Goal: Task Accomplishment & Management: Use online tool/utility

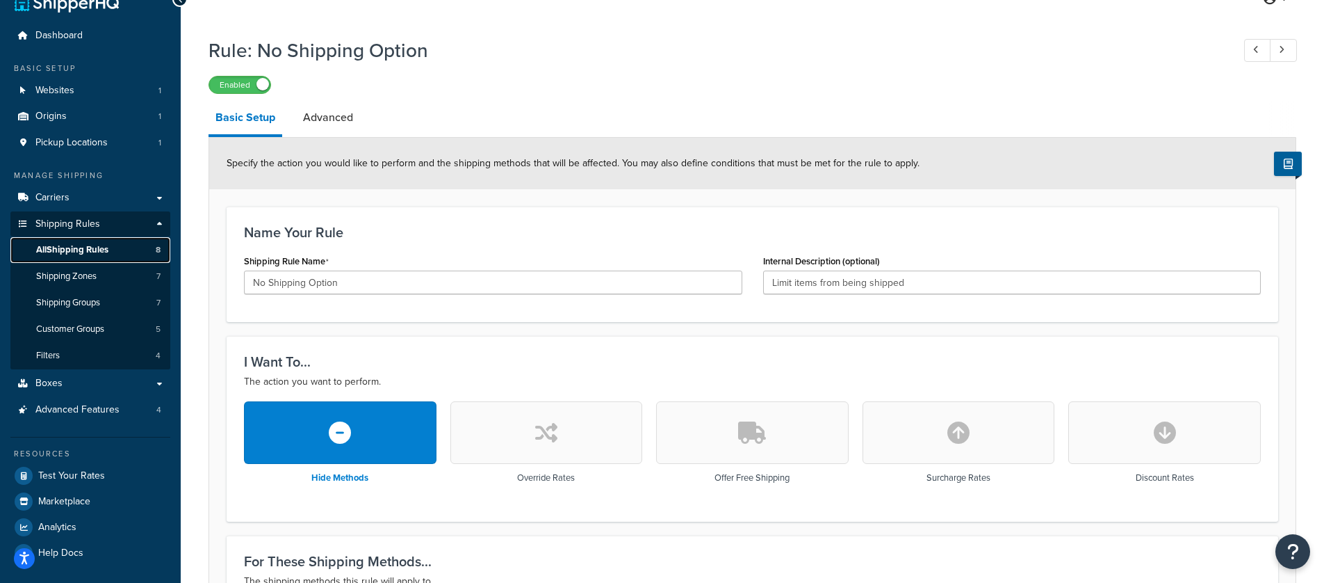
click at [94, 246] on span "All Shipping Rules" at bounding box center [72, 250] width 72 height 12
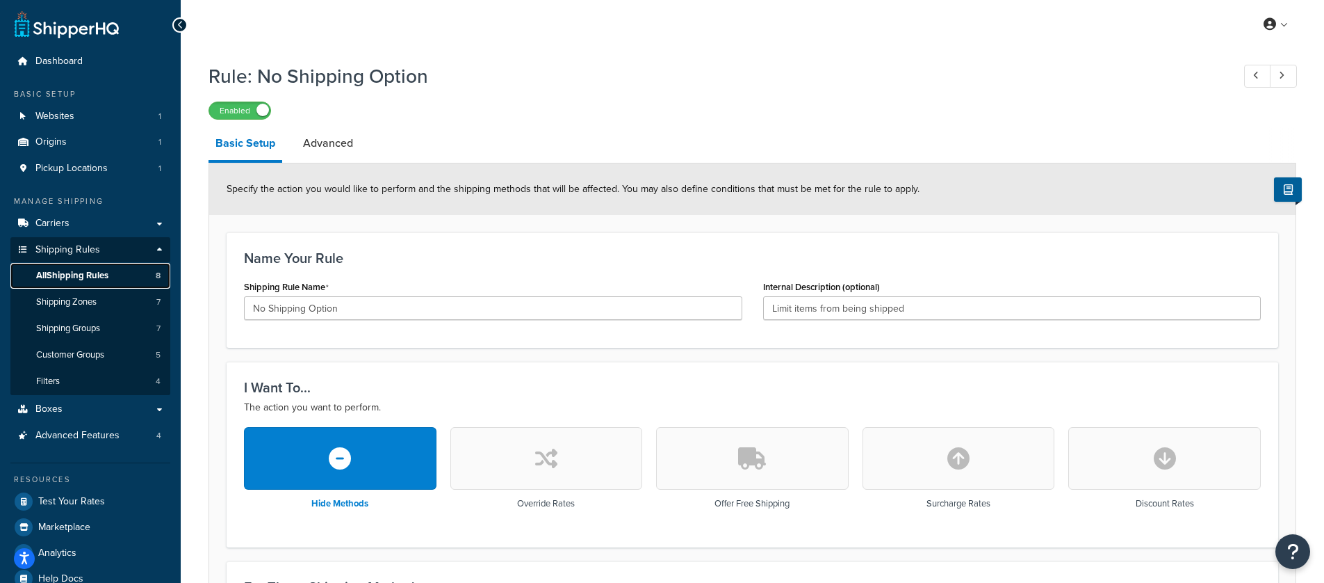
click at [54, 266] on link "All Shipping Rules 8" at bounding box center [90, 276] width 160 height 26
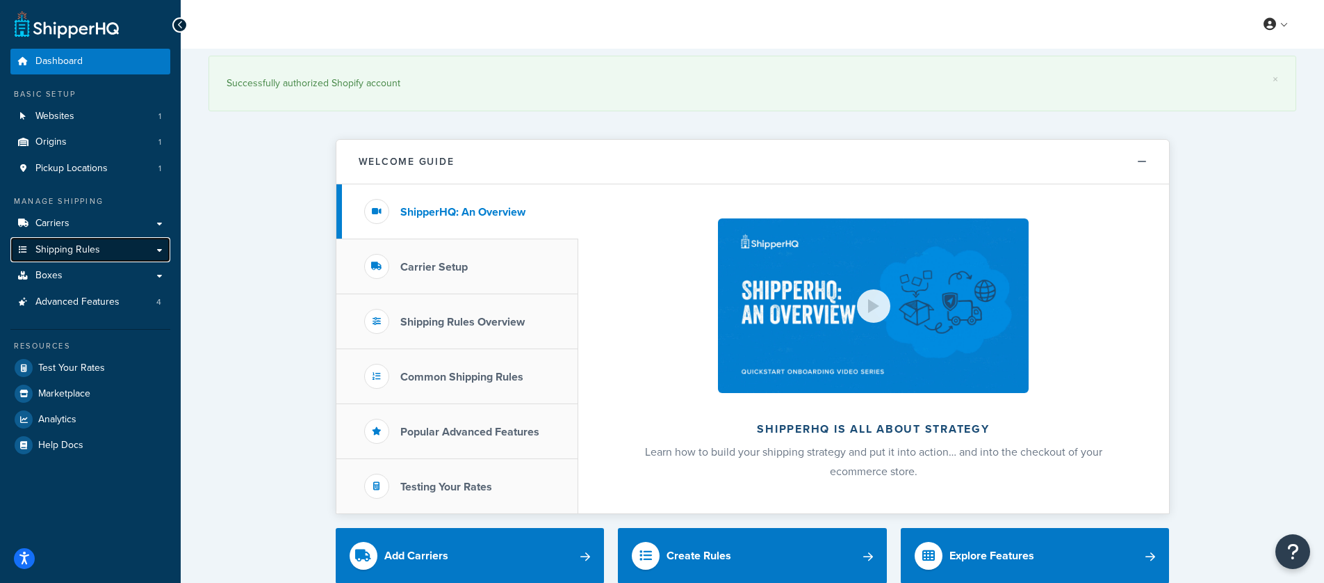
click at [160, 249] on link "Shipping Rules" at bounding box center [90, 250] width 160 height 26
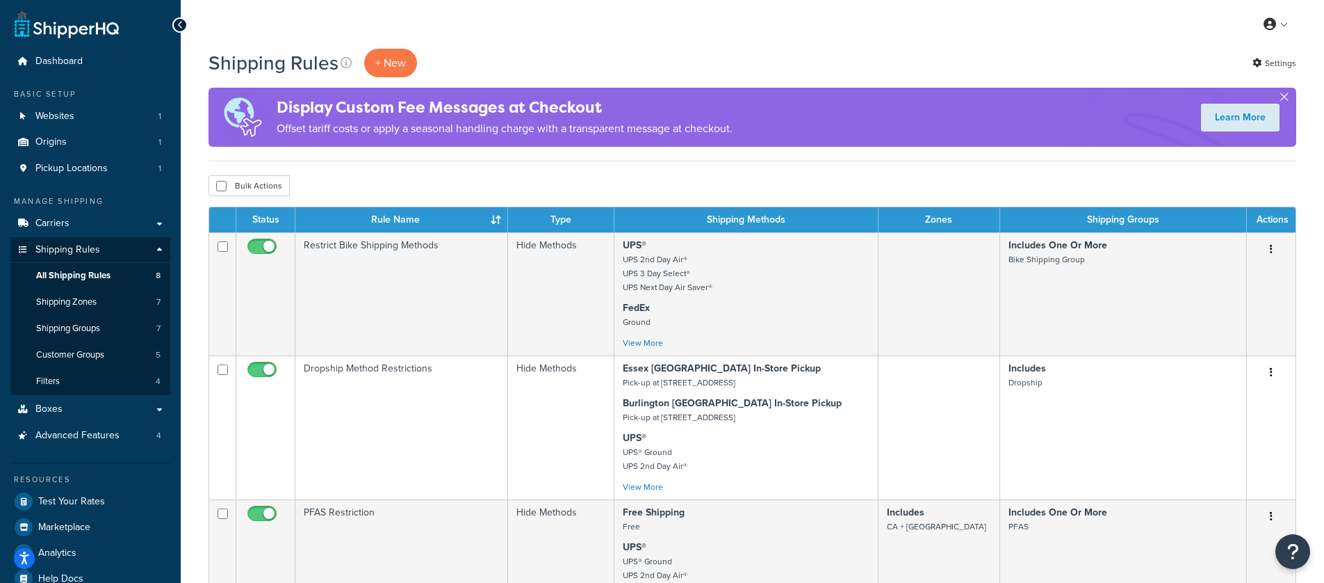
click at [1286, 98] on button "button" at bounding box center [1284, 99] width 3 height 3
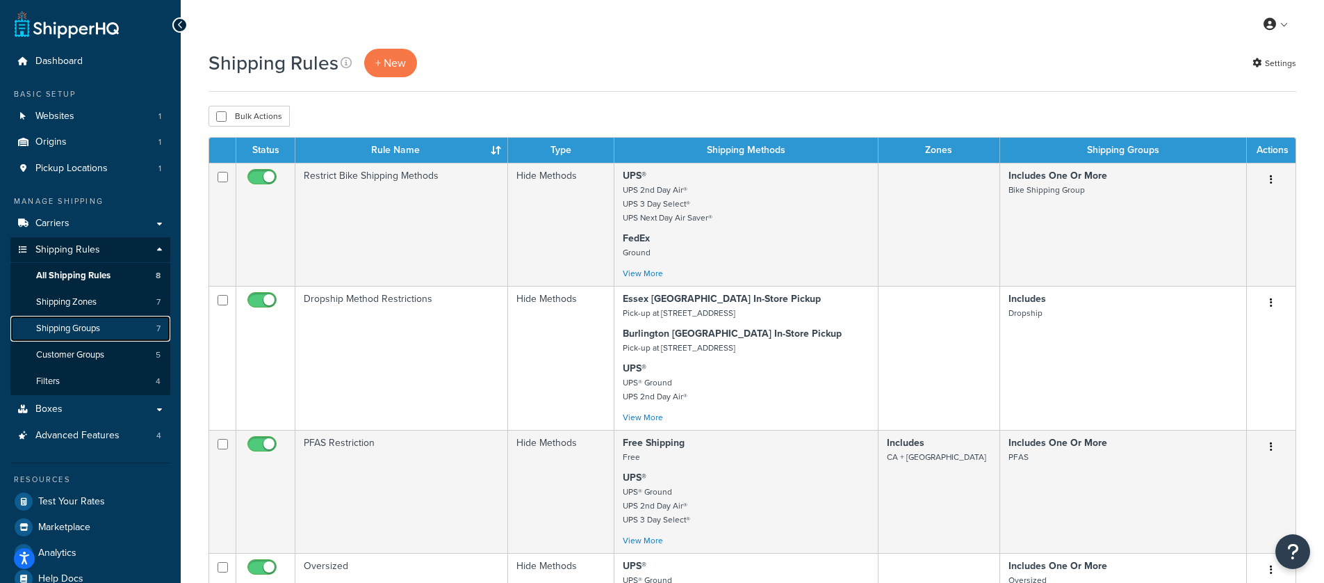
click at [126, 335] on link "Shipping Groups 7" at bounding box center [90, 329] width 160 height 26
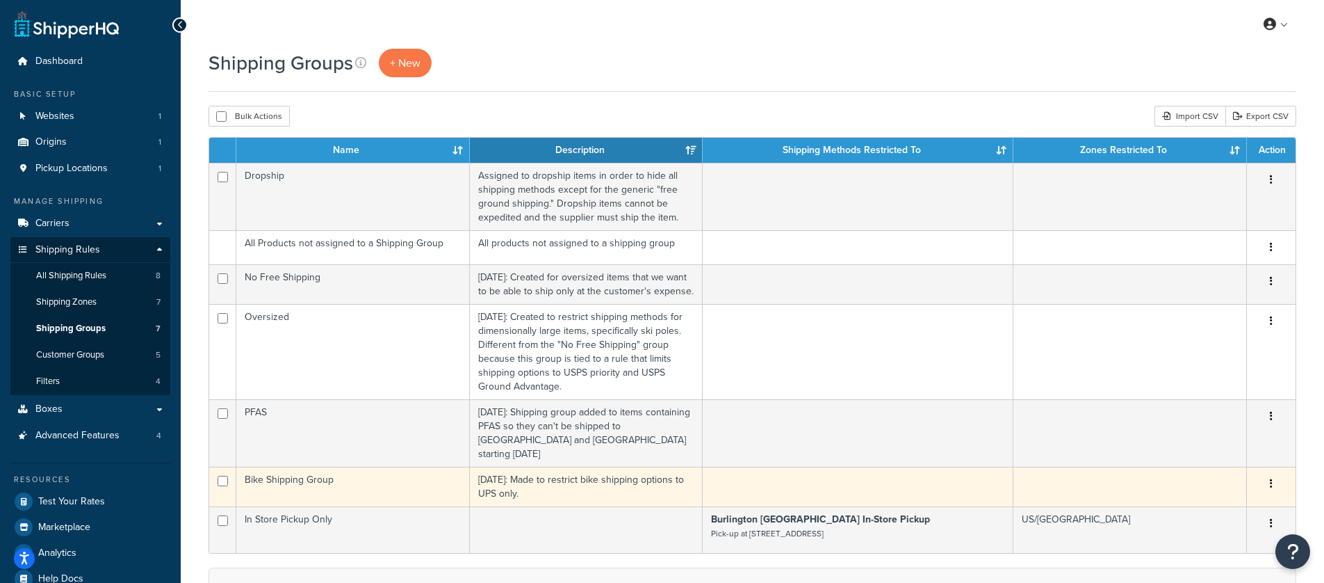
click at [360, 477] on td "Bike Shipping Group" at bounding box center [353, 486] width 234 height 40
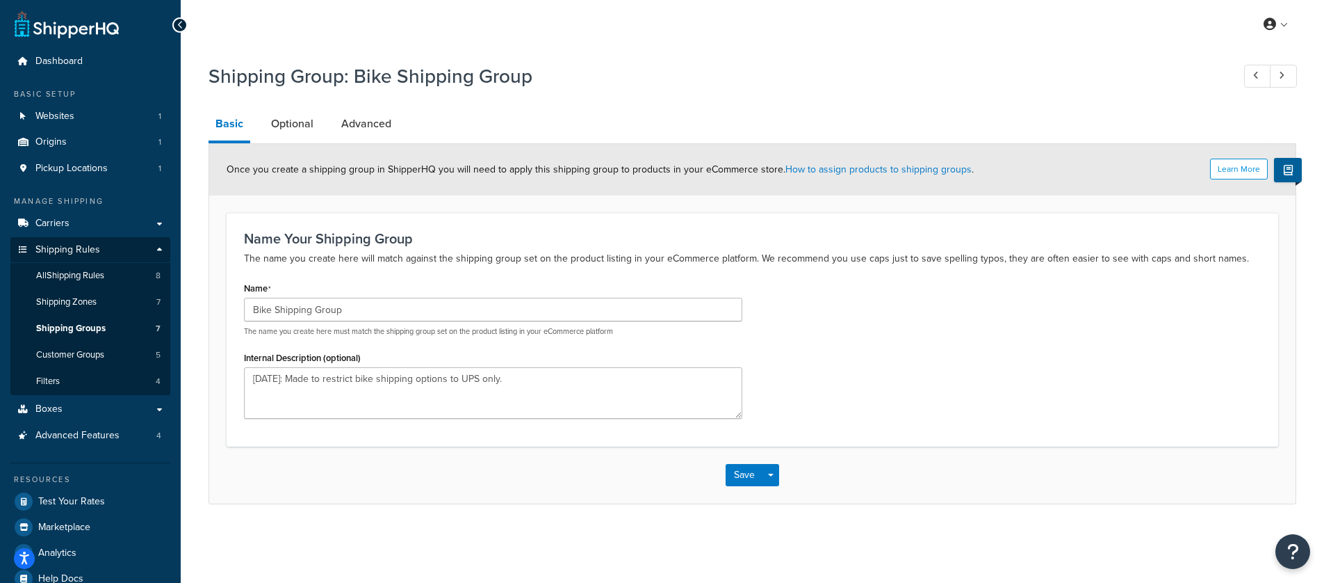
click at [298, 102] on div "Shipping Group: Bike Shipping Group Basic Optional Advanced Learn More Once you…" at bounding box center [753, 280] width 1088 height 448
click at [289, 124] on link "Optional" at bounding box center [292, 123] width 56 height 33
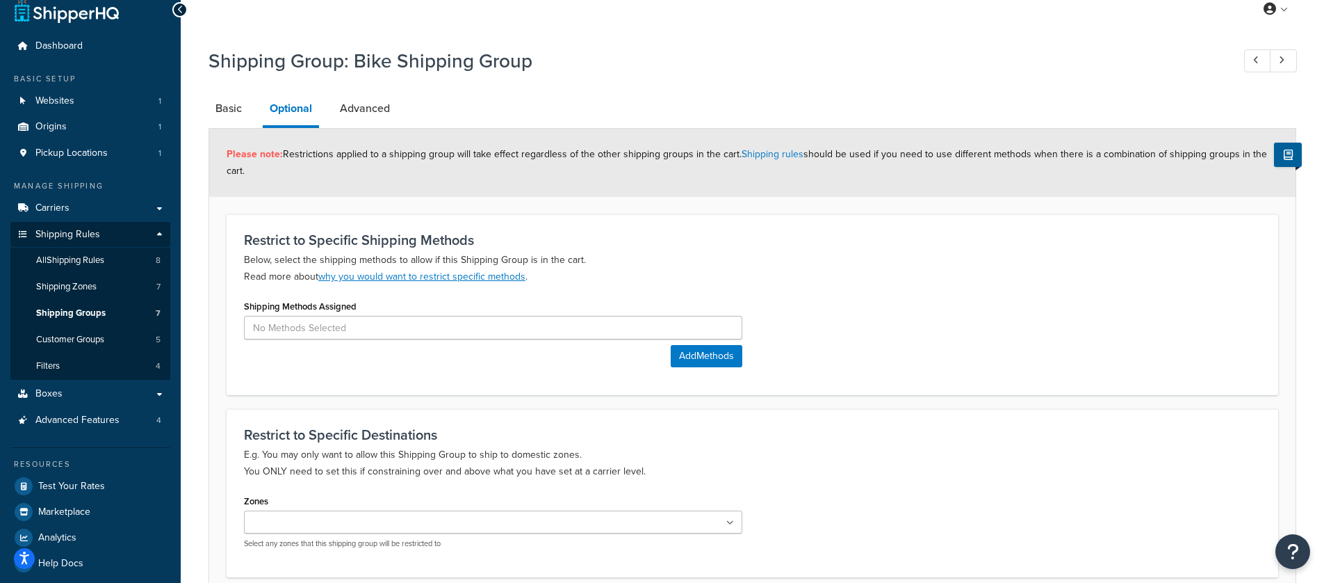
scroll to position [15, 0]
click at [439, 528] on ul at bounding box center [493, 521] width 498 height 23
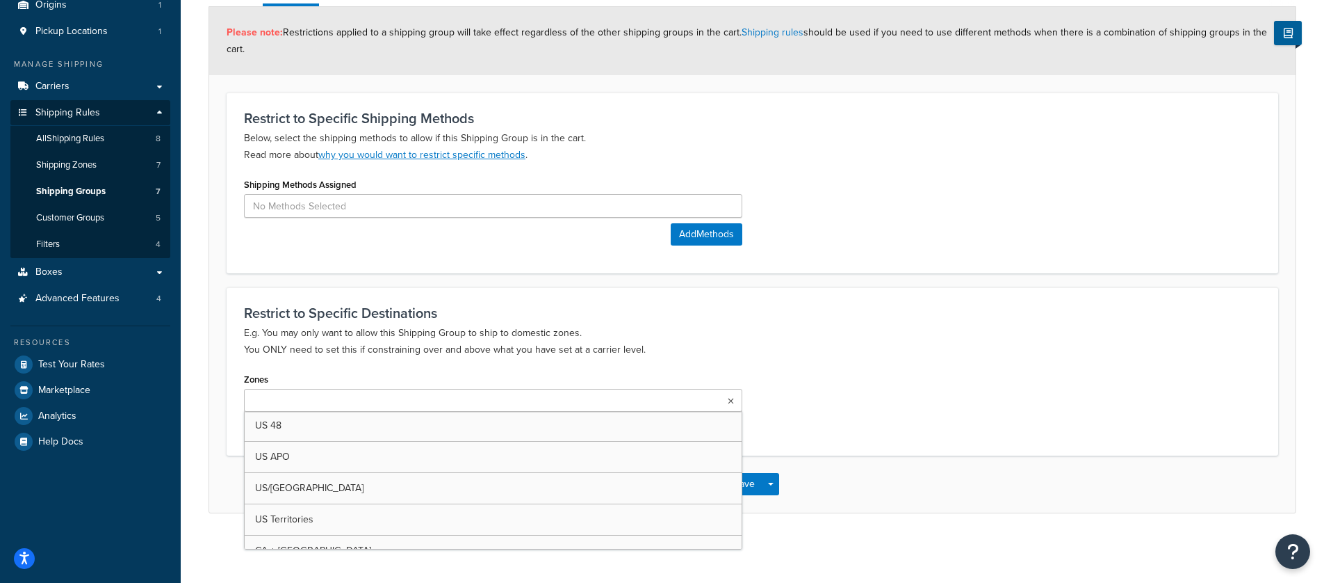
scroll to position [0, 0]
click at [428, 378] on div "Zones US 48 US APO US/Canada US Territories CA + NY Canada US POBox Select any …" at bounding box center [493, 399] width 498 height 61
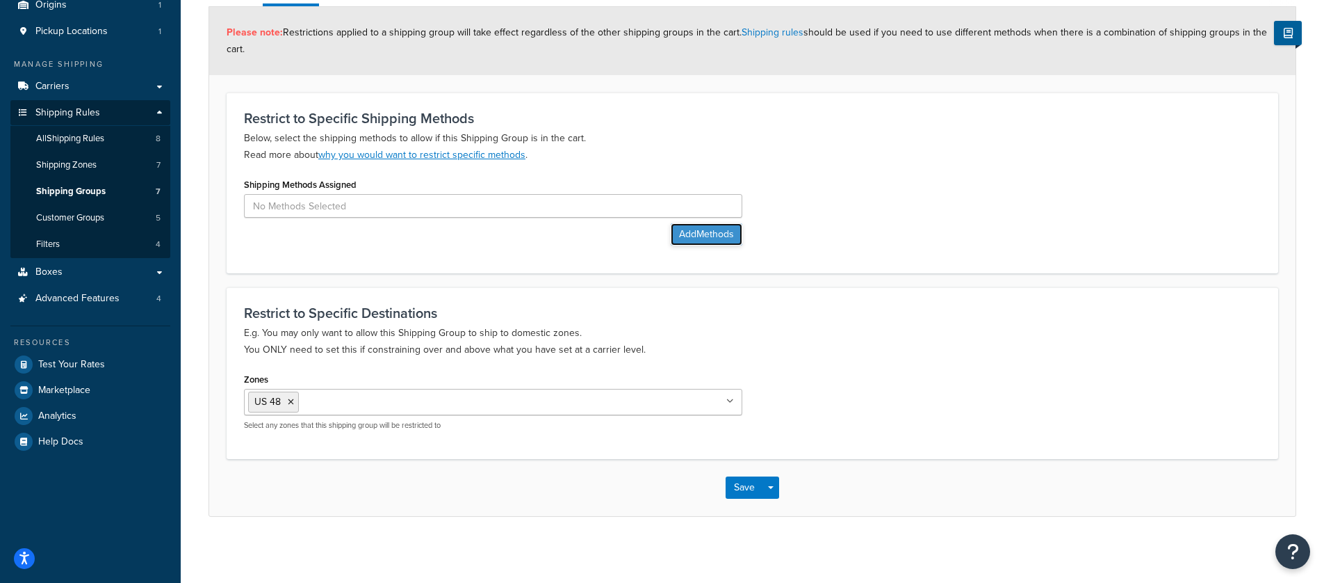
click at [683, 229] on button "Add Methods" at bounding box center [707, 234] width 72 height 22
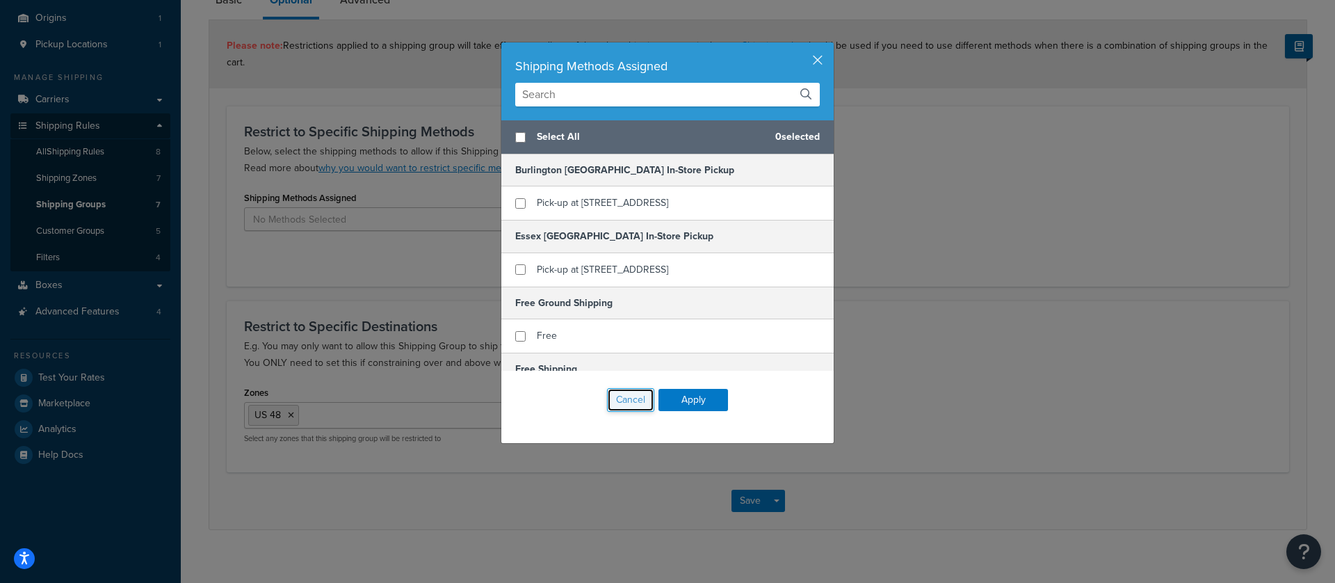
click at [622, 401] on button "Cancel" at bounding box center [630, 400] width 47 height 24
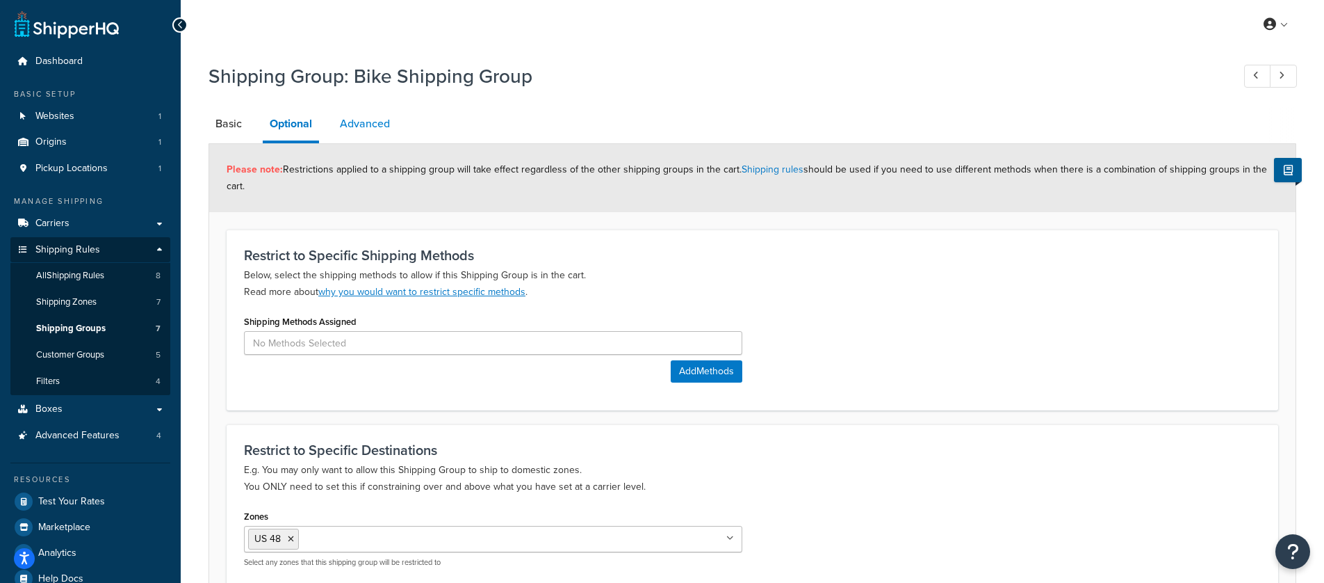
click at [372, 131] on link "Advanced" at bounding box center [365, 123] width 64 height 33
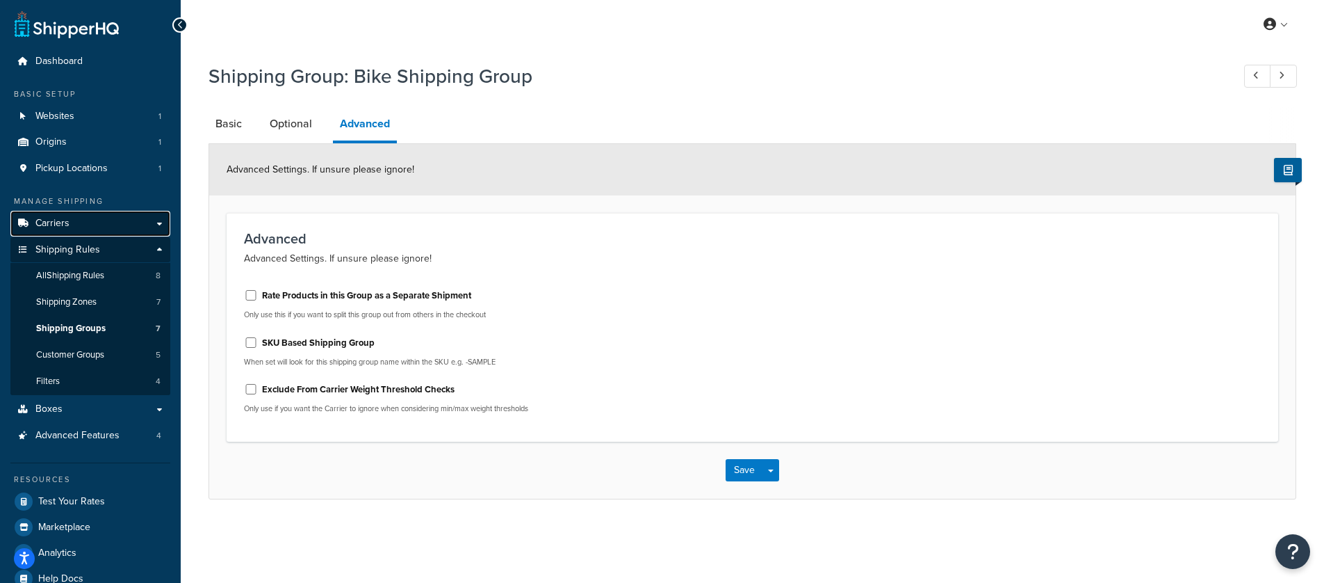
click at [49, 223] on span "Carriers" at bounding box center [52, 224] width 34 height 12
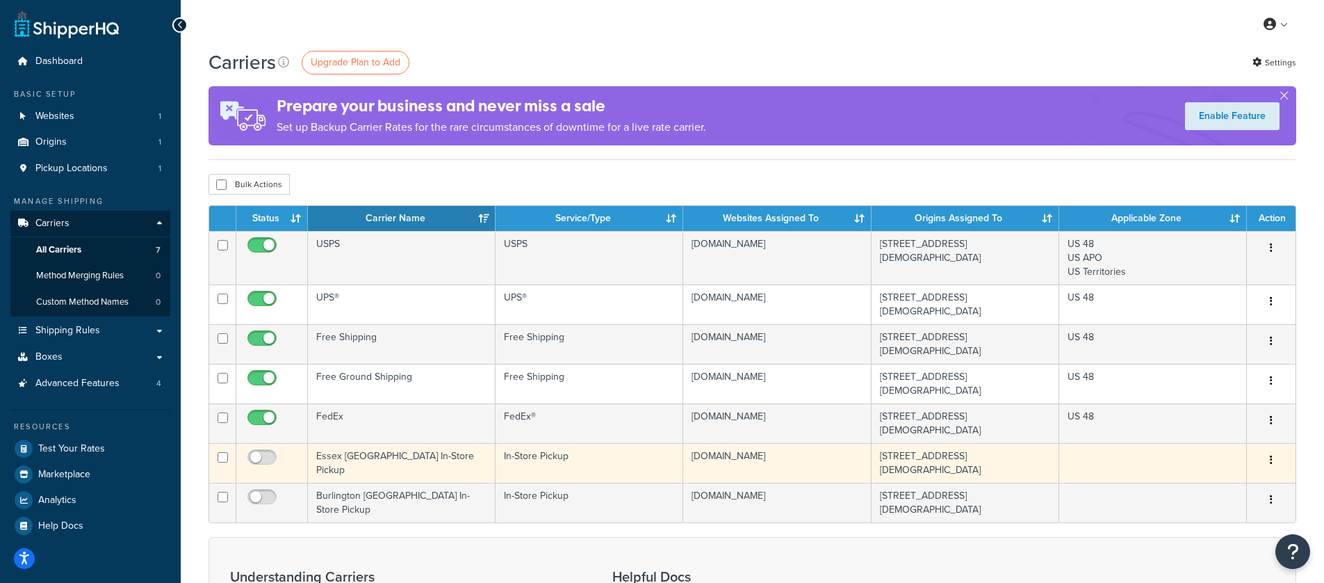
click at [1269, 449] on button "button" at bounding box center [1271, 460] width 19 height 22
click at [1234, 496] on link "Delete" at bounding box center [1215, 494] width 110 height 29
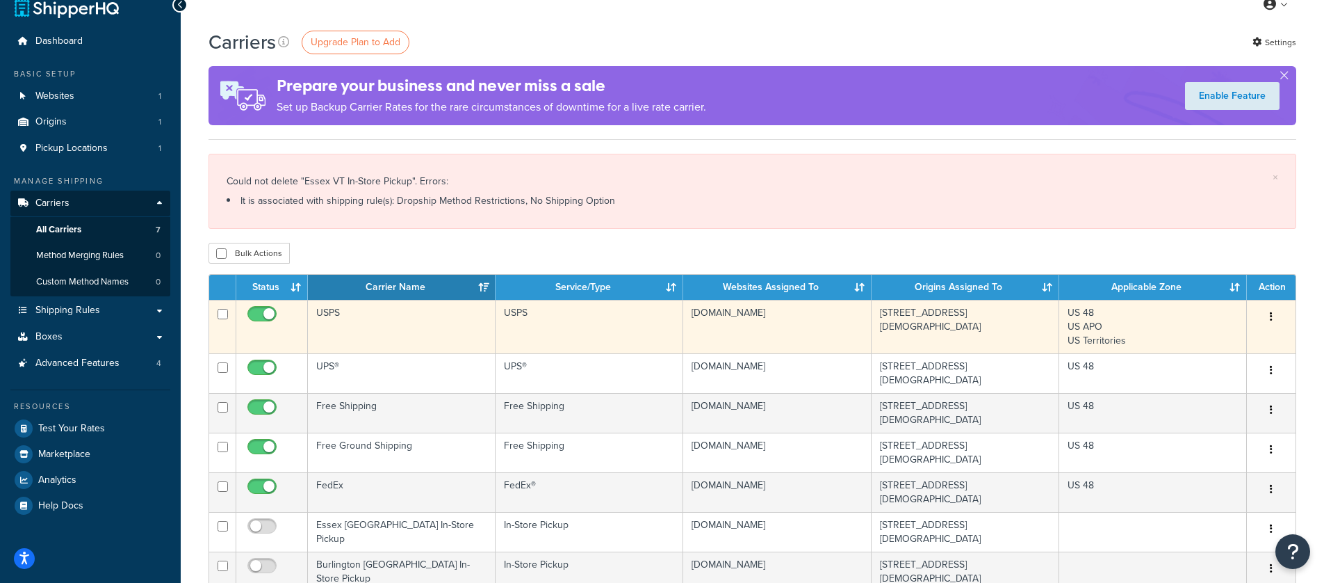
scroll to position [23, 0]
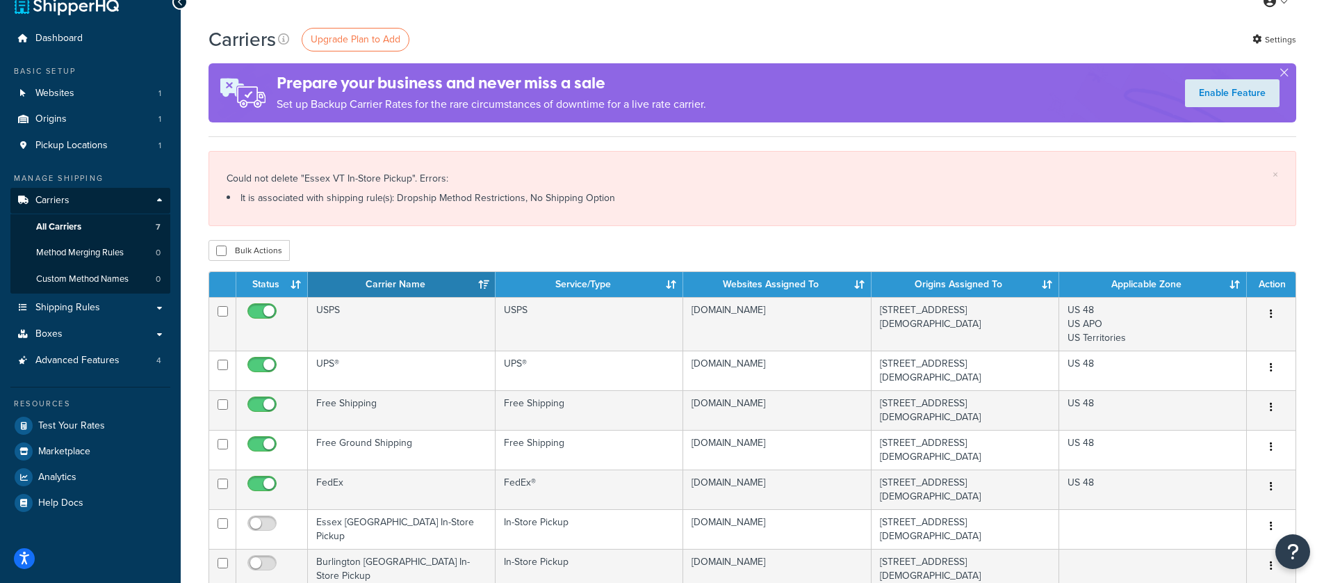
click at [388, 252] on div "Bulk Actions Duplicate [GEOGRAPHIC_DATA]" at bounding box center [753, 250] width 1088 height 21
click at [122, 307] on link "Shipping Rules" at bounding box center [90, 308] width 160 height 26
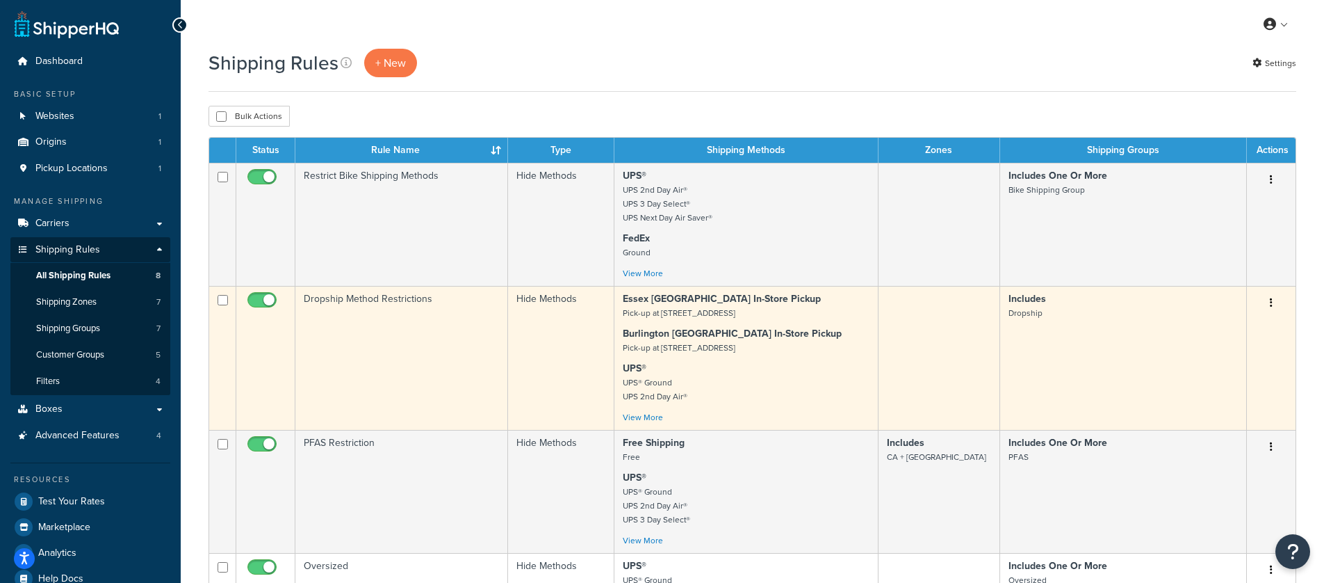
click at [1272, 304] on icon "button" at bounding box center [1271, 303] width 3 height 10
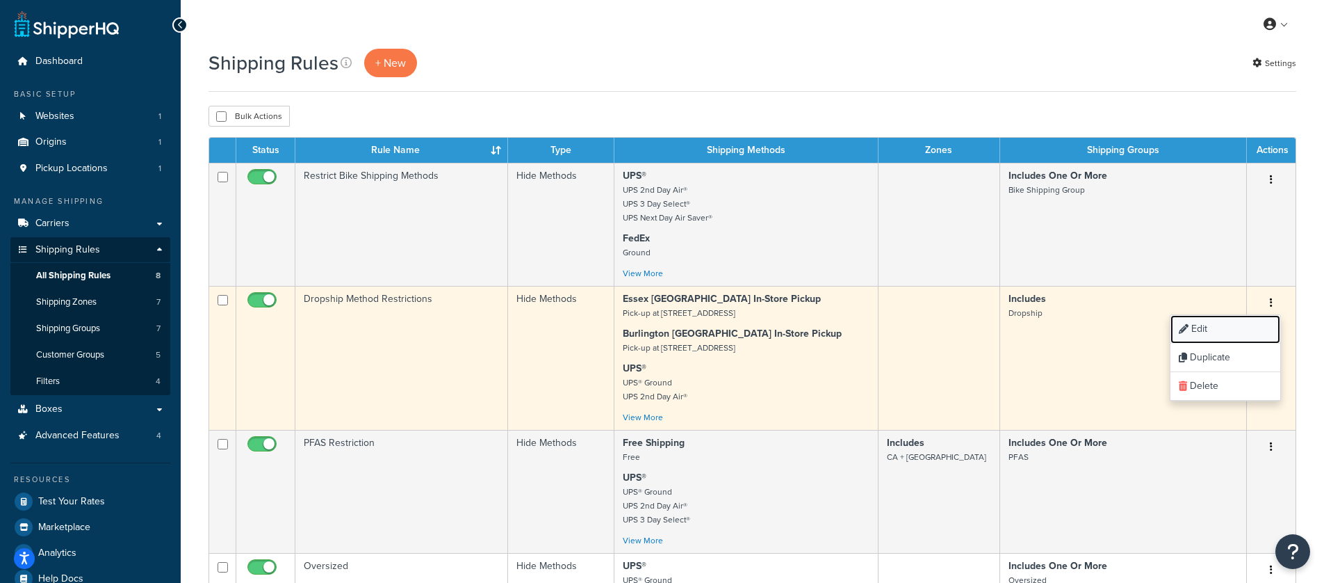
click at [1244, 324] on link "Edit" at bounding box center [1226, 329] width 110 height 29
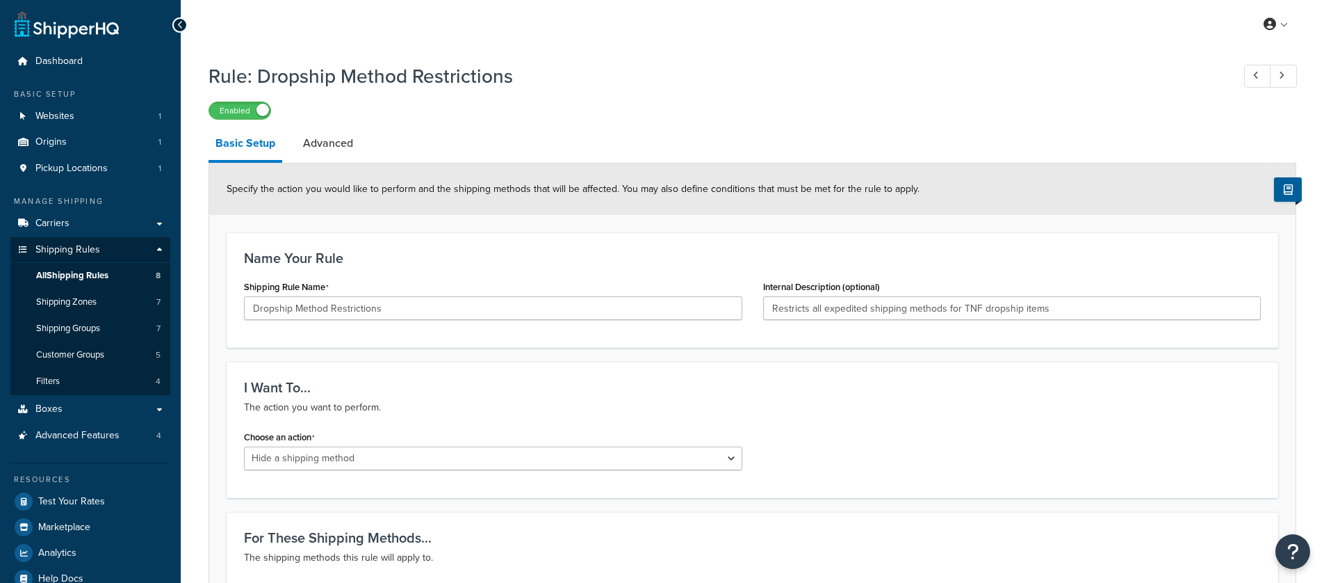
select select "HIDE"
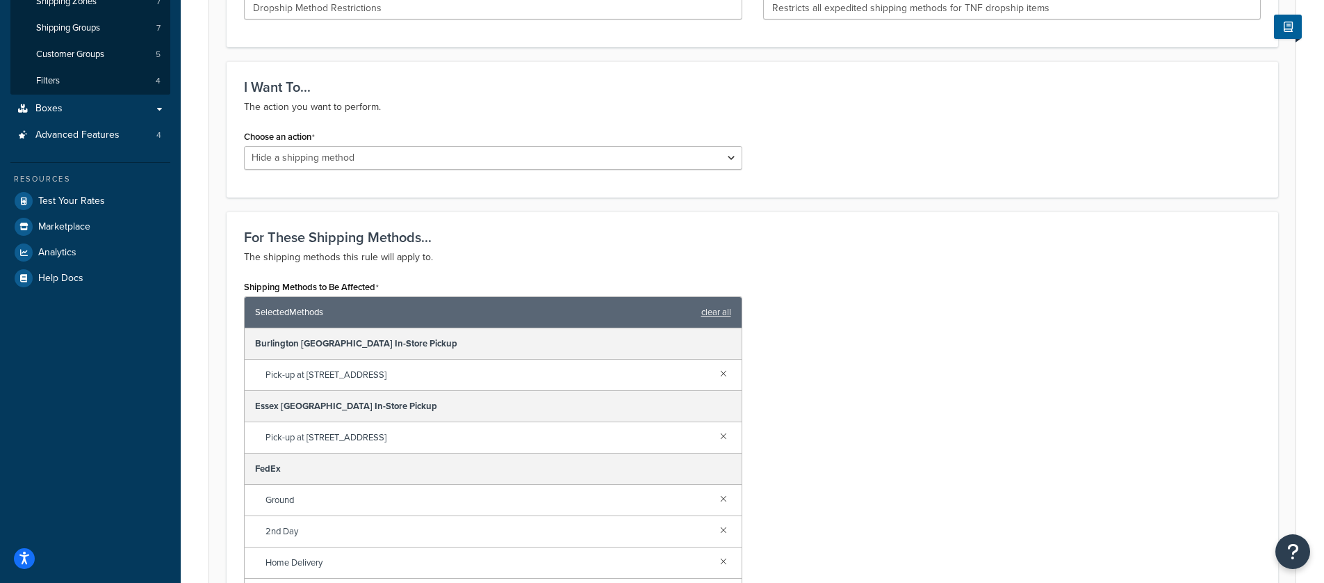
scroll to position [318, 0]
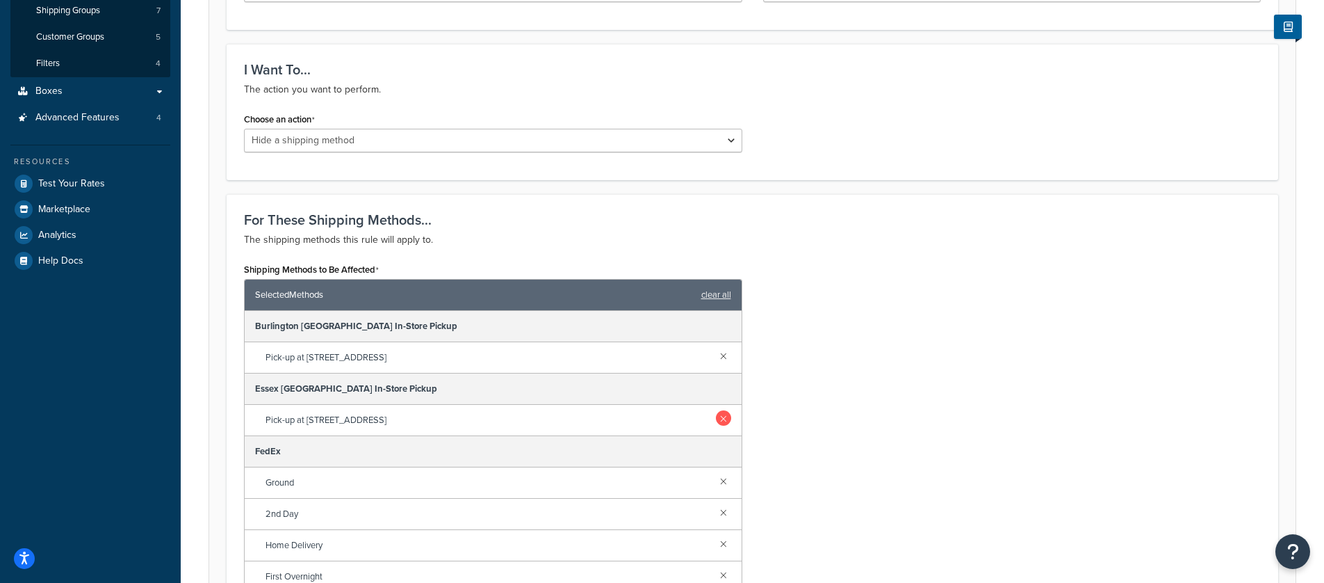
click at [716, 419] on link at bounding box center [723, 417] width 15 height 15
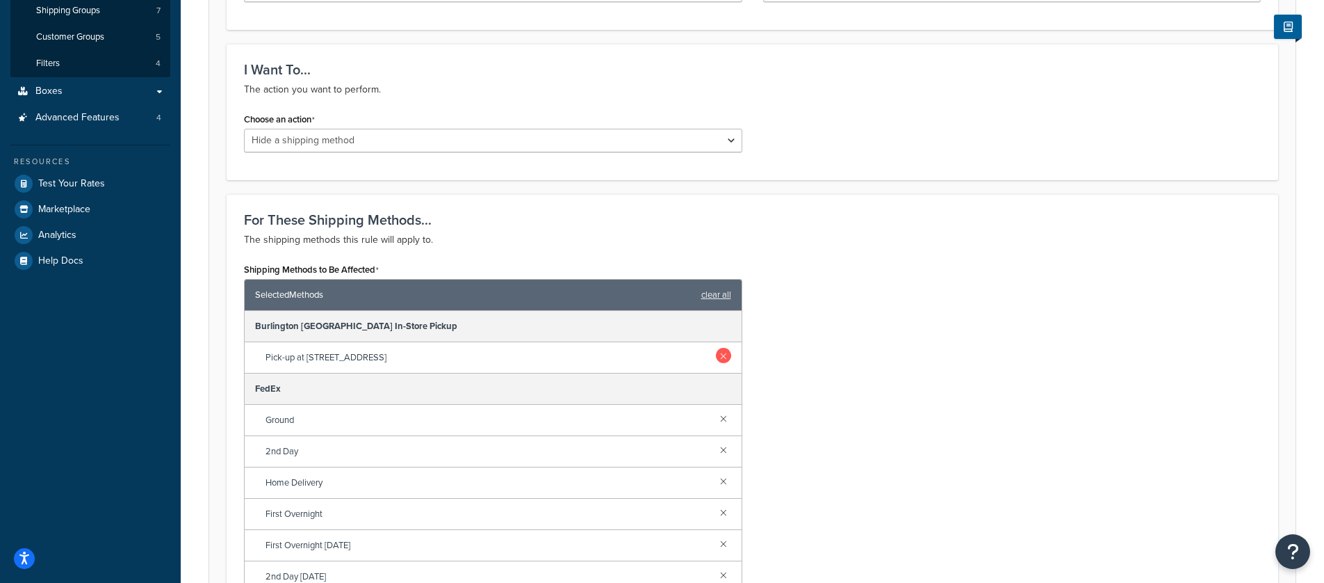
click at [718, 355] on link at bounding box center [723, 355] width 15 height 15
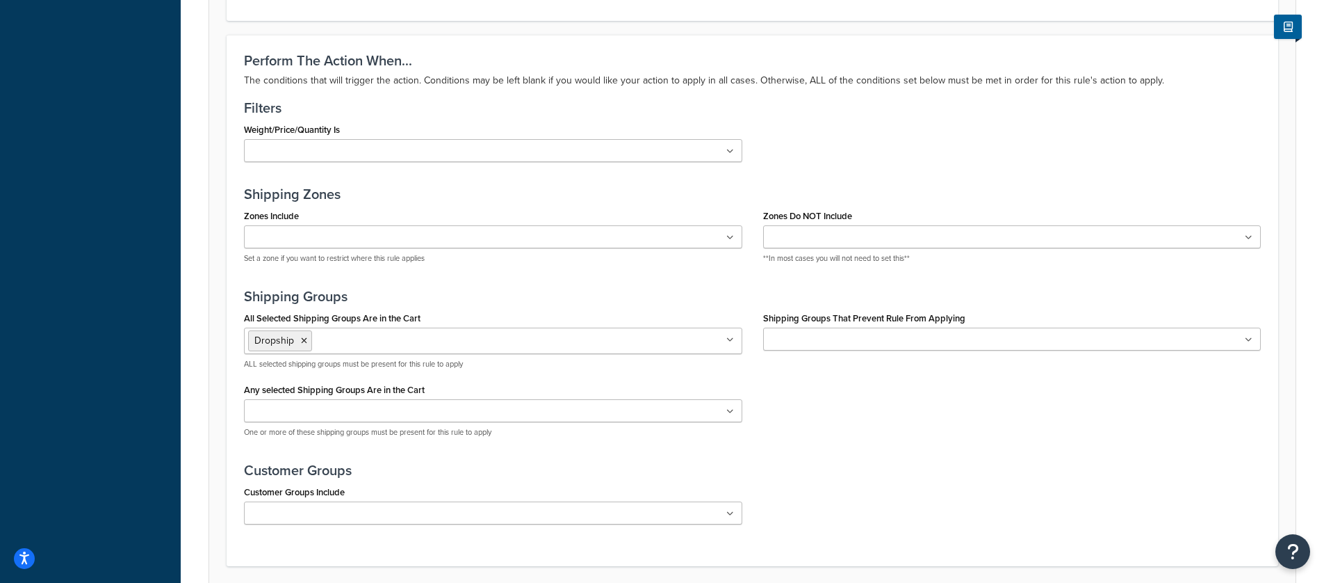
scroll to position [1053, 0]
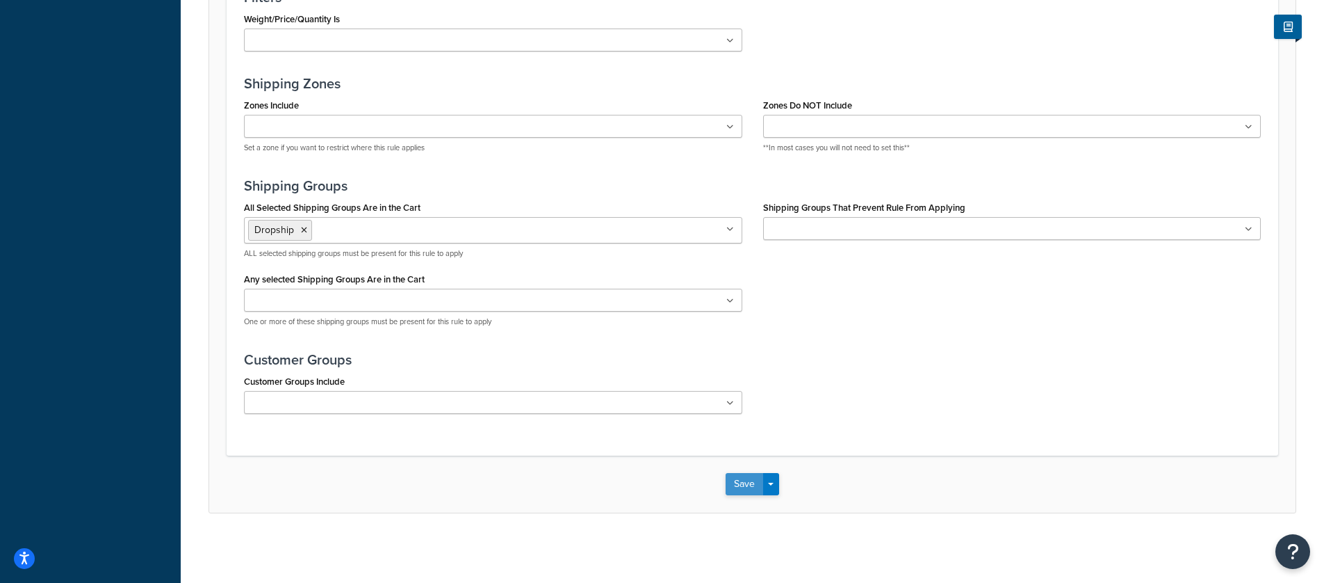
click at [737, 483] on button "Save" at bounding box center [745, 484] width 38 height 22
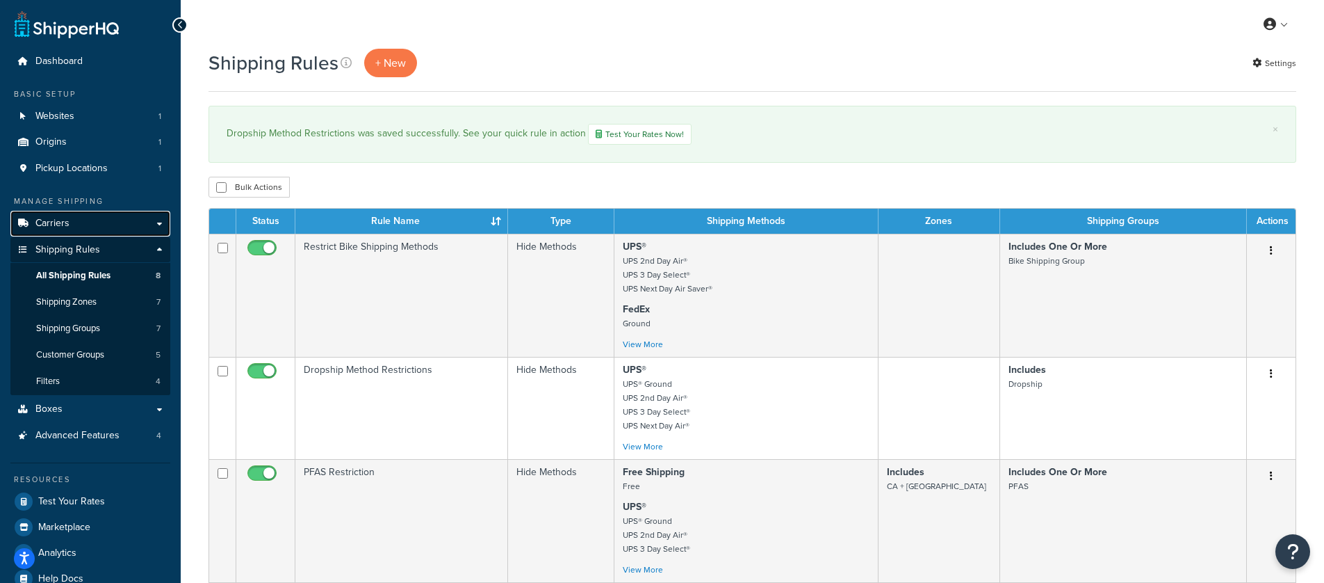
click at [67, 220] on span "Carriers" at bounding box center [52, 224] width 34 height 12
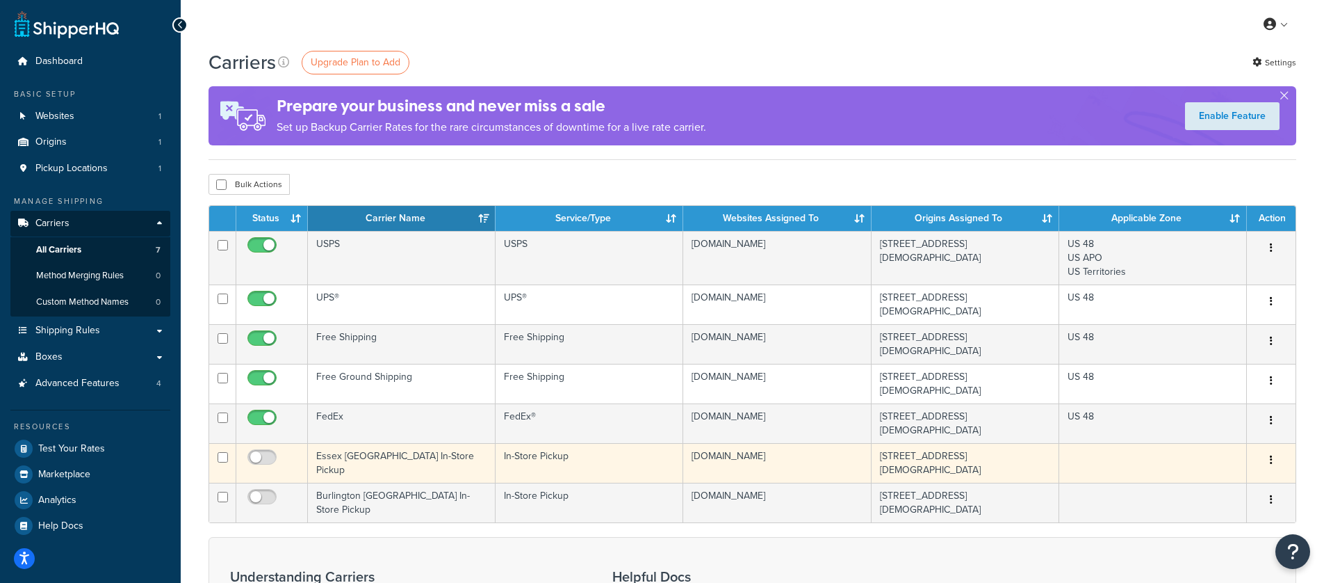
click at [1273, 449] on button "button" at bounding box center [1271, 460] width 19 height 22
click at [1241, 492] on link "Delete" at bounding box center [1215, 494] width 110 height 29
click at [1183, 499] on link "Delete" at bounding box center [1215, 494] width 110 height 29
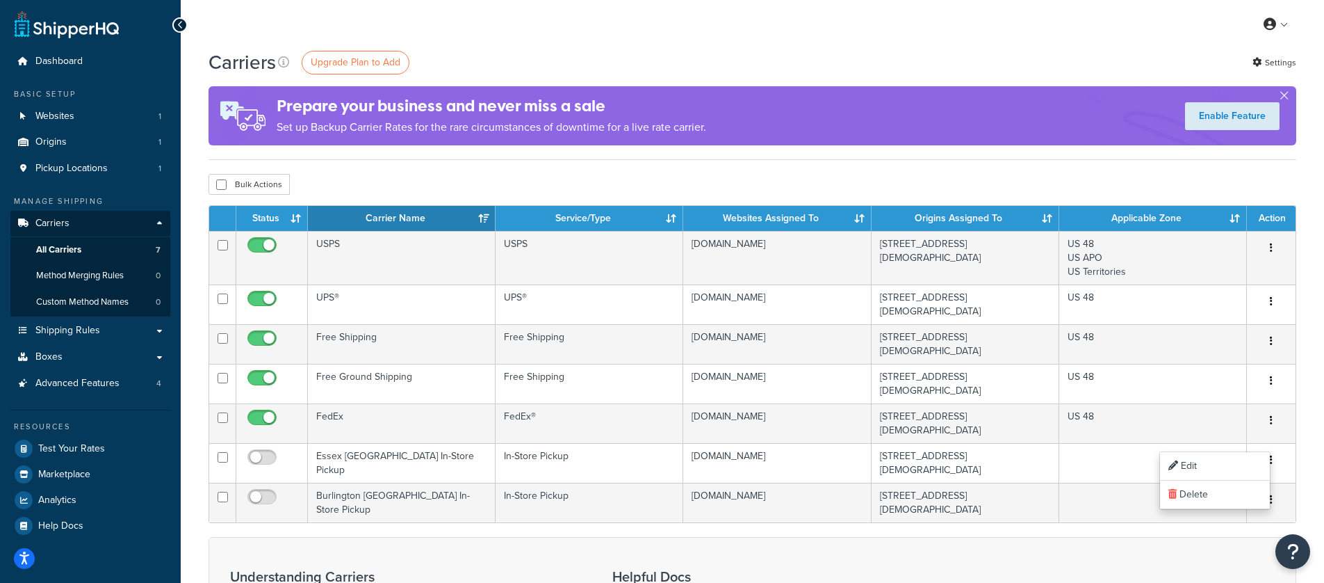
click at [1290, 91] on div "Prepare your business and never miss a sale Set up Backup Carrier Rates for the…" at bounding box center [753, 115] width 1088 height 59
click at [1285, 97] on button "button" at bounding box center [1284, 98] width 3 height 3
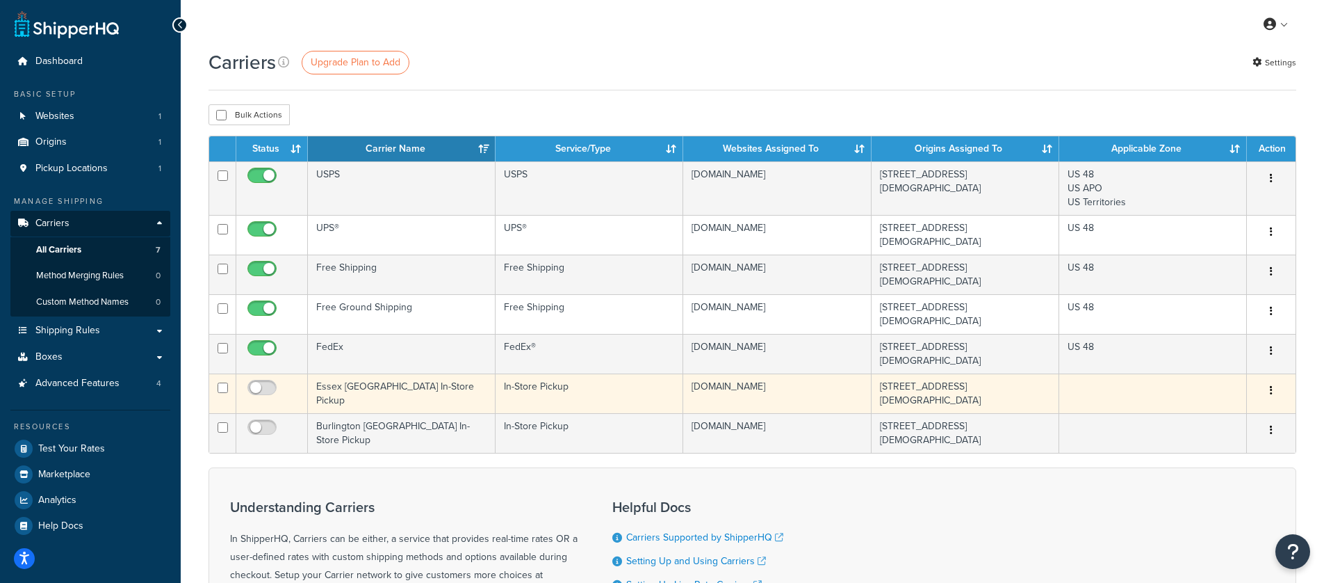
click at [1267, 380] on button "button" at bounding box center [1271, 391] width 19 height 22
click at [1215, 428] on link "Delete" at bounding box center [1215, 425] width 110 height 29
click at [221, 382] on input "checkbox" at bounding box center [223, 387] width 10 height 10
checkbox input "true"
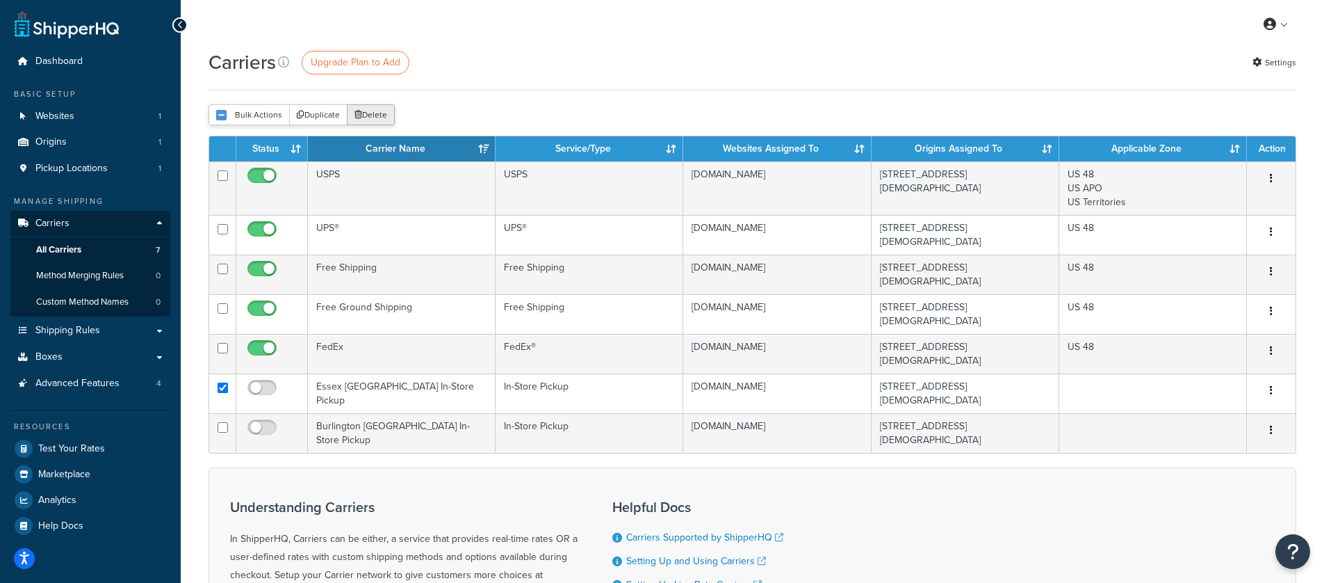
click at [381, 112] on button "Delete" at bounding box center [371, 114] width 48 height 21
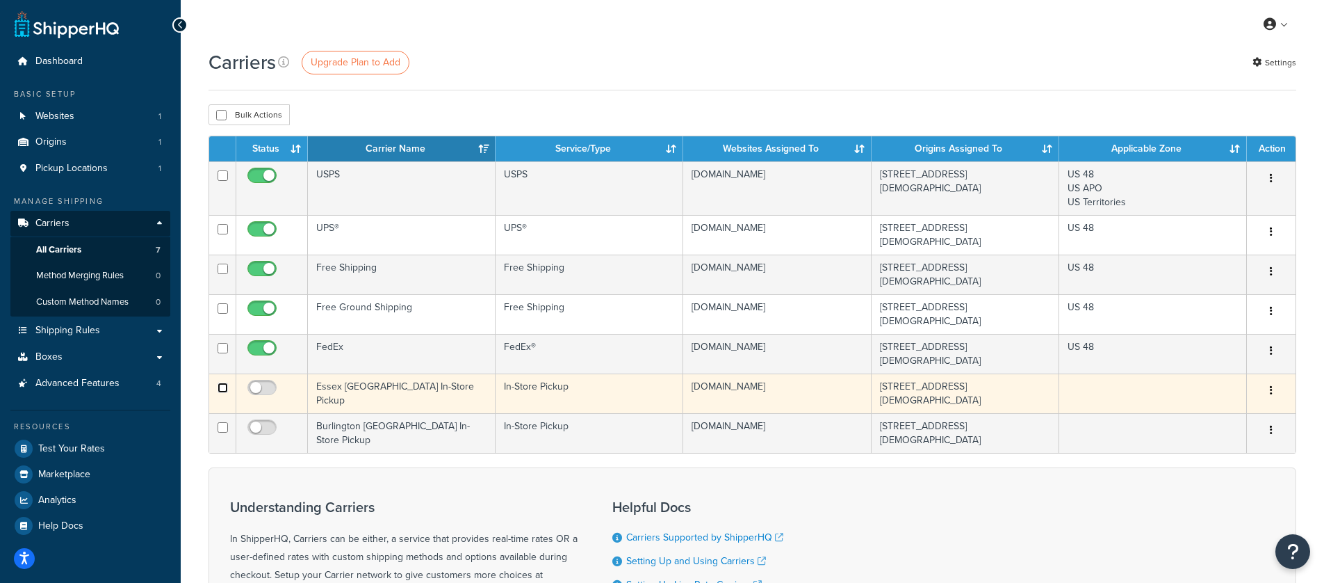
click at [225, 382] on input "checkbox" at bounding box center [223, 387] width 10 height 10
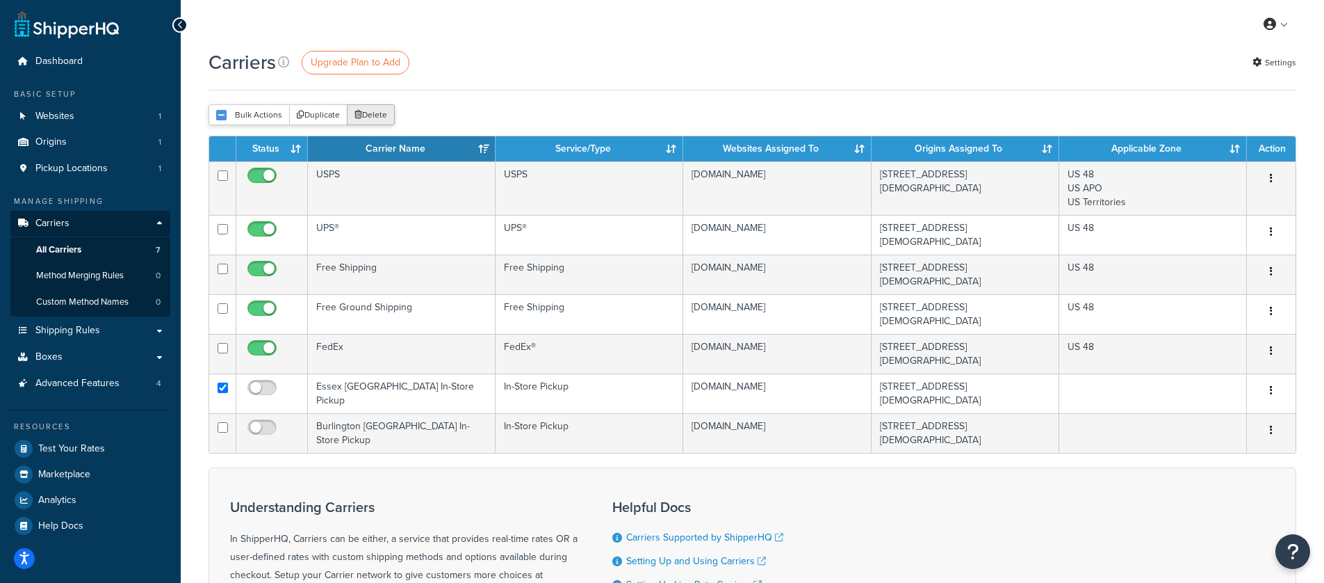
click at [374, 112] on button "Delete" at bounding box center [371, 114] width 48 height 21
click at [519, 100] on div "Carriers Upgrade Plan to Add Settings Bulk Actions Duplicate [GEOGRAPHIC_DATA] …" at bounding box center [753, 411] width 1144 height 724
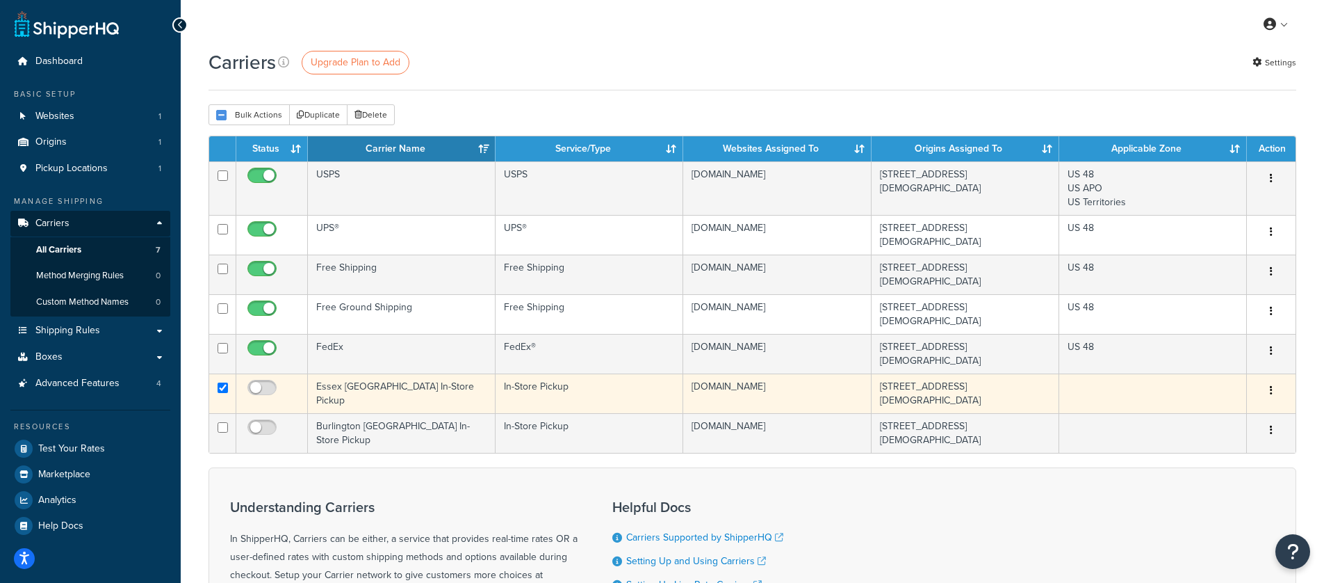
click at [1266, 380] on button "button" at bounding box center [1271, 391] width 19 height 22
click at [1208, 430] on link "Delete" at bounding box center [1215, 425] width 110 height 29
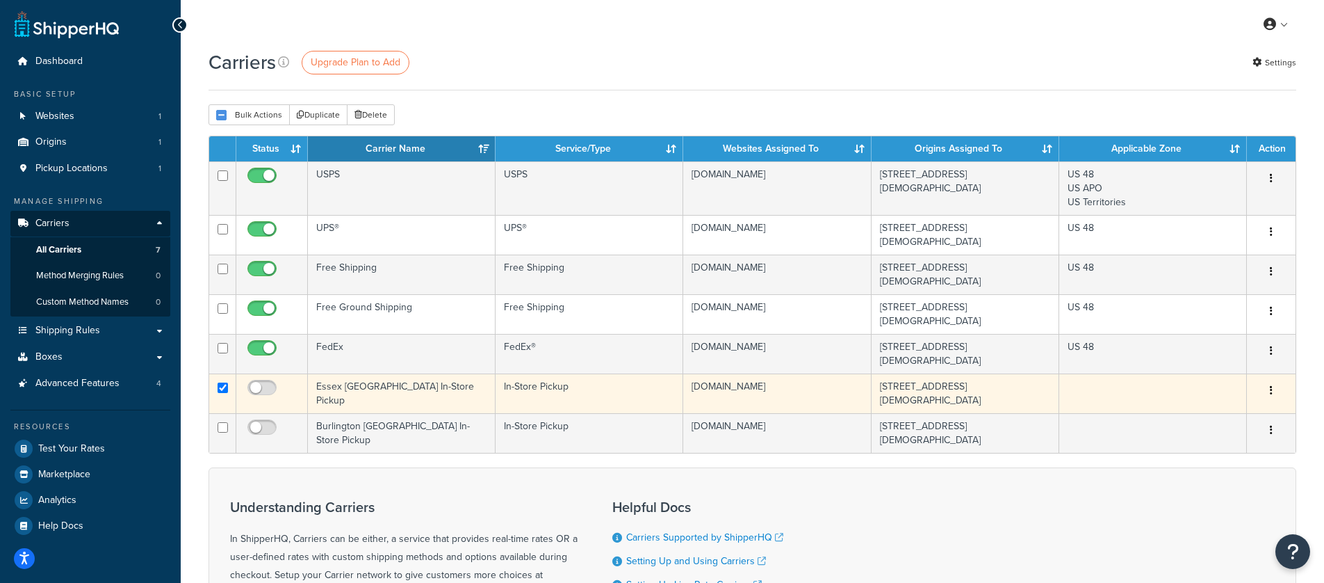
click at [216, 373] on td at bounding box center [222, 393] width 27 height 40
checkbox input "false"
click at [1275, 380] on button "button" at bounding box center [1271, 391] width 19 height 22
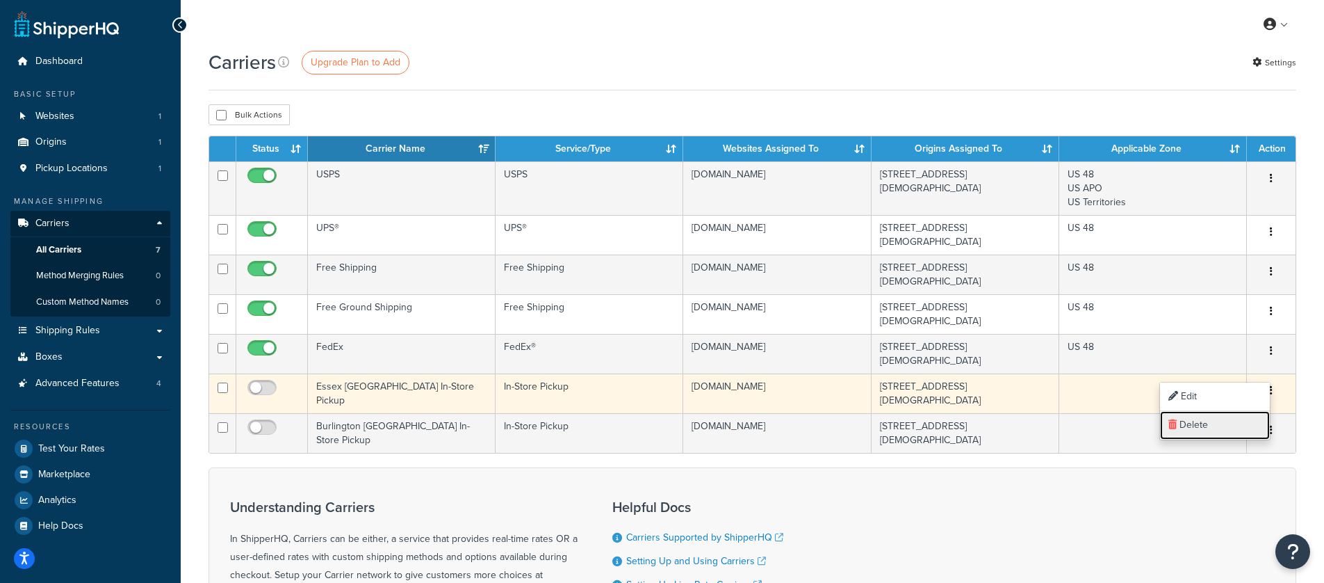
click at [1221, 430] on link "Delete" at bounding box center [1215, 425] width 110 height 29
click at [1208, 398] on link "Edit" at bounding box center [1215, 396] width 110 height 29
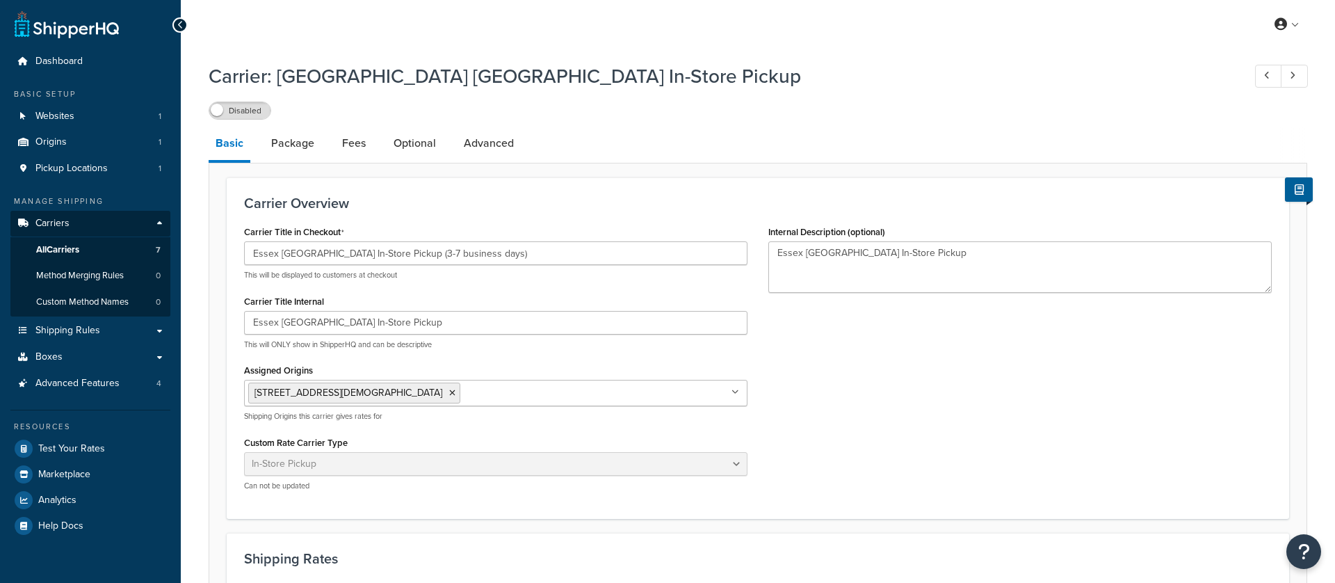
select select "pickup"
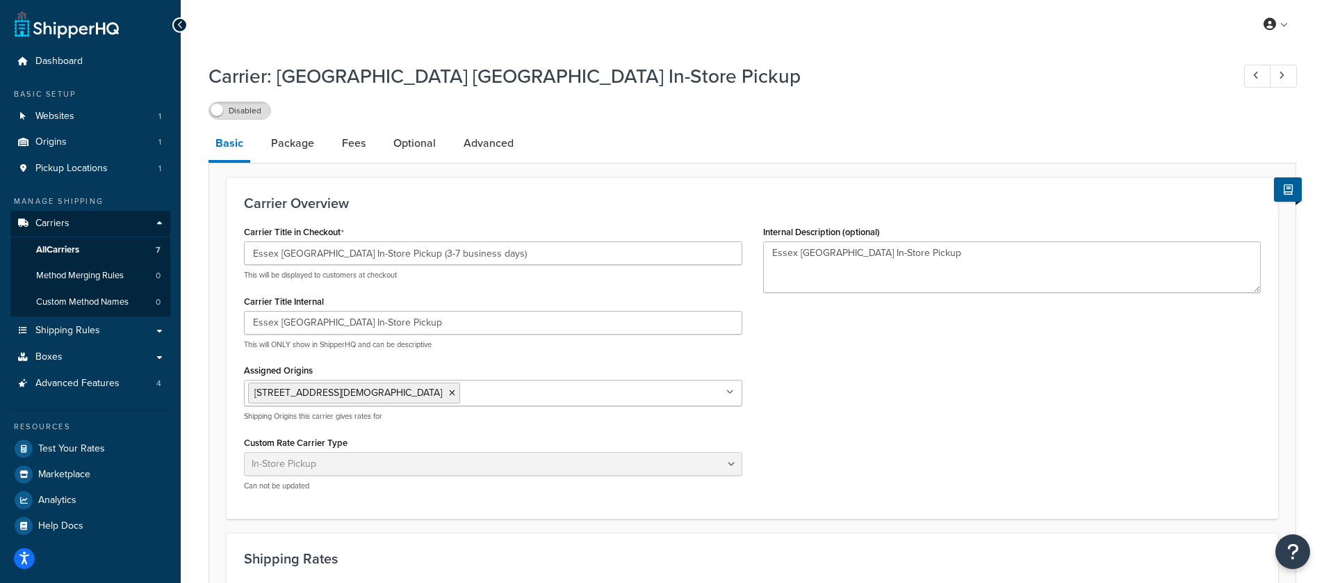
scroll to position [715, 0]
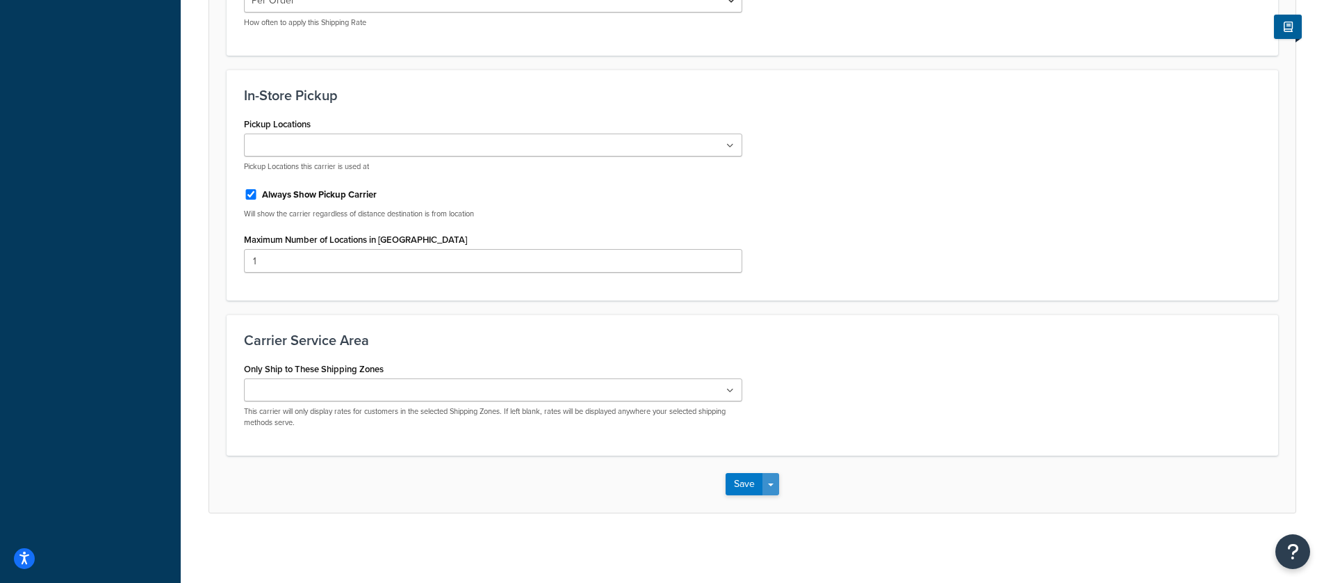
click at [773, 479] on button "Save Dropdown" at bounding box center [771, 484] width 17 height 22
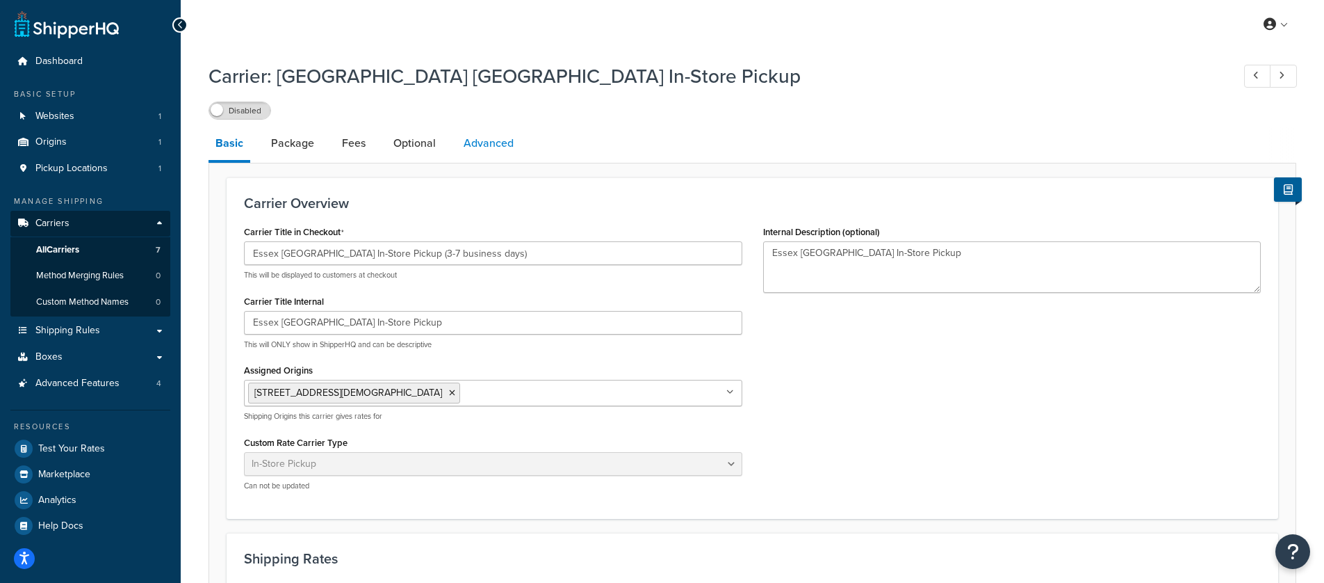
click at [486, 143] on link "Advanced" at bounding box center [489, 143] width 64 height 33
select select "false"
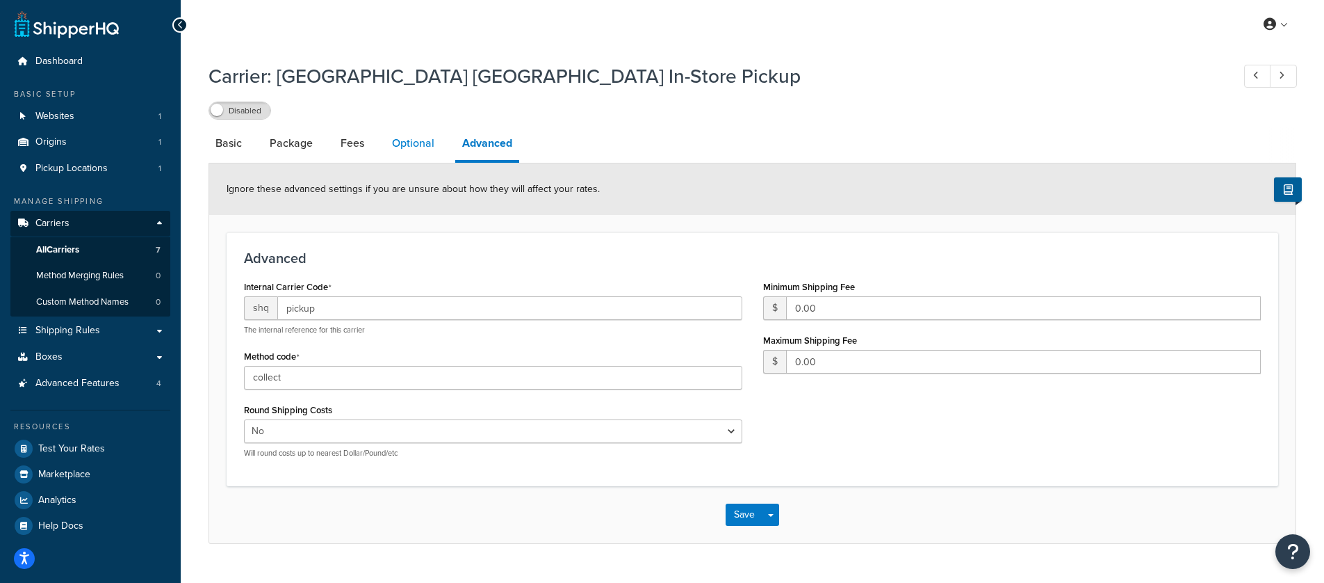
click at [421, 143] on link "Optional" at bounding box center [413, 143] width 56 height 33
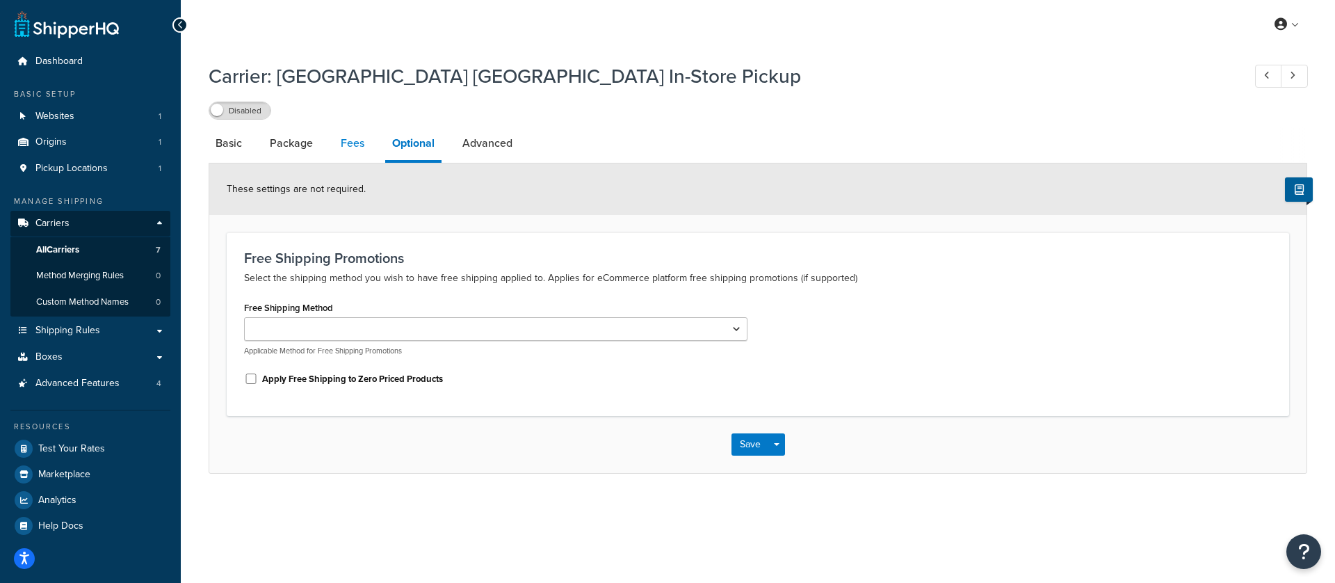
click at [341, 143] on link "Fees" at bounding box center [353, 143] width 38 height 33
select select "AFTER"
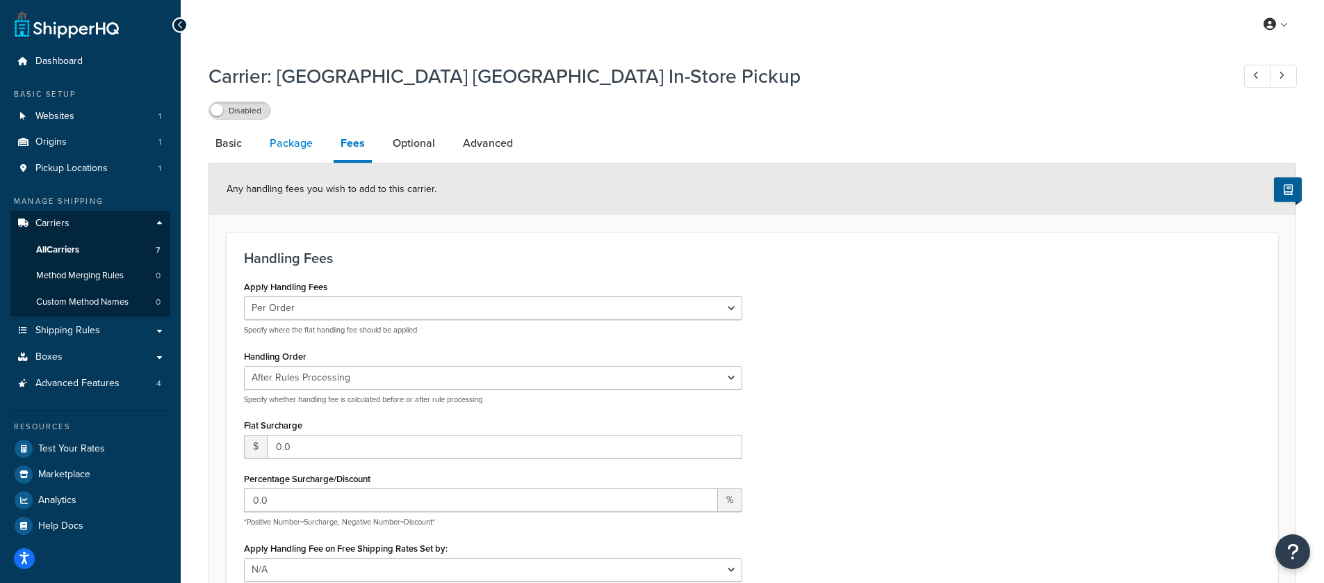
click at [300, 141] on link "Package" at bounding box center [291, 143] width 57 height 33
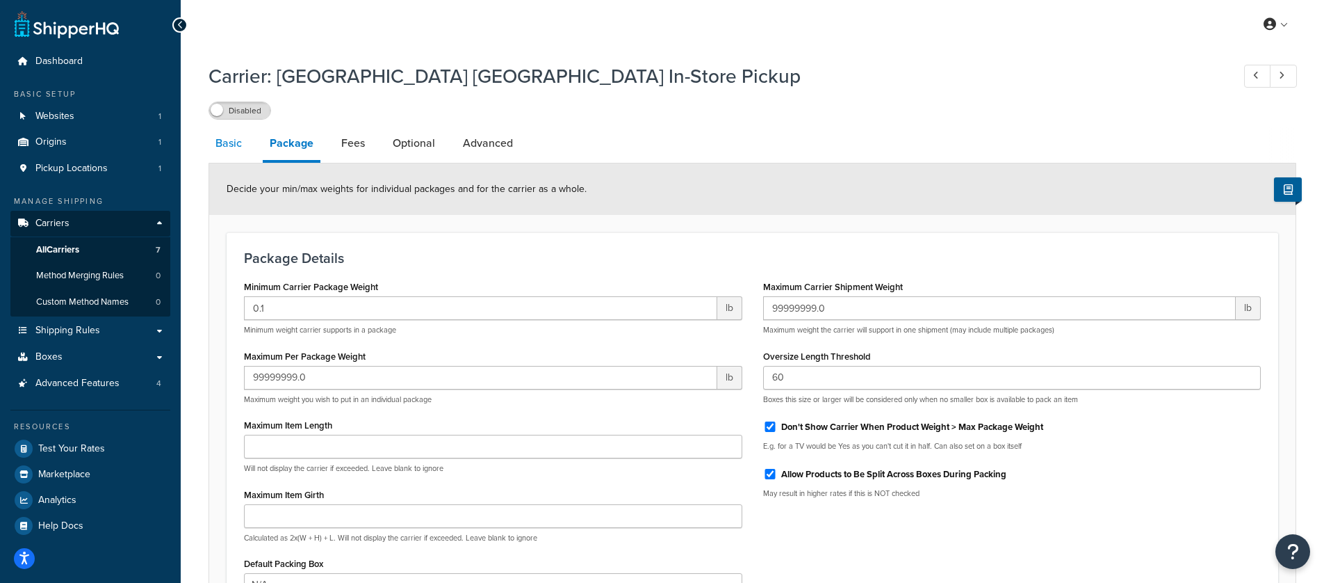
click at [245, 143] on link "Basic" at bounding box center [229, 143] width 40 height 33
select select "pickup"
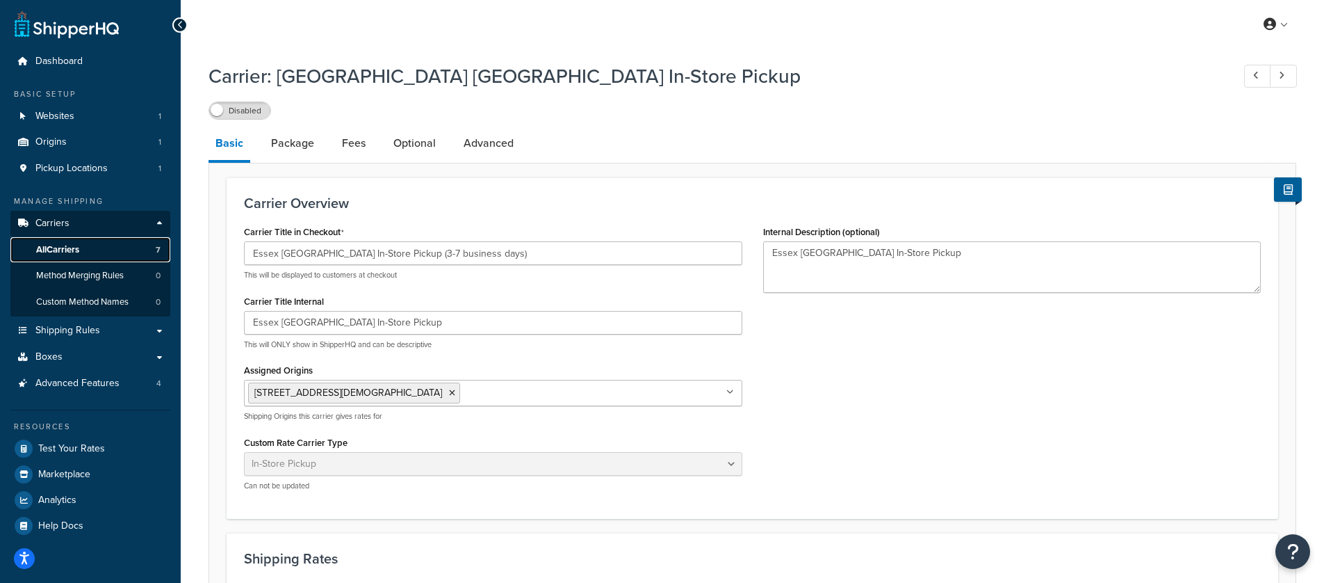
click at [56, 251] on span "All Carriers" at bounding box center [57, 250] width 43 height 12
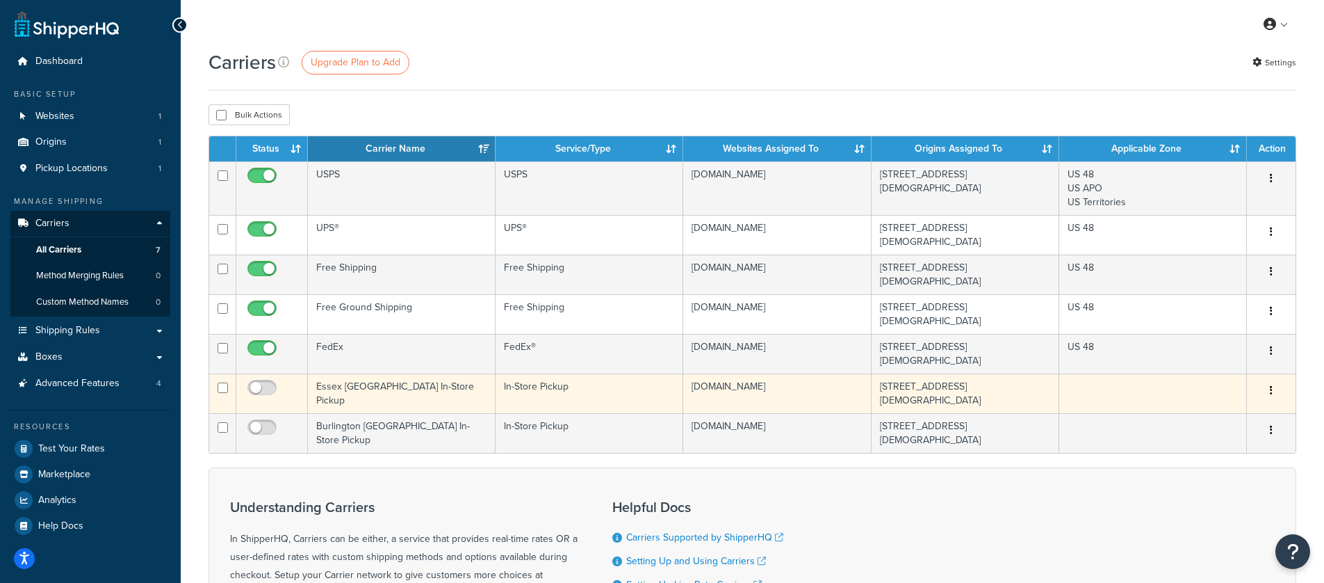
click at [1275, 380] on button "button" at bounding box center [1271, 391] width 19 height 22
click at [1213, 431] on link "Delete" at bounding box center [1215, 425] width 110 height 29
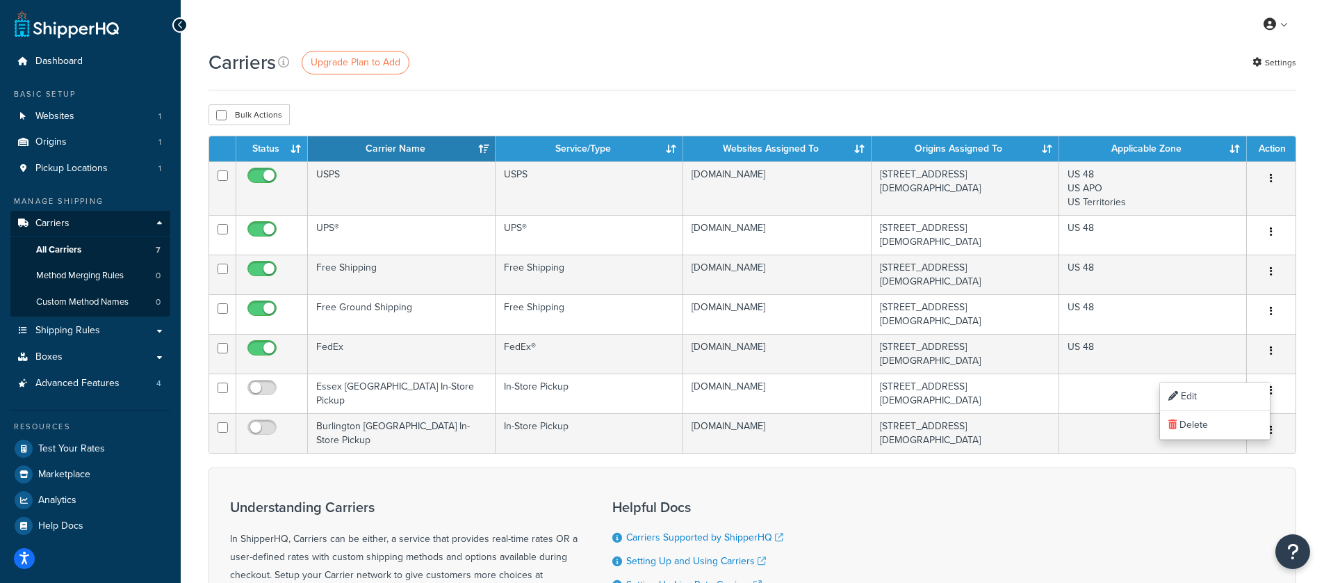
drag, startPoint x: 1048, startPoint y: 452, endPoint x: 1150, endPoint y: 425, distance: 105.1
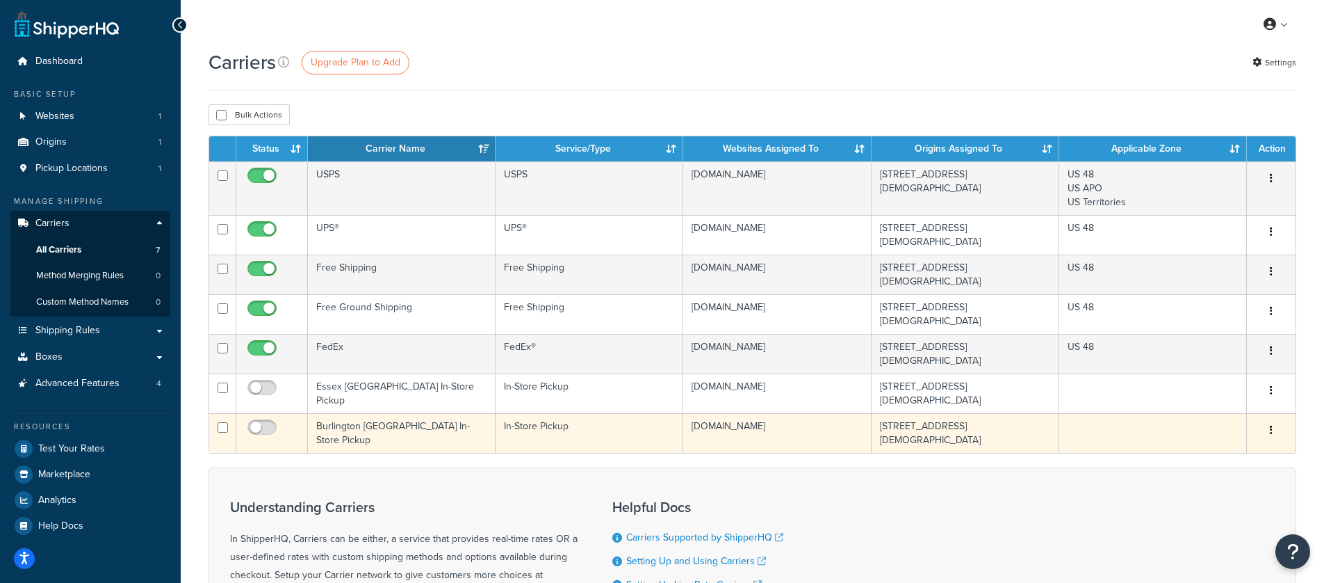
click at [1285, 419] on div "Edit Delete" at bounding box center [1272, 430] width 32 height 22
click at [1265, 419] on button "button" at bounding box center [1271, 430] width 19 height 22
click at [1212, 452] on link "Delete" at bounding box center [1215, 459] width 110 height 29
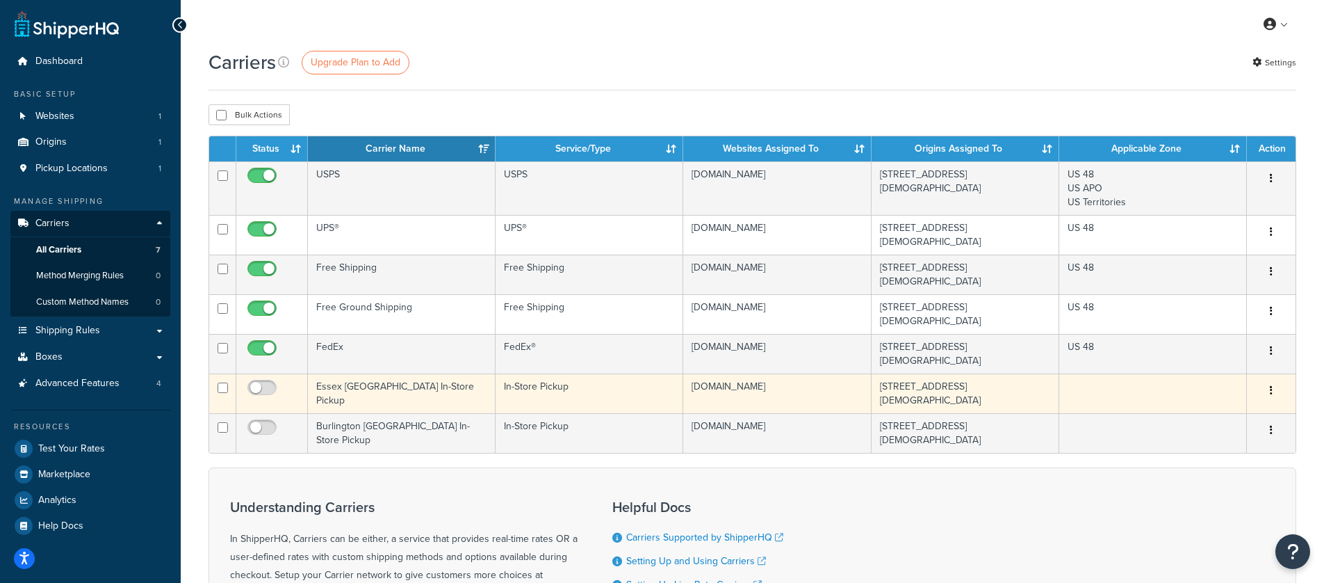
click at [484, 375] on td "Essex [GEOGRAPHIC_DATA] In-Store Pickup" at bounding box center [402, 393] width 188 height 40
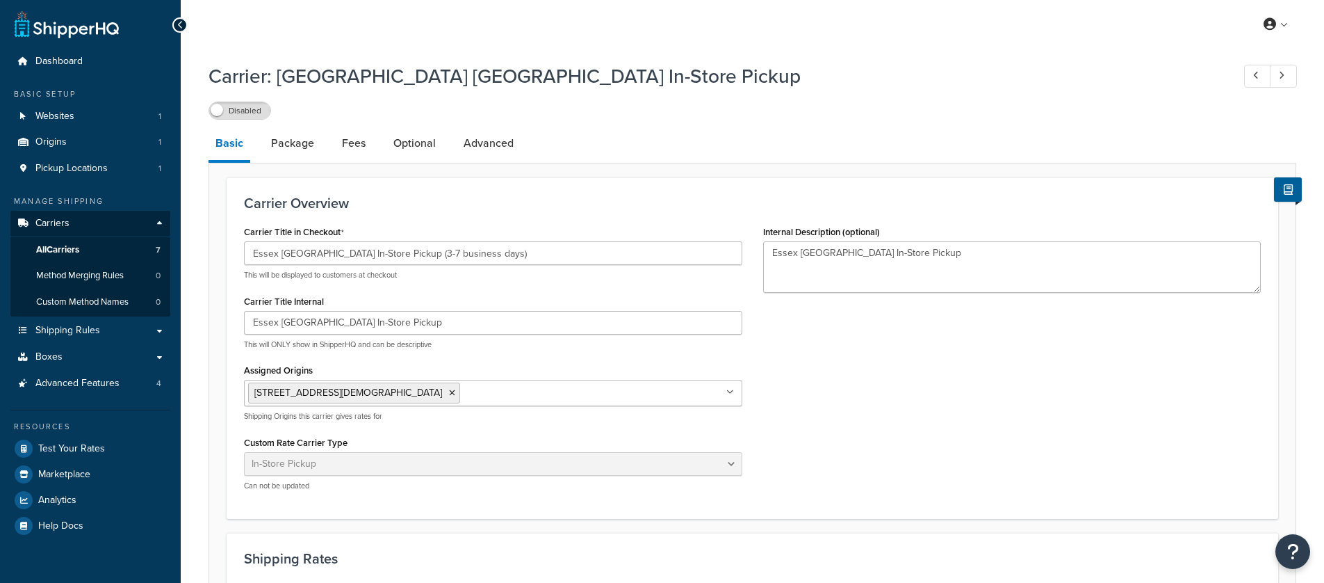
select select "pickup"
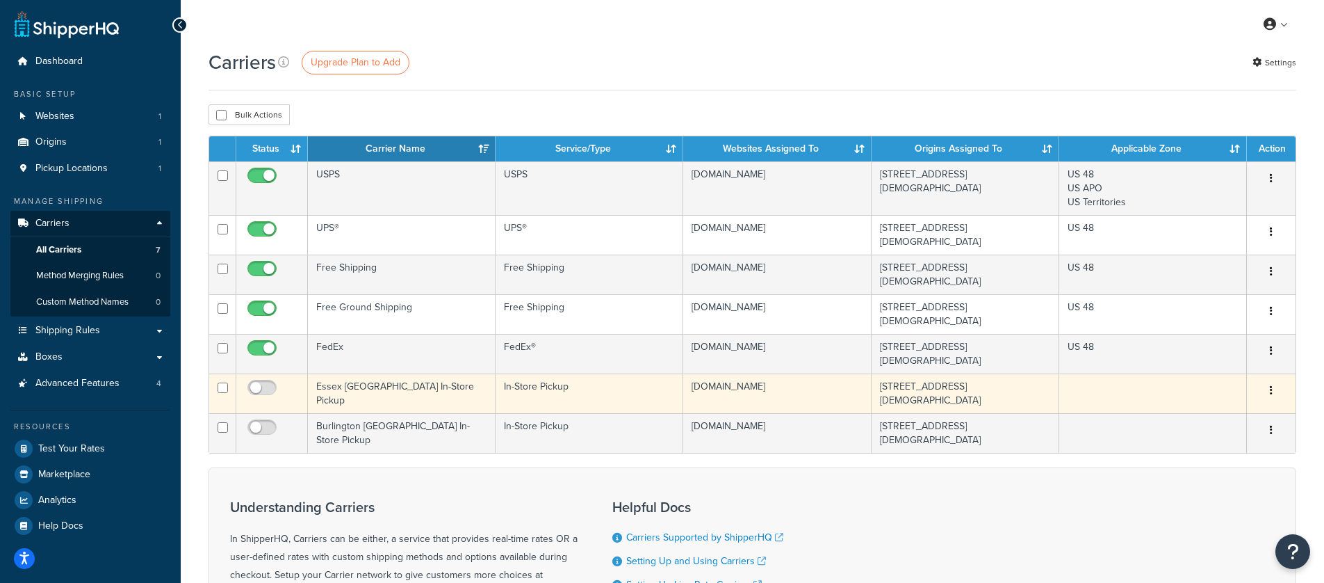
click at [1272, 385] on icon "button" at bounding box center [1271, 390] width 3 height 10
click at [1226, 417] on link "Delete" at bounding box center [1215, 425] width 110 height 29
click at [1196, 425] on link "Delete" at bounding box center [1215, 425] width 110 height 29
click at [1237, 425] on link "Delete" at bounding box center [1215, 425] width 110 height 29
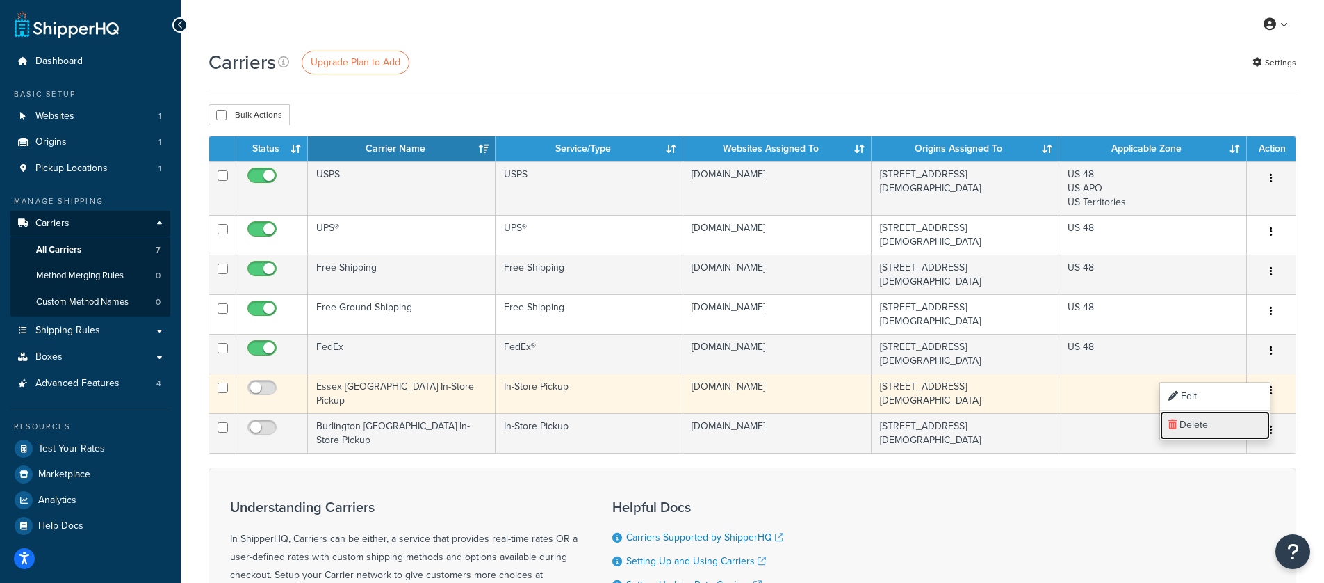
click at [1237, 425] on link "Delete" at bounding box center [1215, 425] width 110 height 29
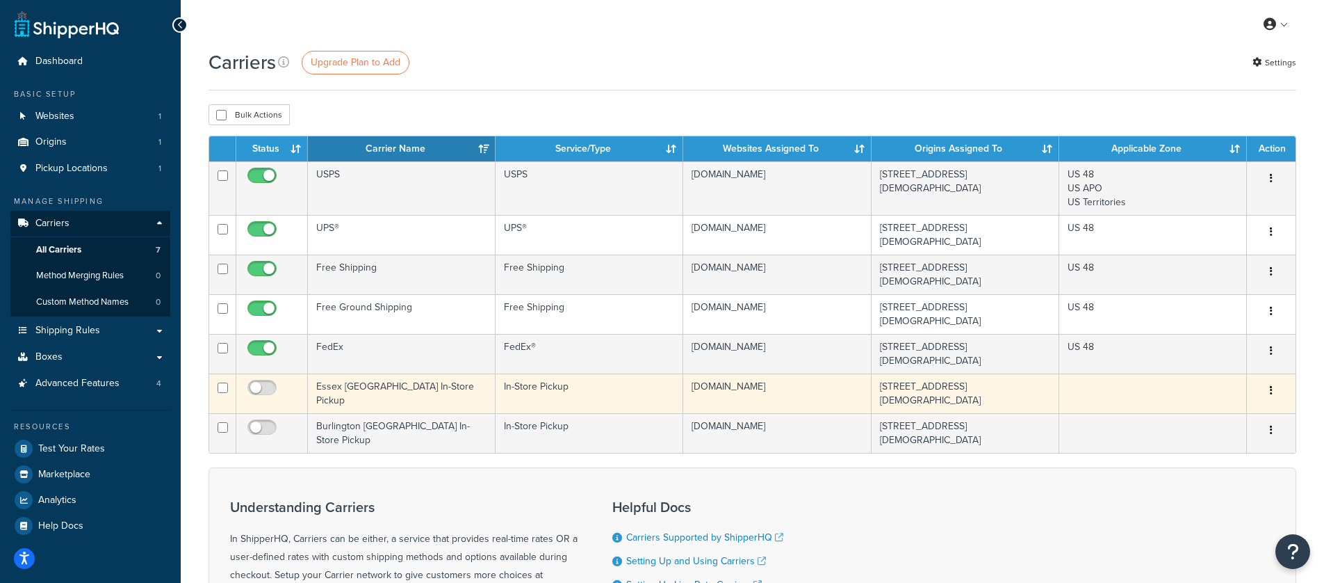
click at [846, 373] on td "[DOMAIN_NAME]" at bounding box center [777, 393] width 188 height 40
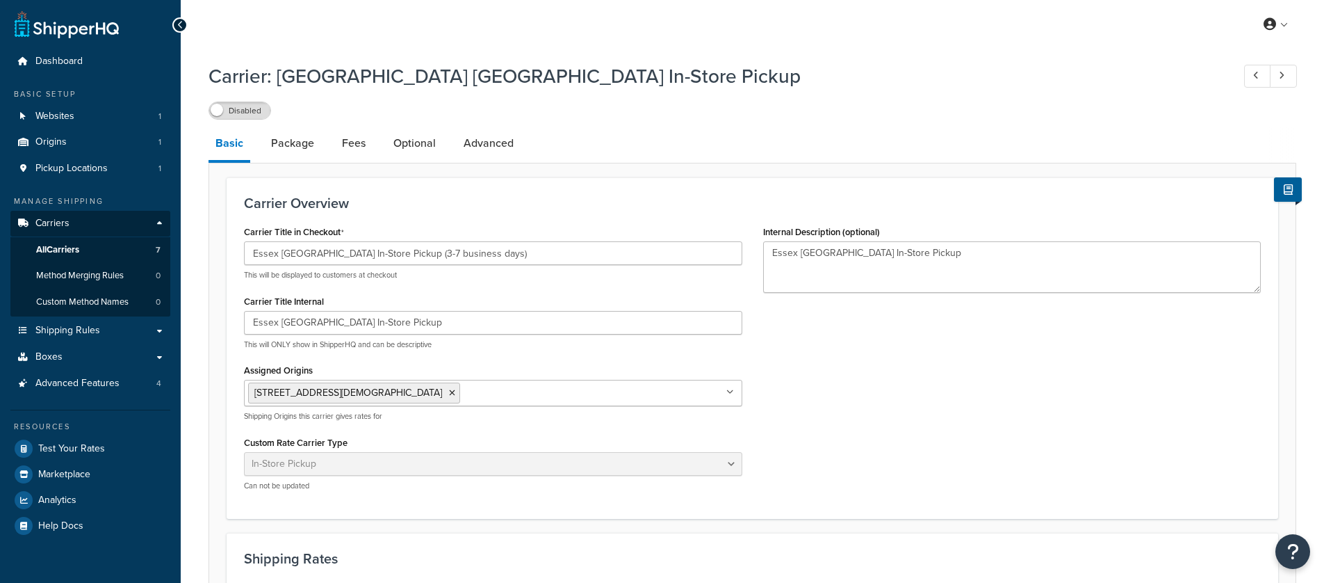
select select "pickup"
click at [43, 244] on span "All Carriers" at bounding box center [57, 250] width 43 height 12
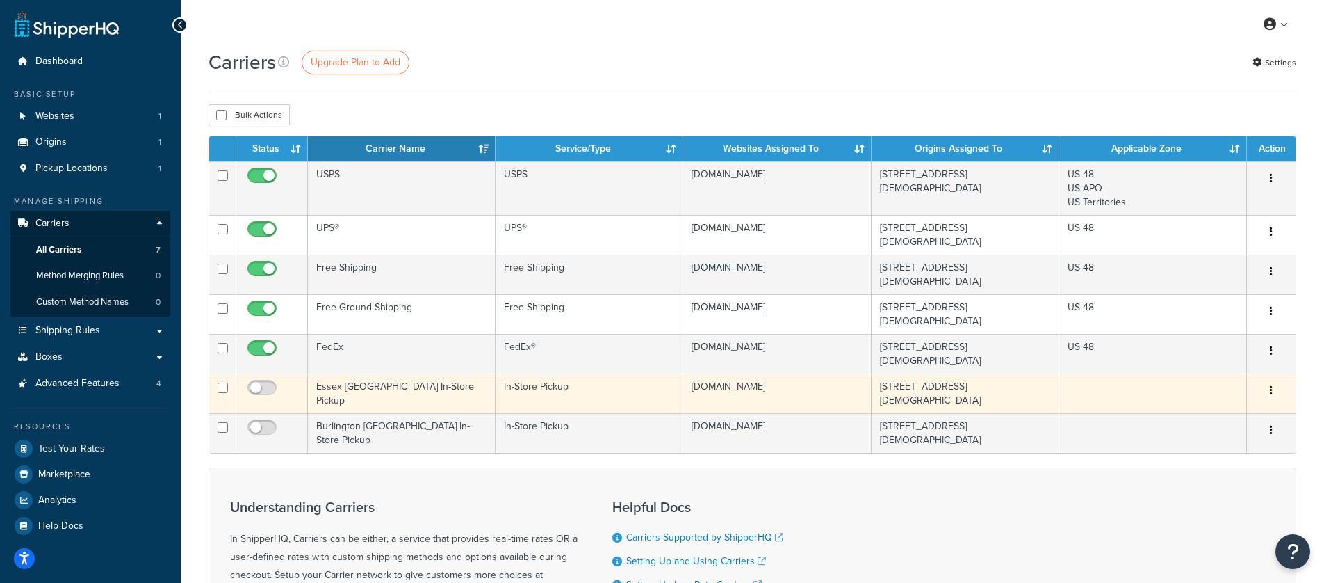
click at [1272, 385] on icon "button" at bounding box center [1271, 390] width 3 height 10
click at [1187, 428] on link "Delete" at bounding box center [1215, 425] width 110 height 29
click at [1188, 428] on link "Delete" at bounding box center [1215, 425] width 110 height 29
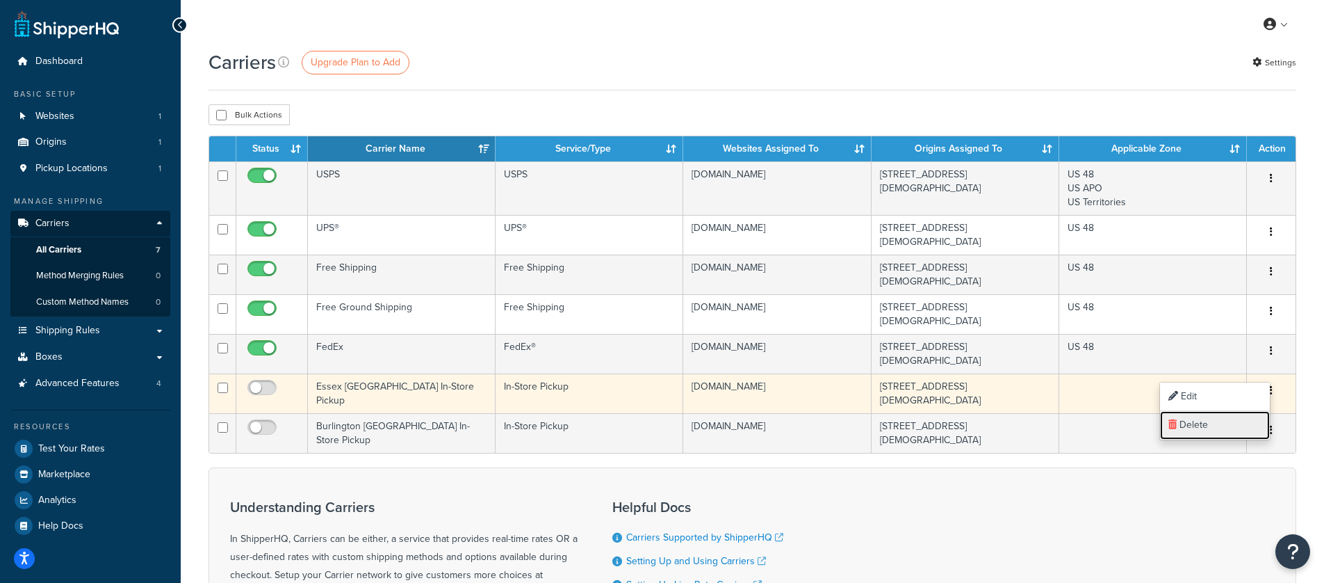
click at [1188, 428] on link "Delete" at bounding box center [1215, 425] width 110 height 29
click at [1170, 422] on icon at bounding box center [1173, 424] width 8 height 10
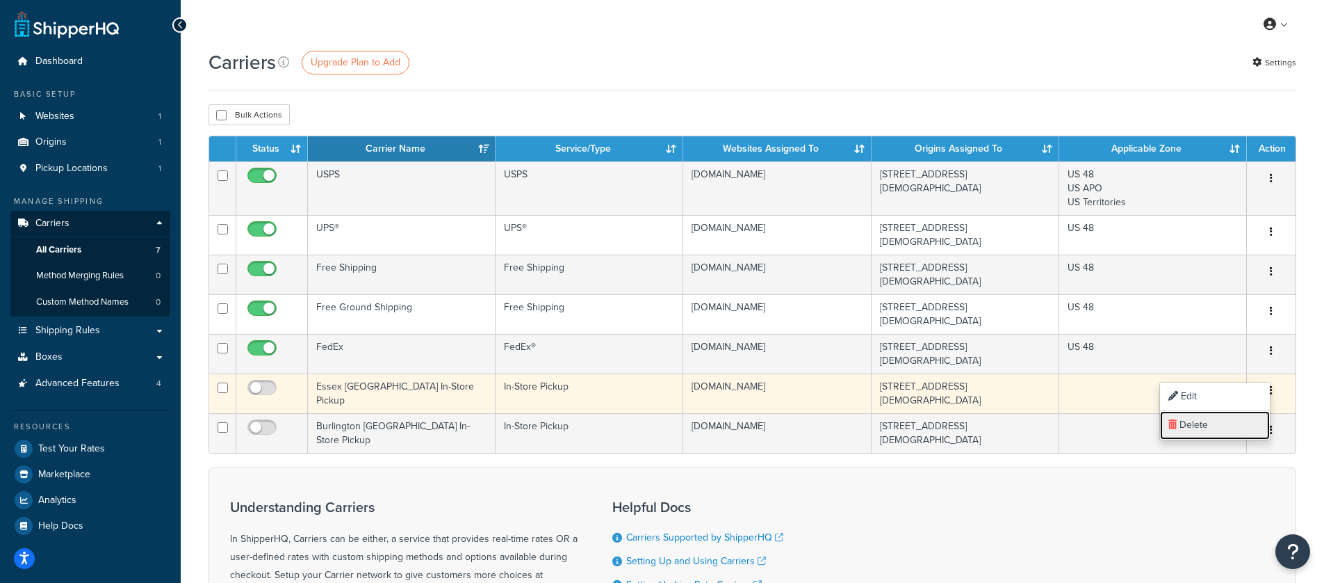
click at [1170, 422] on icon at bounding box center [1173, 424] width 8 height 10
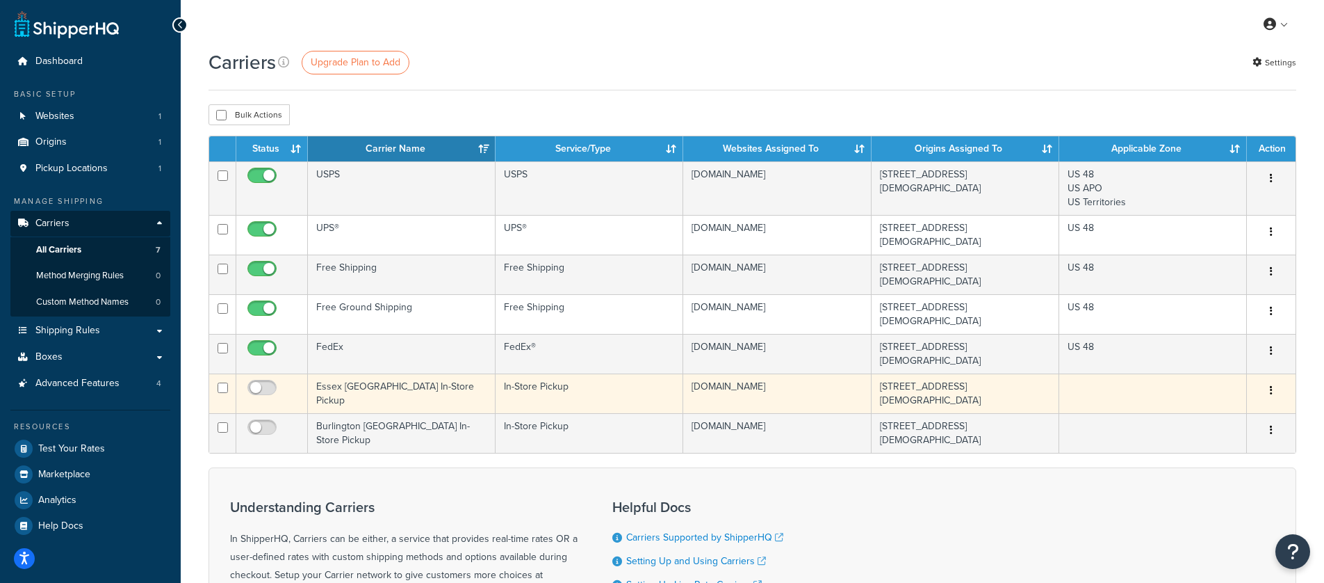
click at [217, 373] on td at bounding box center [222, 393] width 27 height 40
checkbox input "true"
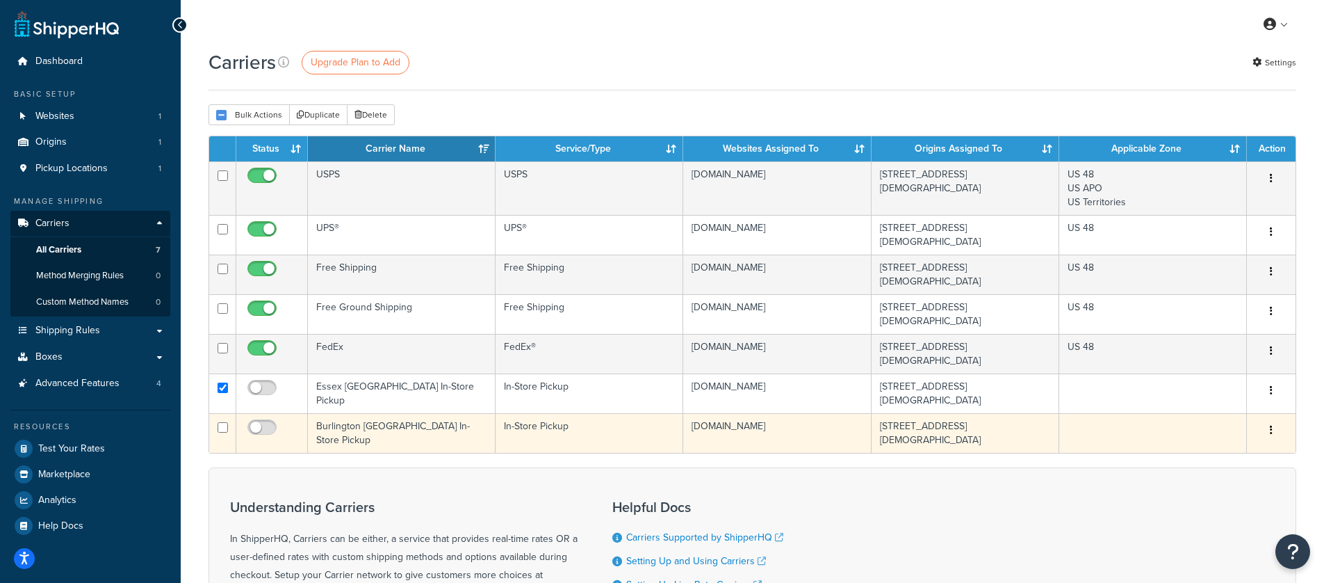
click at [218, 413] on td at bounding box center [222, 433] width 27 height 40
checkbox input "true"
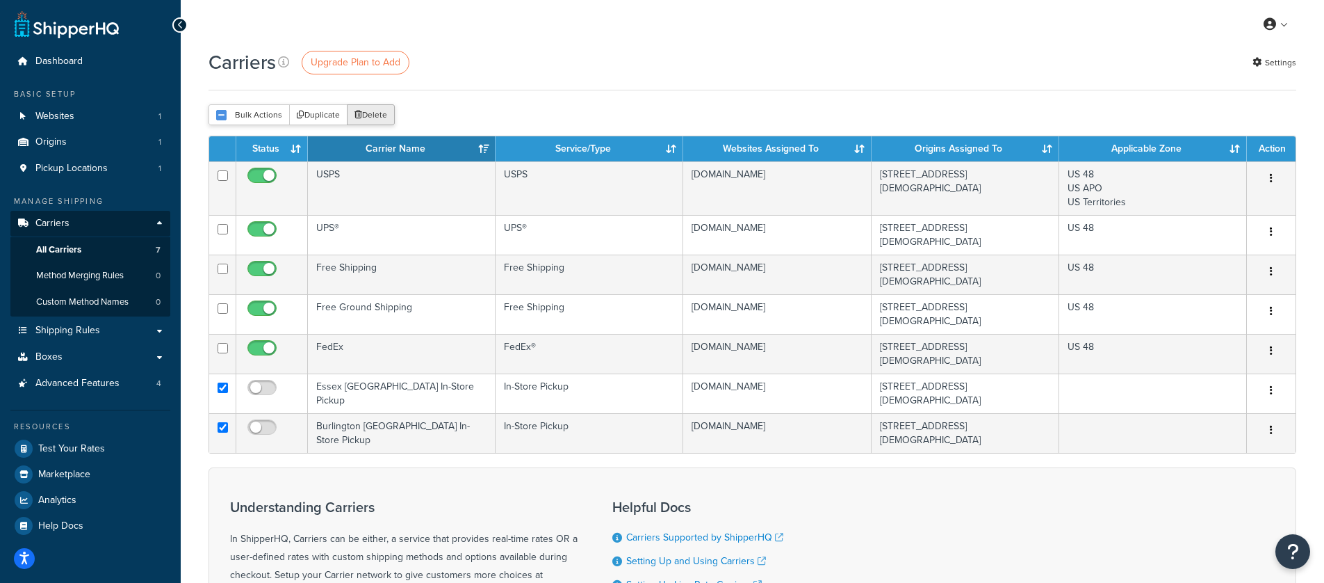
click at [363, 114] on button "Delete" at bounding box center [371, 114] width 48 height 21
click at [1279, 69] on link "Settings" at bounding box center [1275, 62] width 44 height 19
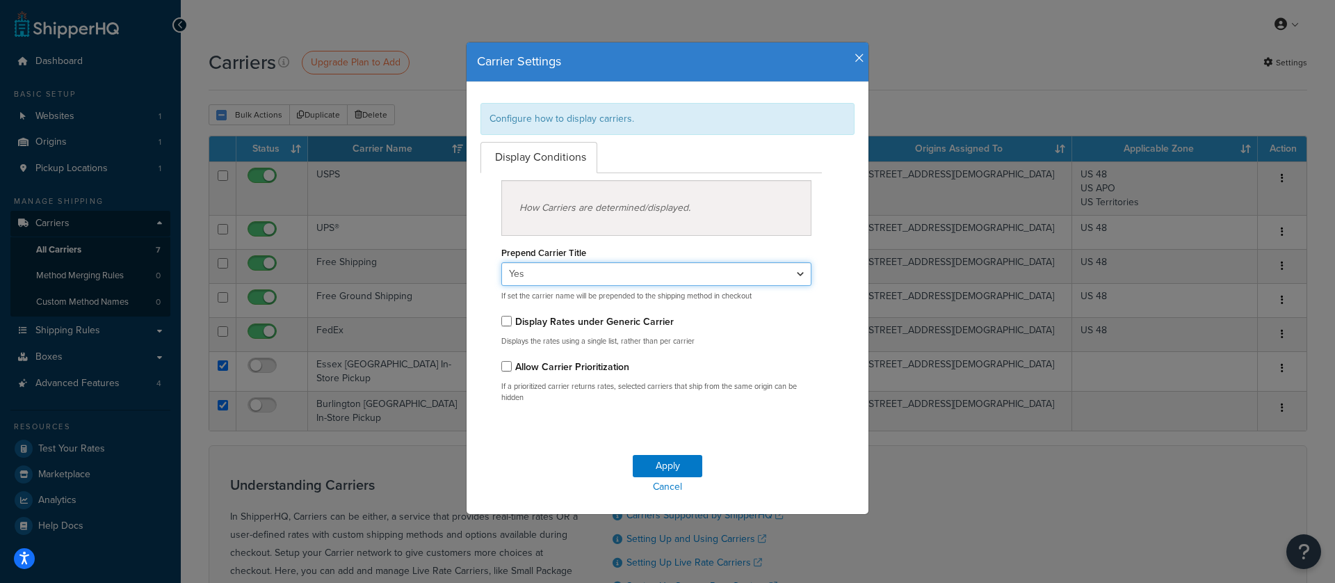
click at [585, 276] on select "Yes No" at bounding box center [656, 274] width 310 height 24
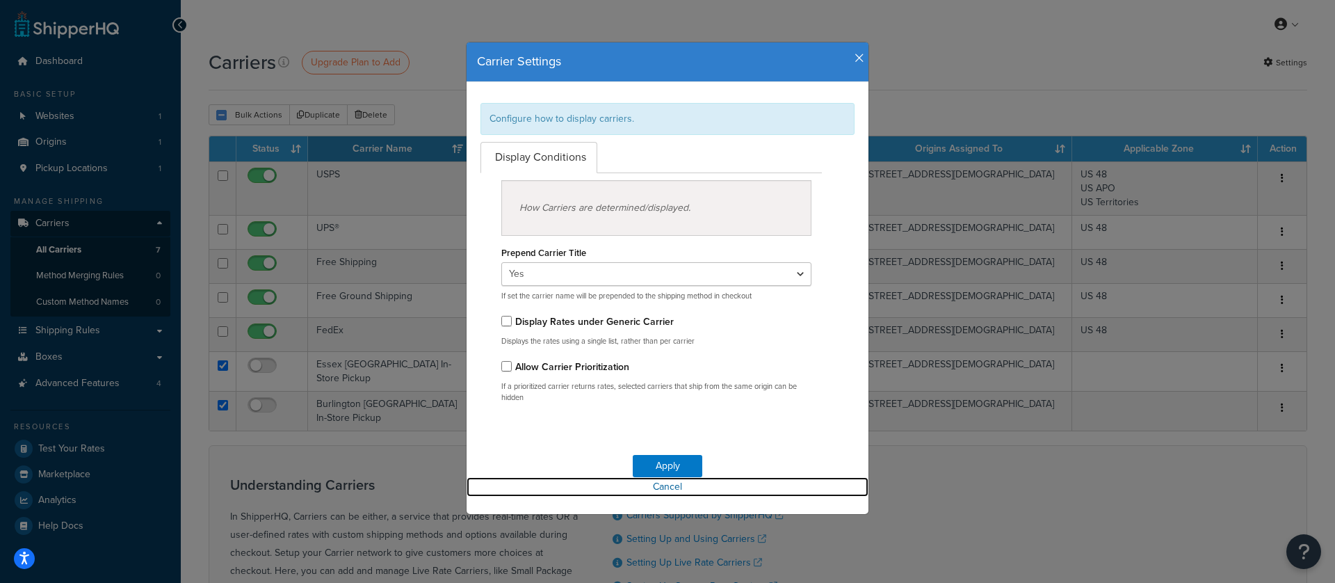
click at [650, 489] on link "Cancel" at bounding box center [667, 486] width 402 height 19
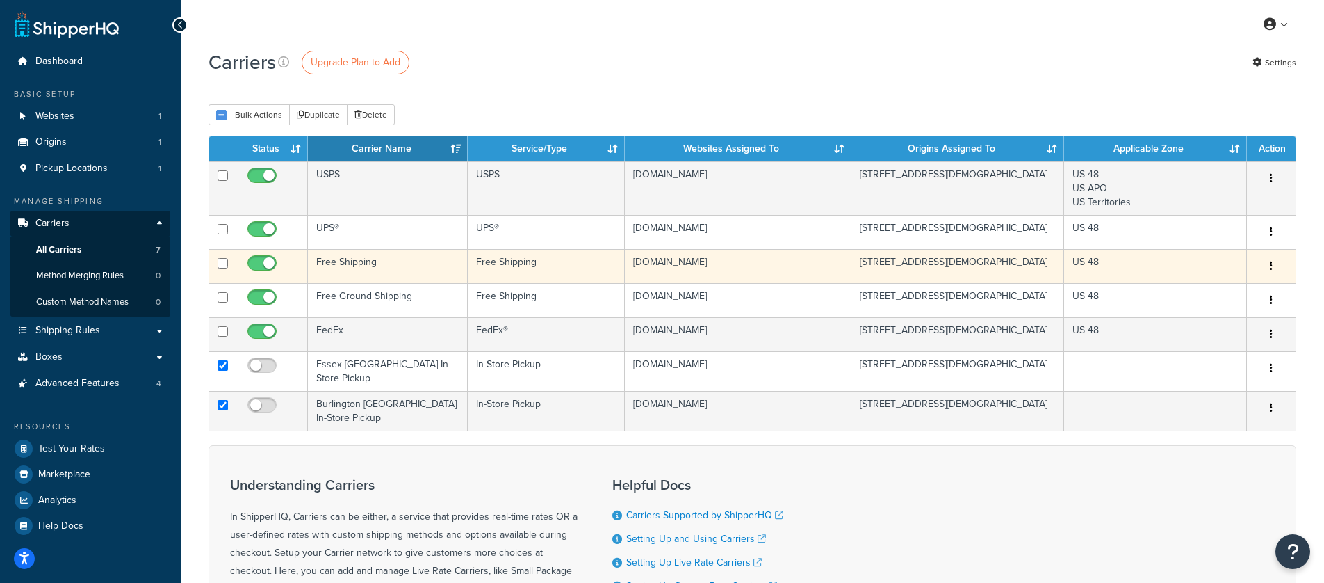
click at [537, 281] on td "Free Shipping" at bounding box center [546, 266] width 156 height 34
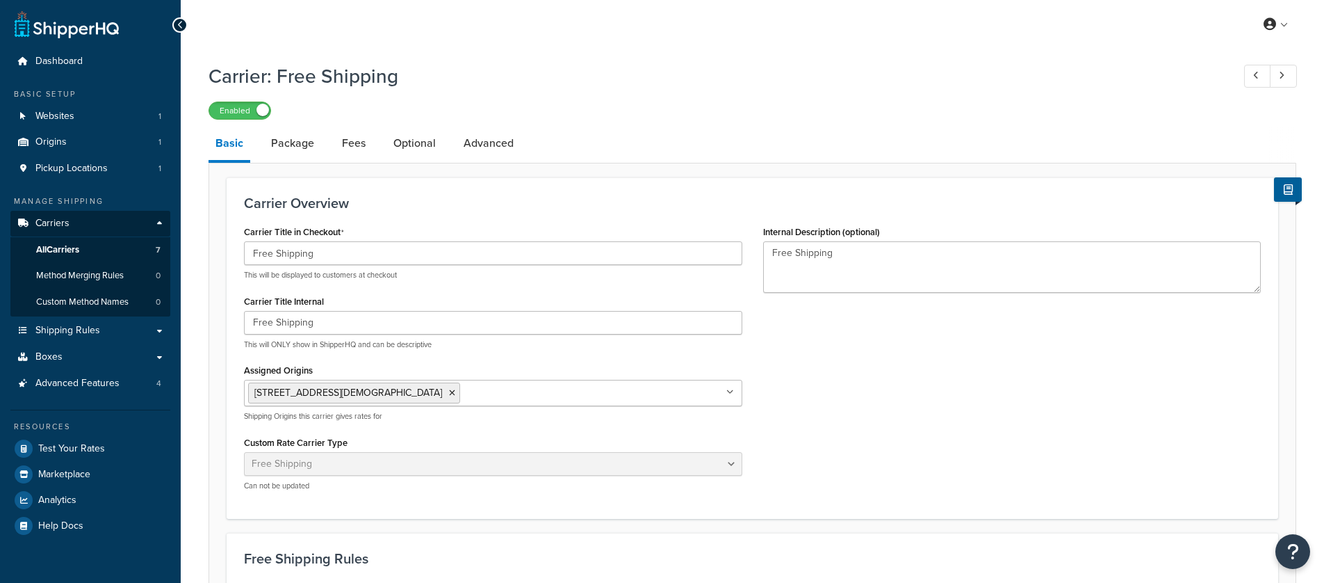
select select "free"
click at [421, 152] on link "Optional" at bounding box center [415, 143] width 56 height 33
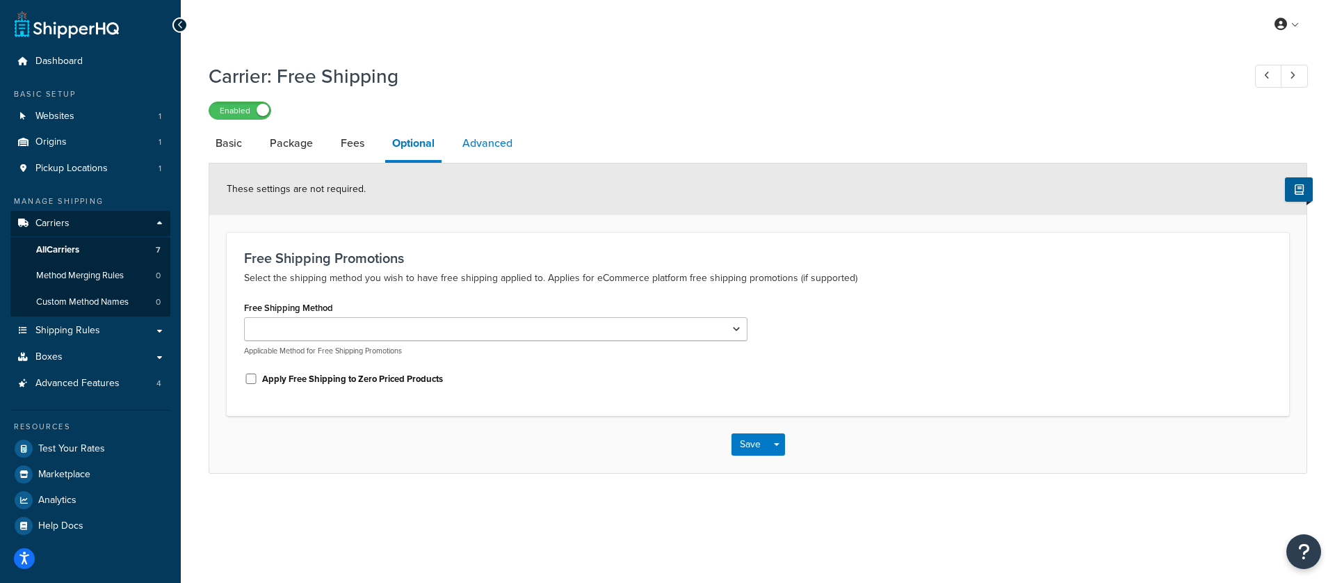
click at [471, 148] on link "Advanced" at bounding box center [487, 143] width 64 height 33
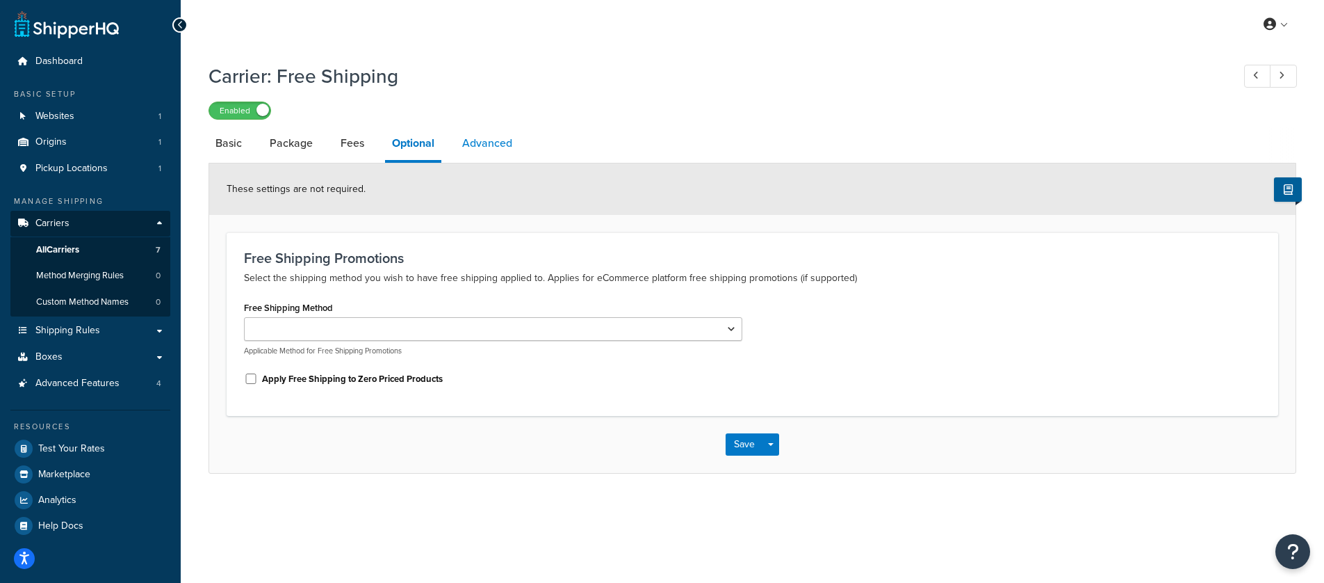
select select "false"
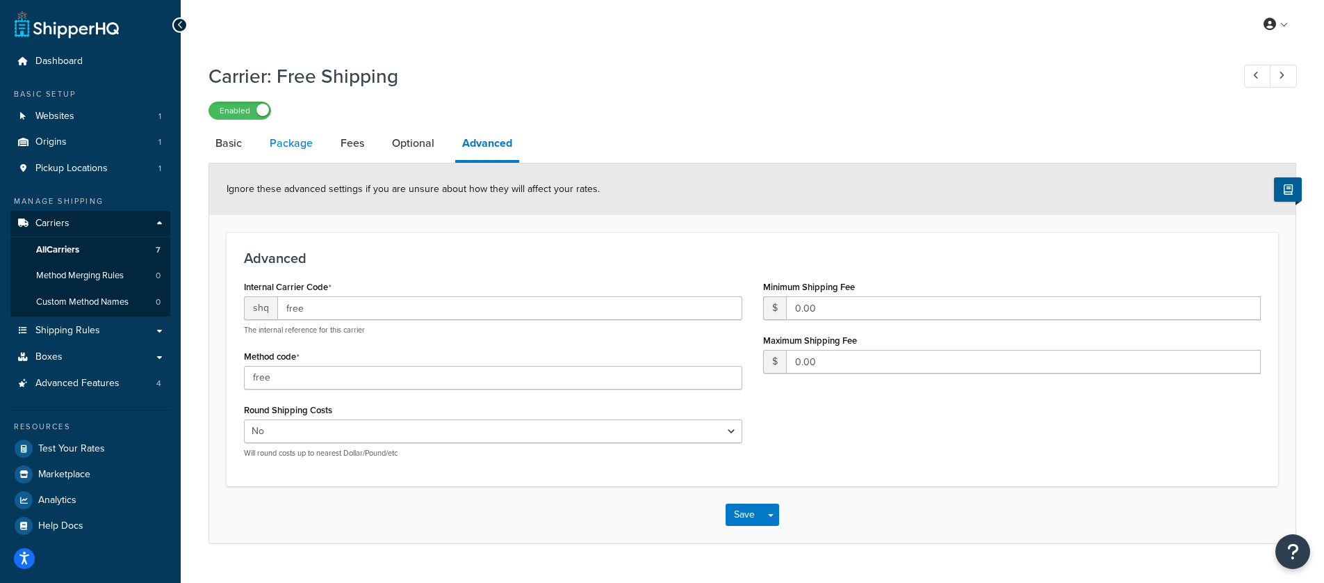
click at [288, 152] on link "Package" at bounding box center [291, 143] width 57 height 33
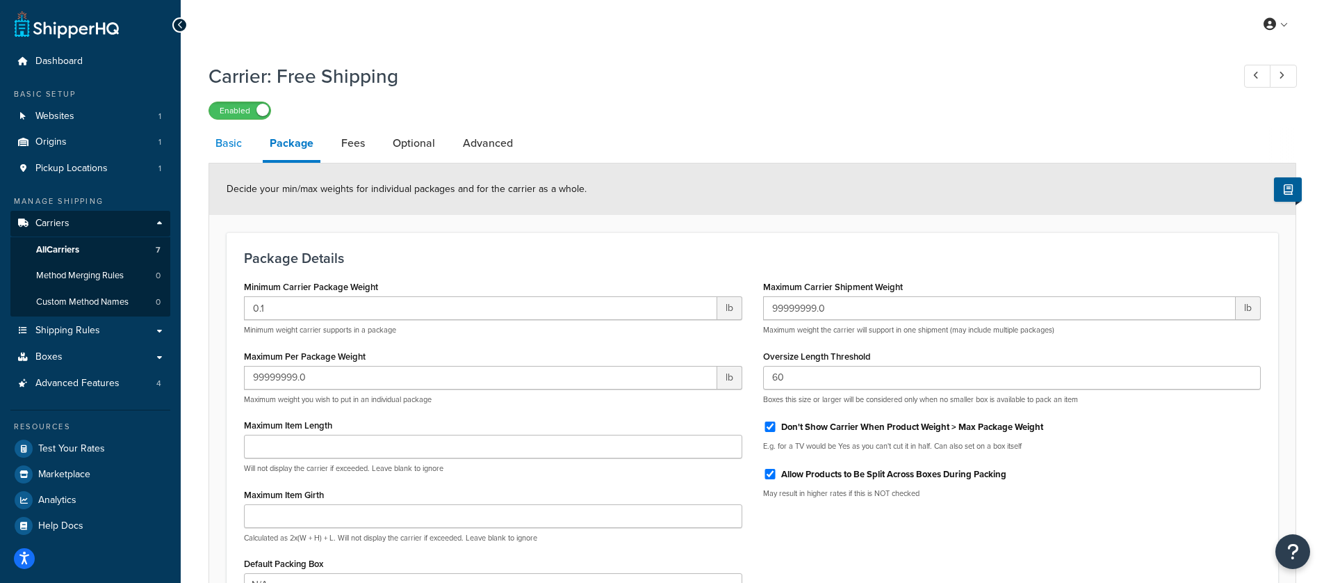
click at [218, 147] on link "Basic" at bounding box center [229, 143] width 40 height 33
select select "free"
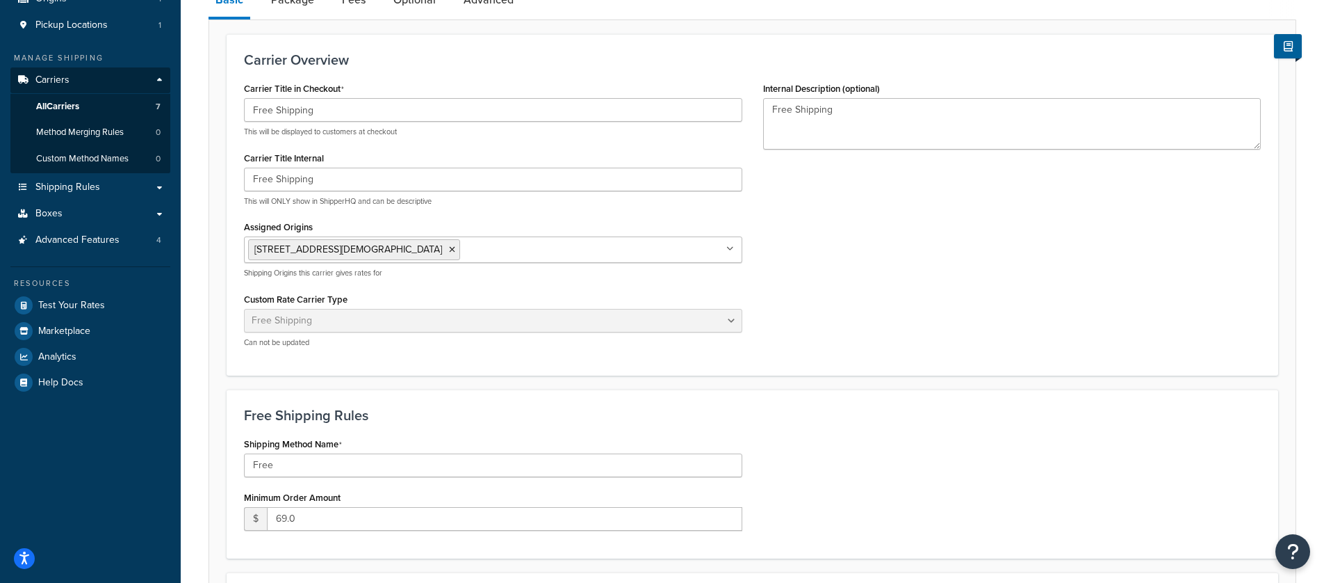
scroll to position [147, 0]
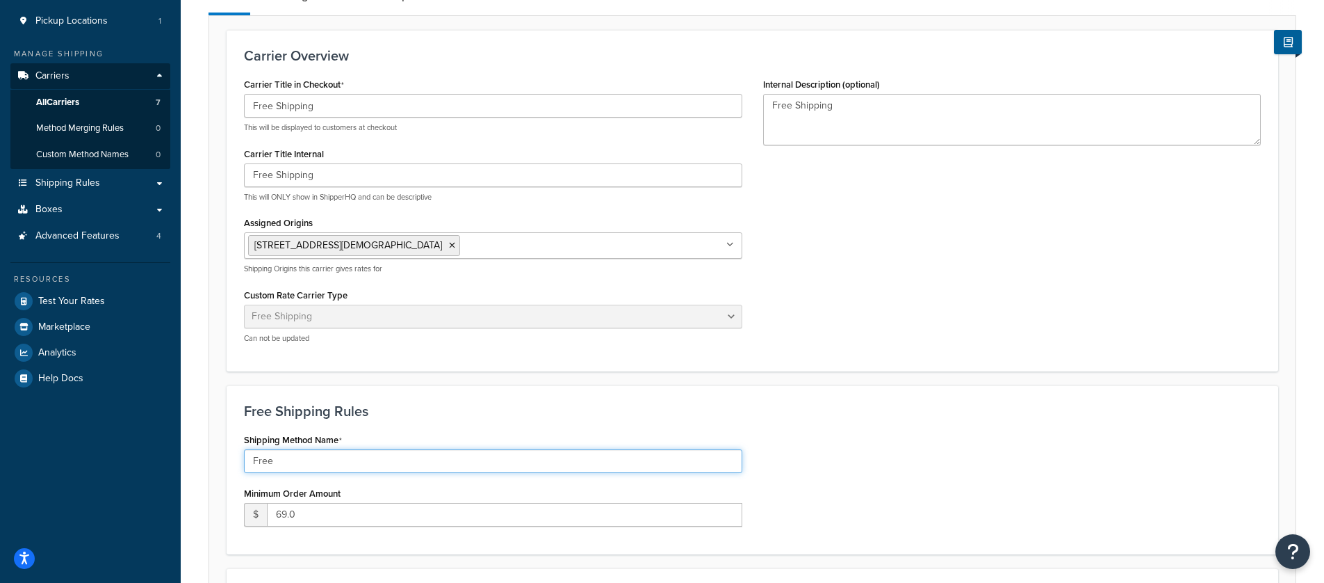
click at [685, 462] on input "Free" at bounding box center [493, 461] width 498 height 24
type input "Free Shipping"
click at [1039, 471] on div "Shipping Method Name Free Shipping Minimum Order Amount $ 69.0" at bounding box center [753, 483] width 1038 height 107
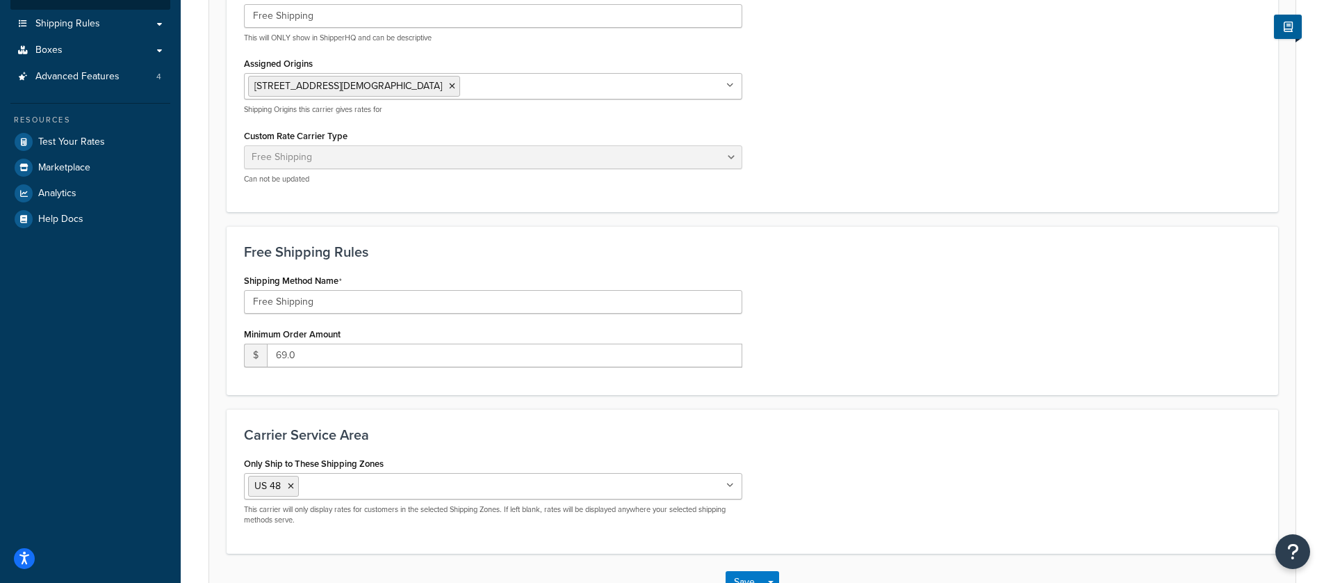
scroll to position [405, 0]
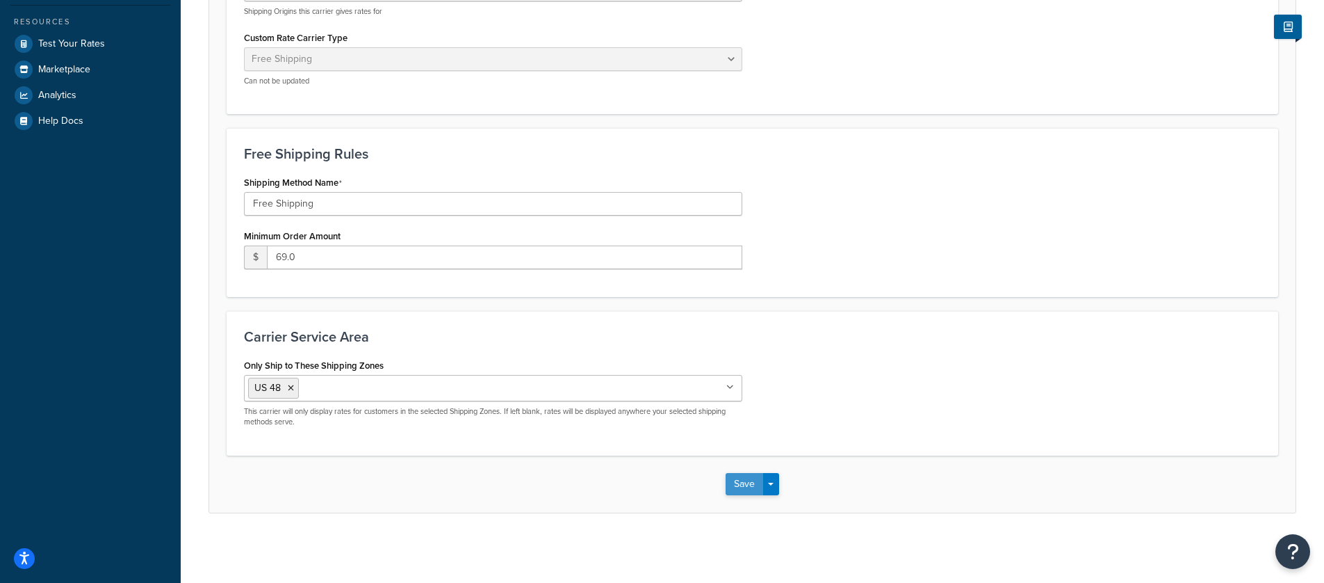
click at [745, 489] on button "Save" at bounding box center [745, 484] width 38 height 22
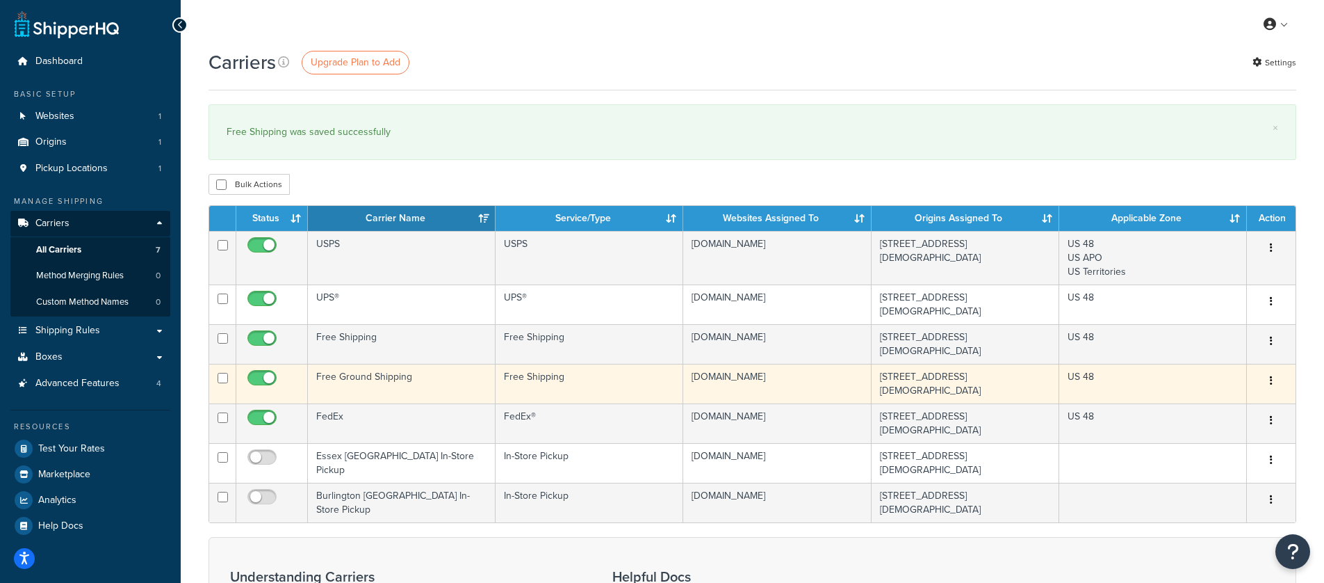
click at [599, 368] on td "Free Shipping" at bounding box center [590, 384] width 188 height 40
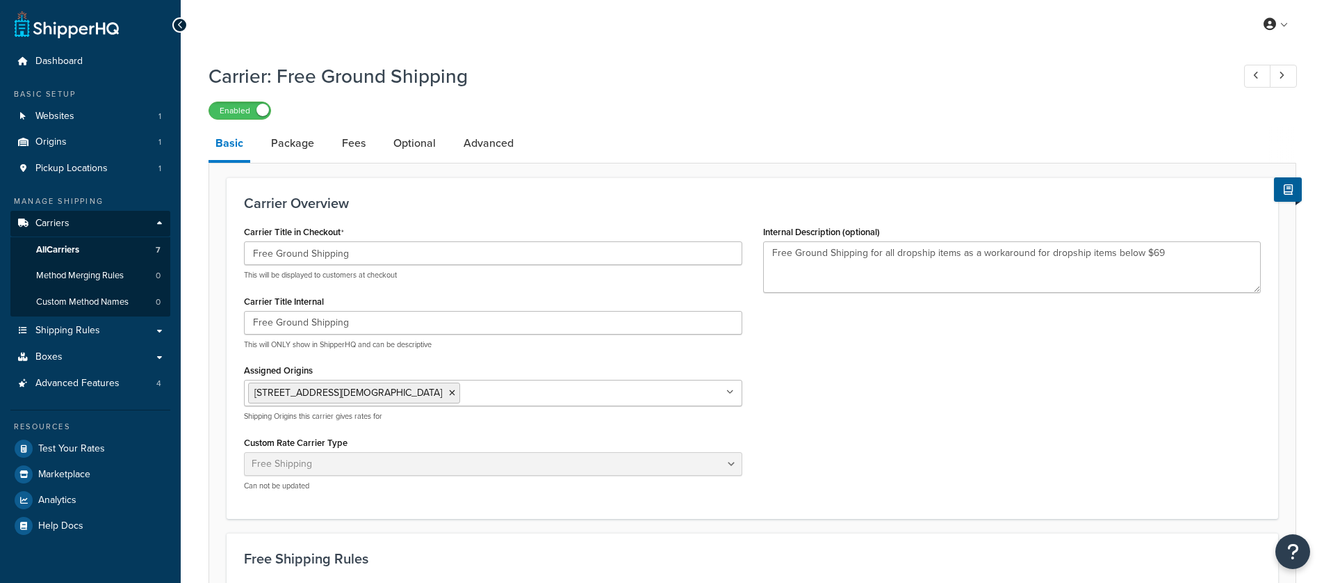
select select "free"
click at [357, 153] on link "Fees" at bounding box center [354, 143] width 38 height 33
select select "AFTER"
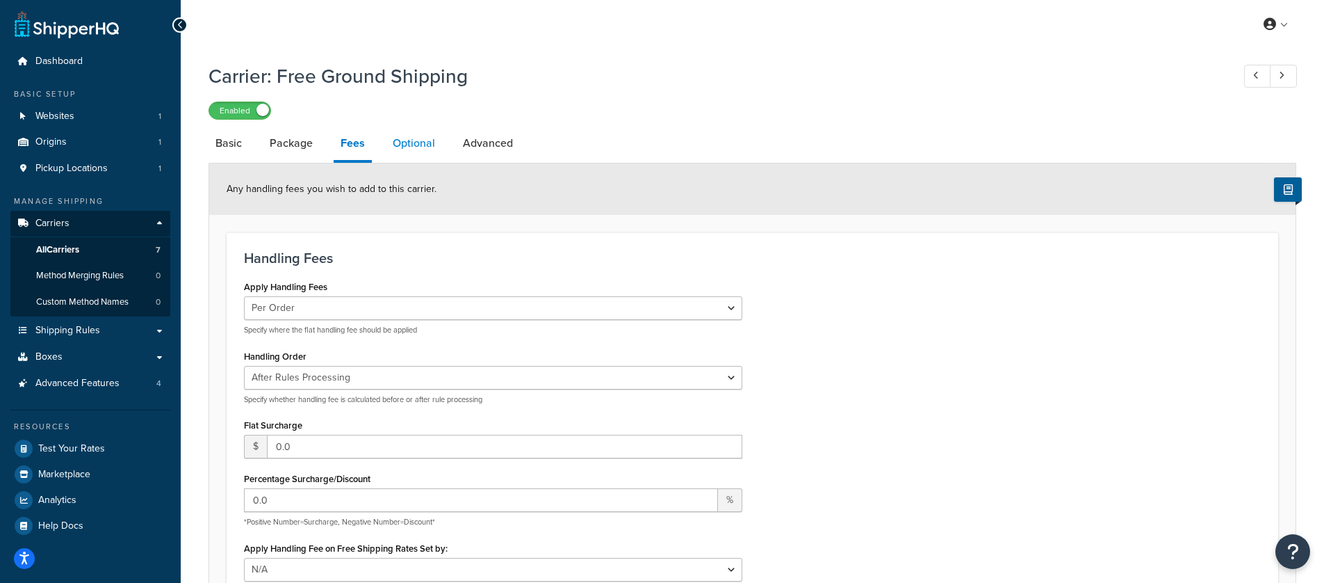
click at [399, 147] on link "Optional" at bounding box center [414, 143] width 56 height 33
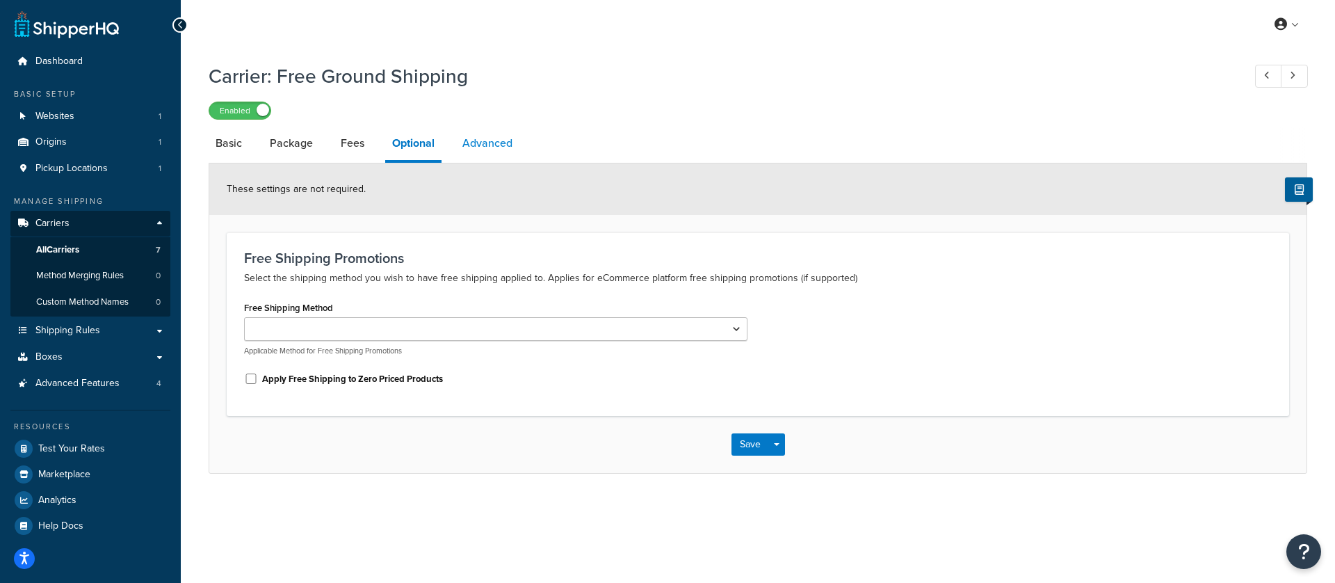
click at [483, 147] on link "Advanced" at bounding box center [487, 143] width 64 height 33
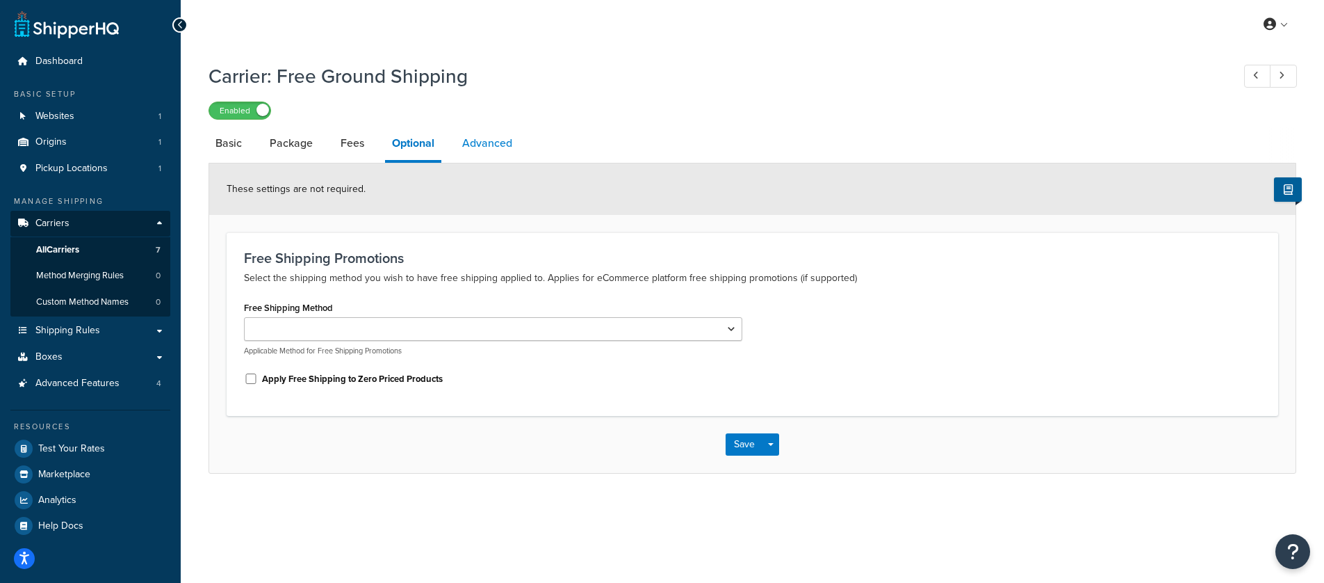
select select "false"
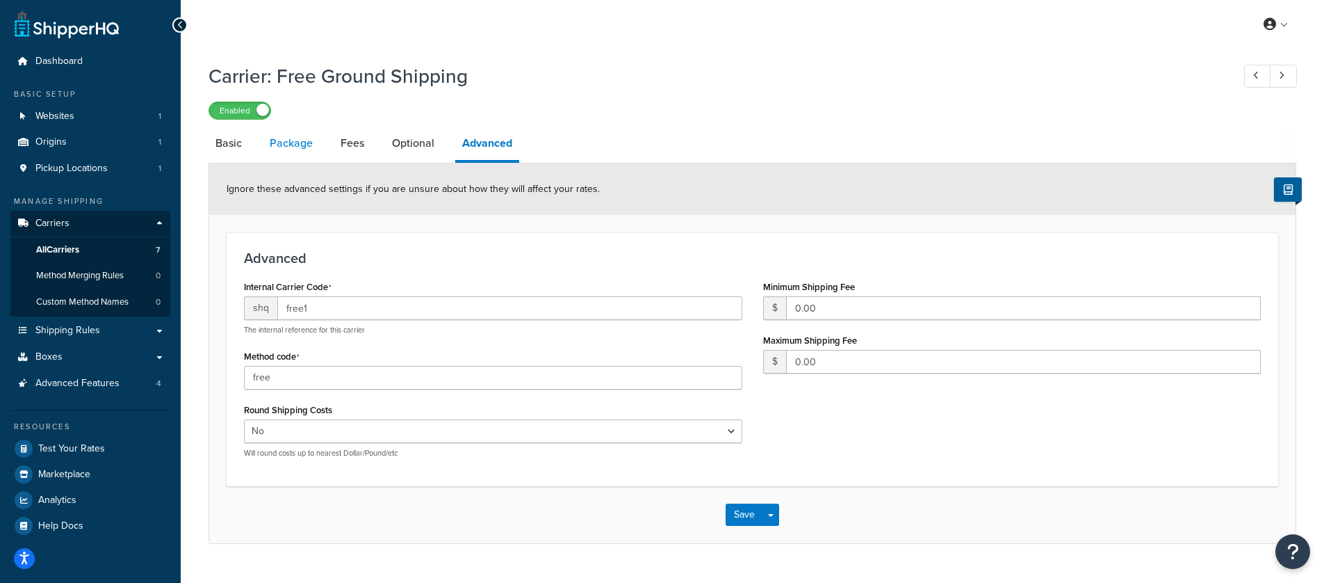
click at [283, 153] on link "Package" at bounding box center [291, 143] width 57 height 33
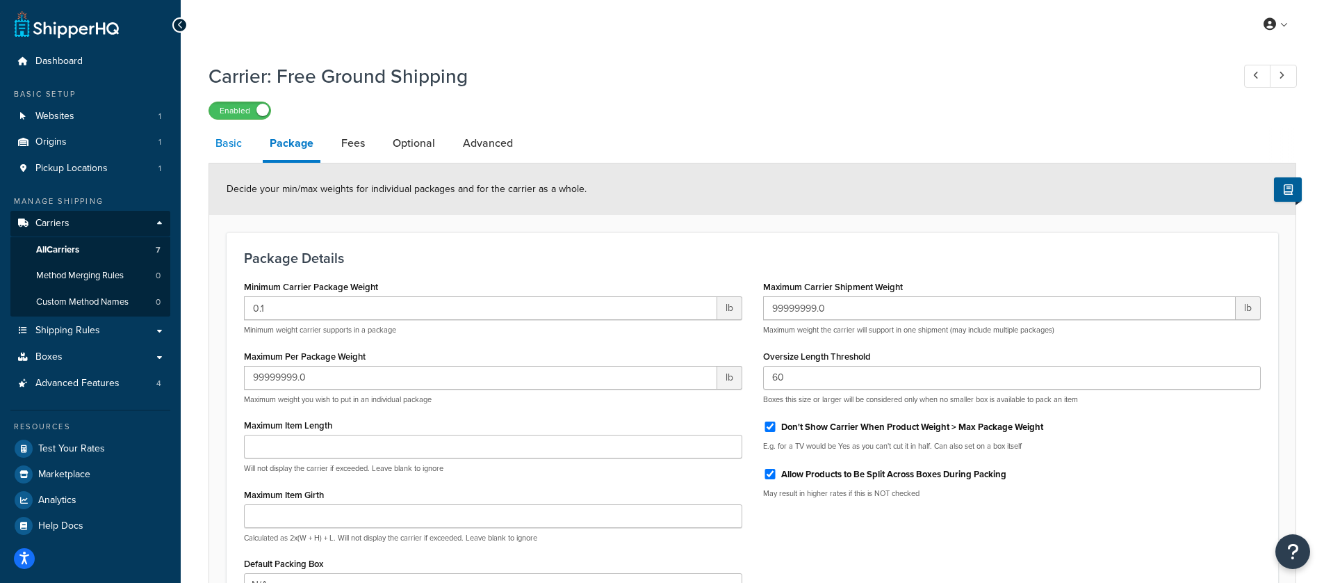
click at [225, 141] on link "Basic" at bounding box center [229, 143] width 40 height 33
select select "free"
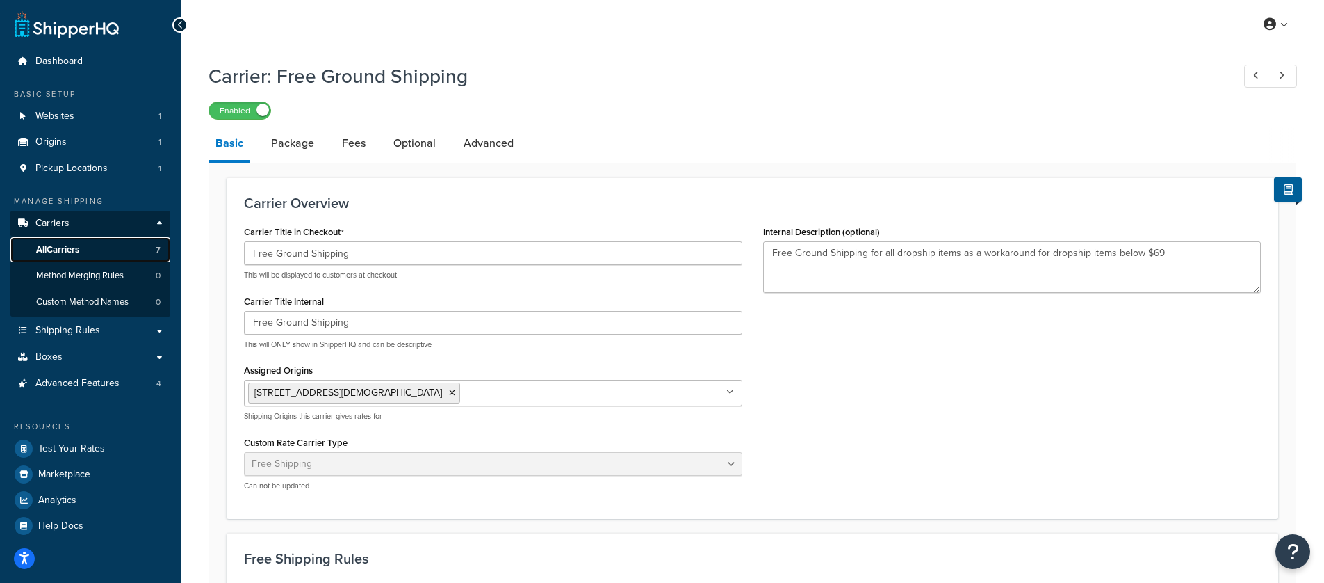
click at [90, 250] on link "All Carriers 7" at bounding box center [90, 250] width 160 height 26
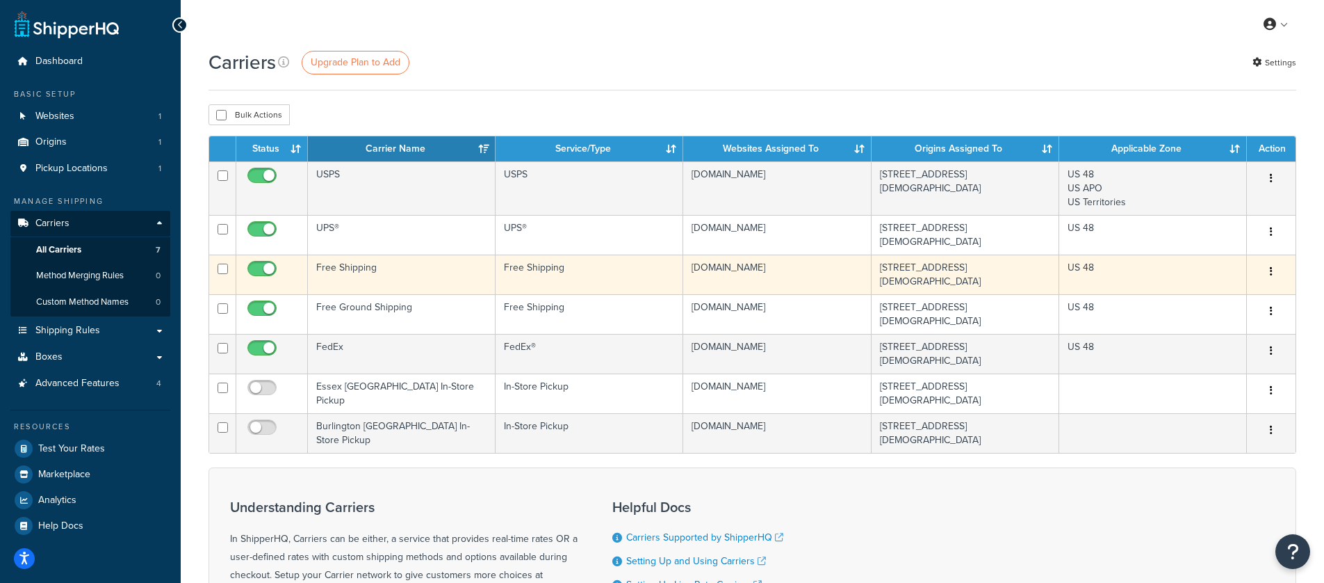
click at [412, 254] on td "Free Shipping" at bounding box center [402, 274] width 188 height 40
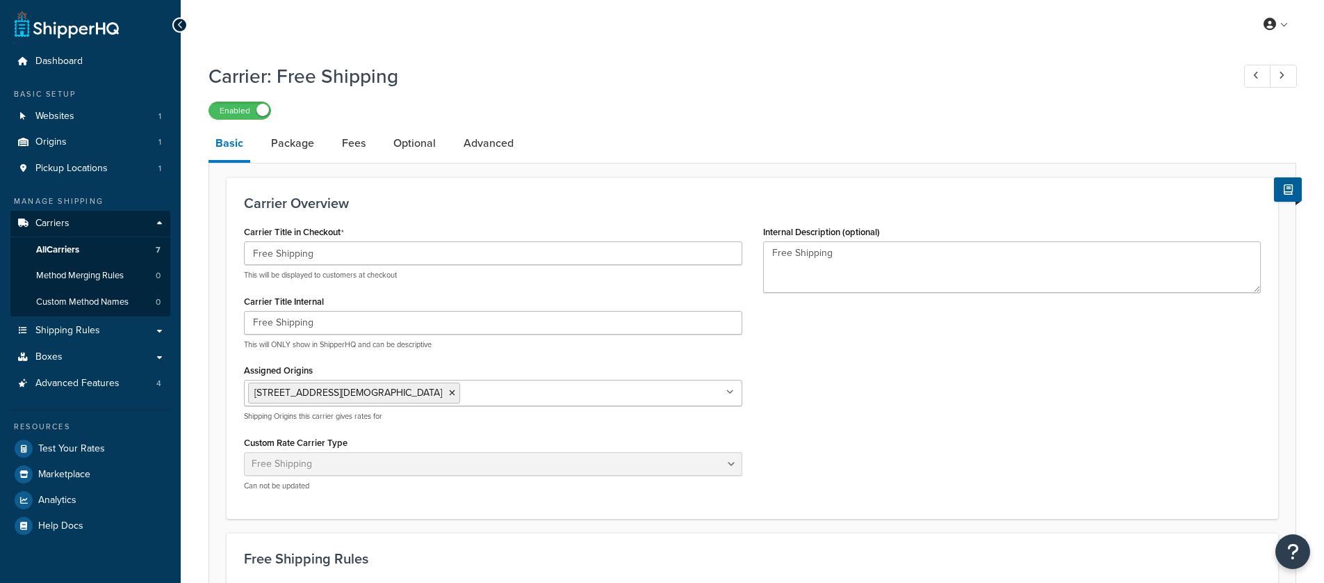
select select "free"
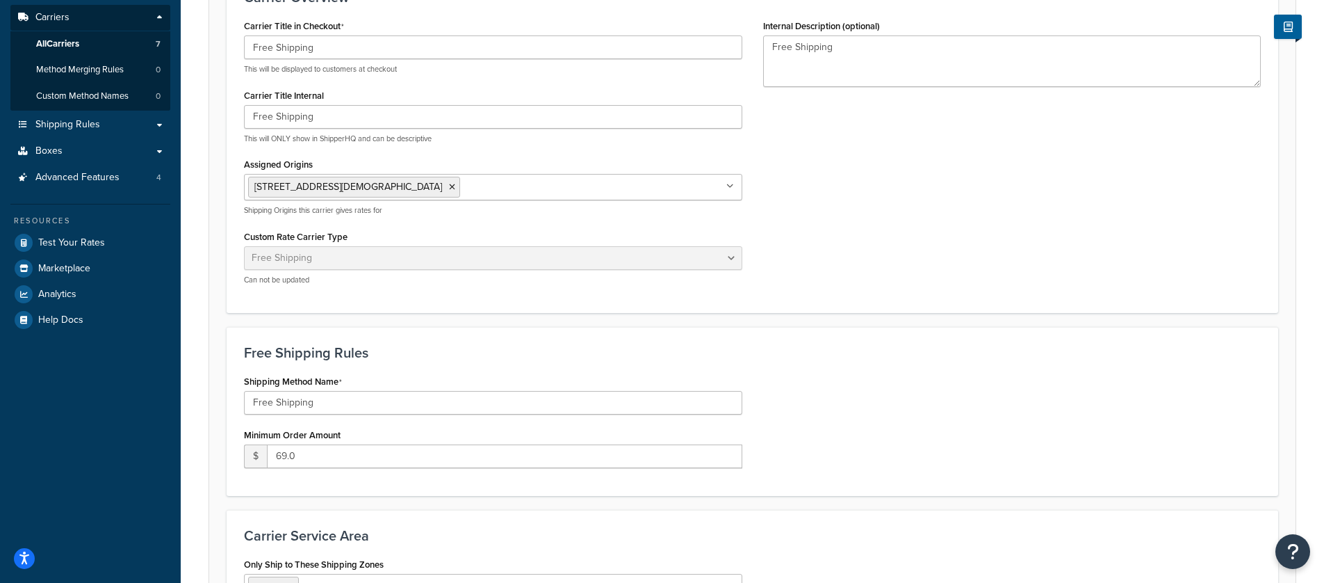
scroll to position [275, 0]
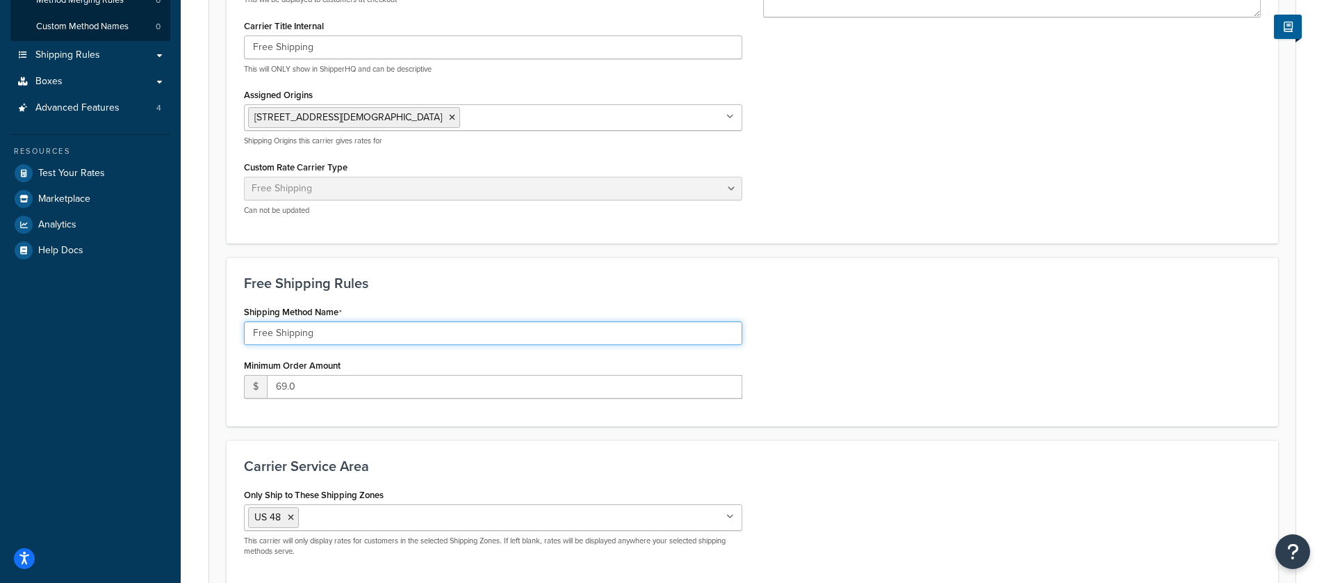
drag, startPoint x: 335, startPoint y: 332, endPoint x: 273, endPoint y: 330, distance: 62.6
click at [273, 330] on input "Free Shipping" at bounding box center [493, 333] width 498 height 24
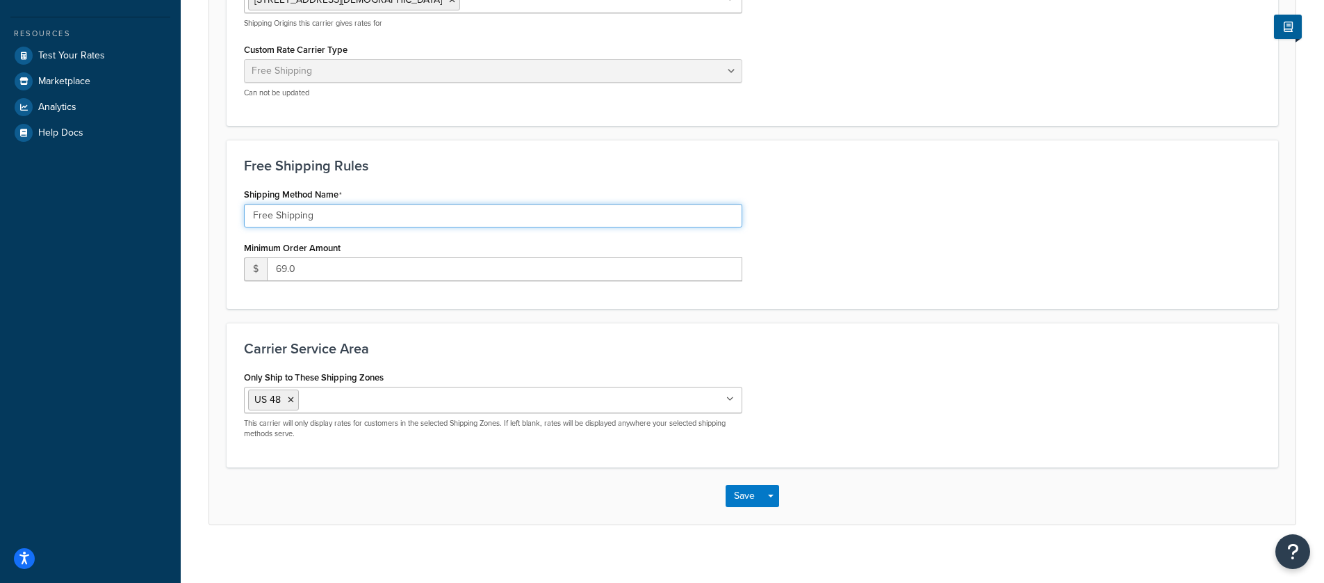
scroll to position [405, 0]
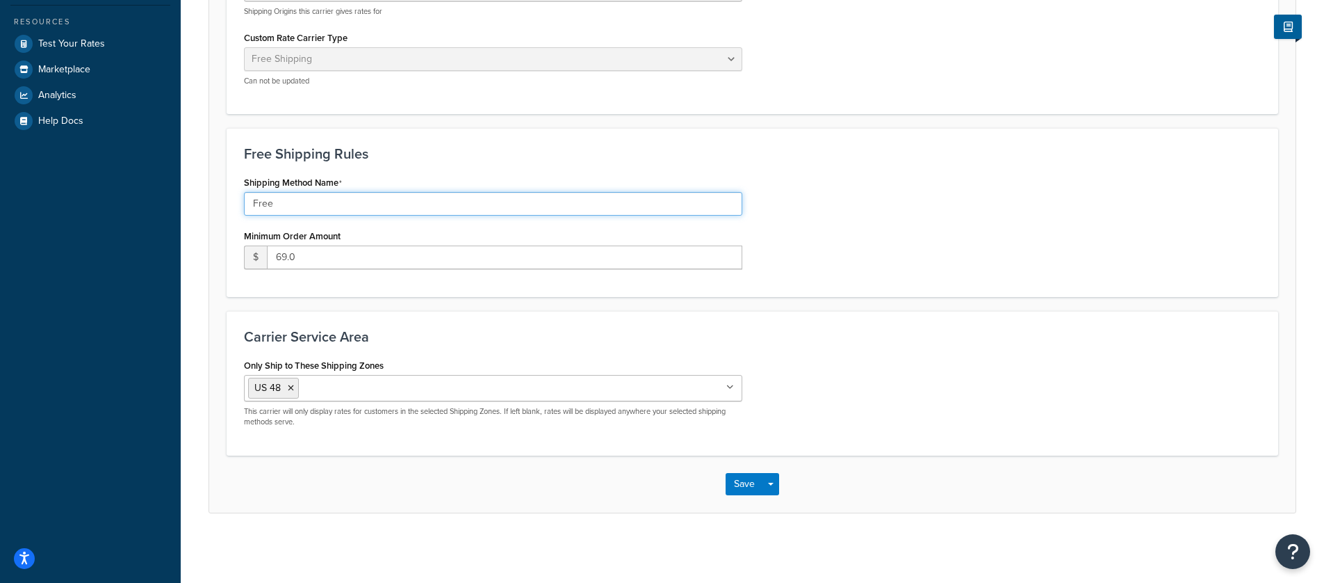
type input "Free"
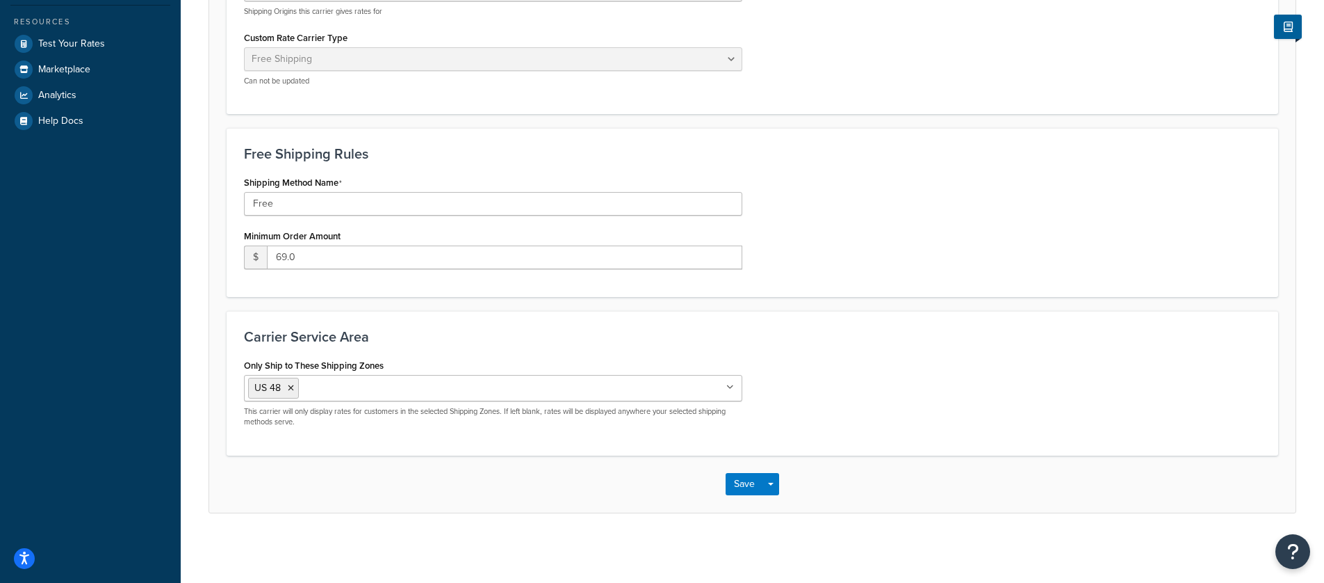
click at [948, 321] on div "Carrier Service Area Only Ship to These Shipping Zones [GEOGRAPHIC_DATA] 48 US …" at bounding box center [753, 383] width 1052 height 145
click at [731, 496] on div "Save Save Dropdown Save and Edit" at bounding box center [752, 483] width 1087 height 57
click at [736, 488] on button "Save" at bounding box center [745, 484] width 38 height 22
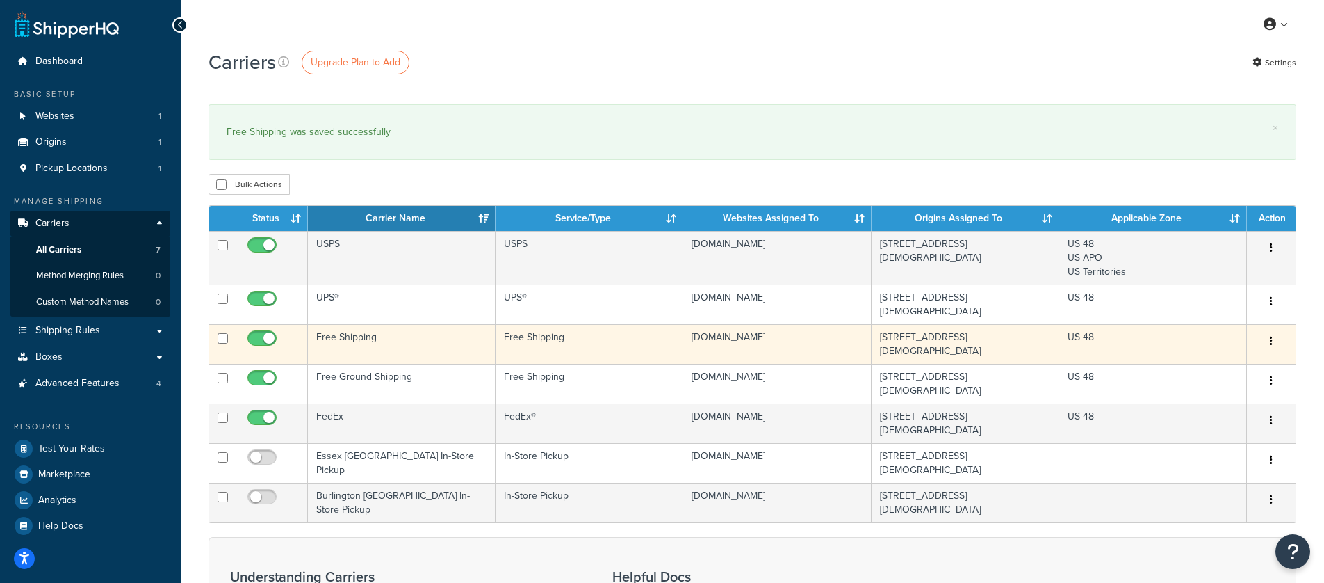
click at [439, 333] on td "Free Shipping" at bounding box center [402, 344] width 188 height 40
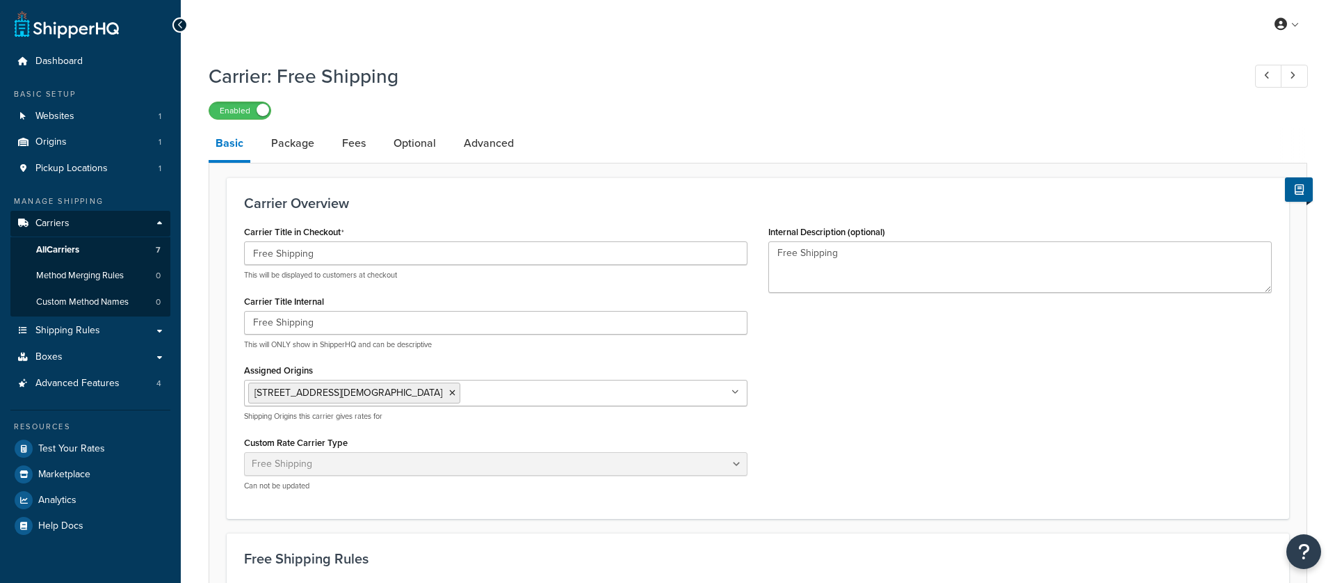
select select "free"
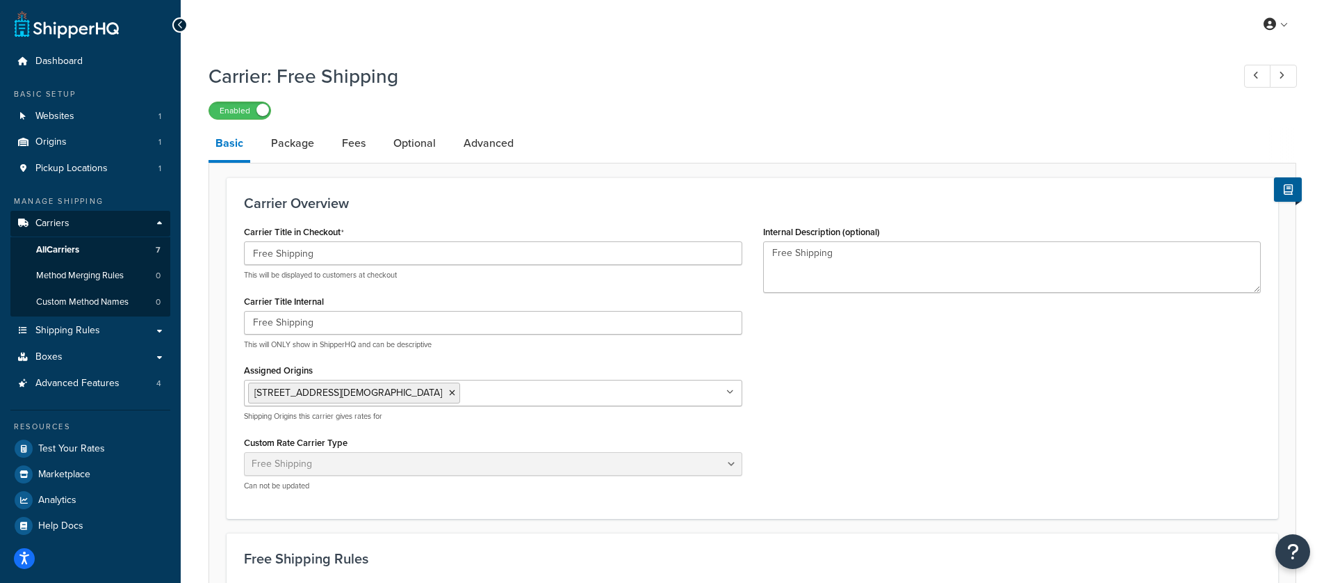
scroll to position [198, 0]
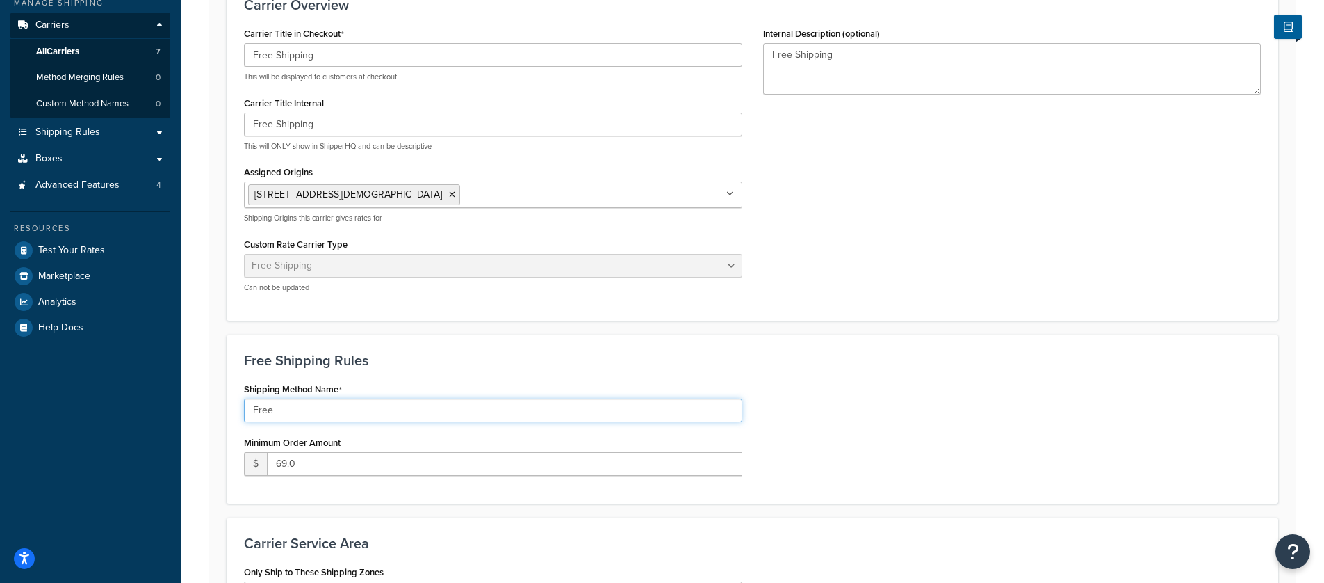
drag, startPoint x: 293, startPoint y: 414, endPoint x: 236, endPoint y: 411, distance: 57.8
click at [236, 411] on div "Shipping Method Name Free Minimum Order Amount $ 69.0" at bounding box center [493, 432] width 519 height 107
type input "Standard"
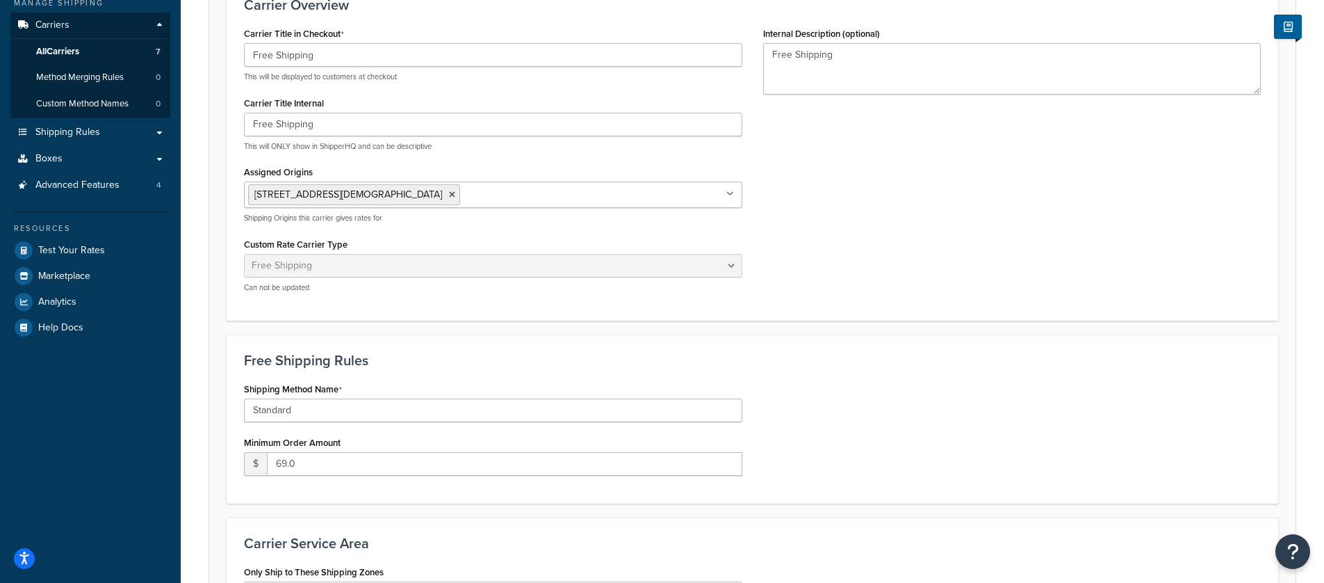
click at [811, 467] on div "Shipping Method Name Standard Minimum Order Amount $ 69.0" at bounding box center [753, 432] width 1038 height 107
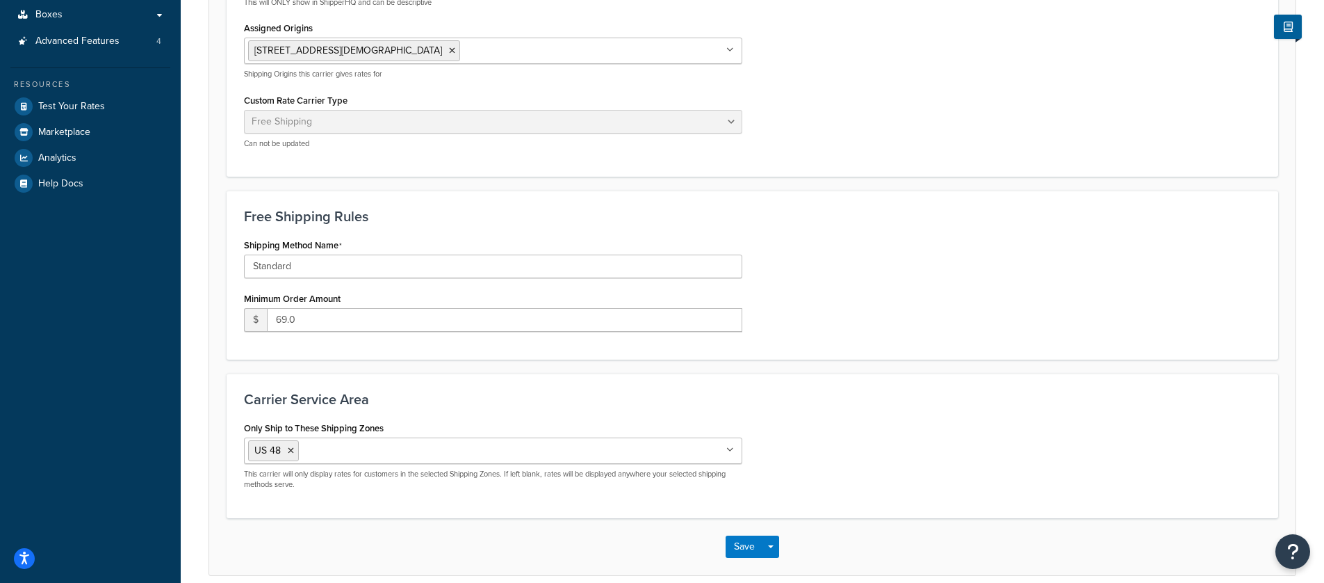
scroll to position [405, 0]
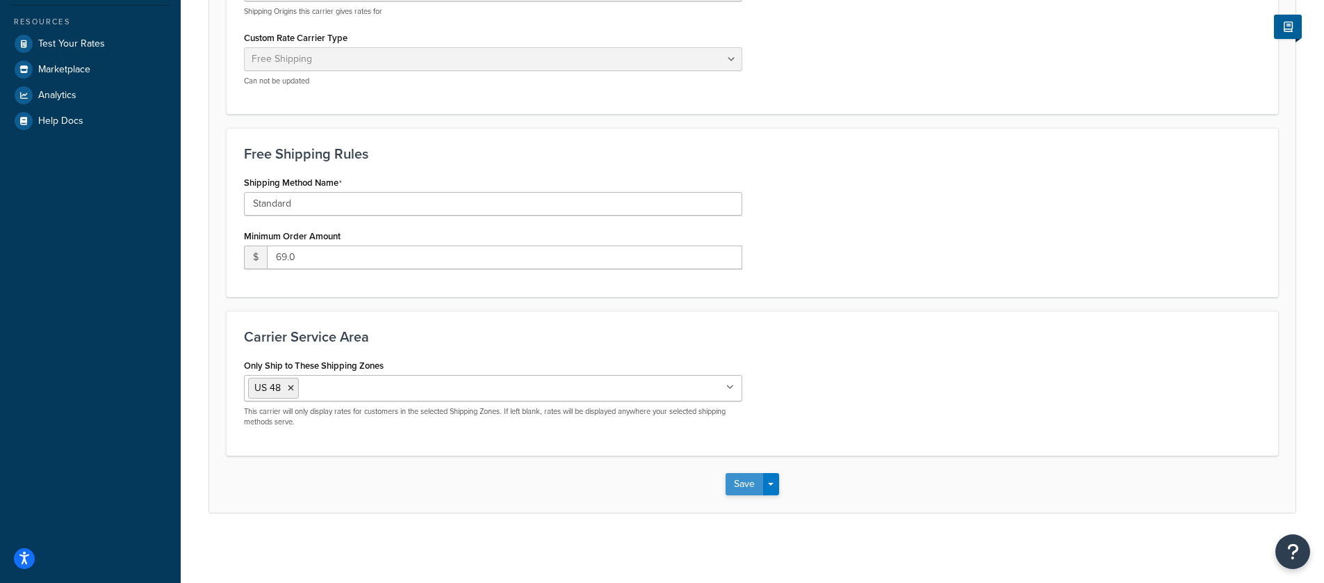
click at [747, 478] on button "Save" at bounding box center [745, 484] width 38 height 22
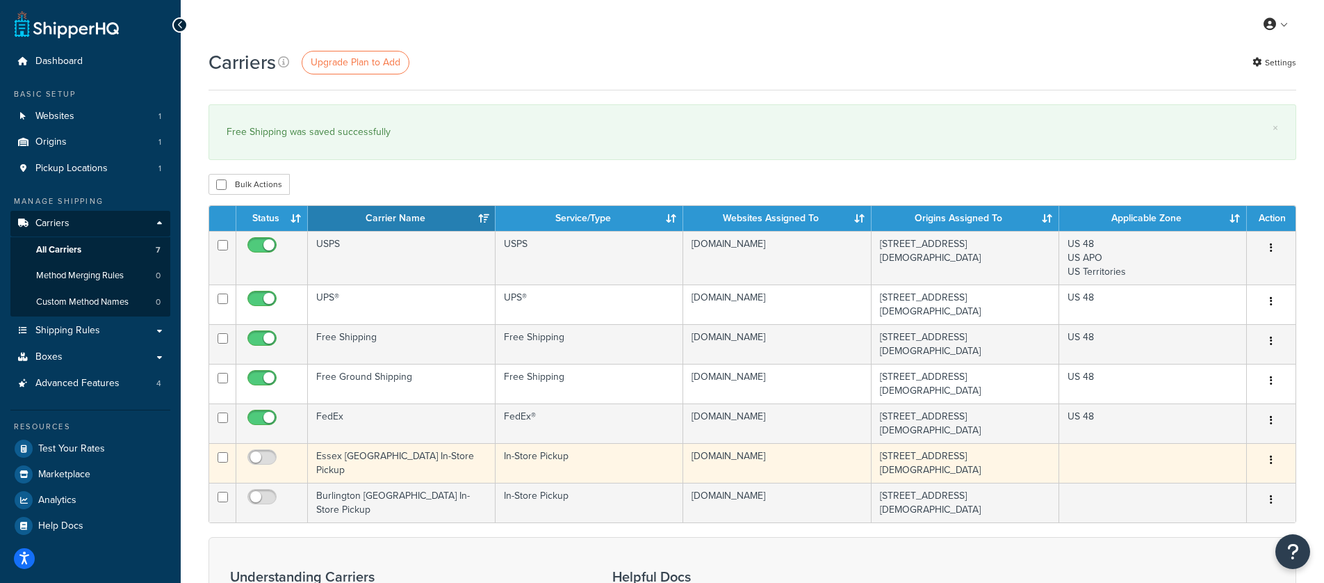
click at [1276, 449] on button "button" at bounding box center [1271, 460] width 19 height 22
click at [1230, 487] on link "Delete" at bounding box center [1215, 494] width 110 height 29
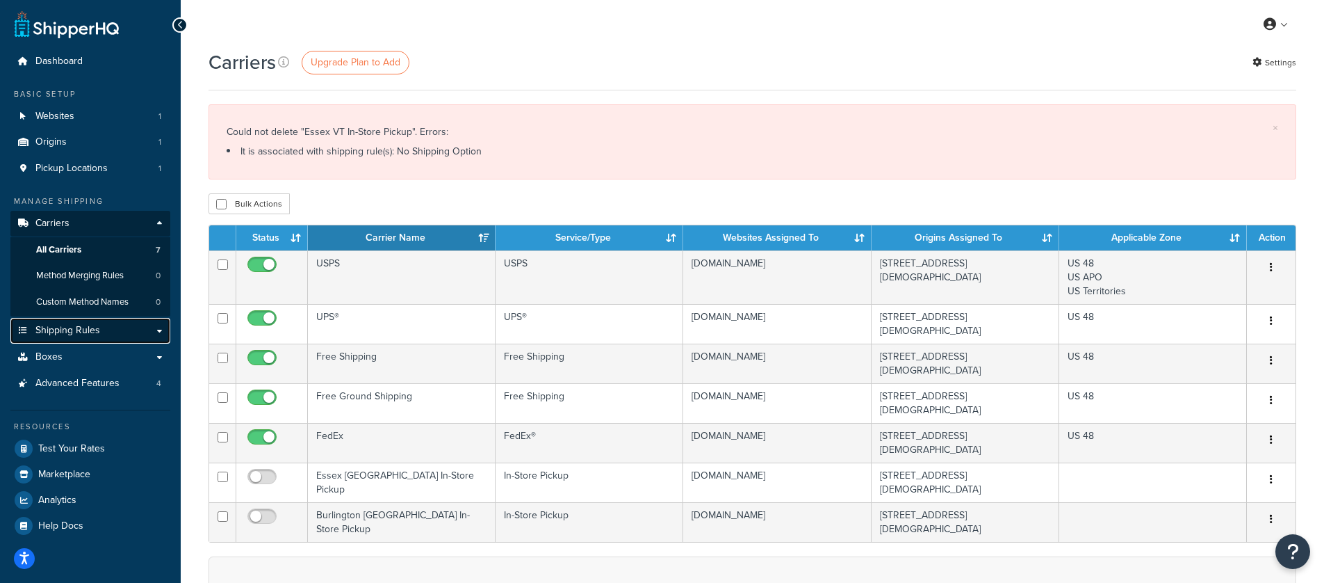
click at [95, 329] on span "Shipping Rules" at bounding box center [67, 331] width 65 height 12
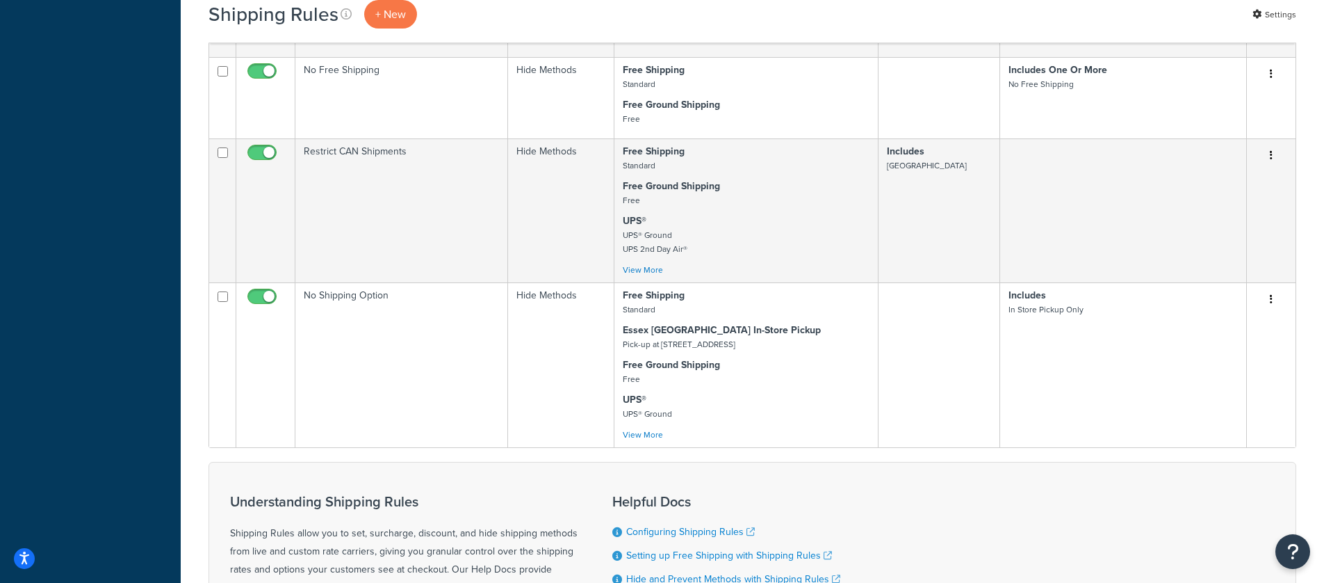
scroll to position [661, 0]
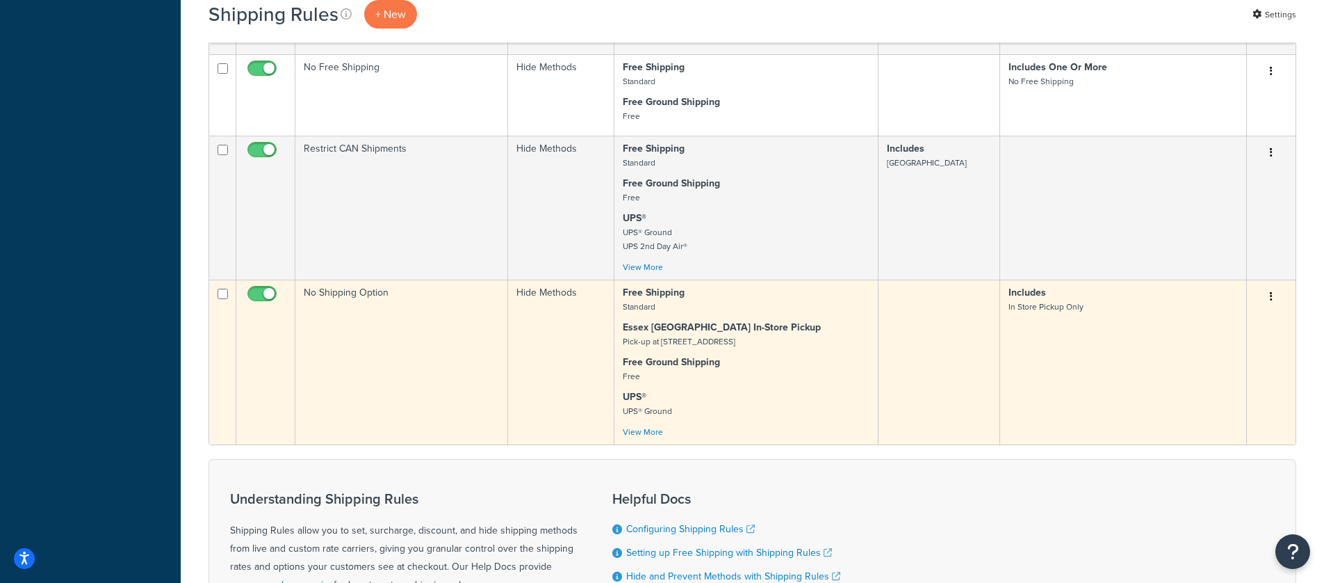
click at [1272, 294] on icon "button" at bounding box center [1271, 296] width 3 height 10
click at [1243, 320] on link "Edit" at bounding box center [1226, 323] width 110 height 29
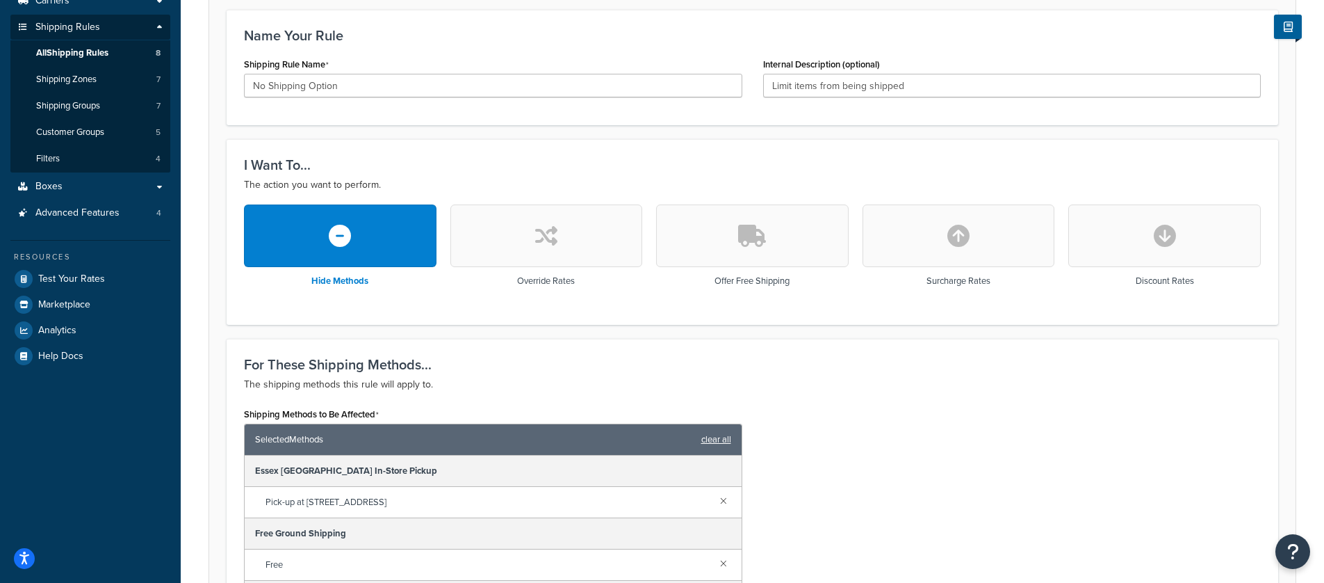
scroll to position [284, 0]
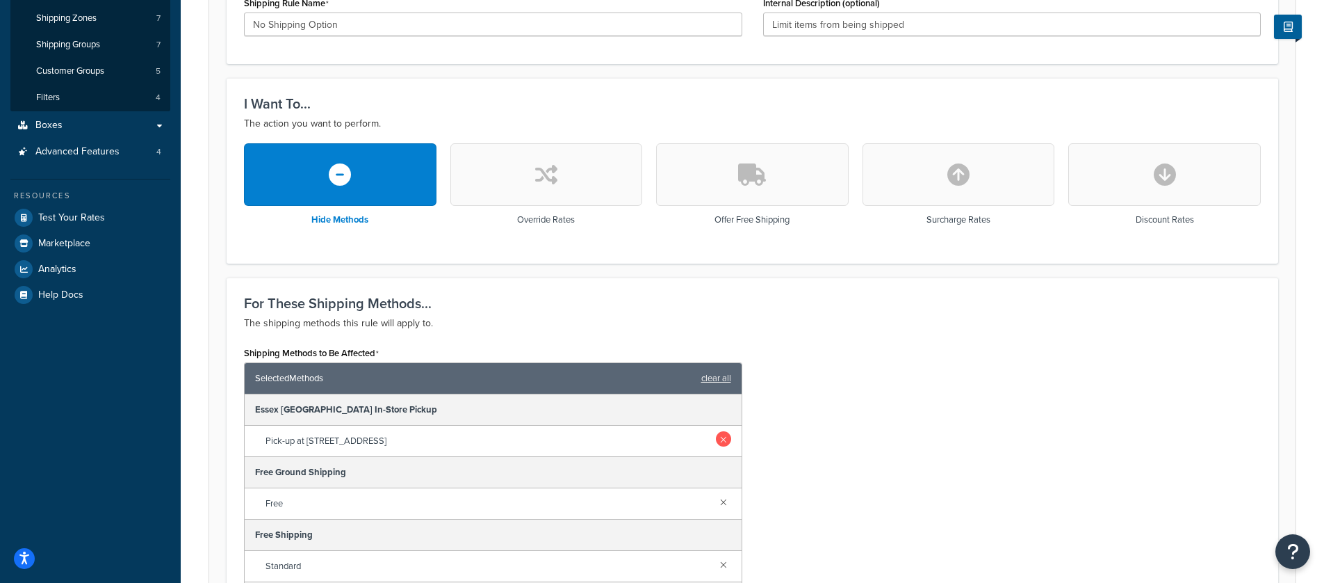
click at [716, 440] on link at bounding box center [723, 438] width 15 height 15
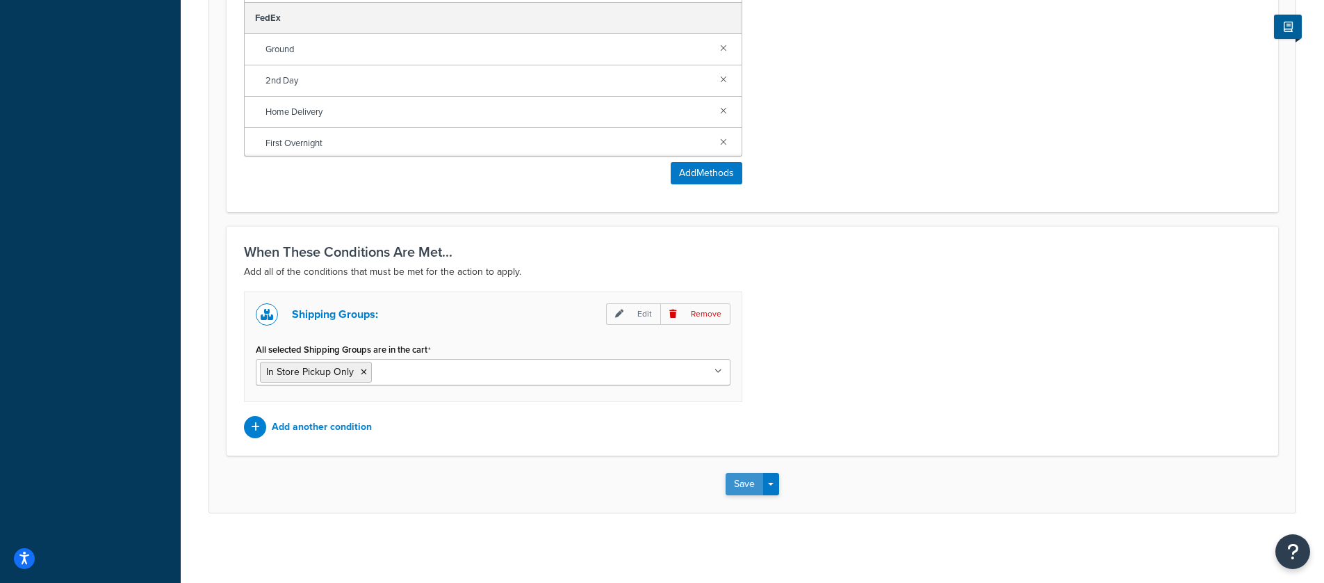
click at [735, 485] on button "Save" at bounding box center [745, 484] width 38 height 22
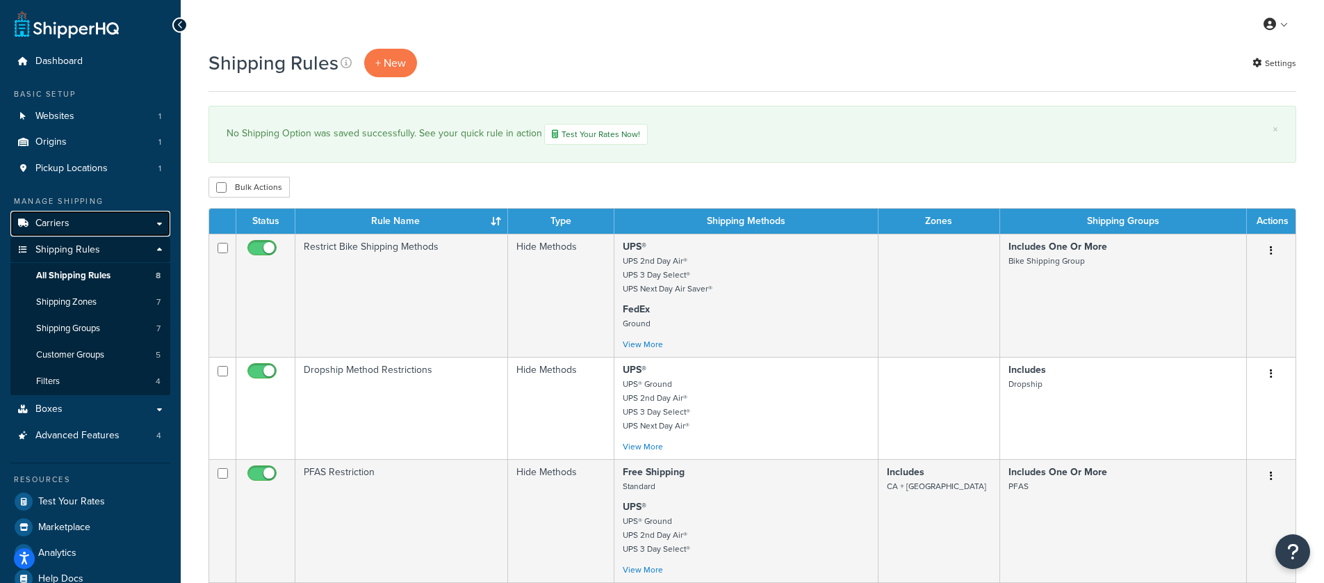
click at [80, 220] on link "Carriers" at bounding box center [90, 224] width 160 height 26
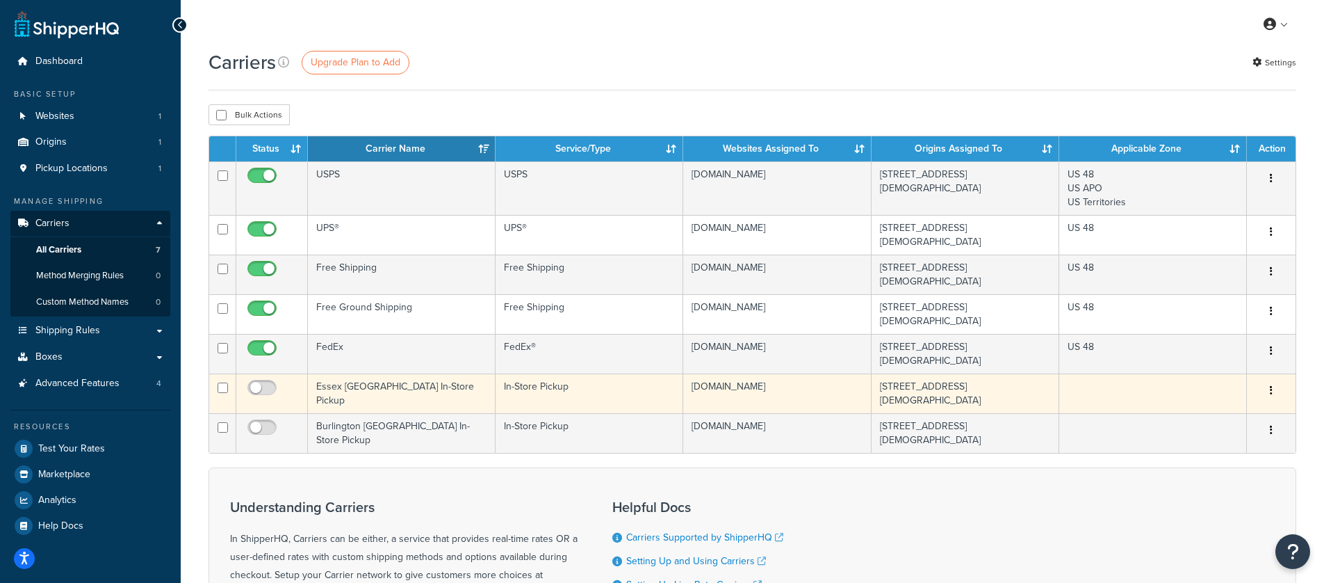
click at [1275, 380] on button "button" at bounding box center [1271, 391] width 19 height 22
click at [1218, 426] on link "Delete" at bounding box center [1215, 425] width 110 height 29
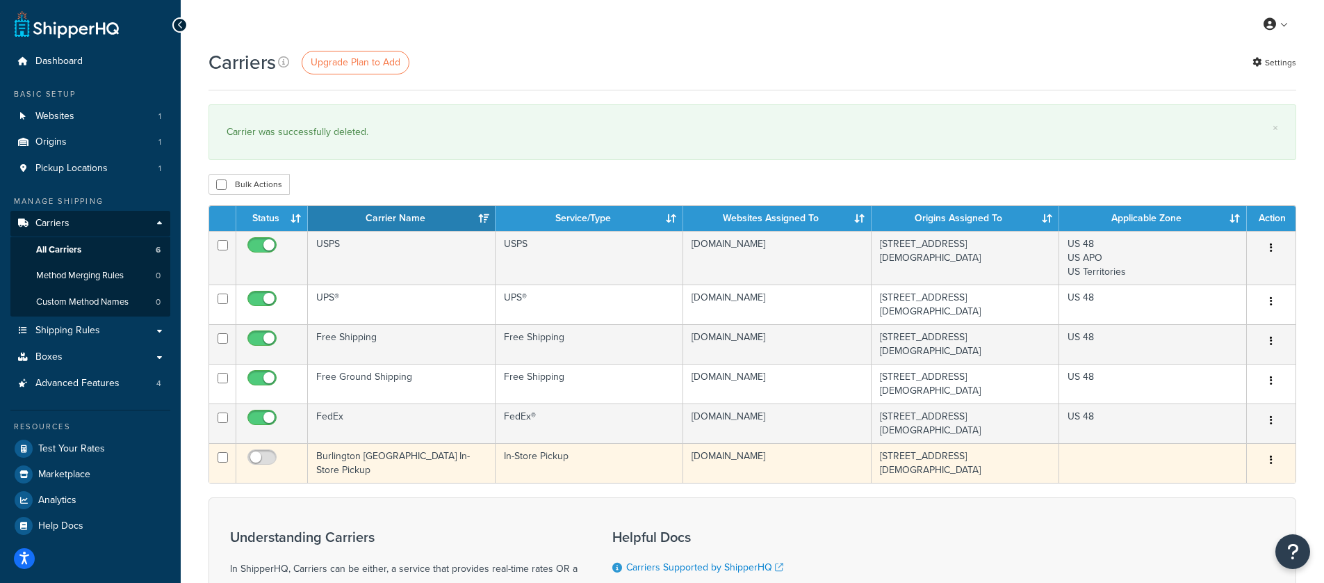
click at [1262, 449] on button "button" at bounding box center [1271, 460] width 19 height 22
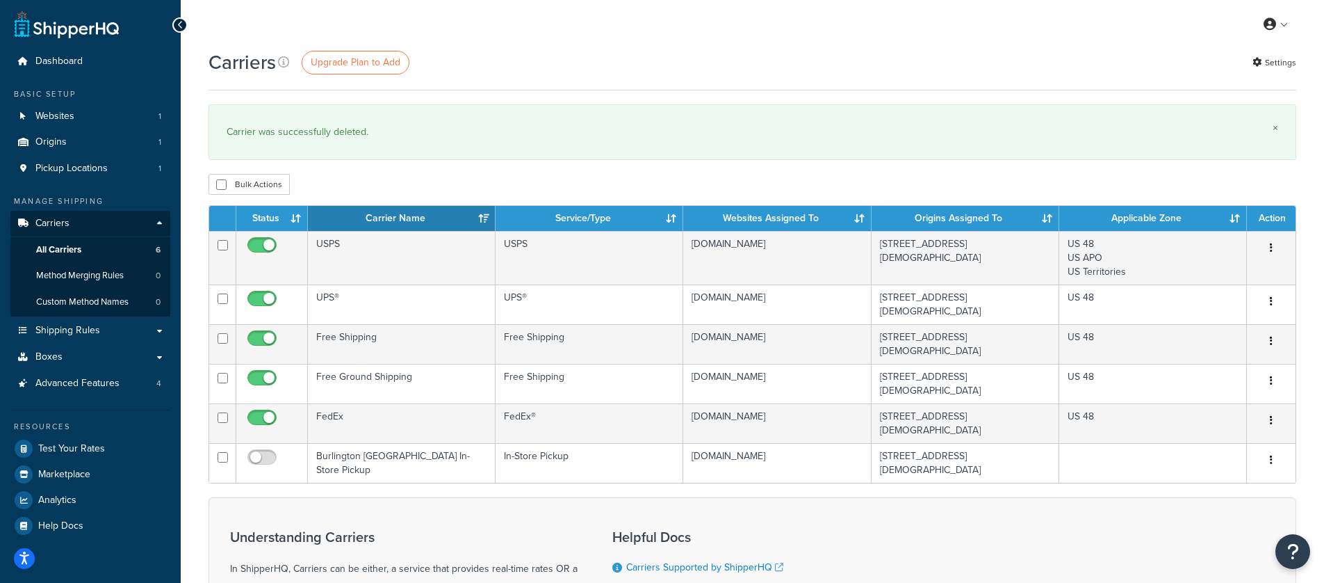
click at [1274, 125] on link "×" at bounding box center [1276, 127] width 6 height 11
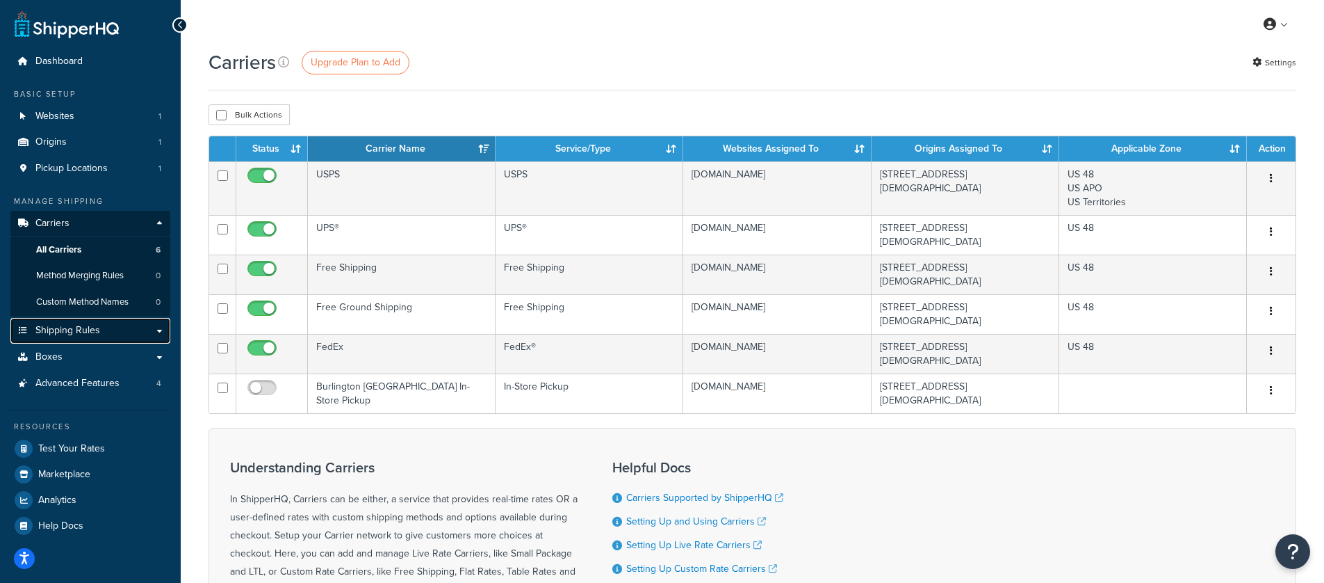
click at [92, 321] on link "Shipping Rules" at bounding box center [90, 331] width 160 height 26
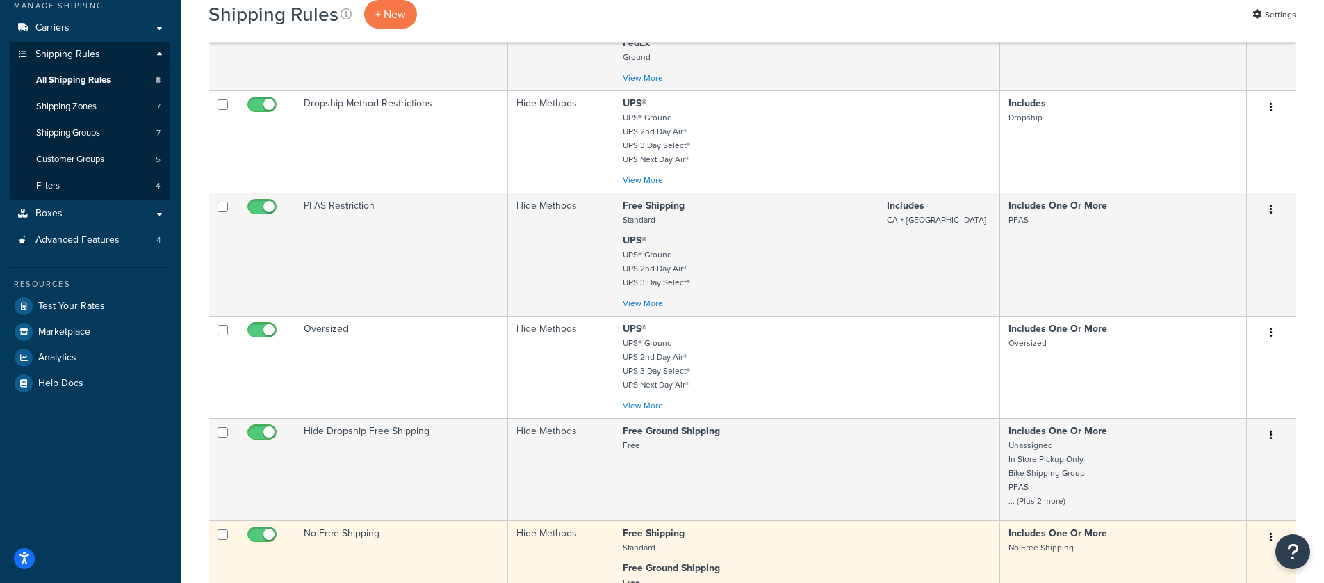
scroll to position [193, 0]
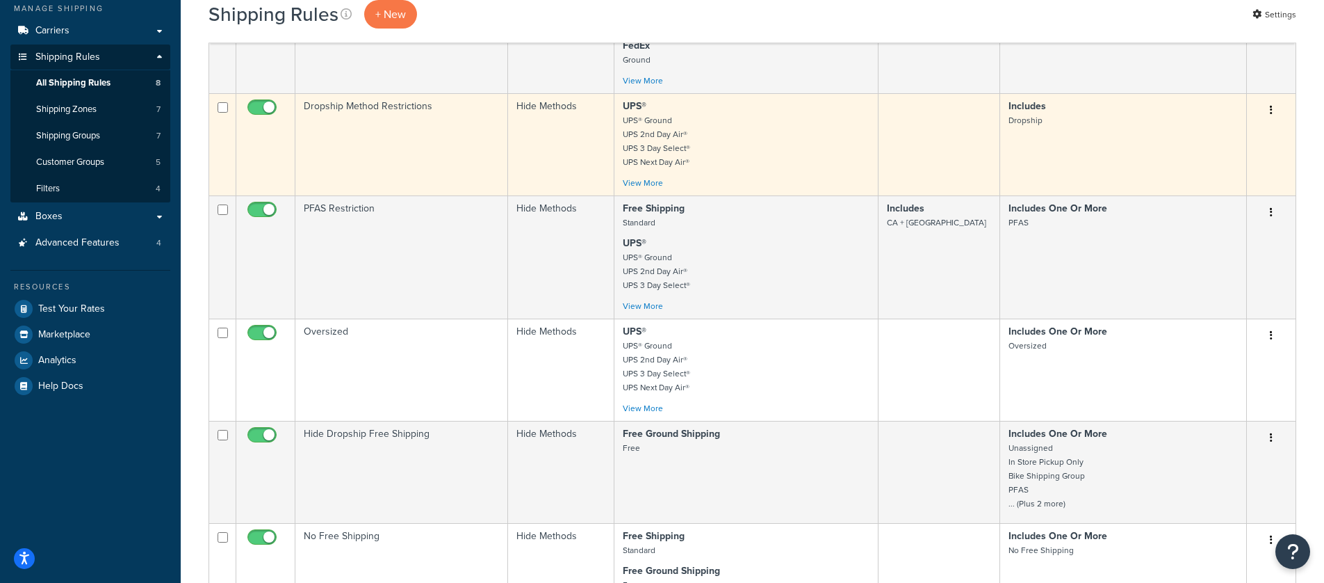
click at [1272, 109] on icon "button" at bounding box center [1271, 110] width 3 height 10
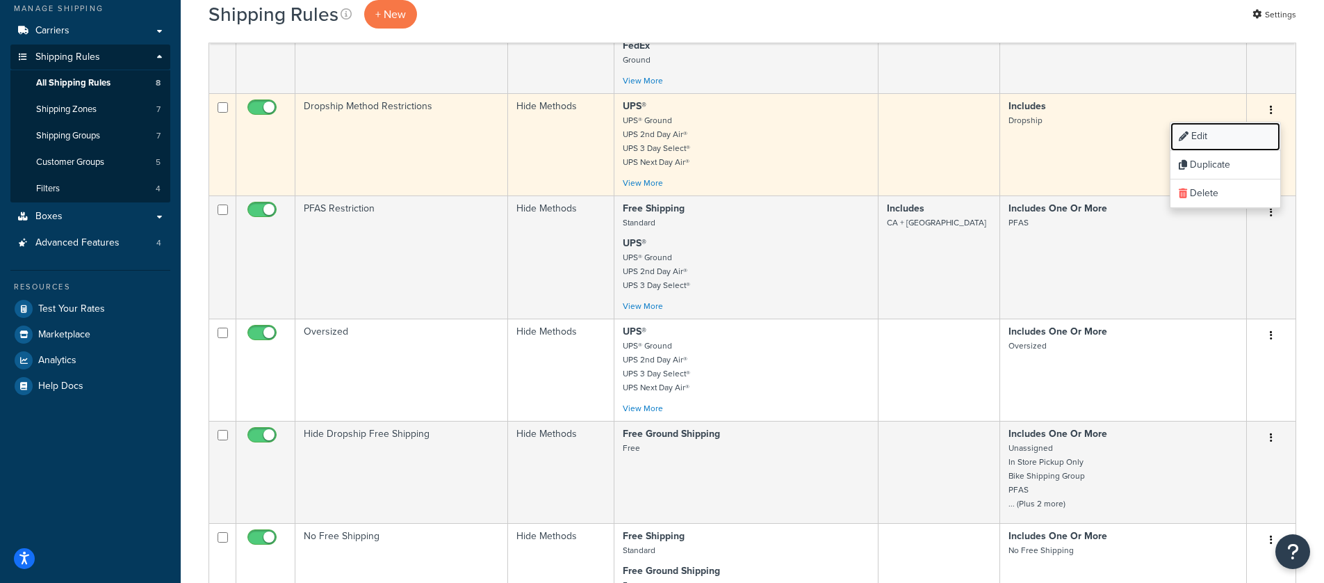
click at [1250, 130] on link "Edit" at bounding box center [1226, 136] width 110 height 29
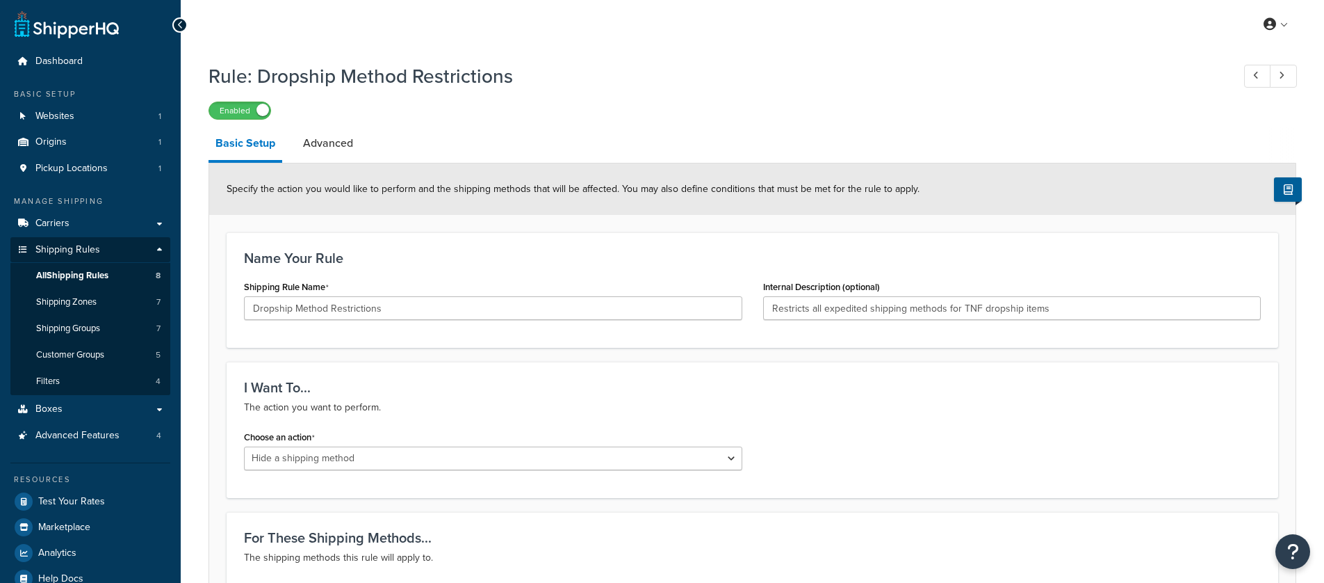
select select "HIDE"
click at [83, 273] on span "All Shipping Rules" at bounding box center [72, 276] width 72 height 12
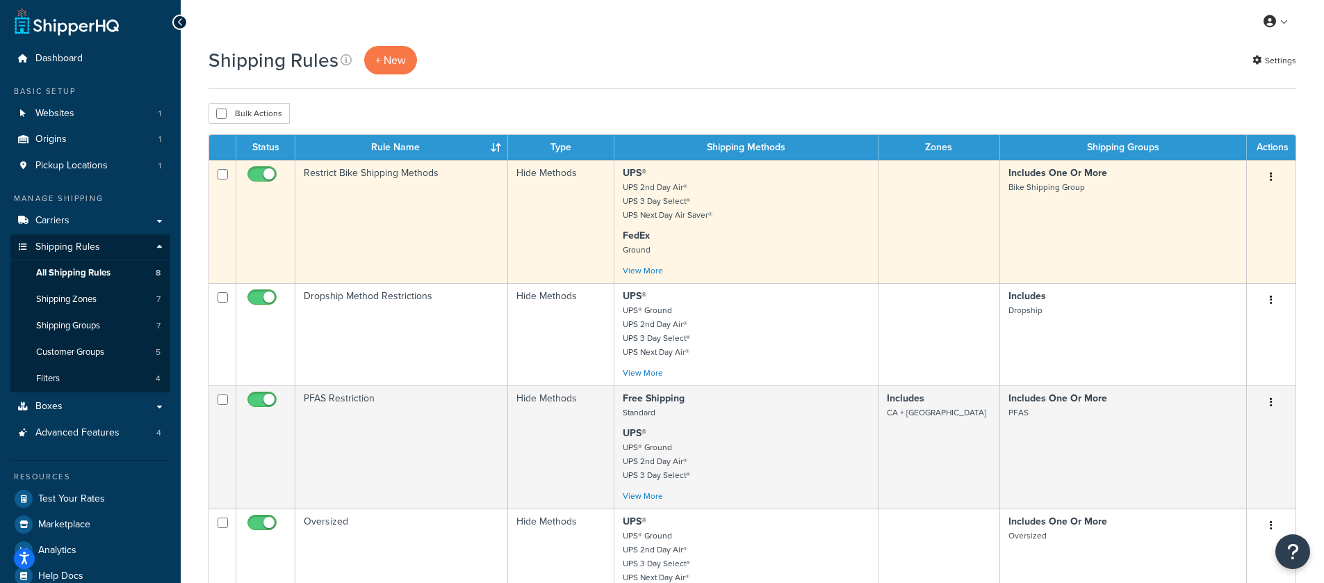
scroll to position [6, 0]
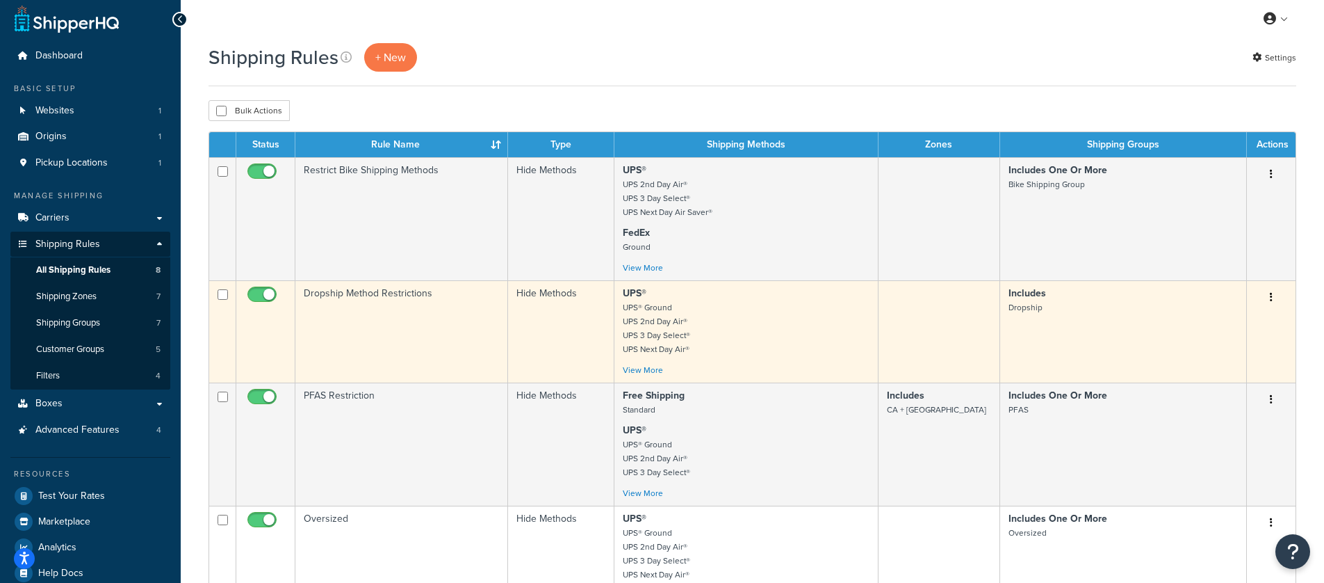
click at [1272, 296] on icon "button" at bounding box center [1271, 297] width 3 height 10
click at [1233, 327] on link "Edit" at bounding box center [1226, 323] width 110 height 29
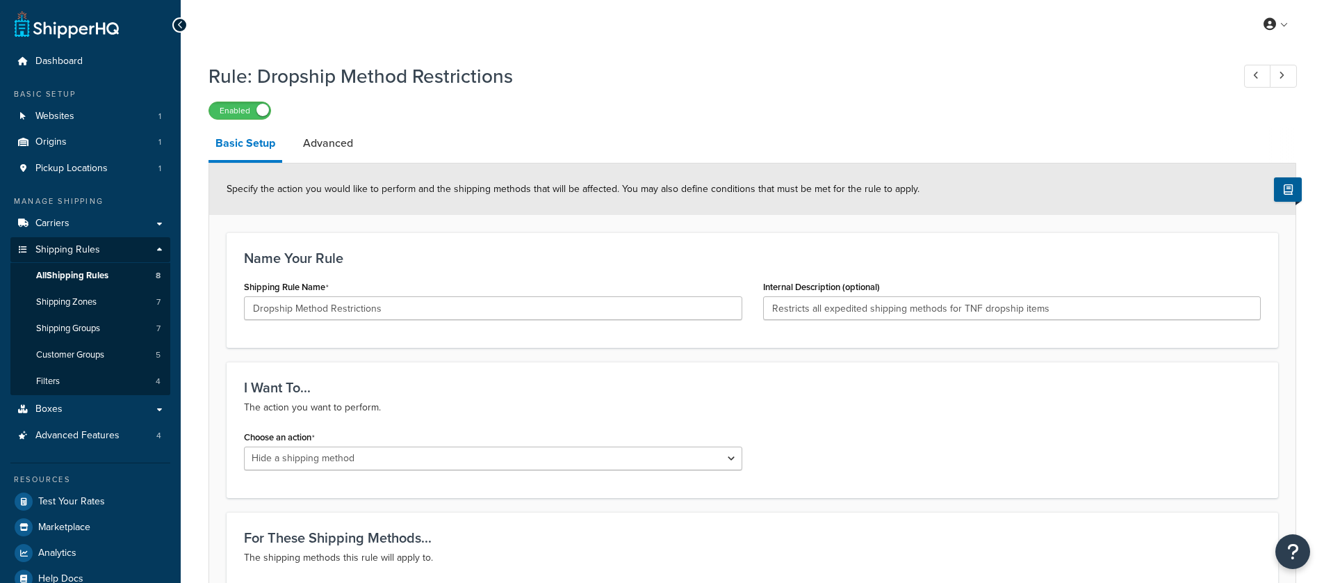
select select "HIDE"
click at [74, 273] on span "All Shipping Rules" at bounding box center [72, 276] width 72 height 12
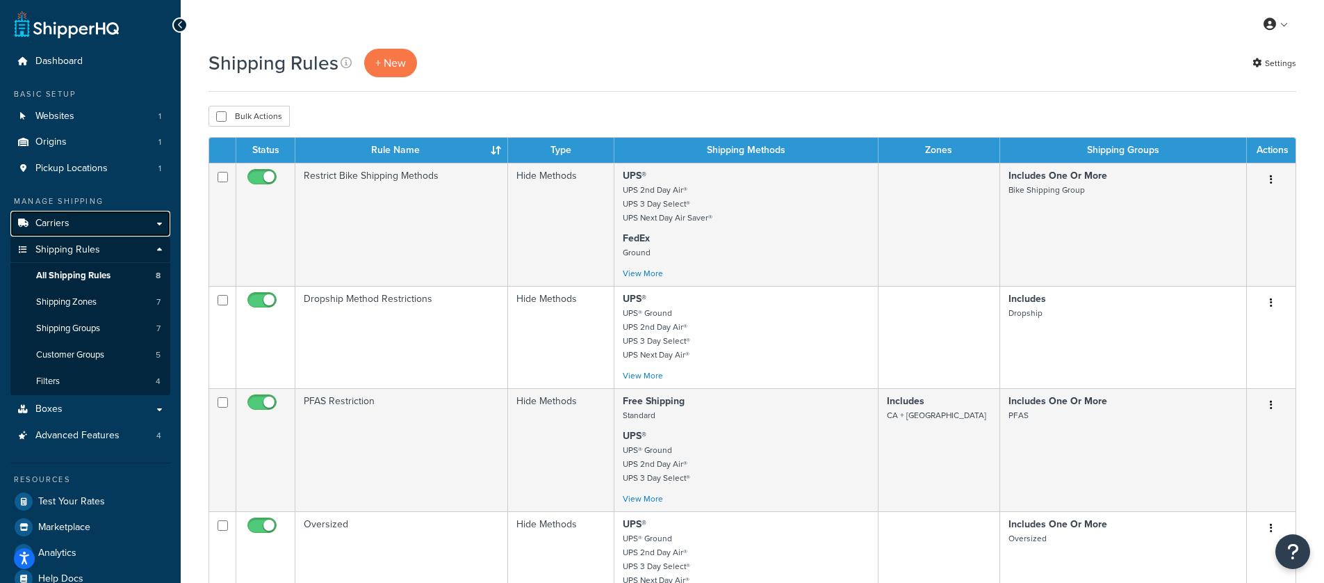
click at [73, 222] on link "Carriers" at bounding box center [90, 224] width 160 height 26
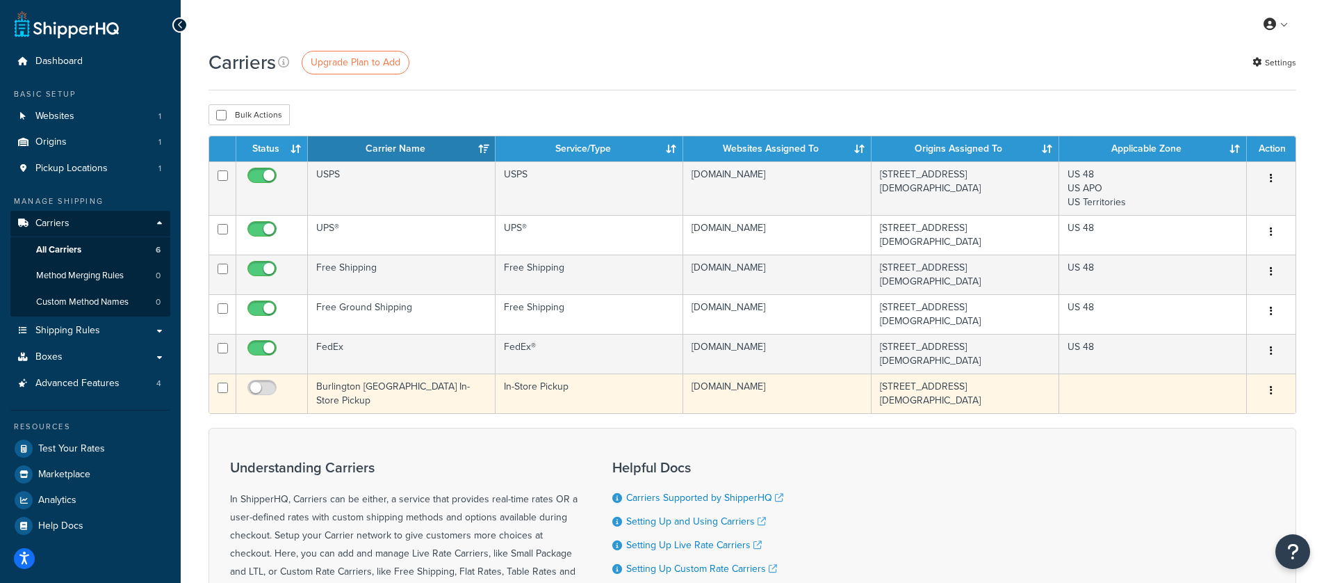
click at [1269, 380] on button "button" at bounding box center [1271, 391] width 19 height 22
click at [1231, 419] on link "Delete" at bounding box center [1215, 425] width 110 height 29
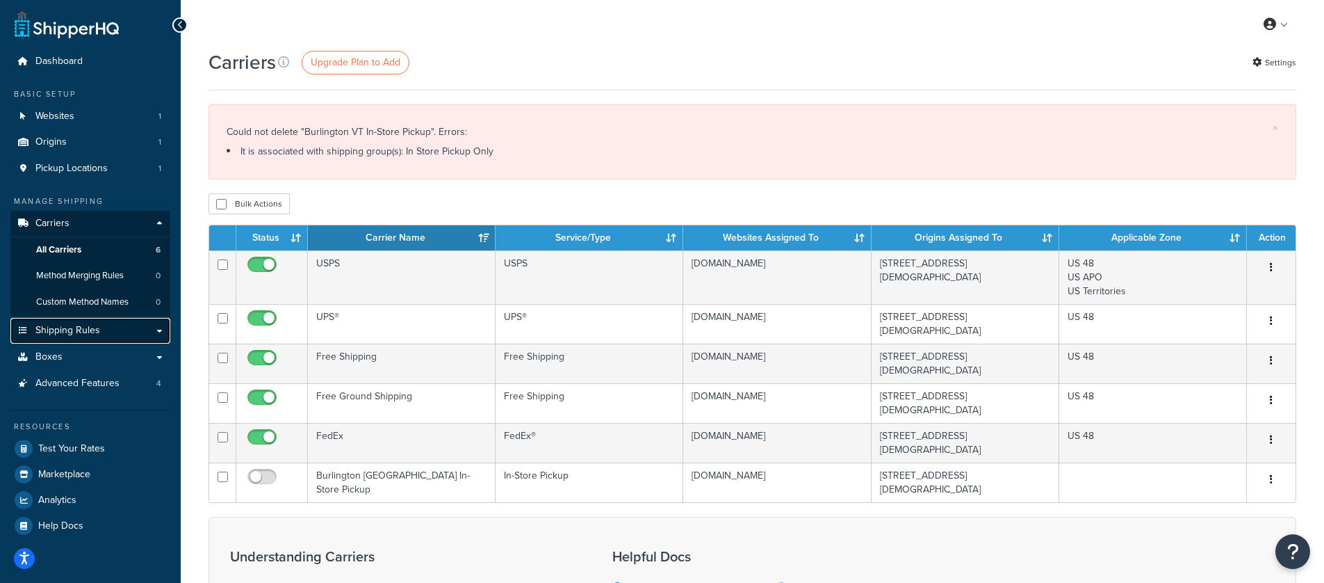
click at [159, 331] on link "Shipping Rules" at bounding box center [90, 331] width 160 height 26
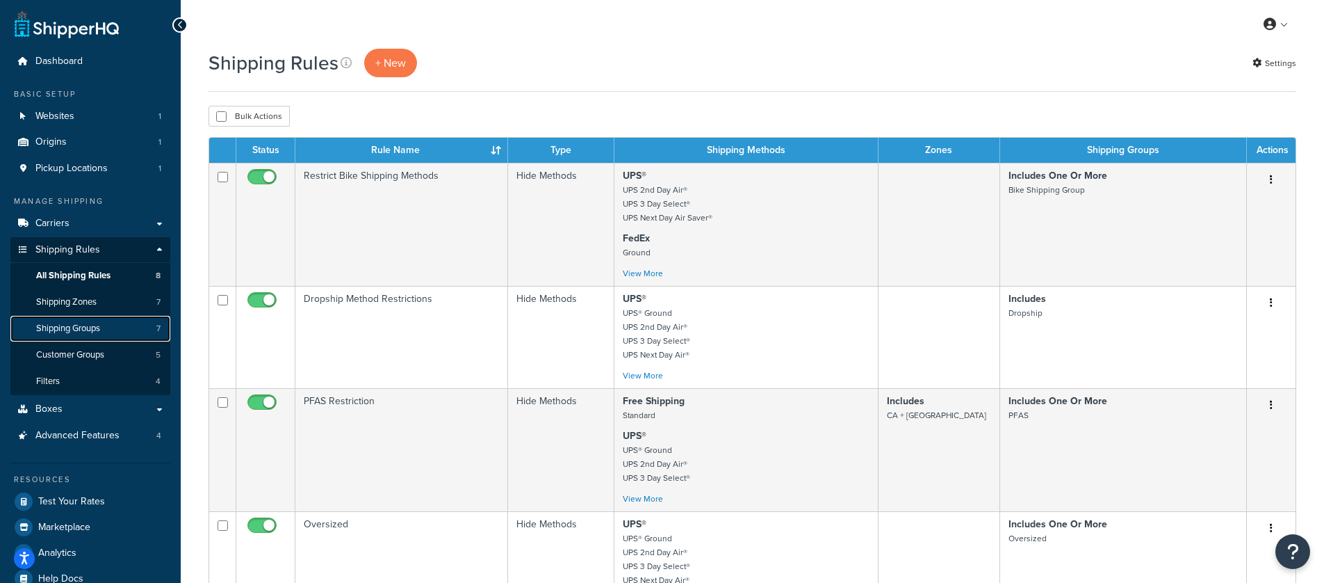
click at [88, 333] on span "Shipping Groups" at bounding box center [68, 329] width 64 height 12
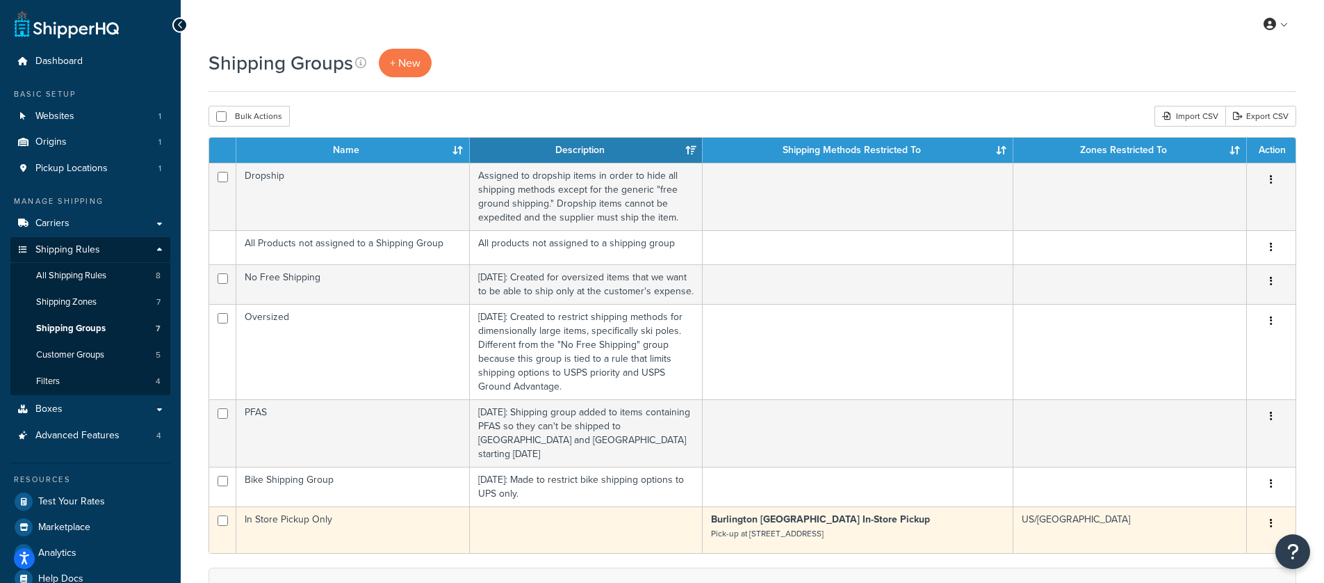
click at [1272, 518] on icon "button" at bounding box center [1271, 523] width 3 height 10
click at [1209, 530] on link "Edit" at bounding box center [1215, 537] width 110 height 29
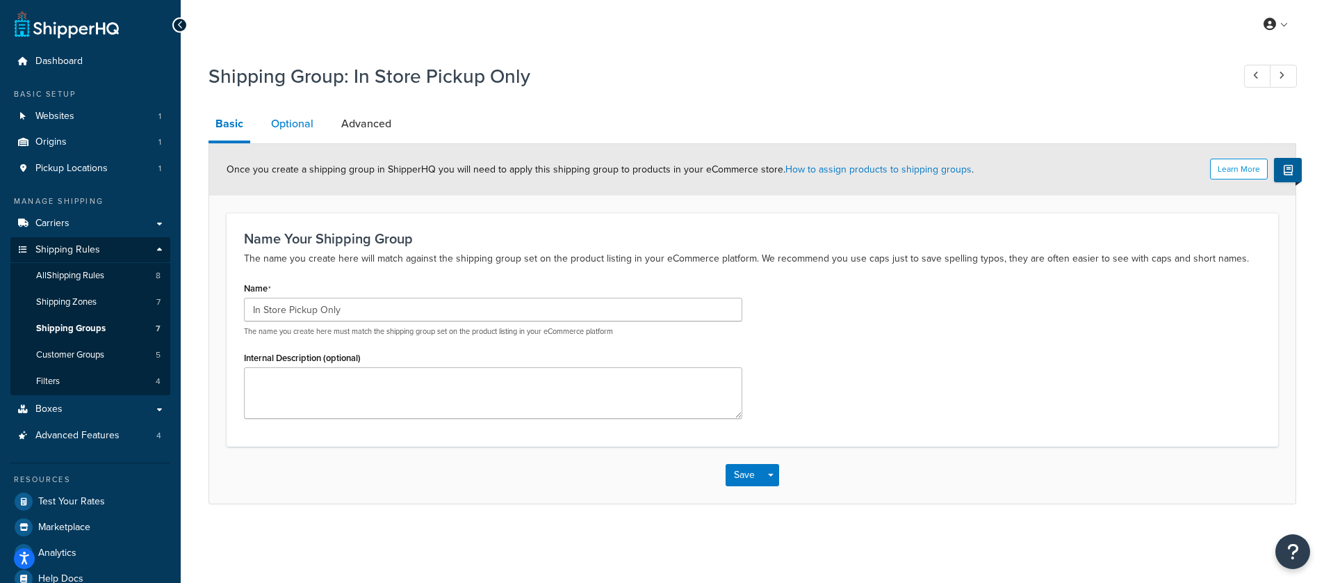
click at [284, 119] on link "Optional" at bounding box center [292, 123] width 56 height 33
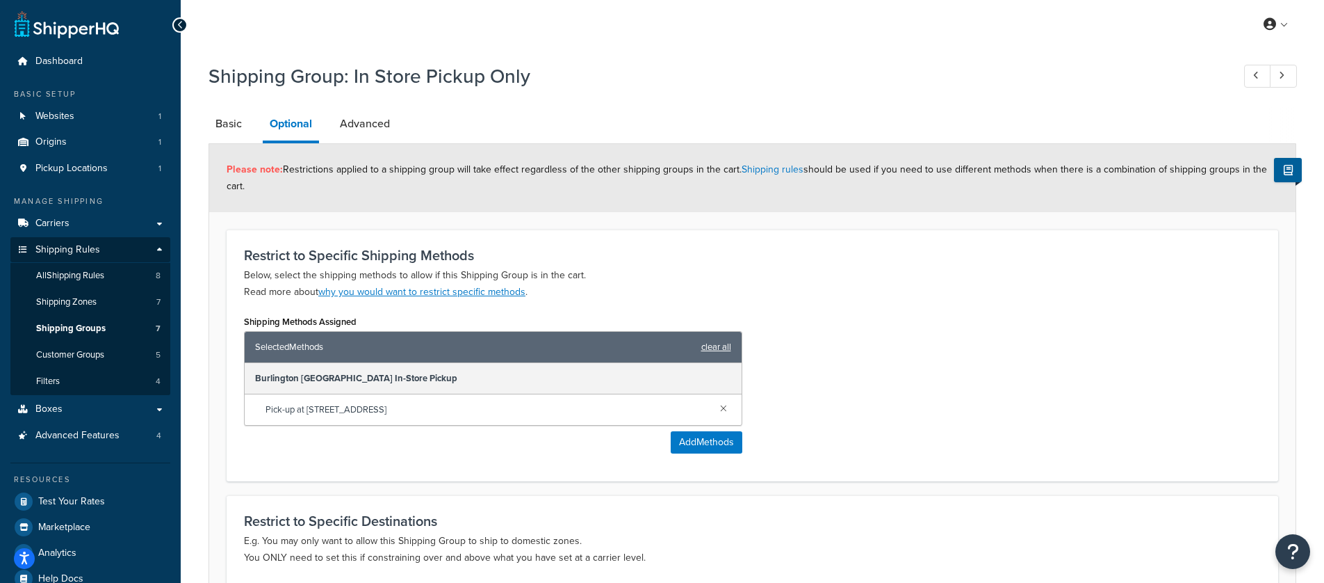
click at [715, 349] on link "clear all" at bounding box center [716, 346] width 30 height 19
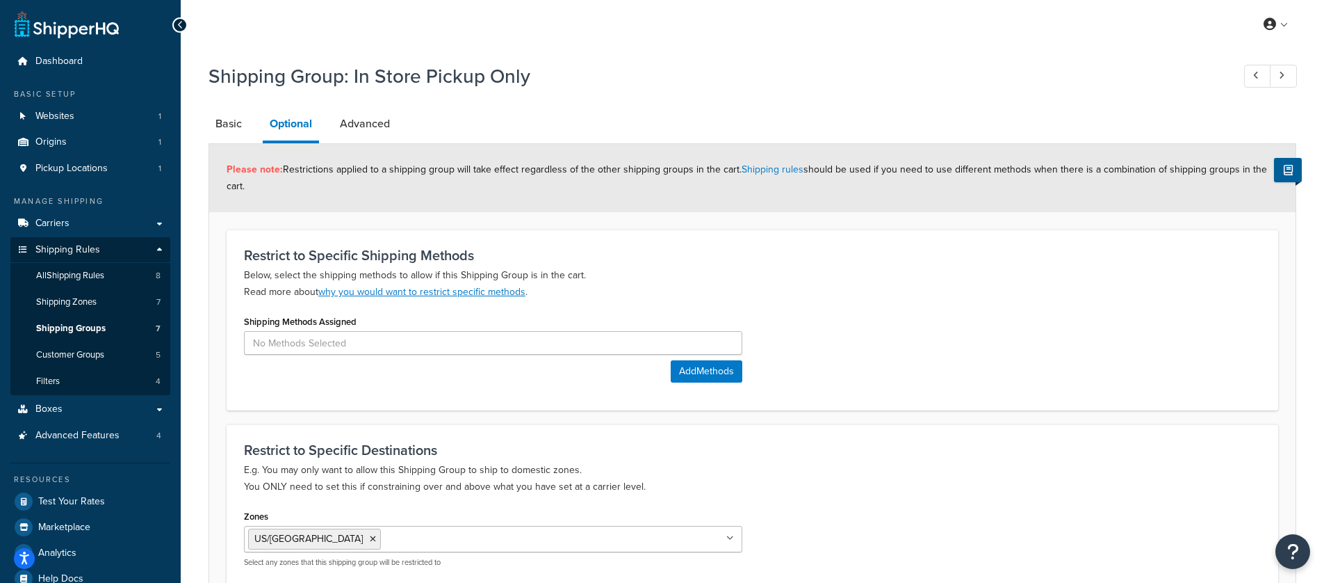
scroll to position [140, 0]
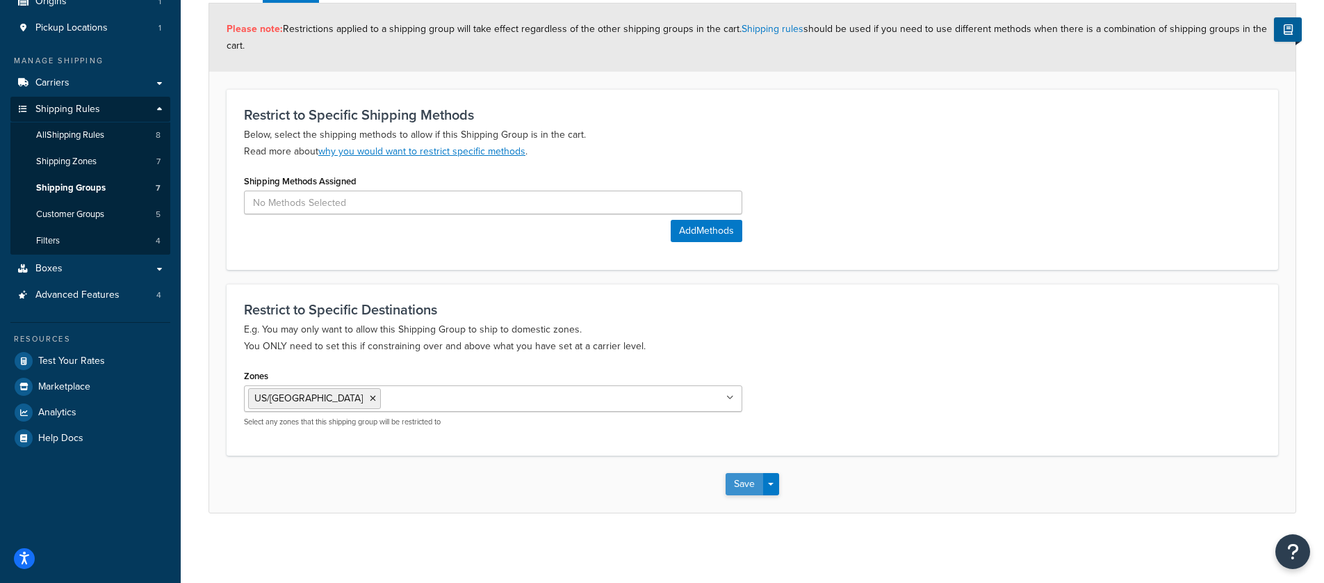
click at [736, 482] on button "Save" at bounding box center [745, 484] width 38 height 22
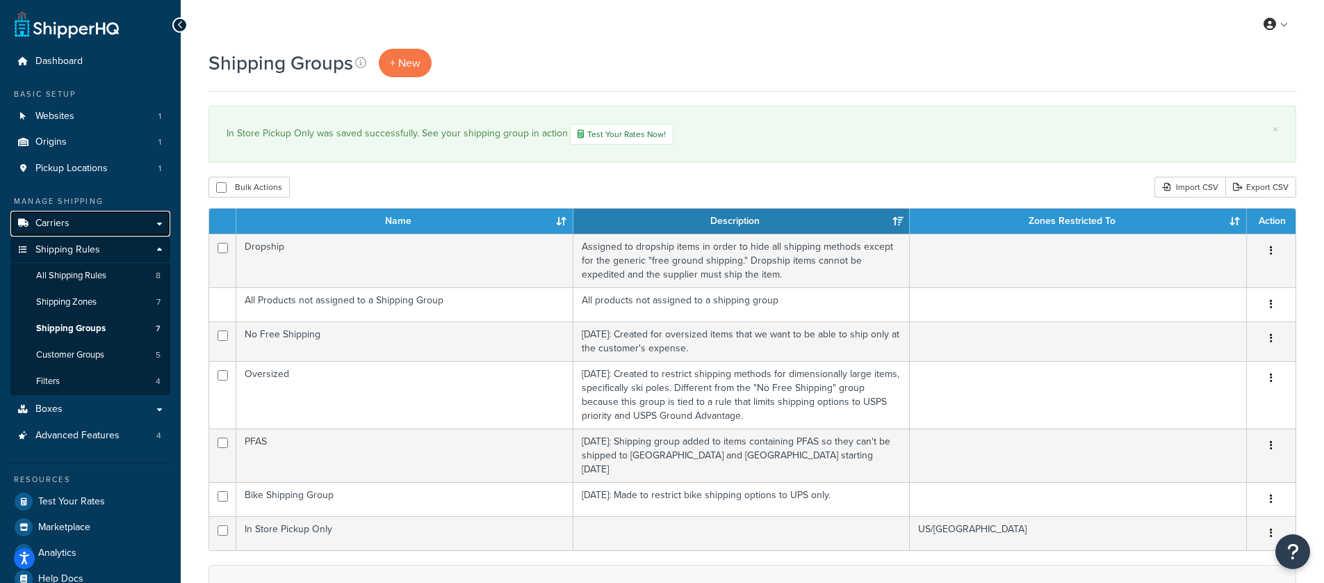
click at [82, 218] on link "Carriers" at bounding box center [90, 224] width 160 height 26
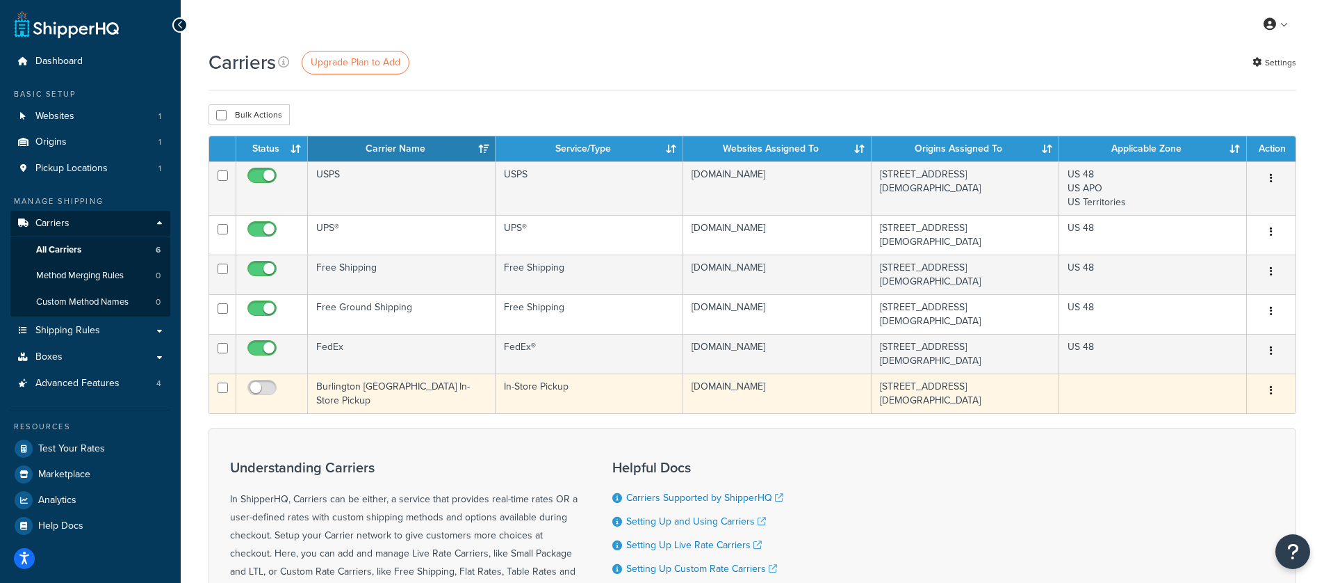
click at [1274, 380] on button "button" at bounding box center [1271, 391] width 19 height 22
click at [1193, 426] on link "Delete" at bounding box center [1215, 425] width 110 height 29
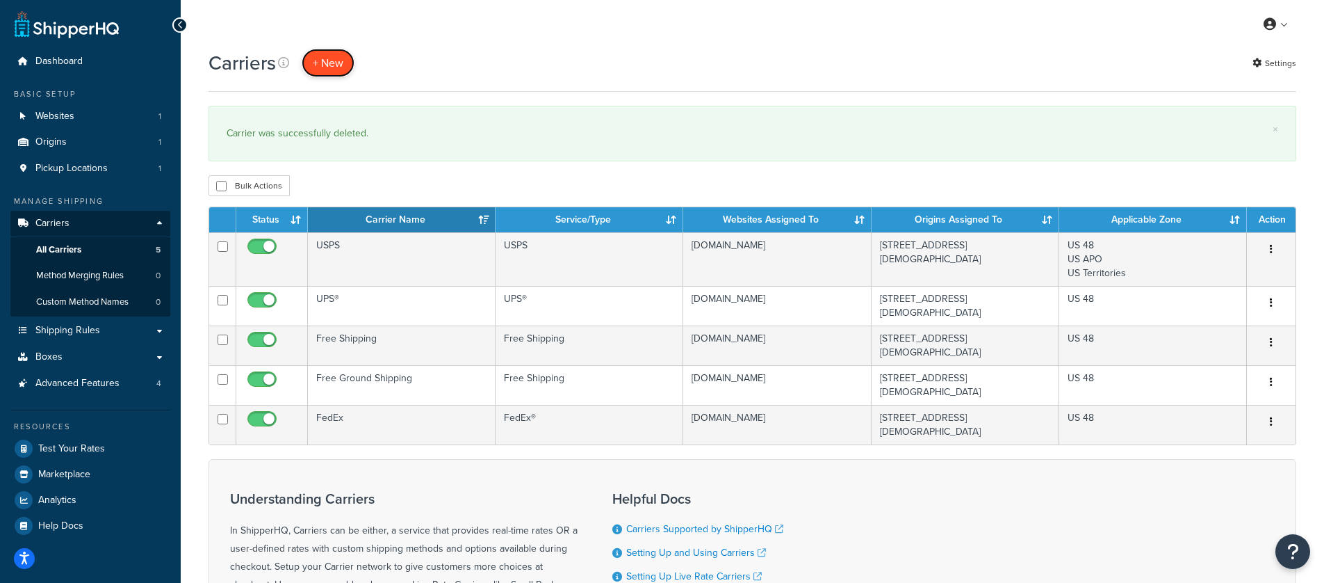
click at [318, 59] on button "+ New" at bounding box center [328, 63] width 53 height 29
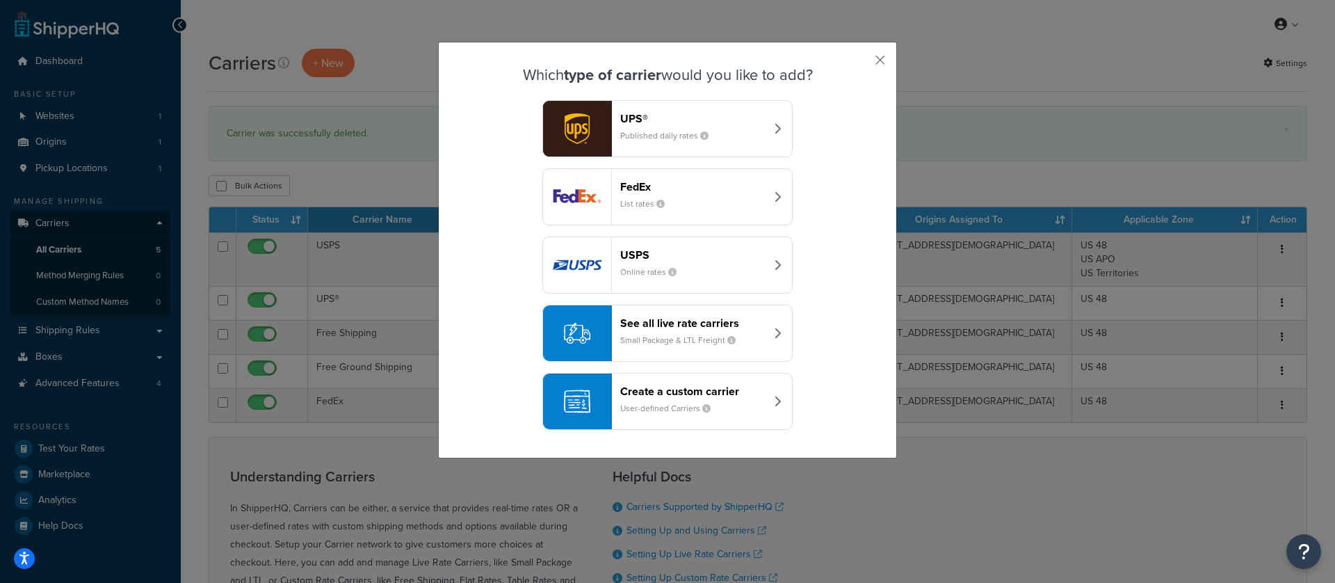
click at [745, 400] on div "Create a custom carrier User-defined Carriers" at bounding box center [692, 400] width 145 height 33
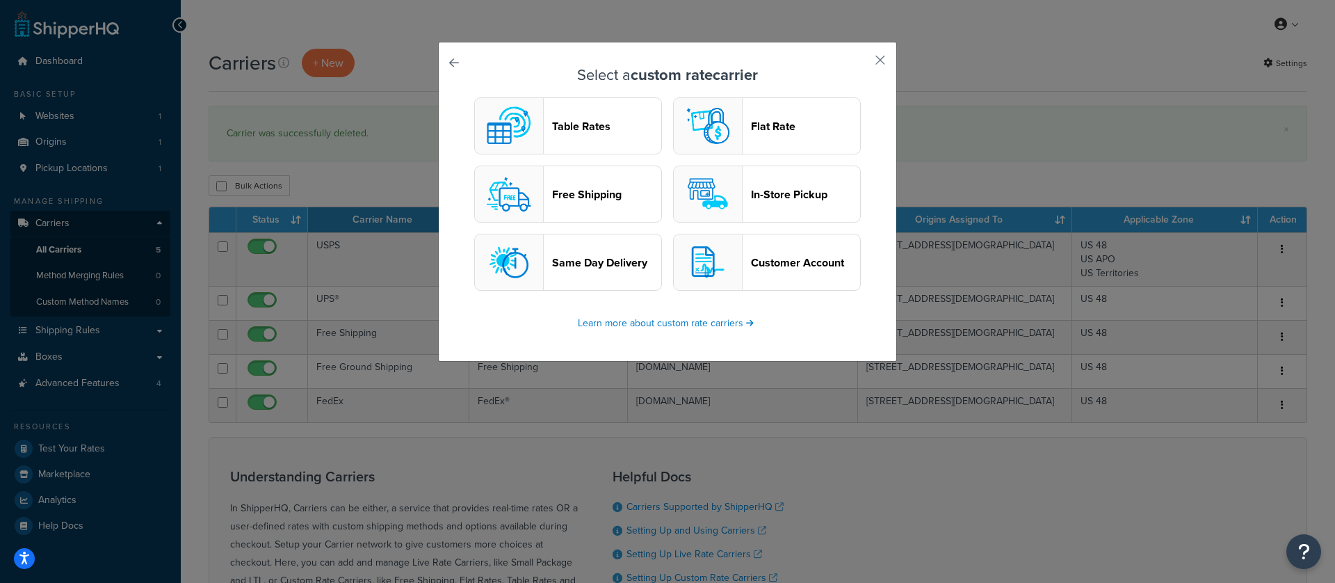
click at [768, 131] on header "Flat Rate" at bounding box center [805, 126] width 109 height 13
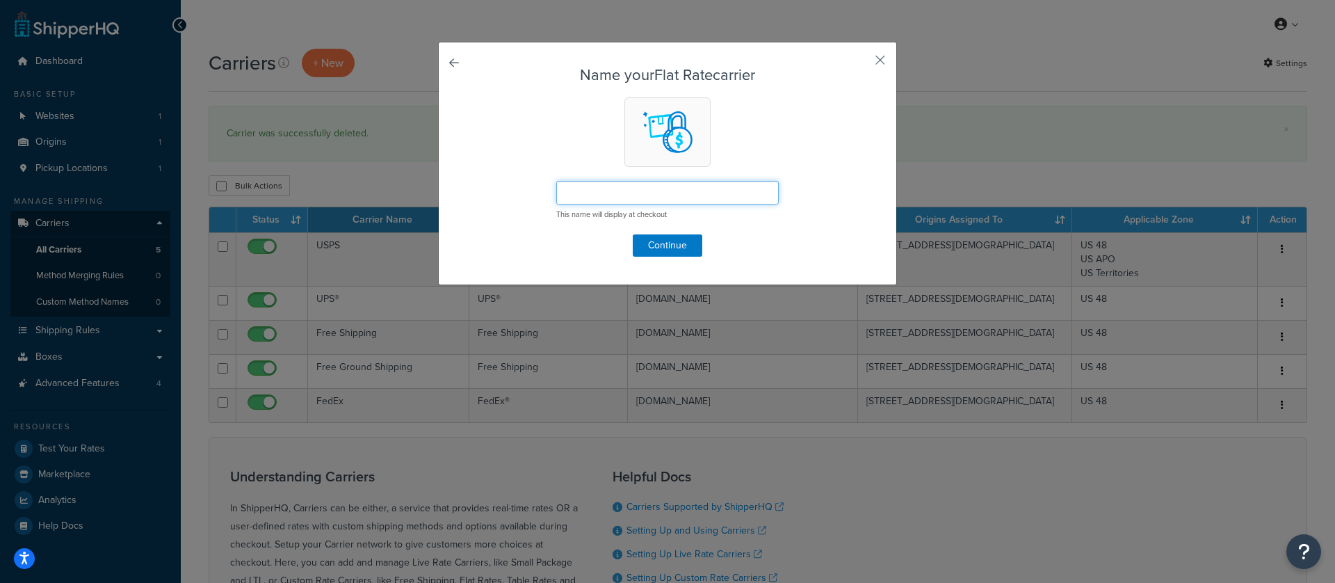
click at [699, 190] on input "text" at bounding box center [667, 193] width 222 height 24
type input "Bike Shipping"
click at [510, 136] on form "Name your Flat Rate carrier Bike Shipping This name will display at checkout Co…" at bounding box center [667, 162] width 388 height 190
click at [680, 251] on button "Continue" at bounding box center [668, 245] width 70 height 22
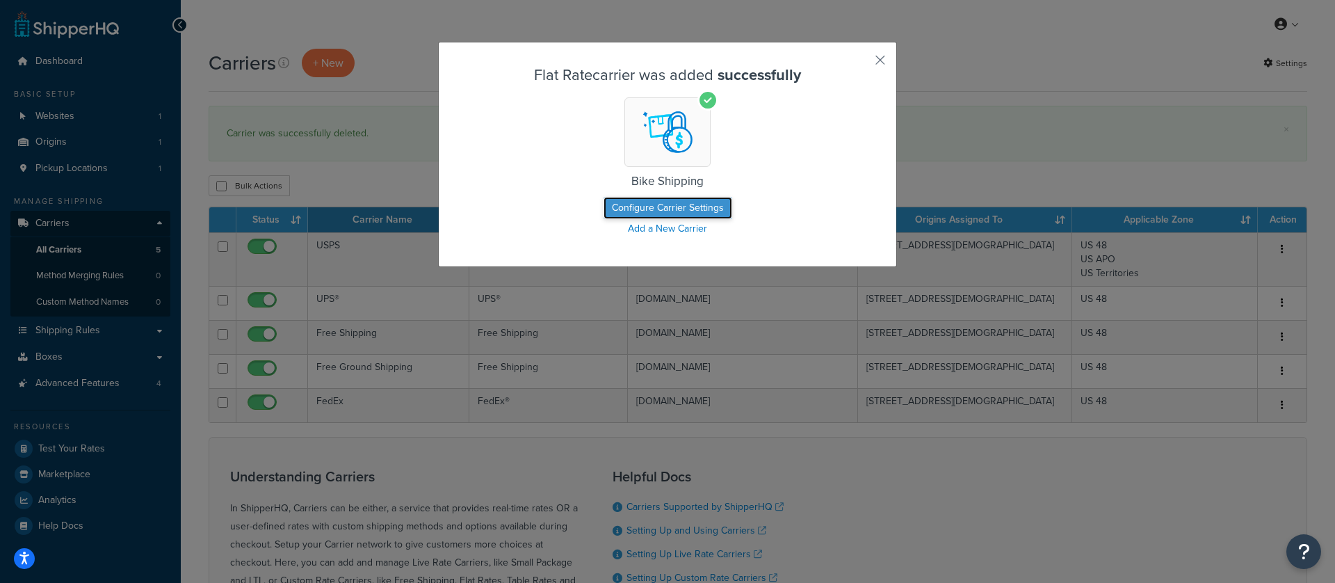
click at [676, 205] on button "Configure Carrier Settings" at bounding box center [667, 208] width 129 height 22
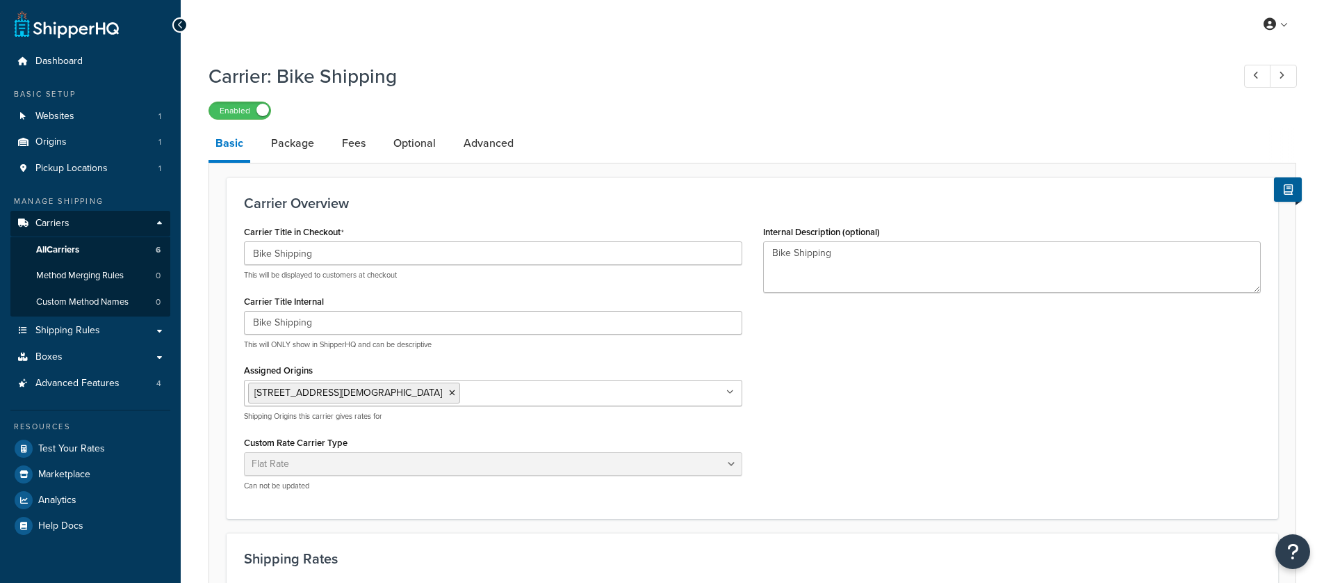
select select "flat"
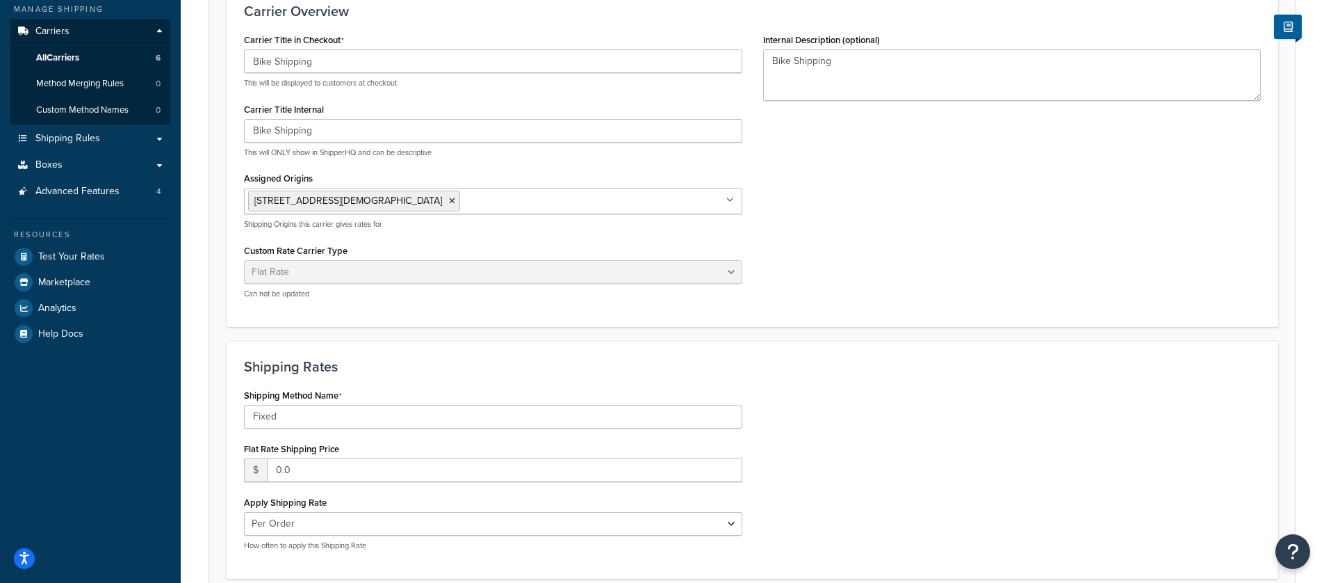
scroll to position [221, 0]
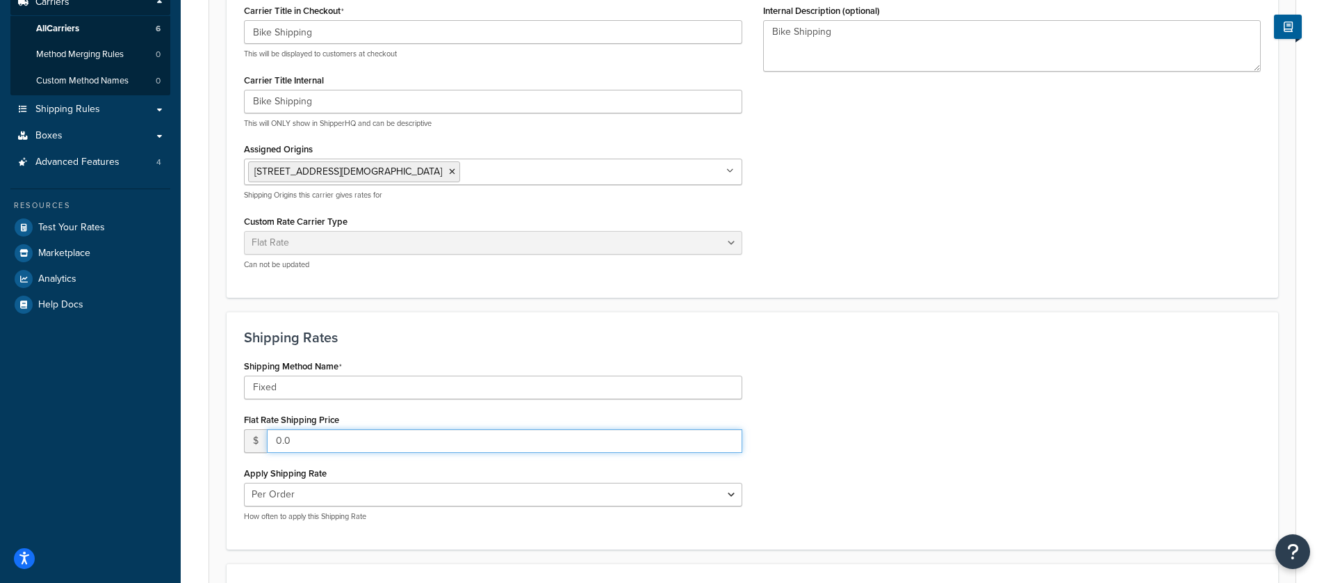
click at [375, 440] on input "0.0" at bounding box center [505, 441] width 476 height 24
drag, startPoint x: 375, startPoint y: 440, endPoint x: 254, endPoint y: 436, distance: 120.3
click at [254, 436] on div "$ 0.0" at bounding box center [493, 441] width 498 height 24
type input "2"
type input "150"
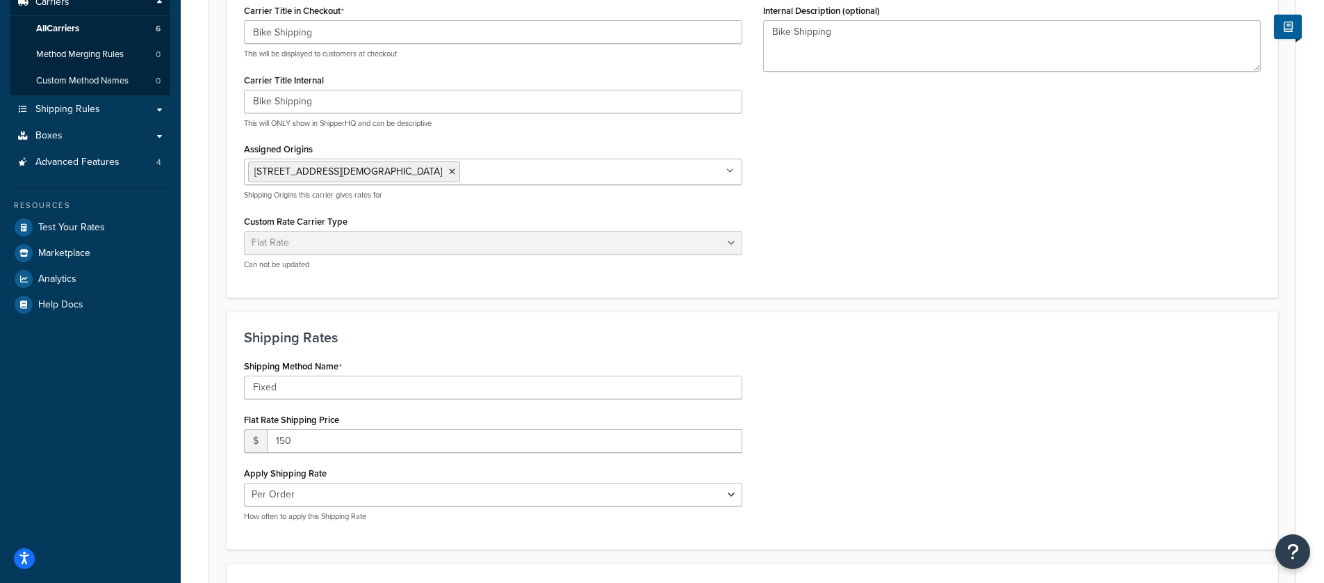
click at [845, 498] on div "Shipping Method Name Fixed Flat Rate Shipping Price $ 150 Apply Shipping Rate P…" at bounding box center [753, 444] width 1038 height 176
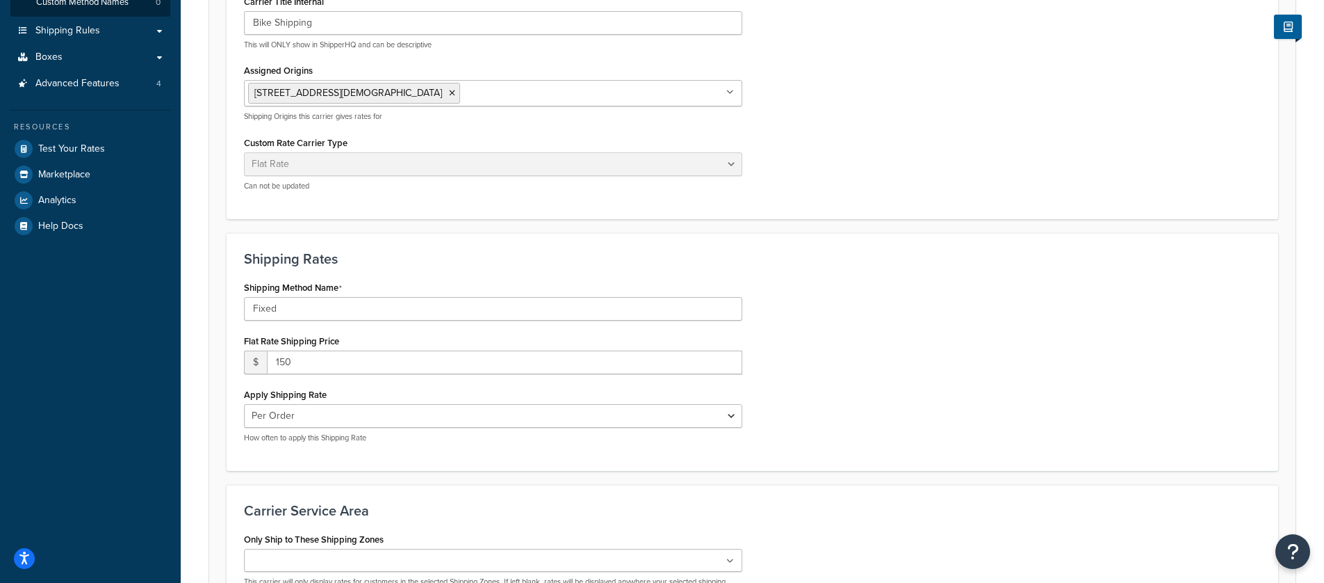
scroll to position [302, 0]
click at [726, 417] on select "Per Order Per Item Per Package" at bounding box center [493, 414] width 498 height 24
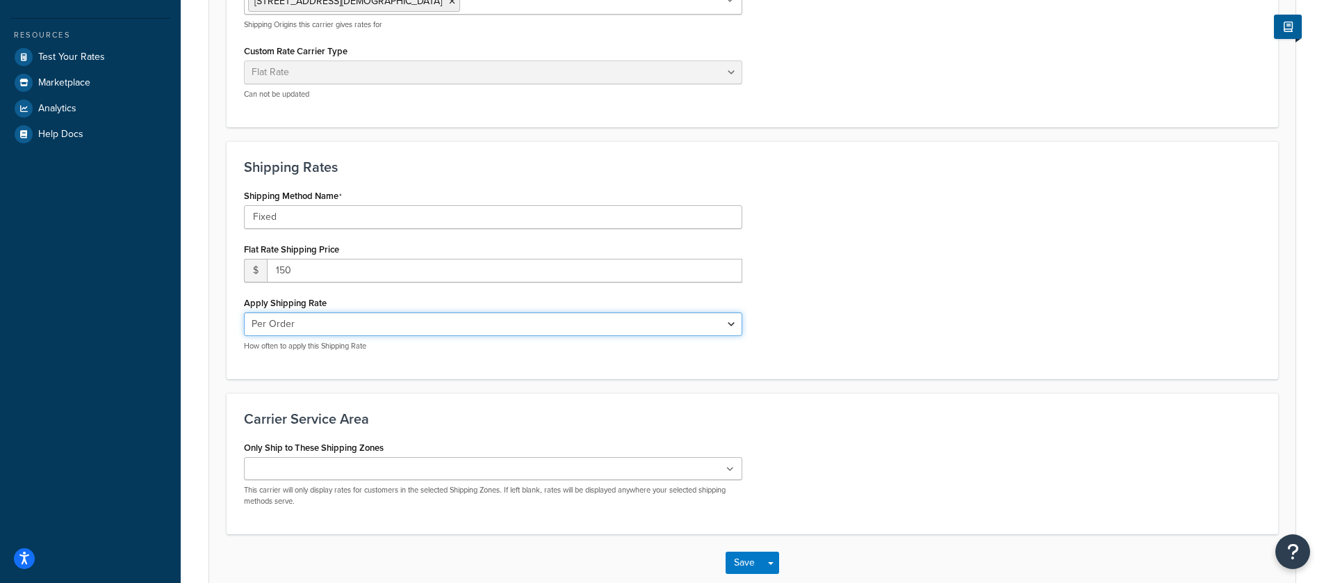
scroll to position [413, 0]
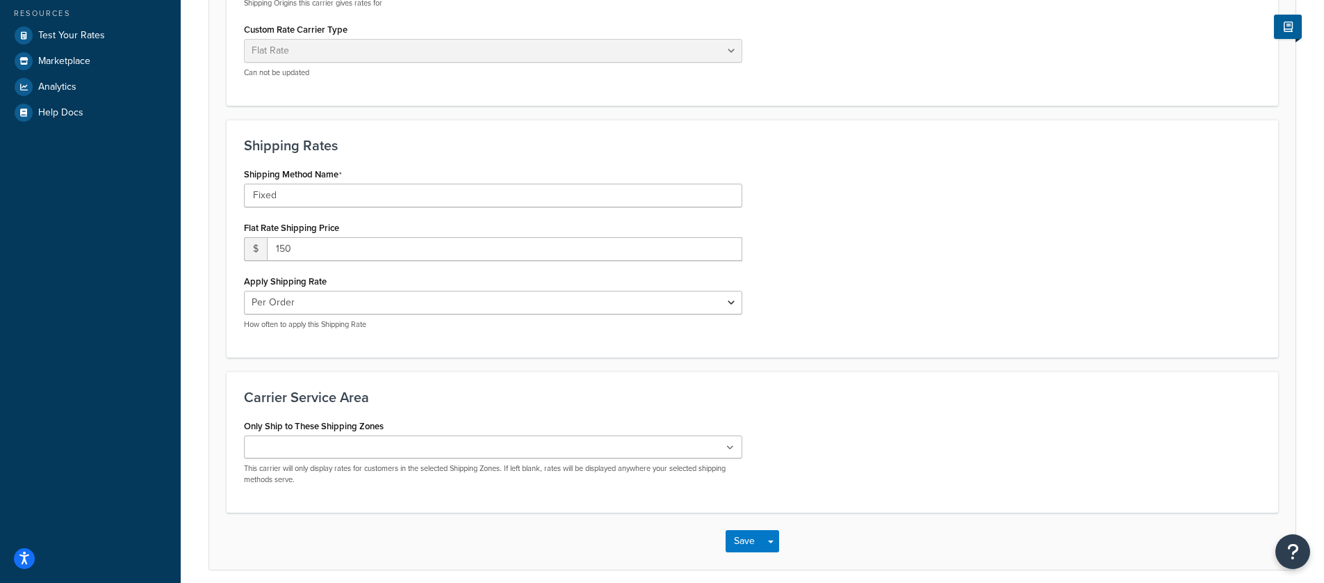
click at [715, 455] on ul at bounding box center [493, 446] width 498 height 23
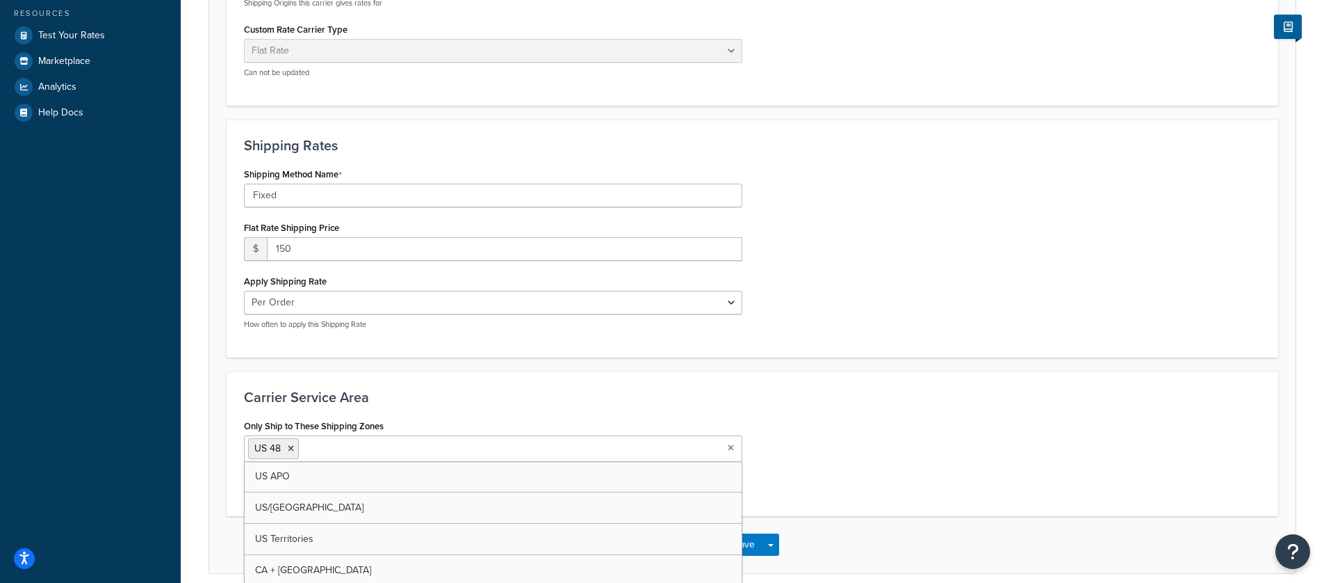
click at [907, 475] on div "Only Ship to These Shipping Zones US 48 US APO US/Canada US Territories CA + NY…" at bounding box center [753, 457] width 1038 height 83
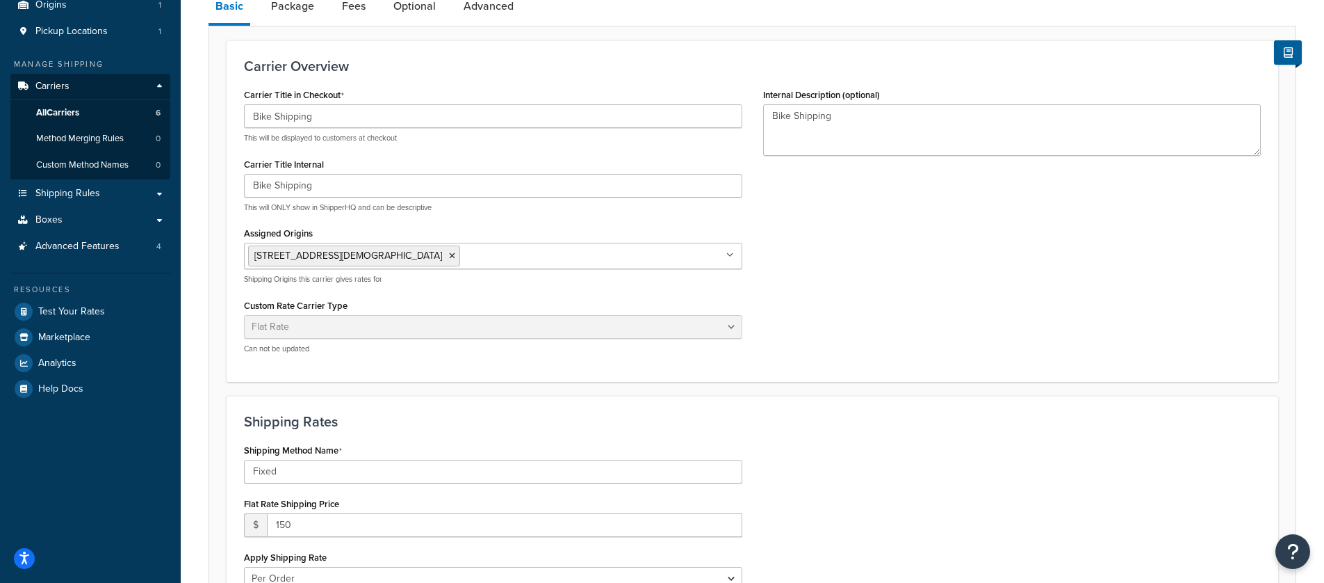
scroll to position [190, 0]
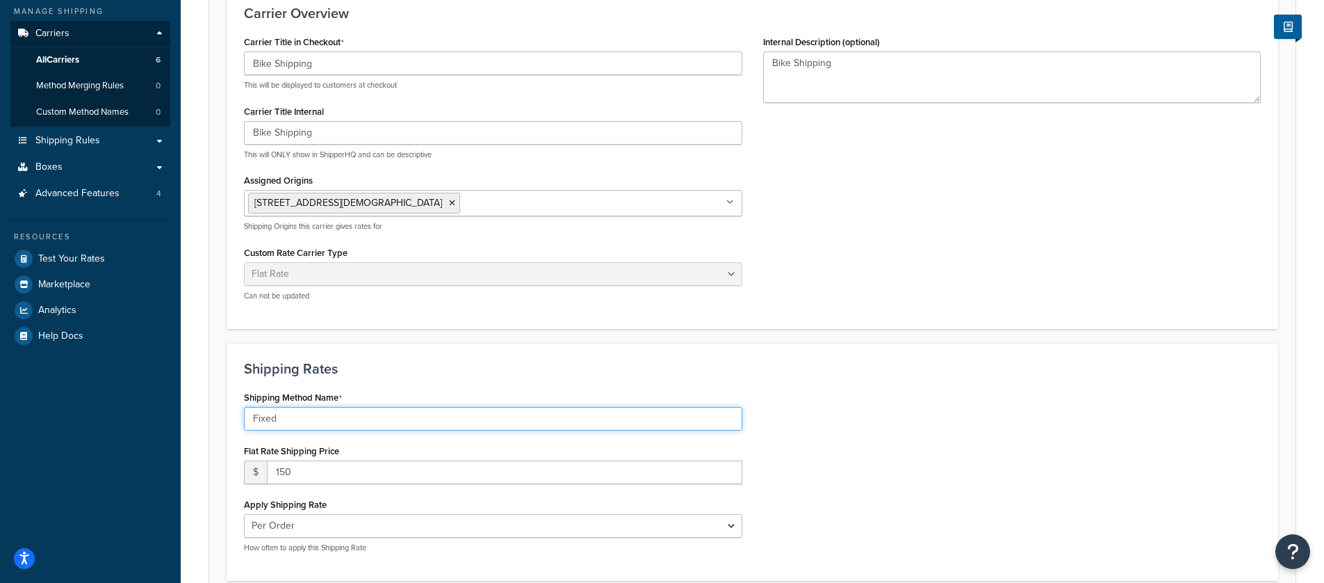
drag, startPoint x: 282, startPoint y: 421, endPoint x: 243, endPoint y: 422, distance: 39.7
click at [243, 422] on div "Shipping Method Name Fixed Flat Rate Shipping Price $ 150 Apply Shipping Rate P…" at bounding box center [493, 475] width 519 height 176
type input "Flat Rate"
click at [836, 396] on div "Shipping Method Name Flat Rate Flat Rate Shipping Price $ 150 Apply Shipping Ra…" at bounding box center [753, 475] width 1038 height 176
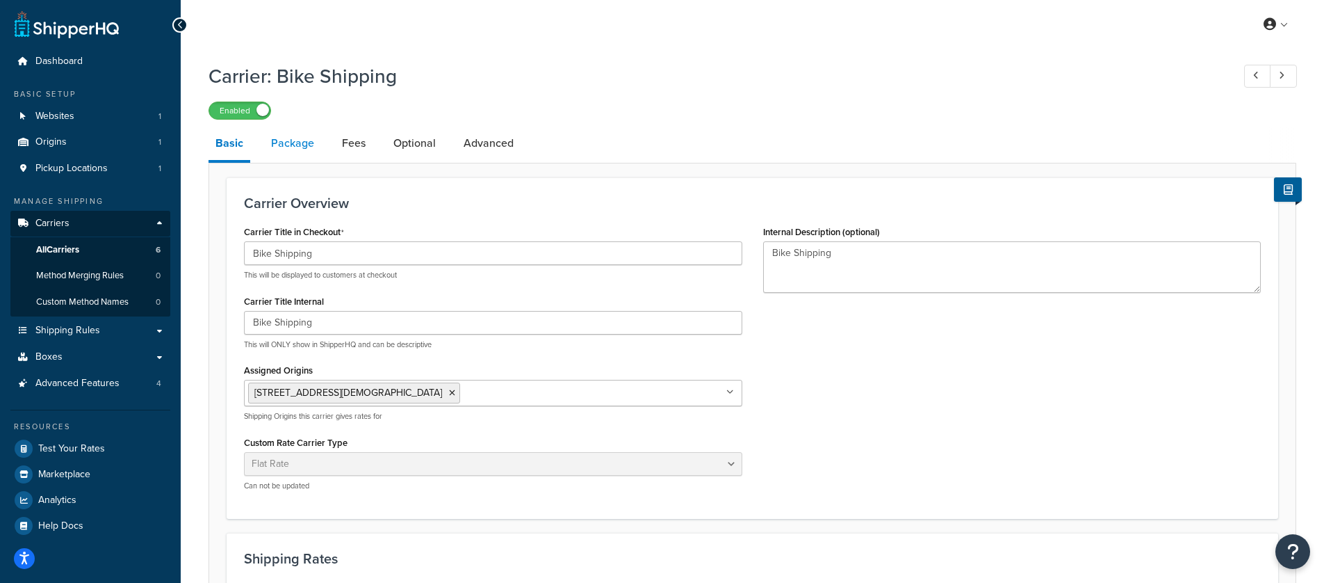
click at [306, 145] on link "Package" at bounding box center [292, 143] width 57 height 33
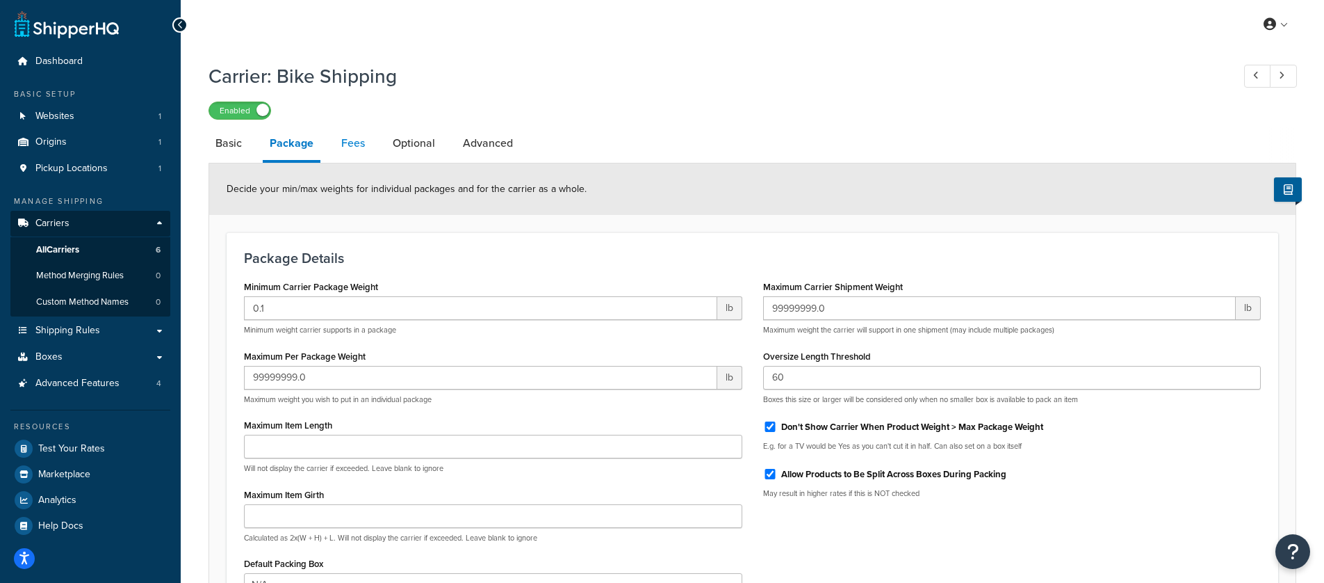
click at [363, 135] on link "Fees" at bounding box center [353, 143] width 38 height 33
select select "AFTER"
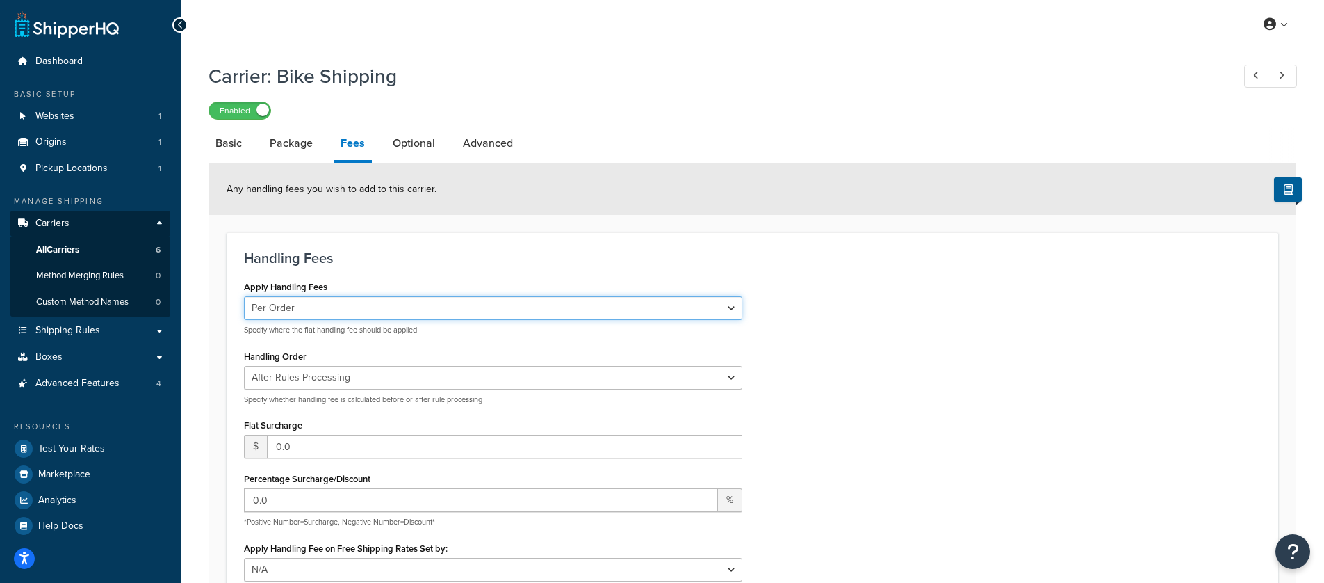
click at [722, 307] on select "Per Order Per Item Per Package" at bounding box center [493, 308] width 498 height 24
click at [414, 142] on link "Optional" at bounding box center [414, 143] width 56 height 33
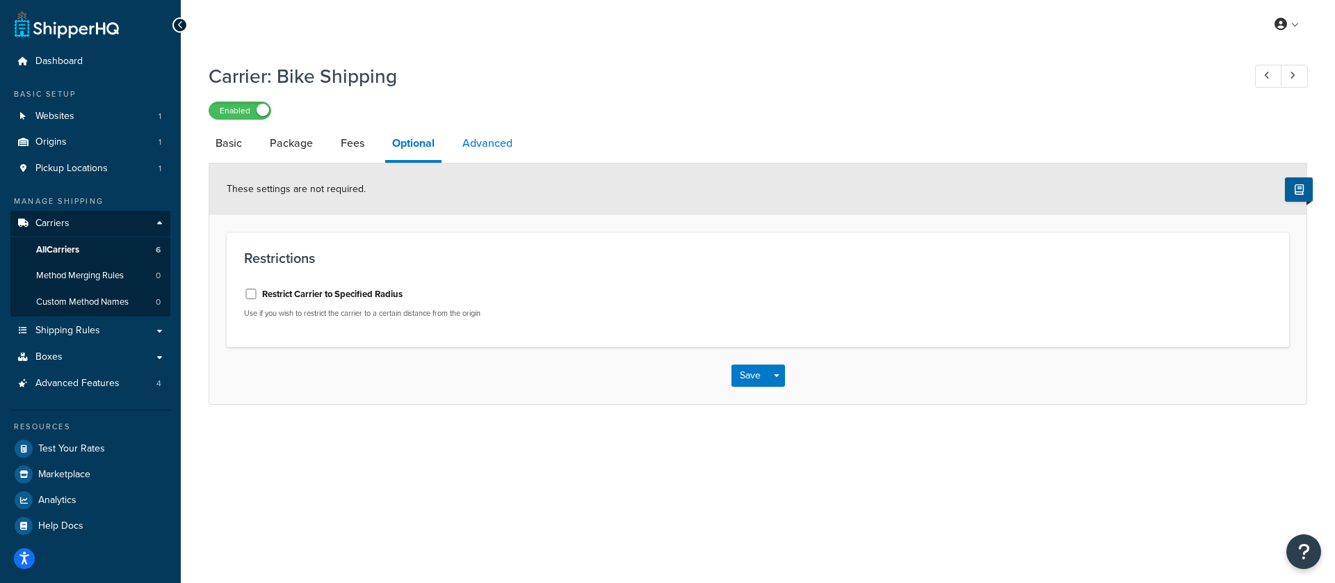
click at [493, 142] on link "Advanced" at bounding box center [487, 143] width 64 height 33
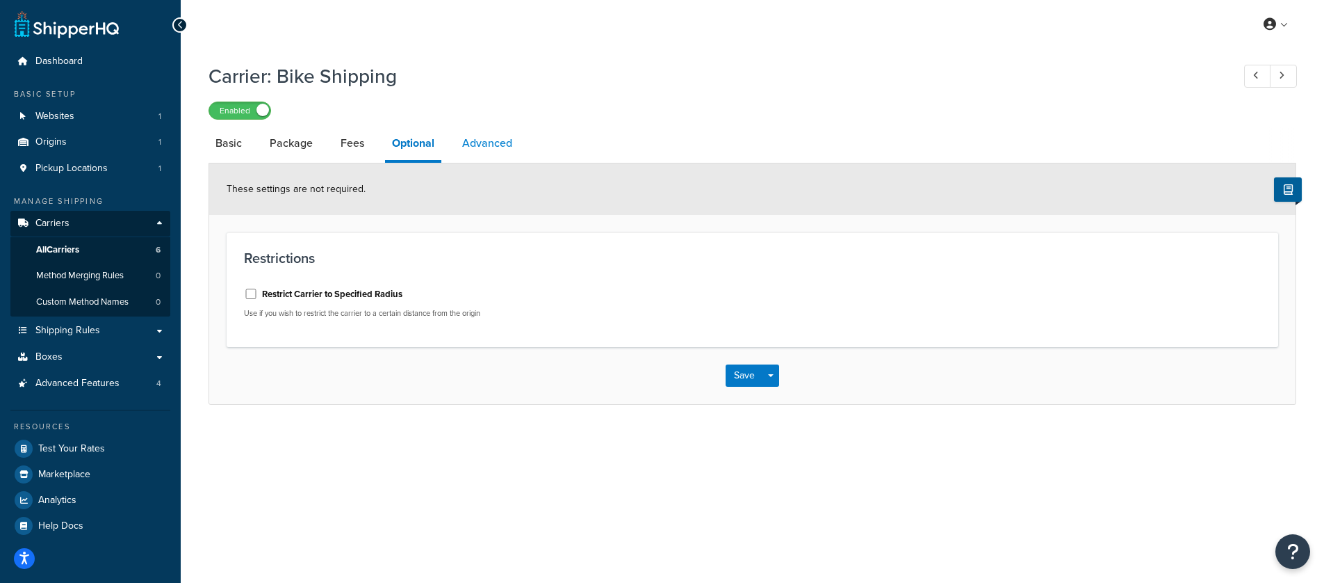
select select "false"
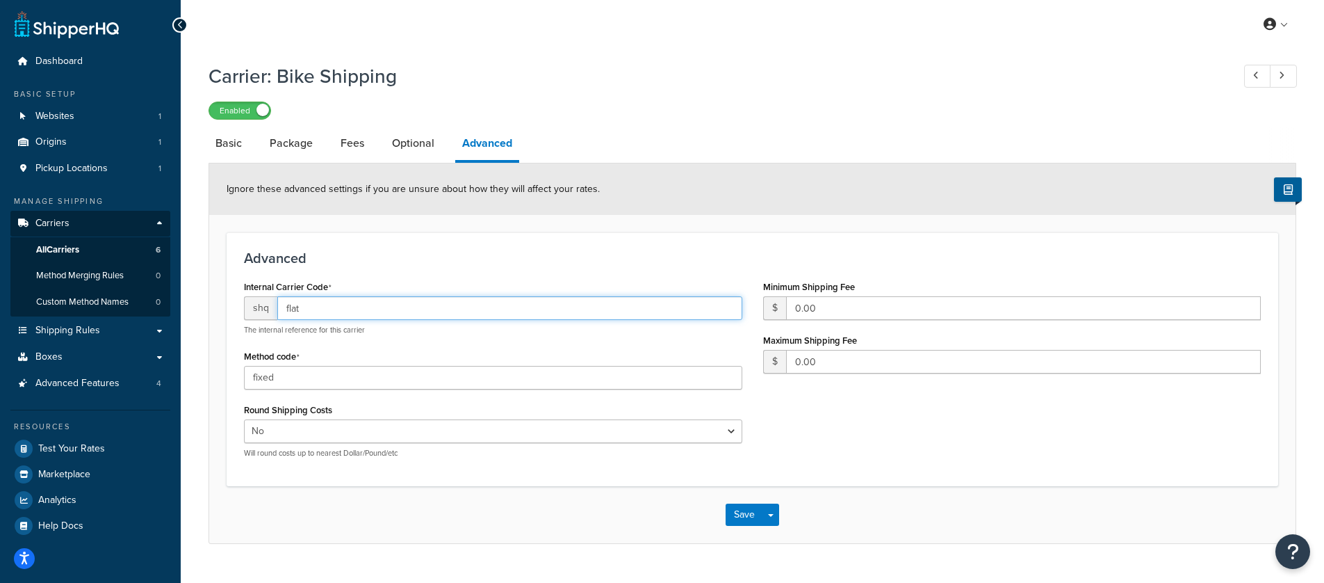
click at [282, 312] on input "flat" at bounding box center [509, 308] width 465 height 24
click at [216, 147] on link "Basic" at bounding box center [229, 143] width 40 height 33
select select "flat"
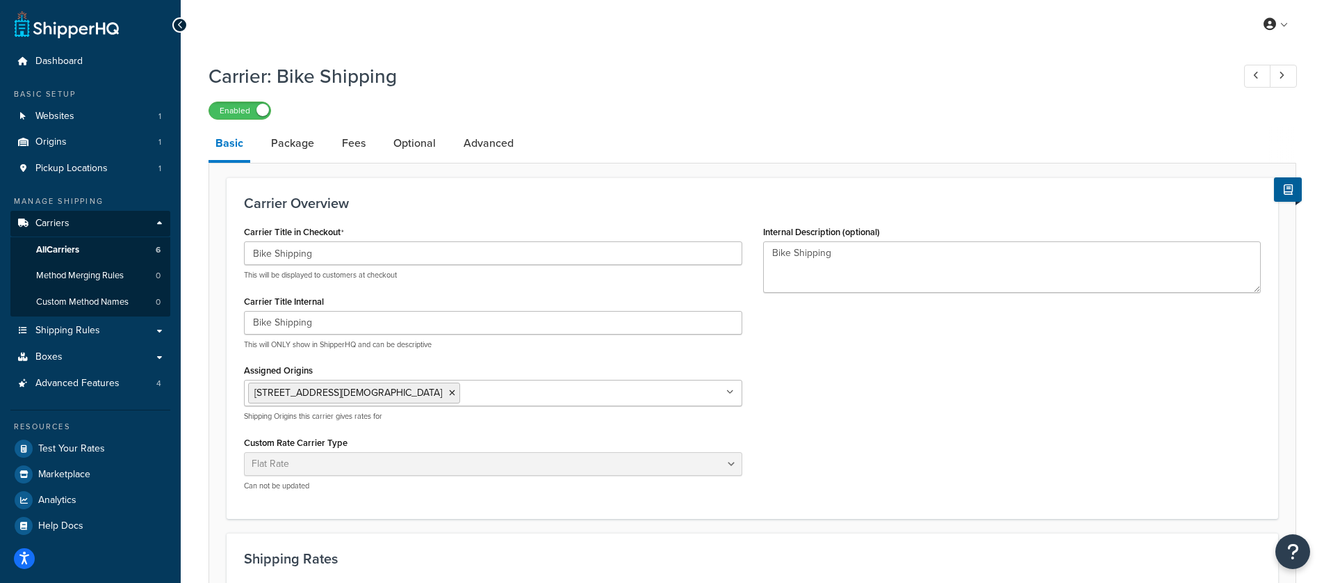
scroll to position [475, 0]
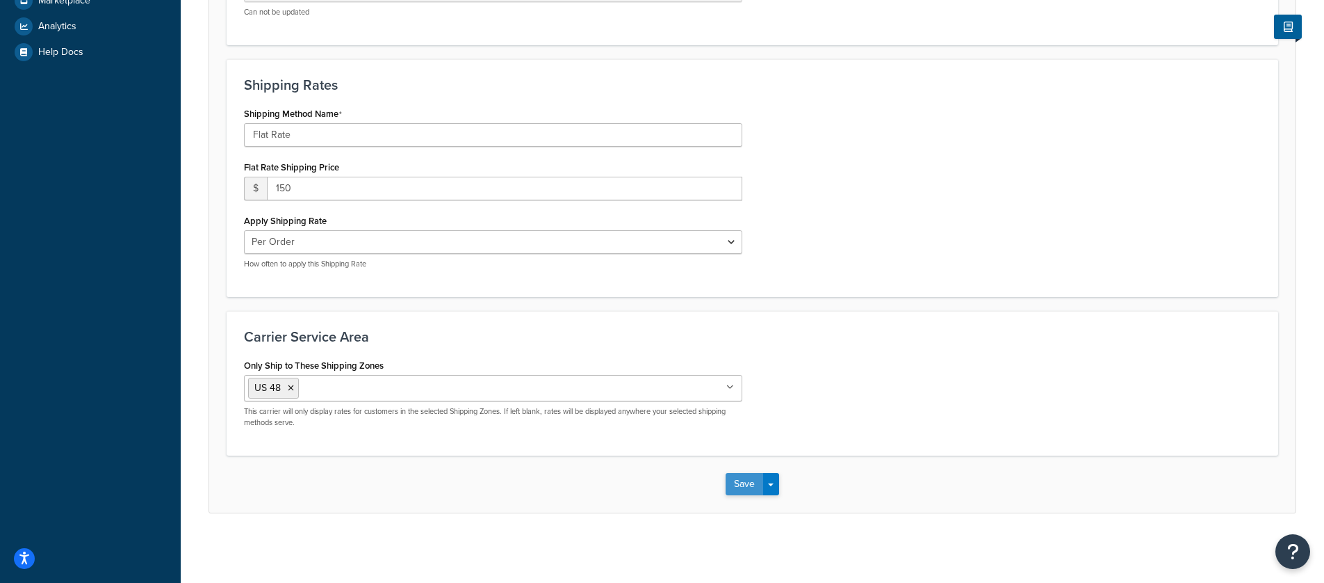
click at [727, 478] on button "Save" at bounding box center [745, 484] width 38 height 22
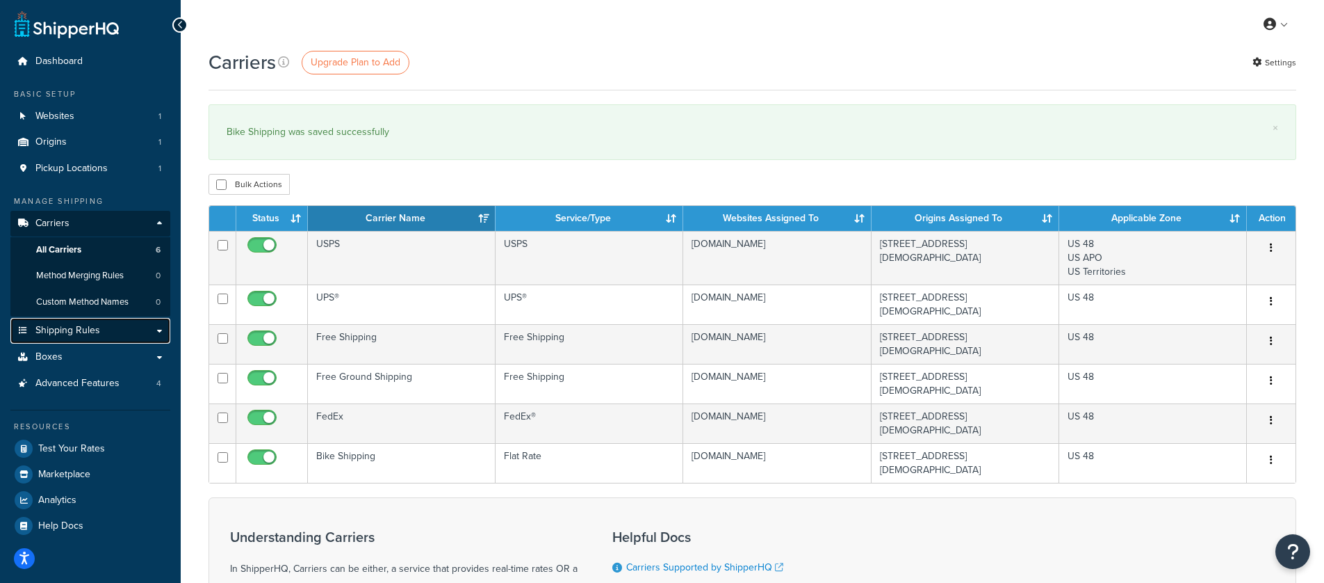
click at [154, 332] on link "Shipping Rules" at bounding box center [90, 331] width 160 height 26
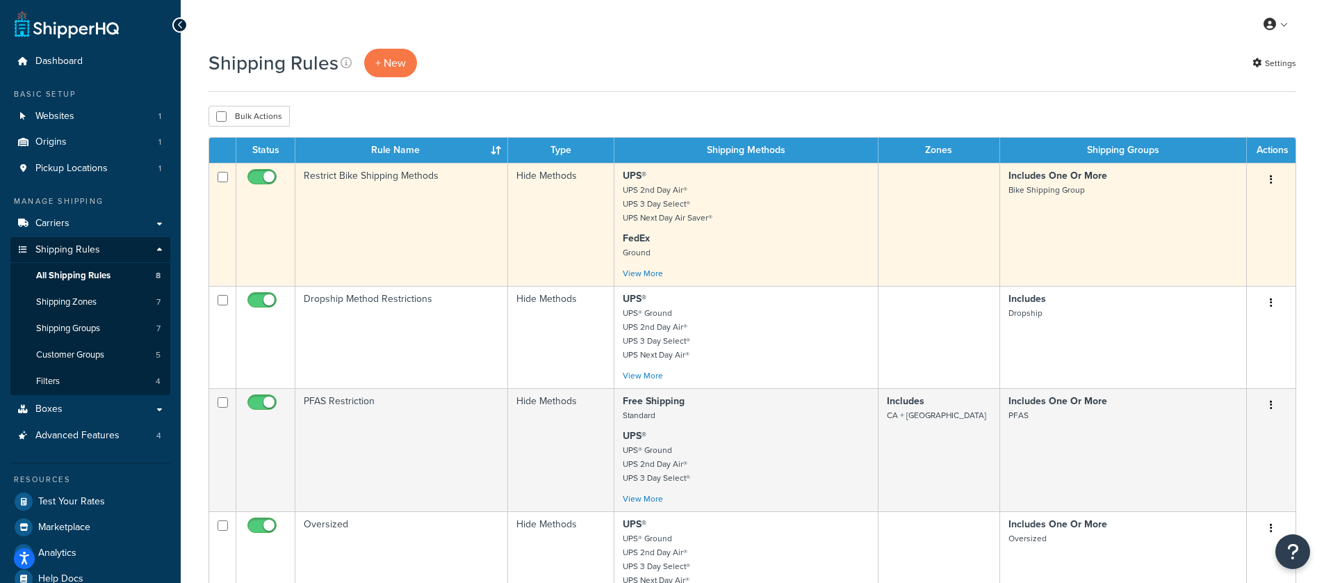
click at [738, 213] on p "UPS® UPS 2nd Day Air® UPS 3 Day Select® UPS Next Day Air Saver®" at bounding box center [746, 197] width 247 height 56
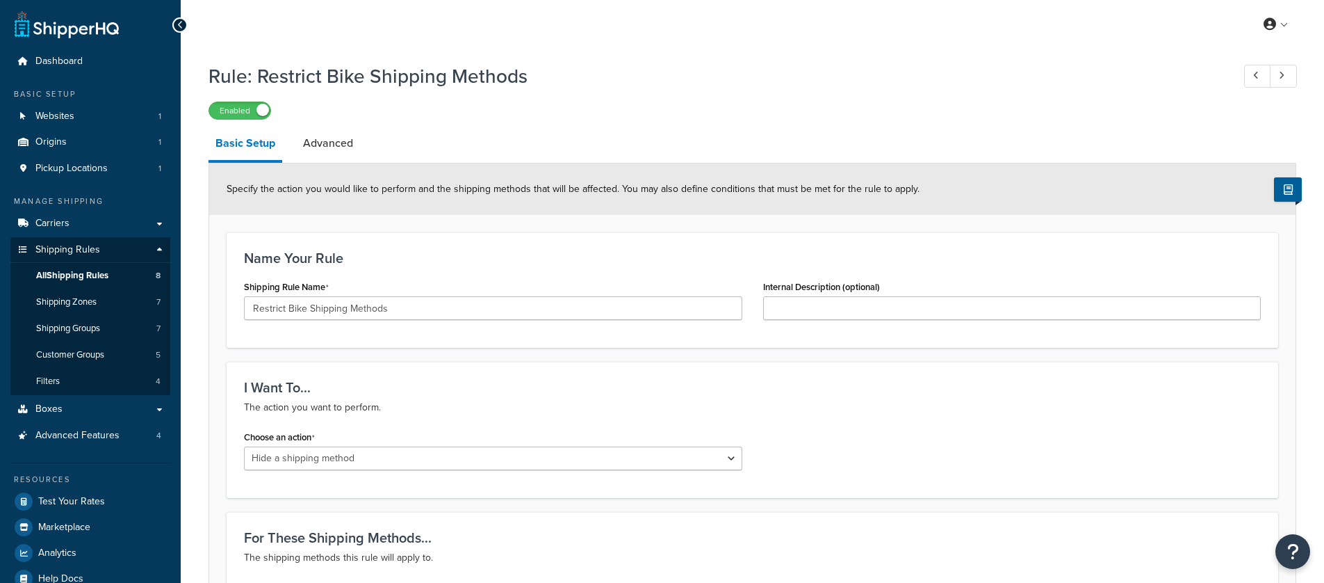
select select "HIDE"
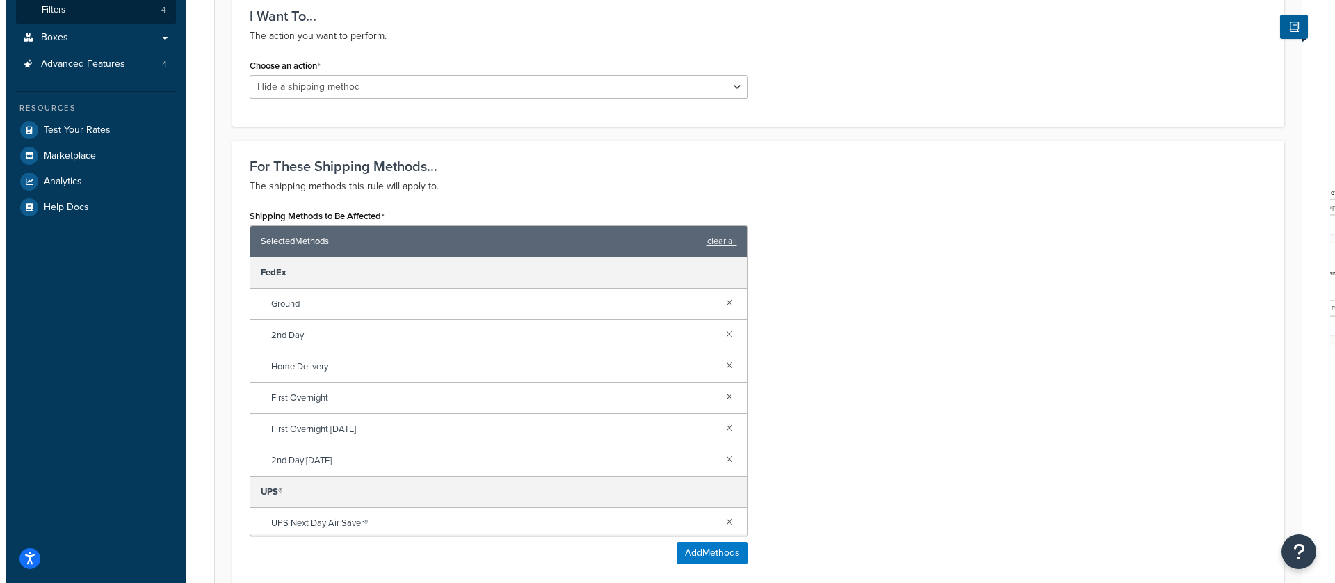
scroll to position [190, 0]
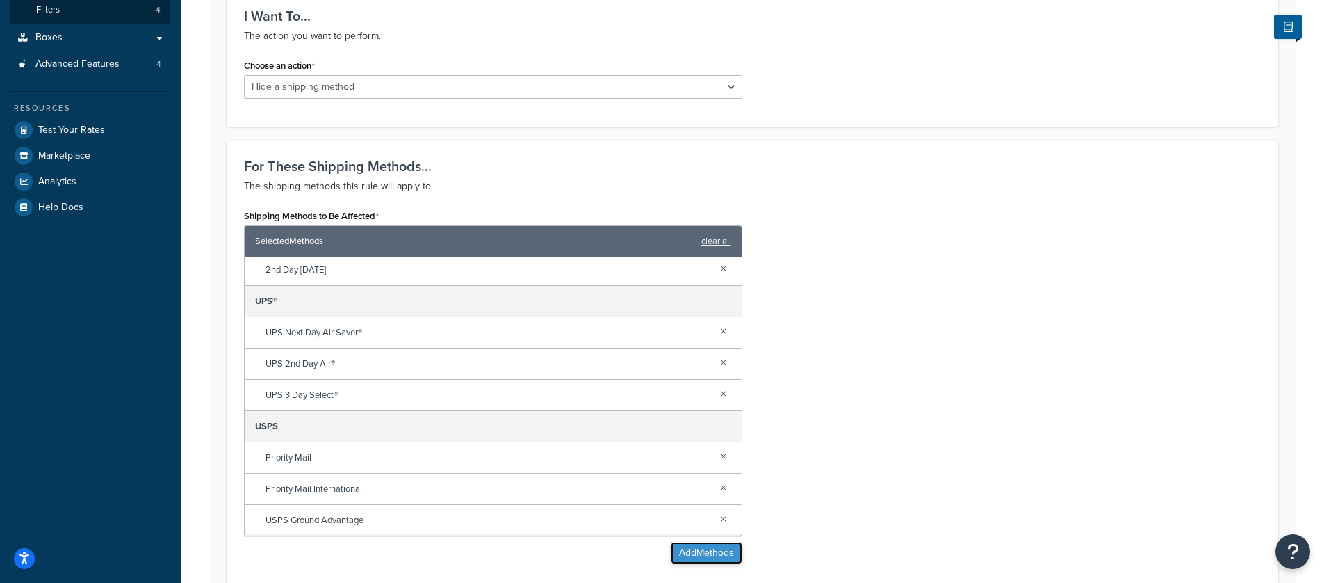
click at [722, 551] on button "Add Methods" at bounding box center [707, 553] width 72 height 22
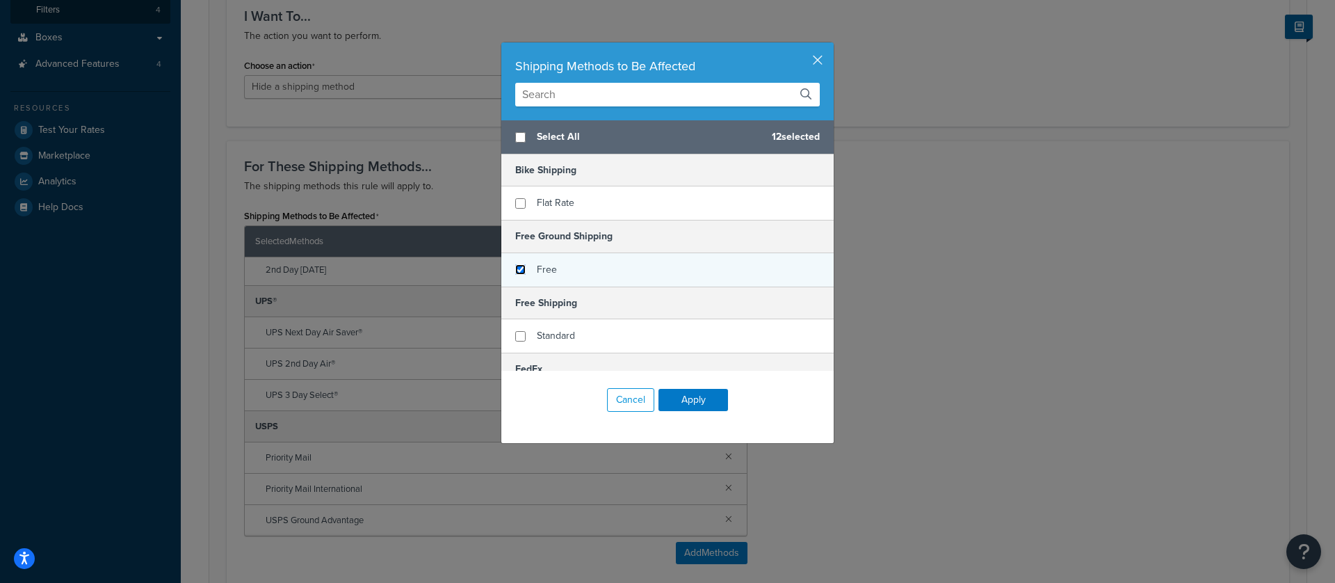
click at [517, 270] on input "checkbox" at bounding box center [520, 269] width 10 height 10
checkbox input "true"
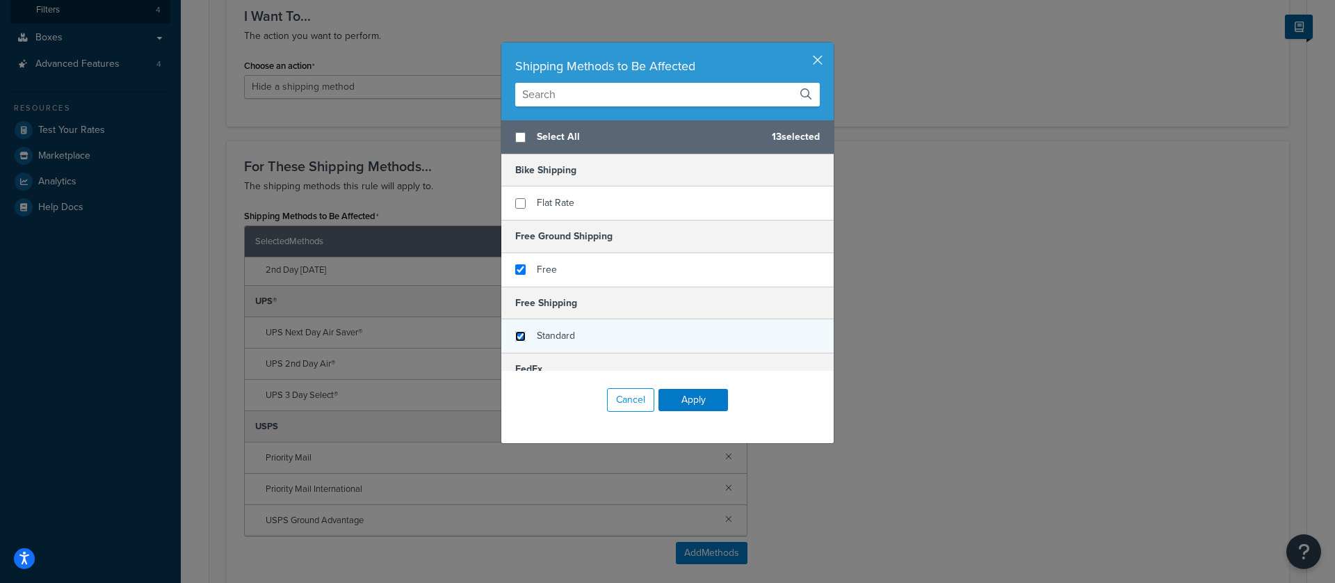
click at [519, 340] on input "checkbox" at bounding box center [520, 336] width 10 height 10
checkbox input "true"
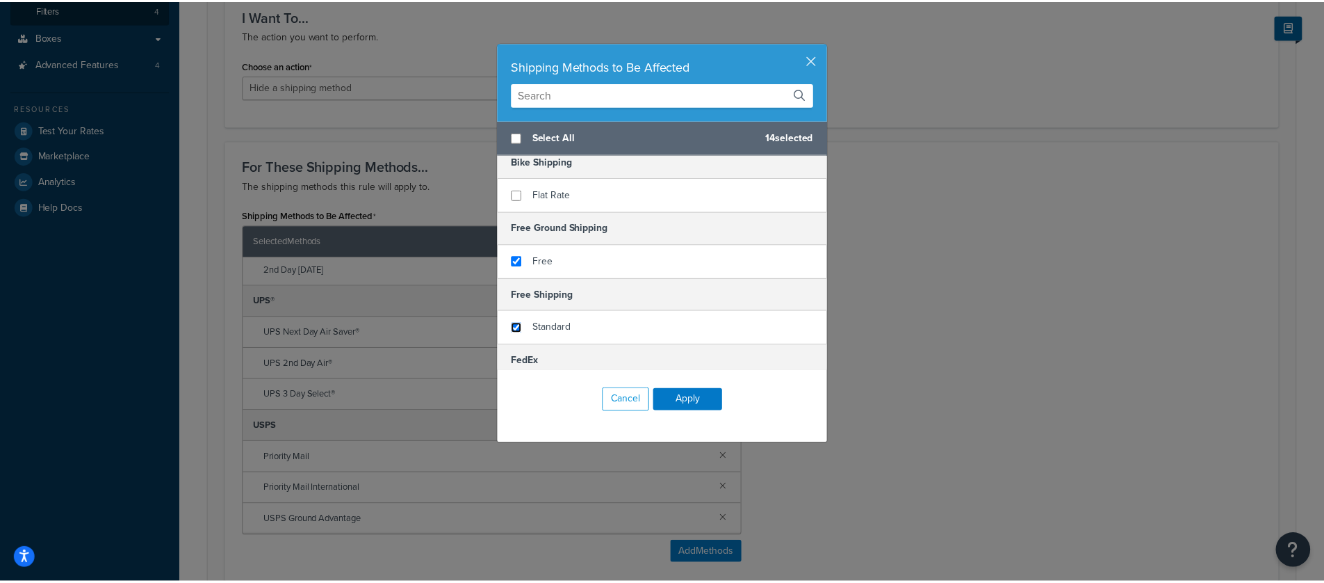
scroll to position [0, 0]
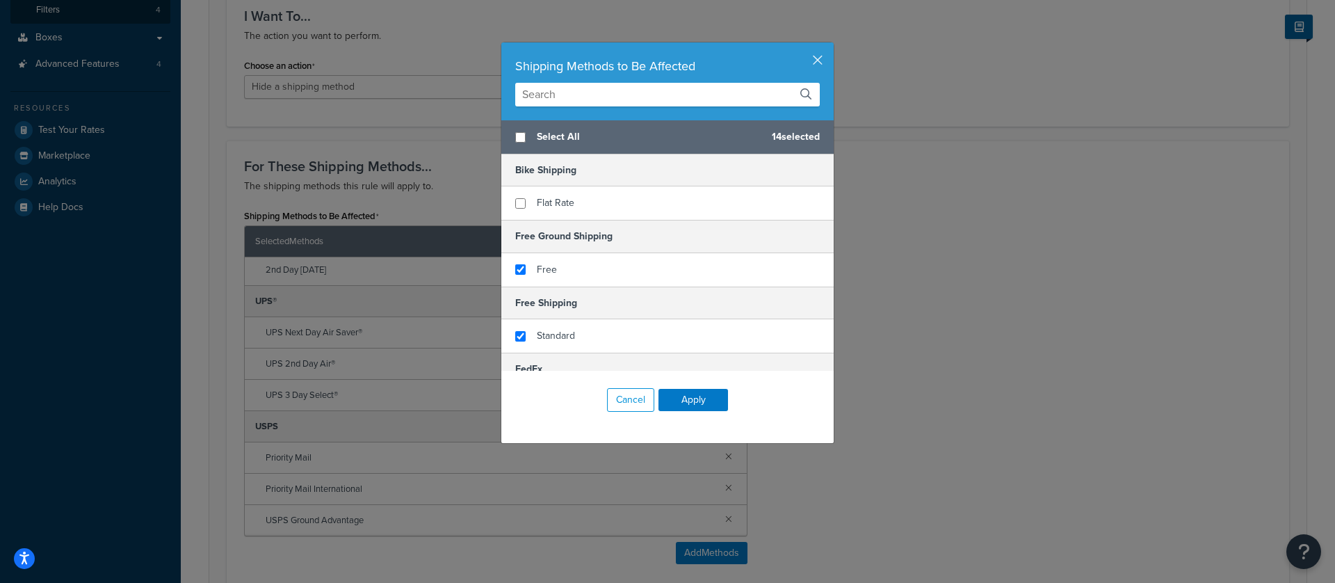
click at [668, 388] on div "Cancel Apply" at bounding box center [667, 400] width 332 height 58
click at [679, 404] on button "Apply" at bounding box center [693, 400] width 70 height 22
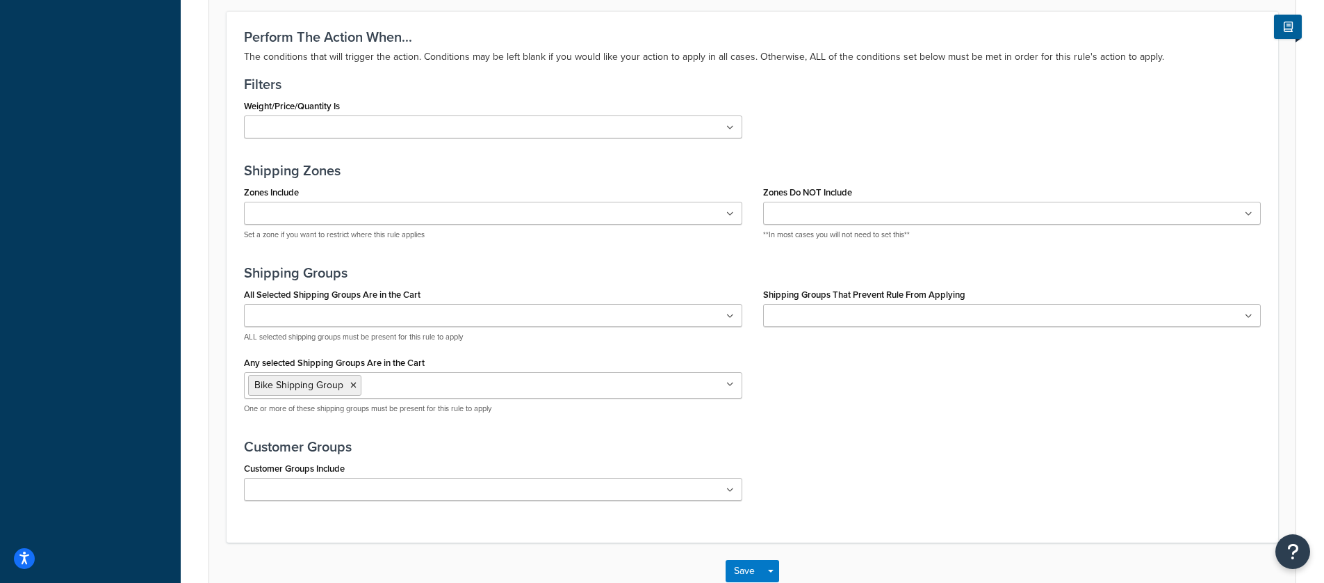
scroll to position [972, 0]
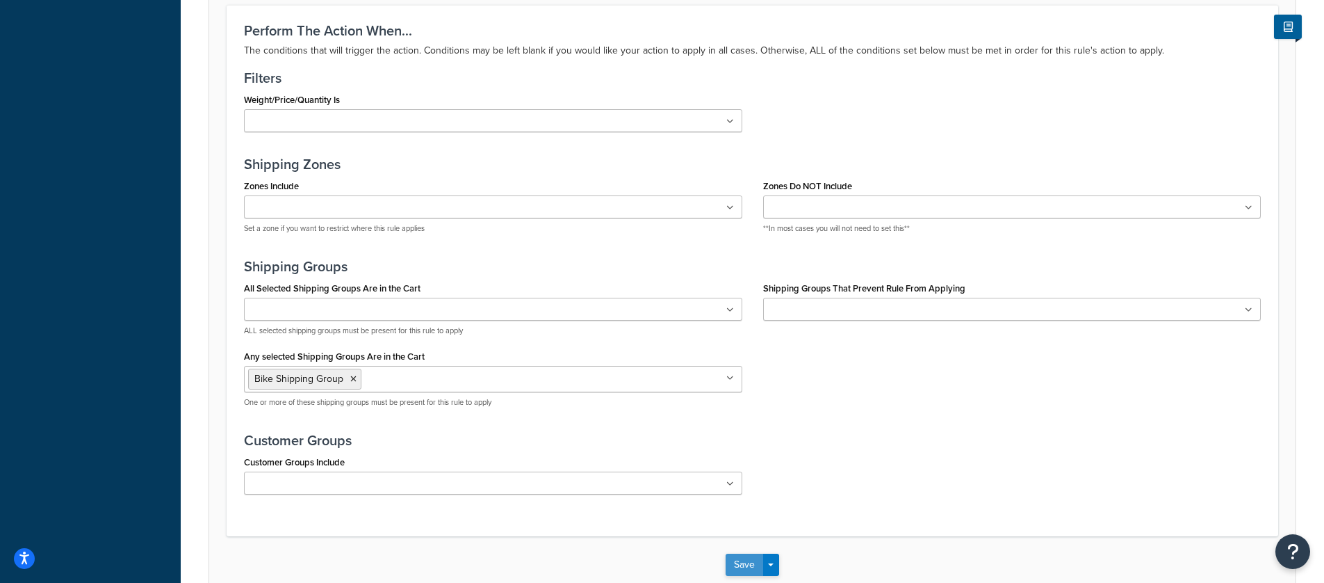
click at [739, 562] on button "Save" at bounding box center [745, 564] width 38 height 22
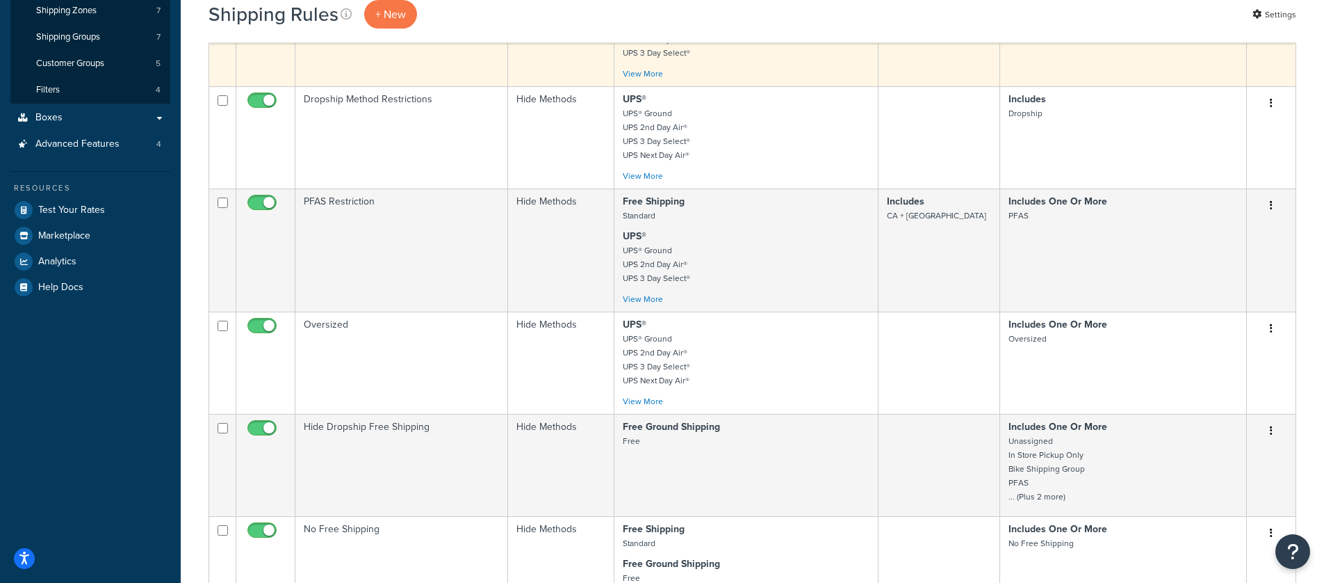
scroll to position [291, 0]
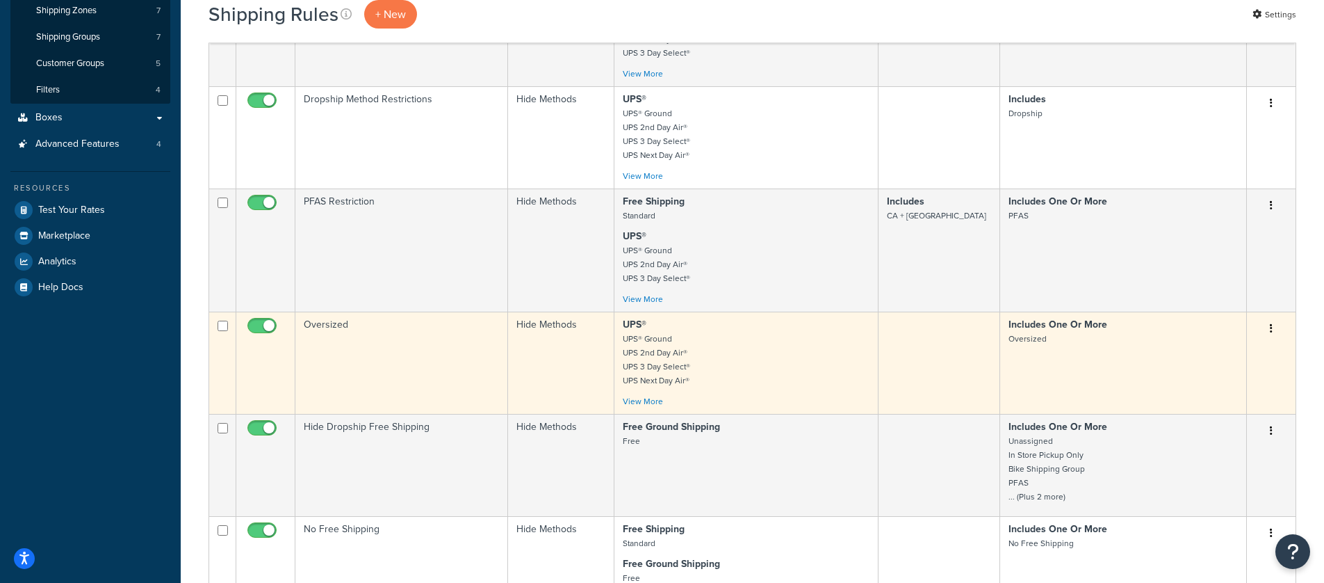
click at [738, 346] on p "UPS® UPS® Ground UPS 2nd Day Air® UPS 3 Day Select® UPS Next Day Air®" at bounding box center [746, 353] width 247 height 70
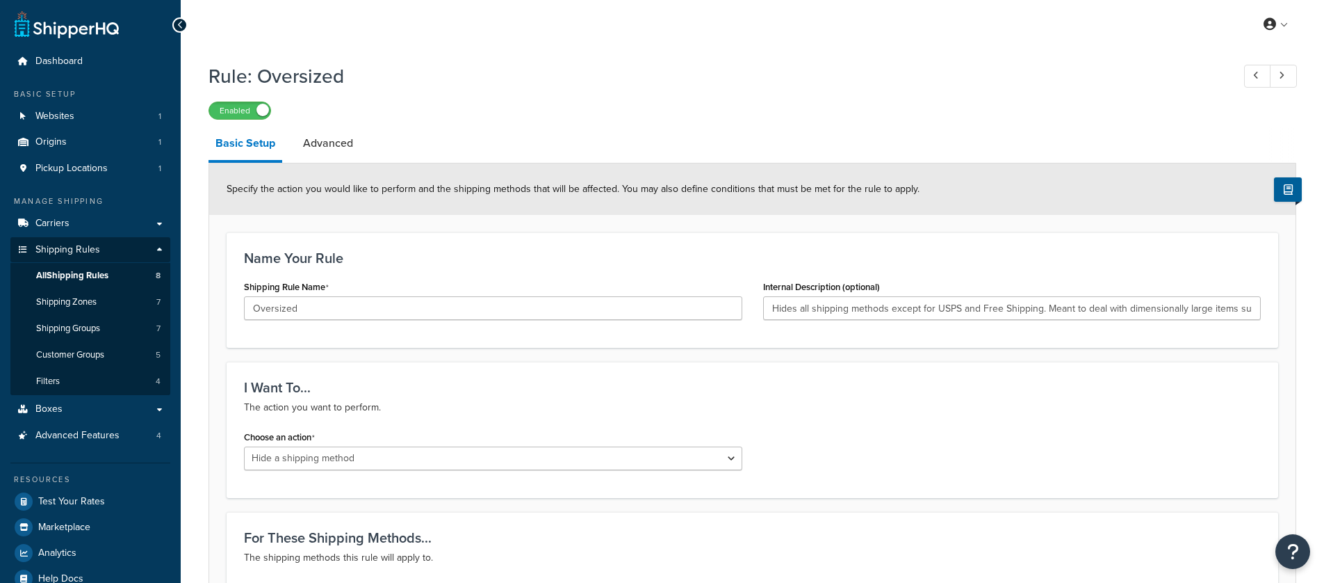
select select "HIDE"
click at [74, 328] on span "Shipping Groups" at bounding box center [68, 329] width 64 height 12
click at [72, 275] on span "All Shipping Rules" at bounding box center [72, 276] width 72 height 12
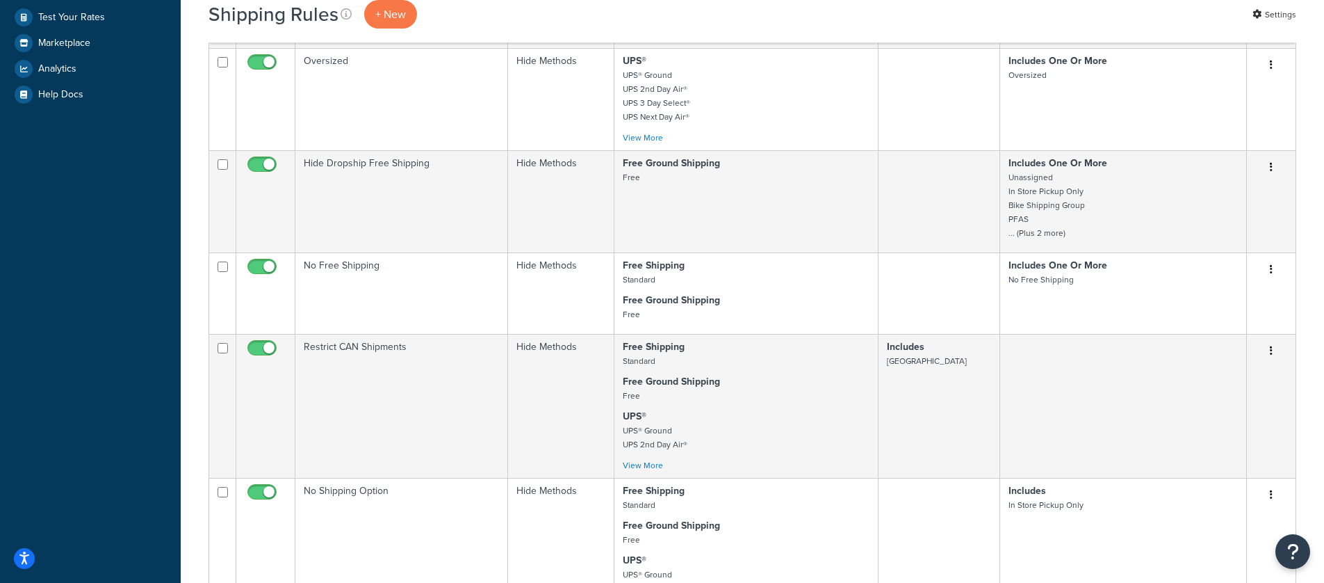
scroll to position [601, 0]
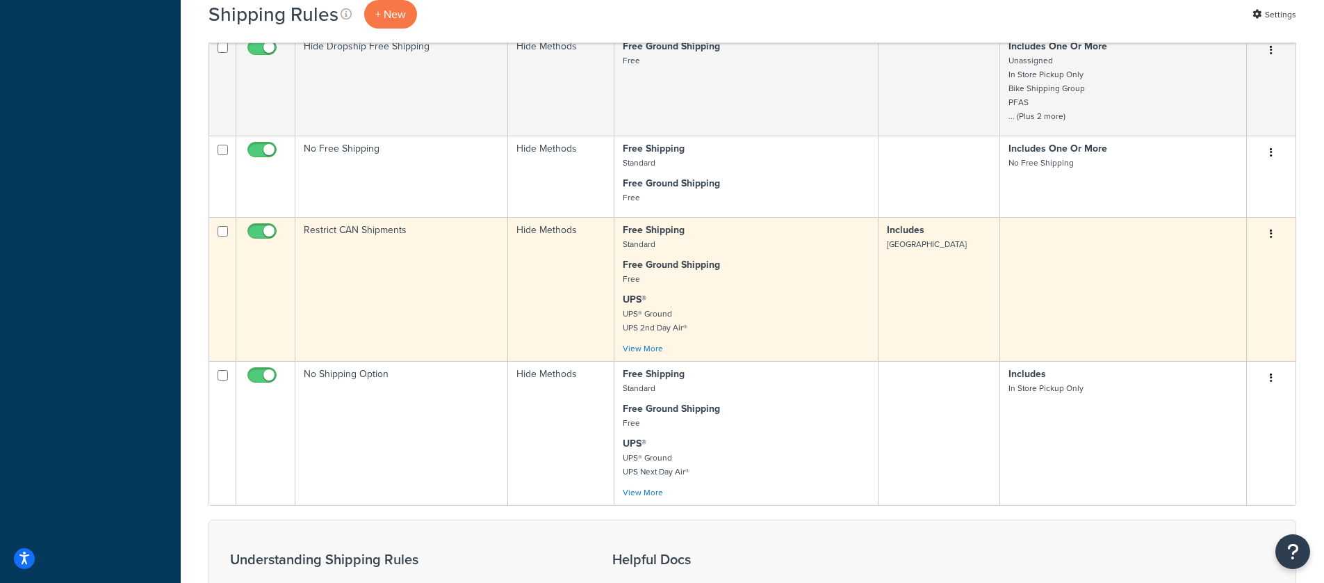
click at [770, 355] on div "Free Shipping Standard Free Ground Shipping Free UPS® UPS® Ground UPS 2nd Day A…" at bounding box center [746, 289] width 247 height 132
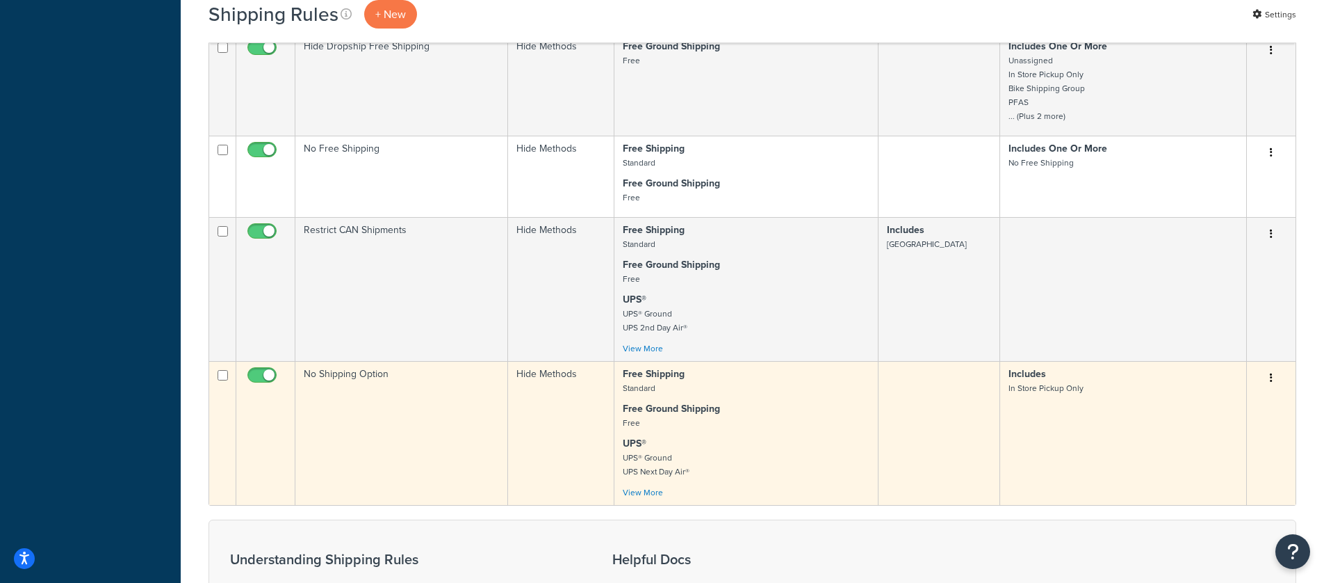
click at [777, 393] on p "Free Shipping Standard" at bounding box center [746, 381] width 247 height 28
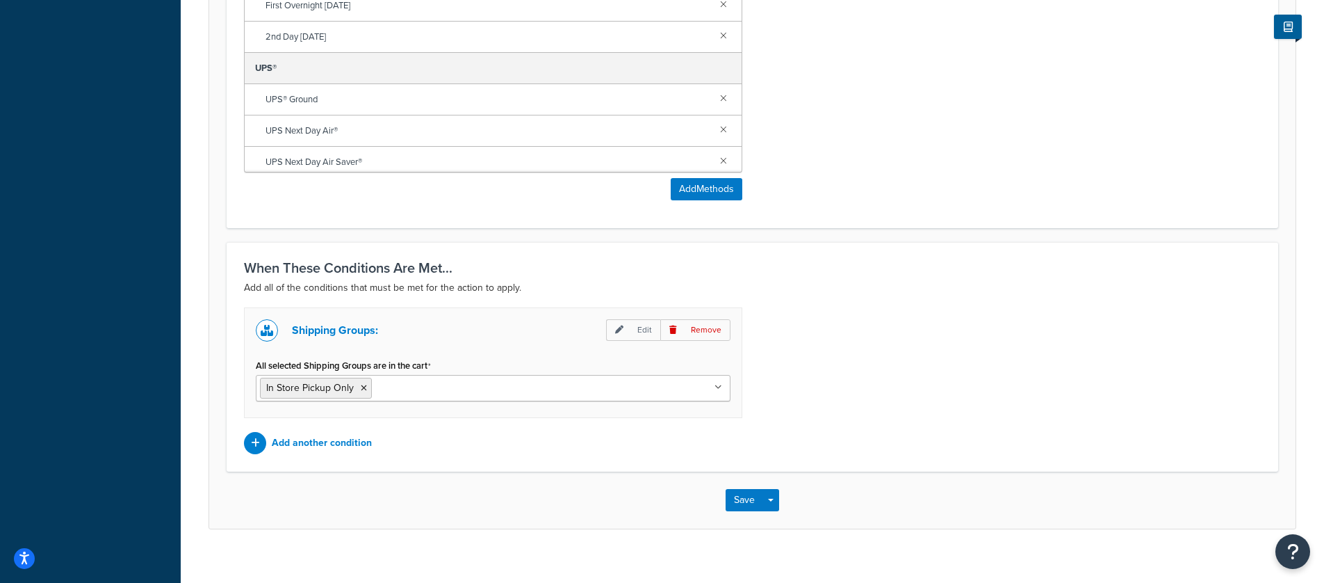
scroll to position [801, 0]
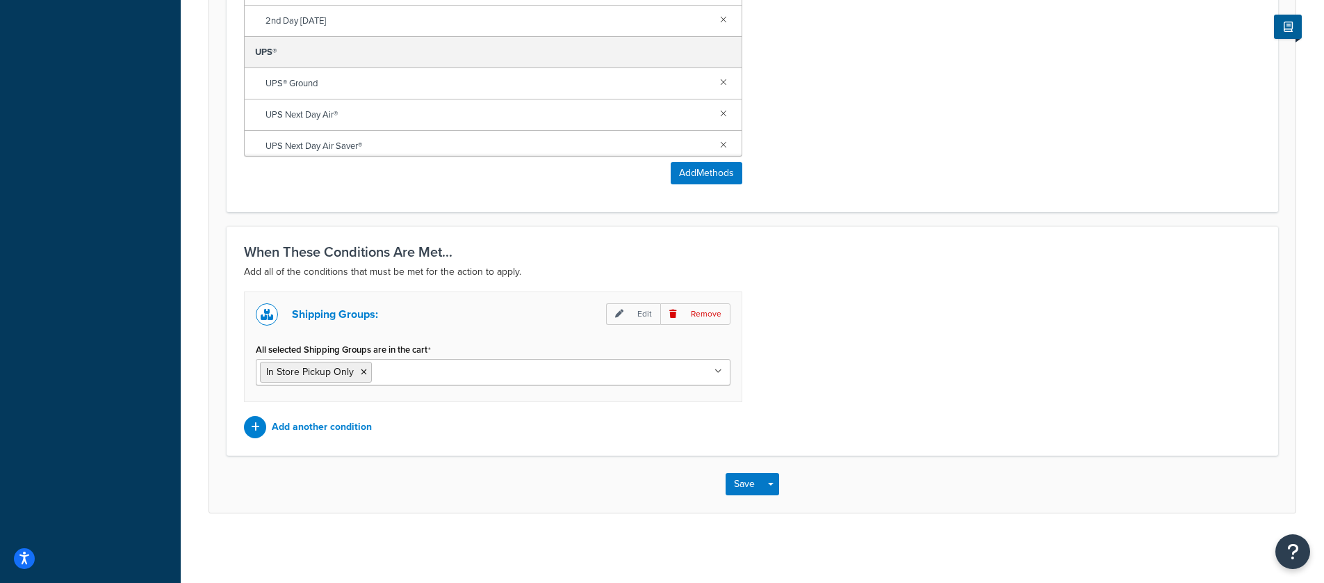
click at [308, 351] on label "All selected Shipping Groups are in the cart" at bounding box center [343, 349] width 175 height 11
click at [375, 364] on input "All selected Shipping Groups are in the cart" at bounding box center [436, 371] width 123 height 15
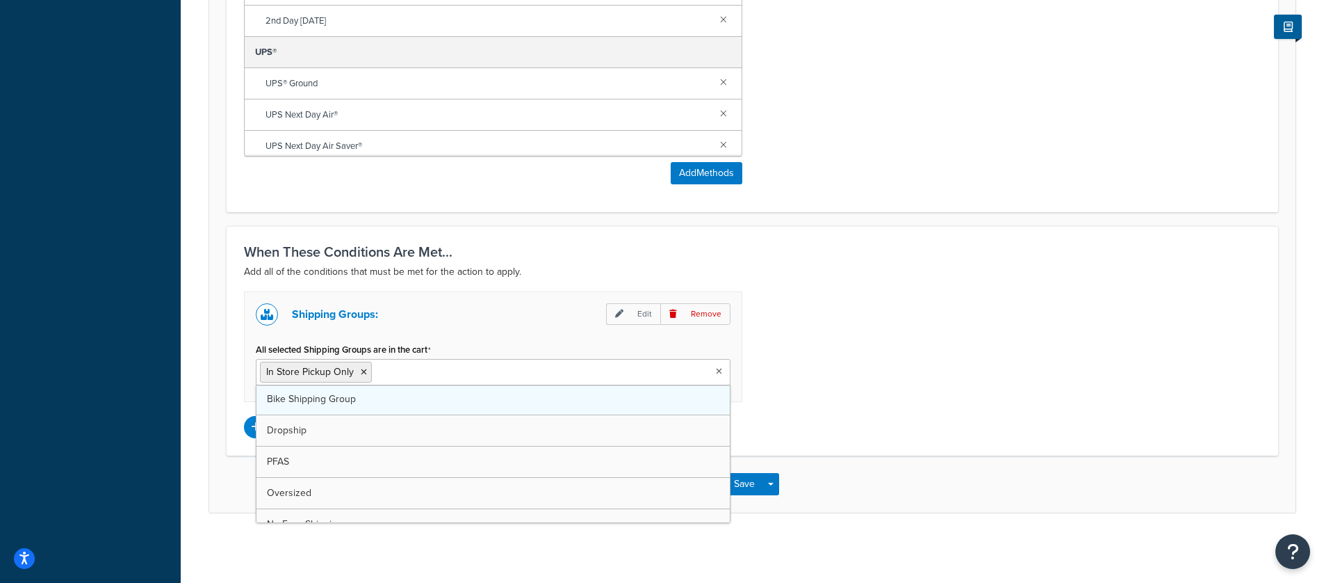
scroll to position [0, 0]
click at [334, 331] on div "Shipping Groups: Edit Remove All selected Shipping Groups are in the cart In St…" at bounding box center [493, 346] width 498 height 111
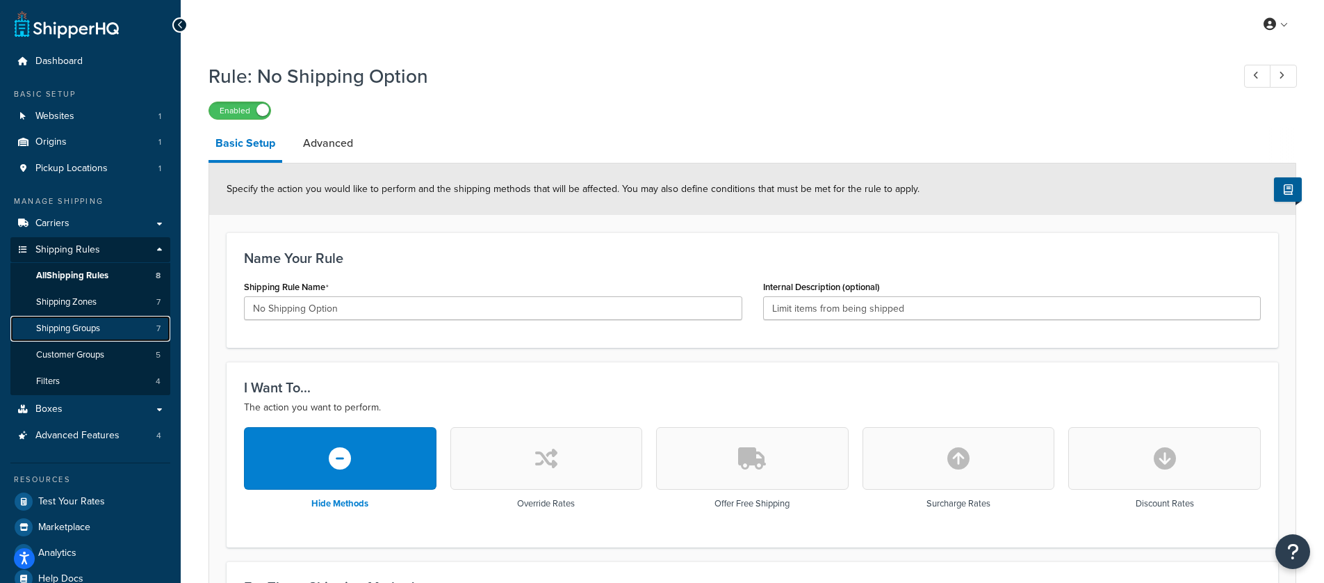
click at [78, 327] on span "Shipping Groups" at bounding box center [68, 329] width 64 height 12
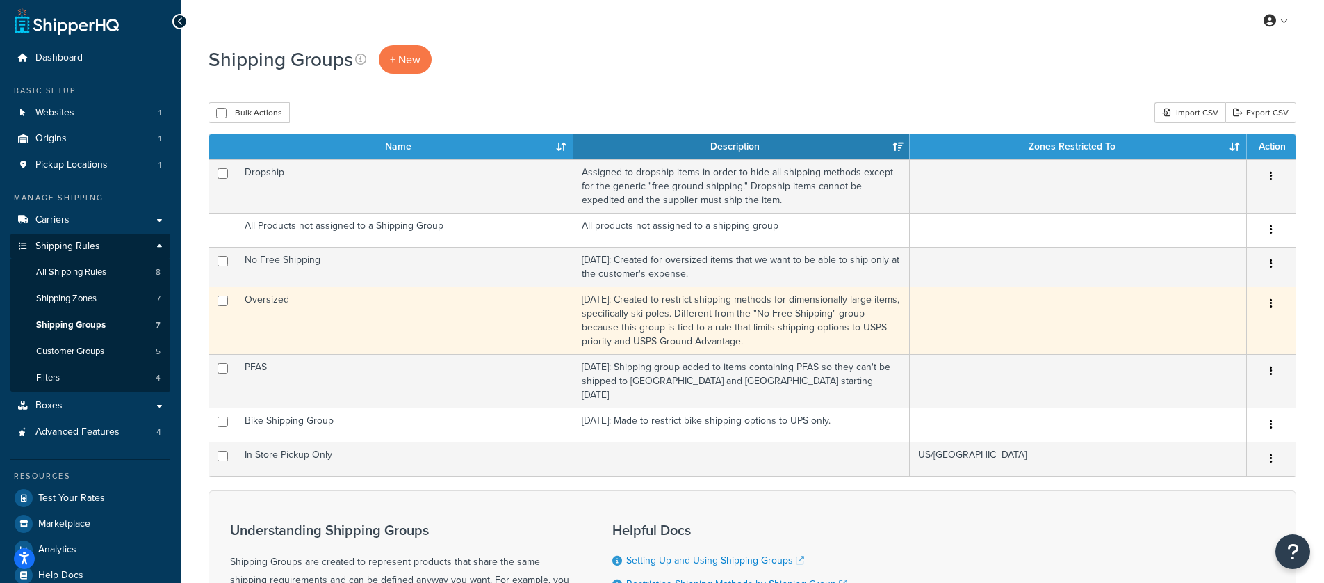
scroll to position [12, 0]
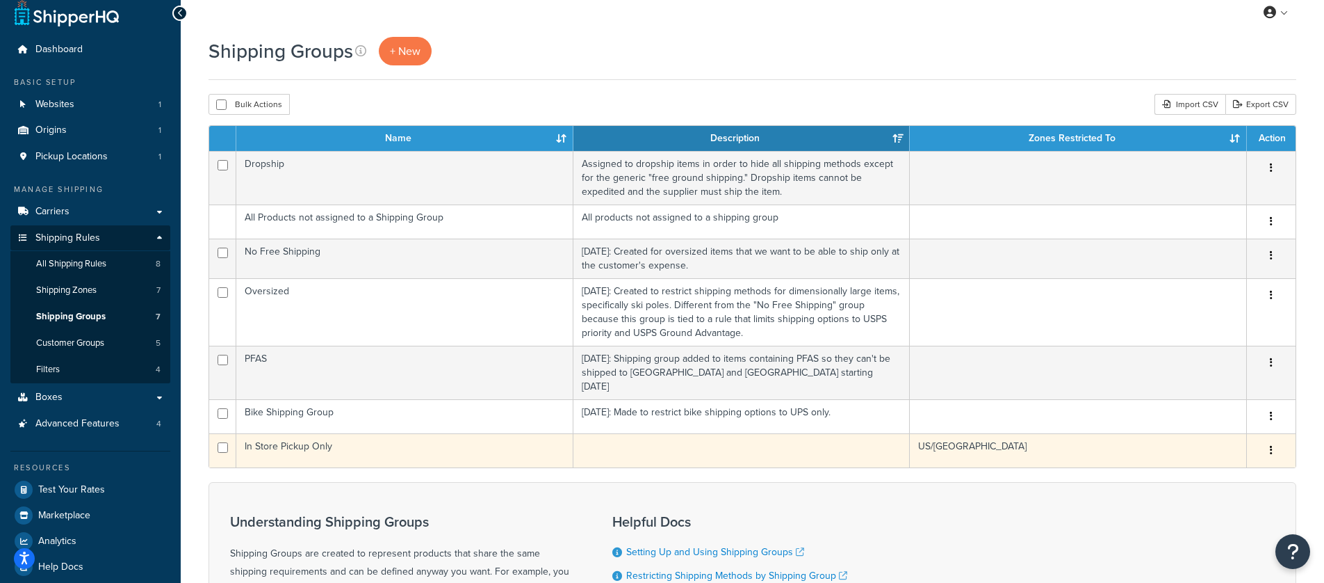
click at [631, 443] on td at bounding box center [742, 450] width 337 height 34
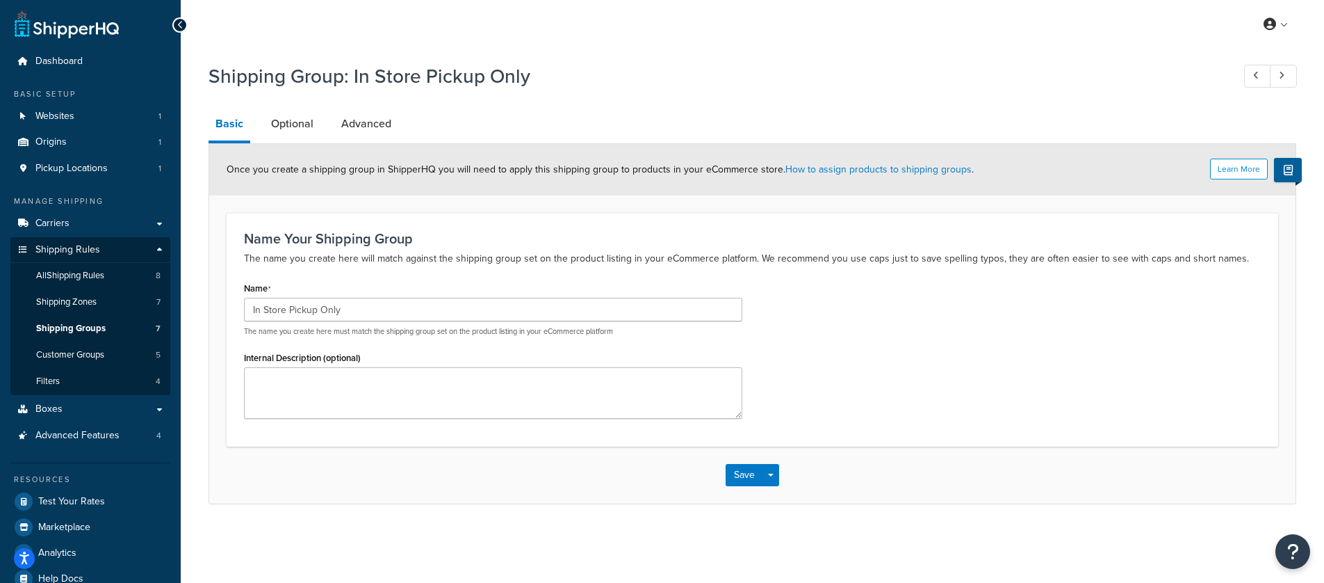
click at [323, 127] on li "Optional" at bounding box center [299, 123] width 70 height 33
click at [864, 177] on div "Learn More Once you create a shipping group in ShipperHQ you will need to apply…" at bounding box center [752, 169] width 1087 height 51
click at [867, 168] on link "How to assign products to shipping groups" at bounding box center [879, 169] width 186 height 15
click at [291, 122] on link "Optional" at bounding box center [292, 123] width 56 height 33
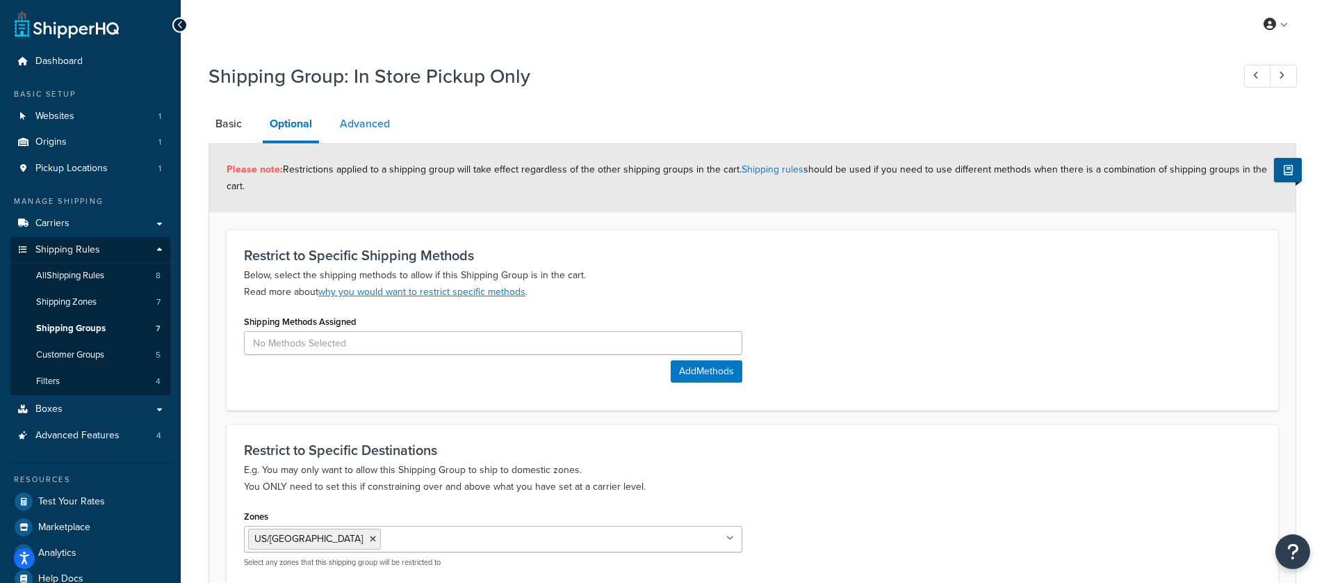
click at [374, 127] on link "Advanced" at bounding box center [365, 123] width 64 height 33
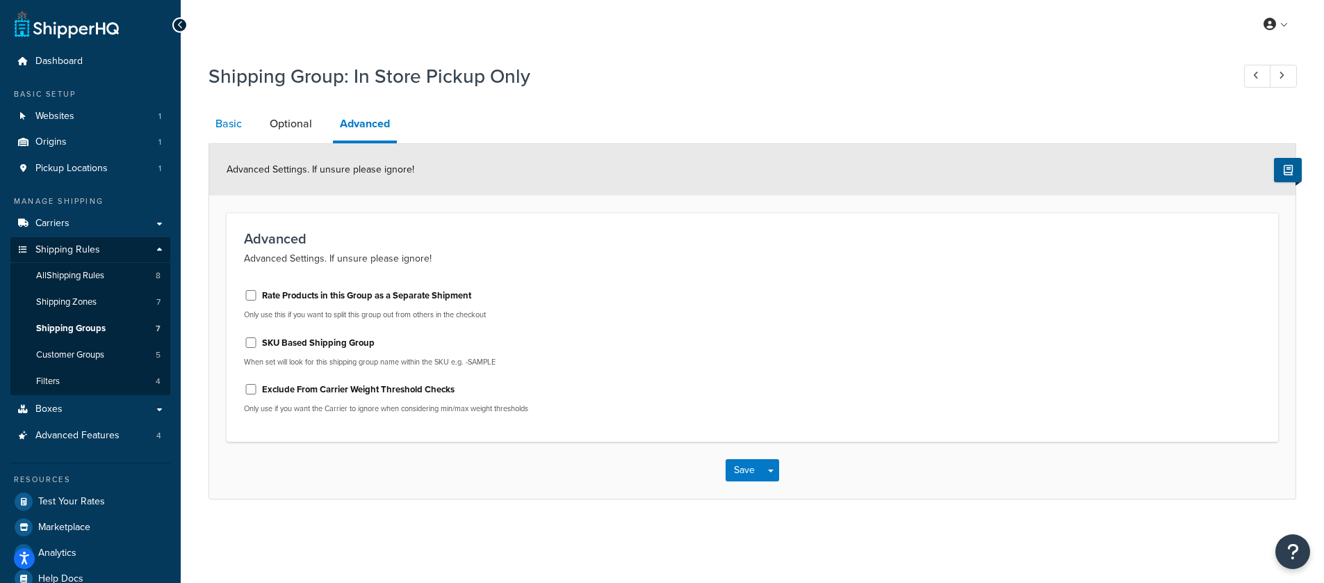
click at [240, 134] on link "Basic" at bounding box center [229, 123] width 40 height 33
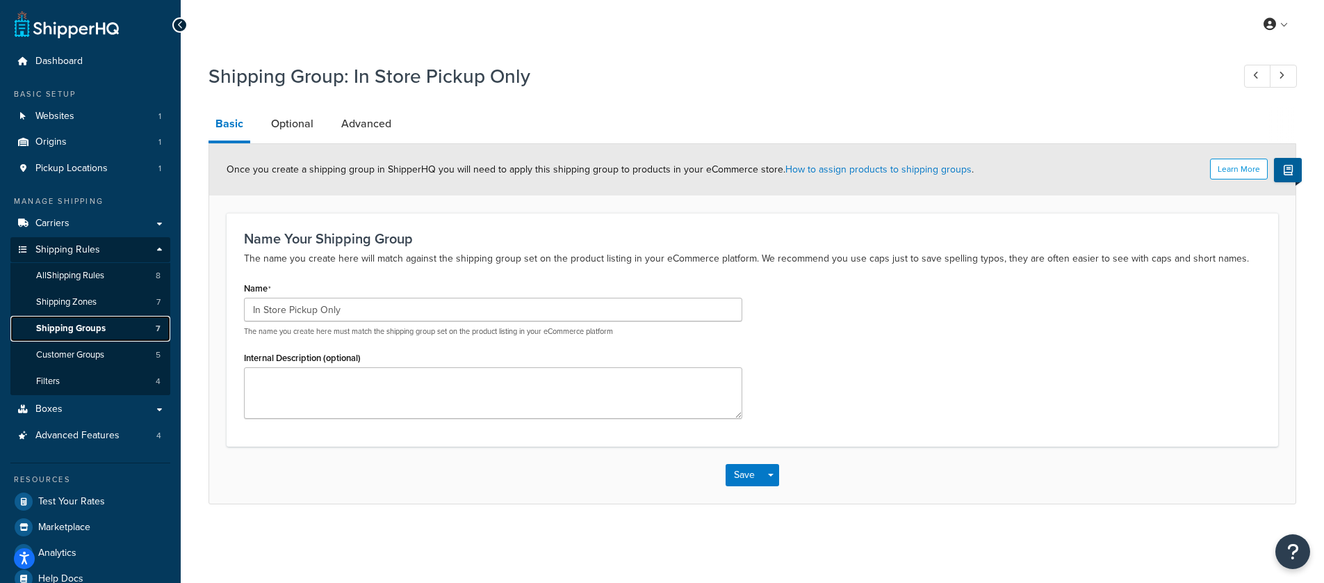
click at [73, 327] on span "Shipping Groups" at bounding box center [71, 329] width 70 height 12
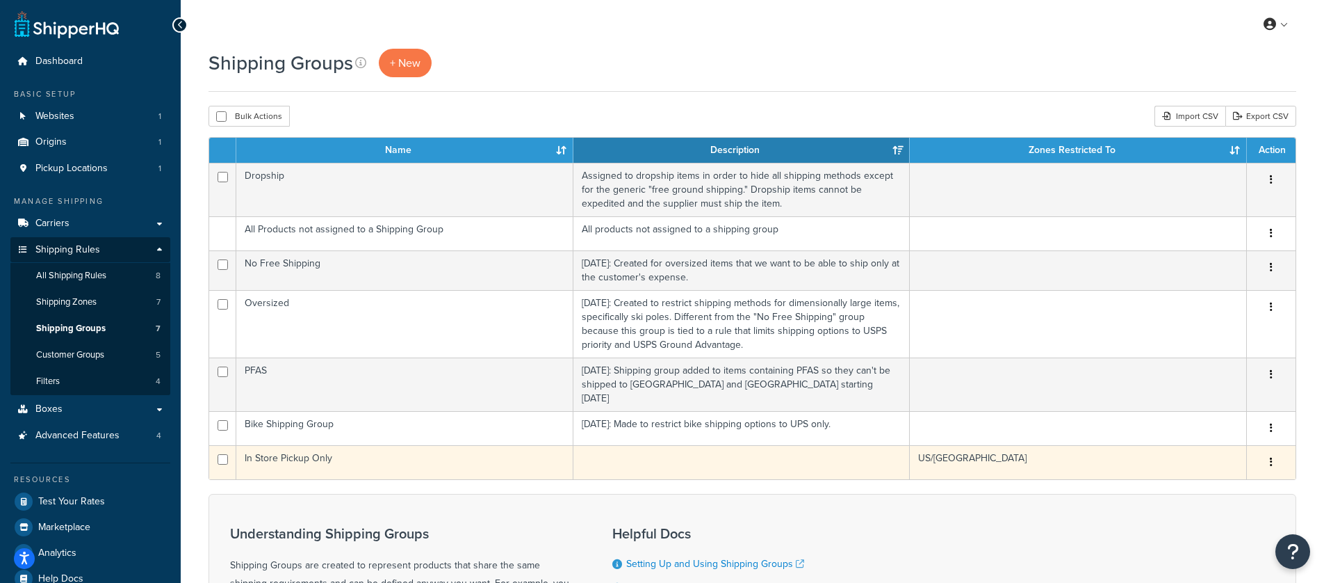
click at [631, 448] on td at bounding box center [742, 462] width 337 height 34
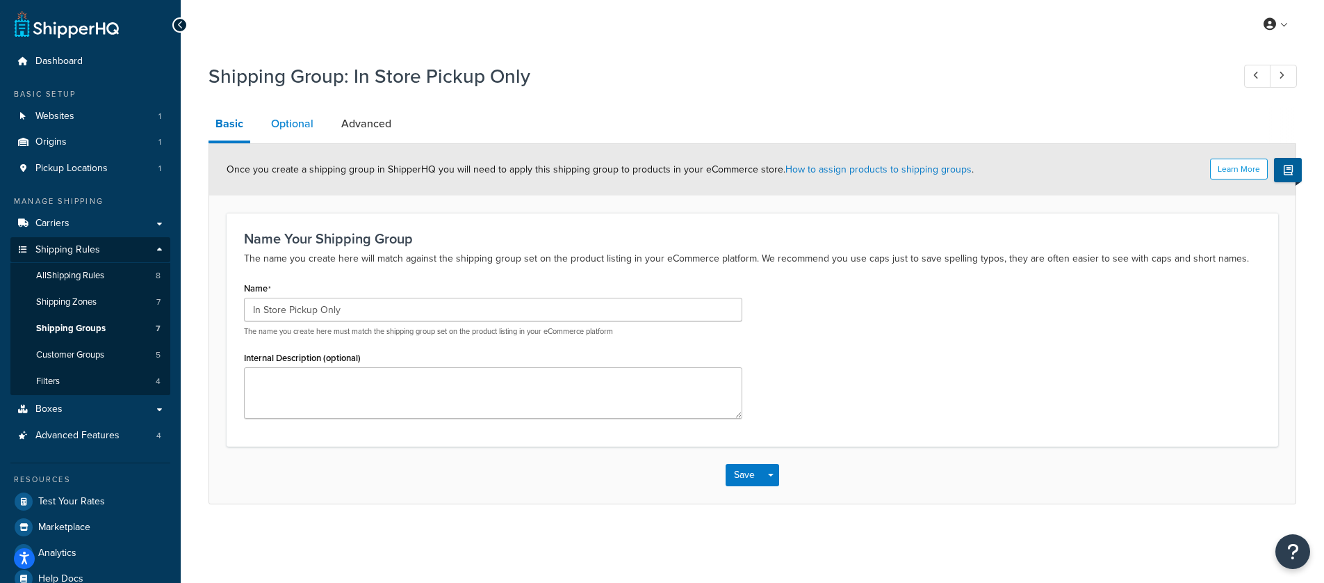
click at [308, 133] on link "Optional" at bounding box center [292, 123] width 56 height 33
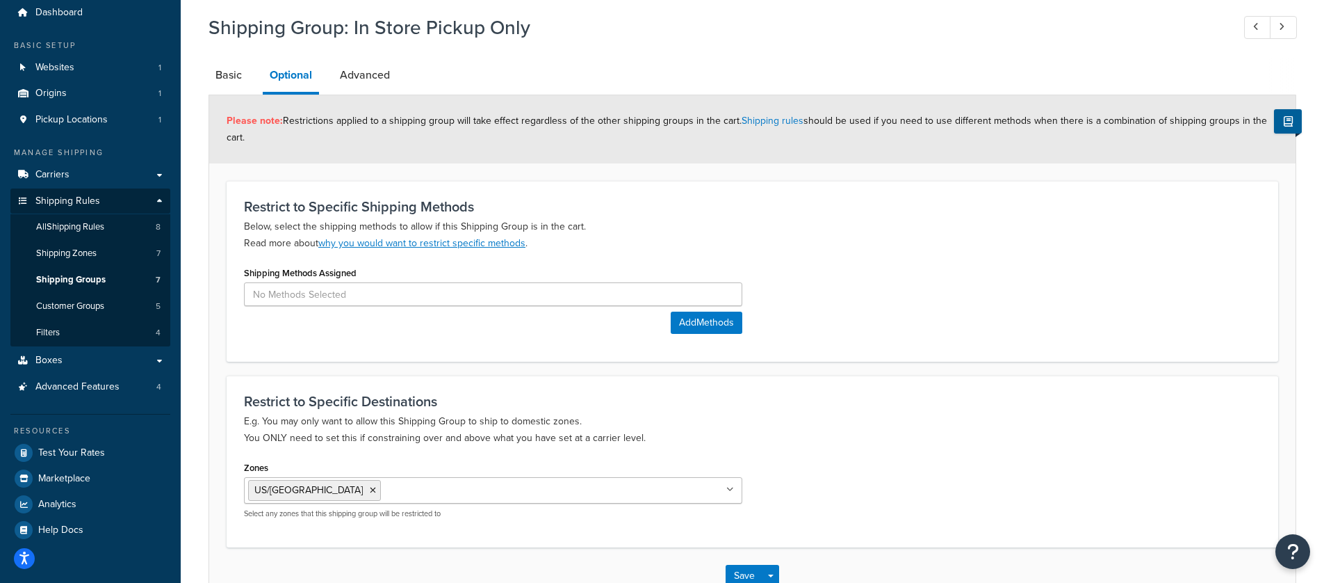
scroll to position [56, 0]
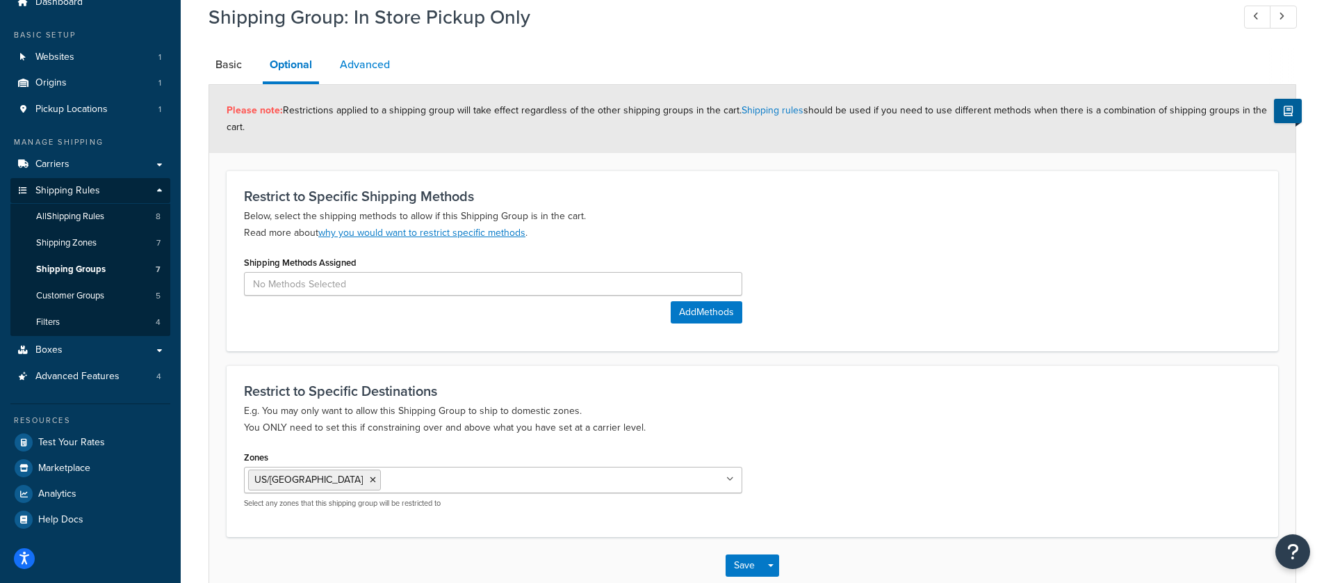
click at [336, 65] on link "Advanced" at bounding box center [365, 64] width 64 height 33
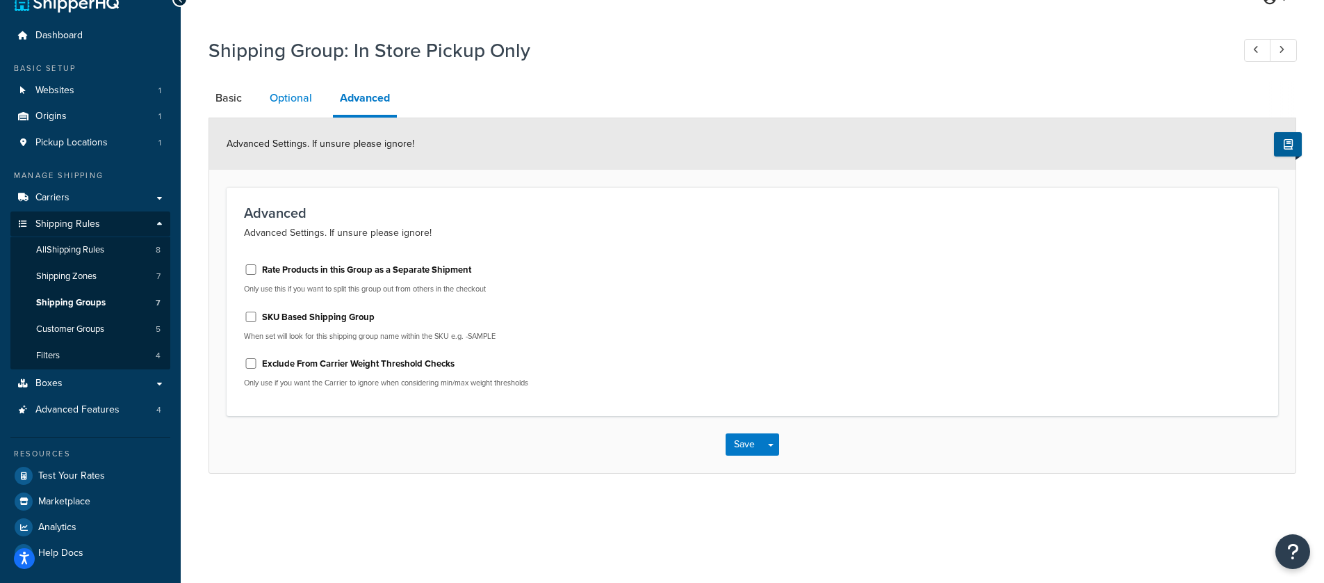
click at [284, 113] on link "Optional" at bounding box center [291, 97] width 56 height 33
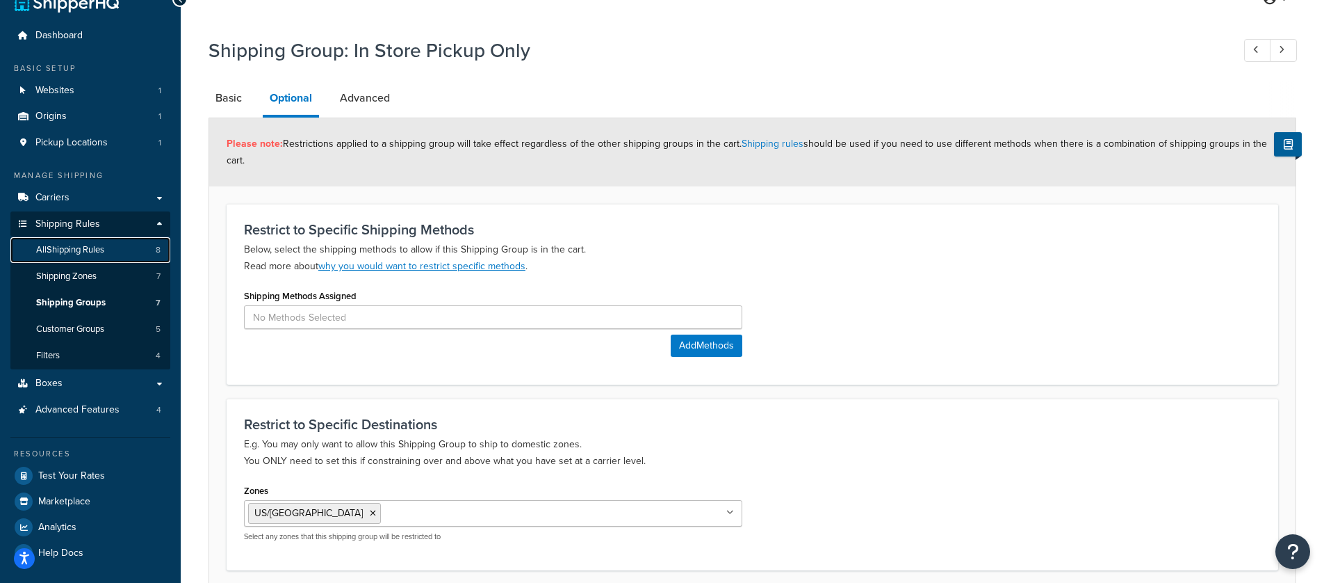
click at [92, 252] on span "All Shipping Rules" at bounding box center [70, 250] width 68 height 12
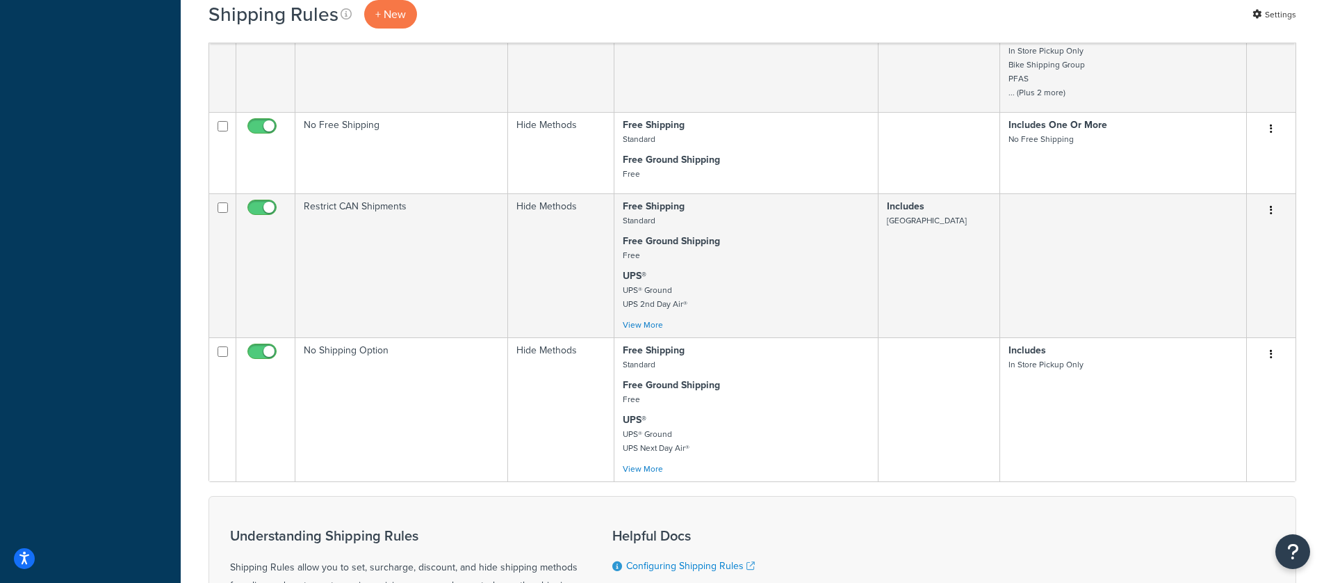
scroll to position [678, 0]
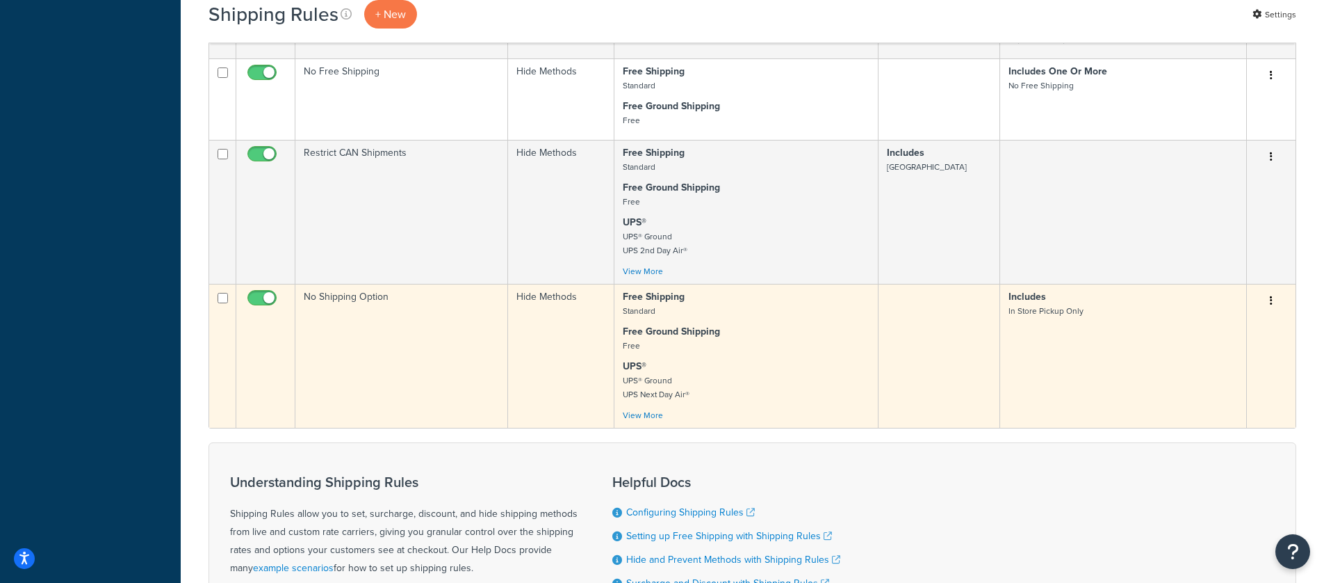
click at [850, 309] on p "Free Shipping Standard" at bounding box center [746, 304] width 247 height 28
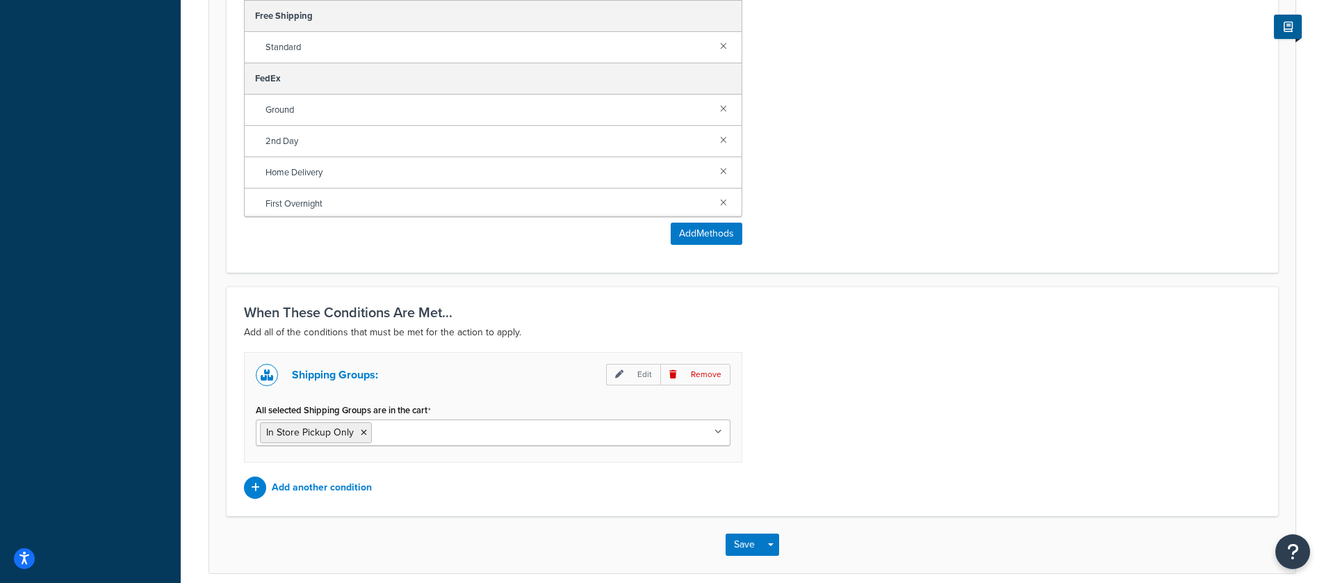
scroll to position [801, 0]
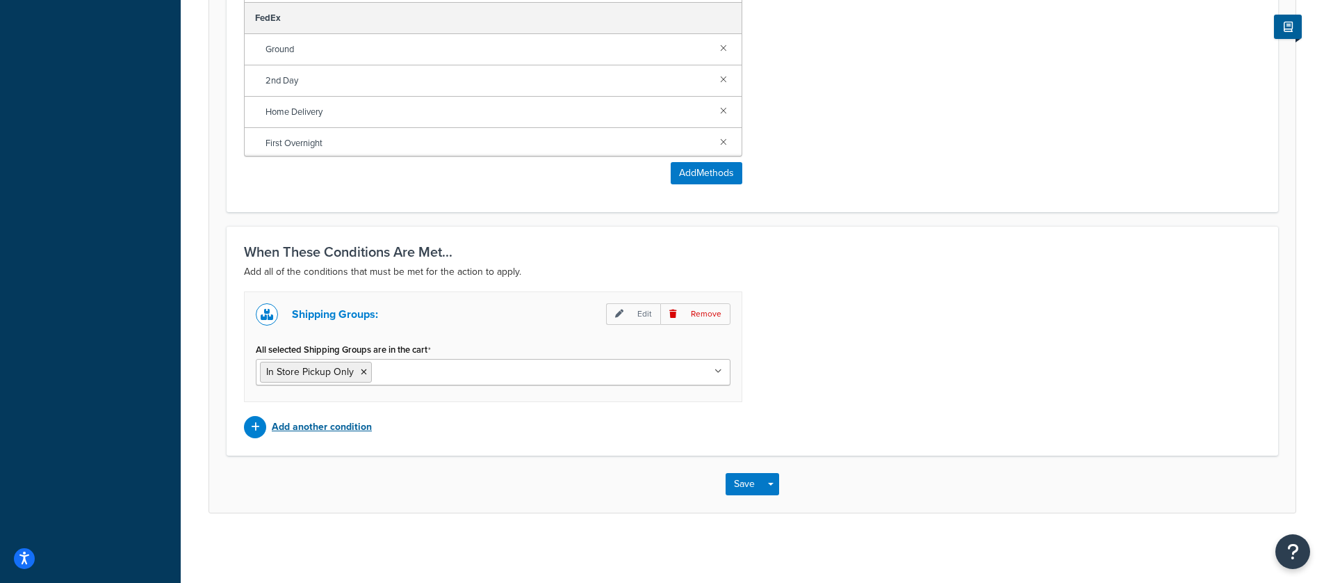
click at [441, 428] on div "Add another condition" at bounding box center [493, 427] width 498 height 22
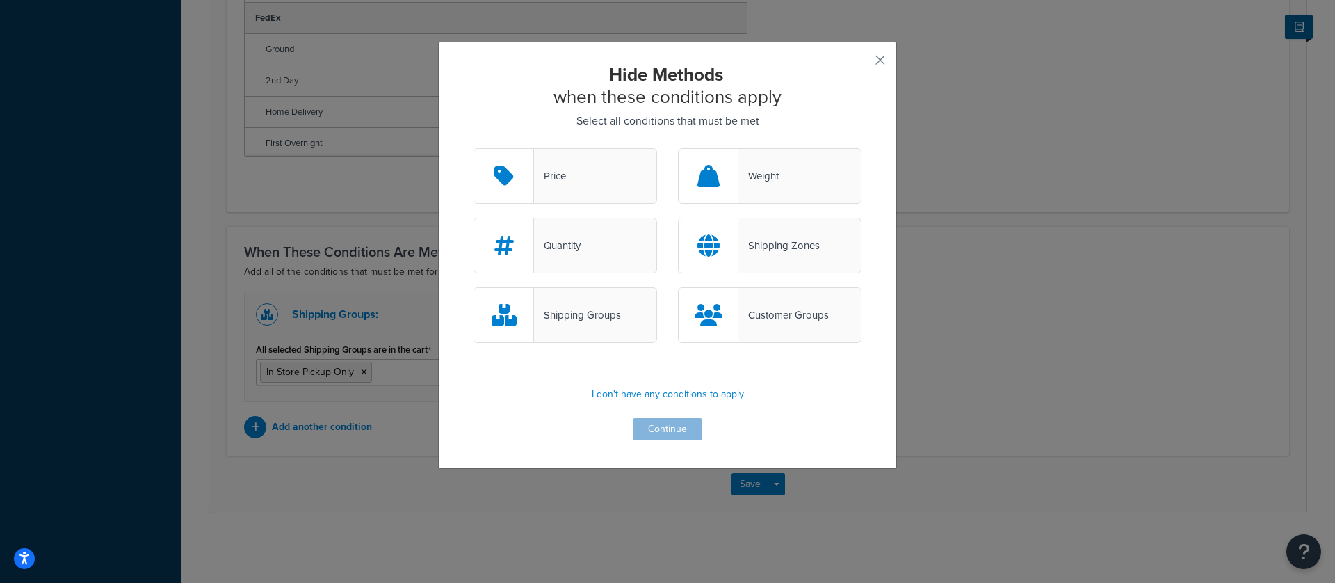
click at [549, 321] on div "Shipping Groups" at bounding box center [577, 314] width 87 height 19
click at [0, 0] on input "Shipping Groups" at bounding box center [0, 0] width 0 height 0
click at [662, 428] on button "Continue" at bounding box center [668, 429] width 70 height 22
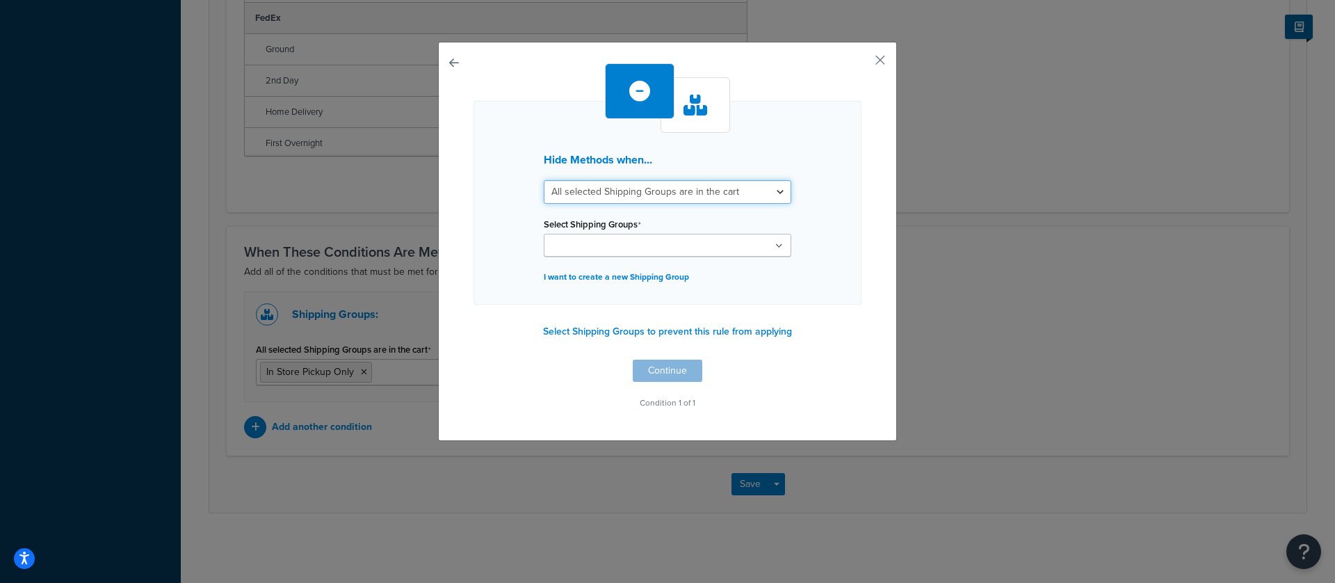
click at [663, 197] on select "All selected Shipping Groups are in the cart Any selected Shipping Groups are i…" at bounding box center [667, 192] width 247 height 24
select select "any"
click at [544, 180] on select "All selected Shipping Groups are in the cart Any selected Shipping Groups are i…" at bounding box center [667, 192] width 247 height 24
click at [669, 241] on ul at bounding box center [667, 245] width 247 height 23
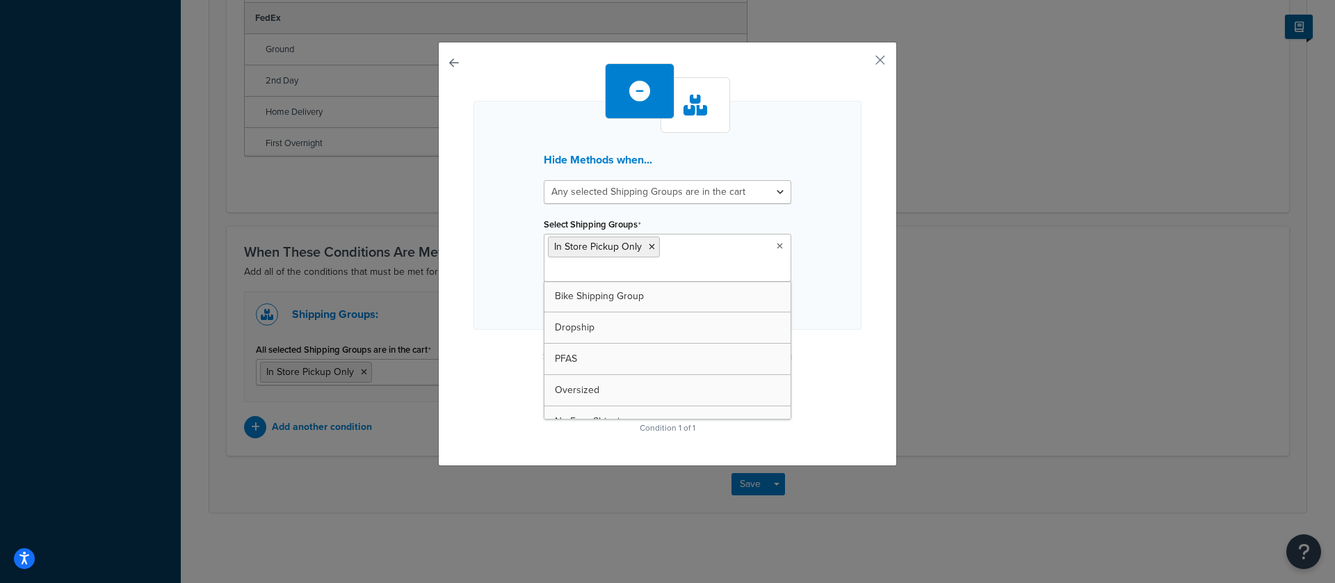
click at [996, 258] on div "Hide Methods when... All selected Shipping Groups are in the cart Any selected …" at bounding box center [667, 291] width 1335 height 583
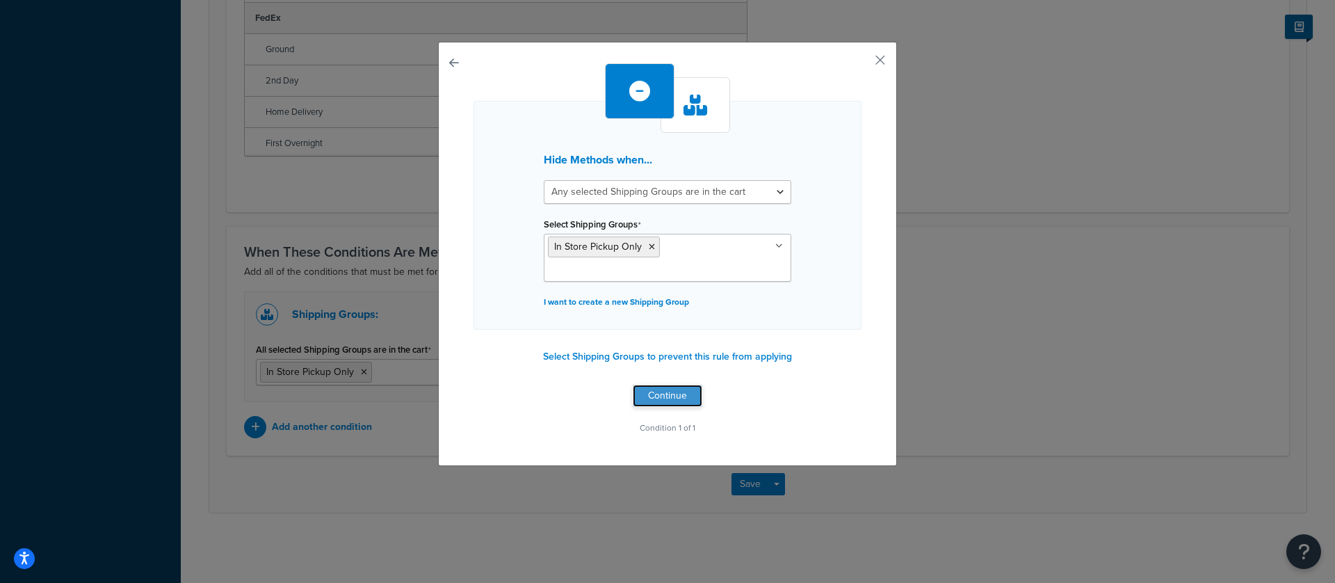
click at [676, 399] on button "Continue" at bounding box center [668, 395] width 70 height 22
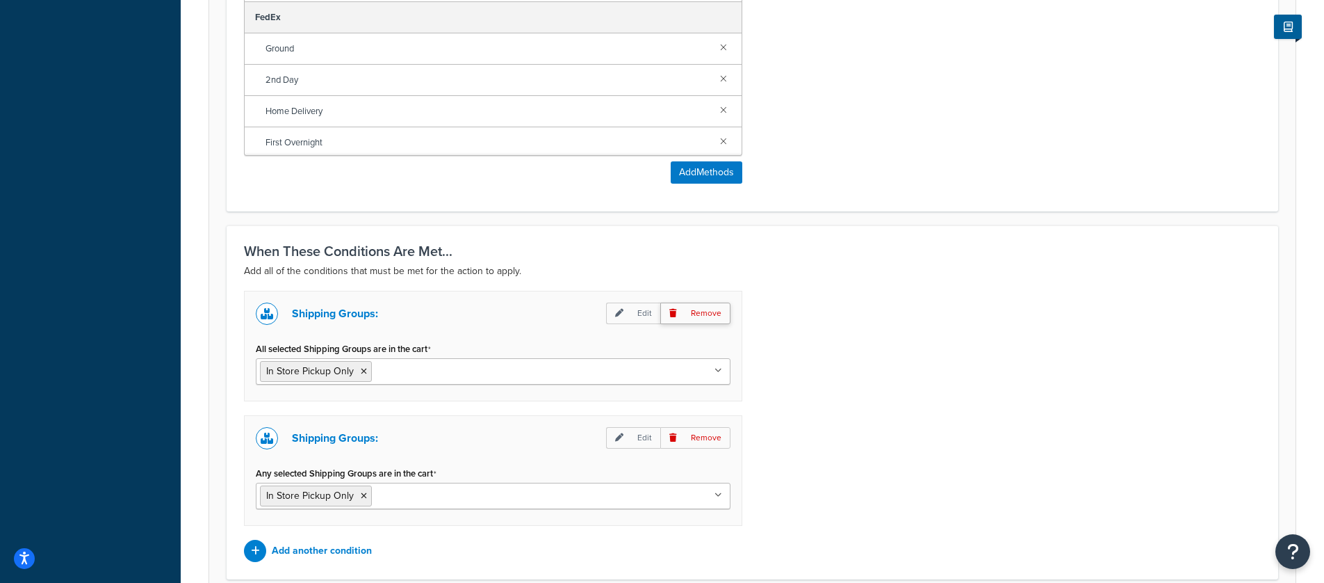
click at [710, 316] on p "Remove" at bounding box center [695, 313] width 70 height 22
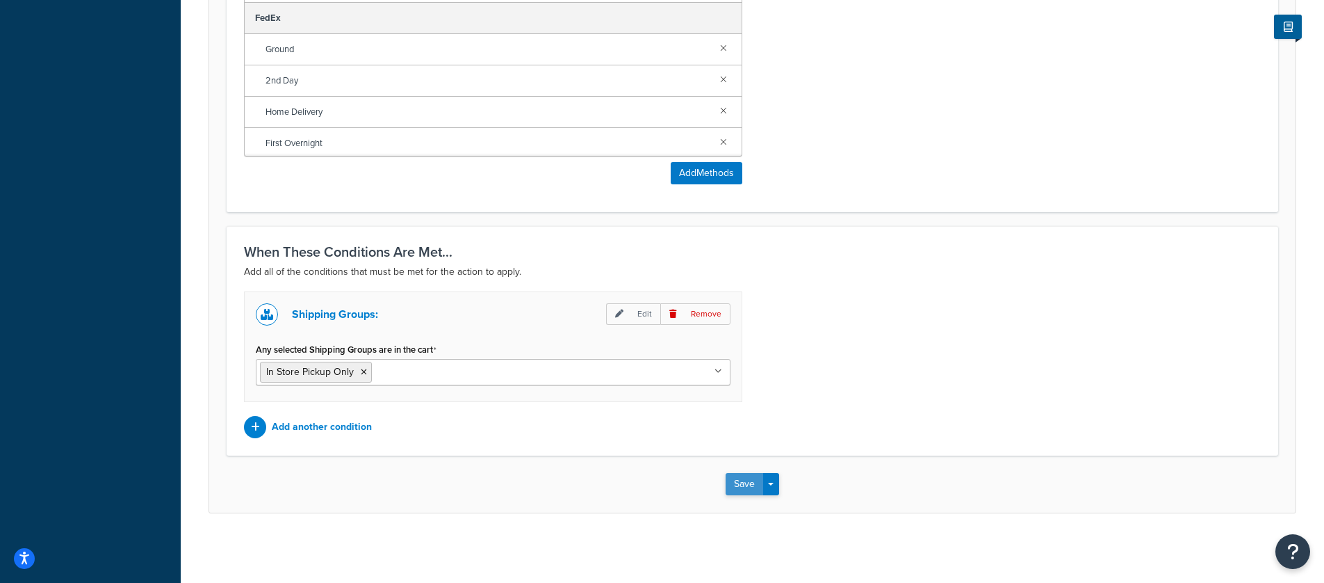
click at [747, 479] on button "Save" at bounding box center [745, 484] width 38 height 22
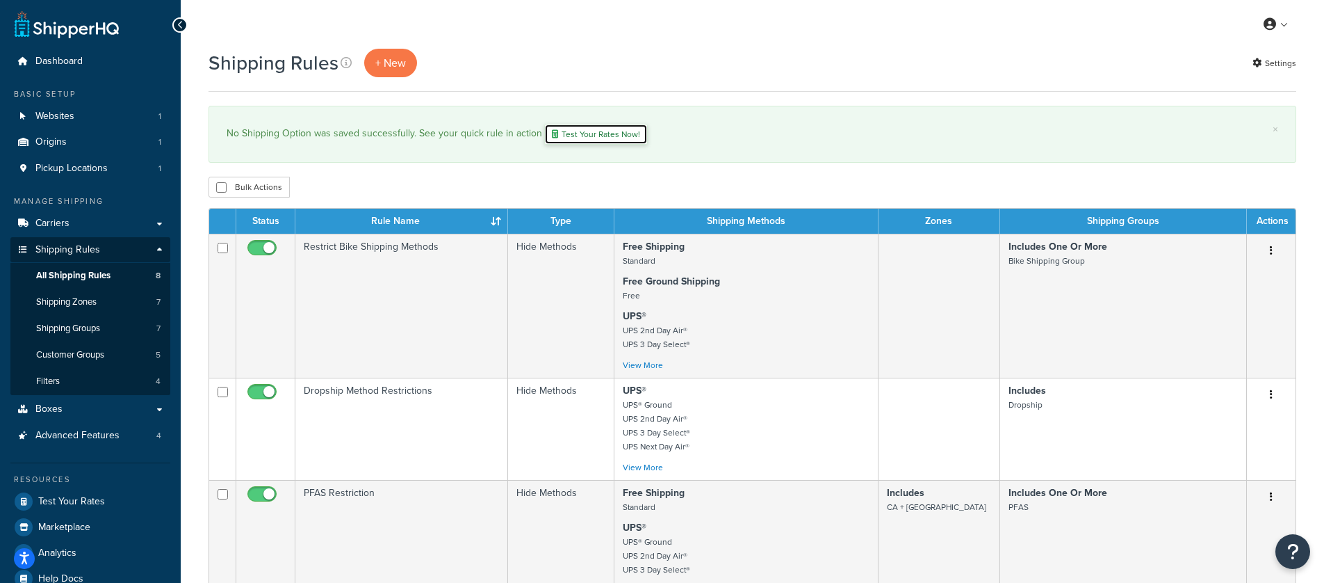
click at [619, 132] on link "Test Your Rates Now!" at bounding box center [596, 134] width 104 height 21
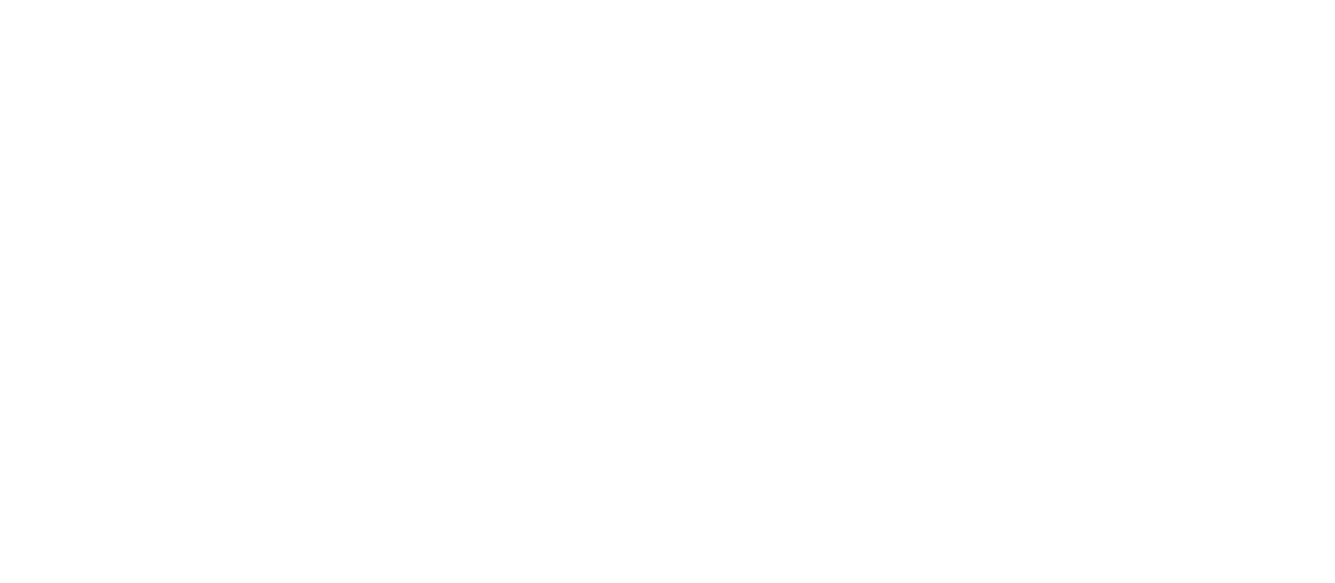
select select "[GEOGRAPHIC_DATA]"
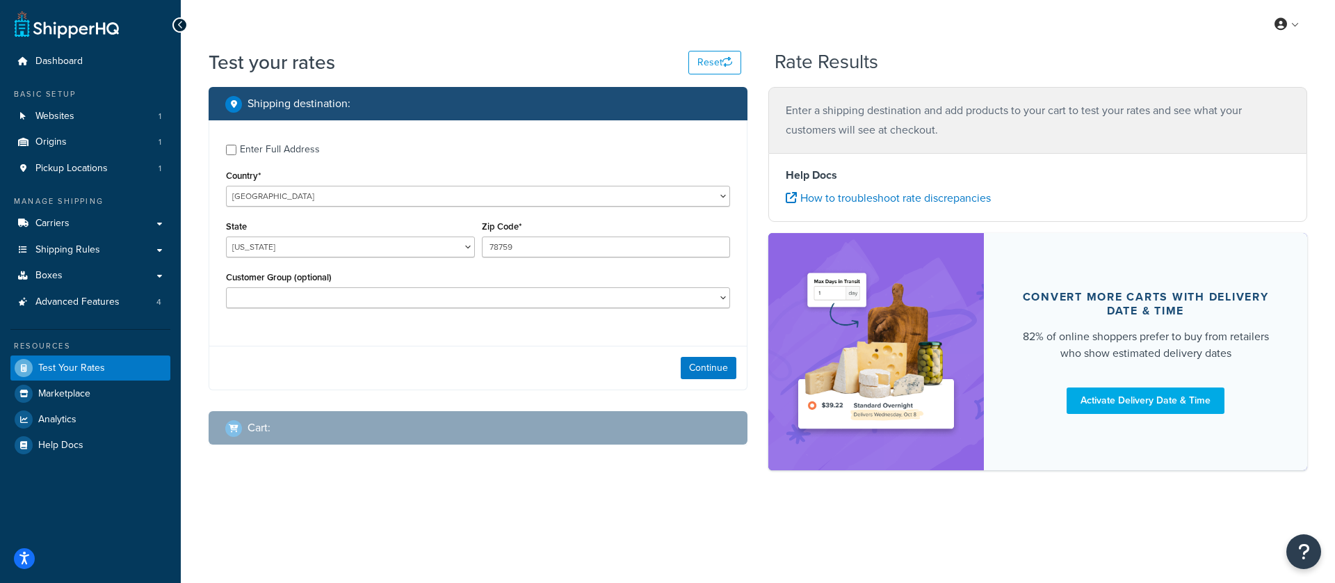
click at [262, 151] on div "Enter Full Address" at bounding box center [280, 149] width 80 height 19
click at [236, 151] on input "Enter Full Address" at bounding box center [231, 150] width 10 height 10
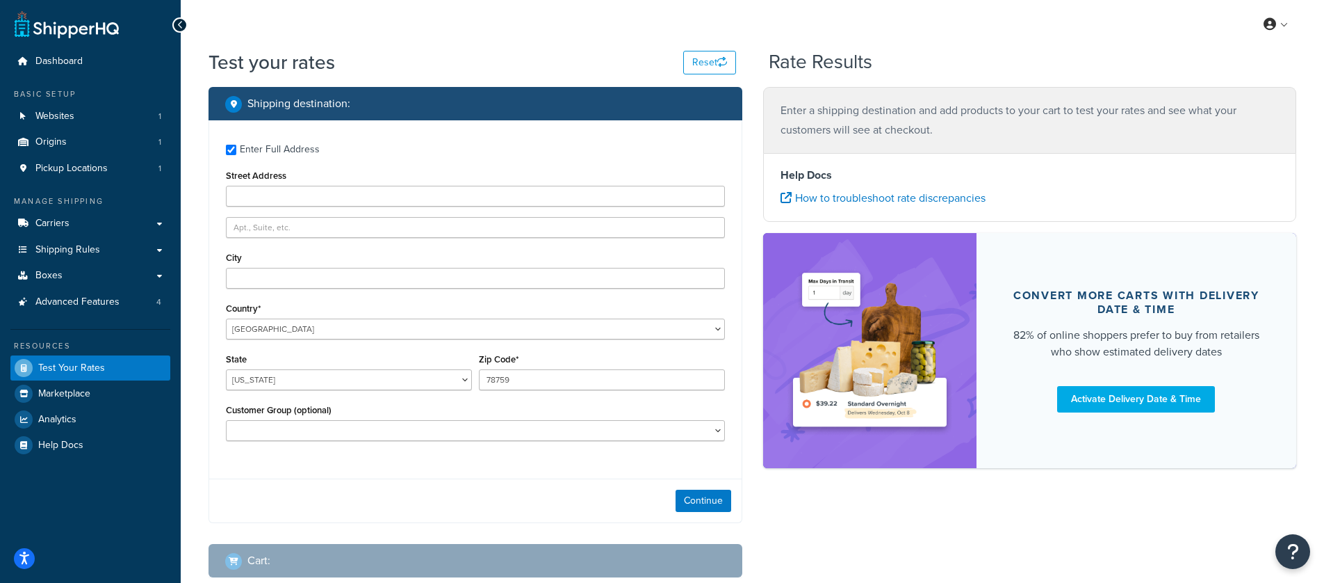
click at [262, 151] on div "Enter Full Address" at bounding box center [280, 149] width 80 height 19
click at [236, 151] on input "Enter Full Address" at bounding box center [231, 150] width 10 height 10
checkbox input "false"
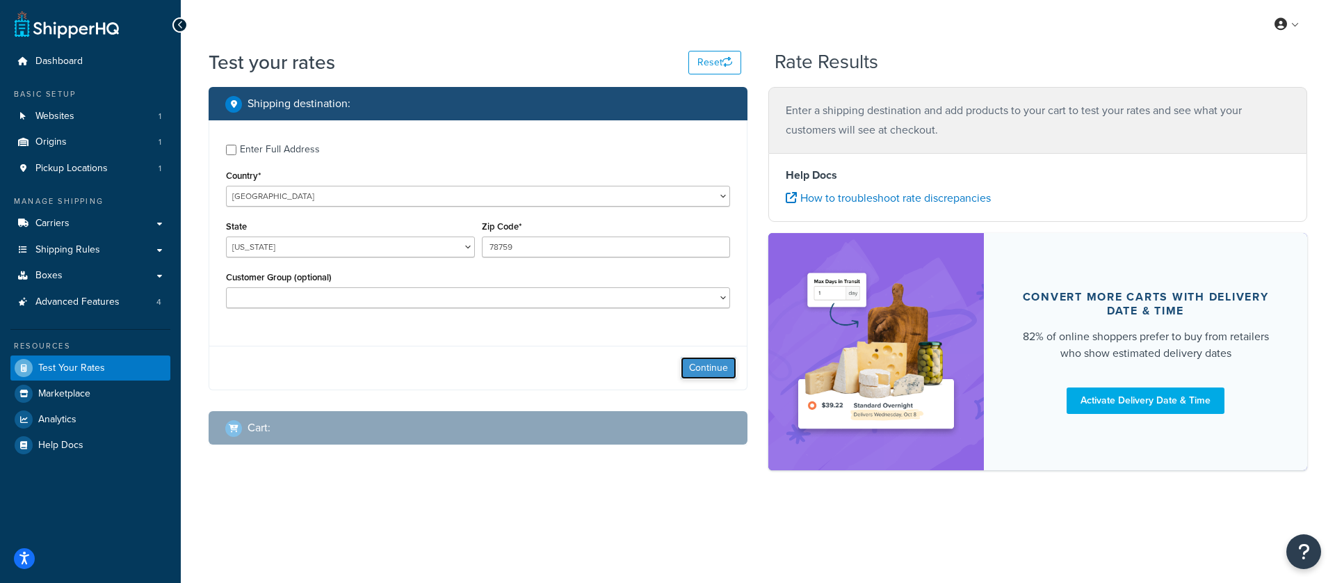
click at [701, 373] on button "Continue" at bounding box center [709, 368] width 56 height 22
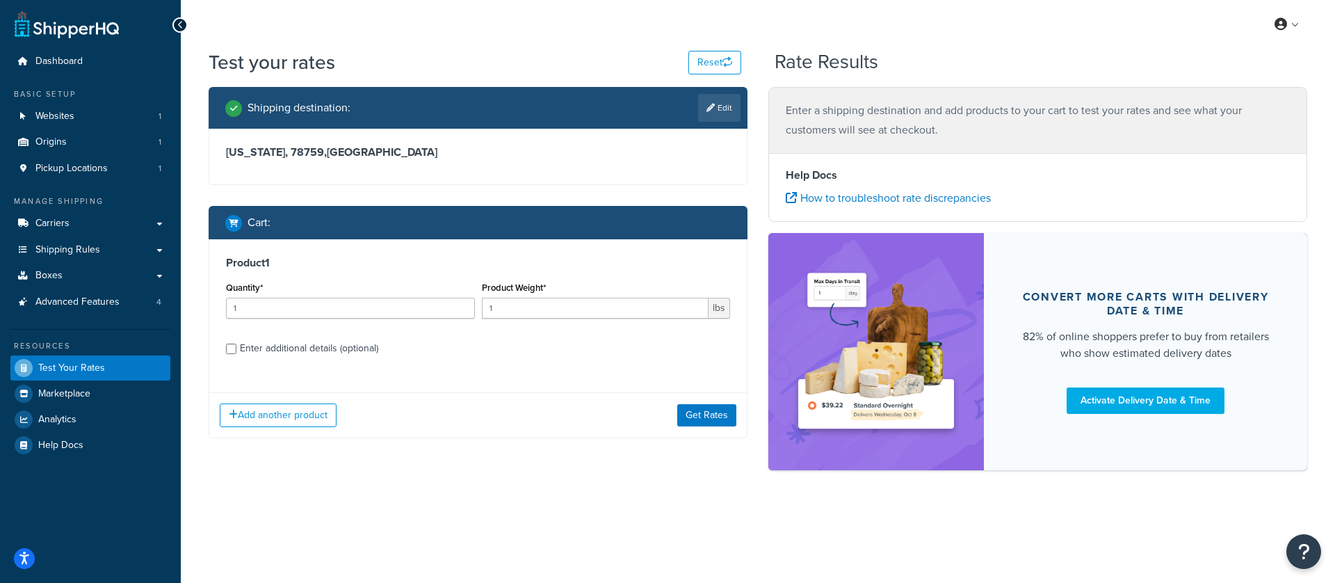
click at [295, 342] on div "Enter additional details (optional)" at bounding box center [309, 348] width 138 height 19
click at [236, 343] on input "Enter additional details (optional)" at bounding box center [231, 348] width 10 height 10
checkbox input "true"
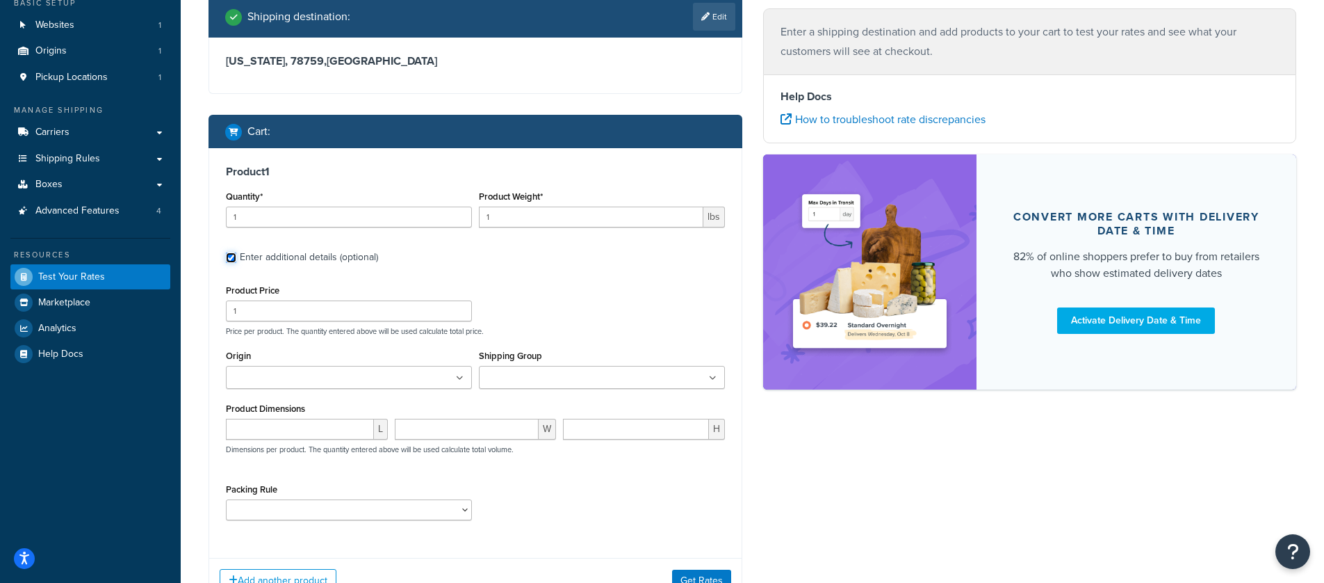
scroll to position [140, 0]
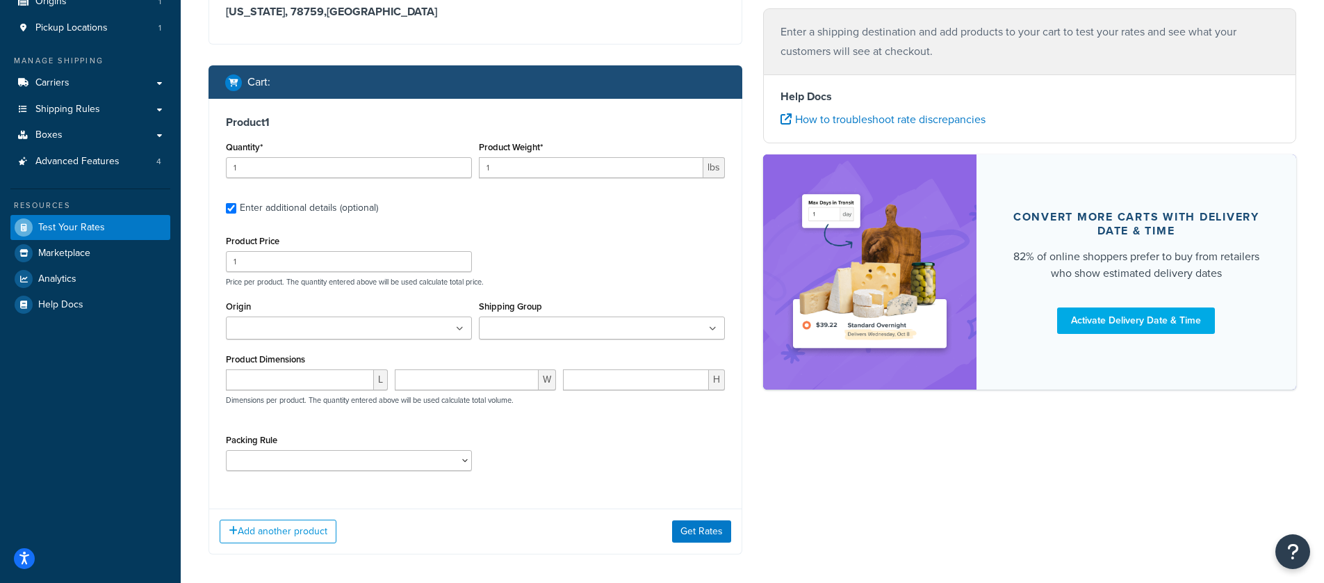
click at [544, 327] on input "Shipping Group" at bounding box center [544, 328] width 123 height 15
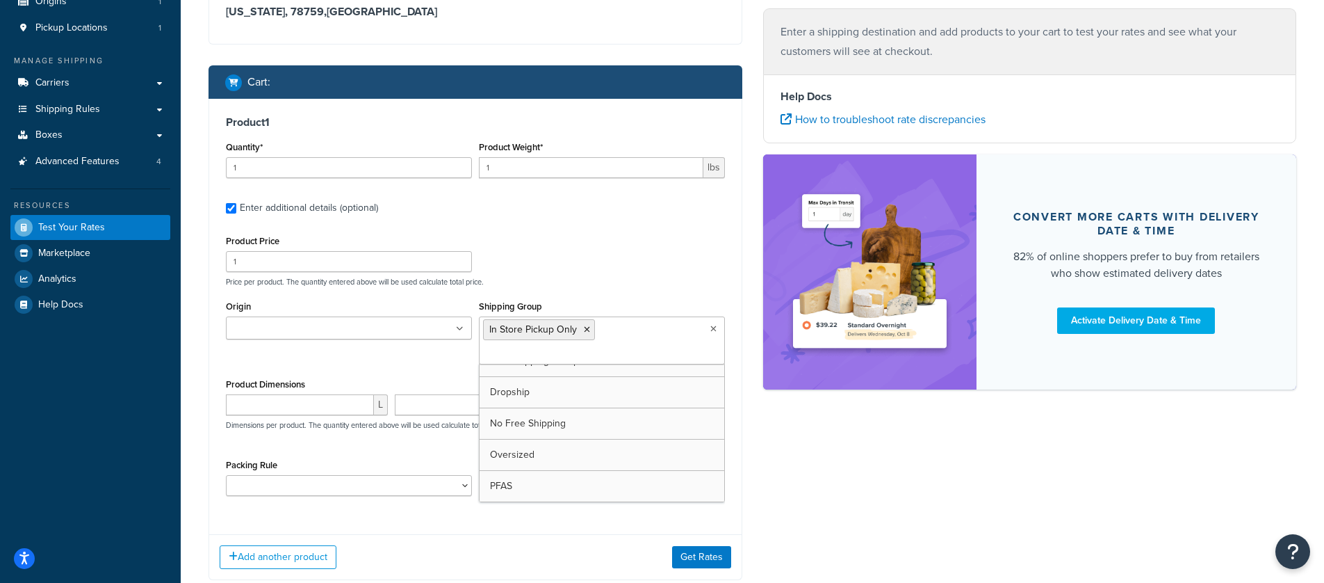
scroll to position [18, 0]
click at [359, 359] on div "Origin 37 Church Burlington Shipping Group In Store Pickup Only Bike Shipping G…" at bounding box center [475, 336] width 506 height 78
click at [691, 553] on button "Get Rates" at bounding box center [701, 556] width 59 height 22
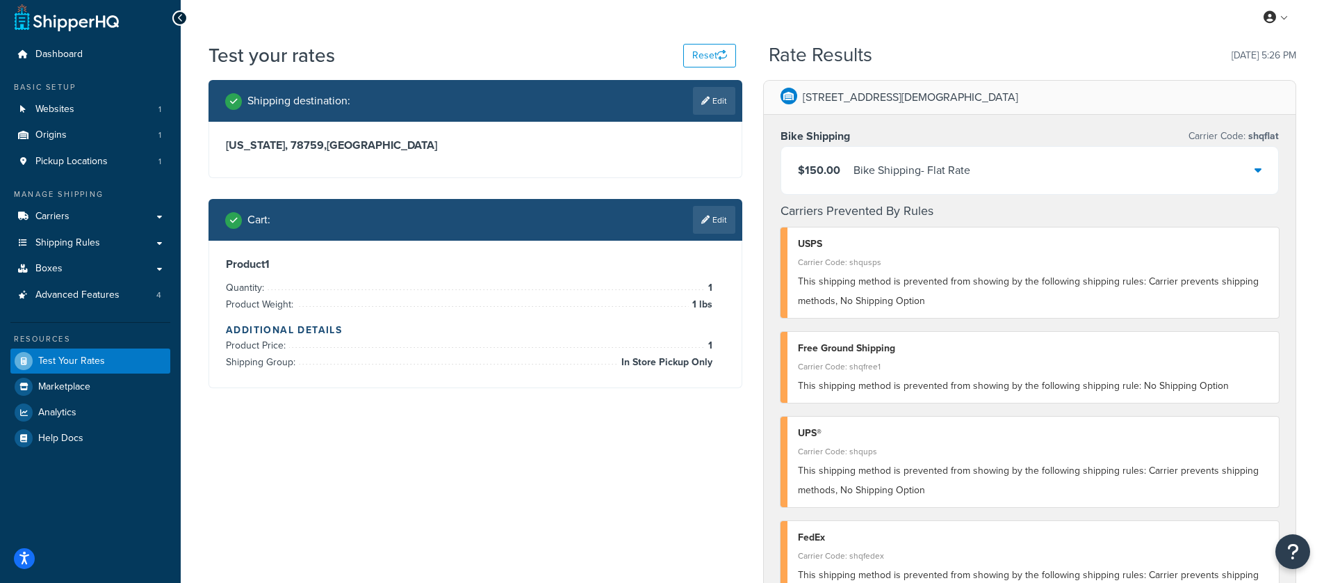
scroll to position [0, 0]
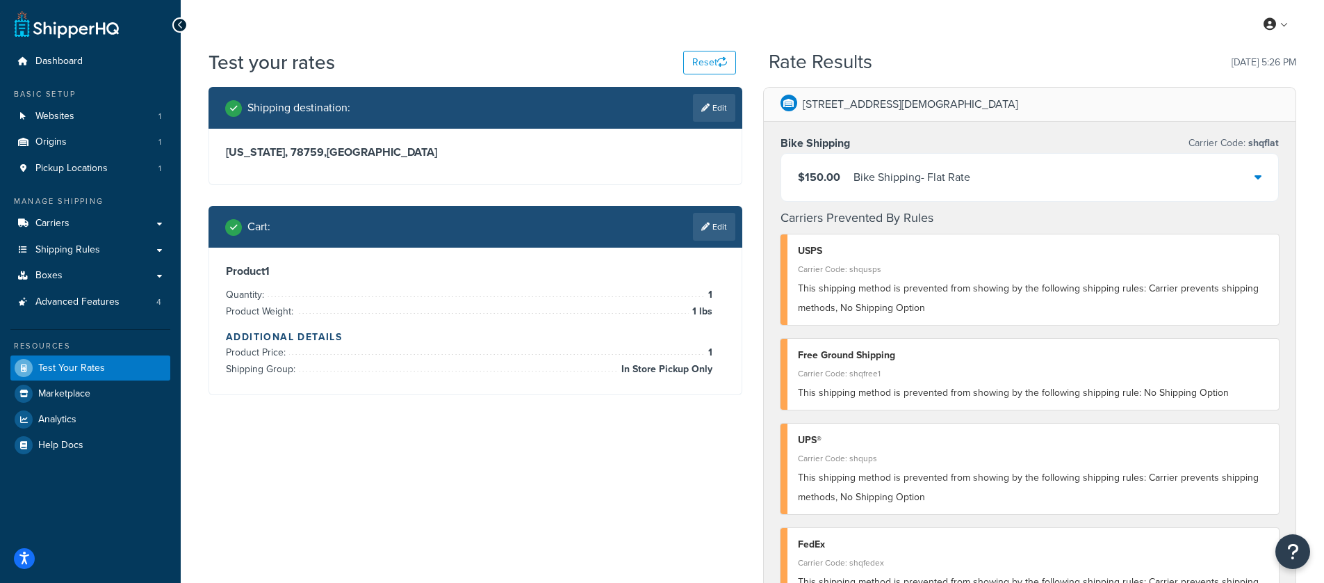
click at [1262, 191] on div "$150.00 Bike Shipping - Flat Rate" at bounding box center [1030, 177] width 498 height 47
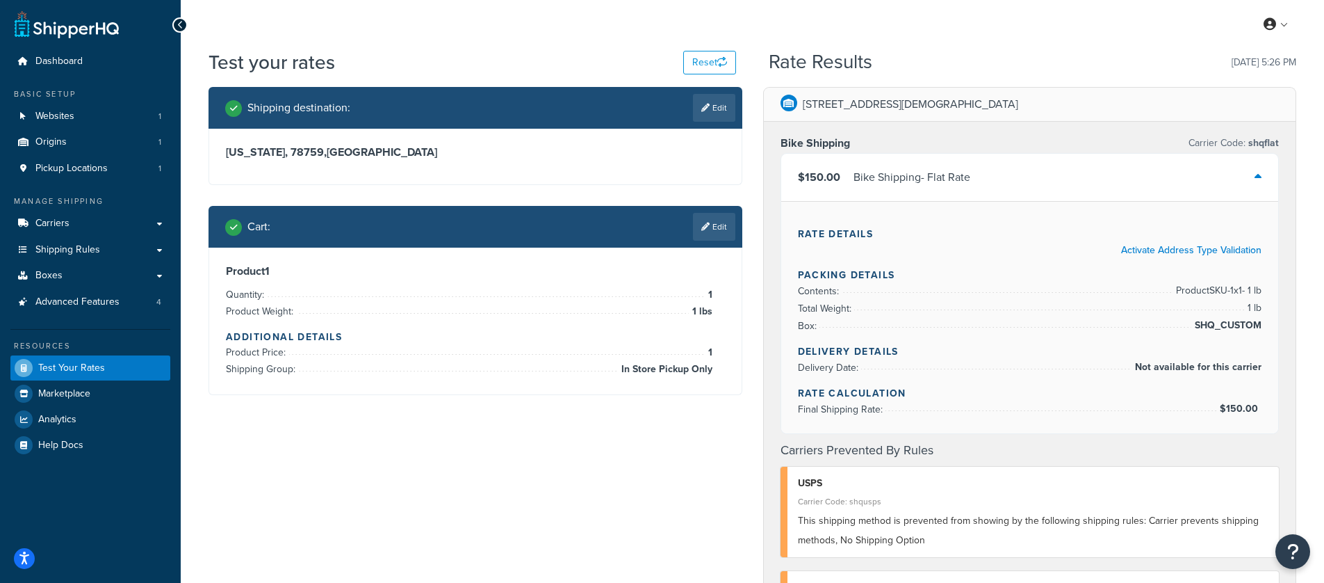
click at [1263, 180] on div "$150.00 Bike Shipping - Flat Rate" at bounding box center [1030, 177] width 498 height 47
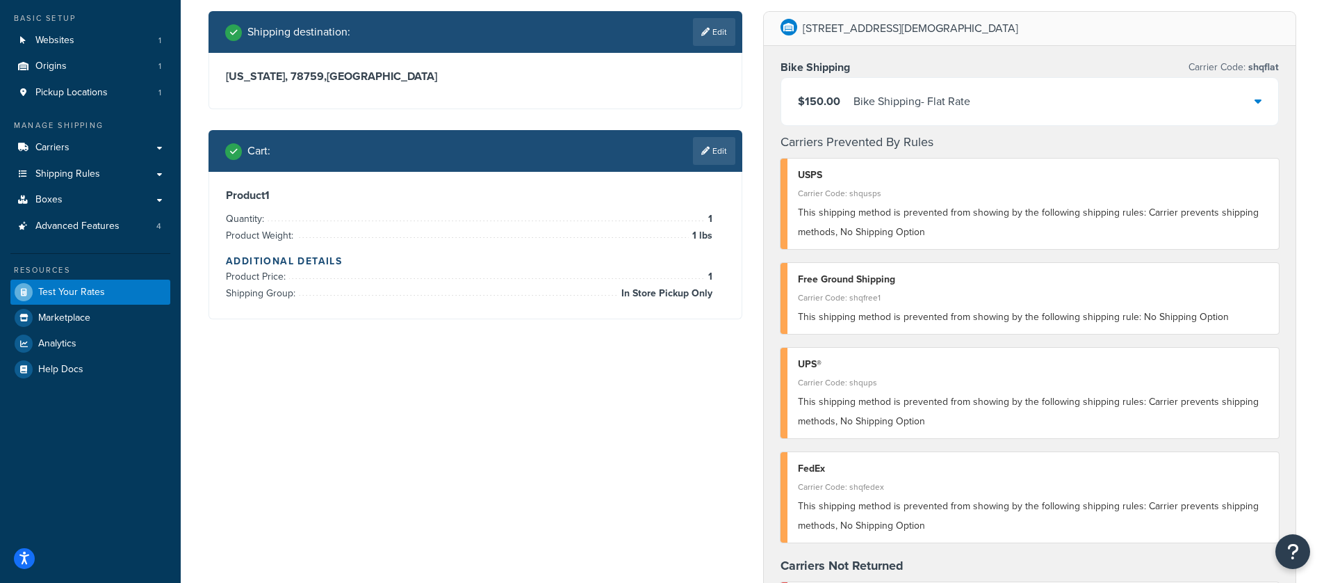
scroll to position [77, 0]
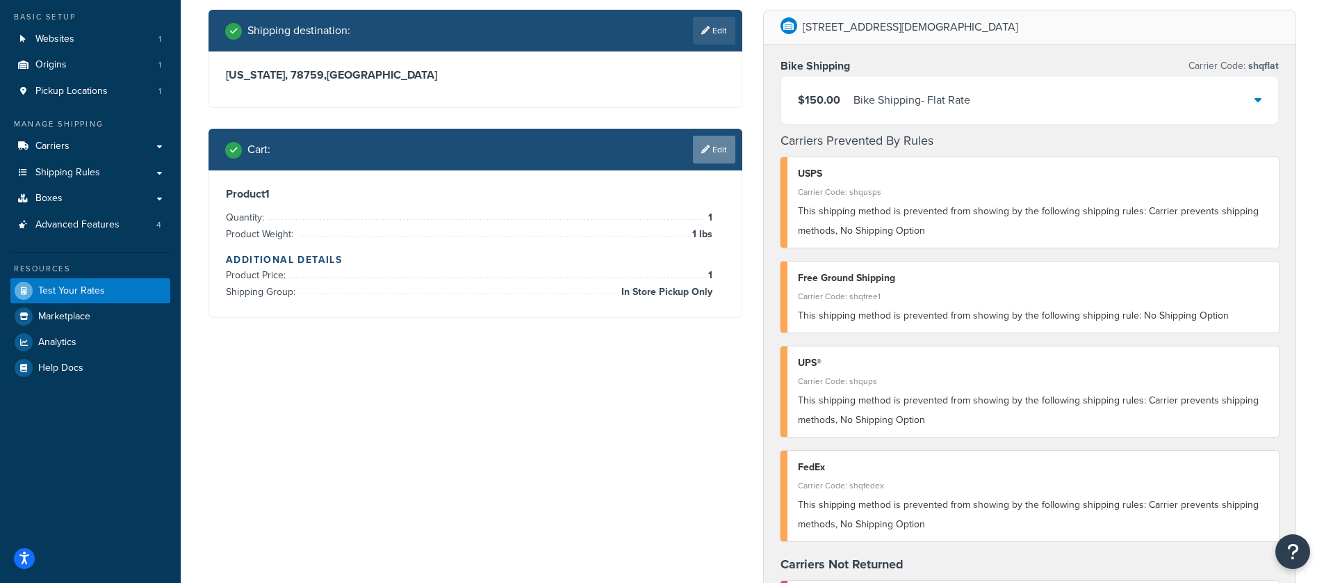
click at [711, 156] on link "Edit" at bounding box center [714, 150] width 42 height 28
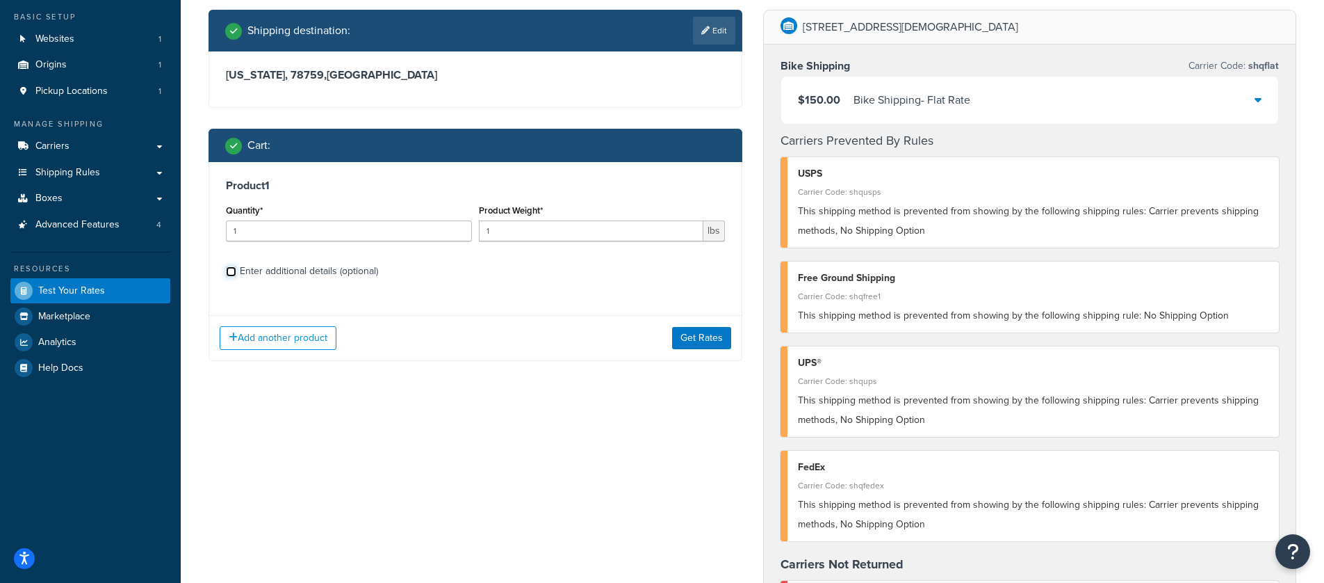
click at [231, 269] on input "Enter additional details (optional)" at bounding box center [231, 271] width 10 height 10
checkbox input "true"
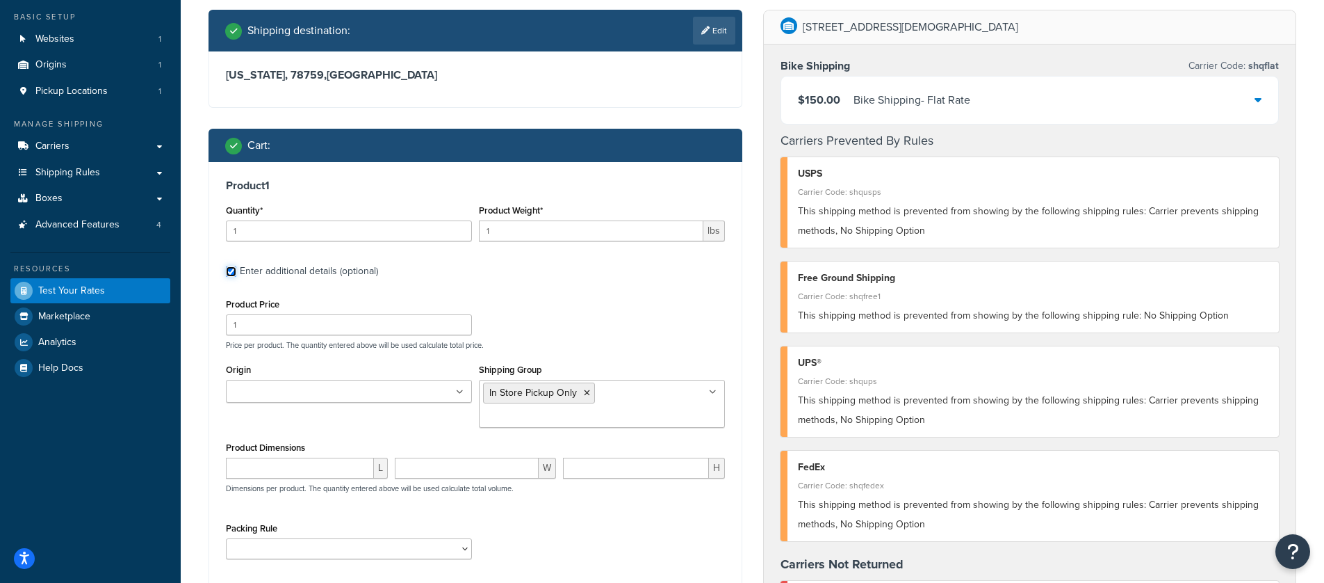
scroll to position [281, 0]
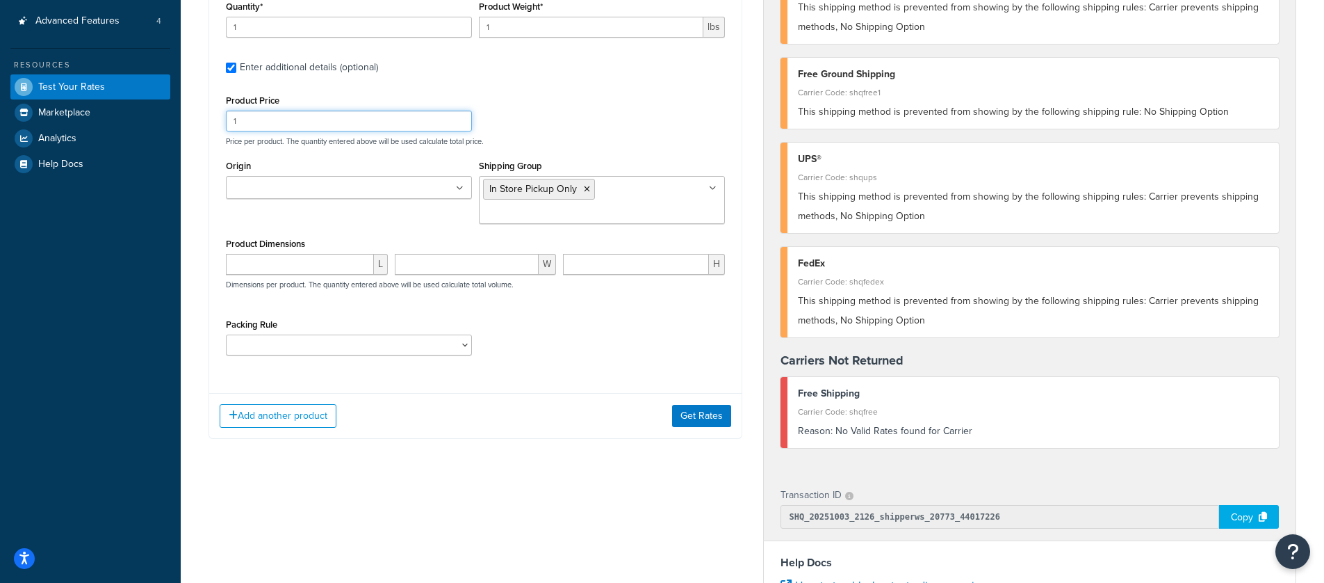
click at [312, 124] on input "1" at bounding box center [349, 121] width 246 height 21
type input "70"
click at [698, 419] on button "Get Rates" at bounding box center [701, 416] width 59 height 22
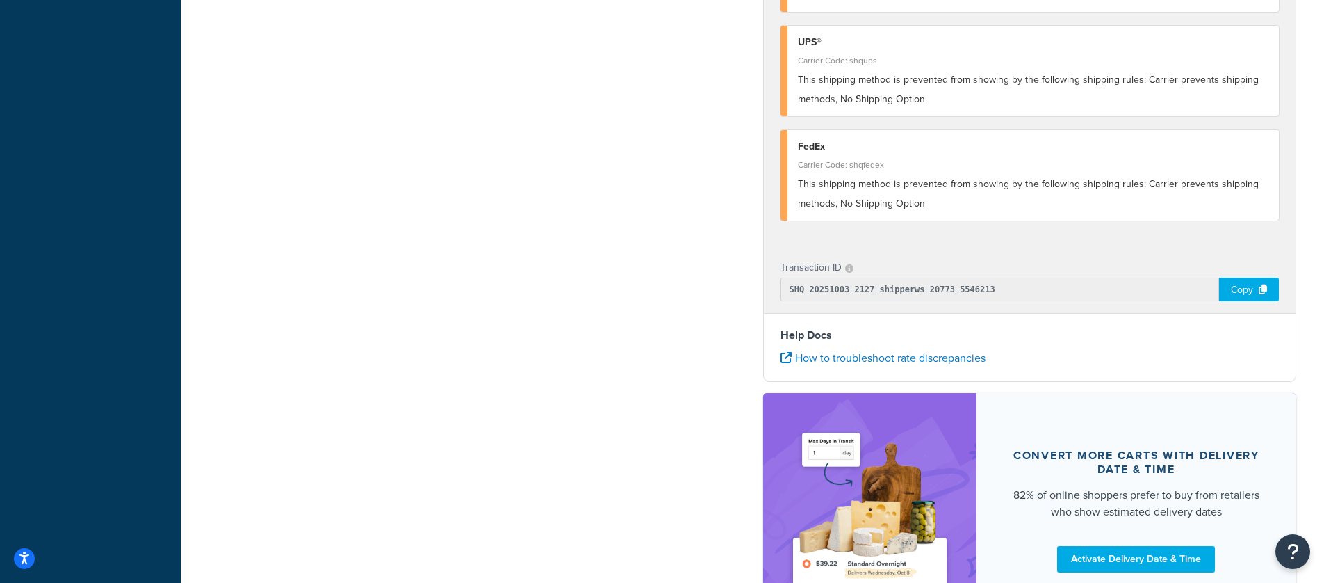
scroll to position [611, 0]
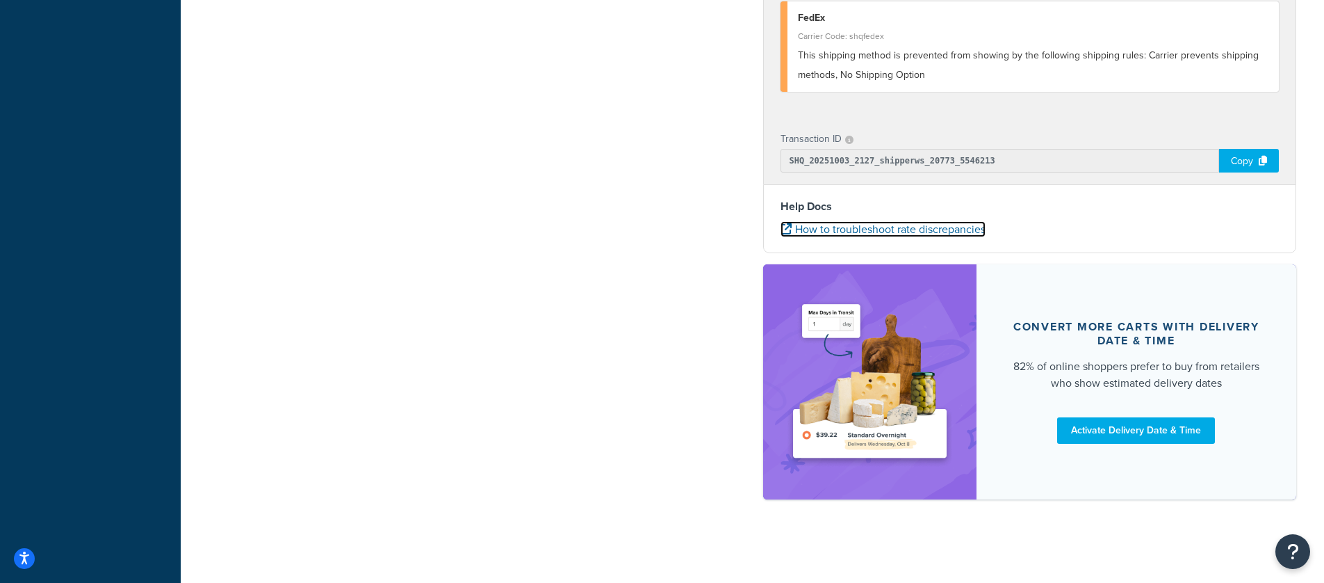
click at [898, 226] on link "How to troubleshoot rate discrepancies" at bounding box center [883, 229] width 205 height 16
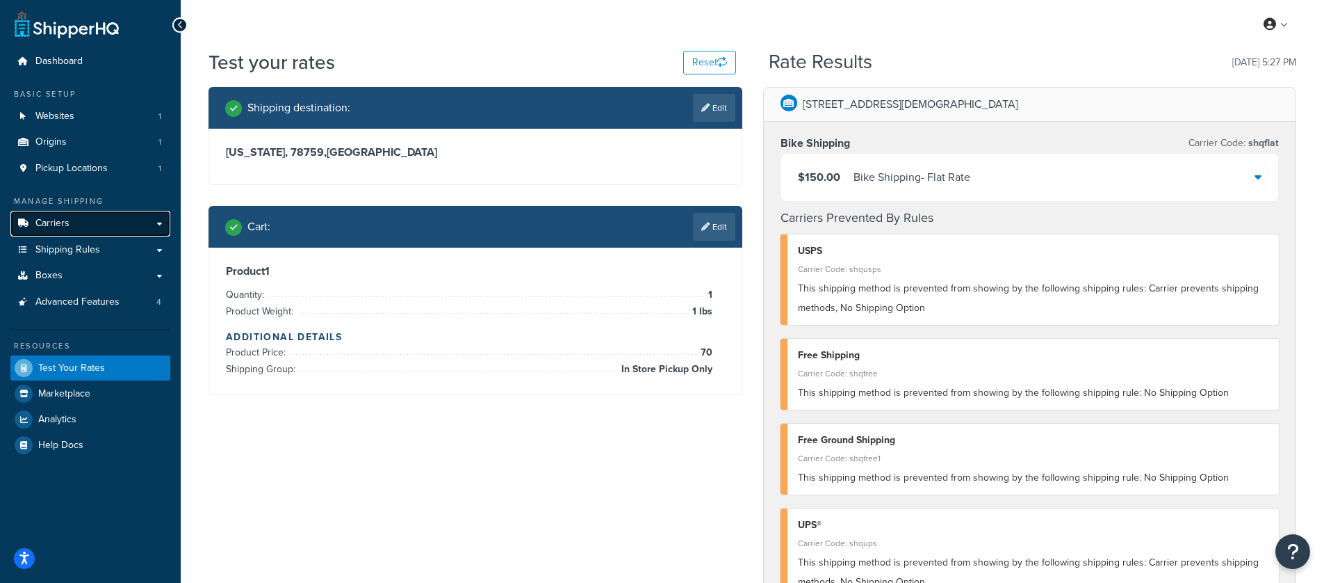
click at [97, 225] on link "Carriers" at bounding box center [90, 224] width 160 height 26
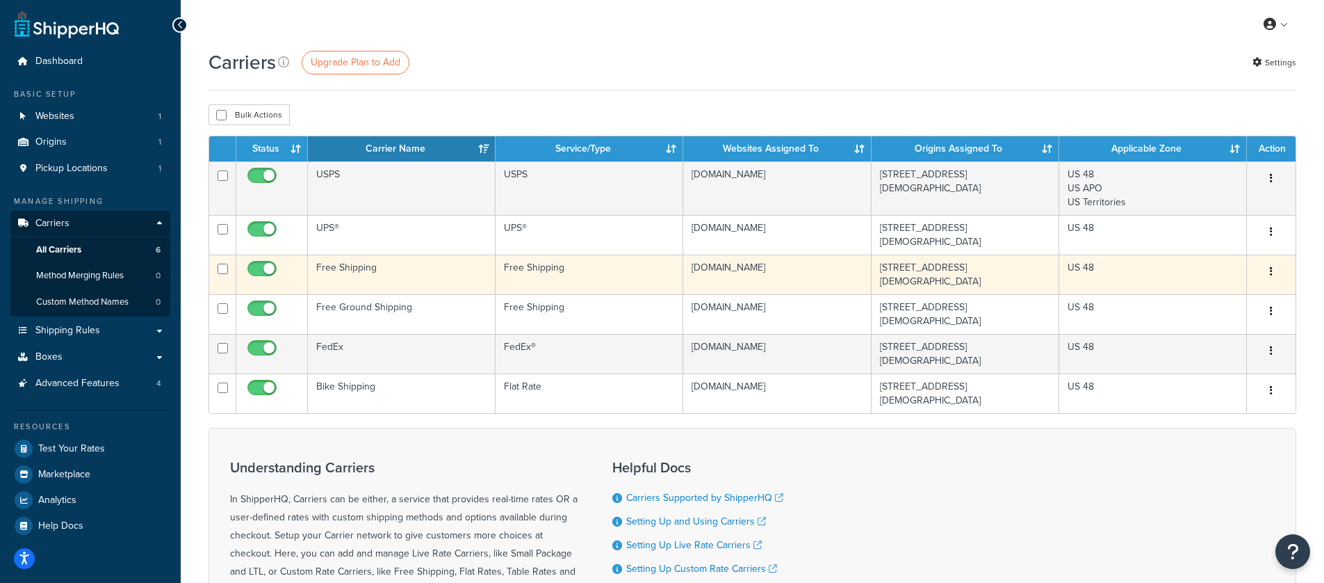
click at [1272, 266] on icon "button" at bounding box center [1271, 271] width 3 height 10
click at [749, 269] on td "[DOMAIN_NAME]" at bounding box center [777, 274] width 188 height 40
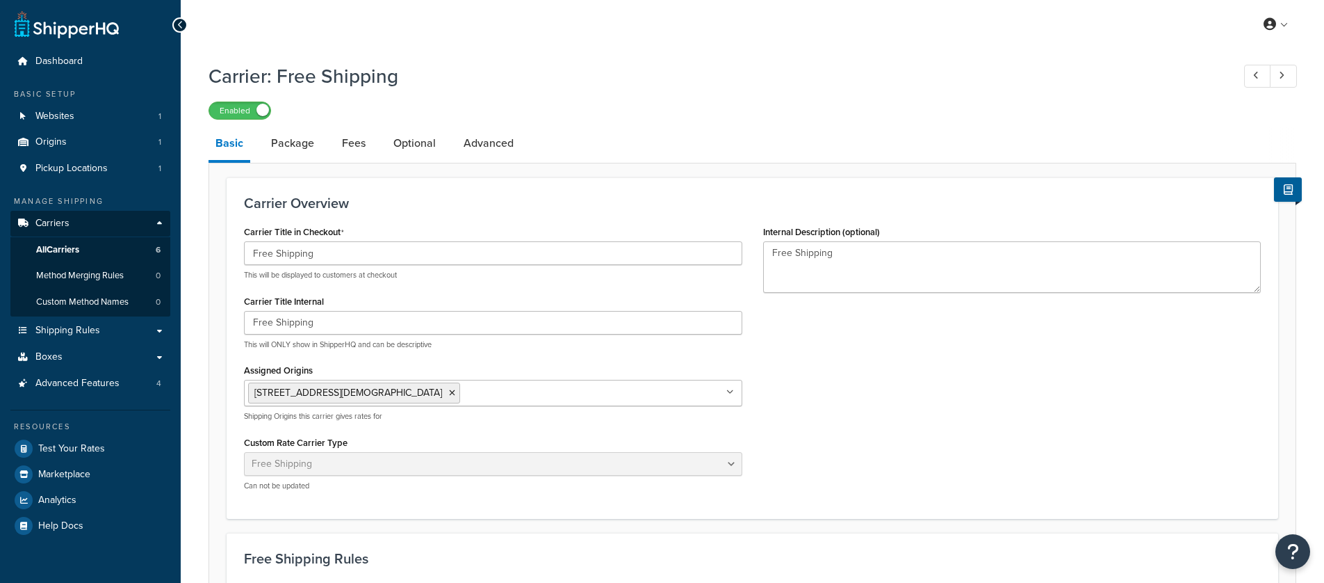
select select "free"
click at [289, 136] on link "Package" at bounding box center [292, 143] width 57 height 33
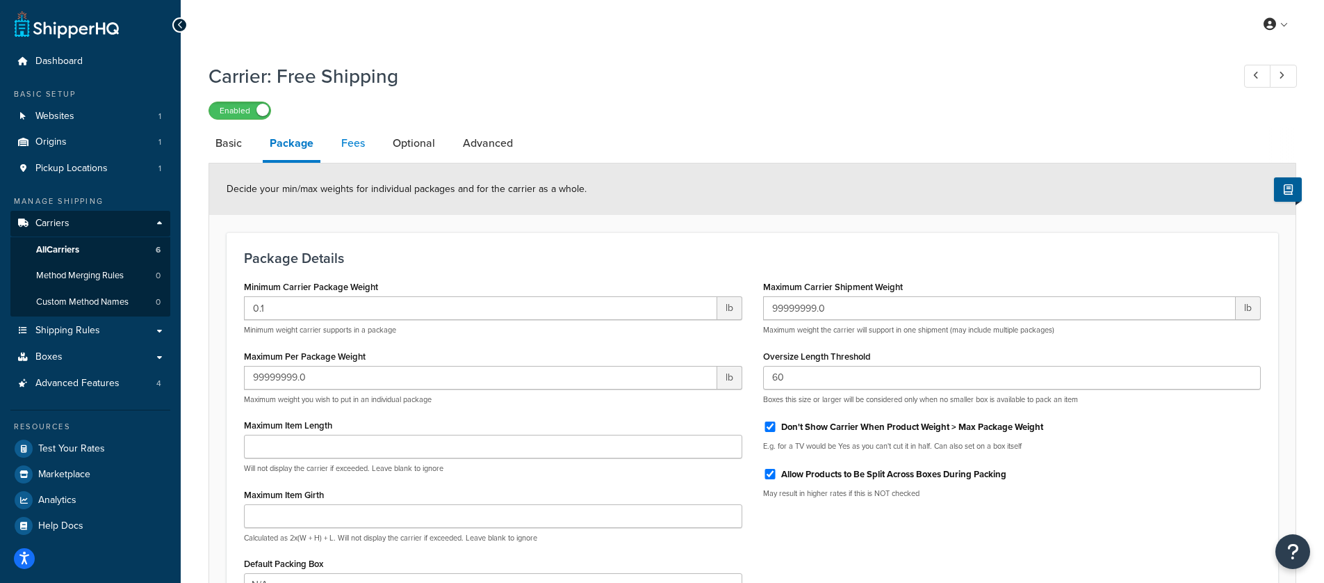
click at [357, 157] on link "Fees" at bounding box center [353, 143] width 38 height 33
select select "AFTER"
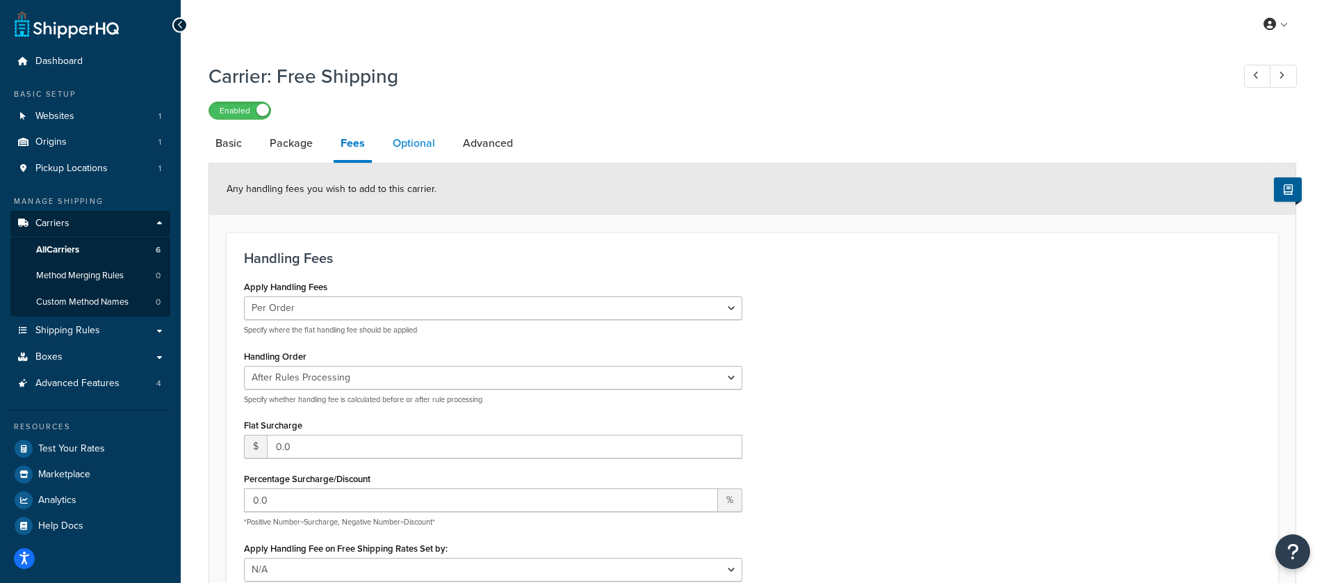
click at [393, 138] on link "Optional" at bounding box center [414, 143] width 56 height 33
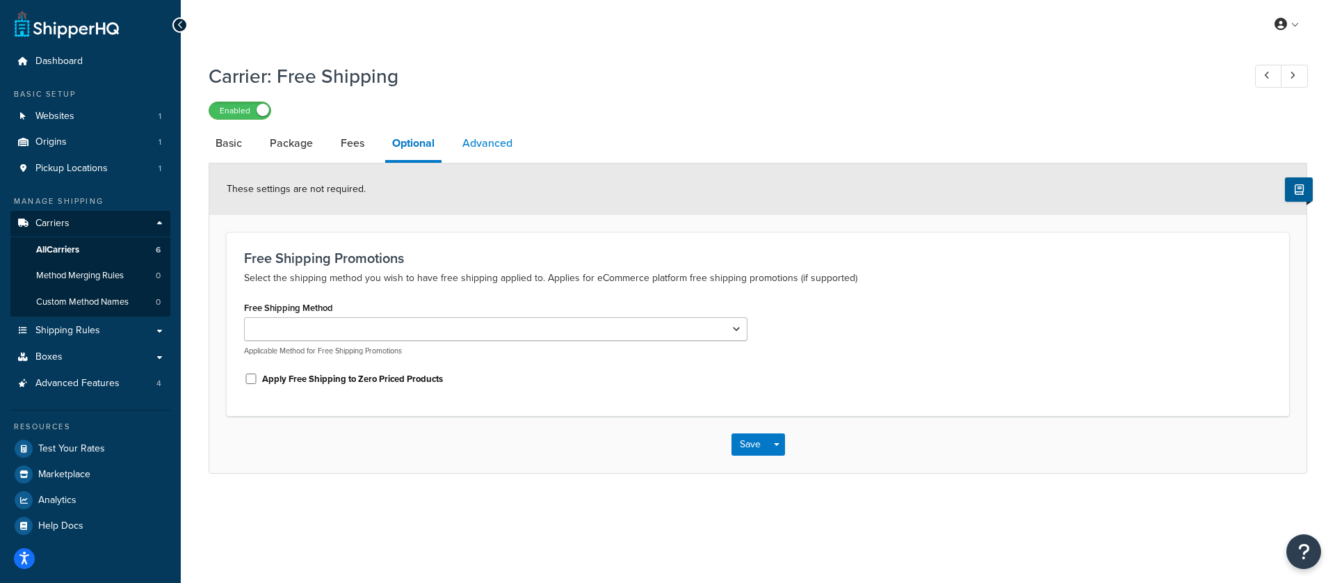
click at [462, 143] on link "Advanced" at bounding box center [487, 143] width 64 height 33
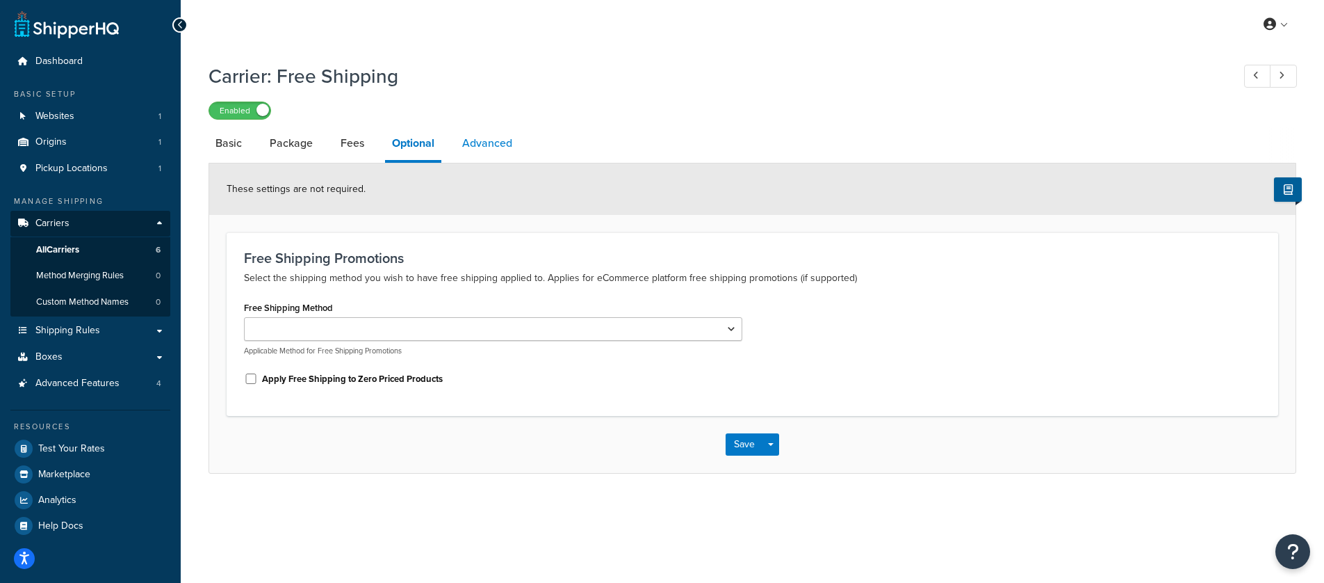
select select "false"
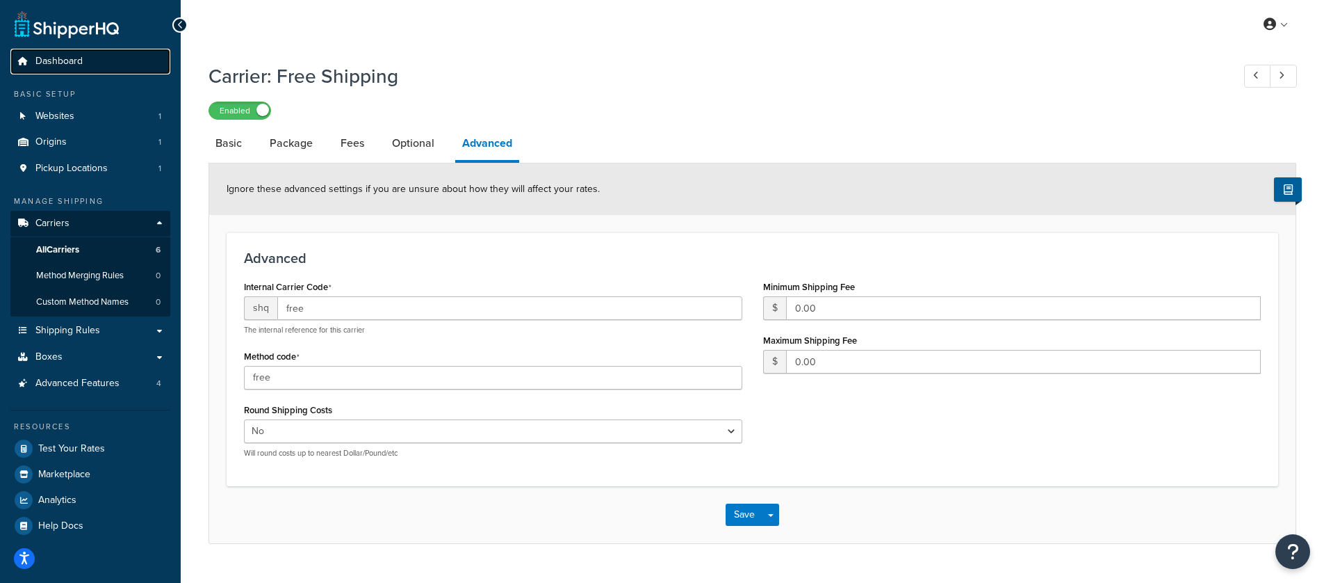
click at [76, 67] on span "Dashboard" at bounding box center [58, 62] width 47 height 12
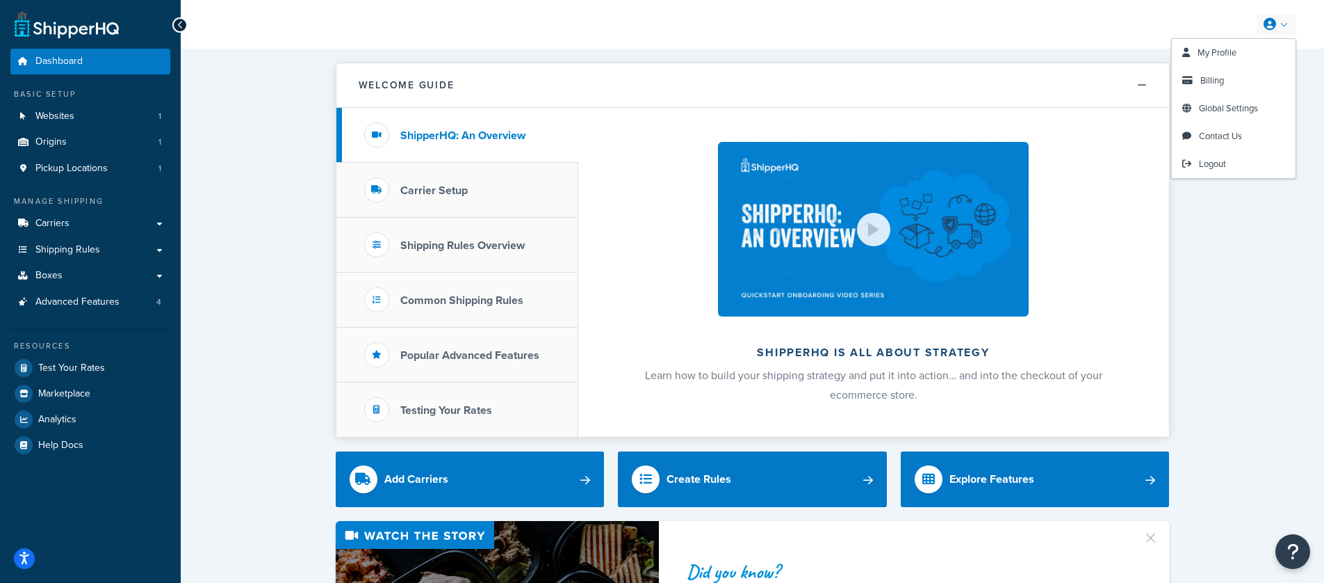
click at [1315, 26] on div "My Profile Billing Global Settings Contact Us Logout" at bounding box center [753, 24] width 1144 height 49
click at [1256, 109] on span "Global Settings" at bounding box center [1228, 108] width 59 height 13
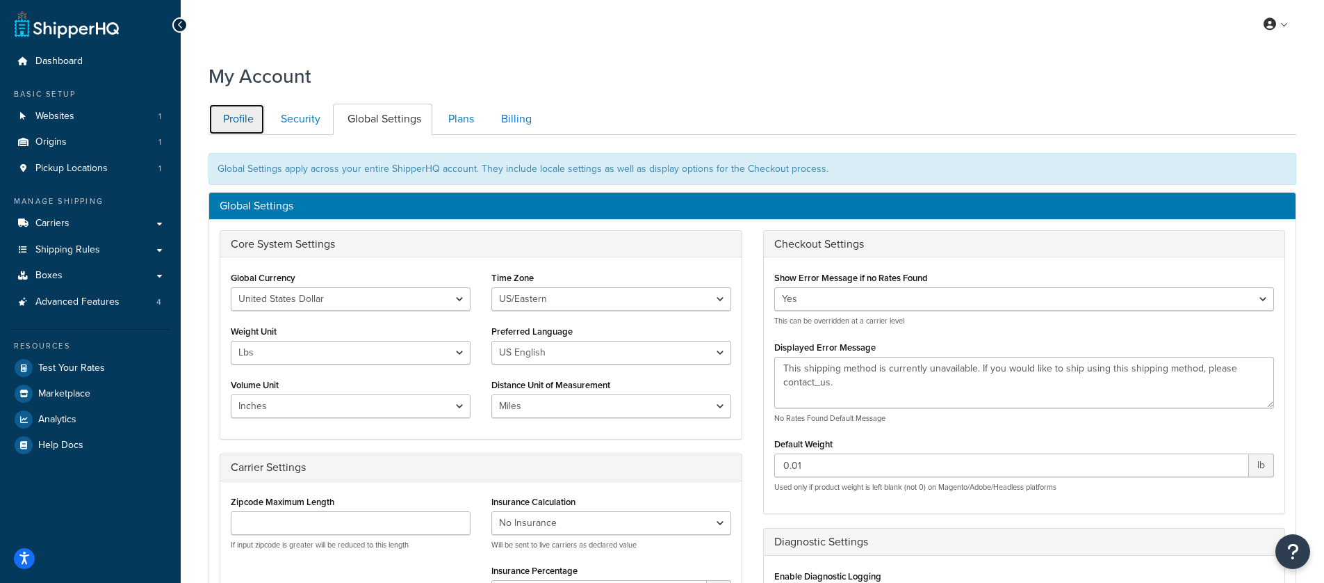
click at [238, 117] on link "Profile" at bounding box center [237, 119] width 56 height 31
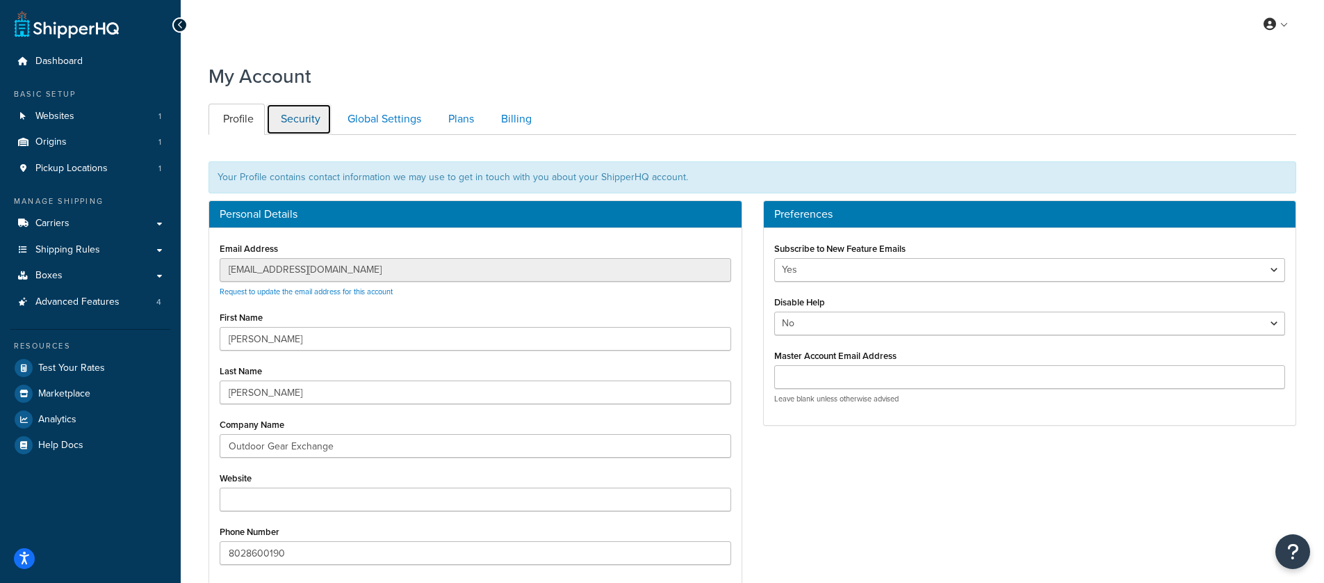
click at [284, 125] on link "Security" at bounding box center [298, 119] width 65 height 31
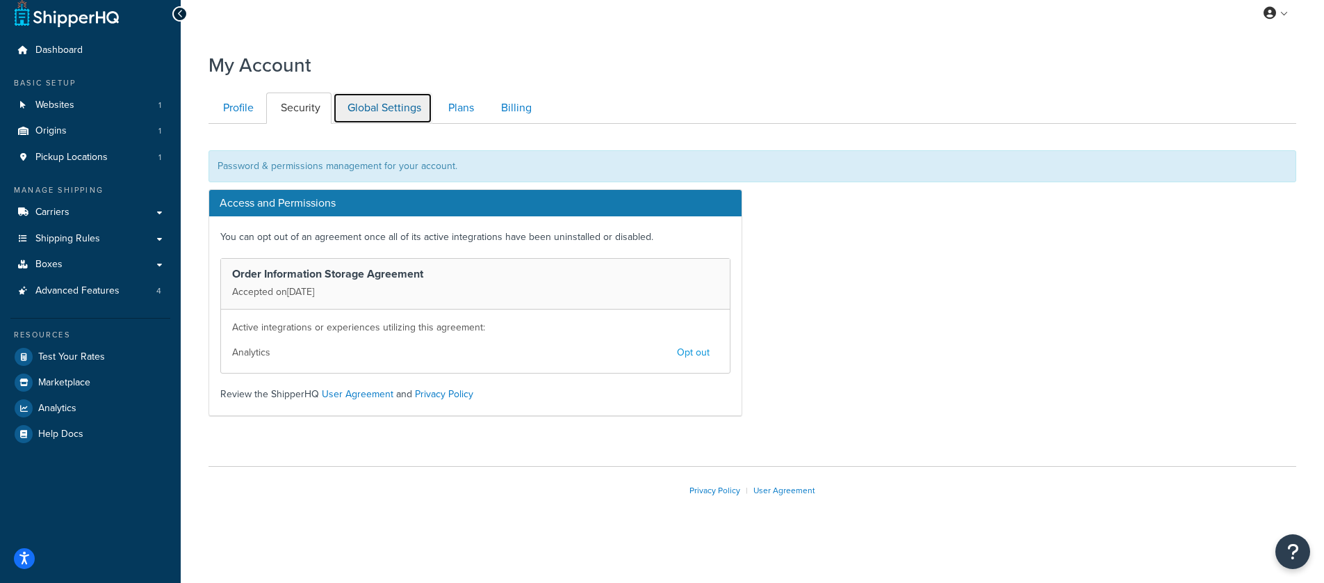
click at [349, 112] on link "Global Settings" at bounding box center [382, 107] width 99 height 31
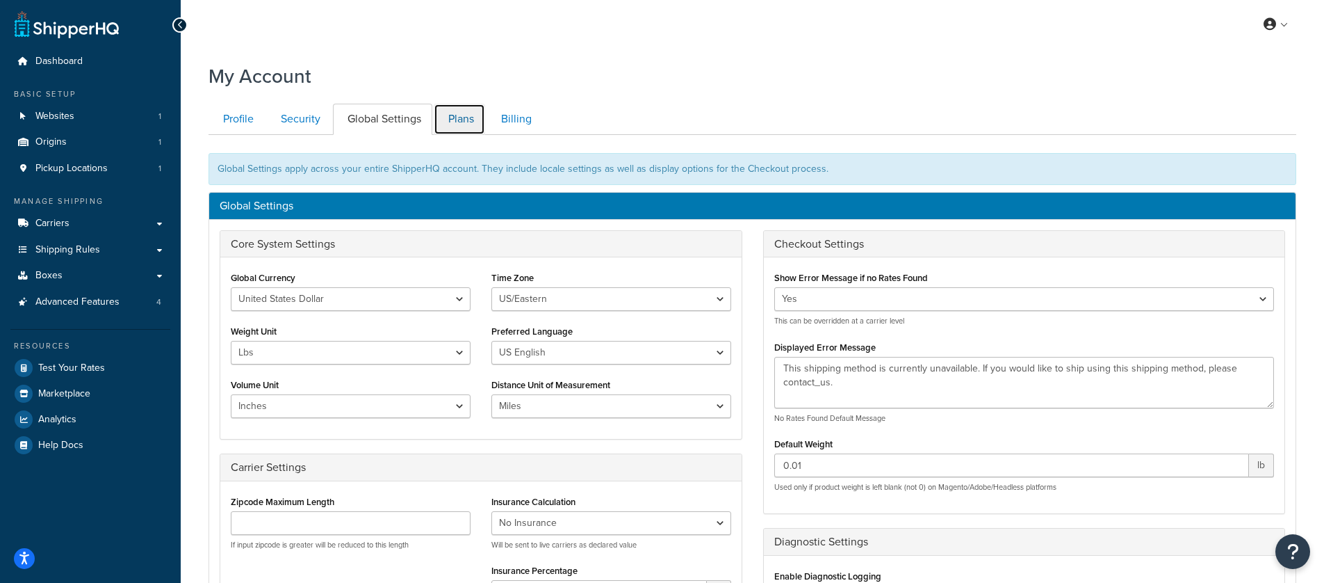
click at [447, 118] on link "Plans" at bounding box center [459, 119] width 51 height 31
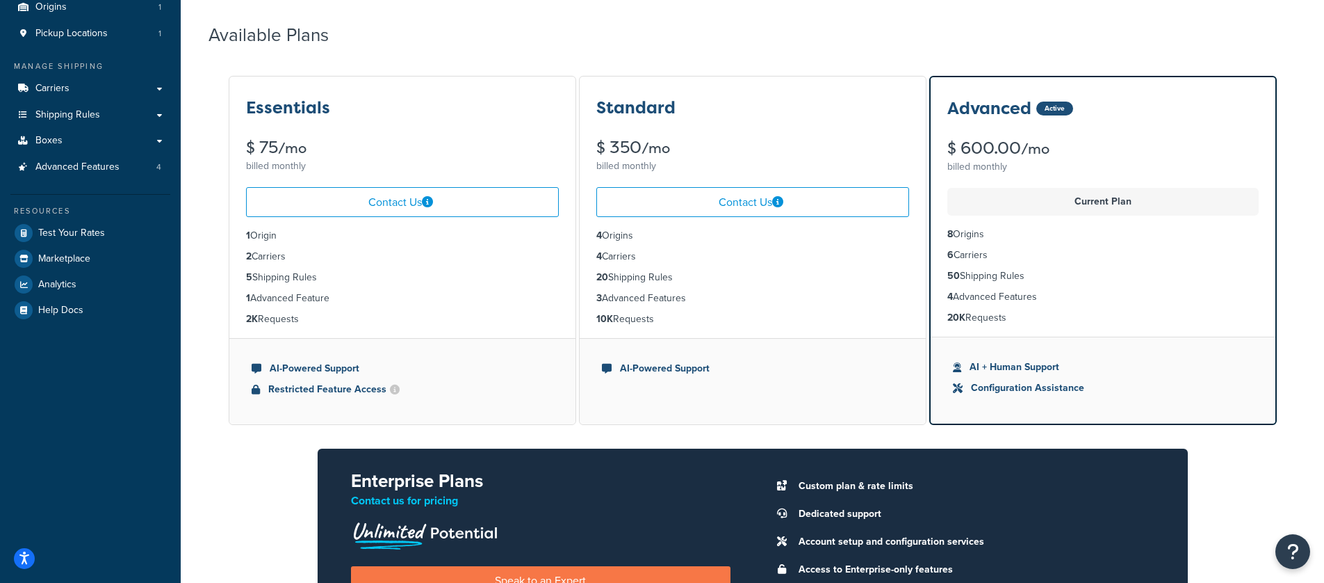
drag, startPoint x: 446, startPoint y: 168, endPoint x: 455, endPoint y: 166, distance: 9.3
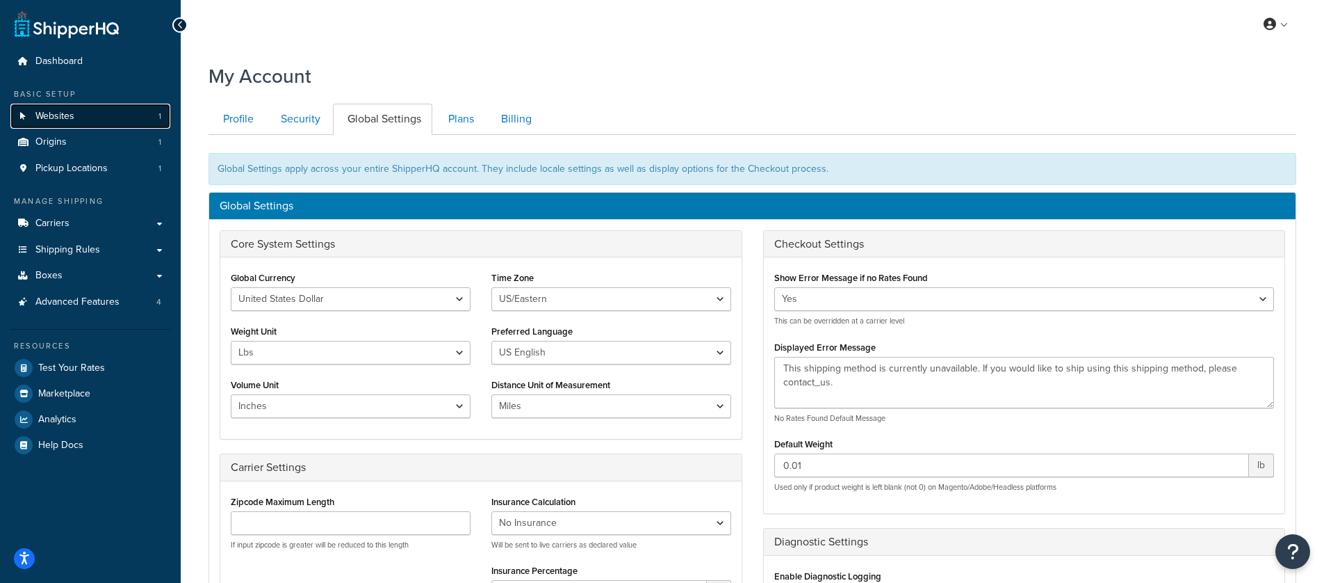
click at [127, 118] on link "Websites 1" at bounding box center [90, 117] width 160 height 26
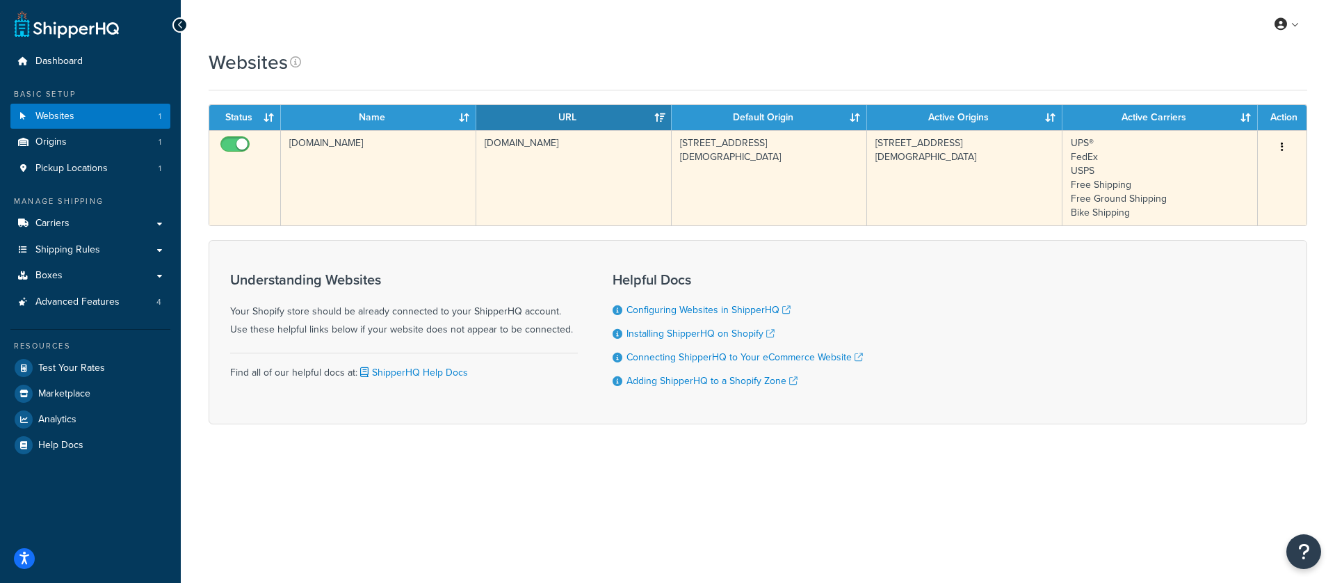
click at [772, 191] on td "[STREET_ADDRESS][DEMOGRAPHIC_DATA]" at bounding box center [769, 177] width 195 height 95
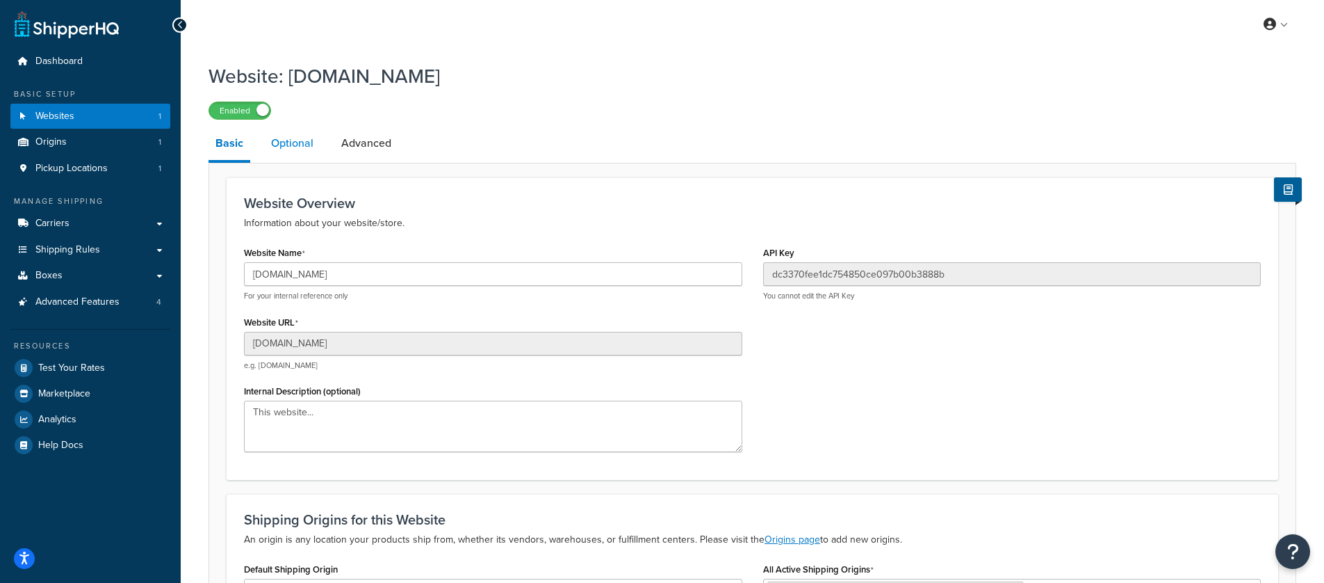
click at [284, 141] on link "Optional" at bounding box center [292, 143] width 56 height 33
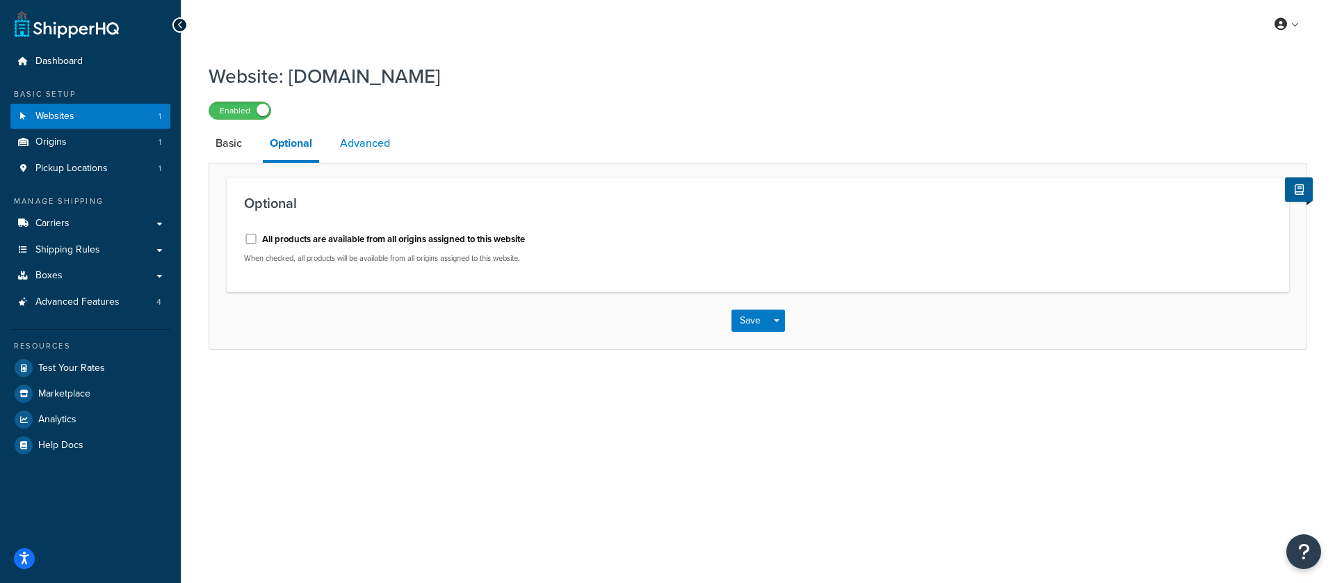
click at [357, 147] on link "Advanced" at bounding box center [365, 143] width 64 height 33
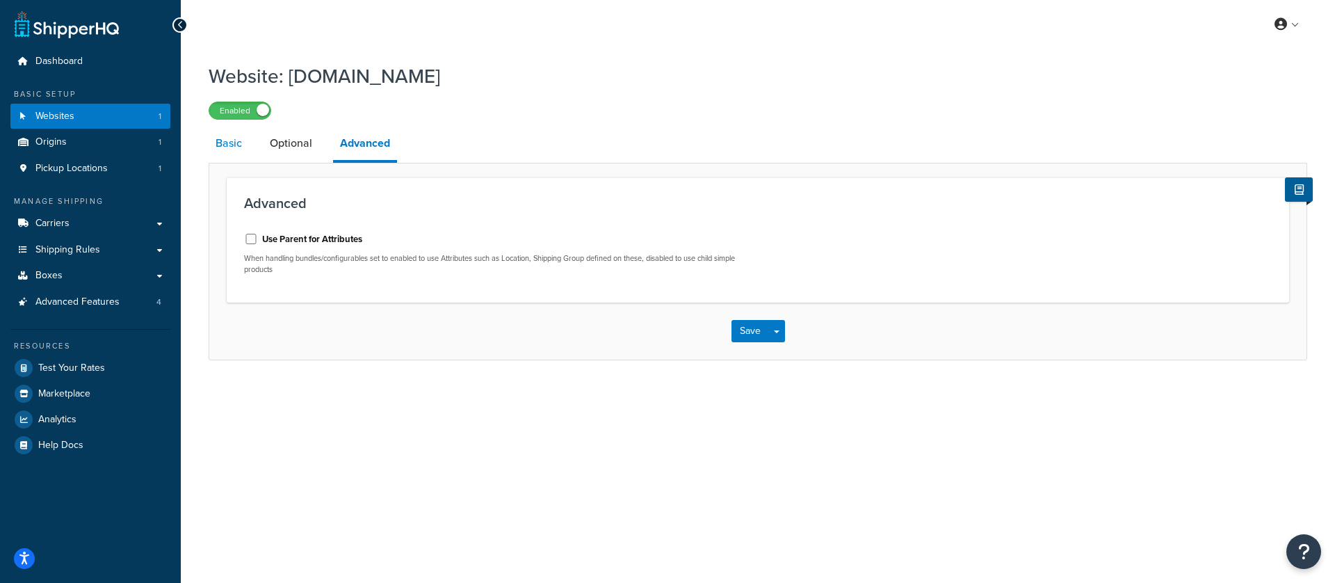
click at [245, 143] on link "Basic" at bounding box center [229, 143] width 40 height 33
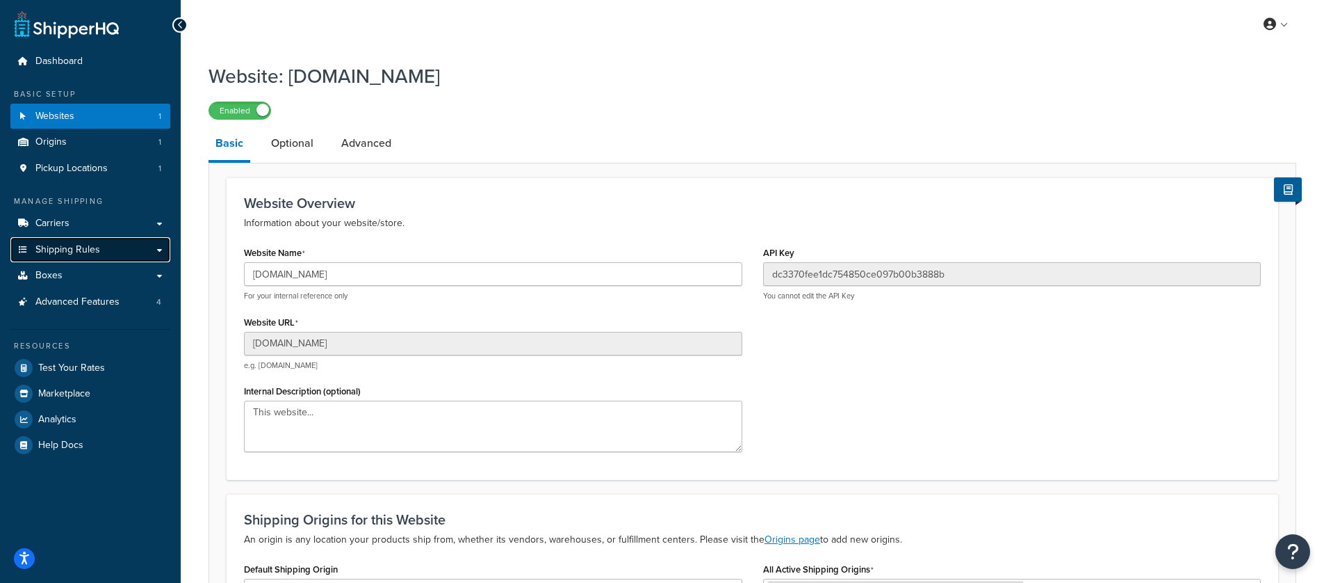
click at [134, 253] on link "Shipping Rules" at bounding box center [90, 250] width 160 height 26
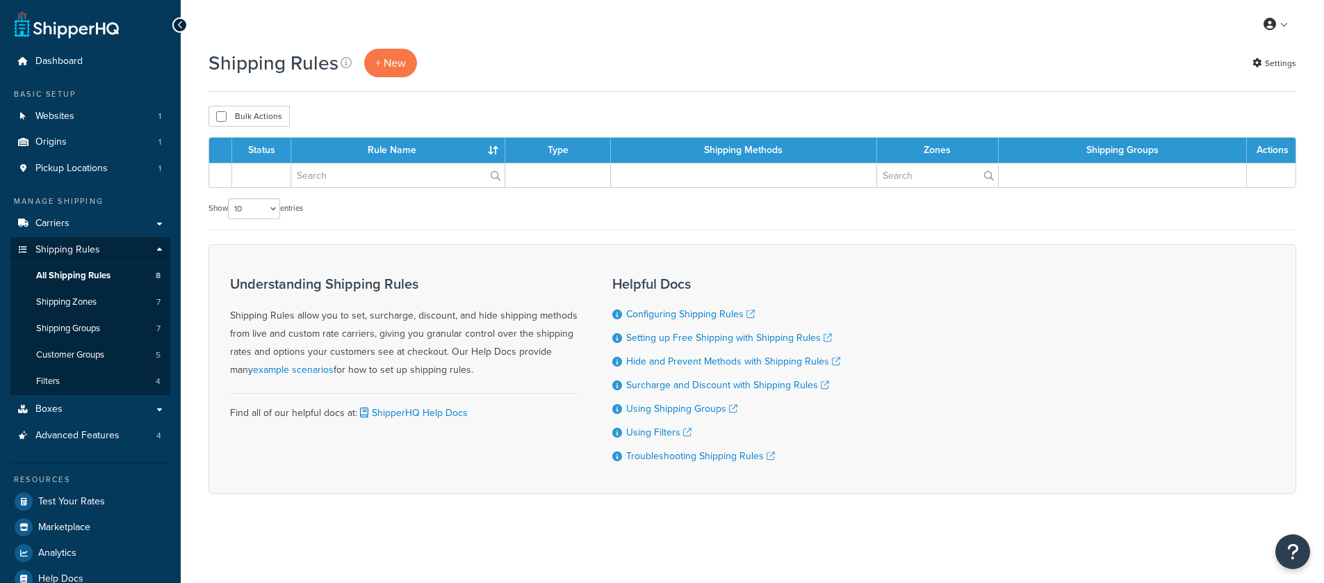
click at [155, 252] on link "Shipping Rules" at bounding box center [90, 250] width 160 height 26
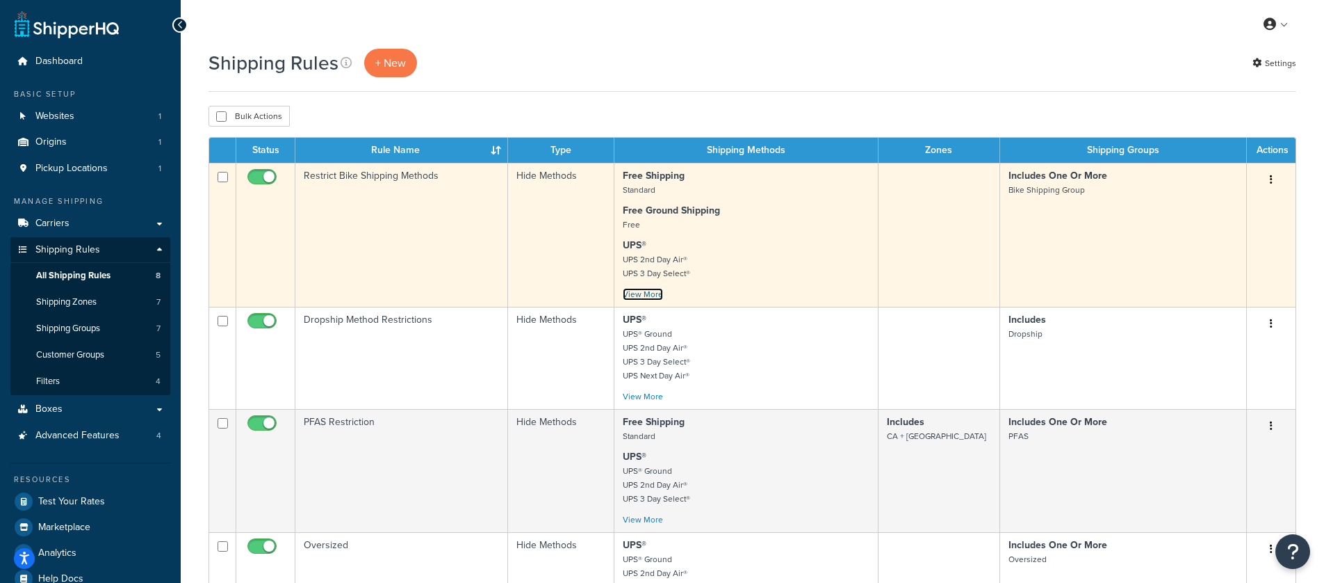
click at [654, 296] on link "View More" at bounding box center [643, 294] width 40 height 13
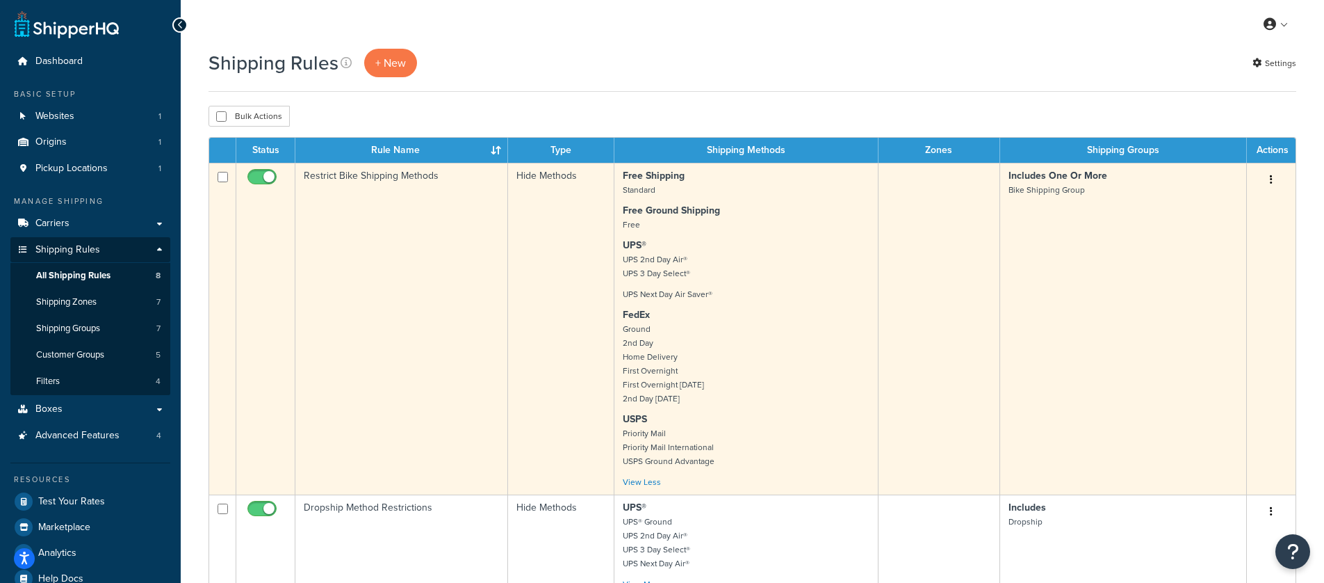
click at [1271, 181] on icon "button" at bounding box center [1271, 179] width 3 height 10
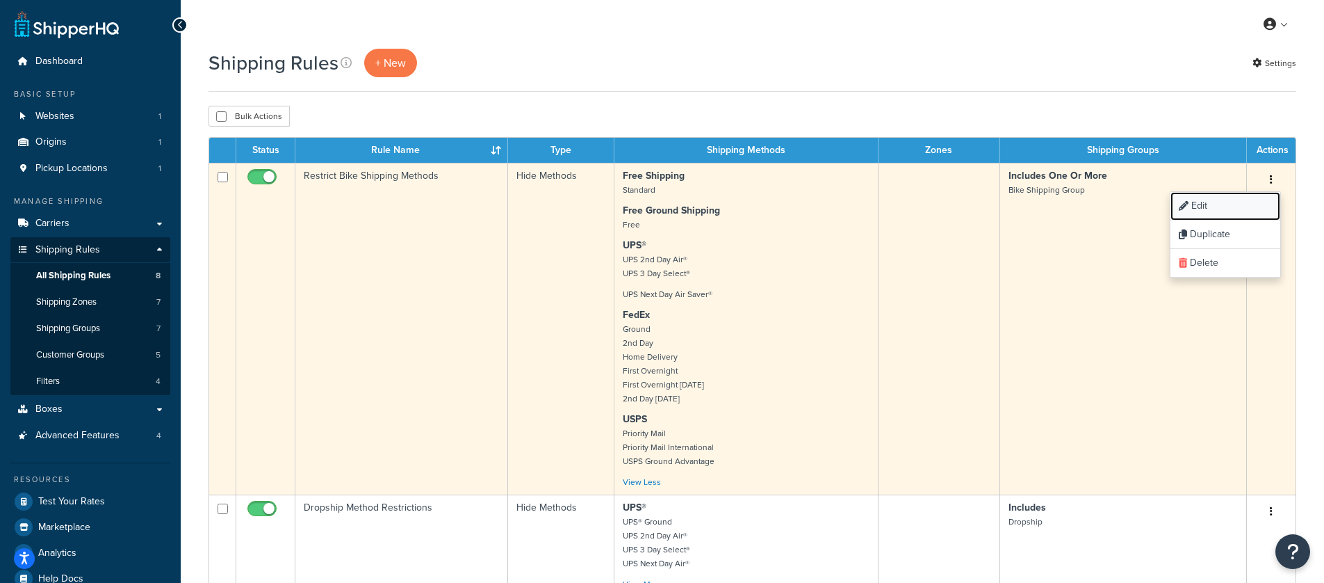
click at [1231, 204] on link "Edit" at bounding box center [1226, 206] width 110 height 29
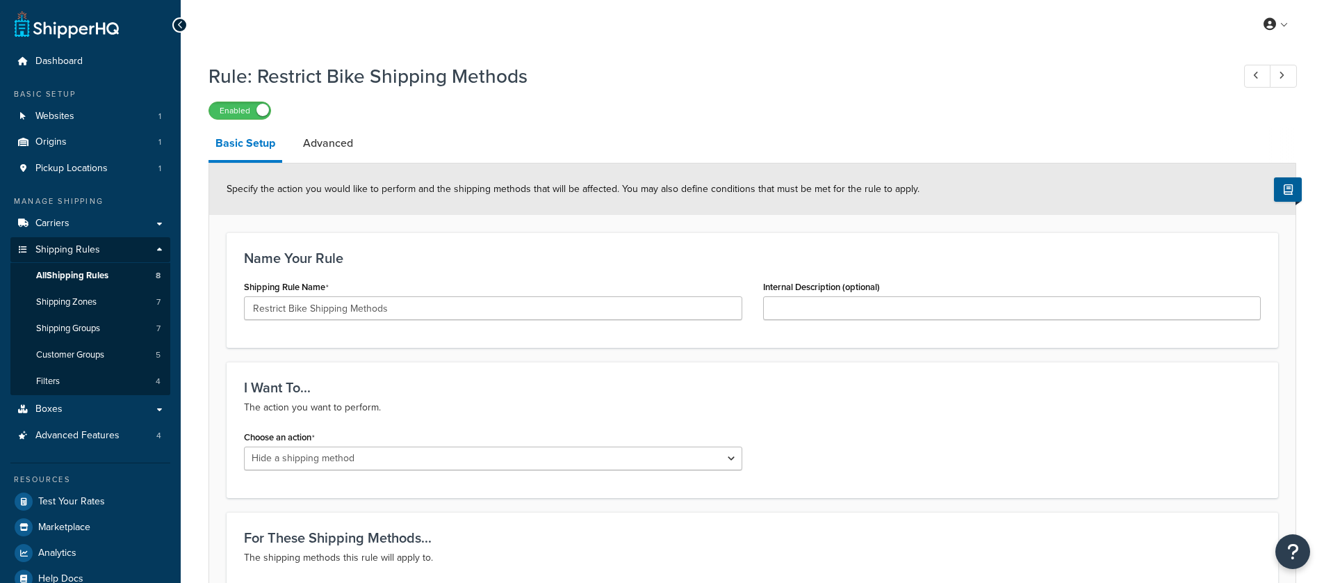
select select "HIDE"
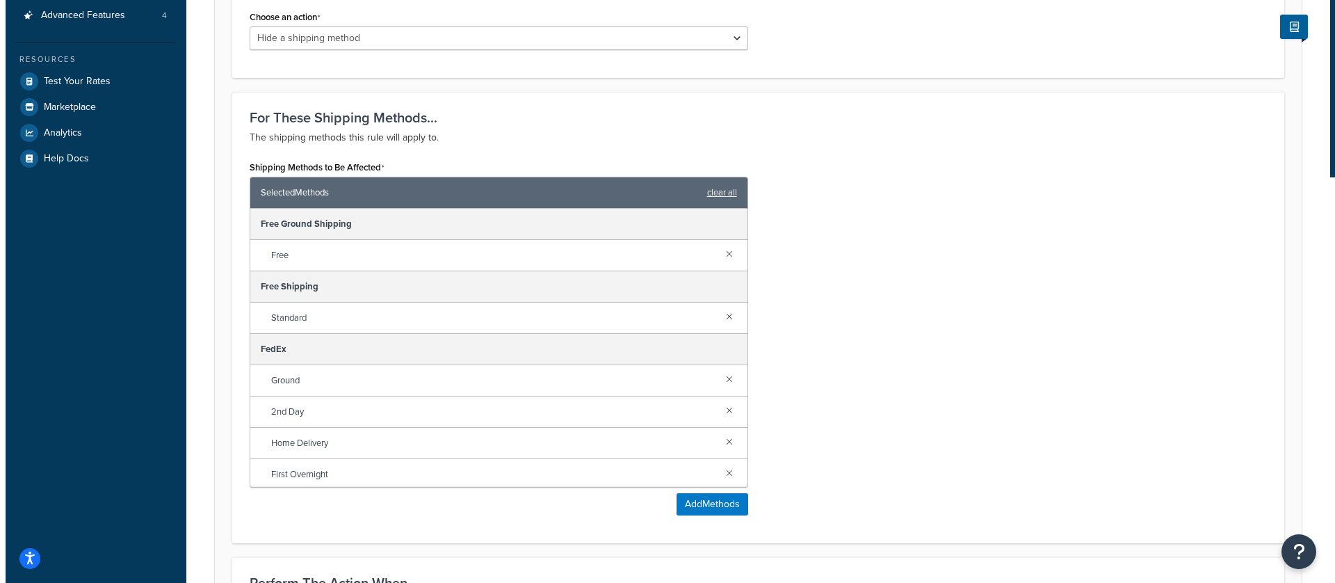
scroll to position [426, 0]
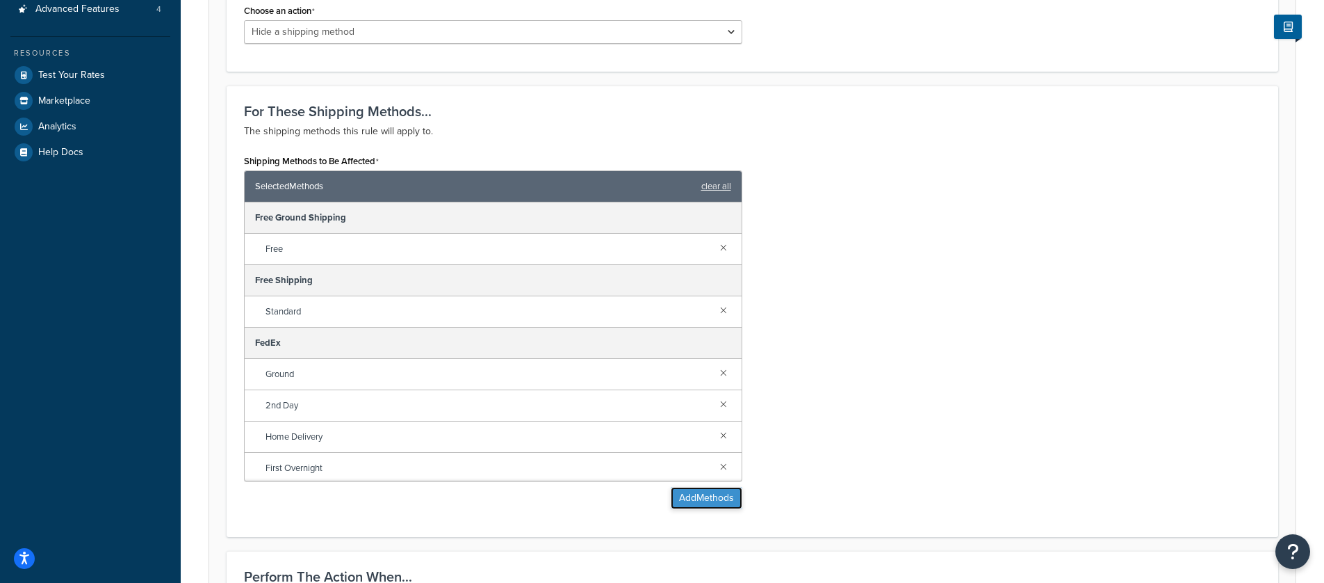
click at [711, 501] on button "Add Methods" at bounding box center [707, 498] width 72 height 22
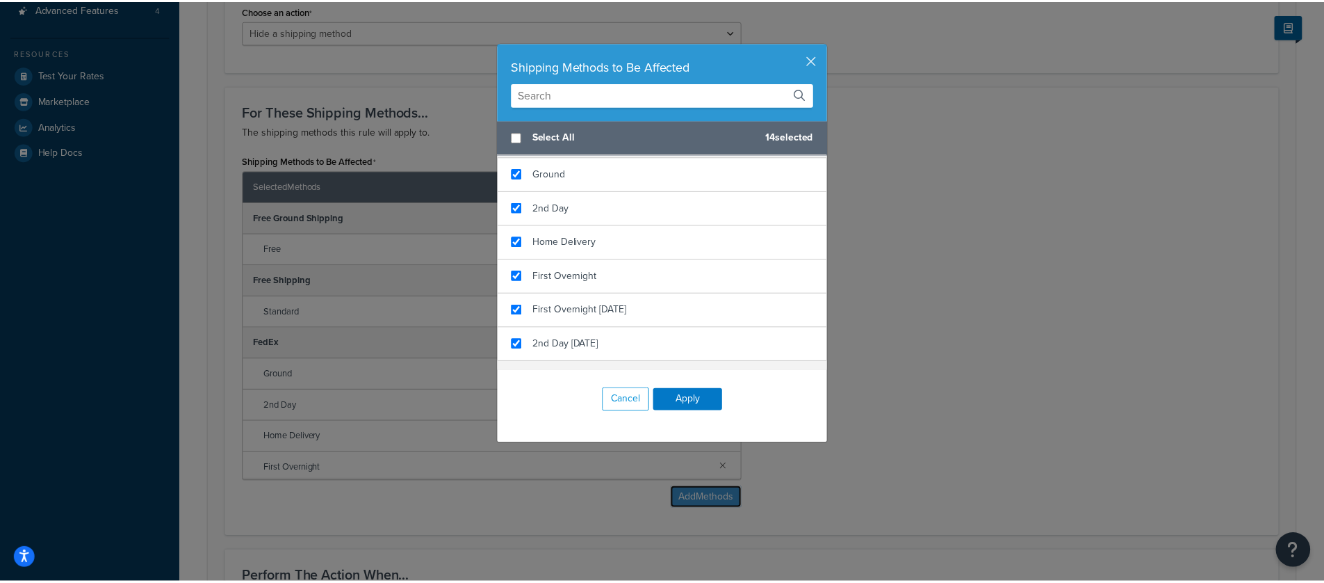
scroll to position [555, 0]
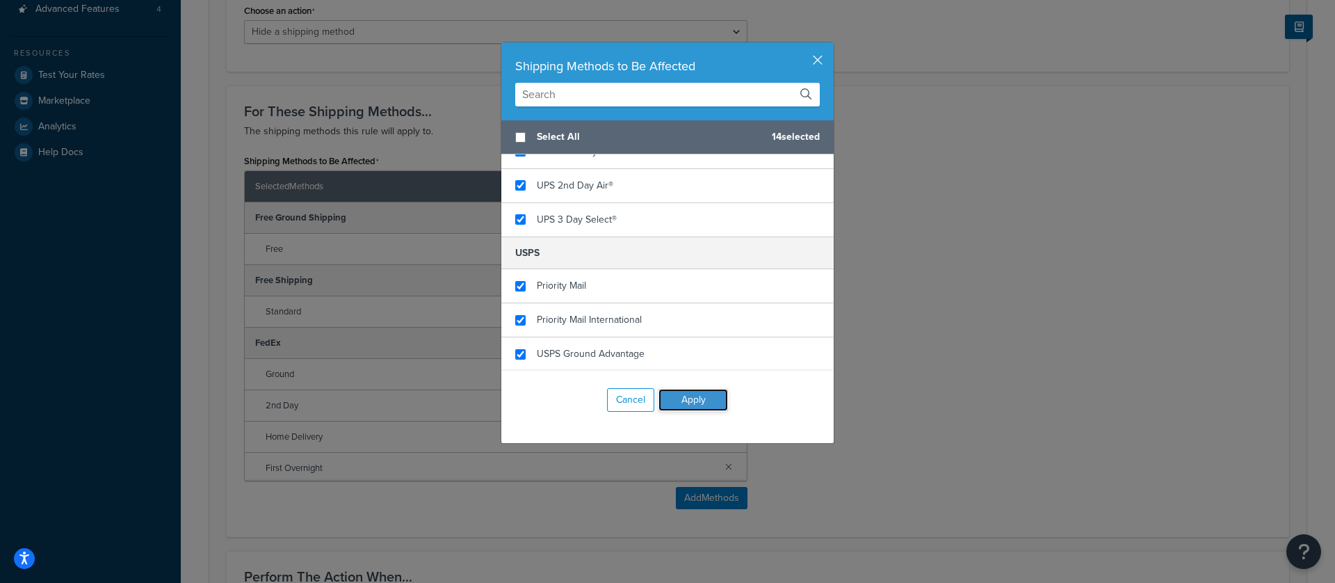
click at [688, 403] on button "Apply" at bounding box center [693, 400] width 70 height 22
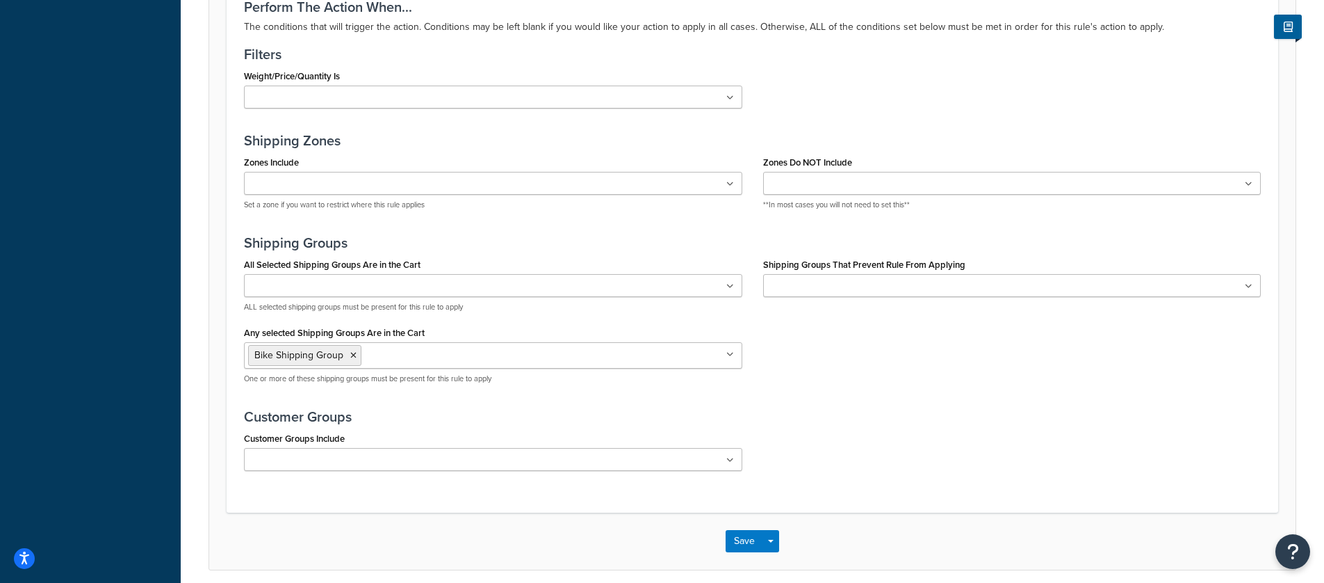
scroll to position [1053, 0]
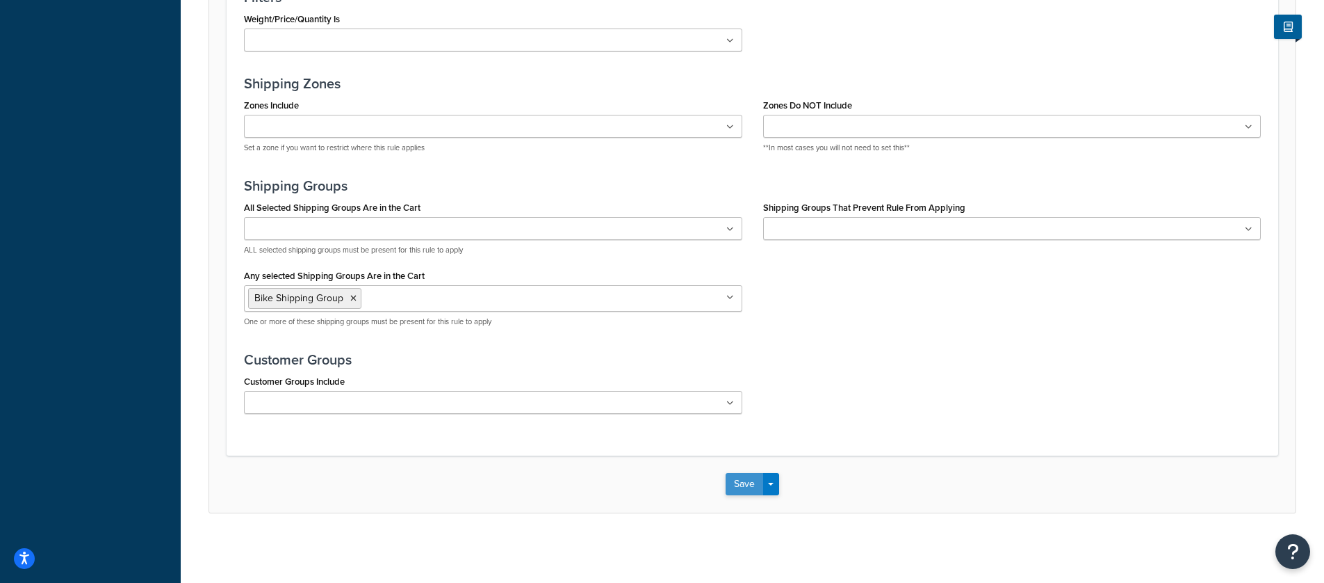
click at [744, 480] on button "Save" at bounding box center [745, 484] width 38 height 22
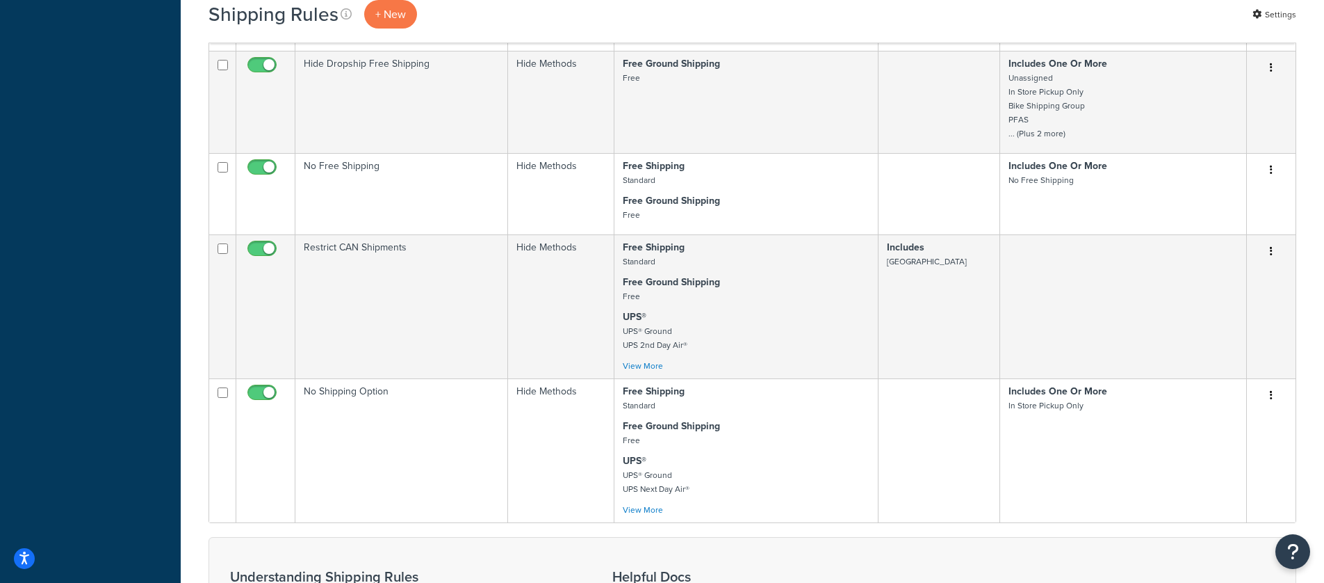
scroll to position [766, 0]
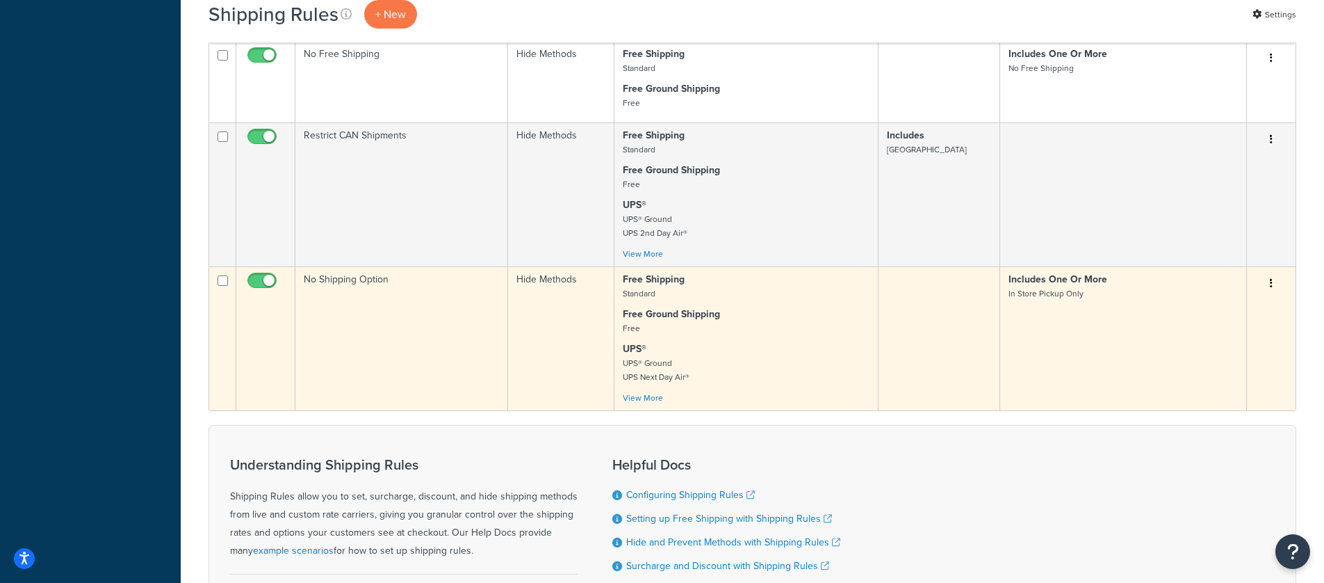
click at [484, 311] on td "No Shipping Option" at bounding box center [401, 338] width 213 height 144
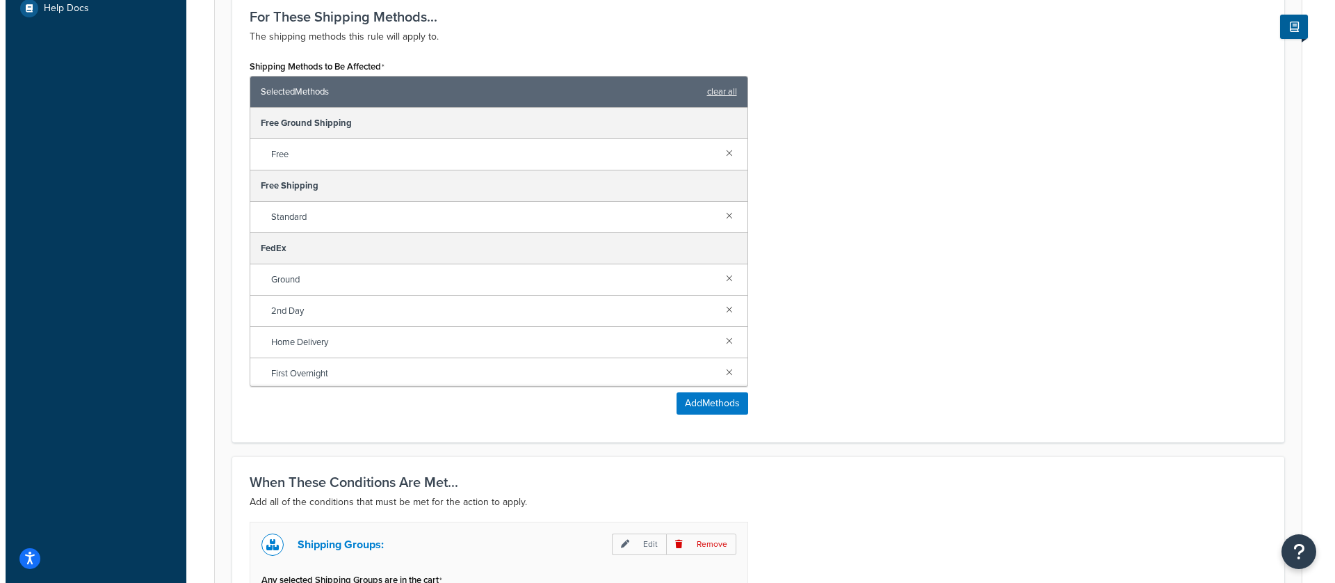
scroll to position [604, 0]
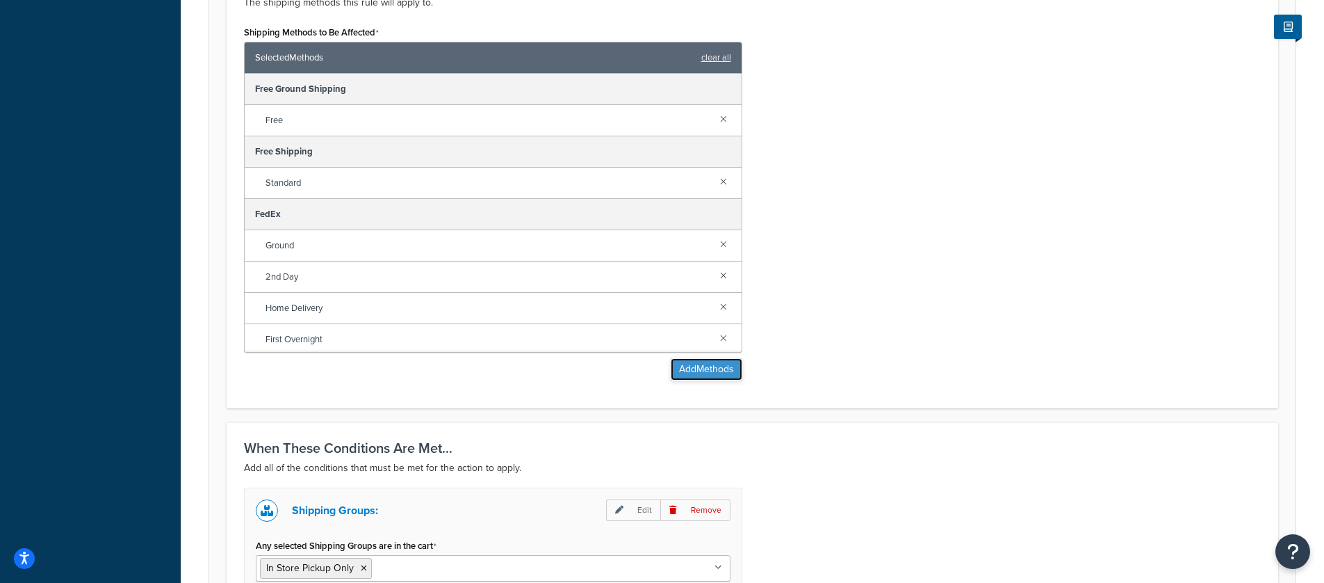
click at [679, 374] on button "Add Methods" at bounding box center [707, 369] width 72 height 22
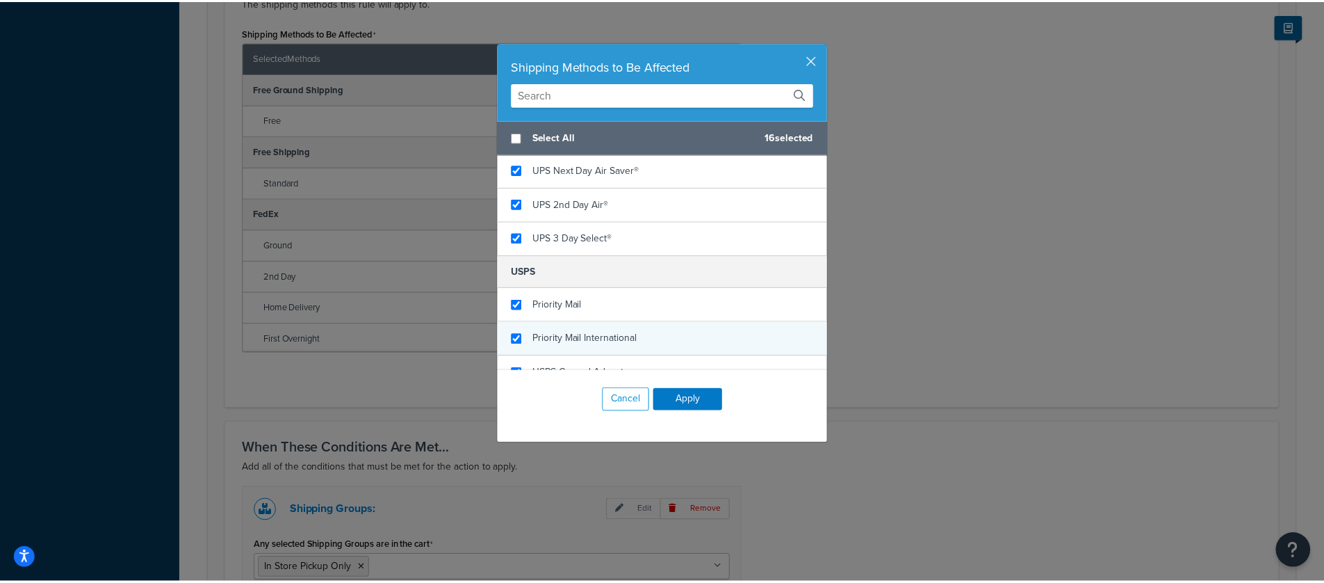
scroll to position [555, 0]
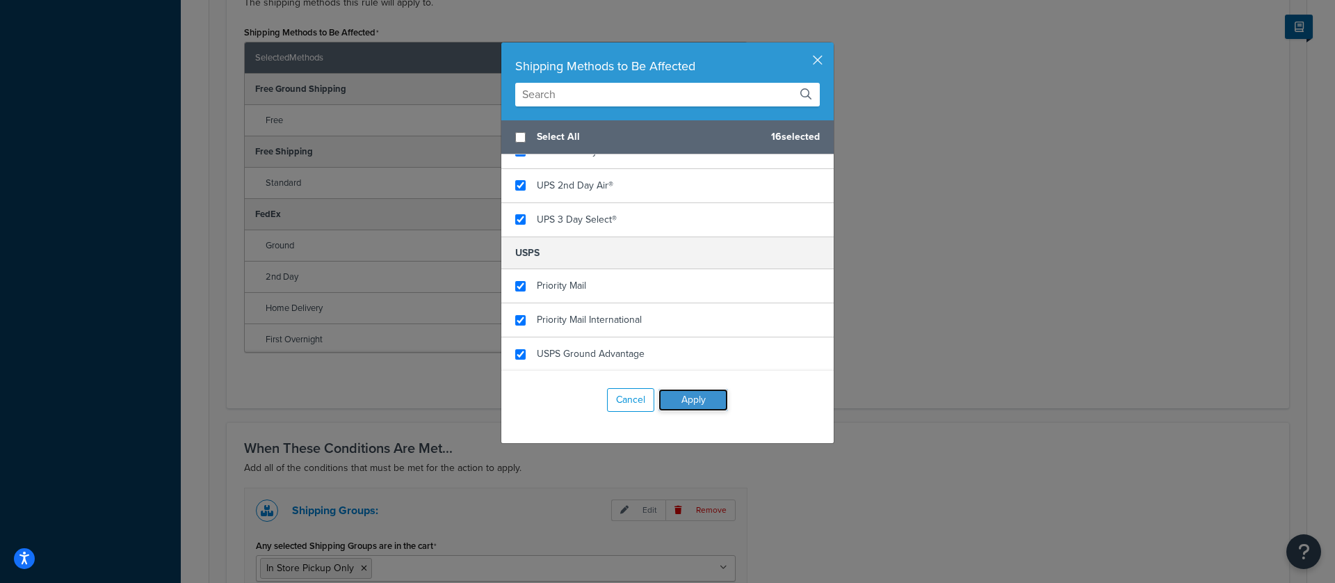
click at [671, 393] on button "Apply" at bounding box center [693, 400] width 70 height 22
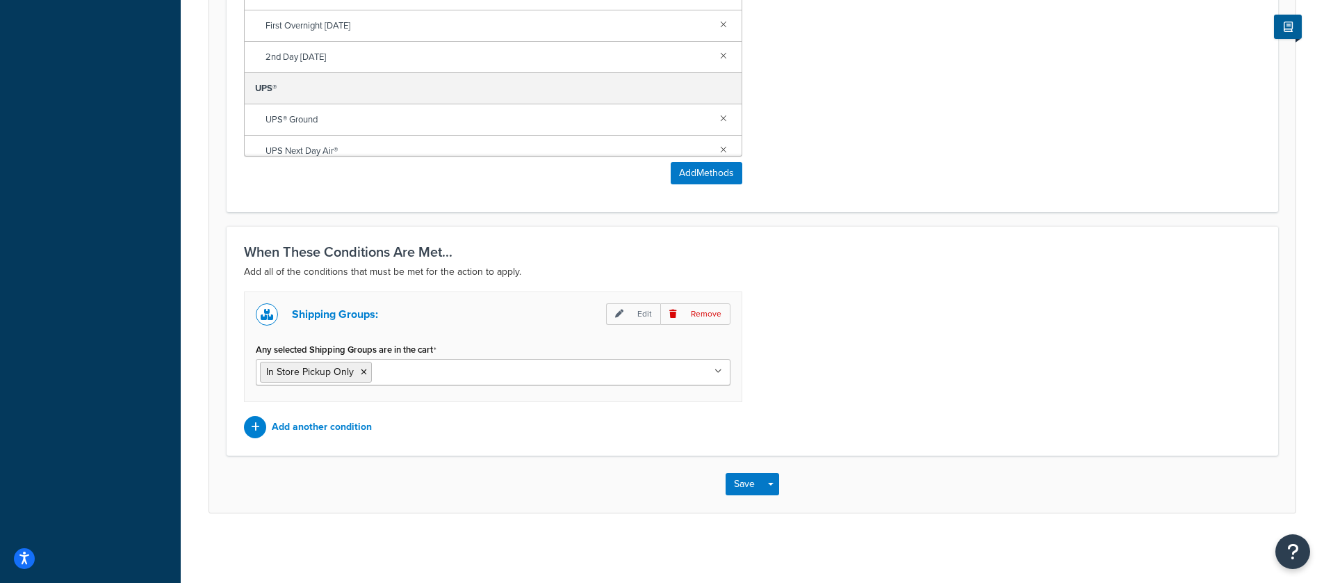
scroll to position [801, 0]
click at [720, 371] on icon at bounding box center [719, 371] width 8 height 8
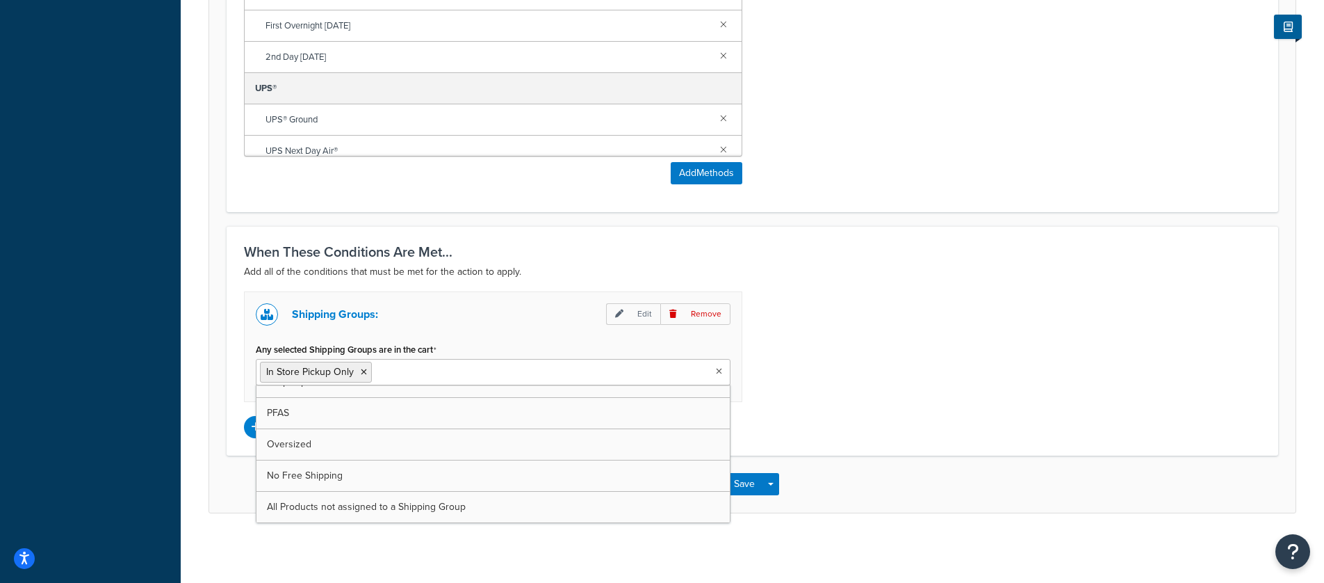
scroll to position [0, 0]
click at [941, 335] on div "Shipping Groups: Edit Remove Any selected Shipping Groups are in the cart In St…" at bounding box center [753, 364] width 1038 height 147
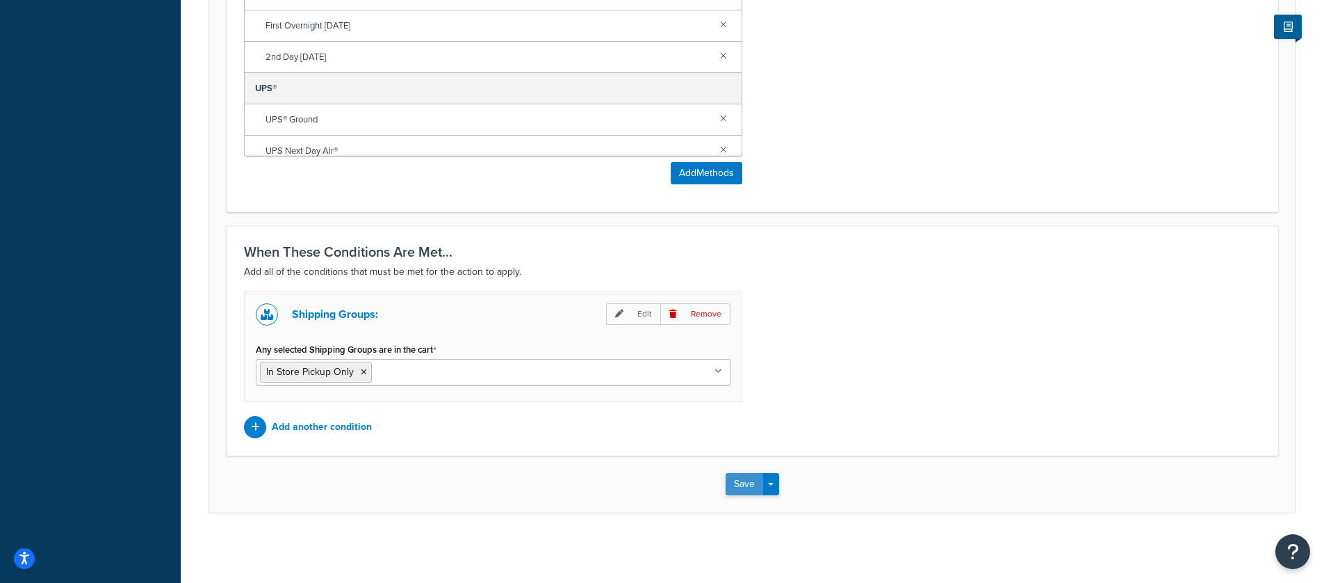
click at [747, 482] on button "Save" at bounding box center [745, 484] width 38 height 22
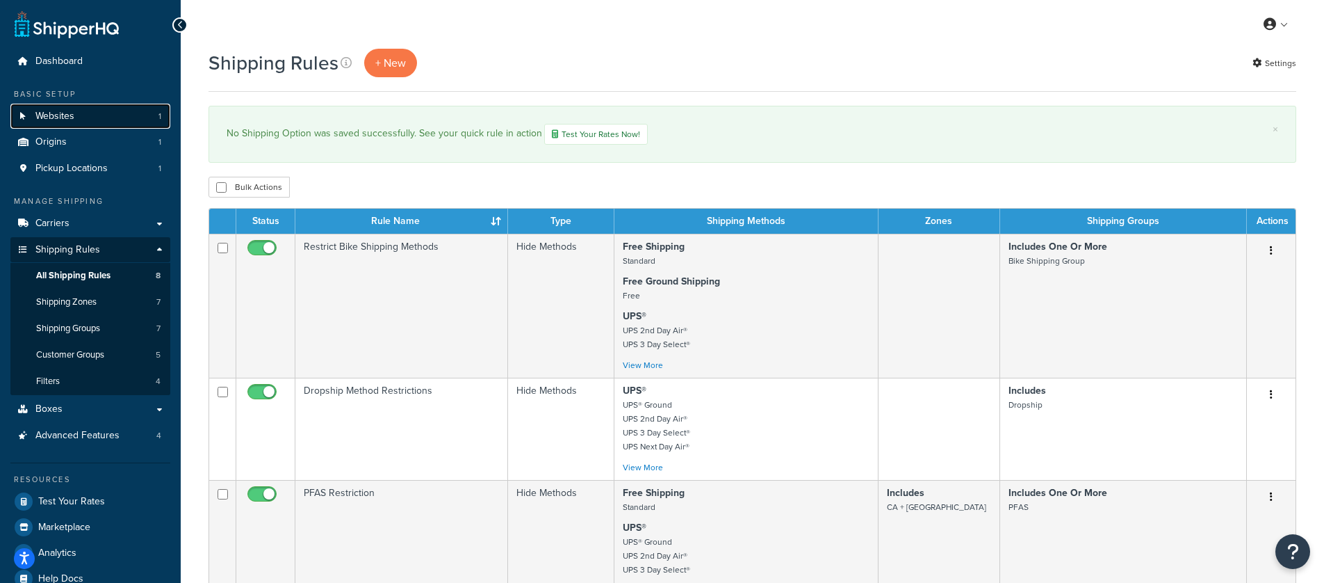
click at [104, 120] on link "Websites 1" at bounding box center [90, 117] width 160 height 26
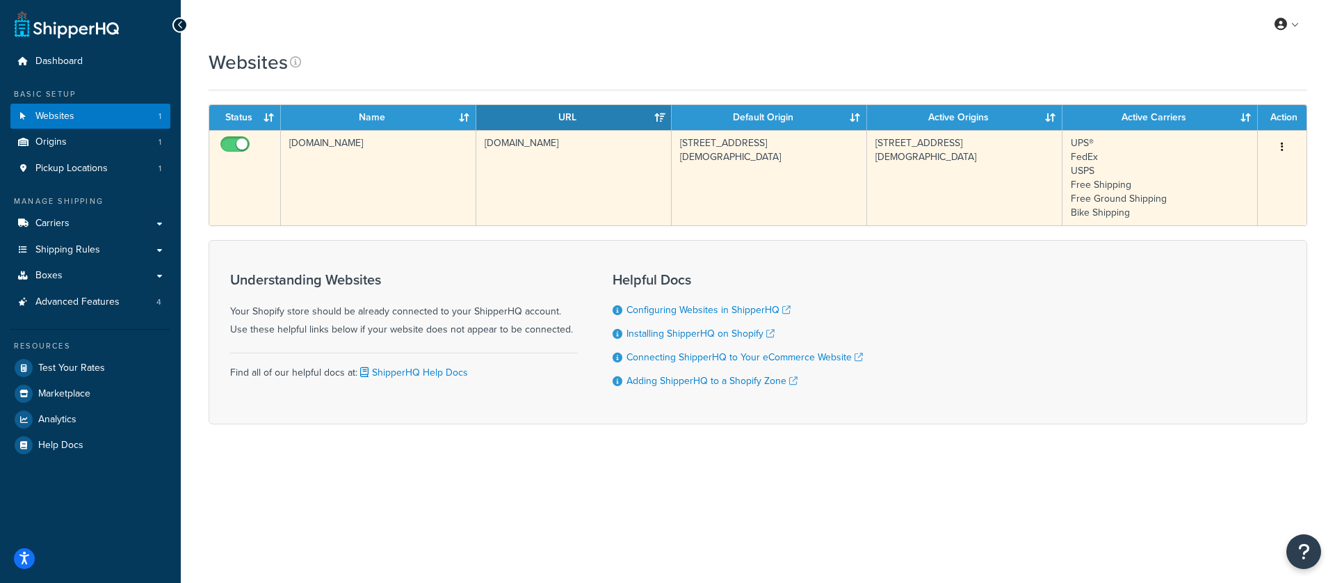
click at [1286, 147] on button "button" at bounding box center [1281, 147] width 19 height 22
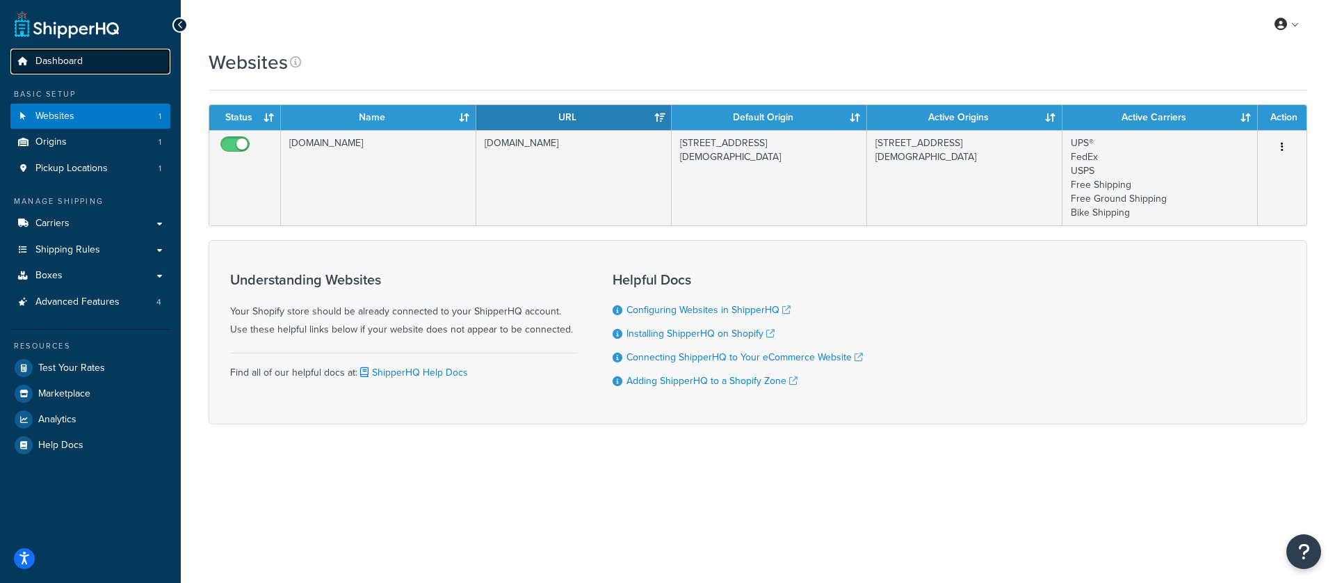
click at [69, 56] on span "Dashboard" at bounding box center [58, 62] width 47 height 12
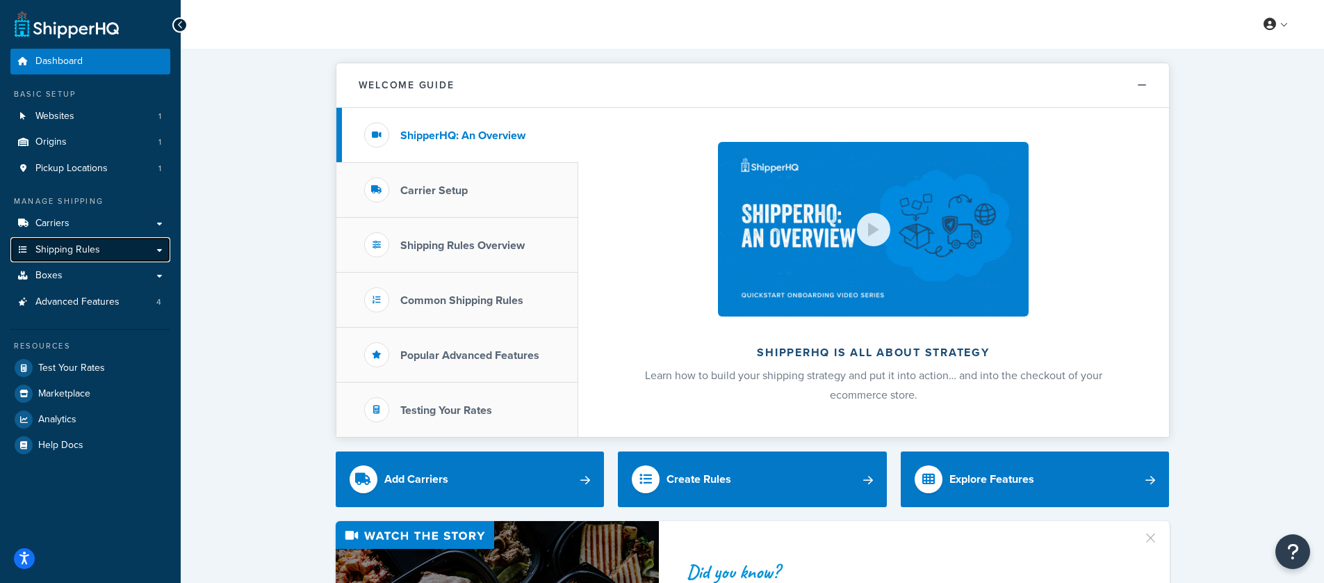
click at [156, 248] on link "Shipping Rules" at bounding box center [90, 250] width 160 height 26
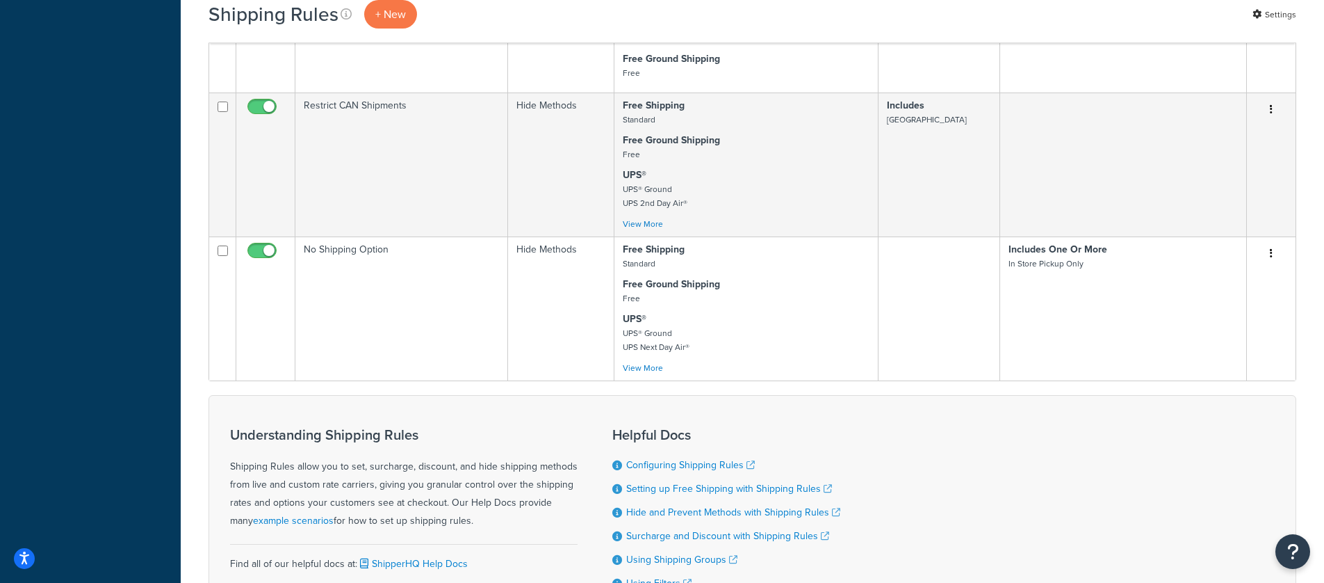
scroll to position [834, 0]
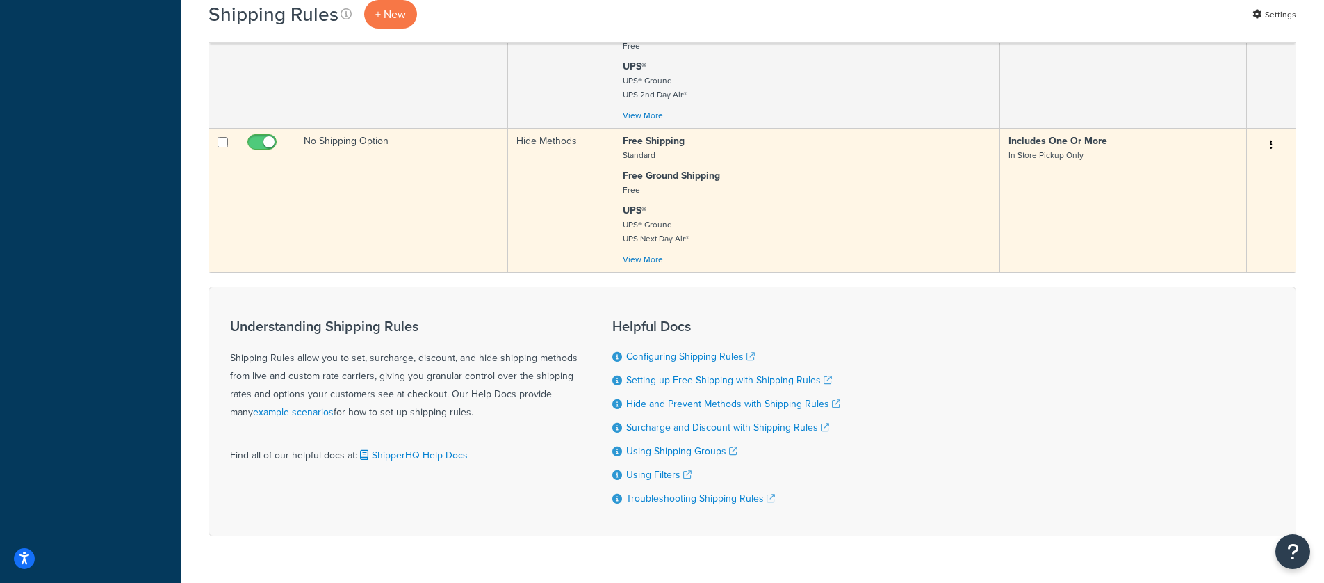
click at [567, 218] on td "Hide Methods" at bounding box center [561, 200] width 106 height 144
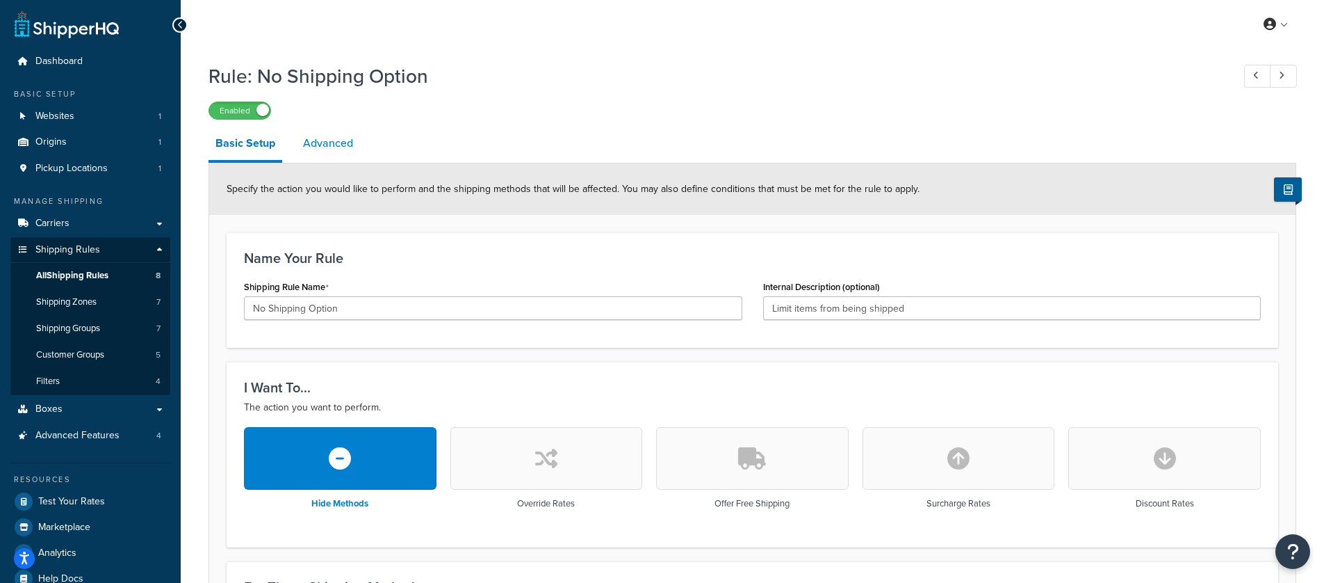
click at [323, 140] on link "Advanced" at bounding box center [328, 143] width 64 height 33
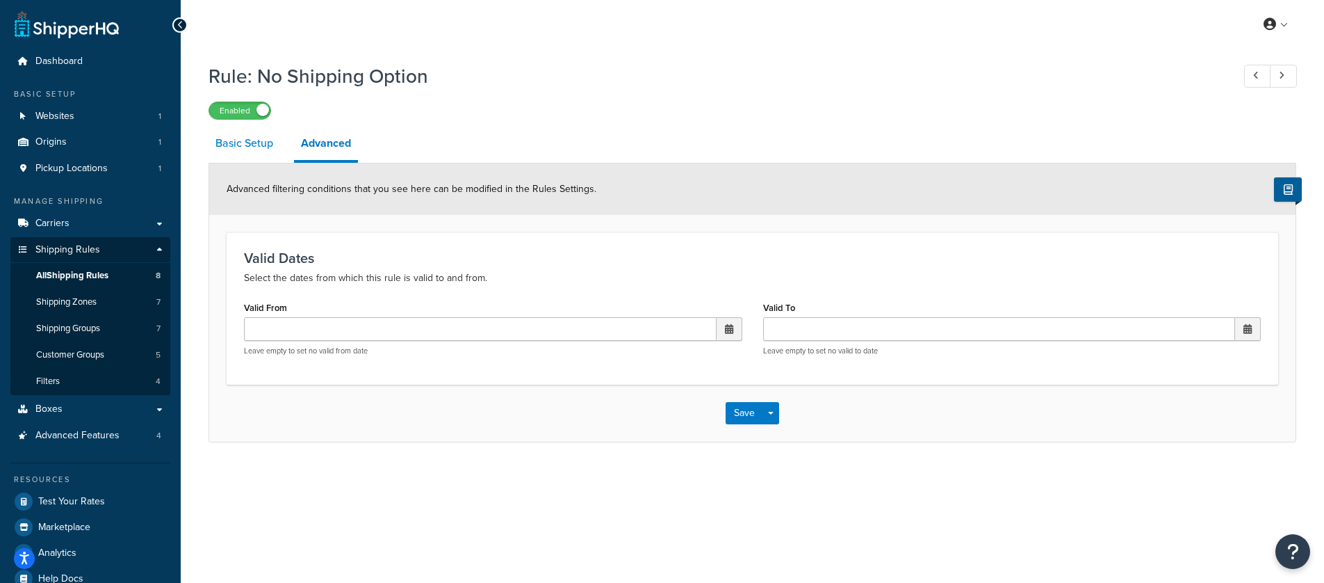
click at [264, 149] on link "Basic Setup" at bounding box center [245, 143] width 72 height 33
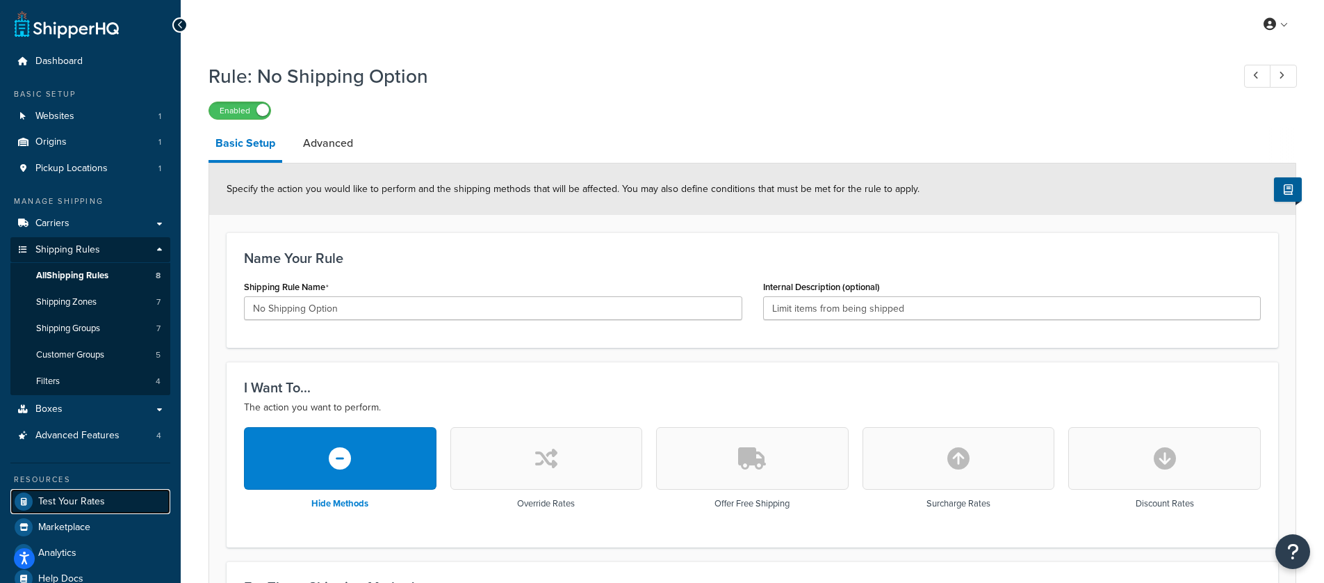
click at [70, 512] on link "Test Your Rates" at bounding box center [90, 501] width 160 height 25
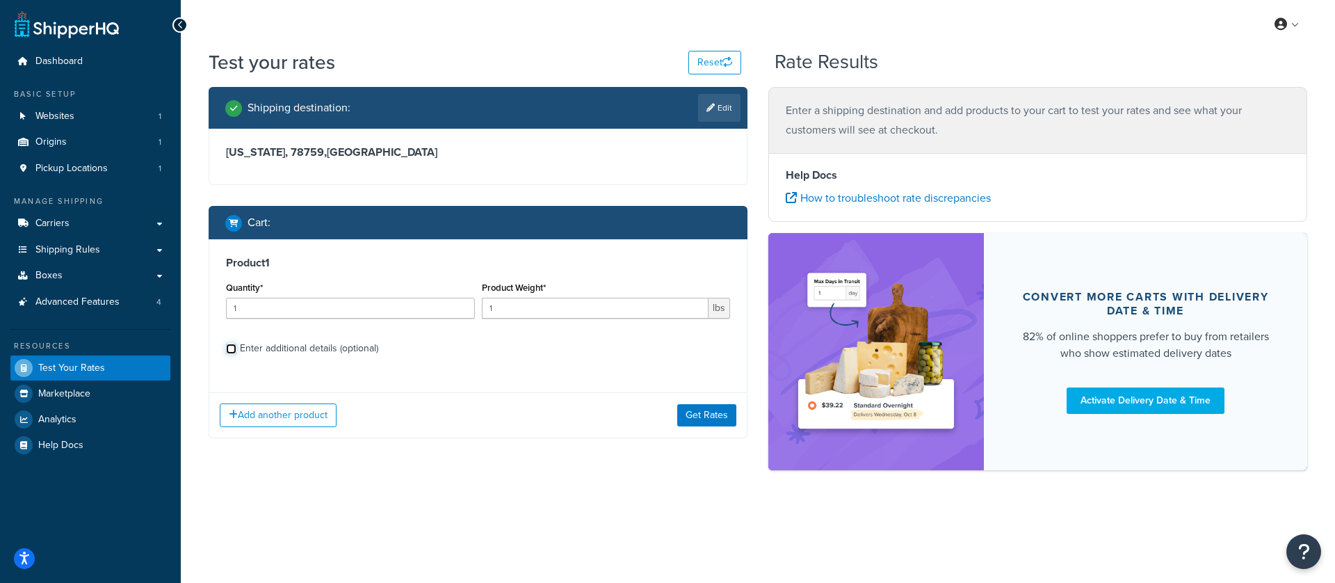
click at [234, 347] on input "Enter additional details (optional)" at bounding box center [231, 348] width 10 height 10
checkbox input "true"
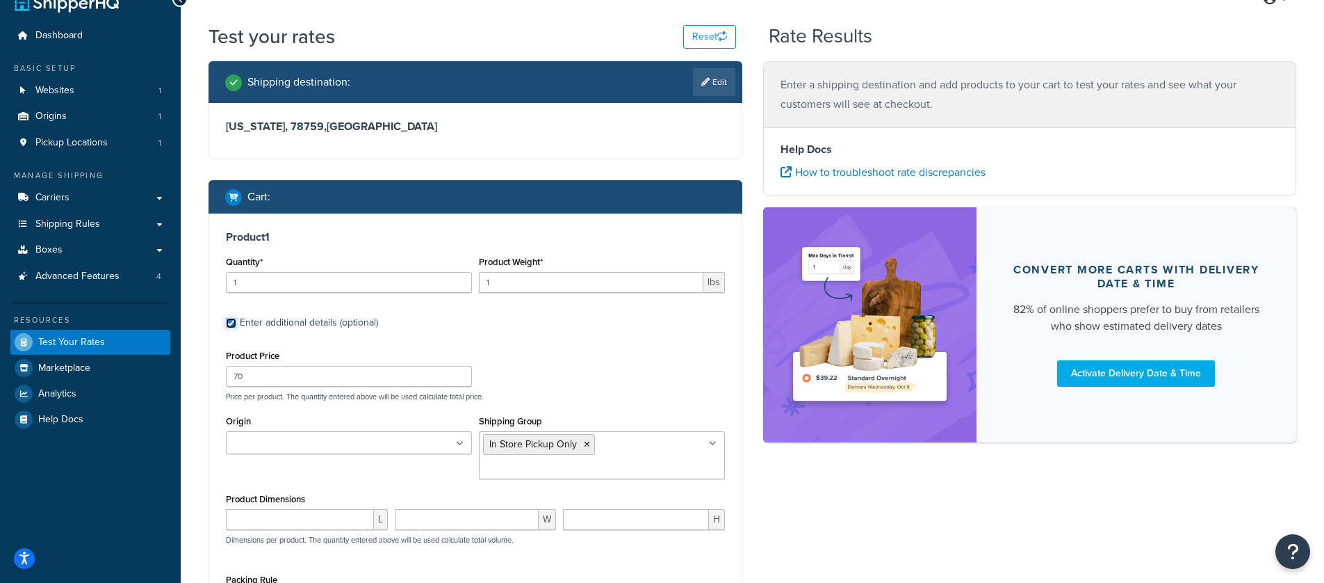
scroll to position [26, 0]
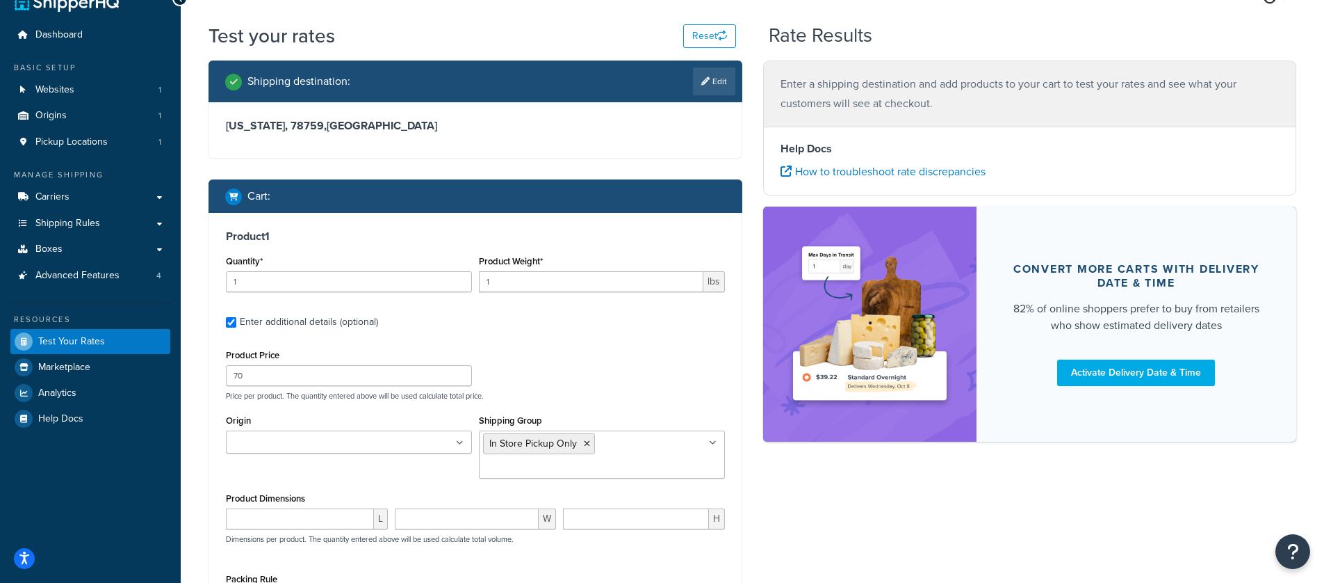
click at [451, 443] on ul at bounding box center [349, 441] width 246 height 23
click at [590, 368] on div "Product Price 70 Price per product. The quantity entered above will be used cal…" at bounding box center [475, 373] width 506 height 55
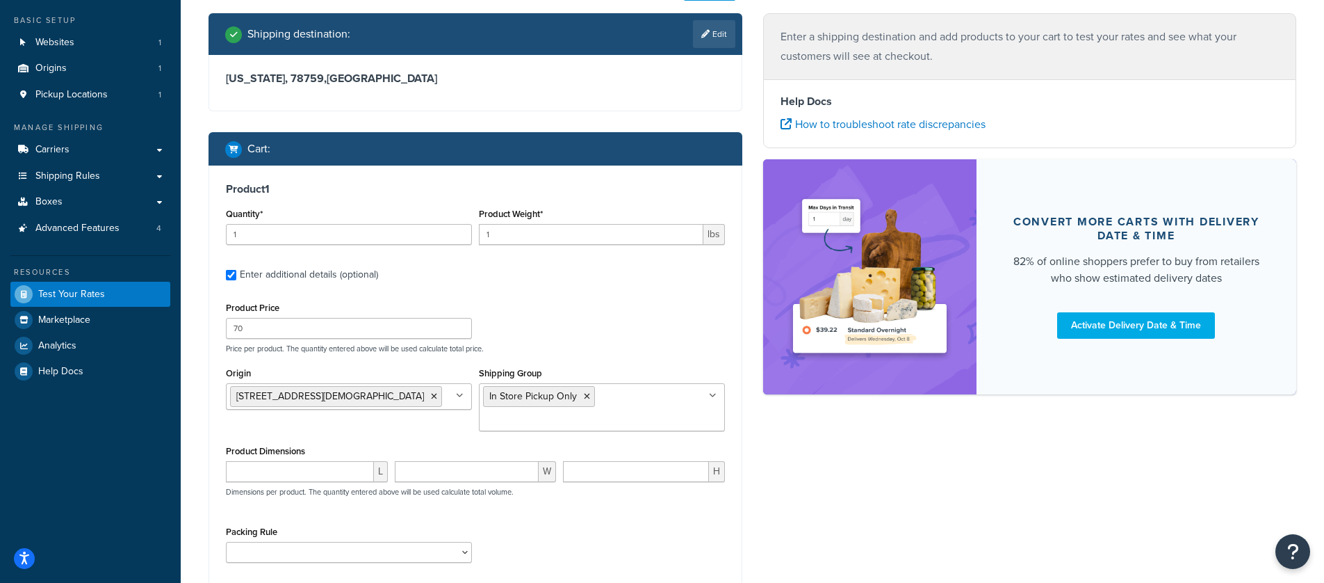
scroll to position [102, 0]
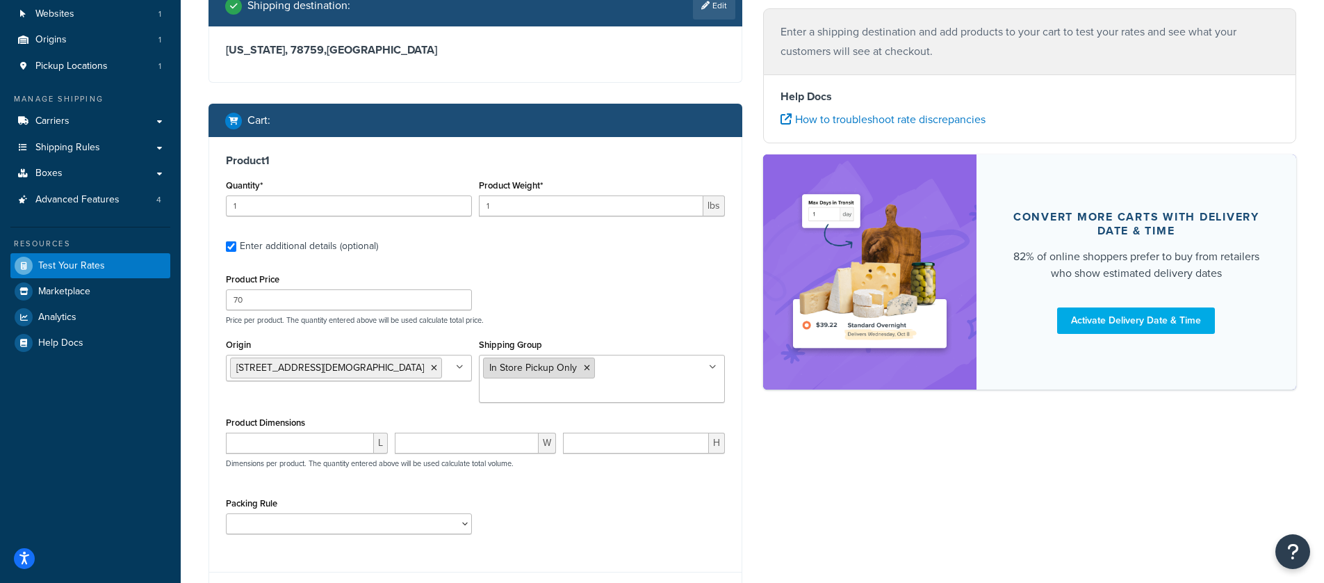
click at [573, 369] on span "In Store Pickup Only" at bounding box center [533, 367] width 88 height 15
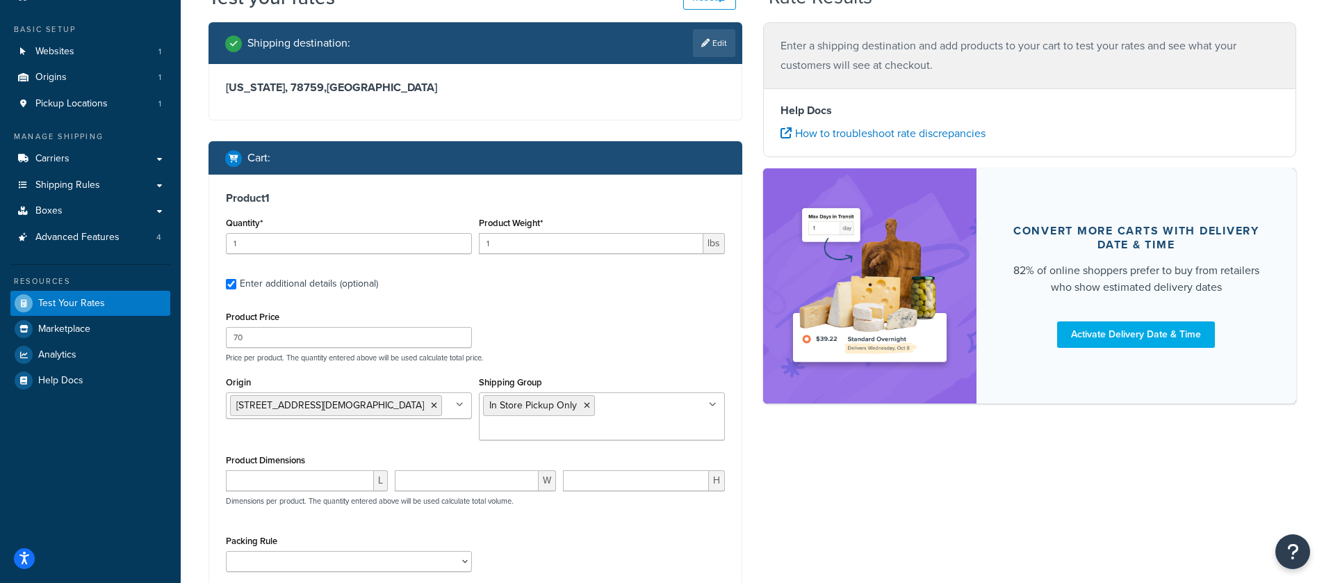
scroll to position [0, 0]
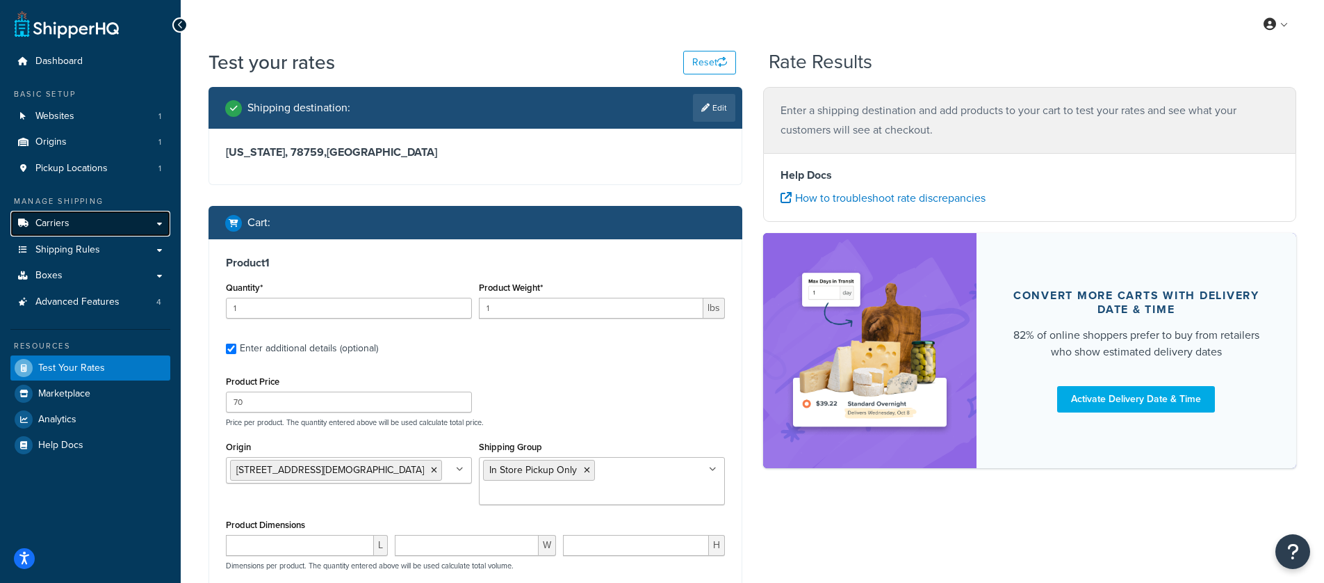
click at [92, 233] on link "Carriers" at bounding box center [90, 224] width 160 height 26
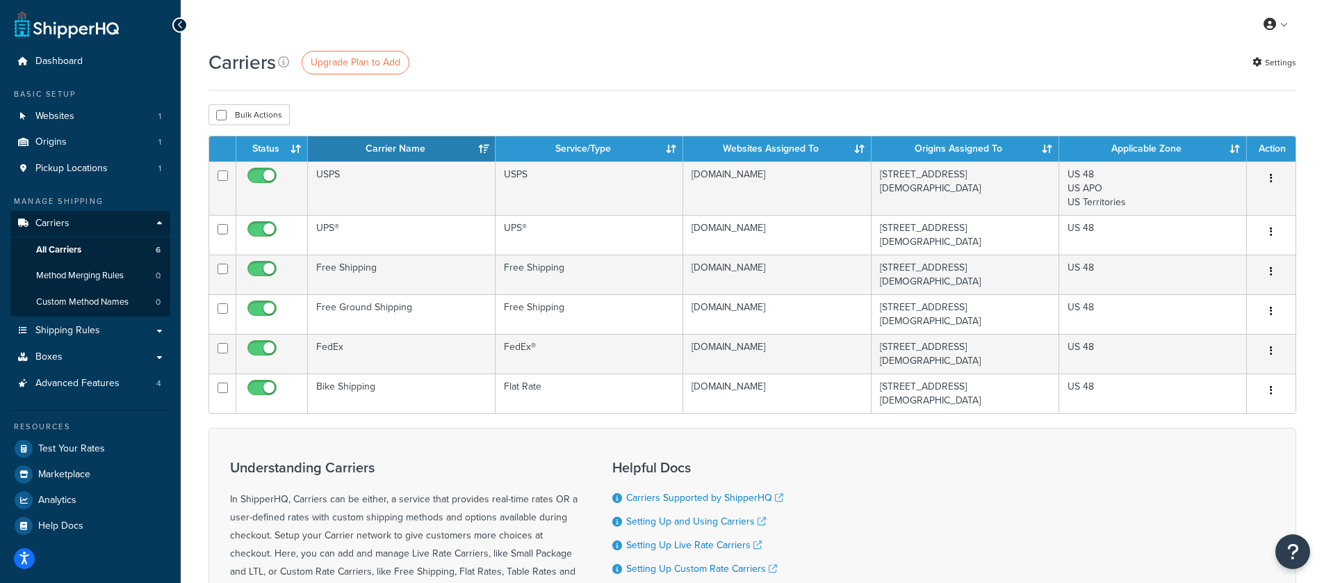
scroll to position [158, 0]
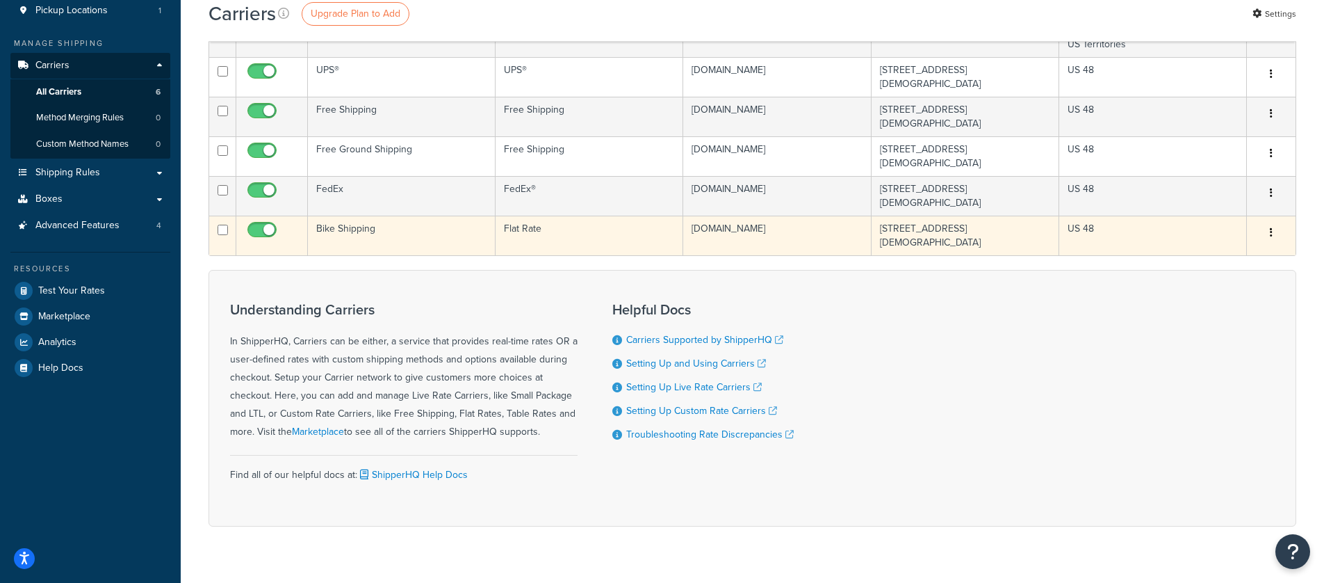
click at [1269, 222] on button "button" at bounding box center [1271, 233] width 19 height 22
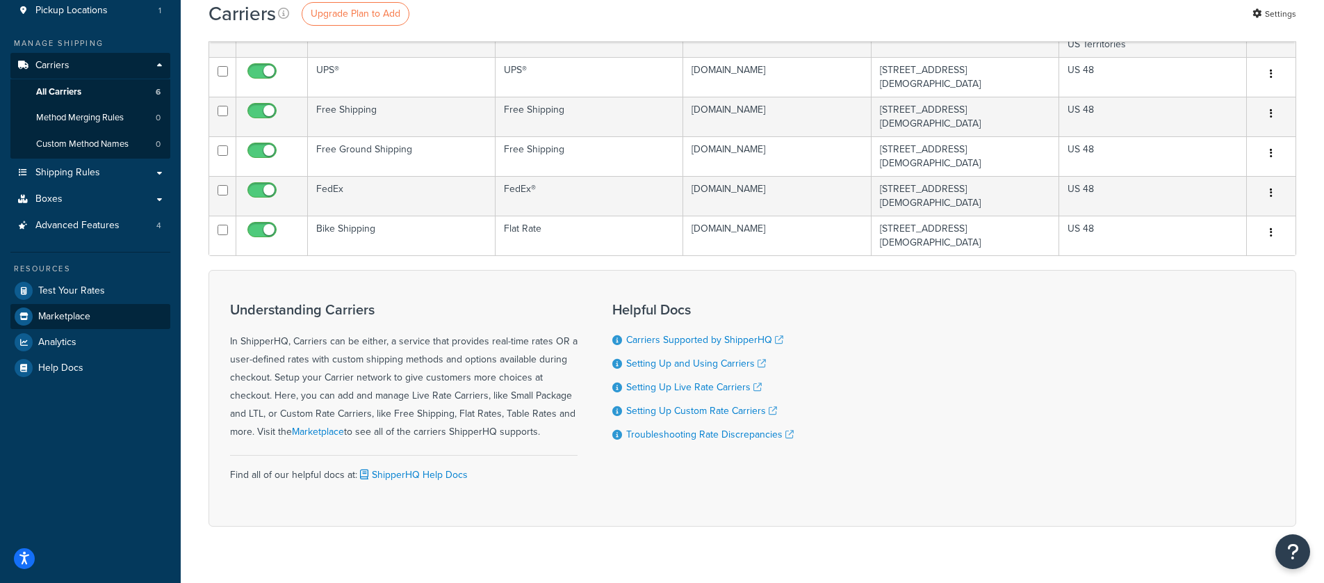
scroll to position [0, 0]
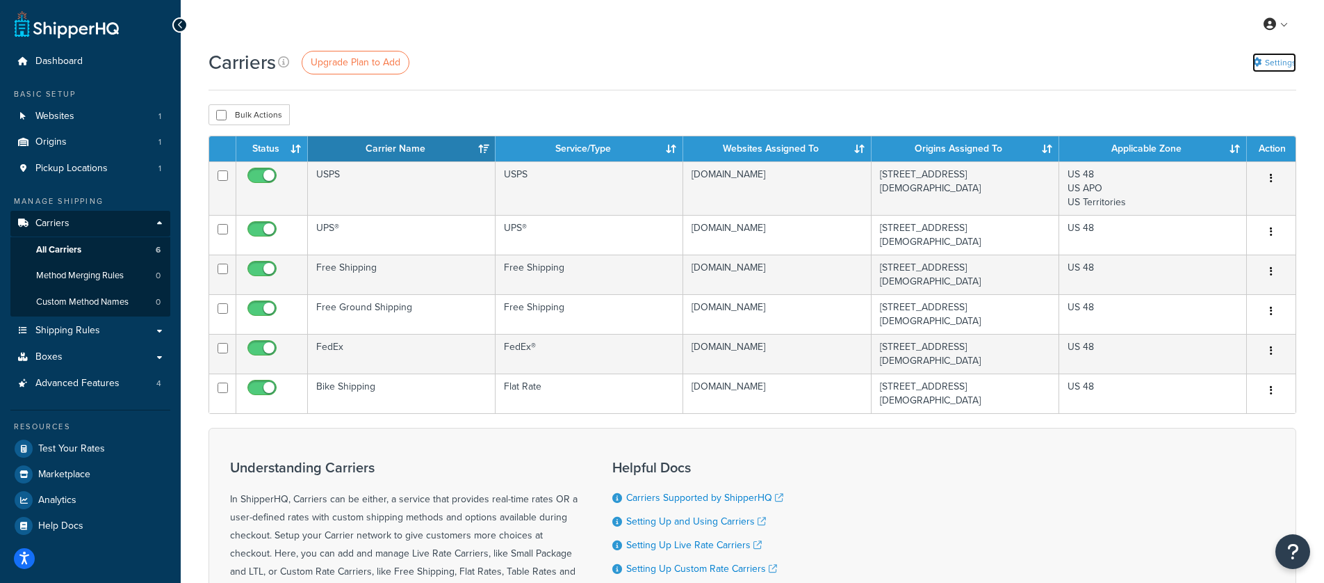
click at [1271, 61] on link "Settings" at bounding box center [1275, 62] width 44 height 19
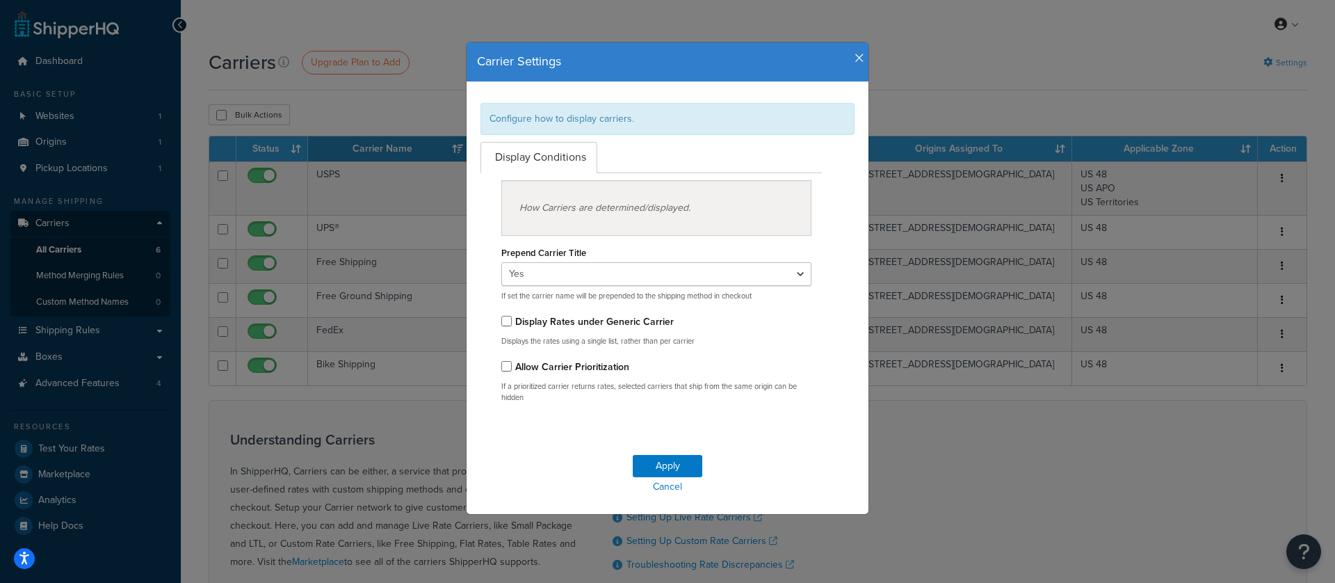
click at [1271, 61] on div "Carrier Settings Configure how to display carriers. Display Conditions How Carr…" at bounding box center [667, 291] width 1335 height 583
click at [854, 57] on icon "button" at bounding box center [859, 58] width 10 height 13
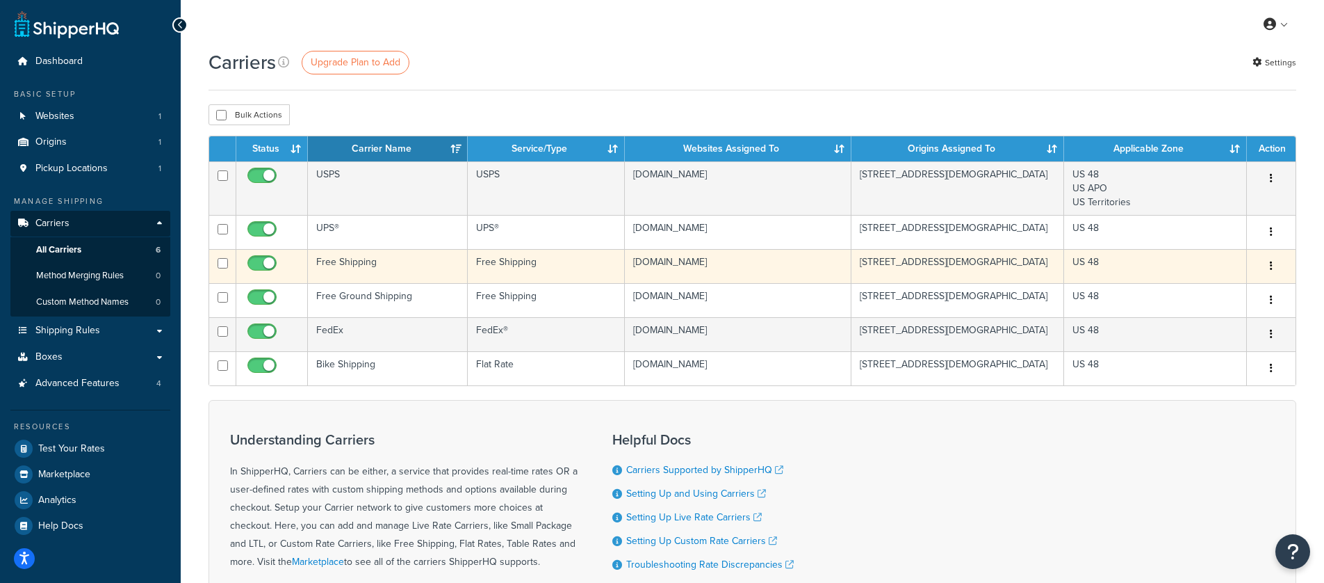
click at [756, 268] on td "pxqnfy-fs.myshopify.com" at bounding box center [738, 266] width 227 height 34
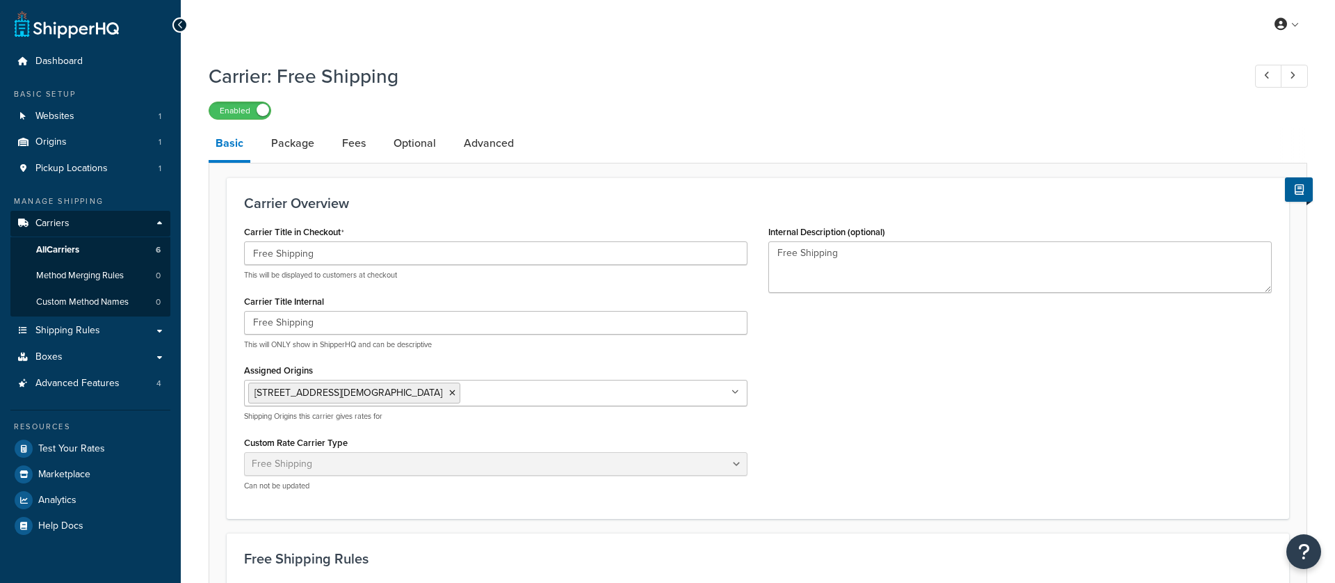
select select "free"
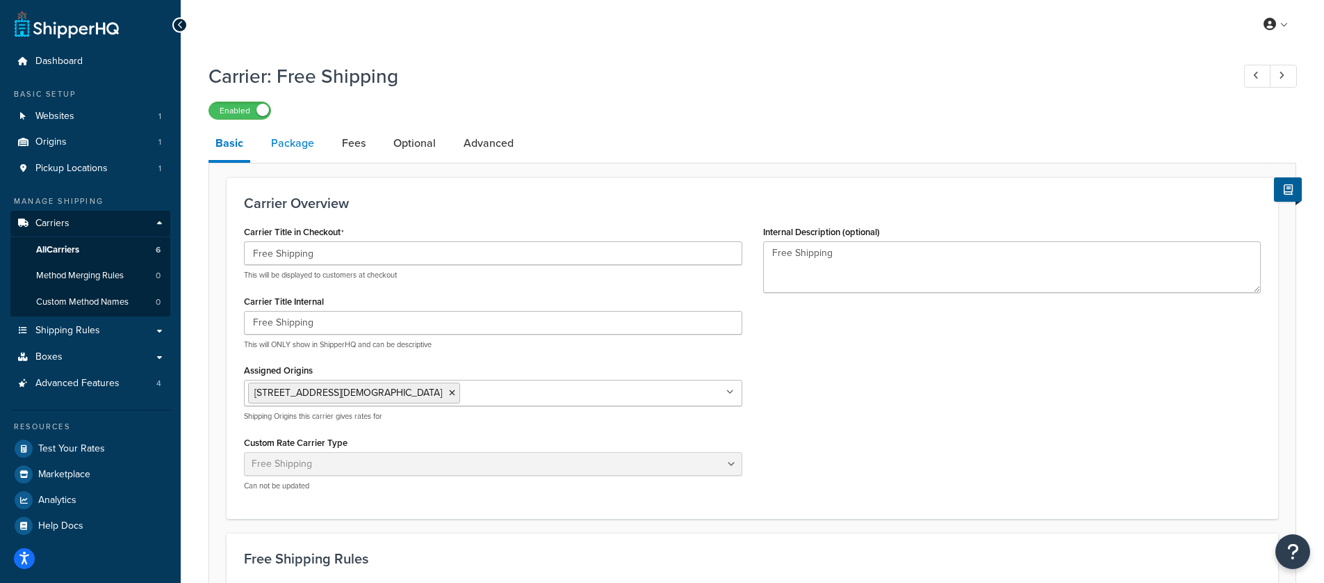
click at [307, 154] on link "Package" at bounding box center [292, 143] width 57 height 33
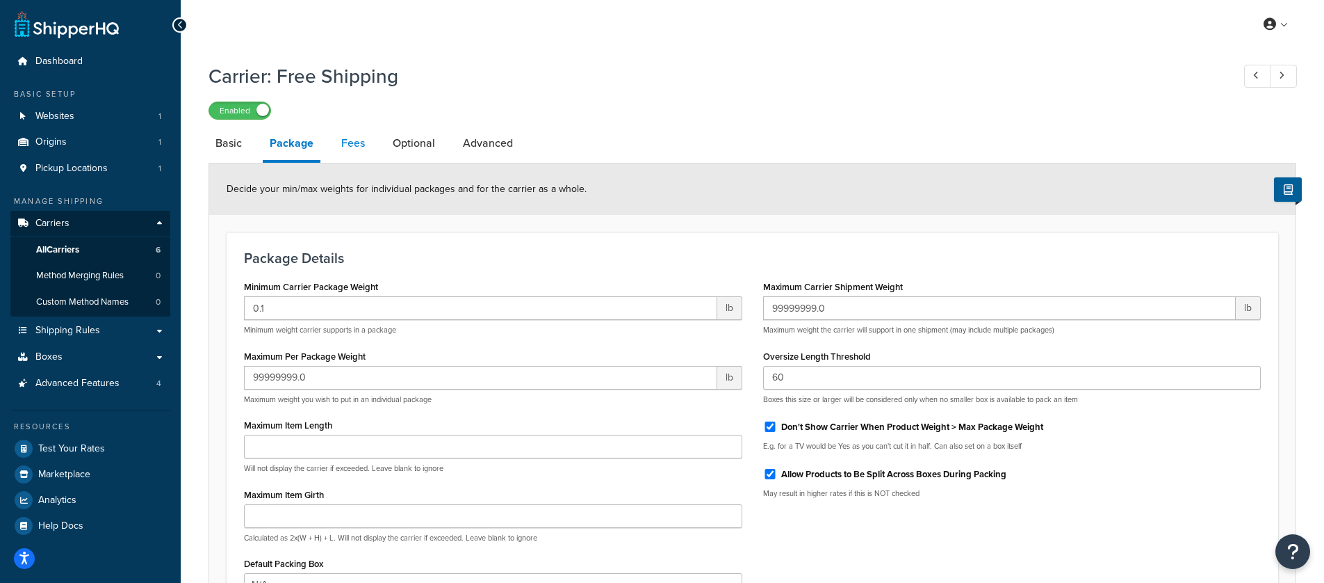
click at [356, 151] on link "Fees" at bounding box center [353, 143] width 38 height 33
select select "AFTER"
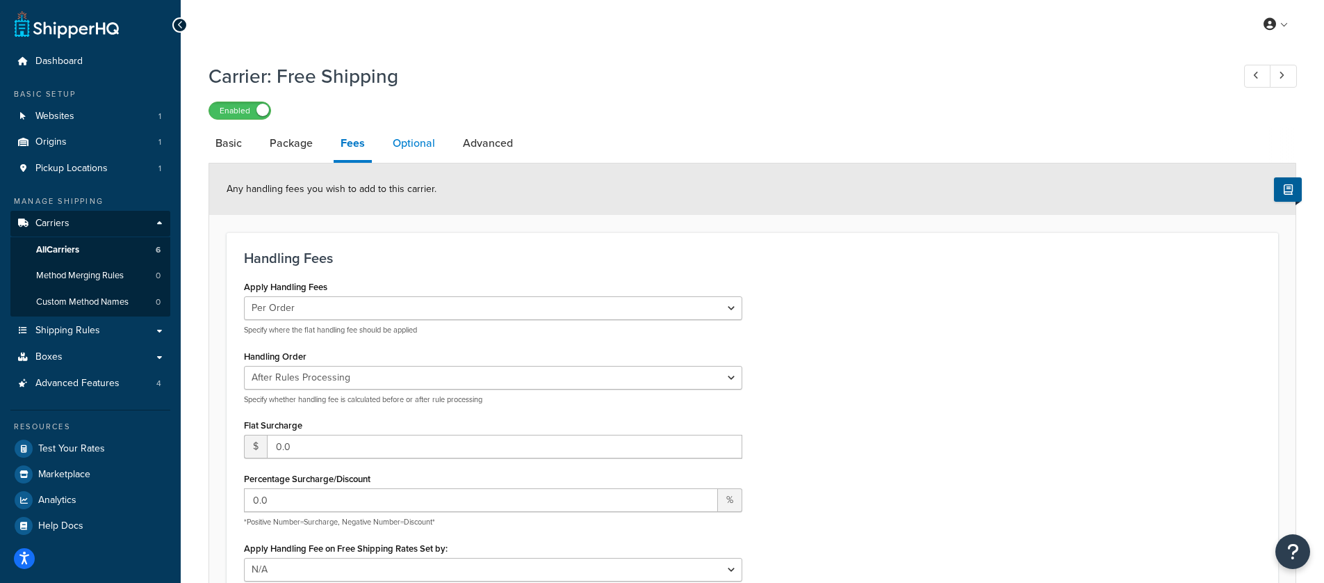
click at [402, 143] on link "Optional" at bounding box center [414, 143] width 56 height 33
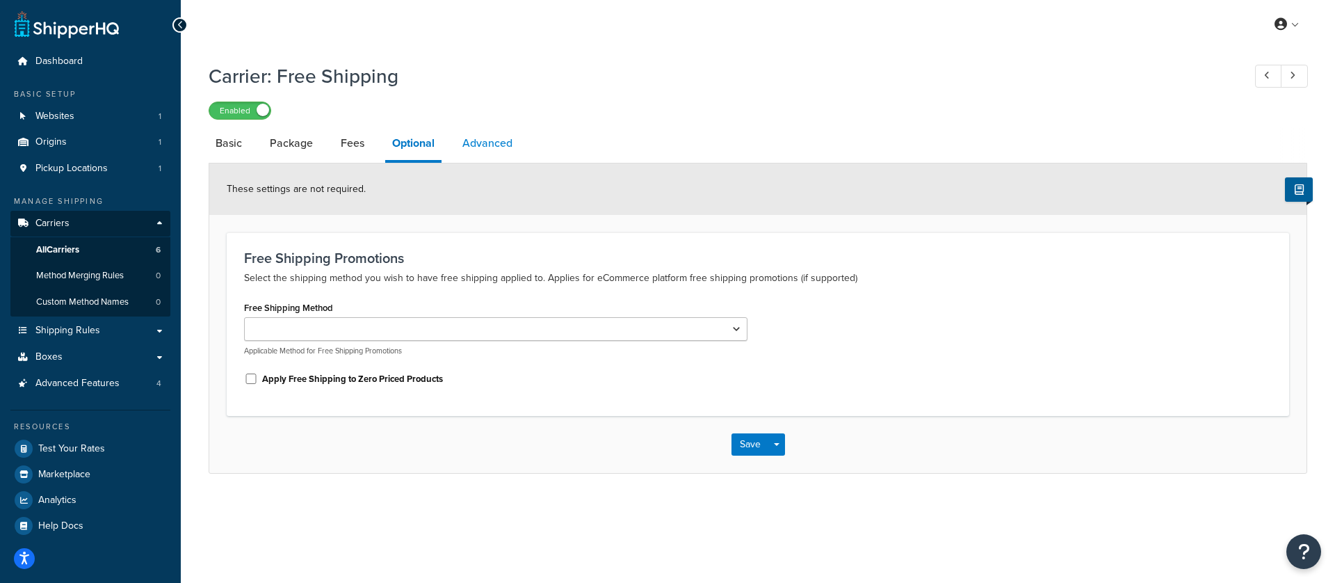
click at [515, 142] on link "Advanced" at bounding box center [487, 143] width 64 height 33
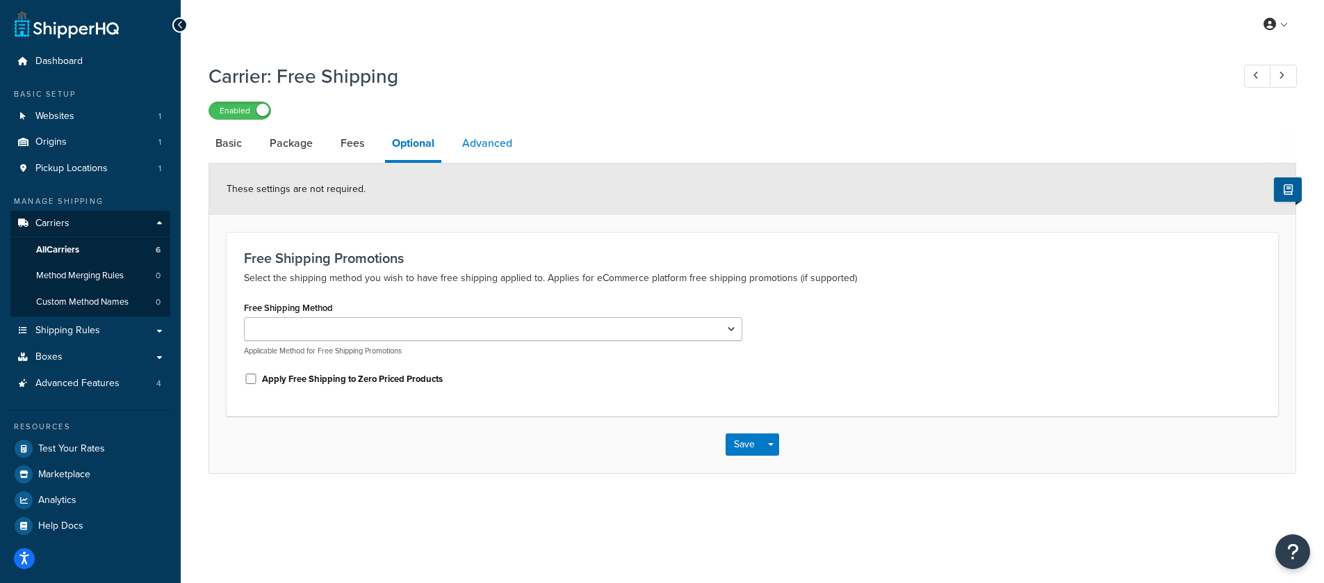
select select "false"
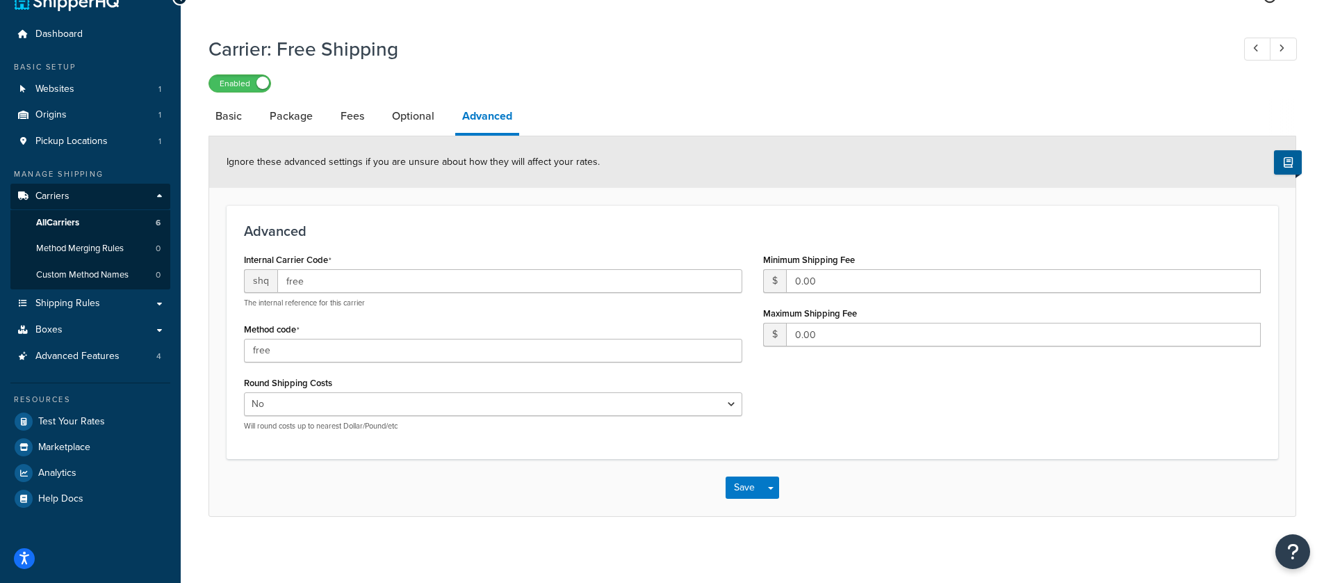
scroll to position [32, 0]
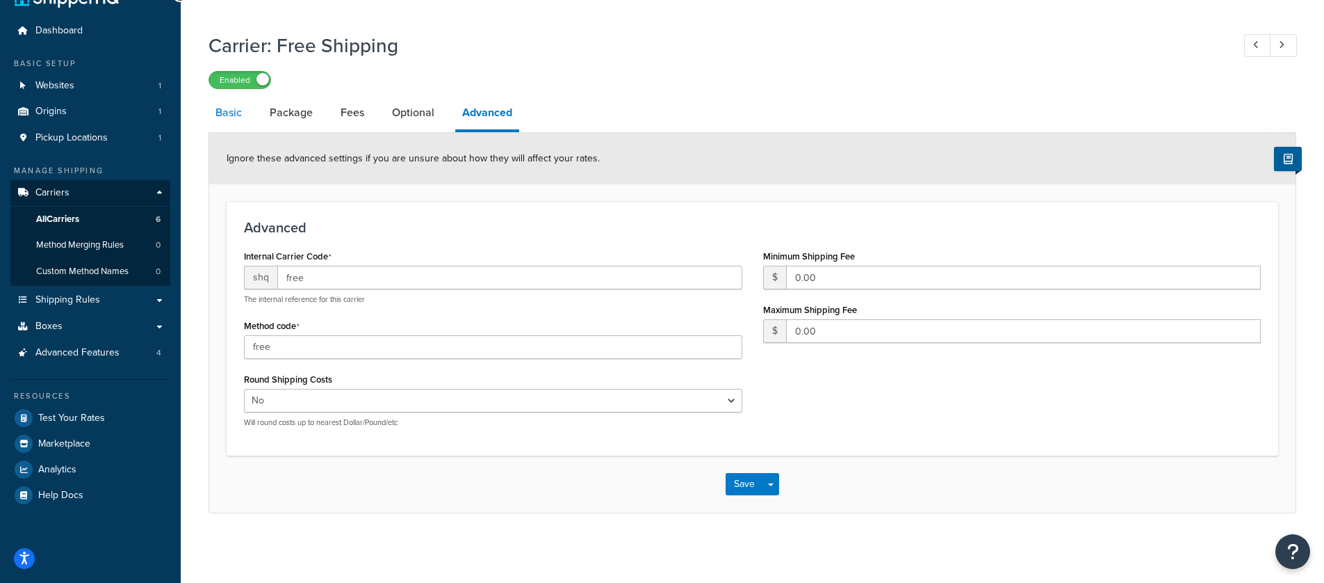
click at [246, 119] on link "Basic" at bounding box center [229, 112] width 40 height 33
select select "free"
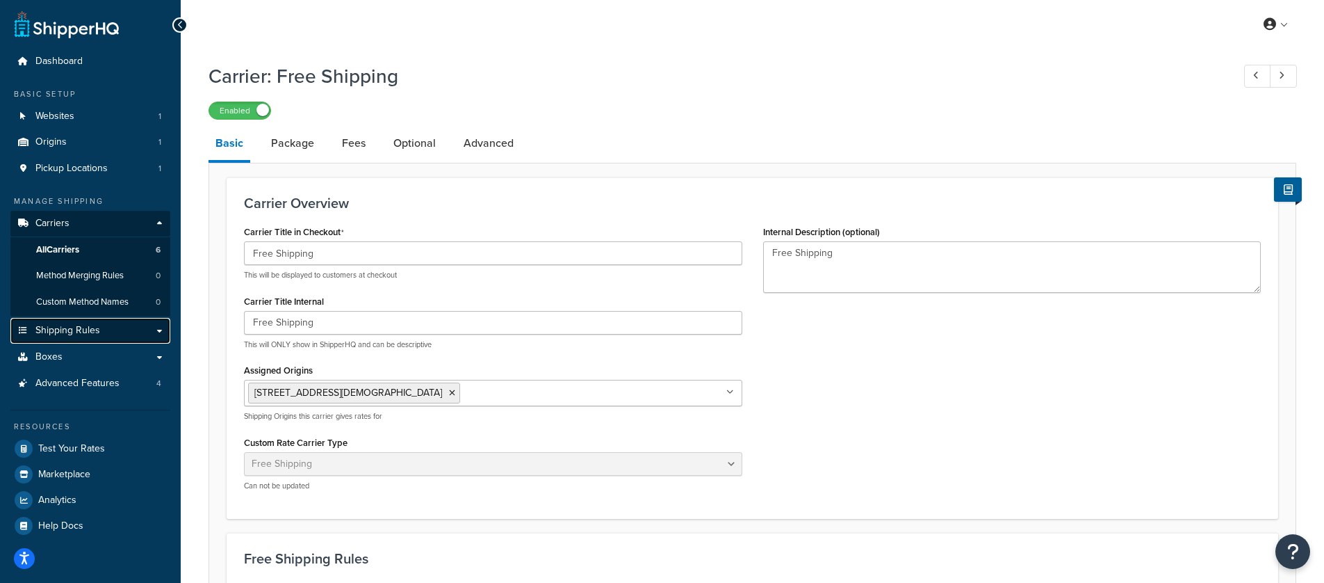
click at [116, 323] on link "Shipping Rules" at bounding box center [90, 331] width 160 height 26
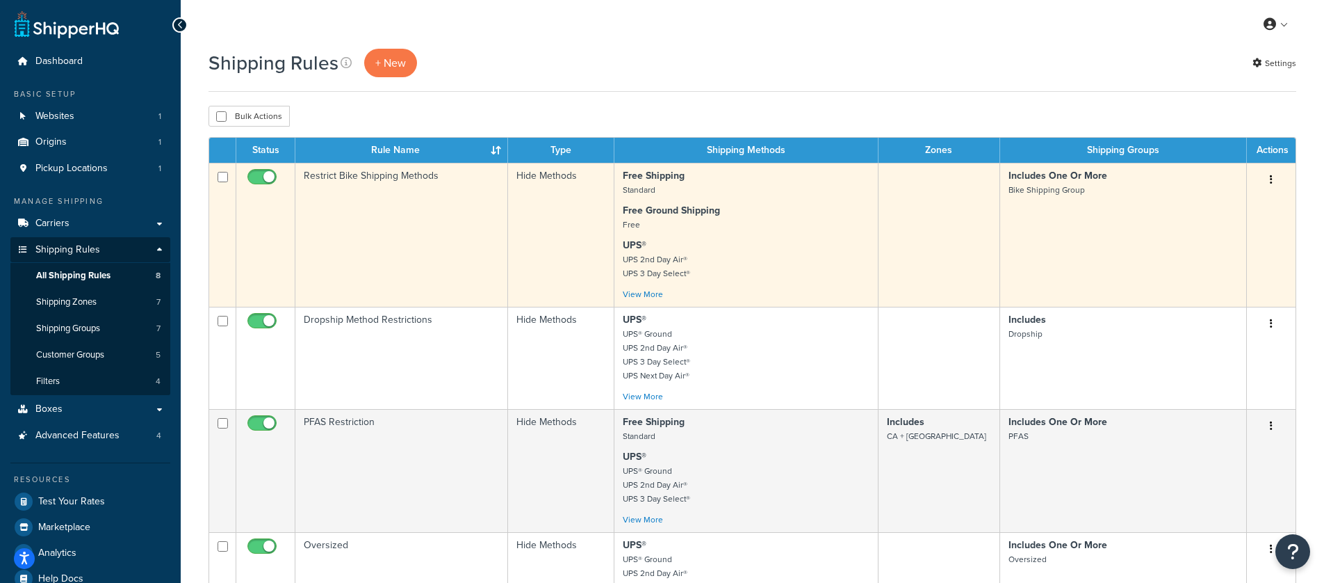
click at [1274, 179] on button "button" at bounding box center [1271, 180] width 19 height 22
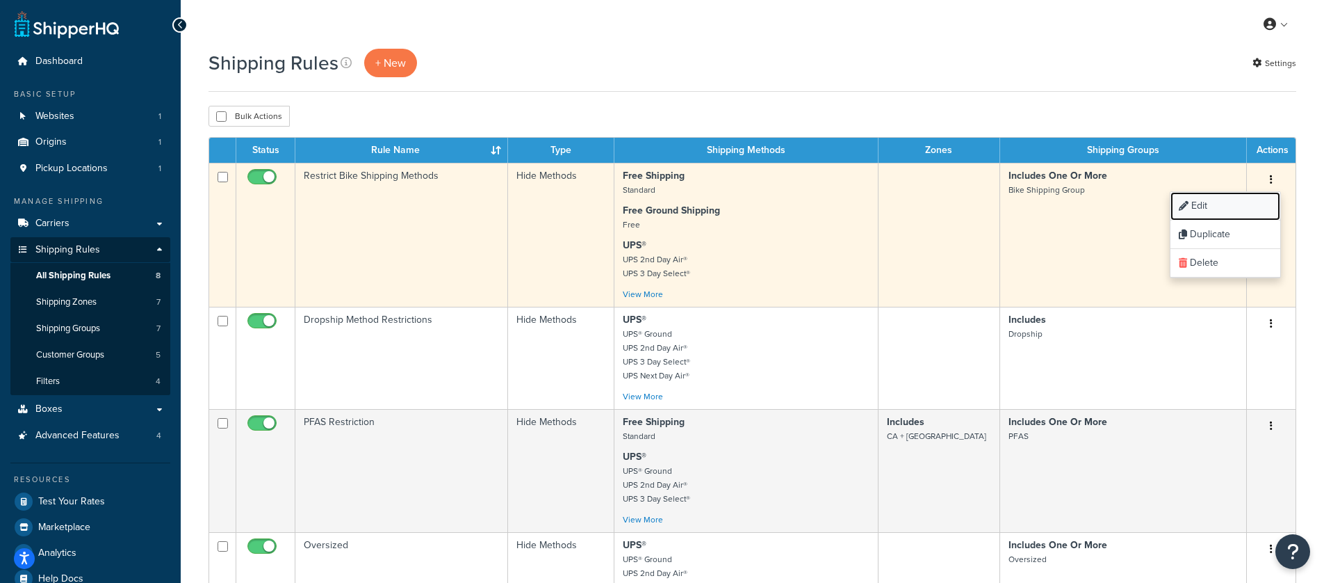
click at [1248, 204] on link "Edit" at bounding box center [1226, 206] width 110 height 29
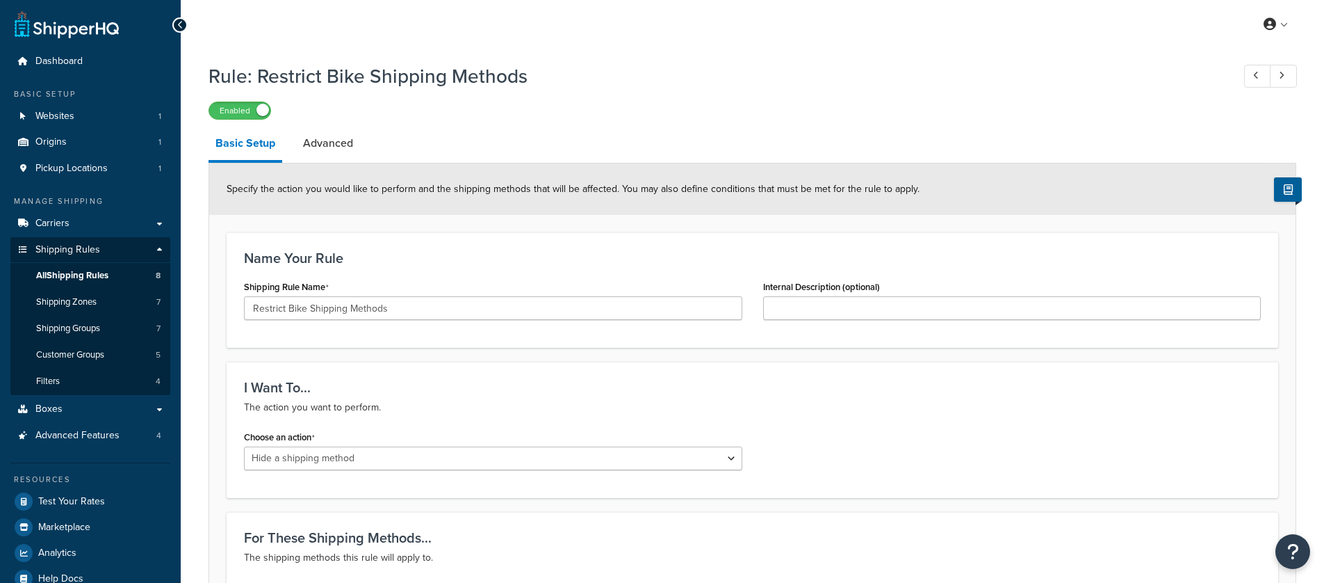
select select "HIDE"
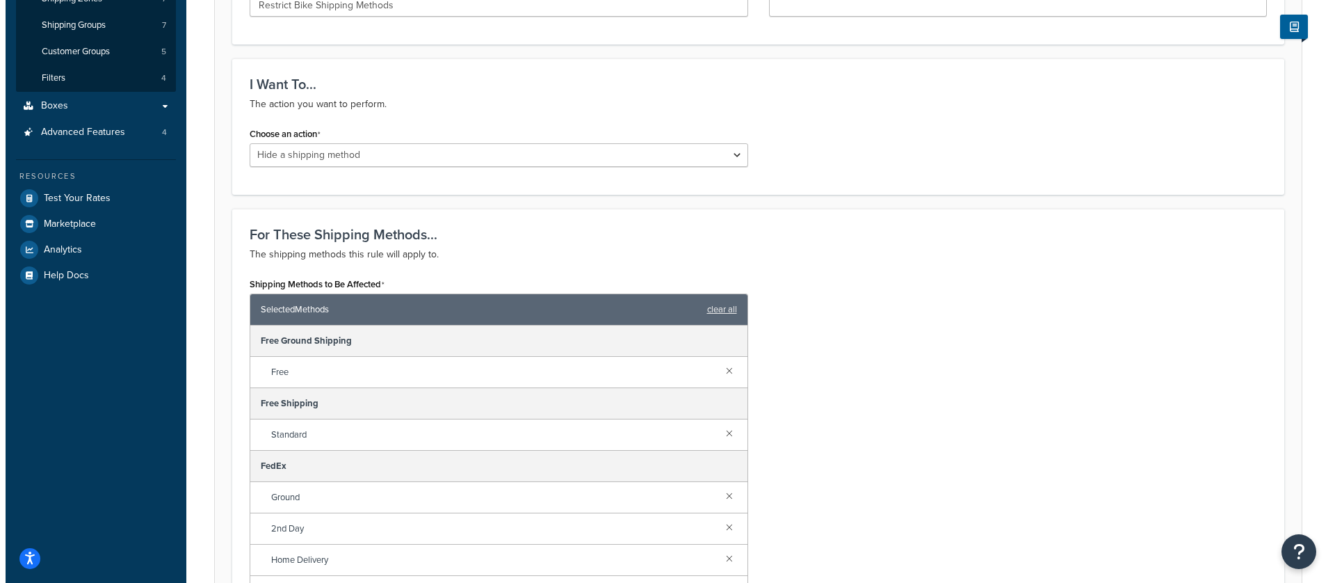
scroll to position [386, 0]
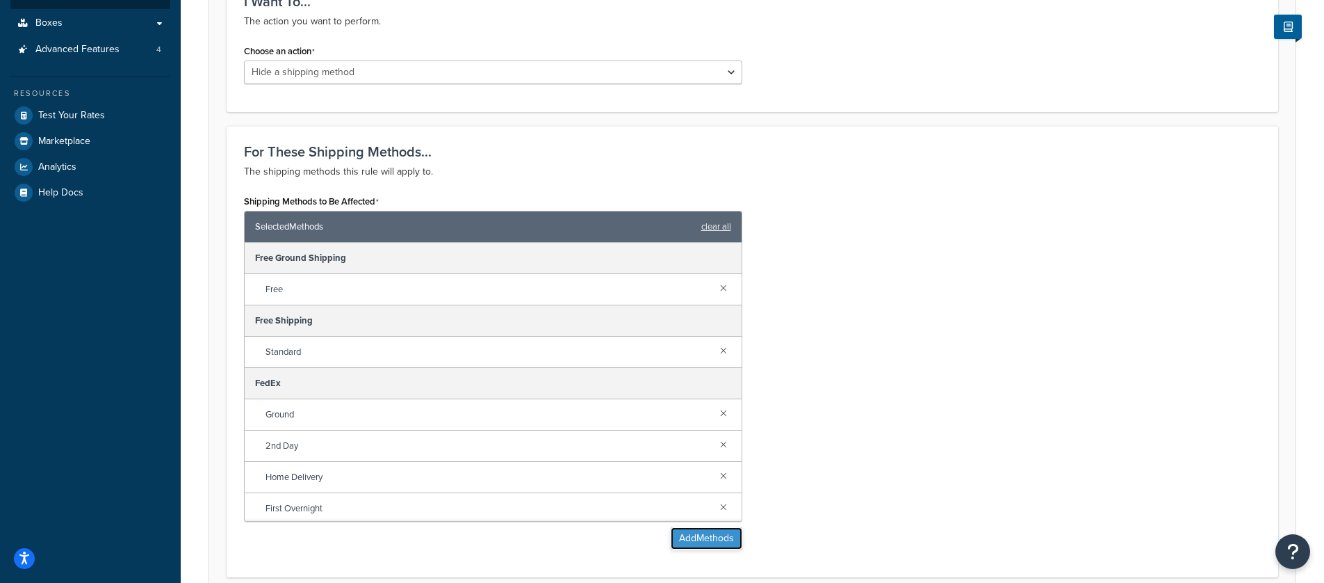
click at [699, 545] on button "Add Methods" at bounding box center [707, 538] width 72 height 22
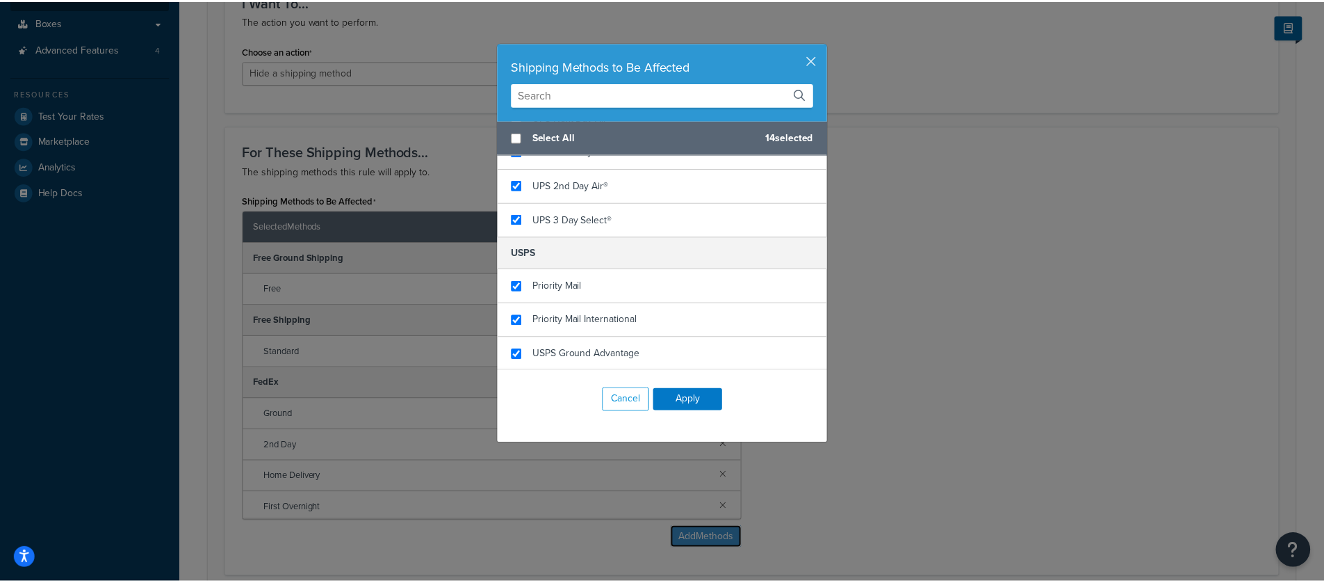
scroll to position [0, 0]
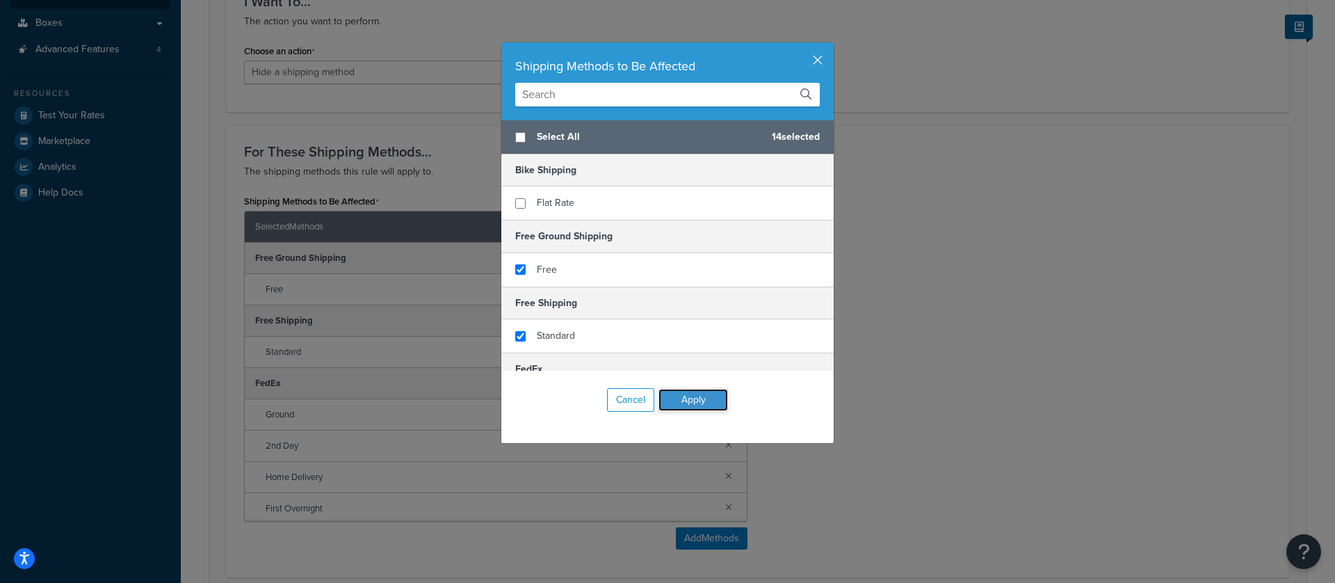
click at [683, 390] on button "Apply" at bounding box center [693, 400] width 70 height 22
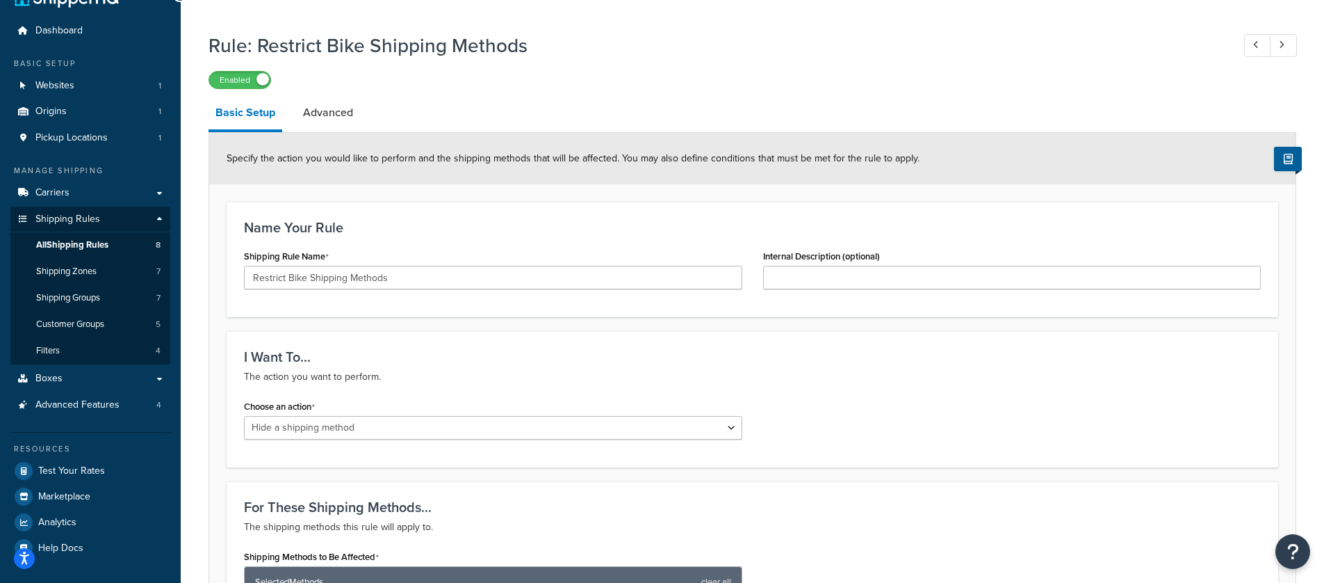
scroll to position [22, 0]
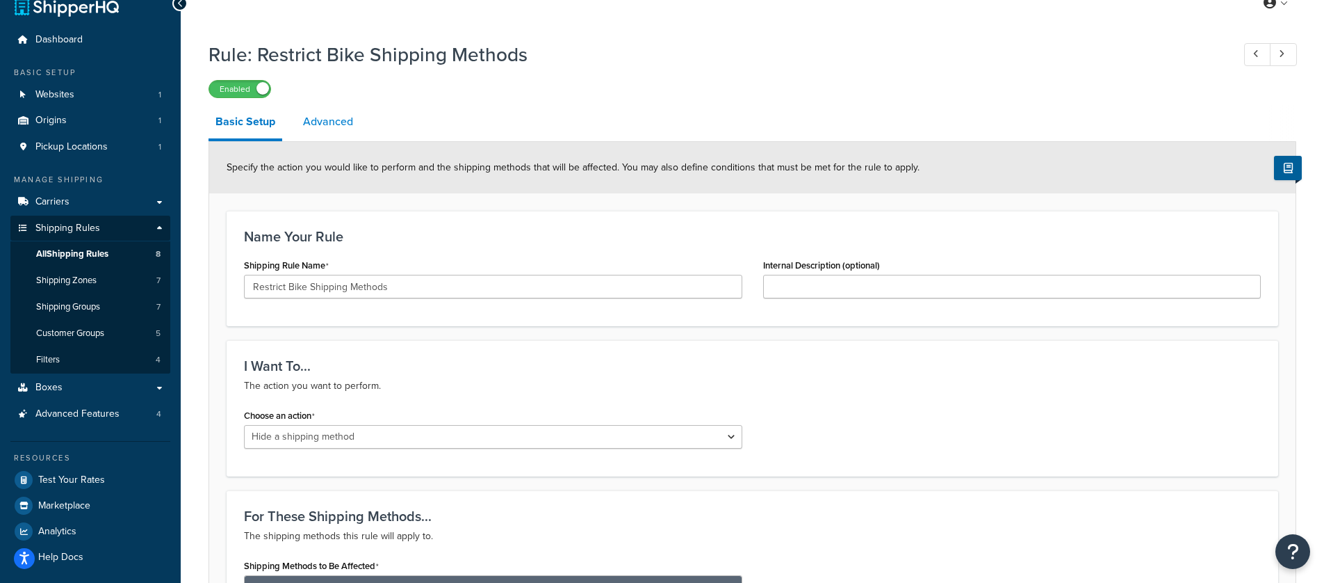
click at [355, 126] on link "Advanced" at bounding box center [328, 121] width 64 height 33
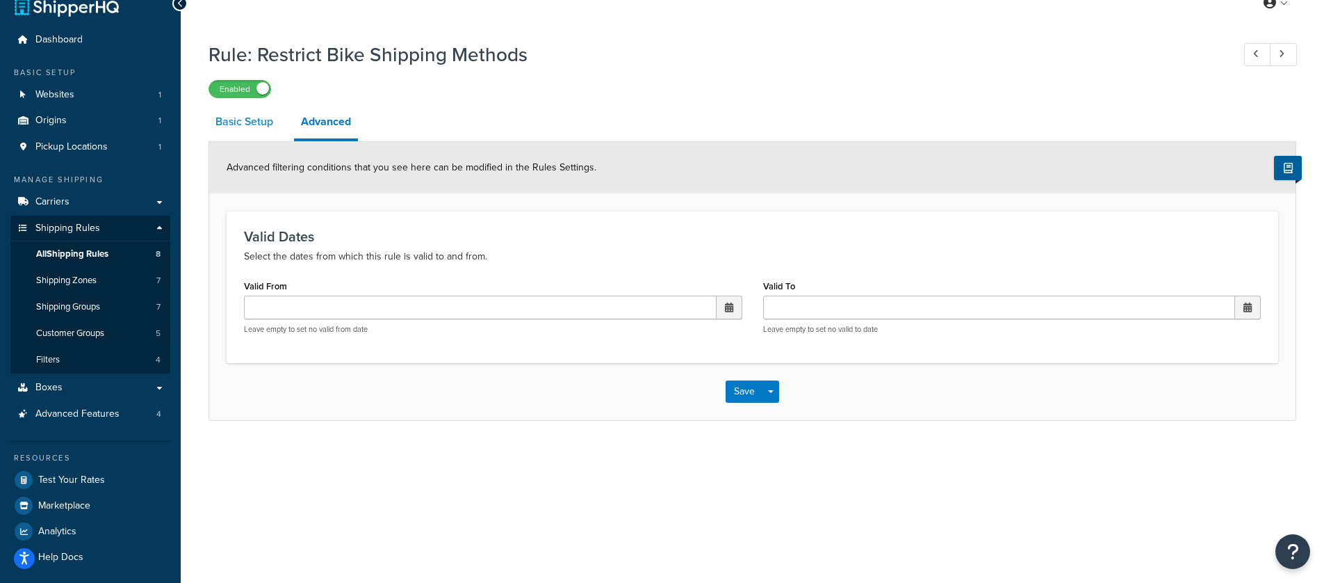
click at [257, 126] on link "Basic Setup" at bounding box center [245, 121] width 72 height 33
select select "HIDE"
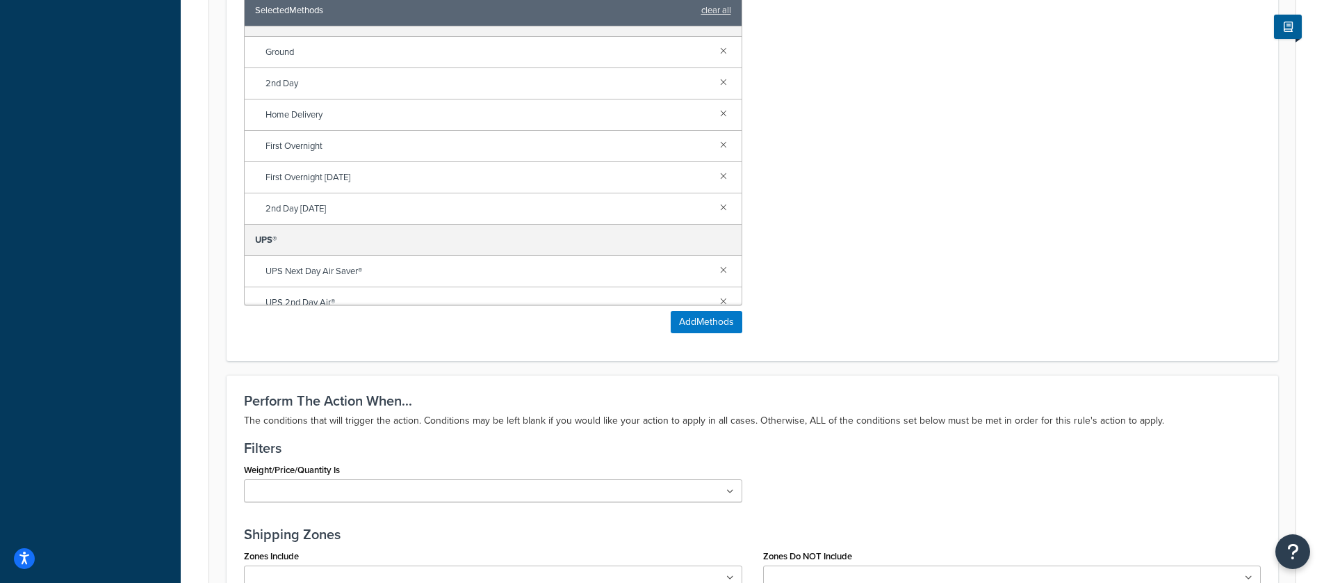
scroll to position [990, 0]
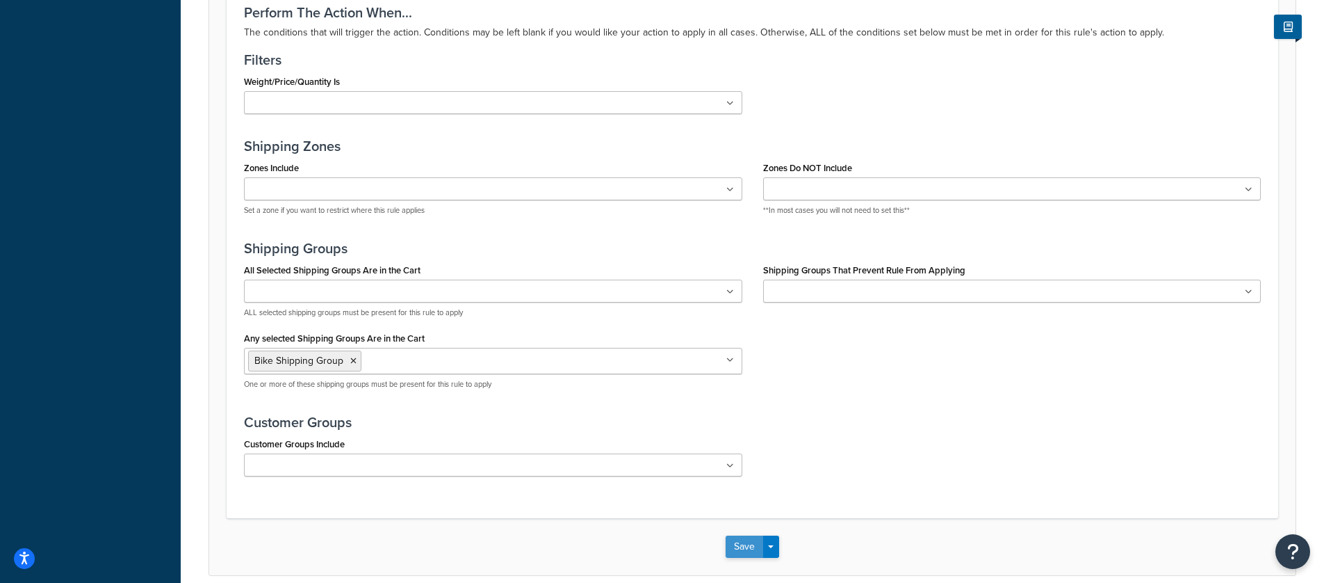
click at [749, 542] on button "Save" at bounding box center [745, 546] width 38 height 22
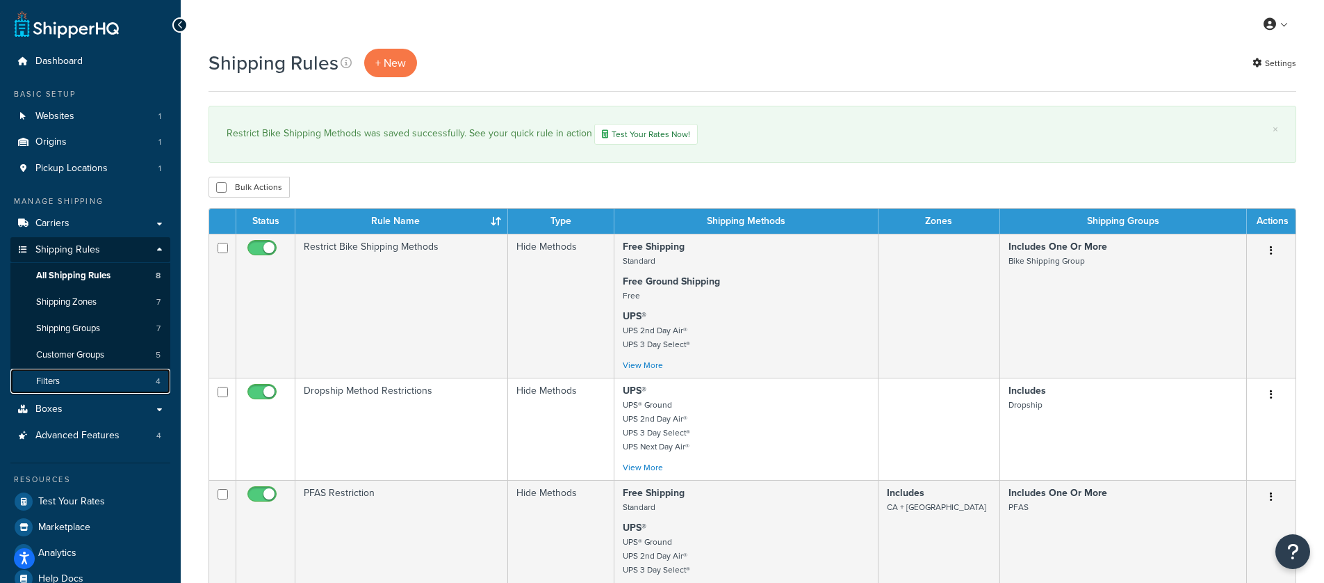
click at [74, 382] on link "Filters 4" at bounding box center [90, 381] width 160 height 26
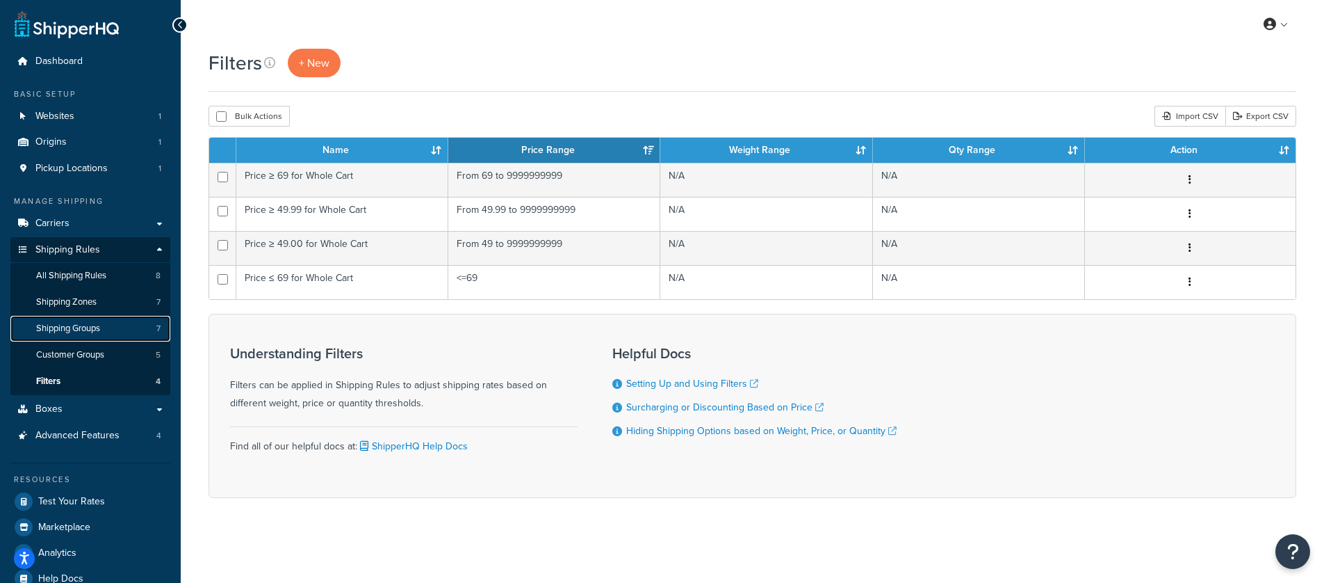
click at [93, 323] on span "Shipping Groups" at bounding box center [68, 329] width 64 height 12
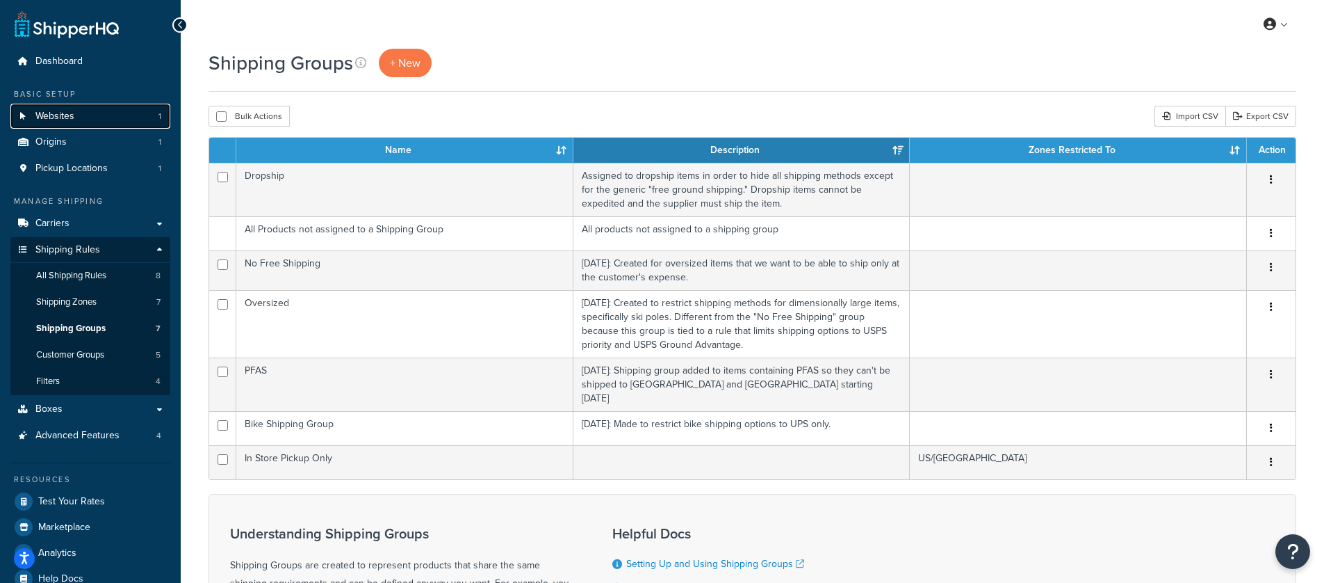
click at [88, 117] on link "Websites 1" at bounding box center [90, 117] width 160 height 26
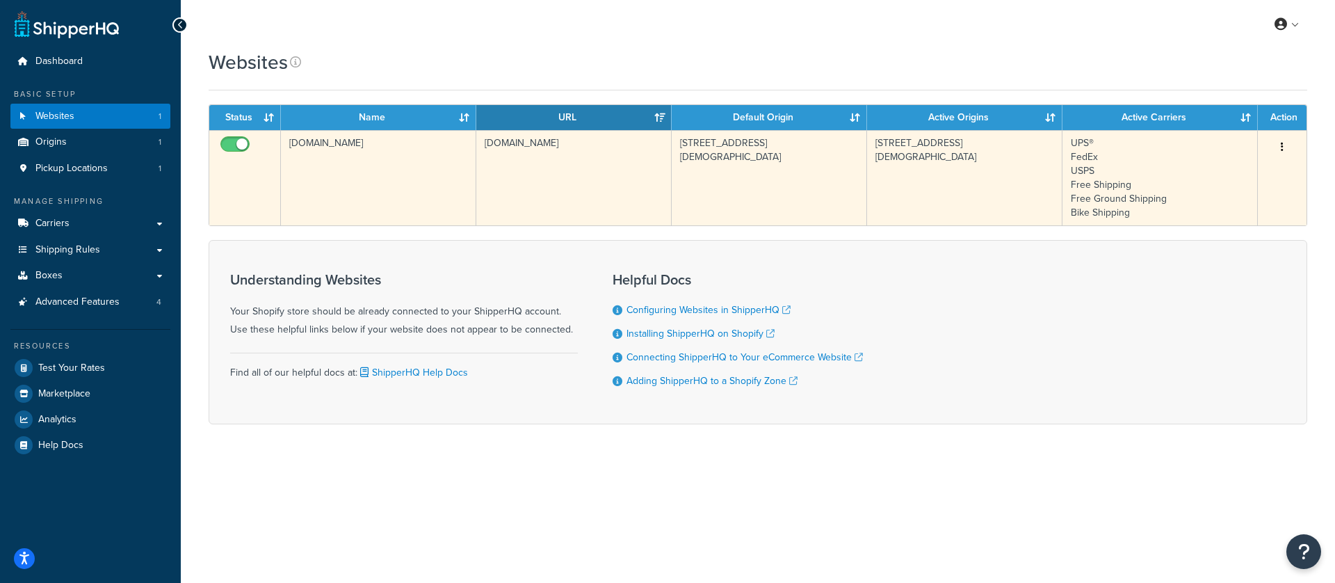
click at [395, 177] on td "[DOMAIN_NAME]" at bounding box center [378, 177] width 195 height 95
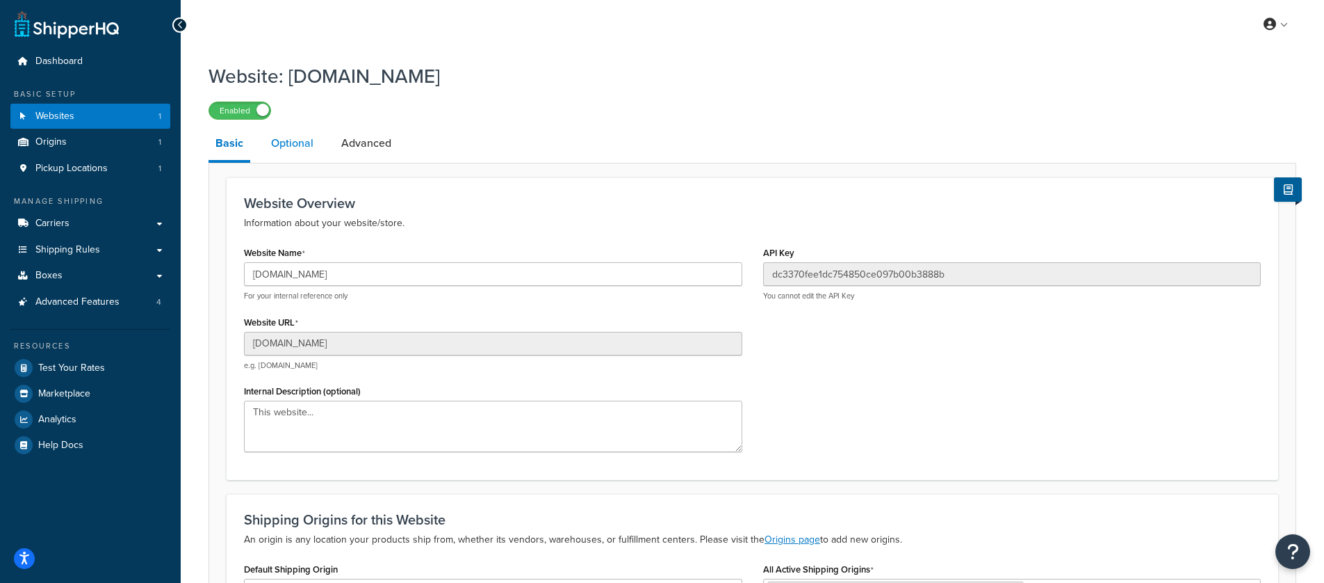
click at [282, 148] on link "Optional" at bounding box center [292, 143] width 56 height 33
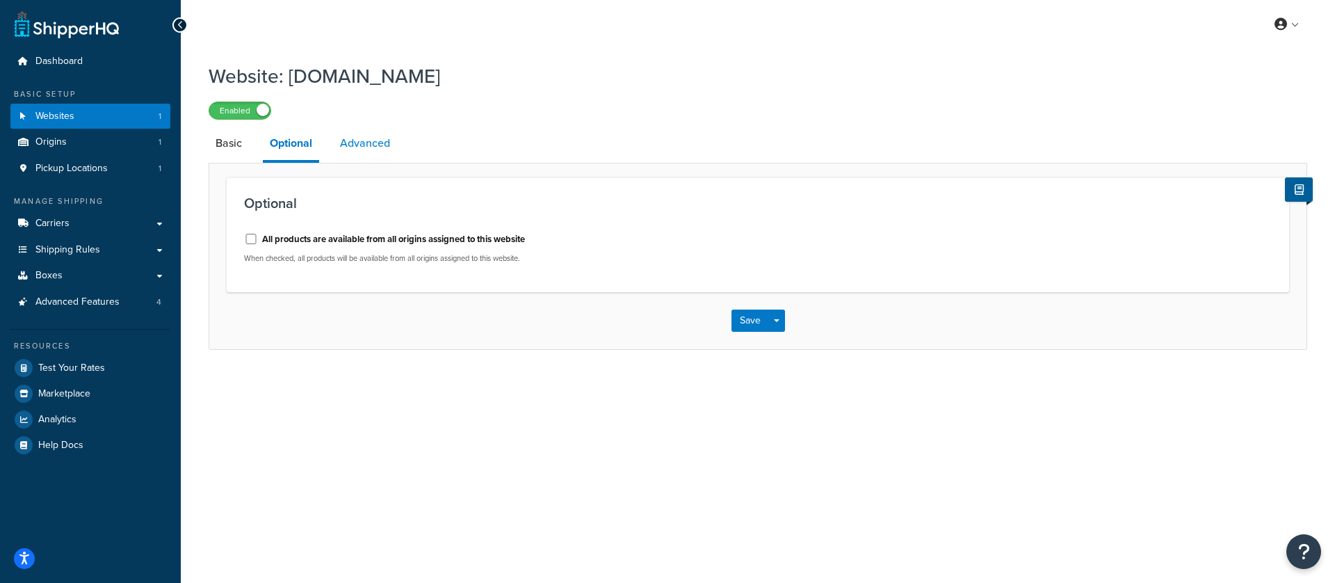
click at [396, 150] on link "Advanced" at bounding box center [365, 143] width 64 height 33
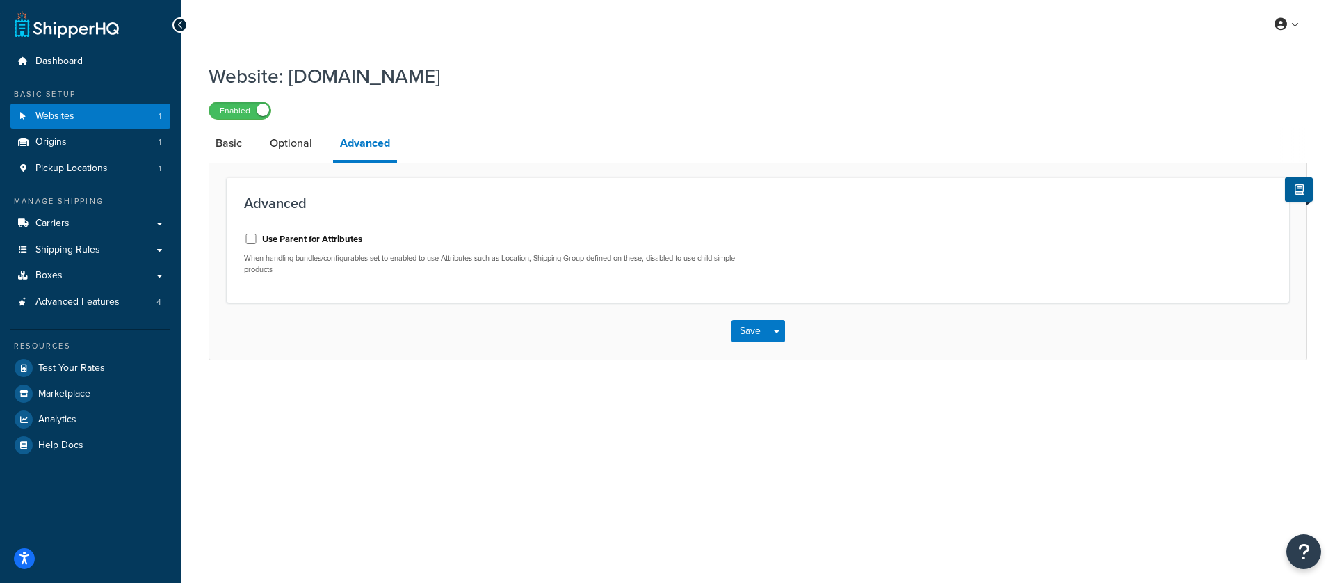
click at [109, 155] on div "Basic Setup Websites 1 Origins 1 Pickup Locations 1" at bounding box center [90, 134] width 160 height 93
click at [58, 143] on span "Origins" at bounding box center [50, 142] width 31 height 12
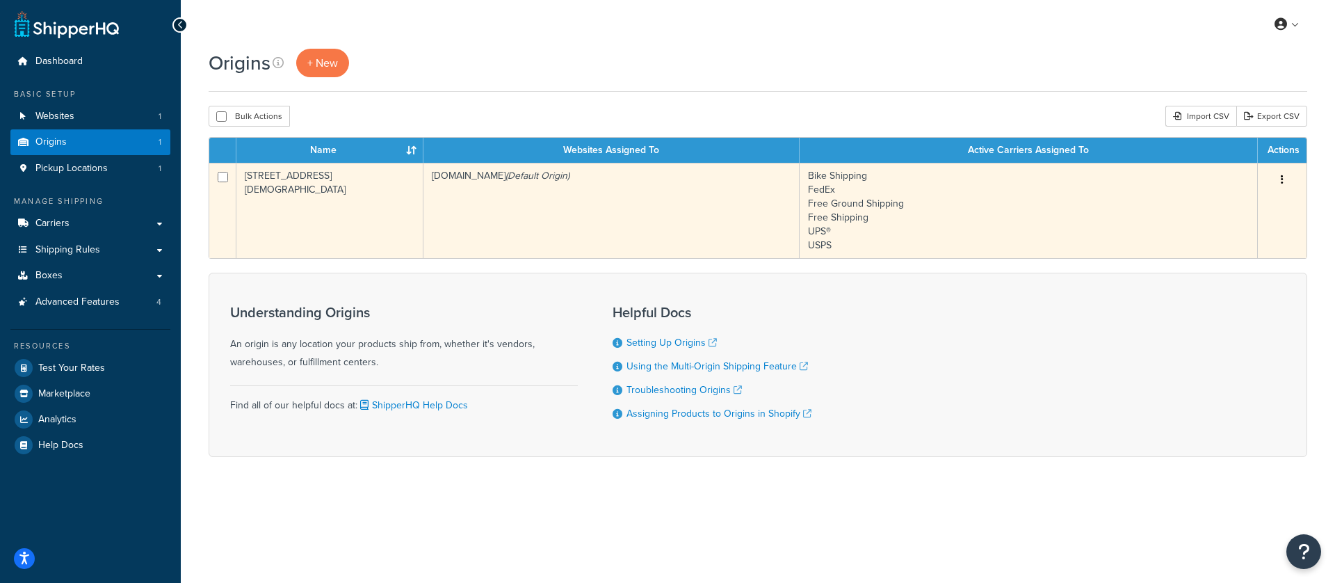
click at [1003, 186] on td "Bike Shipping FedEx Free Ground Shipping Free Shipping UPS® USPS" at bounding box center [1029, 210] width 458 height 95
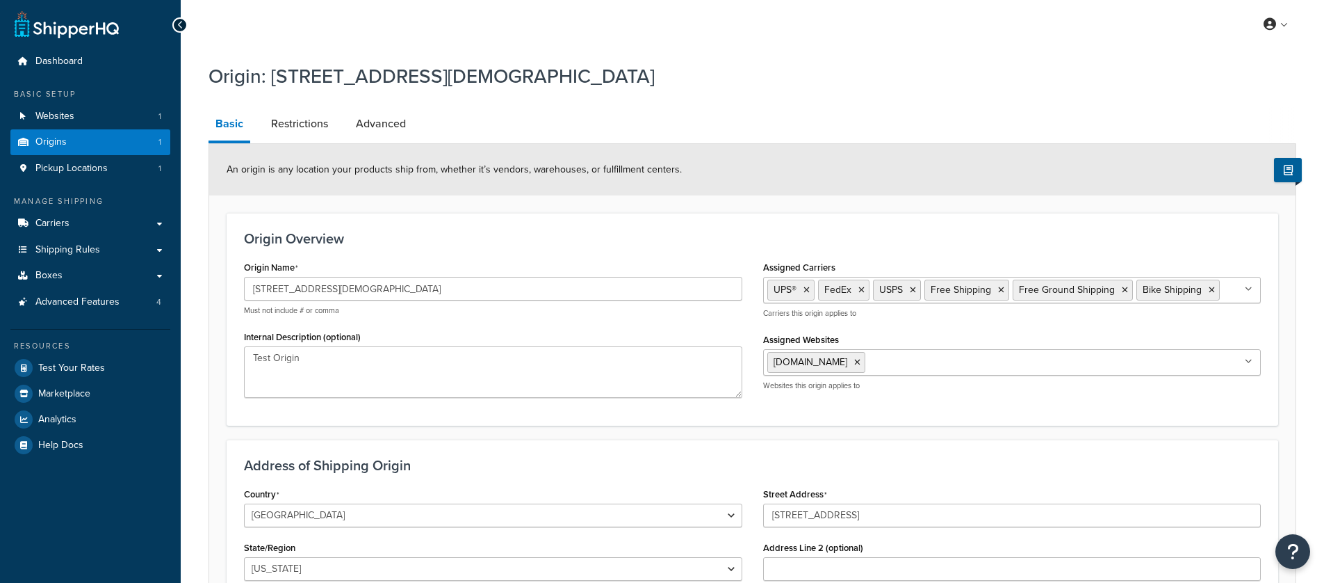
select select "45"
click at [1251, 289] on icon at bounding box center [1249, 289] width 8 height 8
click at [1251, 289] on icon at bounding box center [1250, 289] width 6 height 8
click at [1249, 364] on icon at bounding box center [1249, 361] width 8 height 8
click at [1249, 364] on icon at bounding box center [1250, 361] width 6 height 8
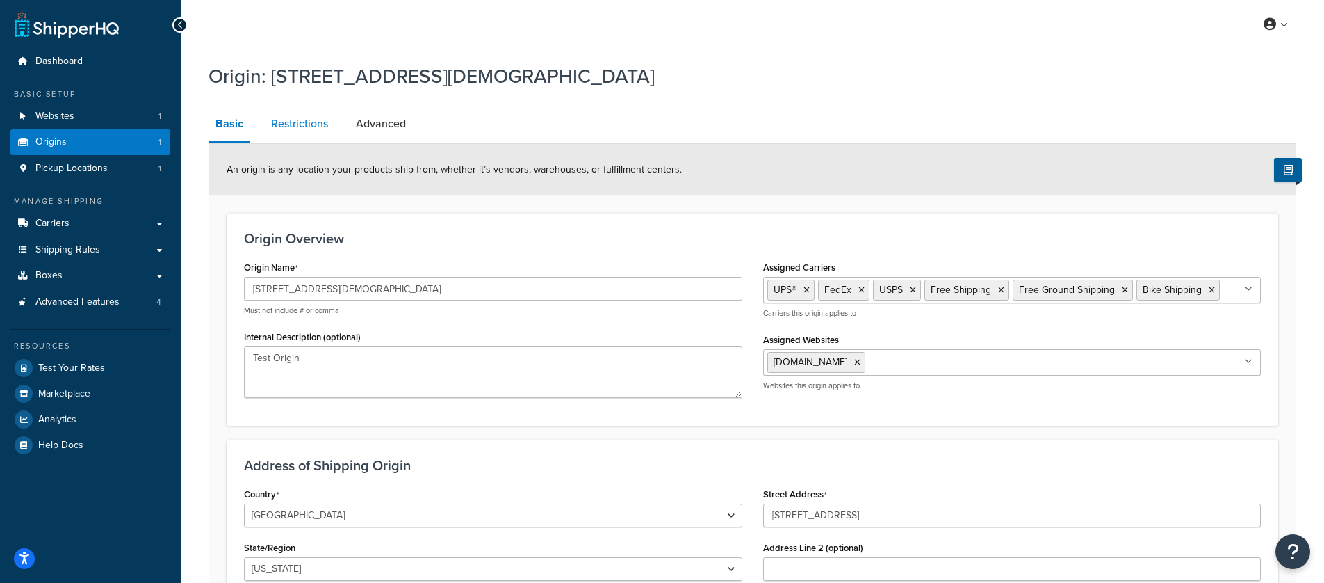
click at [313, 127] on link "Restrictions" at bounding box center [299, 123] width 71 height 33
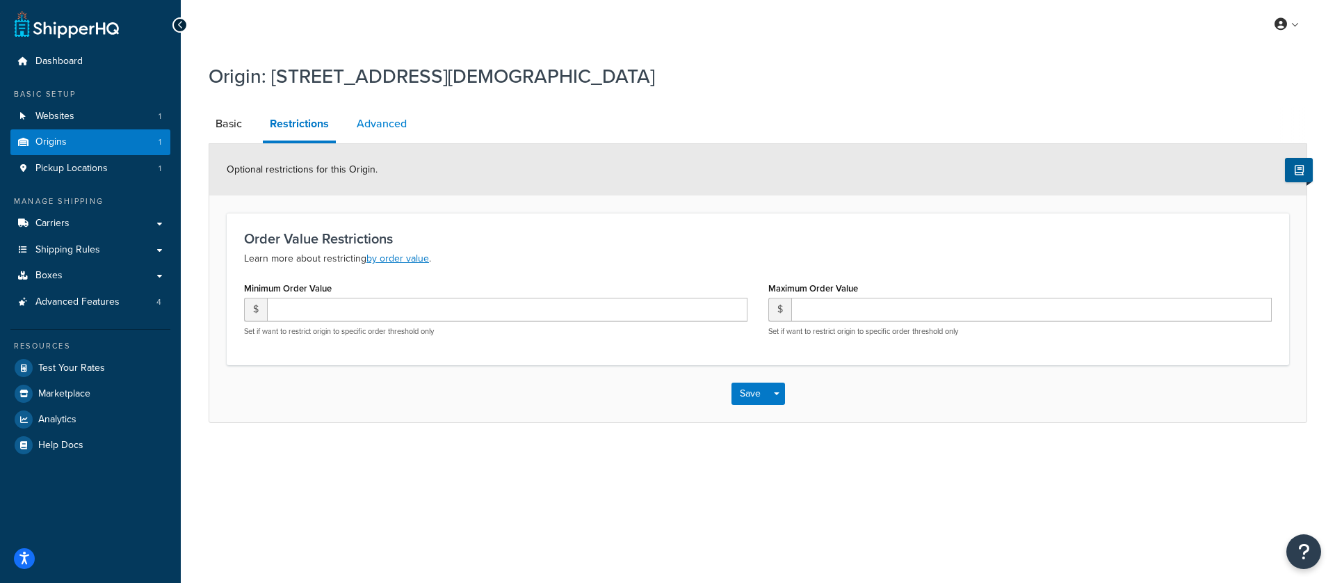
click at [387, 129] on link "Advanced" at bounding box center [382, 123] width 64 height 33
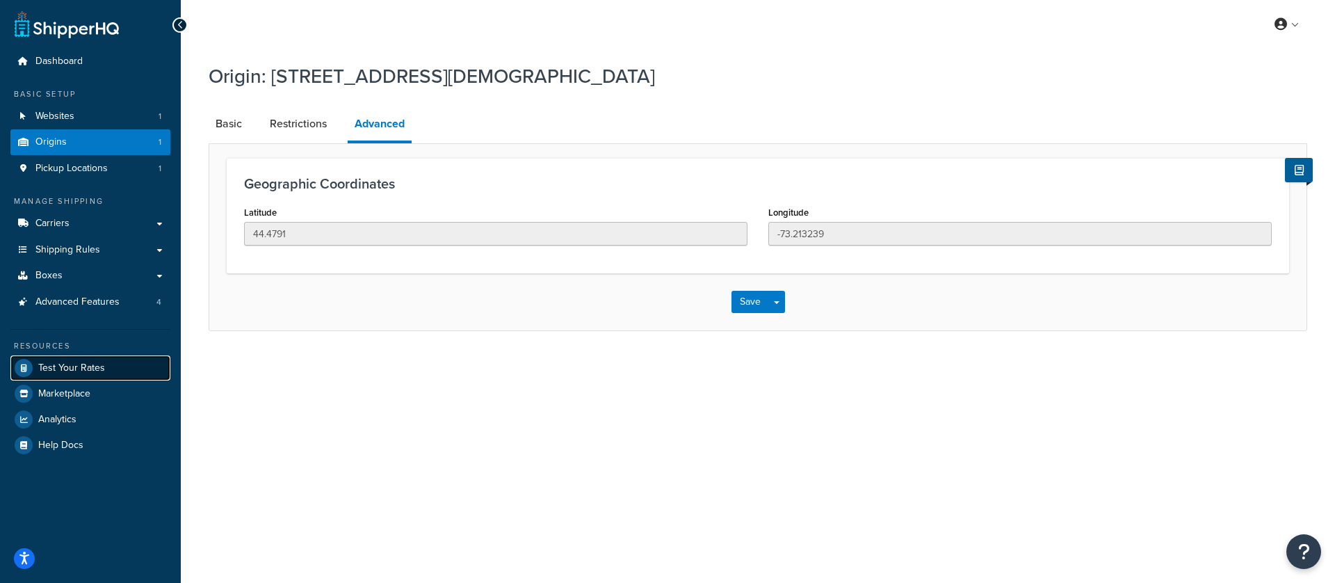
click at [81, 372] on span "Test Your Rates" at bounding box center [71, 368] width 67 height 12
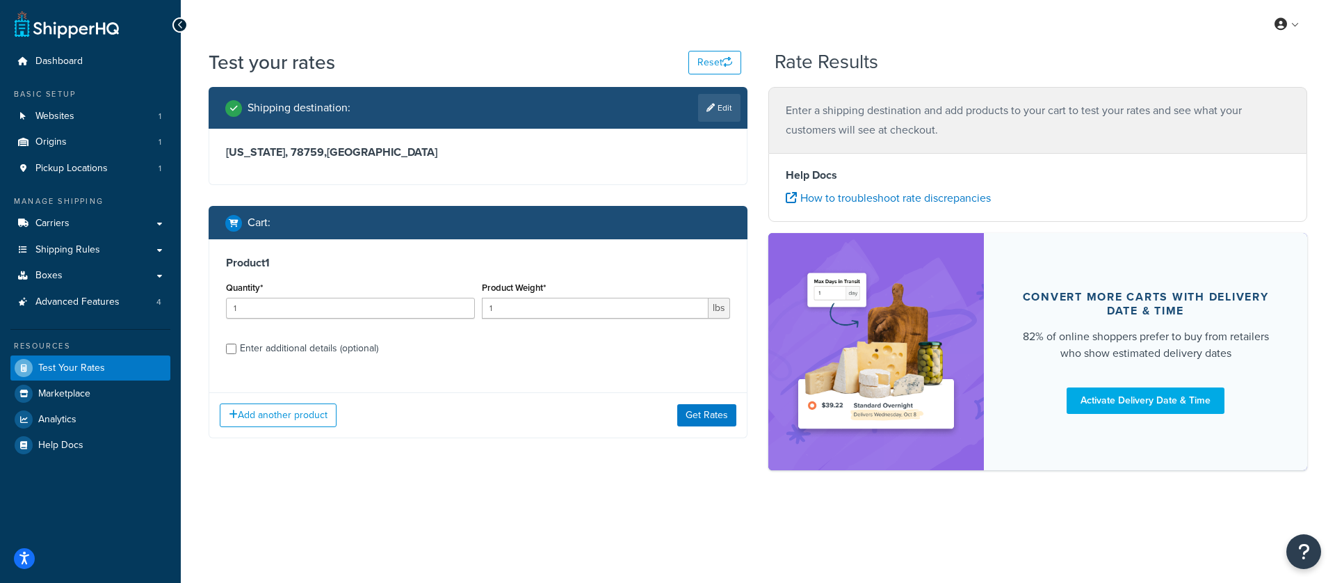
click at [294, 350] on div "Enter additional details (optional)" at bounding box center [309, 348] width 138 height 19
click at [236, 350] on input "Enter additional details (optional)" at bounding box center [231, 348] width 10 height 10
checkbox input "true"
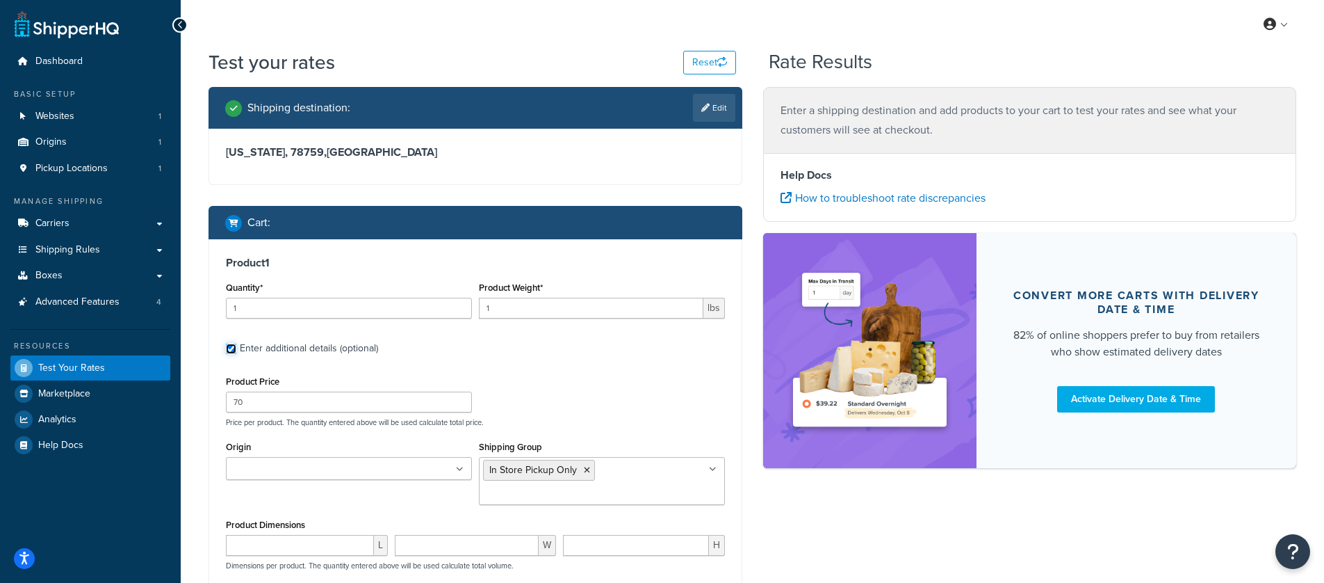
scroll to position [229, 0]
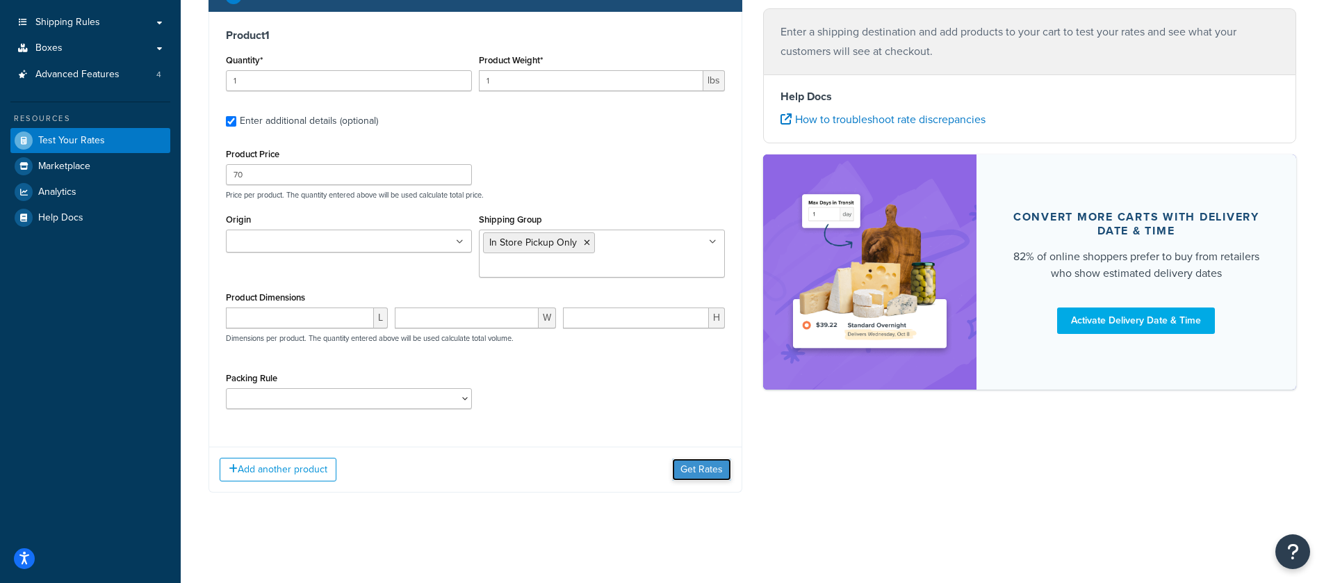
click at [711, 472] on button "Get Rates" at bounding box center [701, 469] width 59 height 22
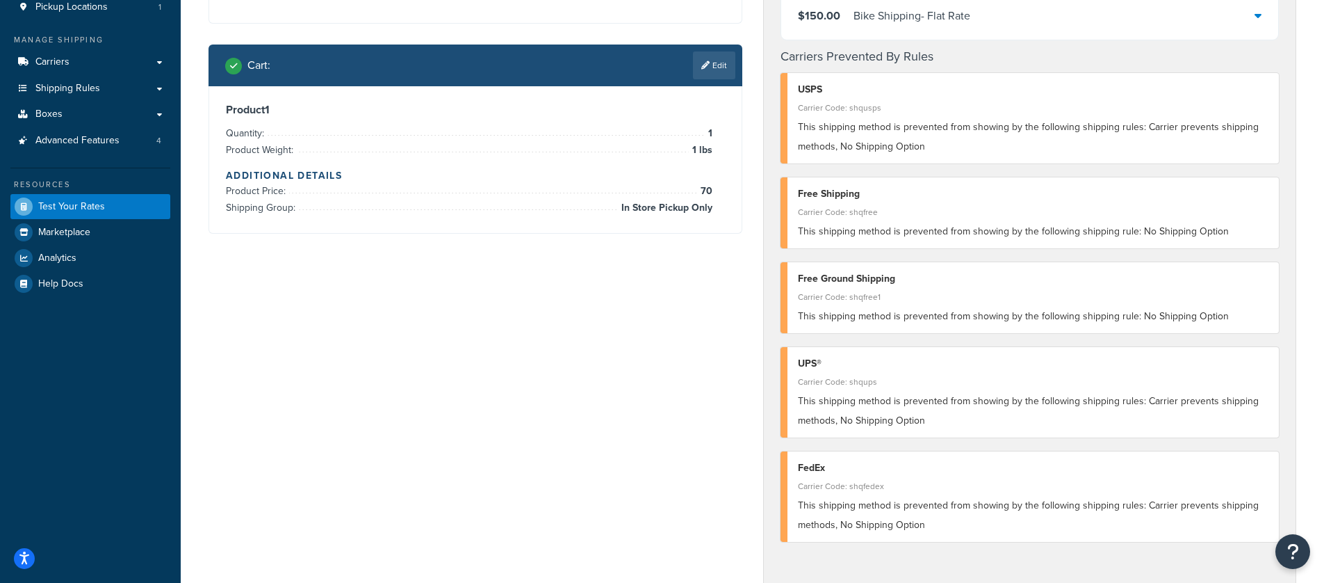
scroll to position [0, 0]
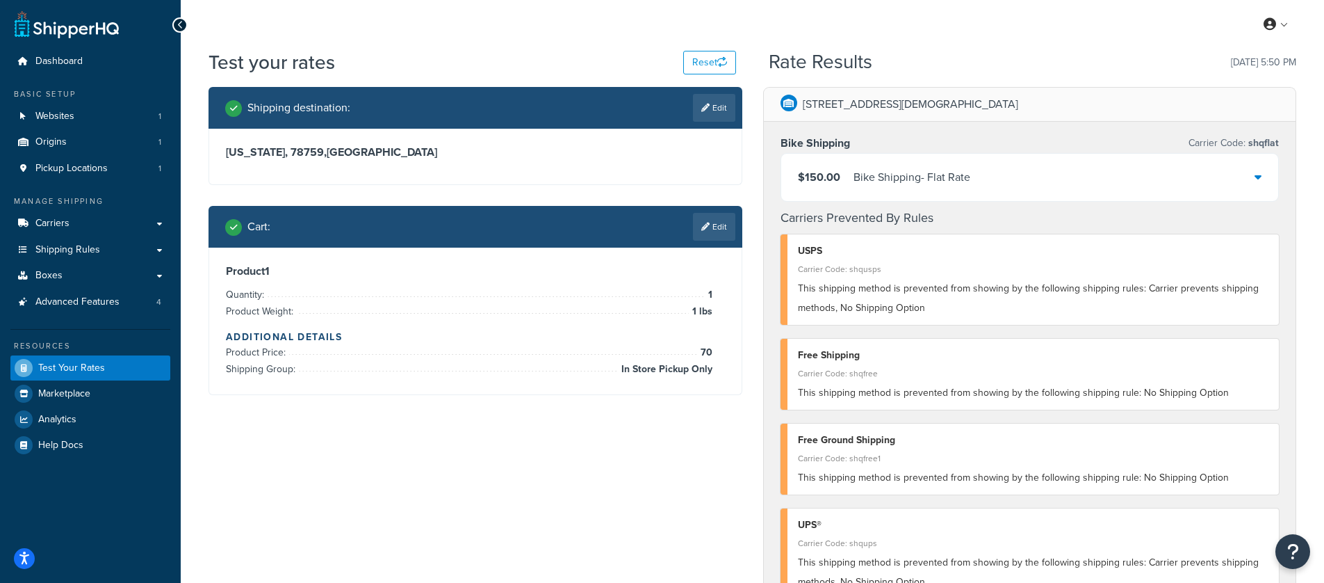
click at [1048, 170] on div "$150.00 Bike Shipping - Flat Rate" at bounding box center [1030, 177] width 498 height 47
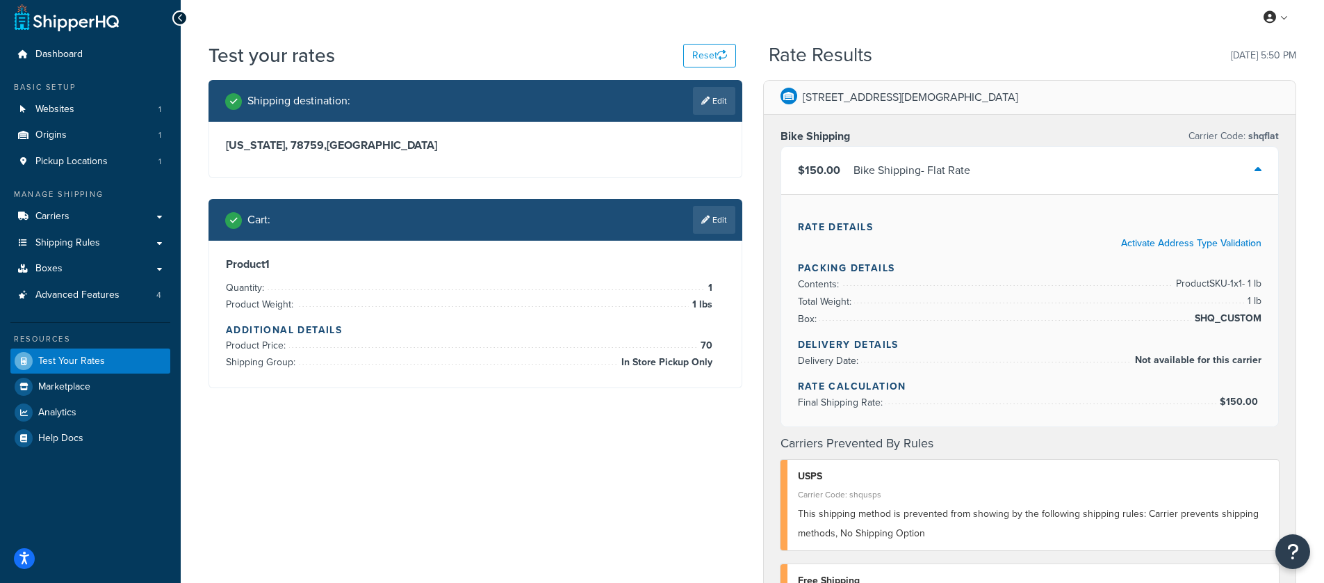
scroll to position [13, 0]
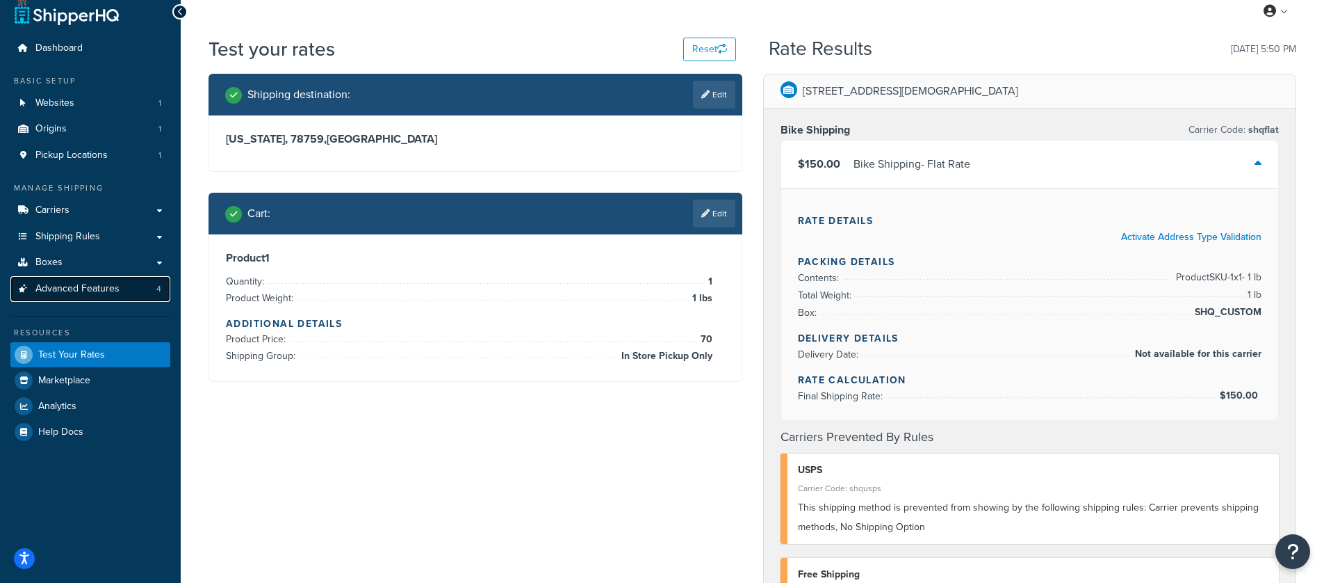
click at [99, 287] on span "Advanced Features" at bounding box center [77, 289] width 84 height 12
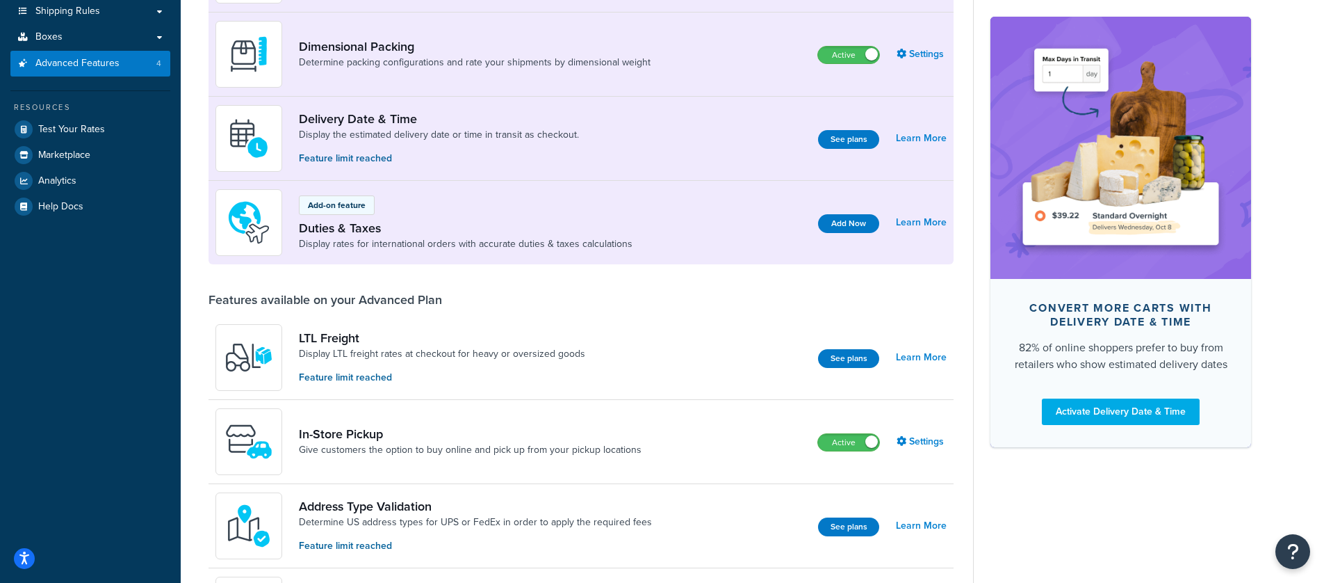
scroll to position [412, 0]
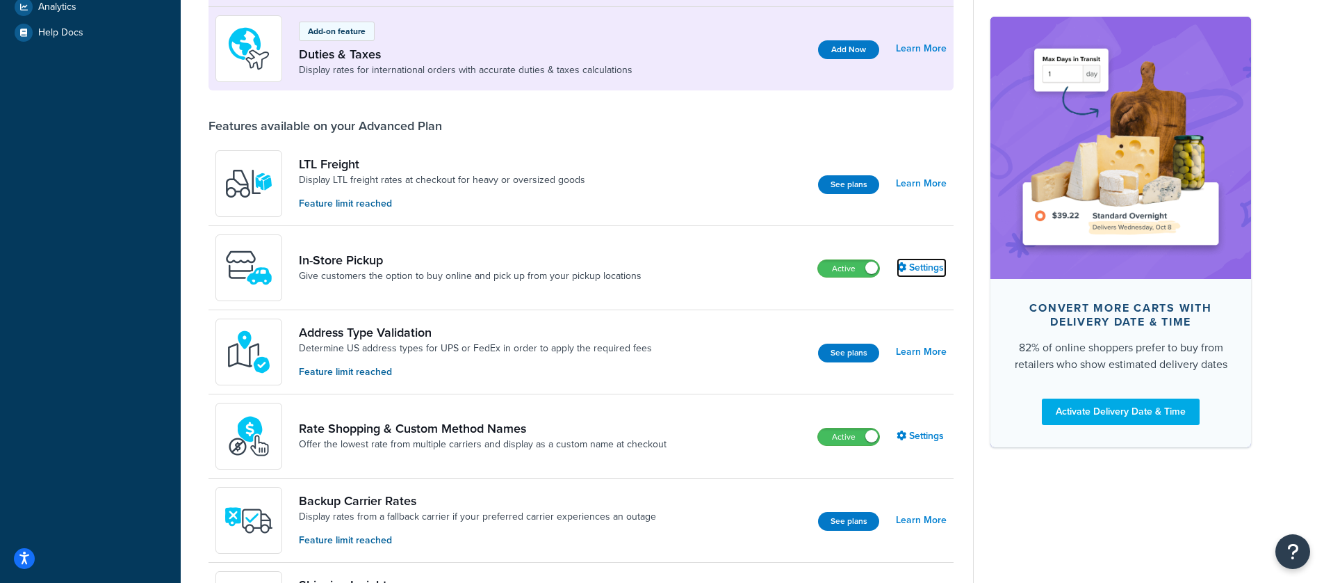
click at [930, 262] on link "Settings" at bounding box center [922, 267] width 50 height 19
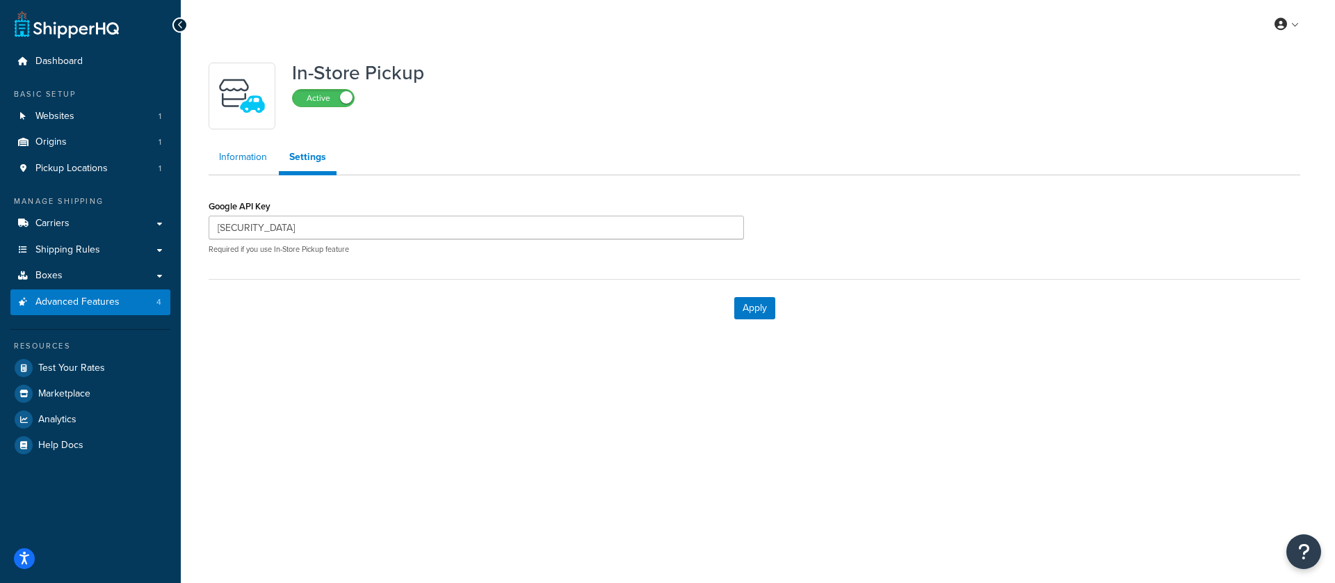
click at [249, 165] on link "Information" at bounding box center [243, 157] width 69 height 28
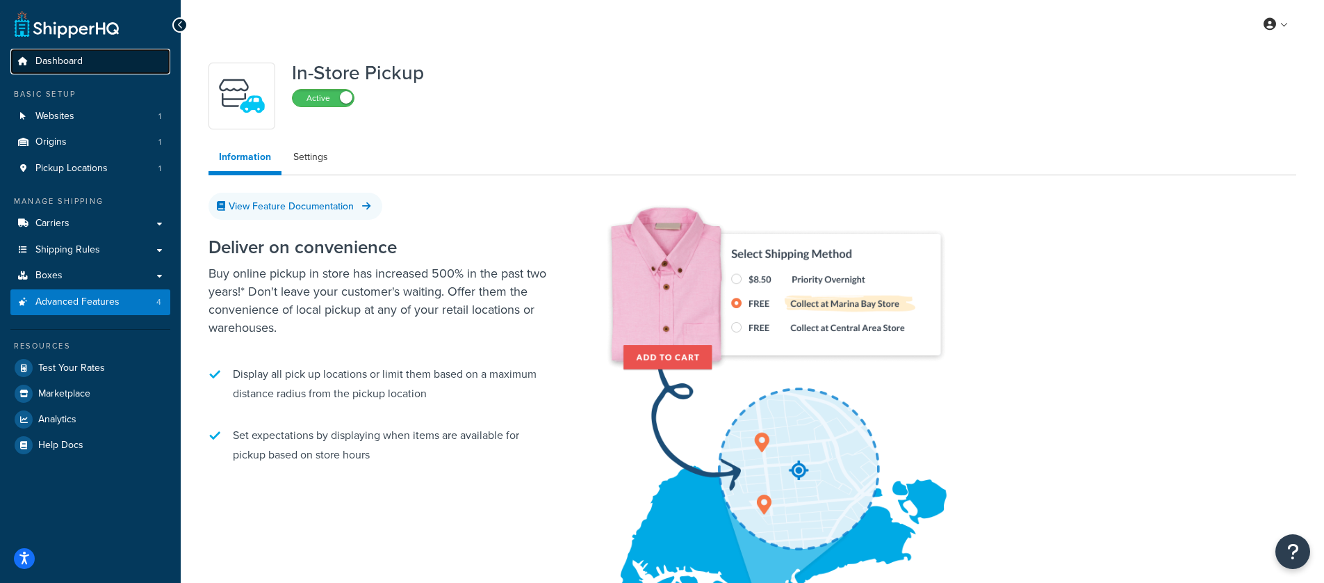
click at [60, 63] on span "Dashboard" at bounding box center [58, 62] width 47 height 12
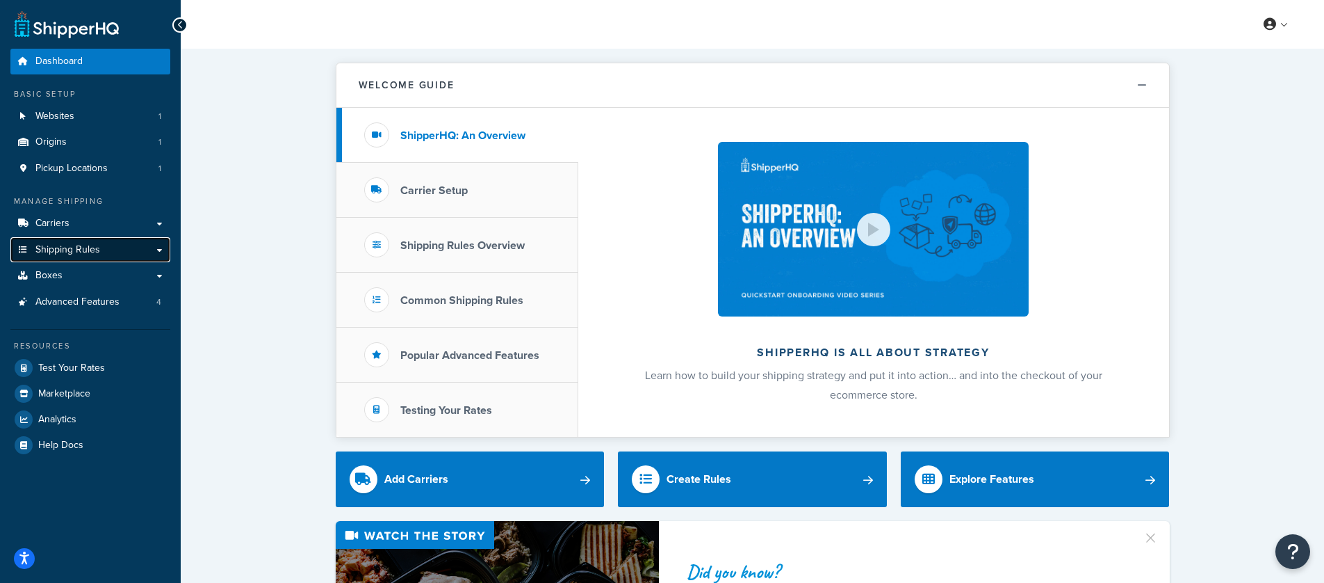
click at [87, 253] on span "Shipping Rules" at bounding box center [67, 250] width 65 height 12
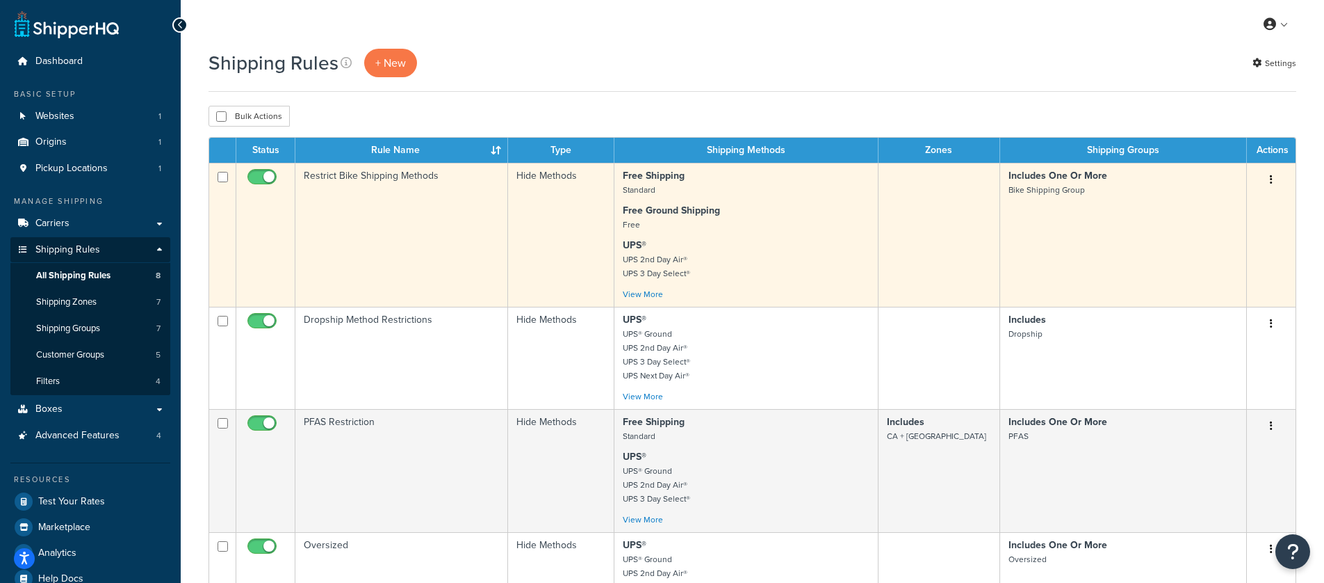
click at [1273, 178] on button "button" at bounding box center [1271, 180] width 19 height 22
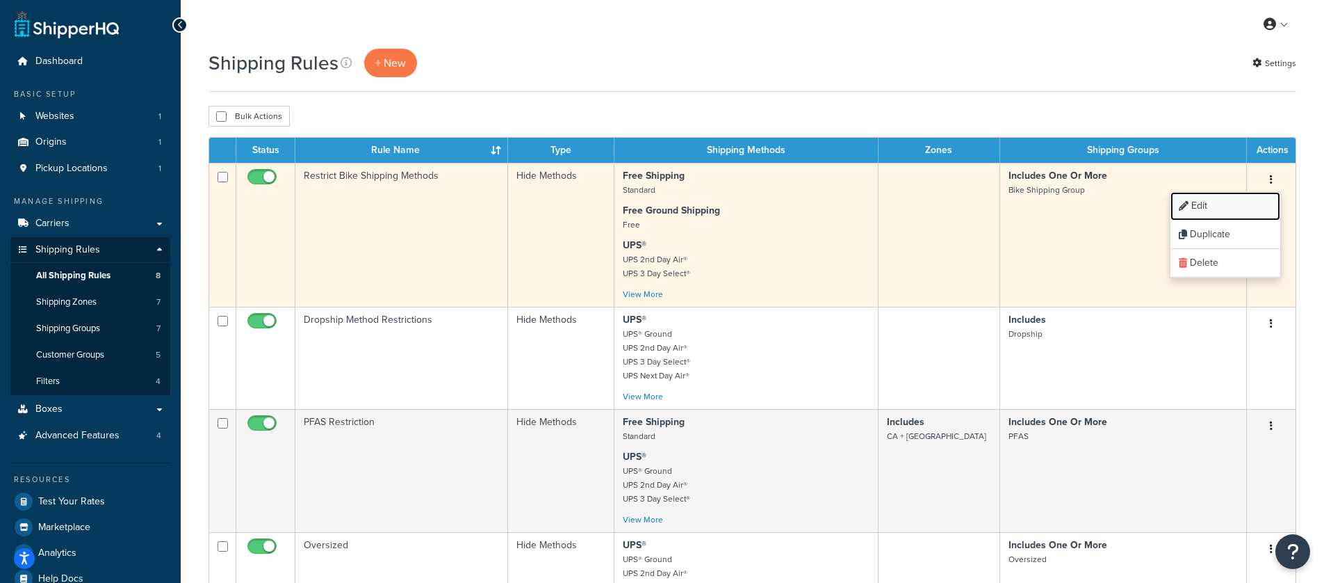
click at [1256, 195] on link "Edit" at bounding box center [1226, 206] width 110 height 29
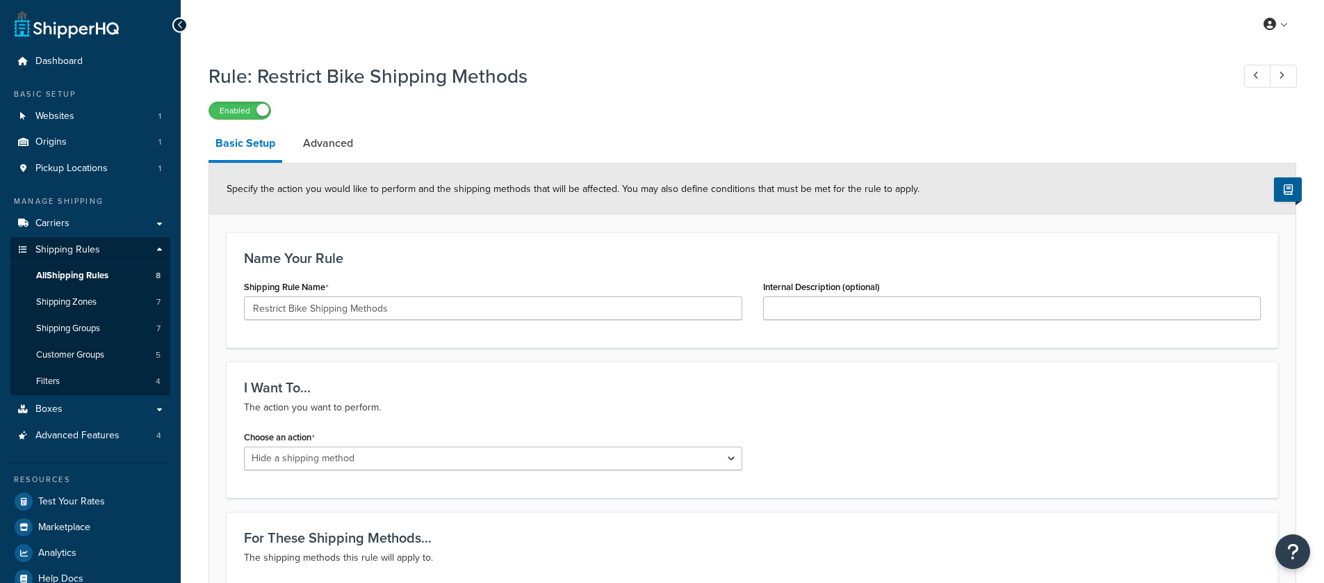
select select "HIDE"
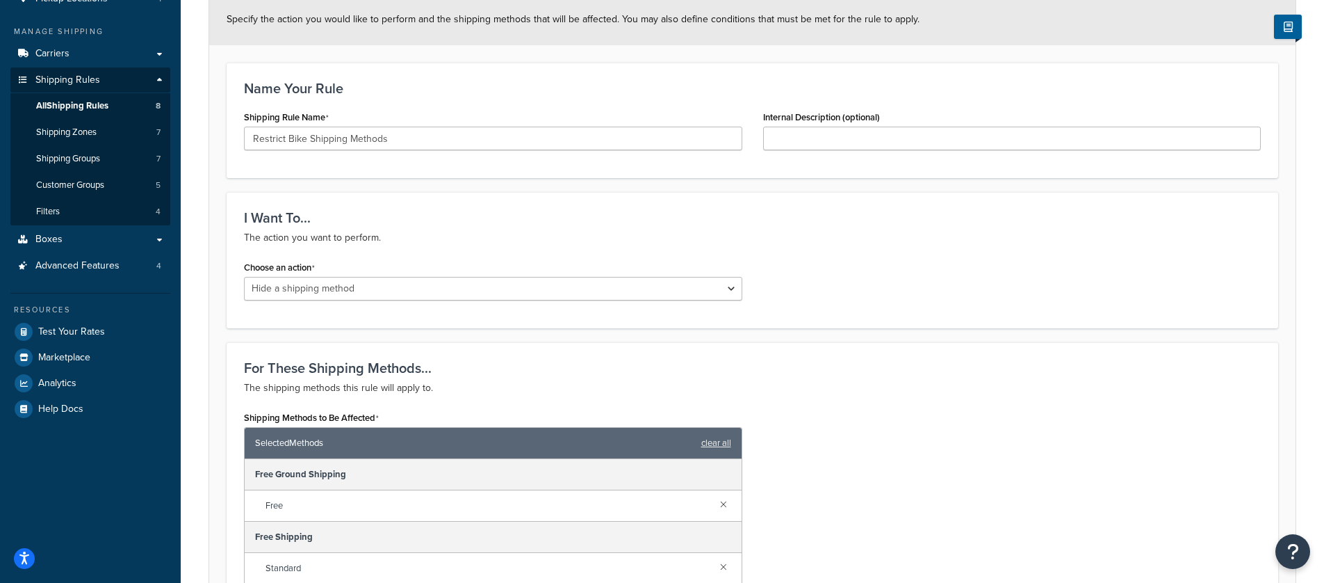
scroll to position [170, 0]
click at [654, 282] on select "Choose an action Override Rates Surcharge or discount rates Hide a shipping met…" at bounding box center [493, 288] width 498 height 24
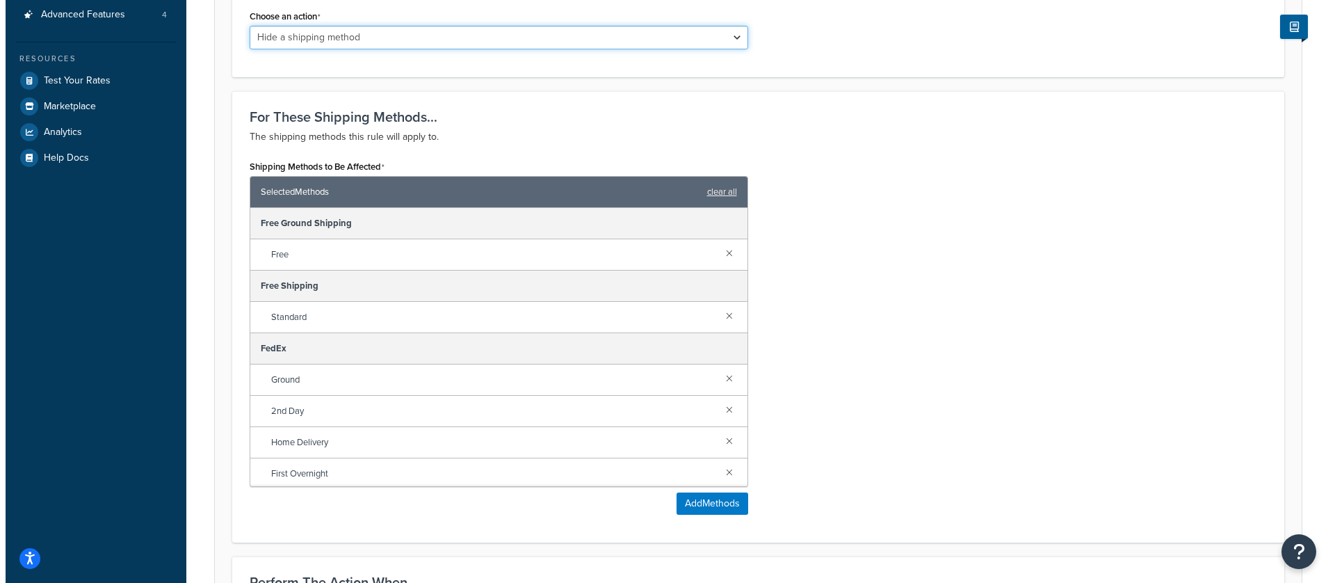
scroll to position [421, 0]
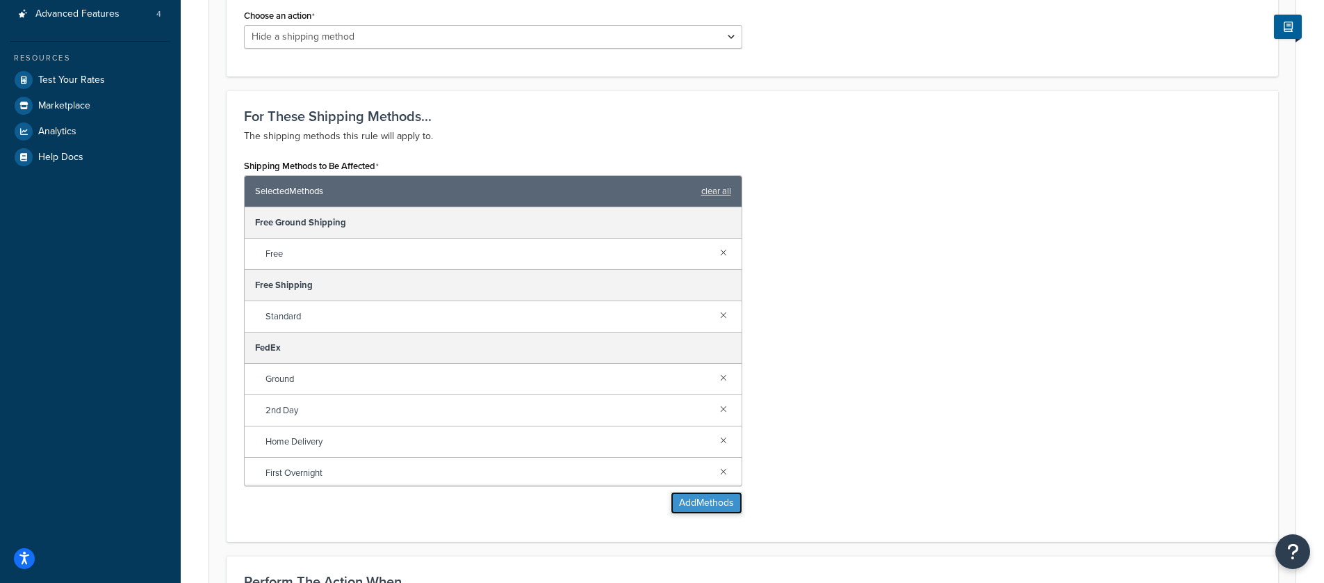
click at [699, 496] on button "Add Methods" at bounding box center [707, 503] width 72 height 22
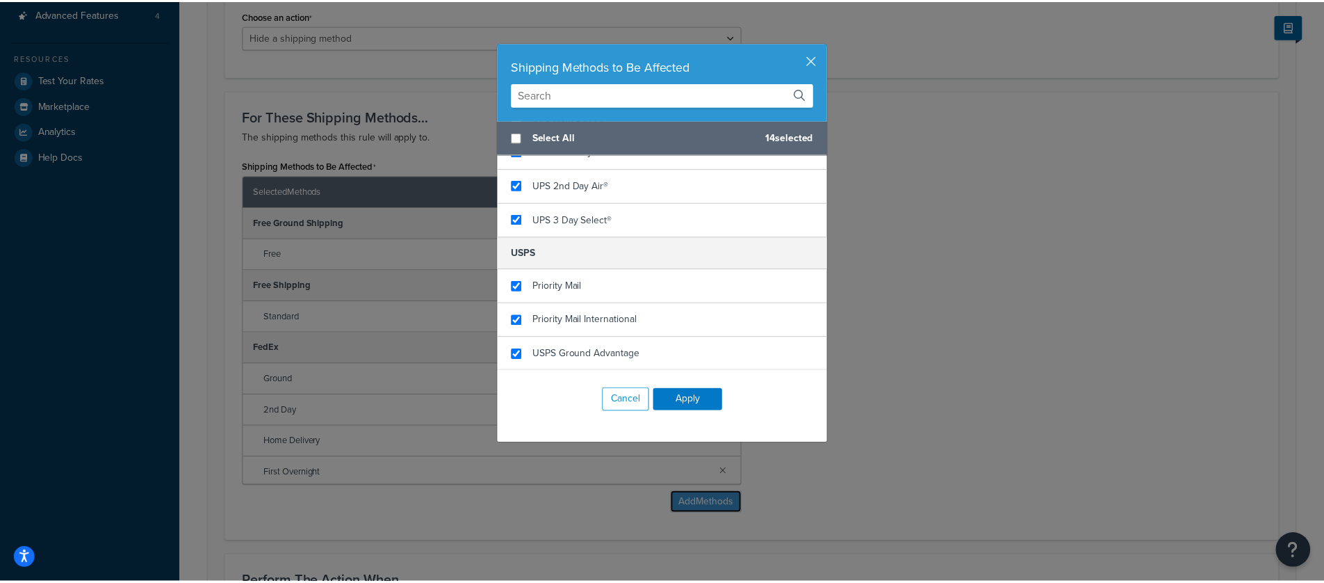
scroll to position [0, 0]
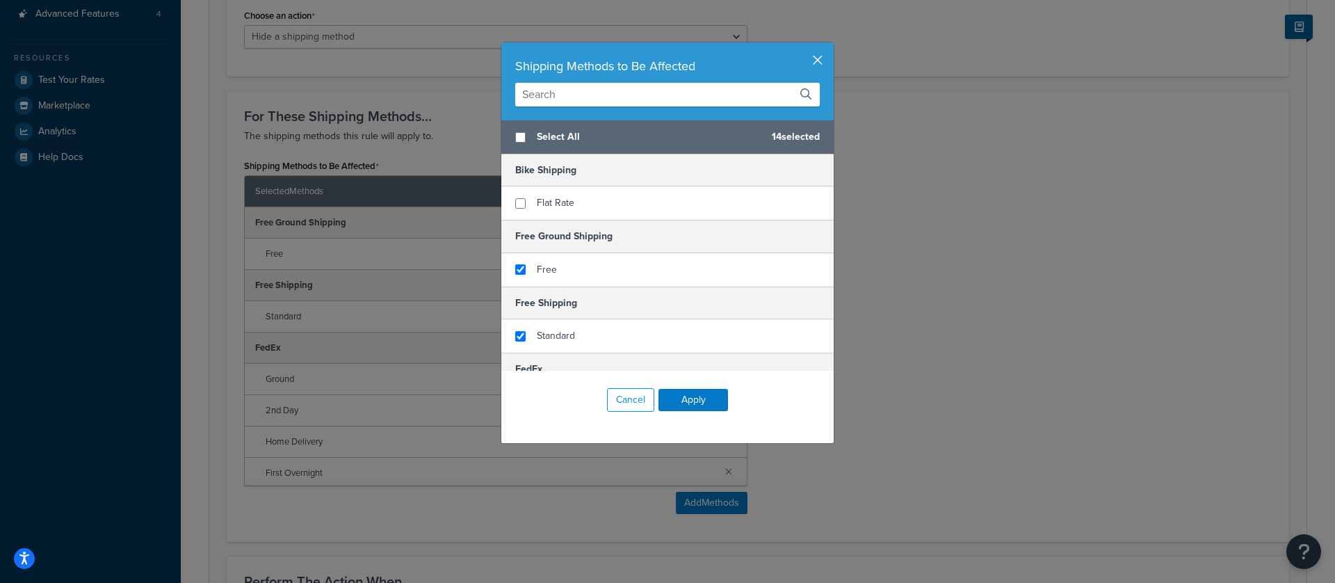
click at [830, 46] on button "button" at bounding box center [831, 43] width 3 height 3
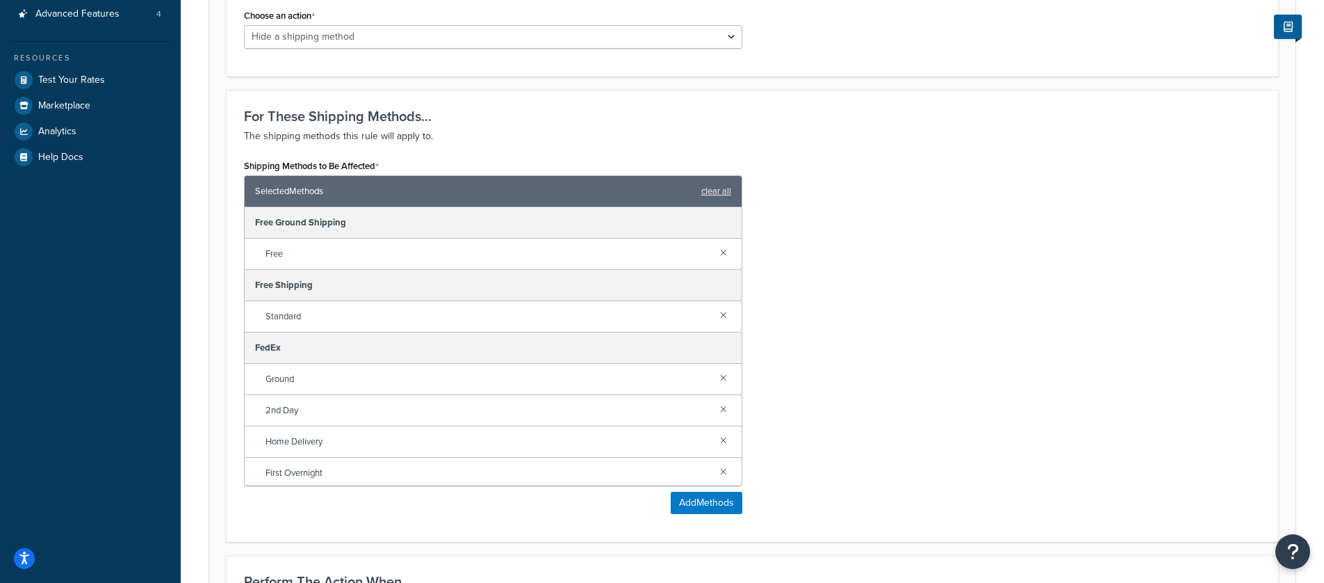
scroll to position [865, 0]
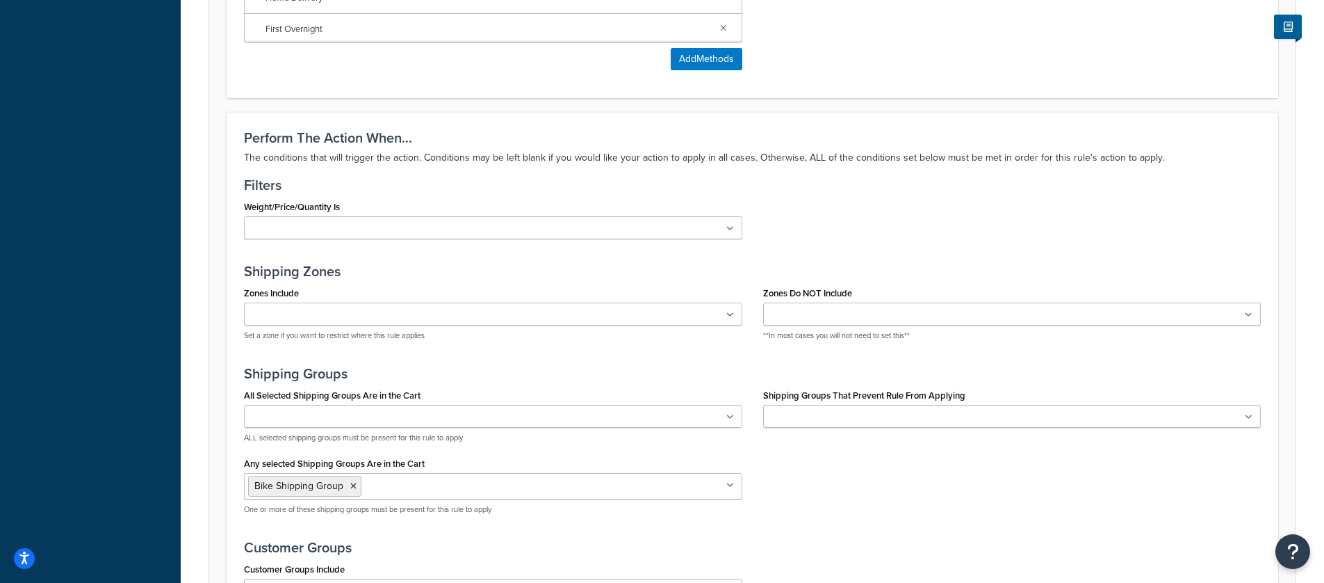
click at [843, 413] on input "Shipping Groups That Prevent Rule From Applying" at bounding box center [829, 416] width 123 height 15
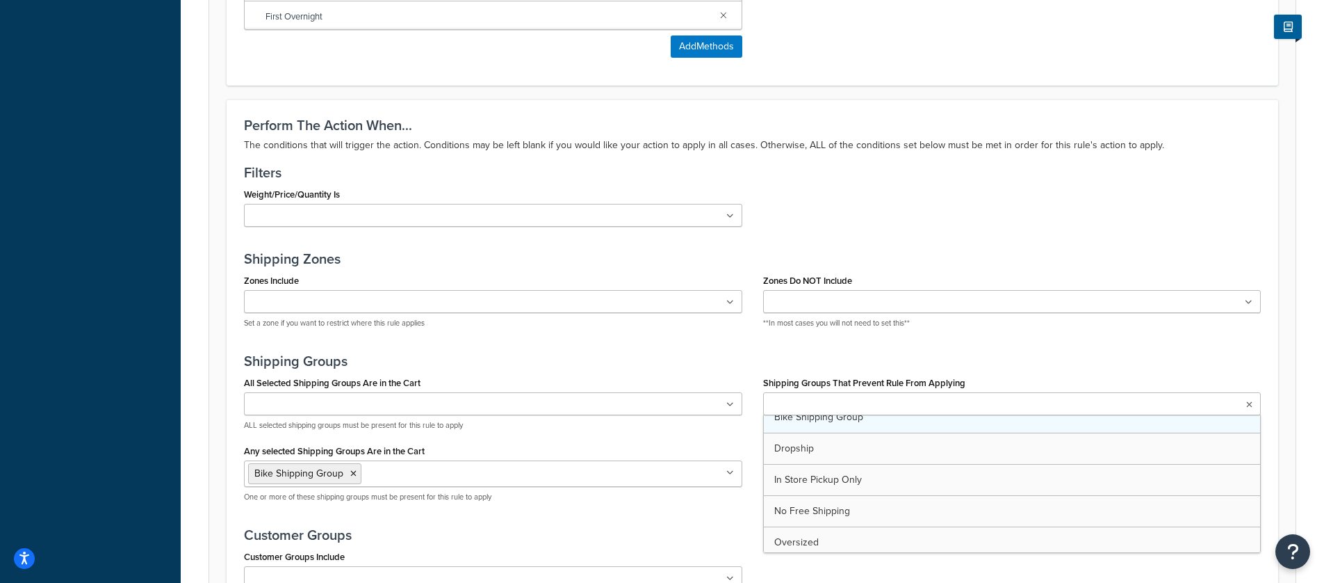
scroll to position [0, 0]
click at [754, 362] on h3 "Shipping Groups" at bounding box center [752, 360] width 1017 height 15
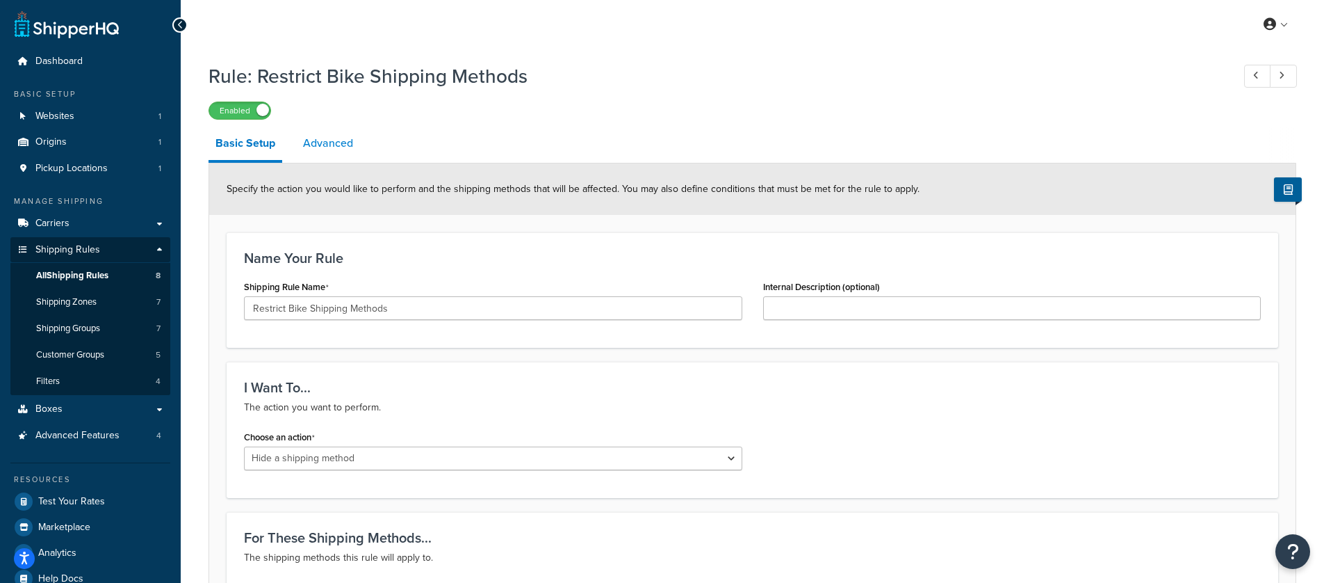
click at [335, 157] on link "Advanced" at bounding box center [328, 143] width 64 height 33
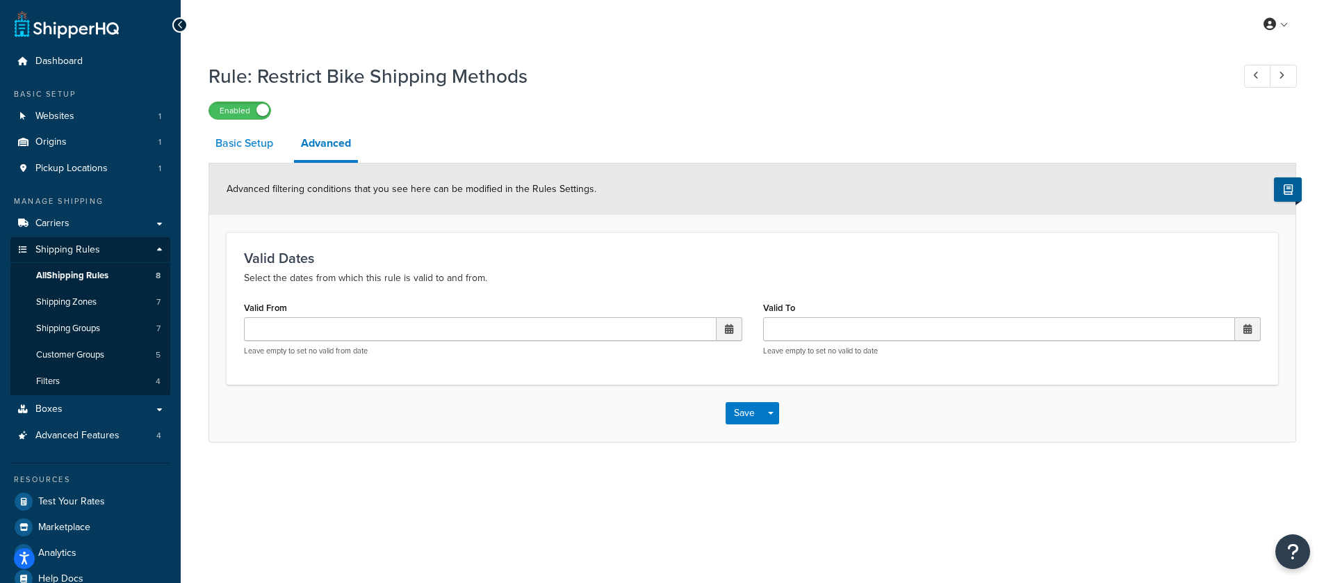
click at [225, 147] on link "Basic Setup" at bounding box center [245, 143] width 72 height 33
select select "HIDE"
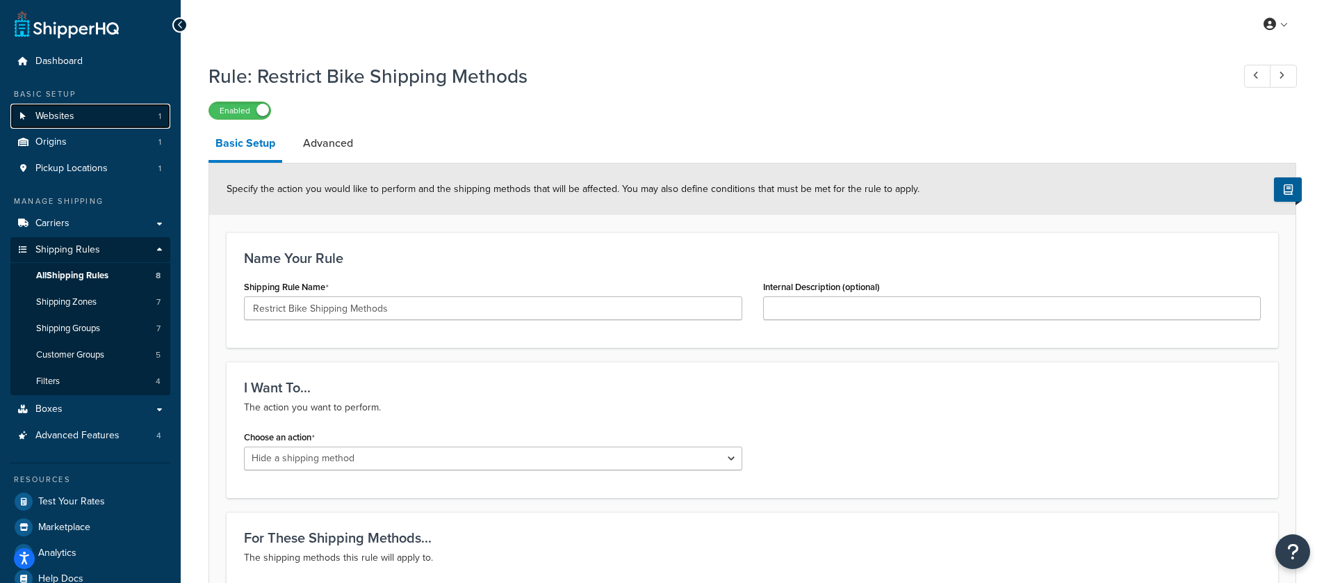
click at [63, 115] on span "Websites" at bounding box center [54, 117] width 39 height 12
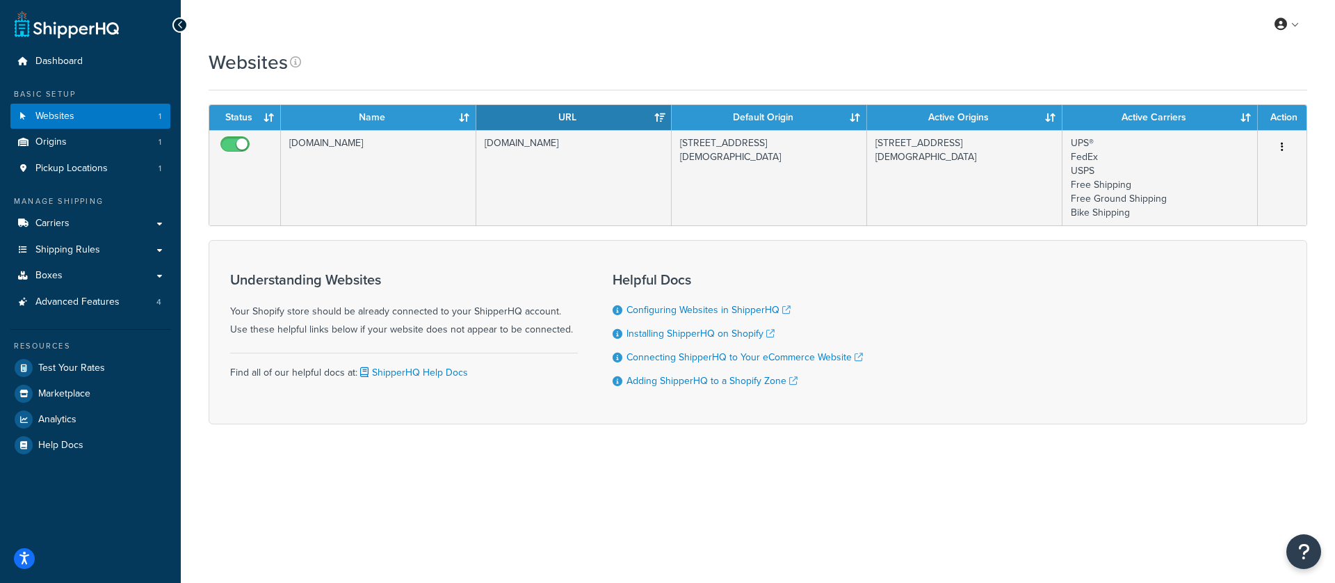
click at [685, 183] on td "[STREET_ADDRESS][DEMOGRAPHIC_DATA]" at bounding box center [769, 177] width 195 height 95
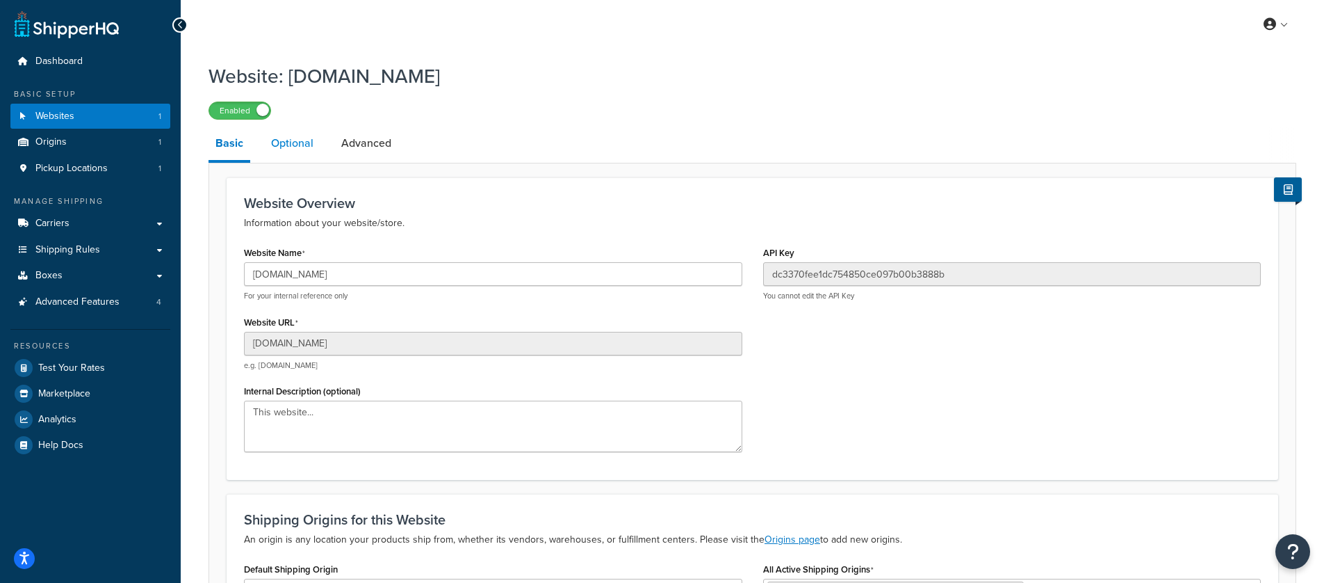
click at [280, 143] on link "Optional" at bounding box center [292, 143] width 56 height 33
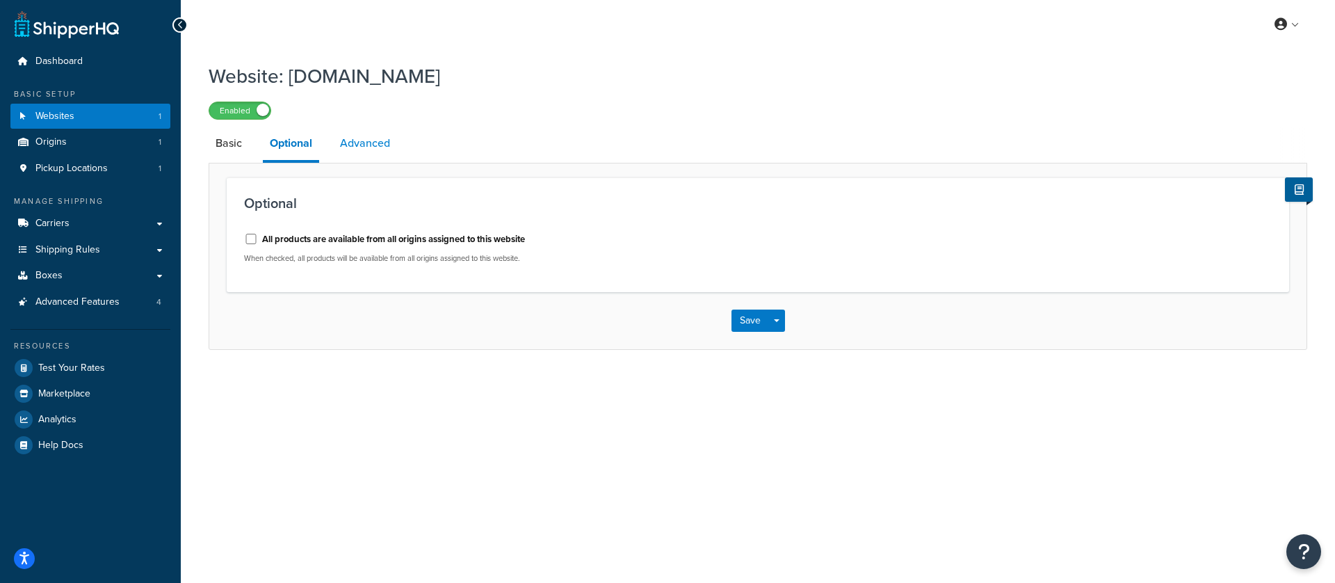
click at [367, 147] on link "Advanced" at bounding box center [365, 143] width 64 height 33
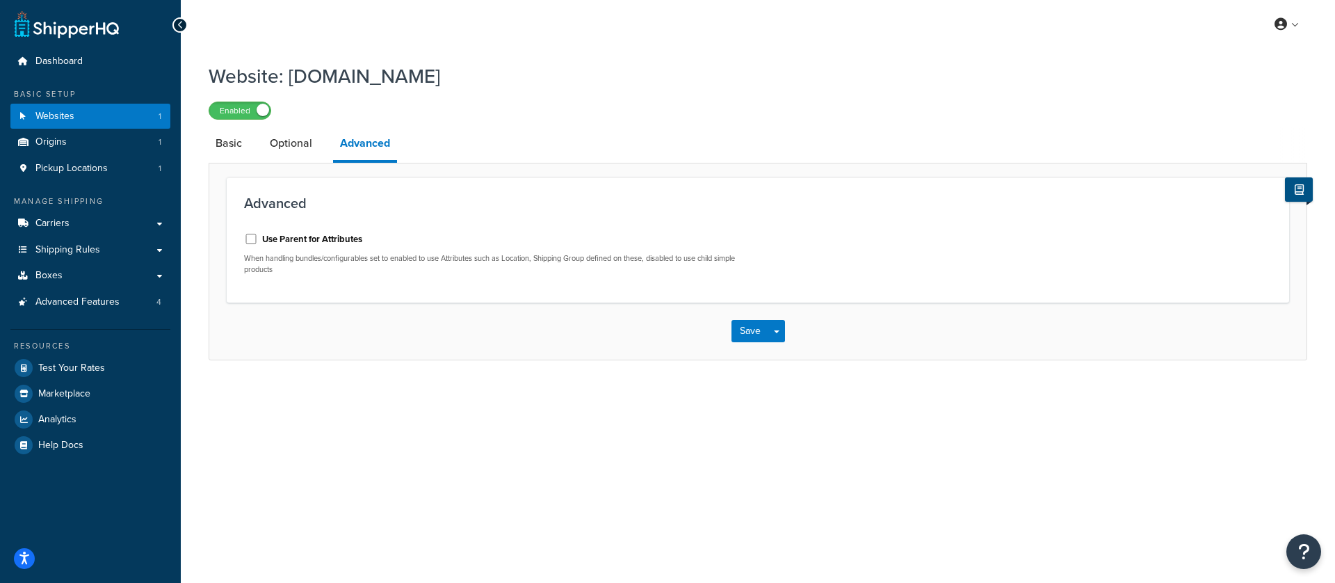
click at [1292, 186] on button at bounding box center [1299, 189] width 28 height 24
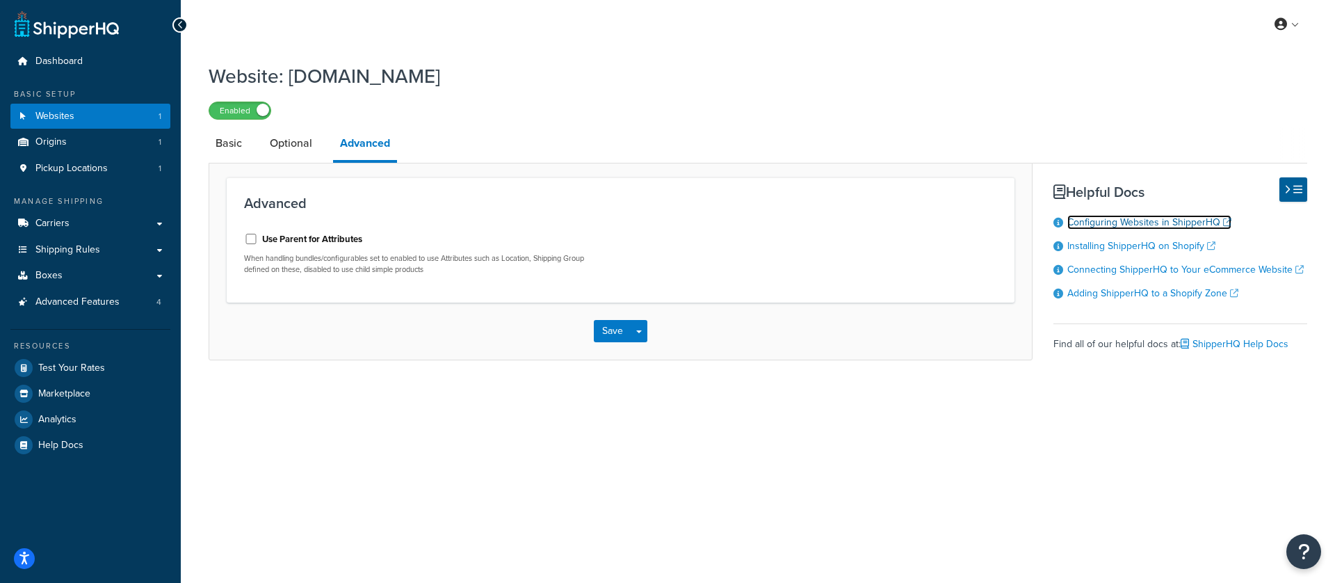
click at [1110, 224] on link "Configuring Websites in ShipperHQ" at bounding box center [1149, 222] width 164 height 15
click at [52, 224] on span "Carriers" at bounding box center [52, 224] width 34 height 12
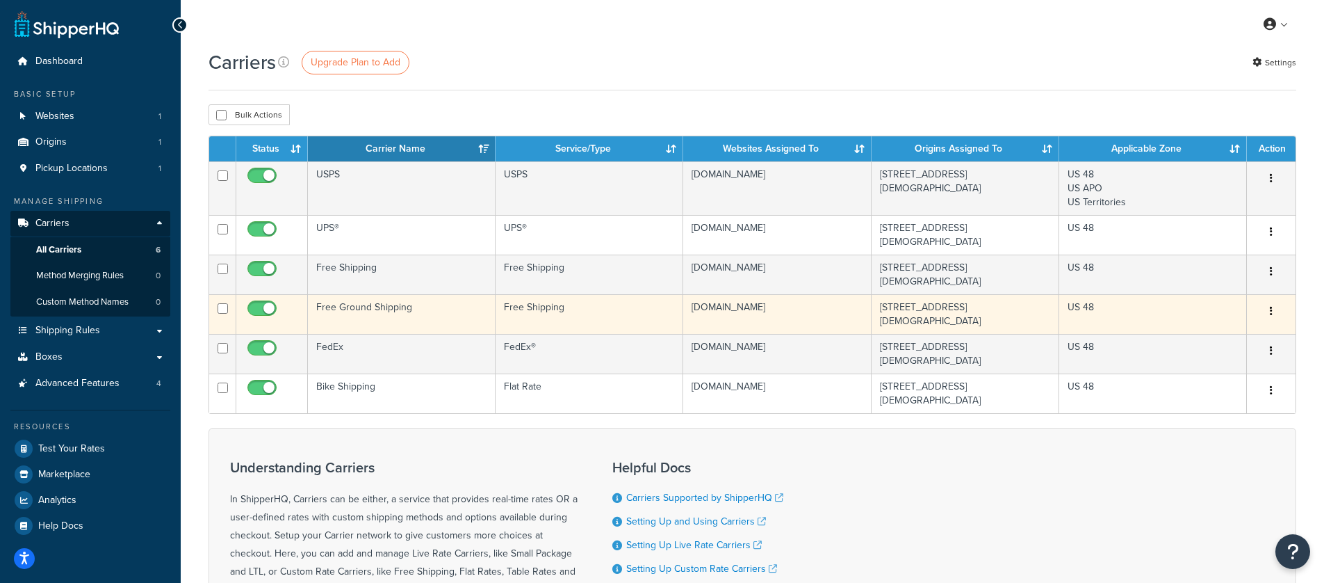
click at [421, 296] on td "Free Ground Shipping" at bounding box center [402, 314] width 188 height 40
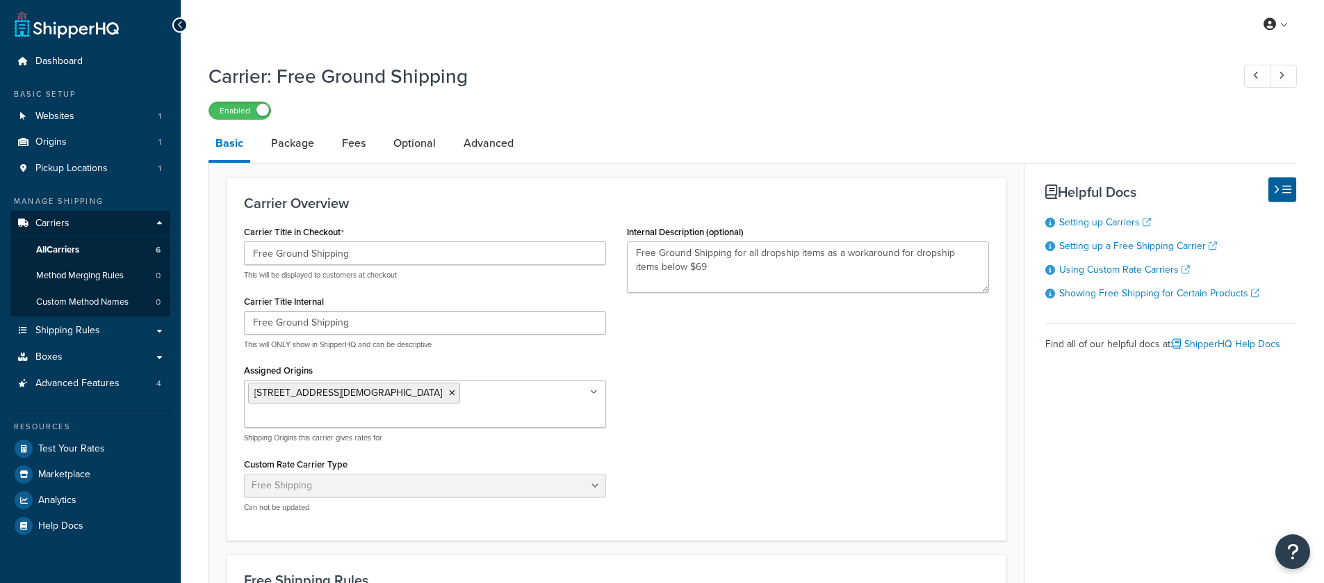
select select "free"
click at [406, 145] on link "Optional" at bounding box center [415, 143] width 56 height 33
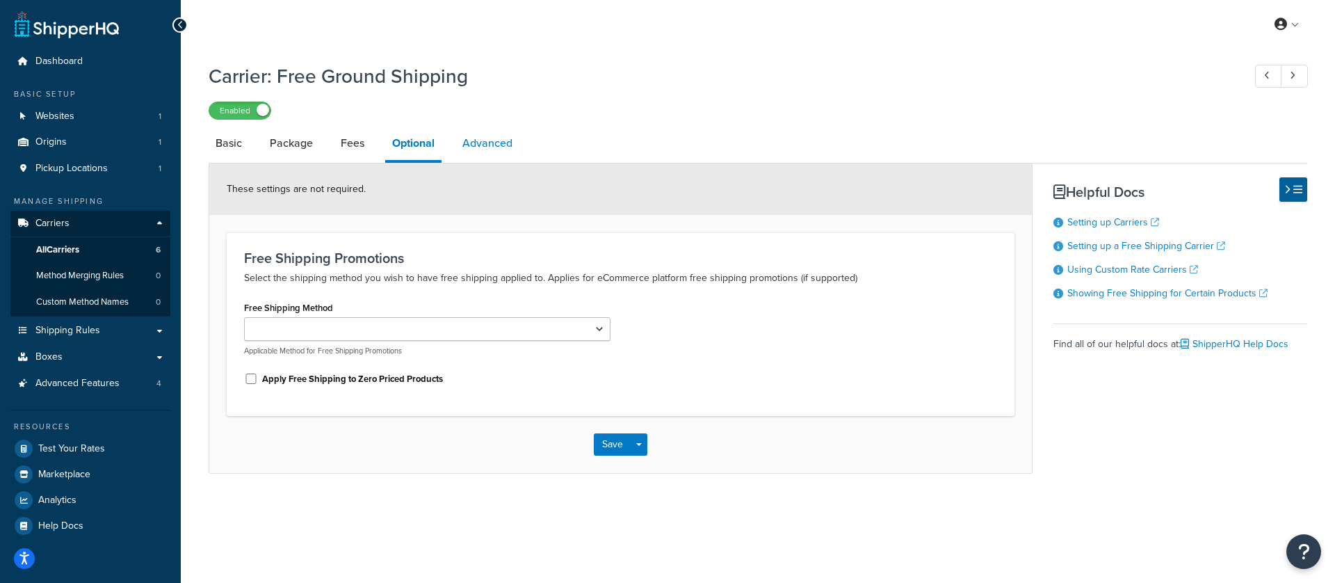
click at [487, 142] on link "Advanced" at bounding box center [487, 143] width 64 height 33
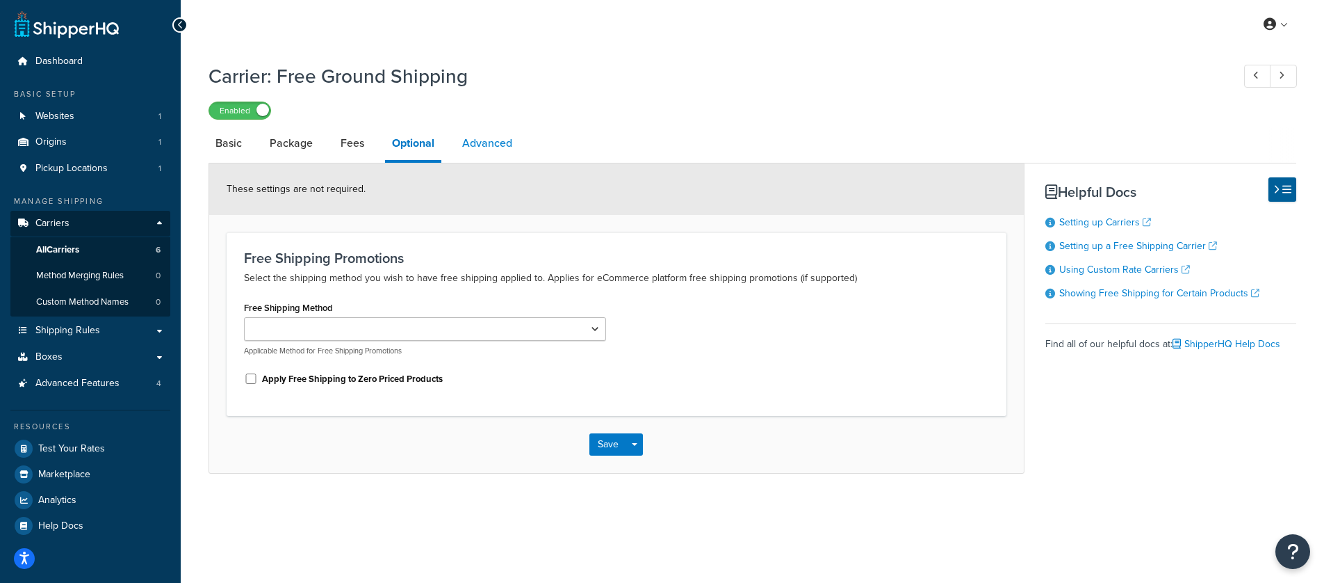
select select "false"
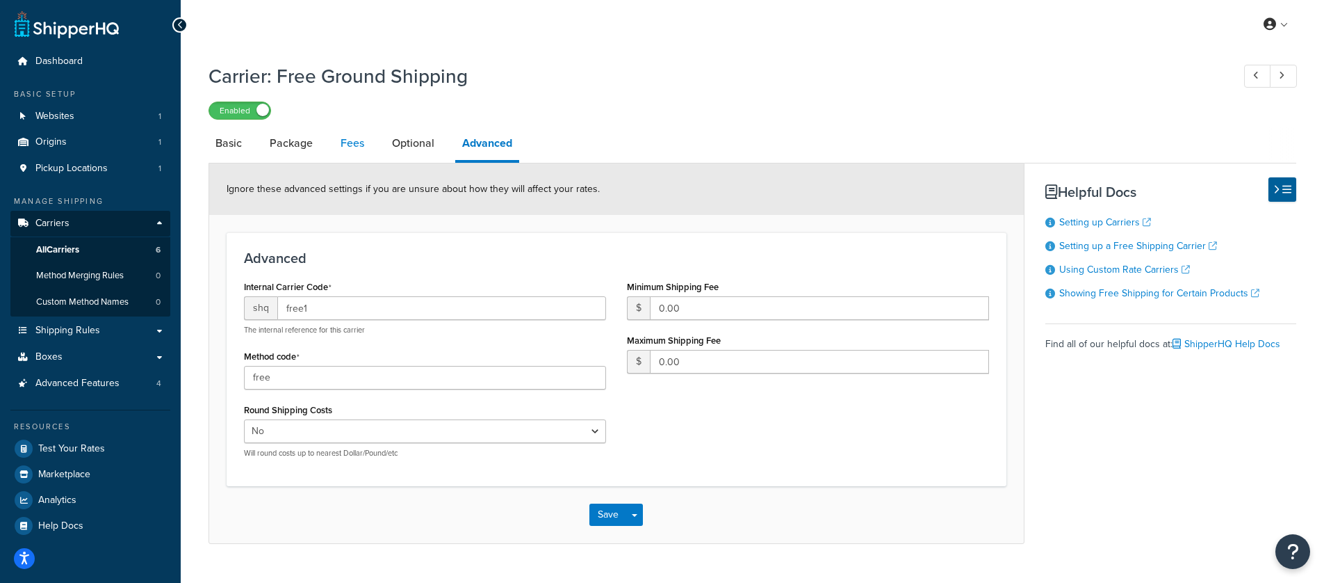
click at [362, 149] on link "Fees" at bounding box center [353, 143] width 38 height 33
select select "AFTER"
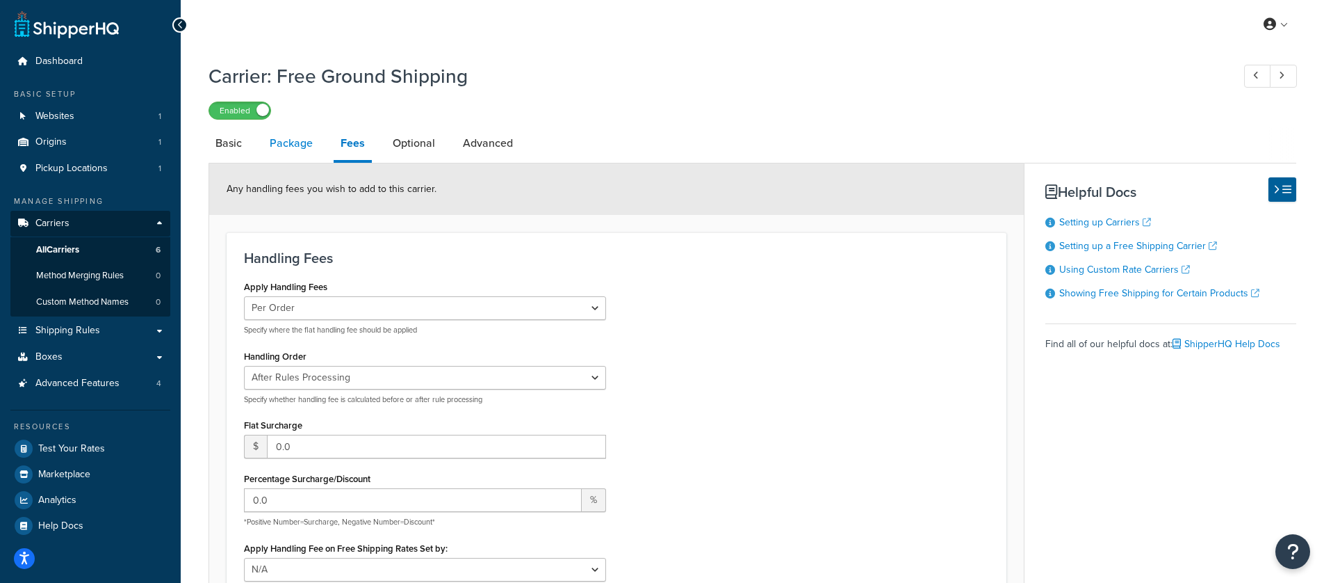
click at [307, 149] on link "Package" at bounding box center [291, 143] width 57 height 33
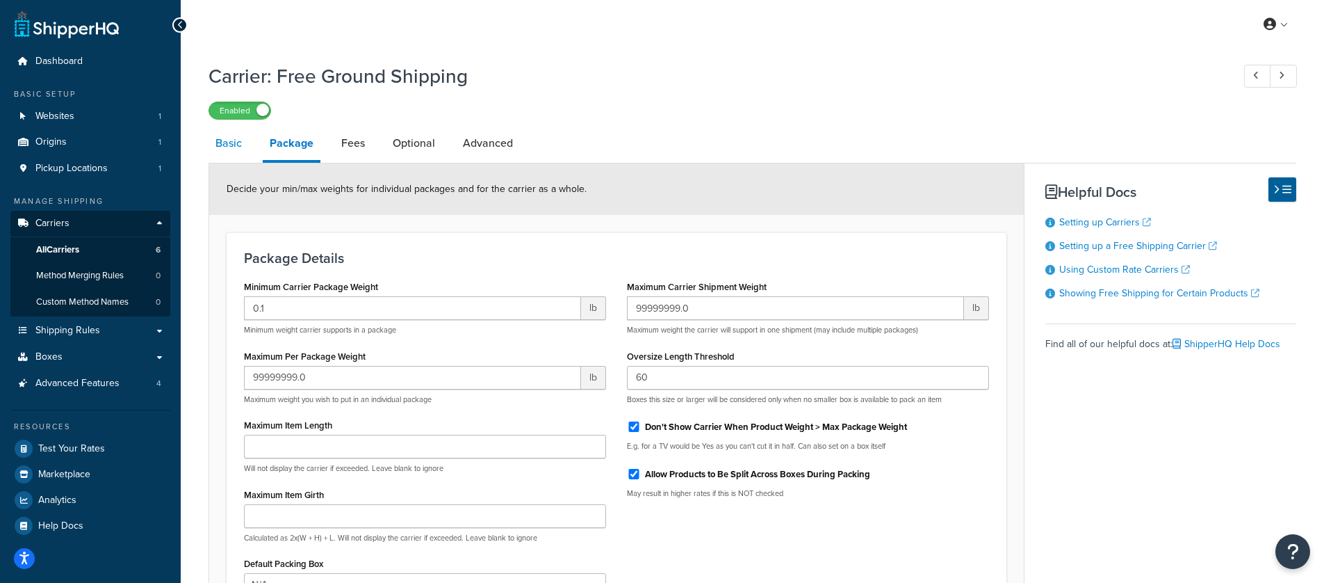
click at [238, 143] on link "Basic" at bounding box center [229, 143] width 40 height 33
select select "free"
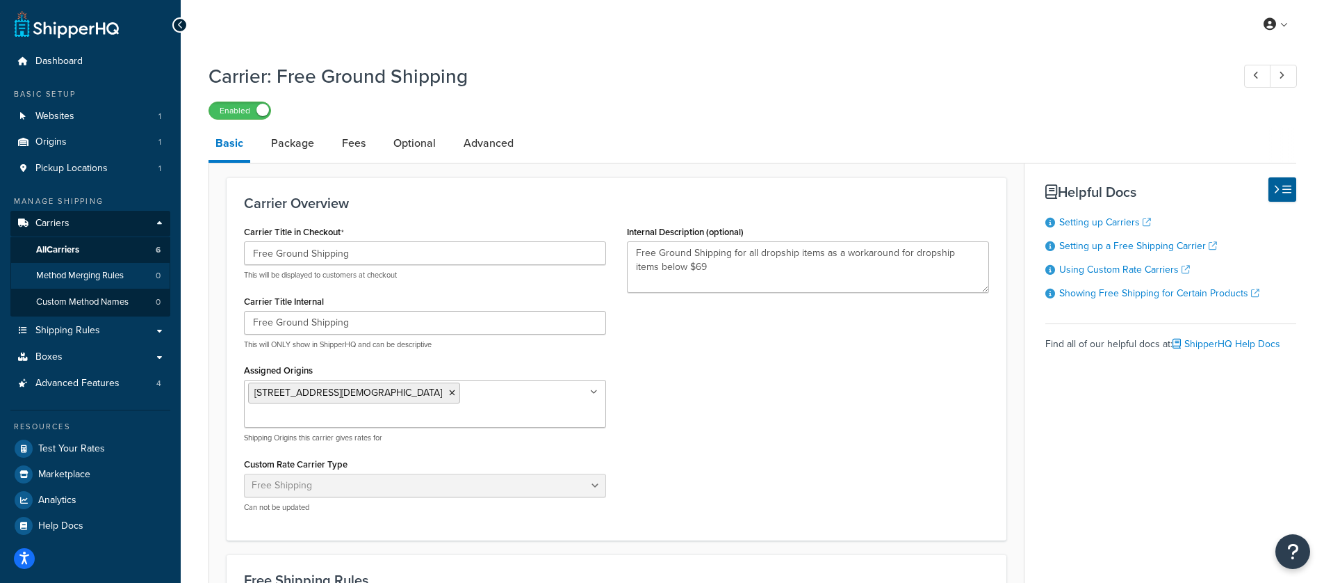
scroll to position [3, 0]
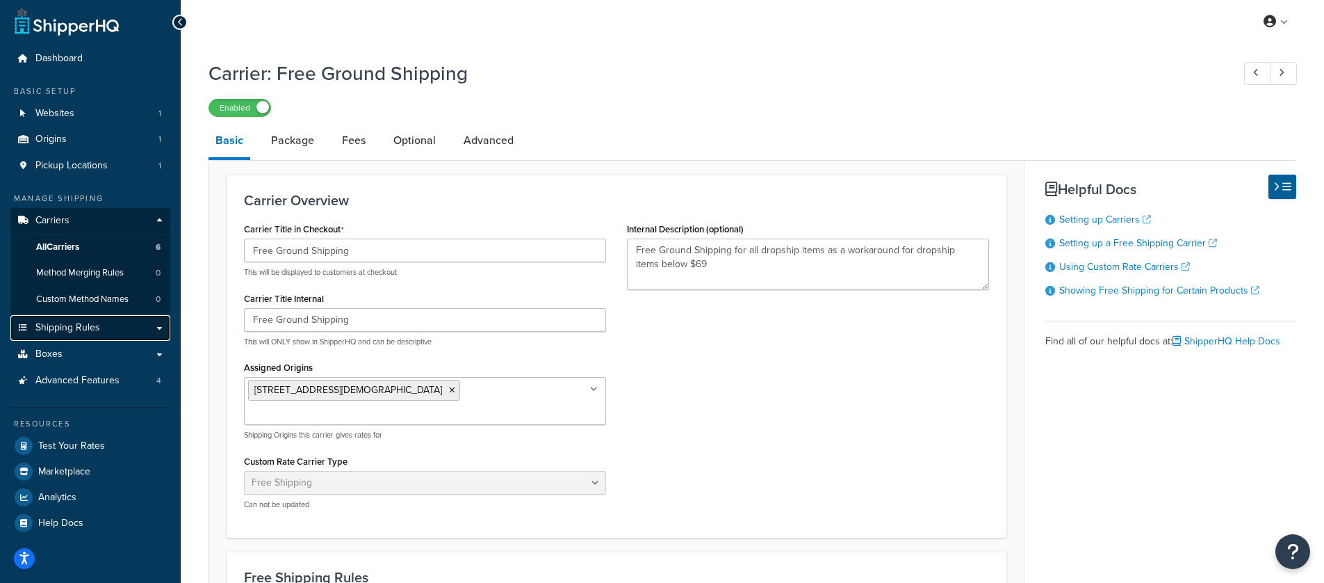
click at [81, 330] on span "Shipping Rules" at bounding box center [67, 328] width 65 height 12
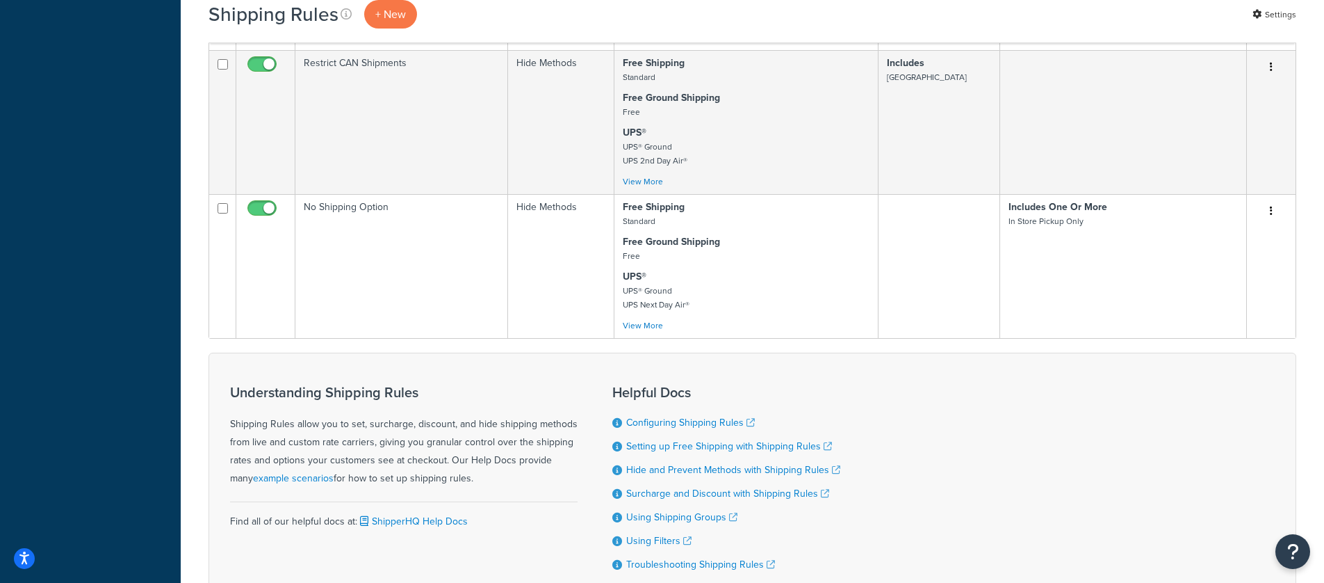
scroll to position [768, 0]
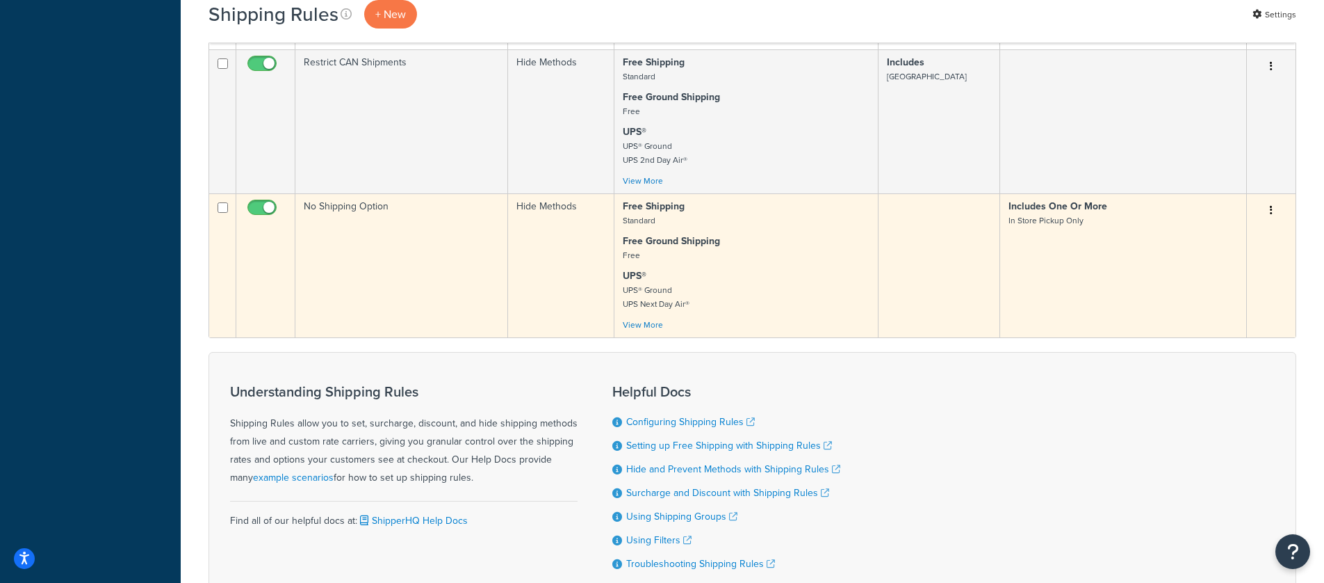
click at [1272, 209] on icon "button" at bounding box center [1271, 210] width 3 height 10
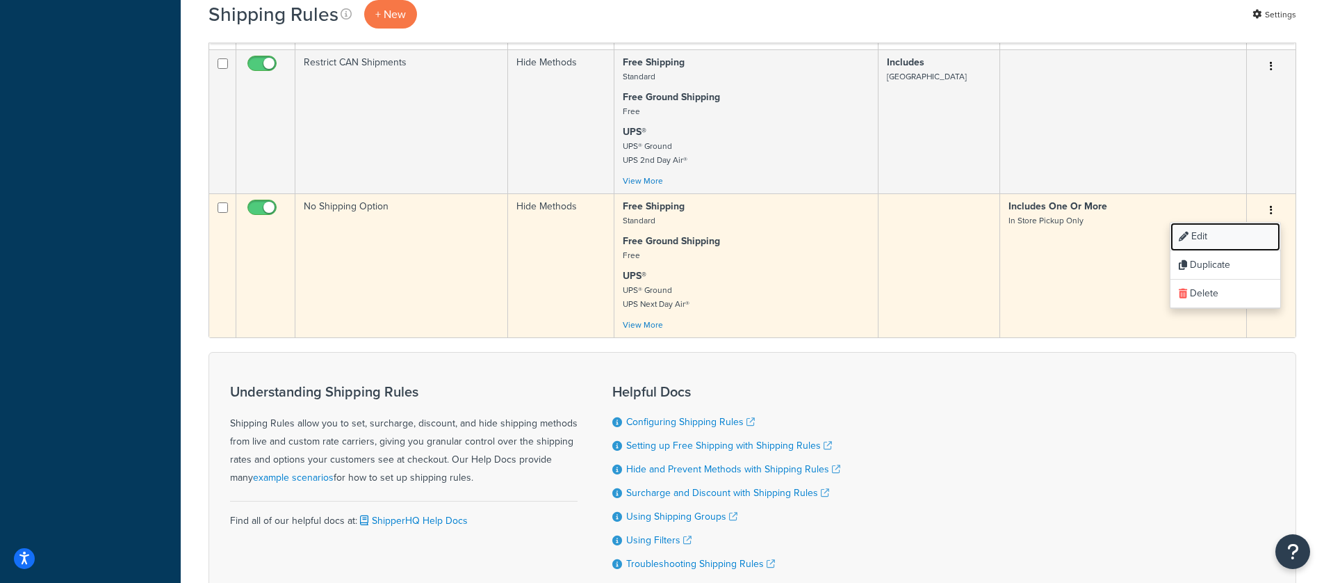
click at [1215, 235] on link "Edit" at bounding box center [1226, 236] width 110 height 29
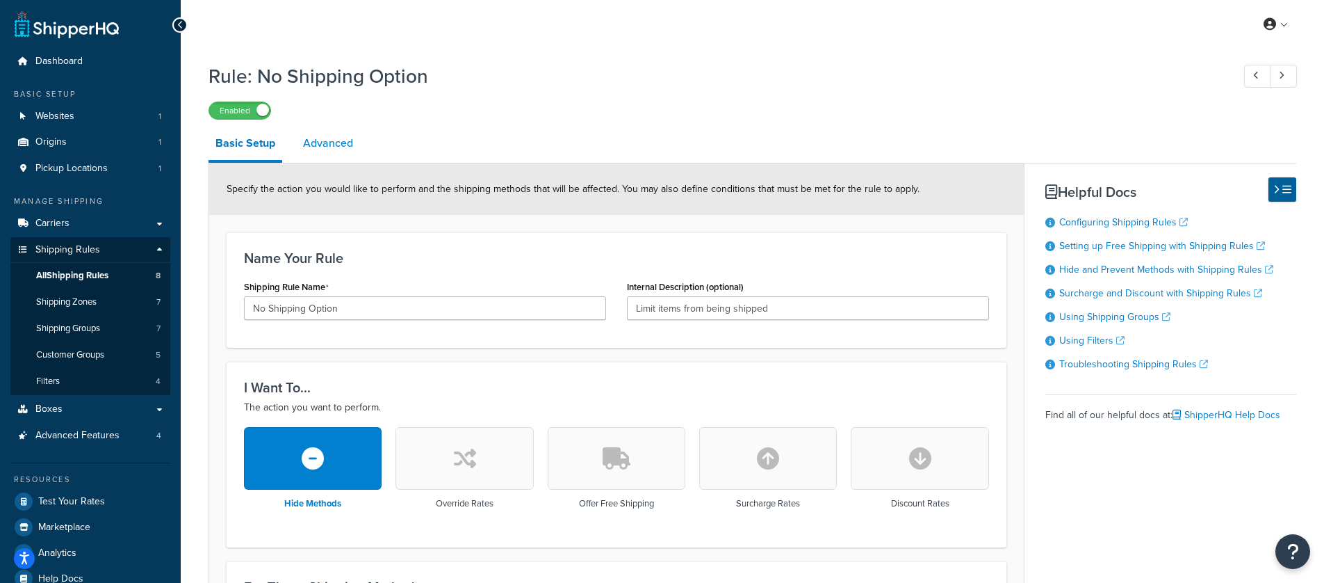
click at [325, 143] on link "Advanced" at bounding box center [328, 143] width 64 height 33
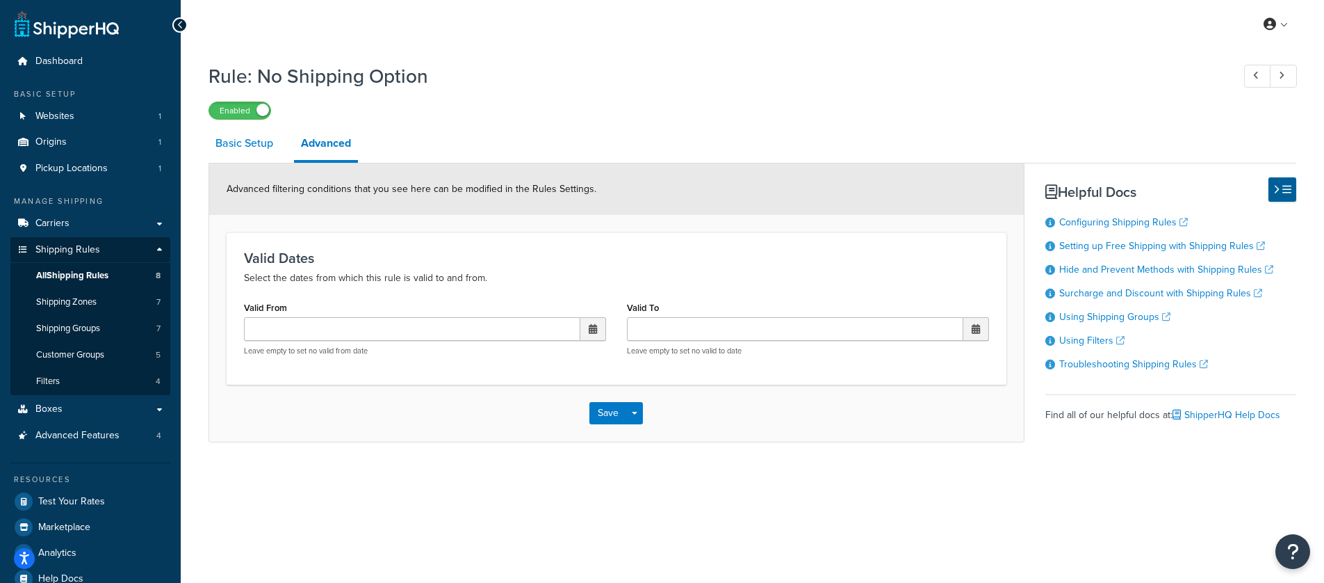
click at [258, 144] on link "Basic Setup" at bounding box center [245, 143] width 72 height 33
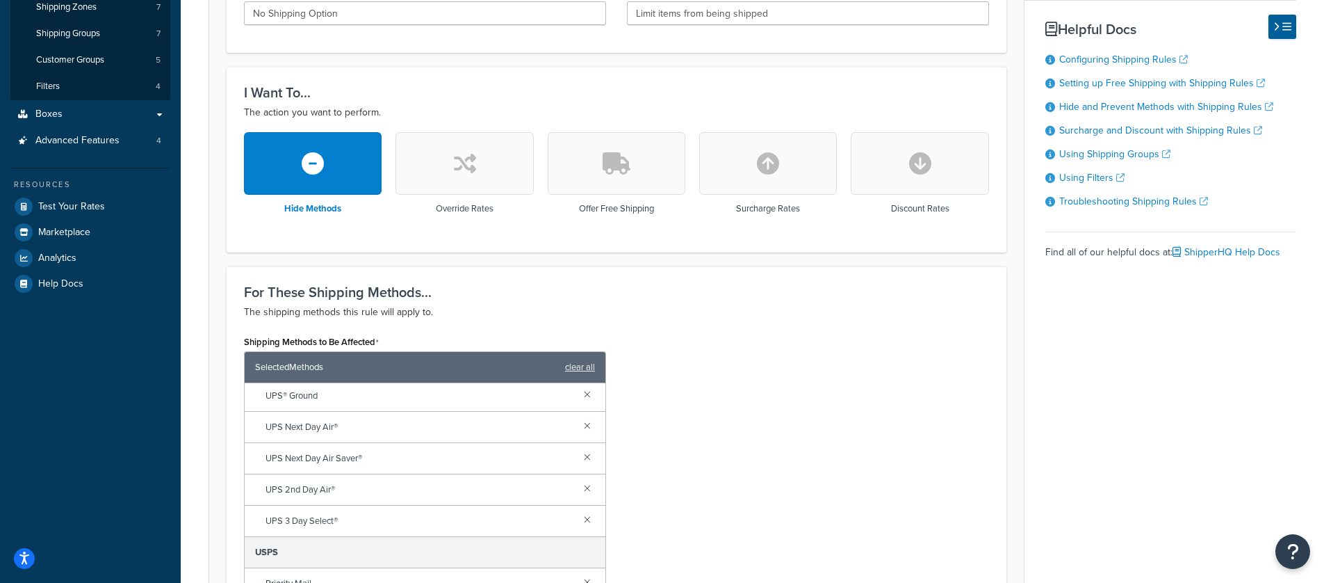
scroll to position [801, 0]
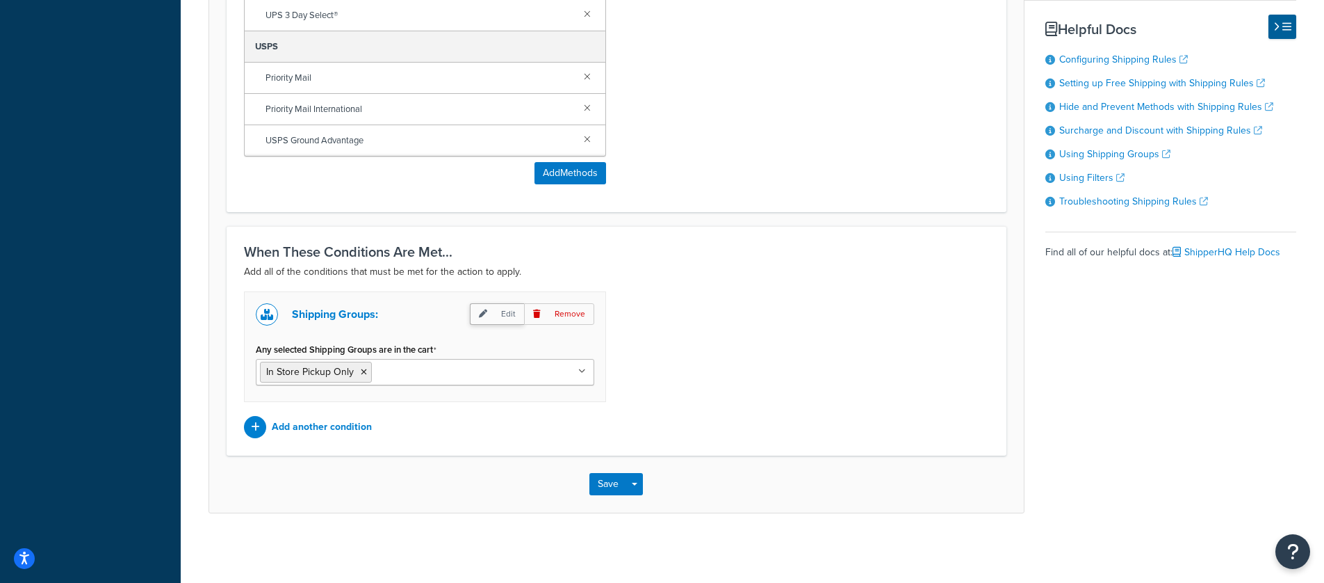
click at [487, 304] on p "Edit" at bounding box center [497, 314] width 54 height 22
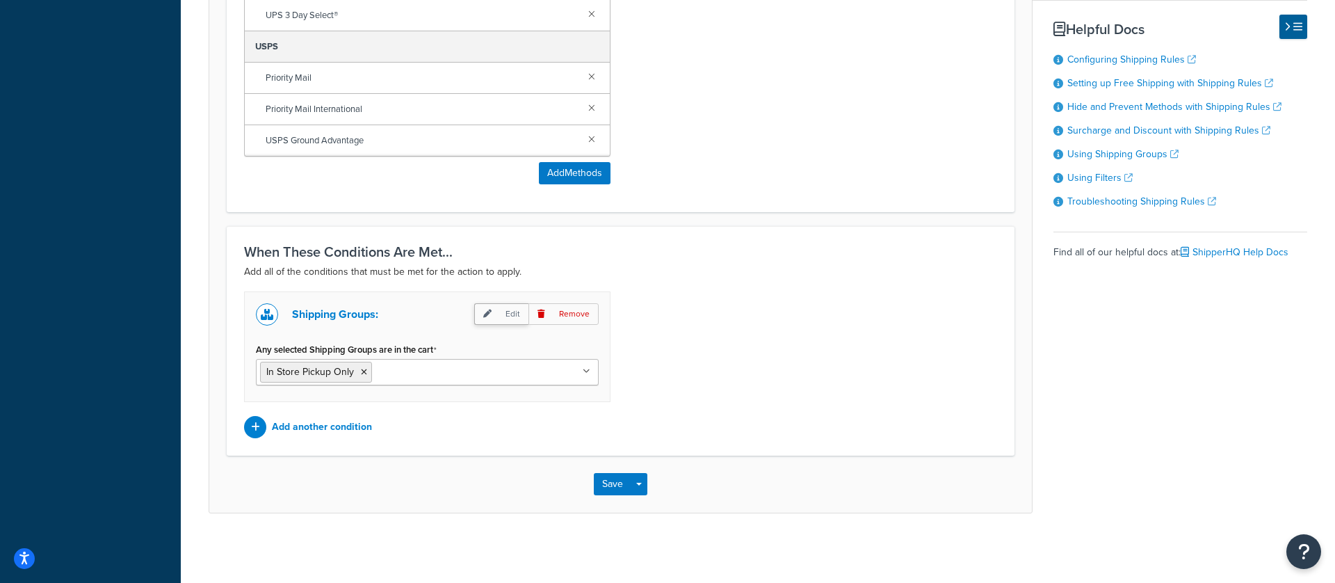
select select "any"
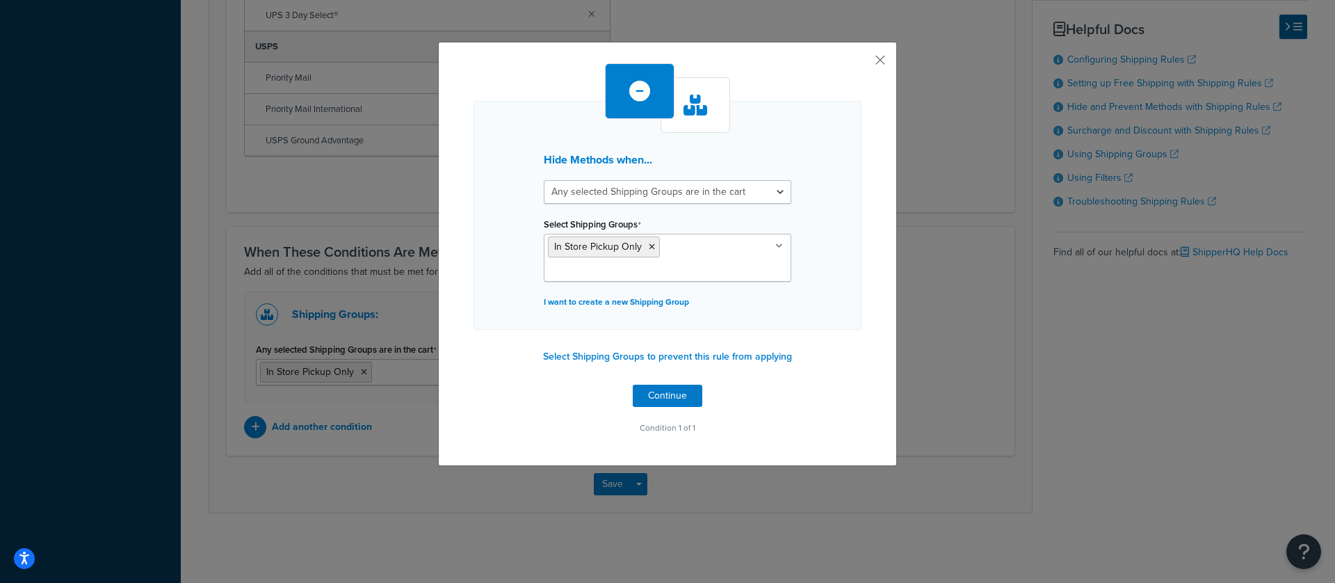
click at [667, 270] on ul "In Store Pickup Only" at bounding box center [667, 258] width 247 height 48
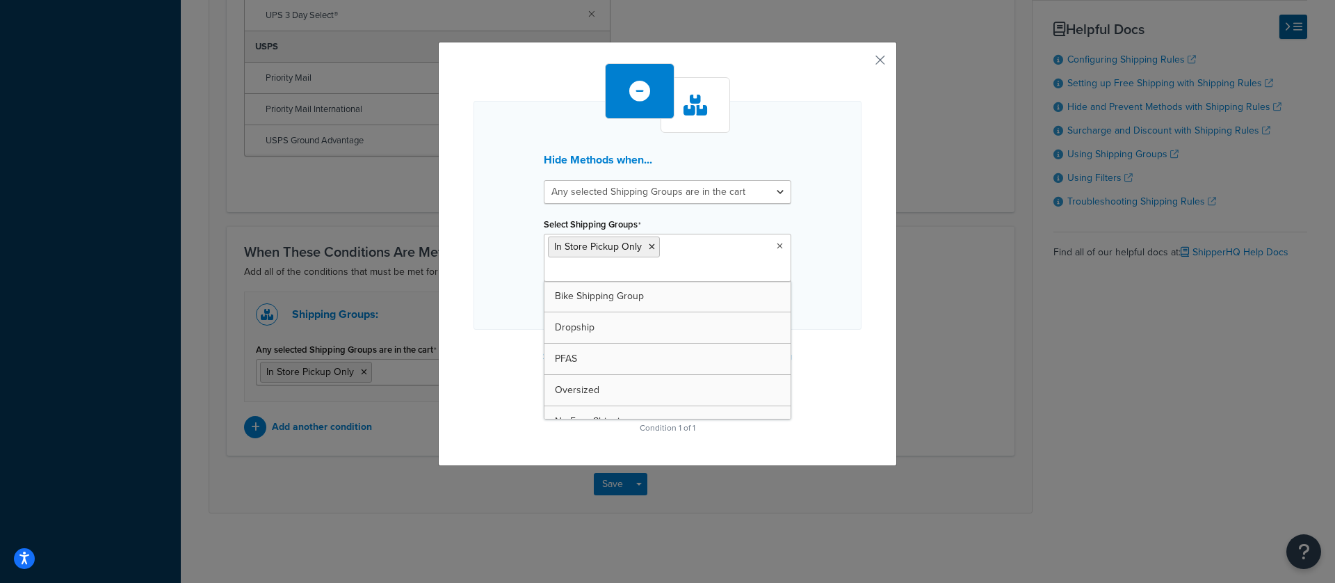
click at [690, 250] on ul "In Store Pickup Only" at bounding box center [667, 258] width 247 height 48
click at [476, 371] on div "Hide Methods when... All selected Shipping Groups are in the cart Any selected …" at bounding box center [667, 250] width 388 height 374
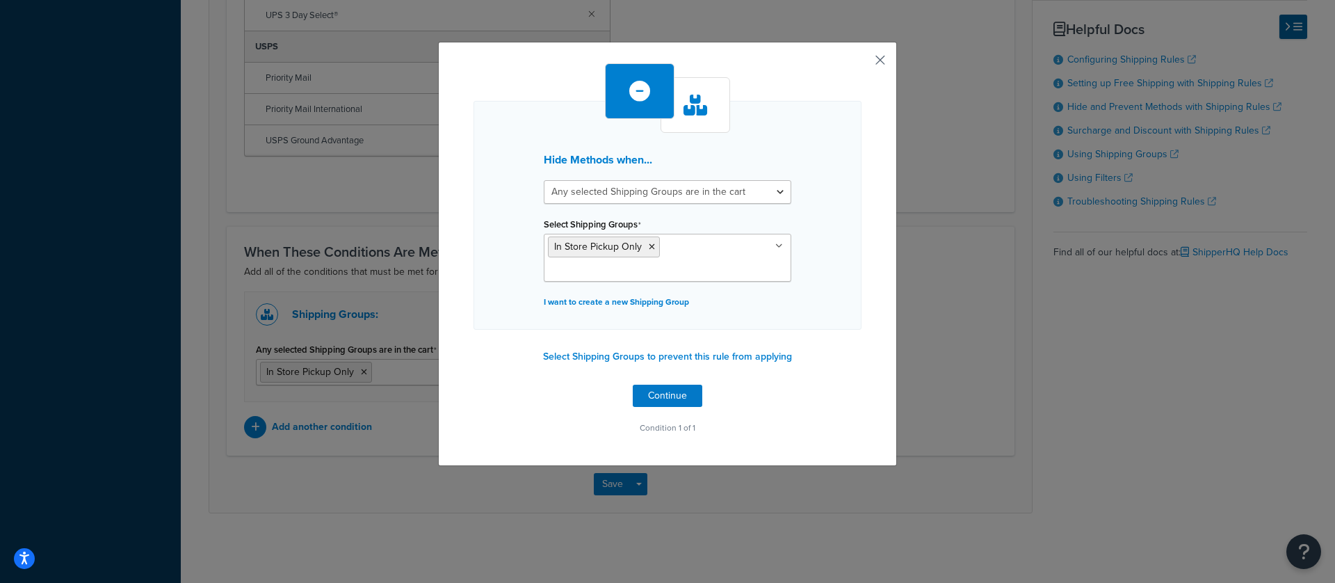
click at [861, 63] on button "button" at bounding box center [859, 64] width 3 height 3
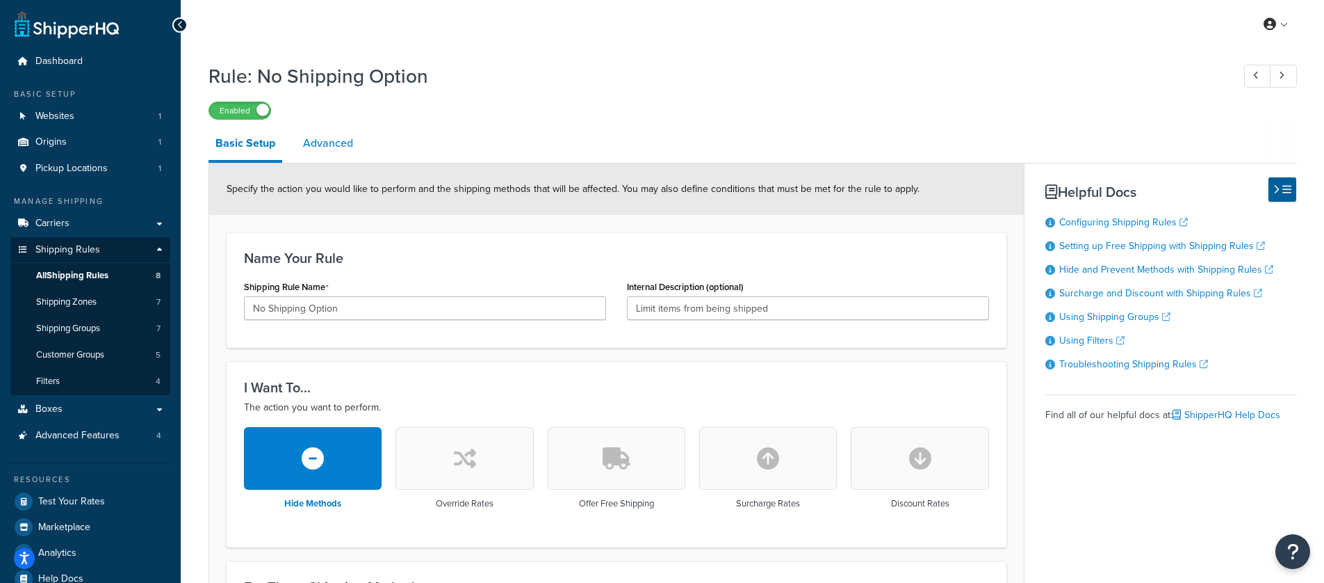
click at [339, 145] on link "Advanced" at bounding box center [328, 143] width 64 height 33
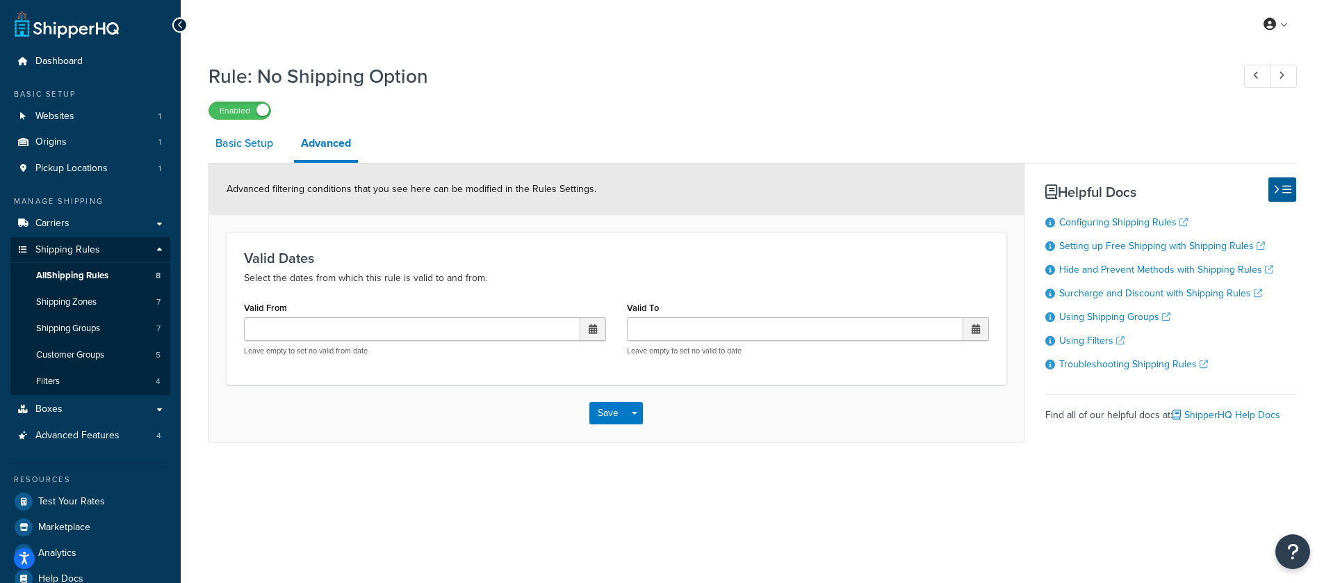
click at [273, 149] on link "Basic Setup" at bounding box center [245, 143] width 72 height 33
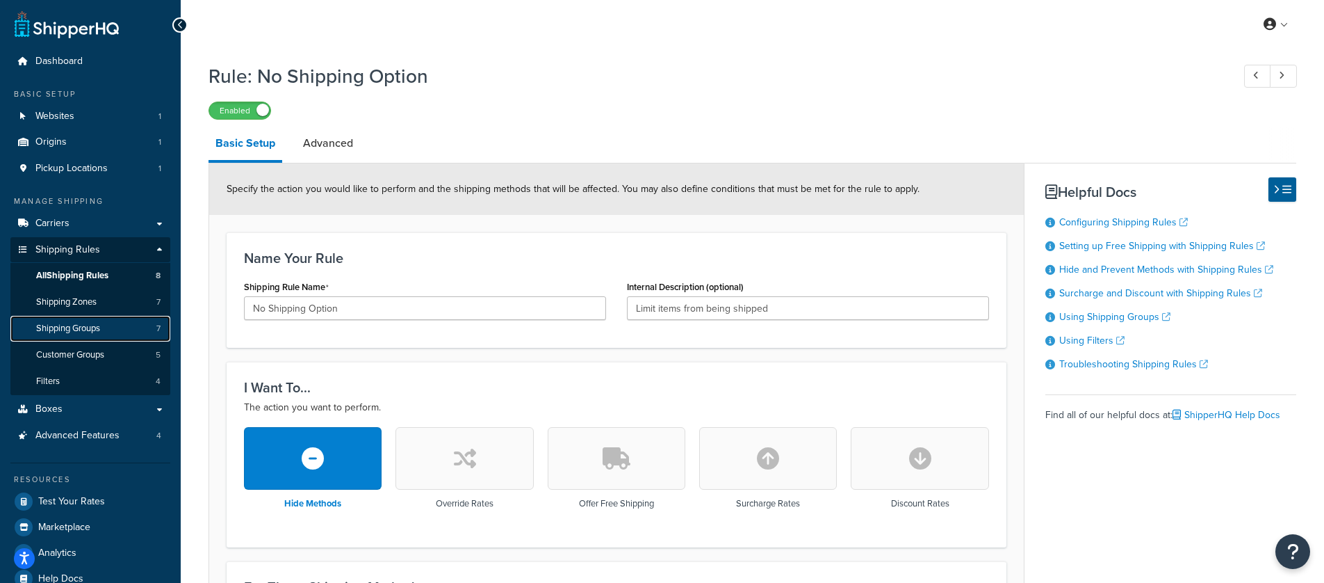
click at [99, 332] on span "Shipping Groups" at bounding box center [68, 329] width 64 height 12
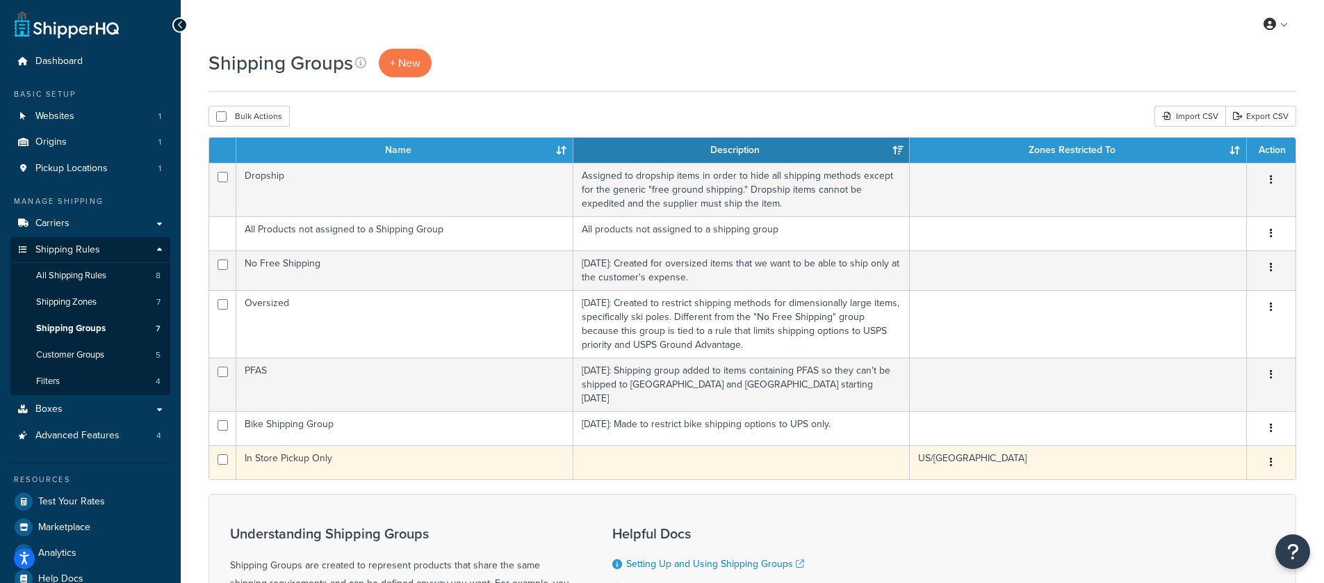
click at [681, 445] on td at bounding box center [742, 462] width 337 height 34
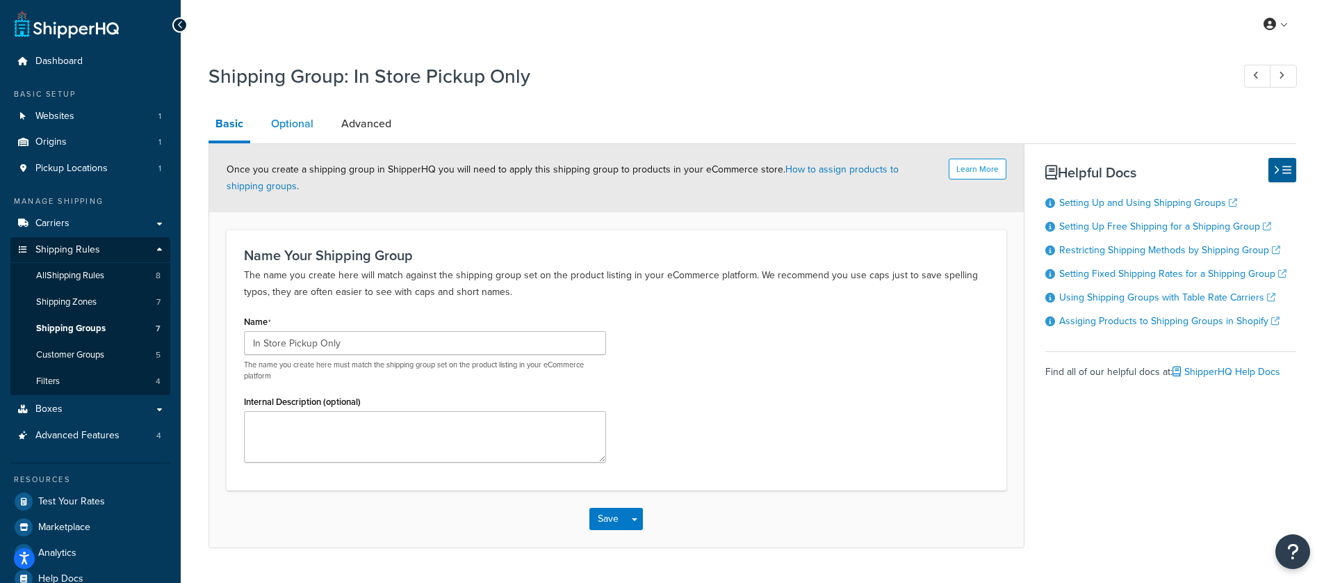
click at [308, 126] on link "Optional" at bounding box center [292, 123] width 56 height 33
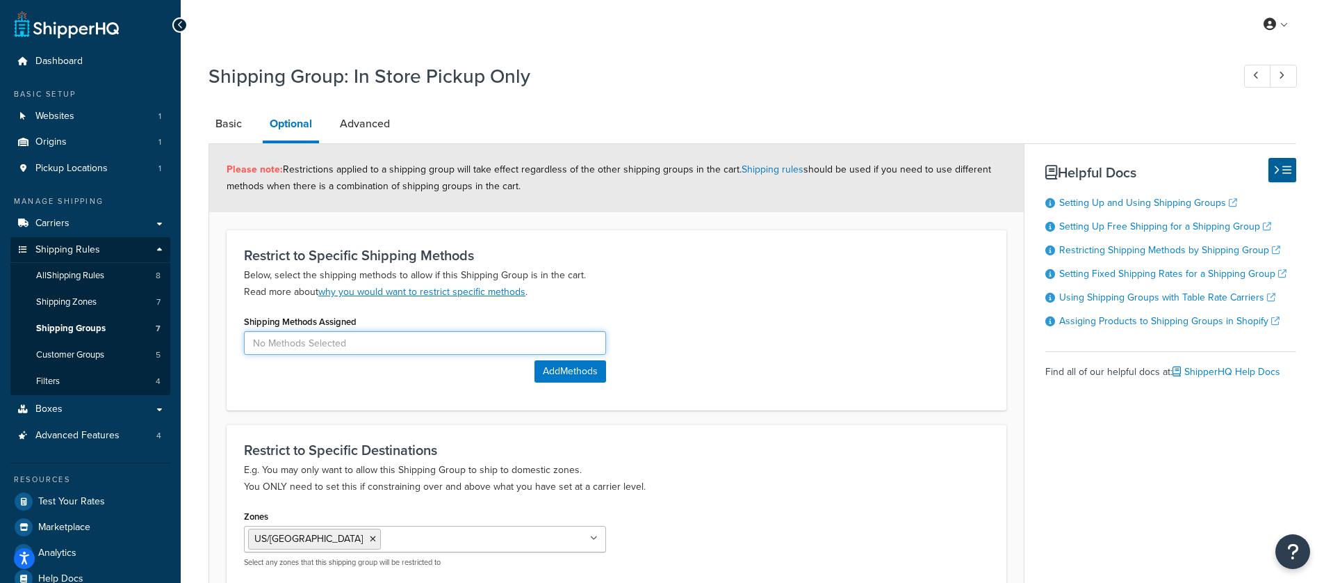
click at [326, 336] on input at bounding box center [425, 343] width 362 height 24
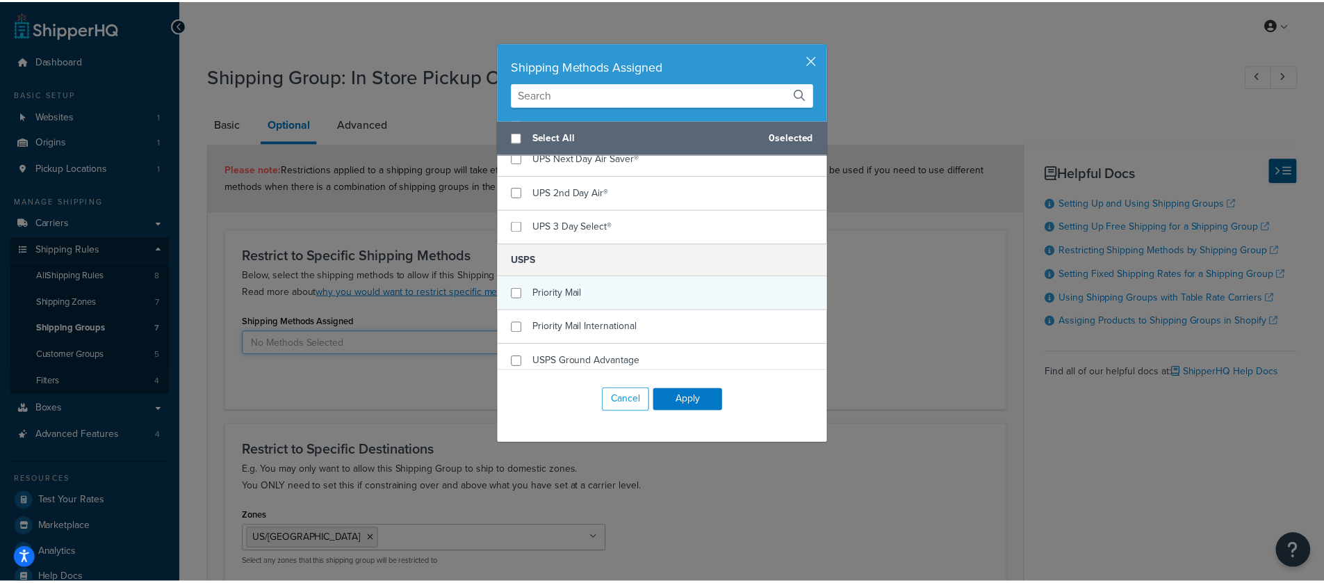
scroll to position [555, 0]
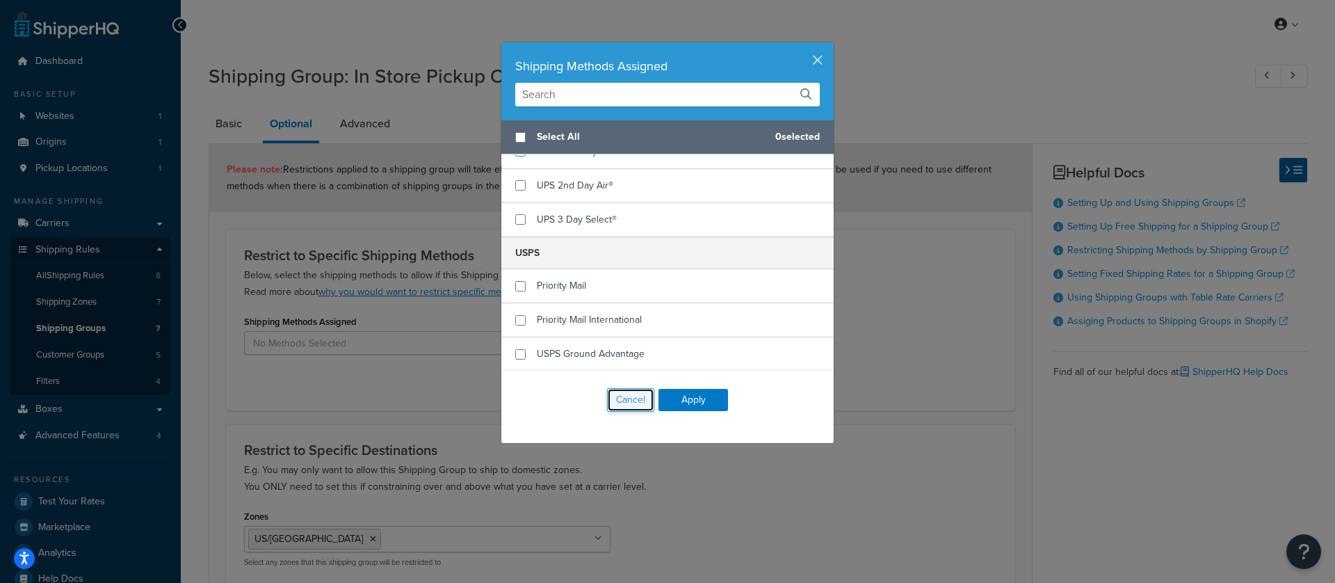
click at [618, 396] on button "Cancel" at bounding box center [630, 400] width 47 height 24
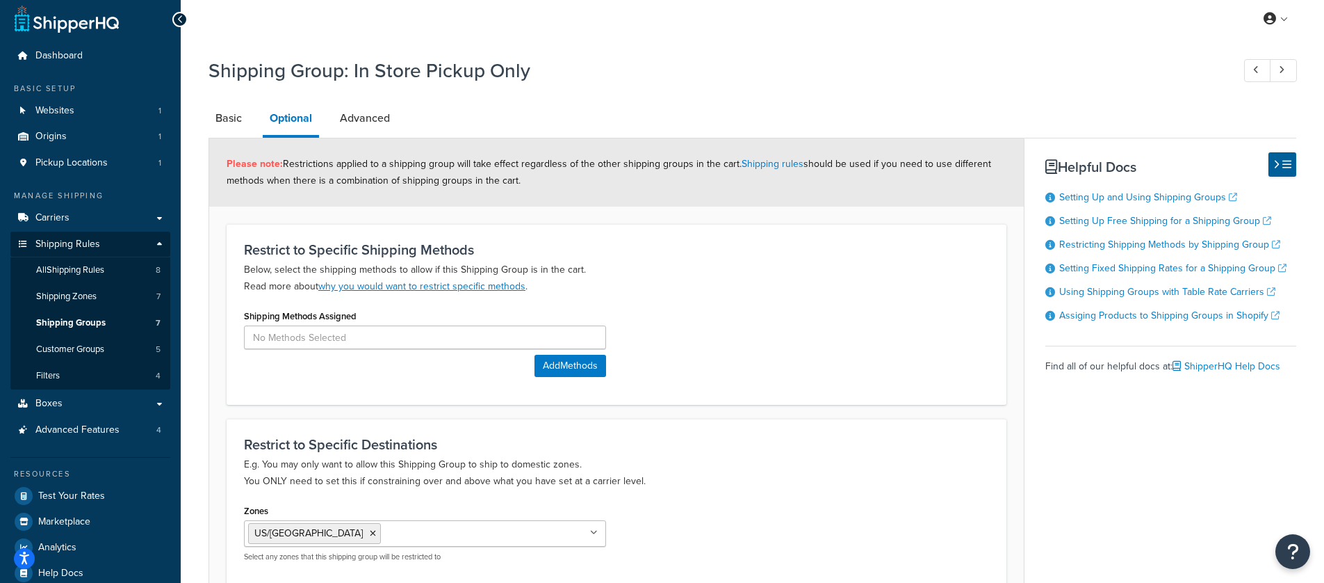
scroll to position [0, 0]
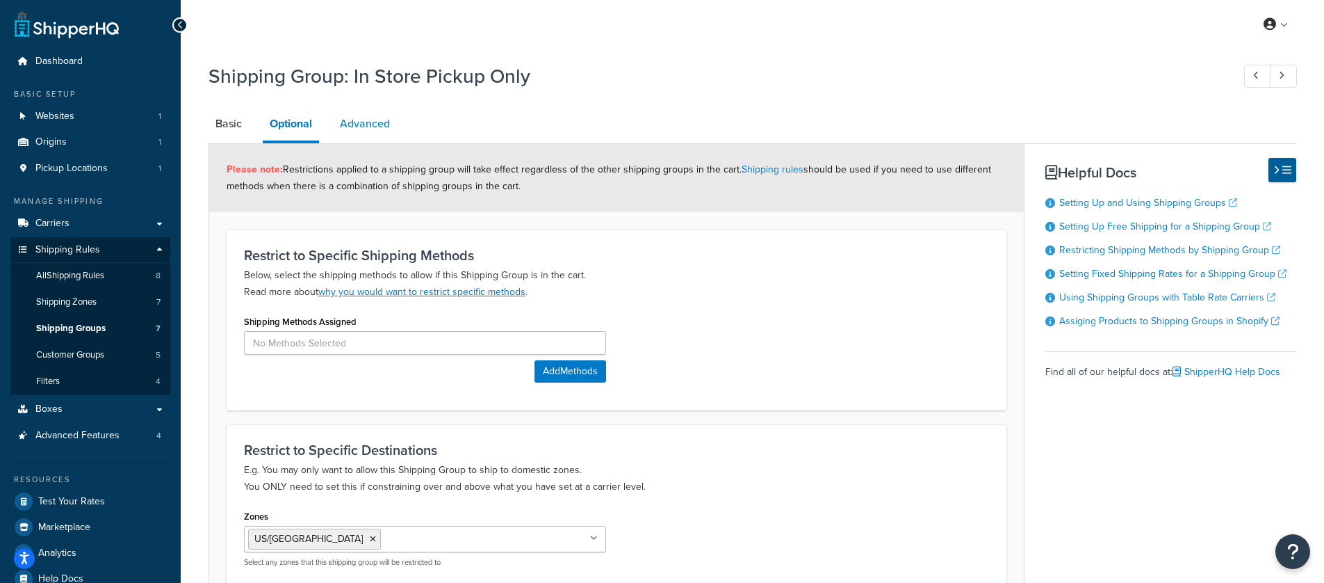
click at [354, 134] on link "Advanced" at bounding box center [365, 123] width 64 height 33
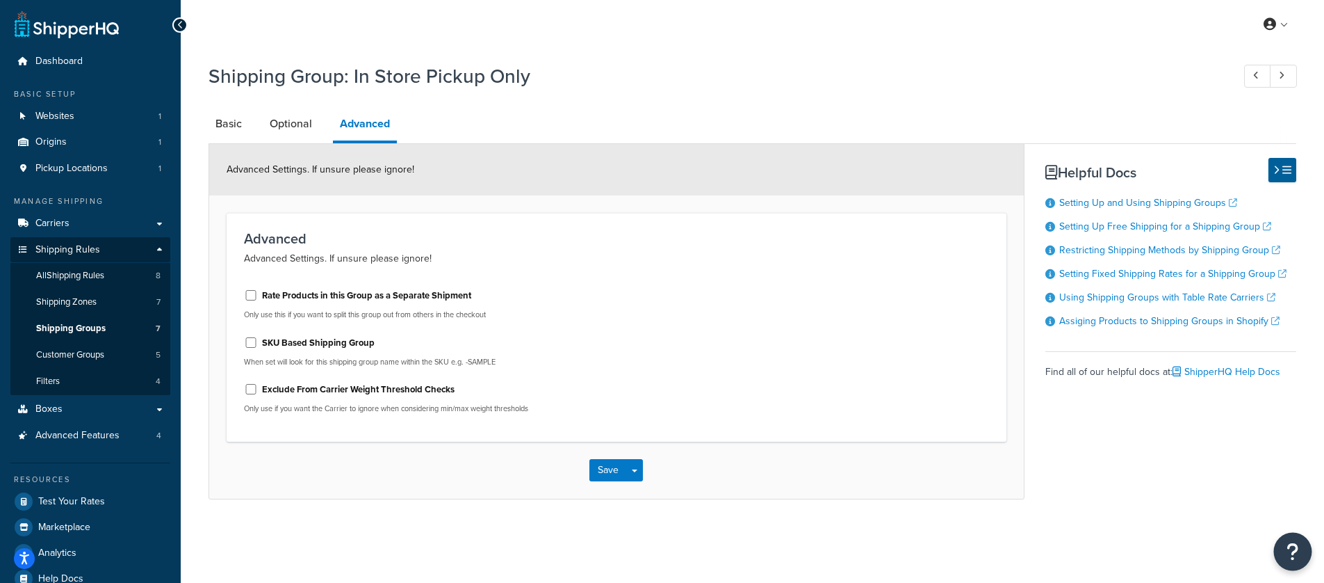
click at [1289, 544] on icon "Open Resource Center" at bounding box center [1293, 551] width 13 height 19
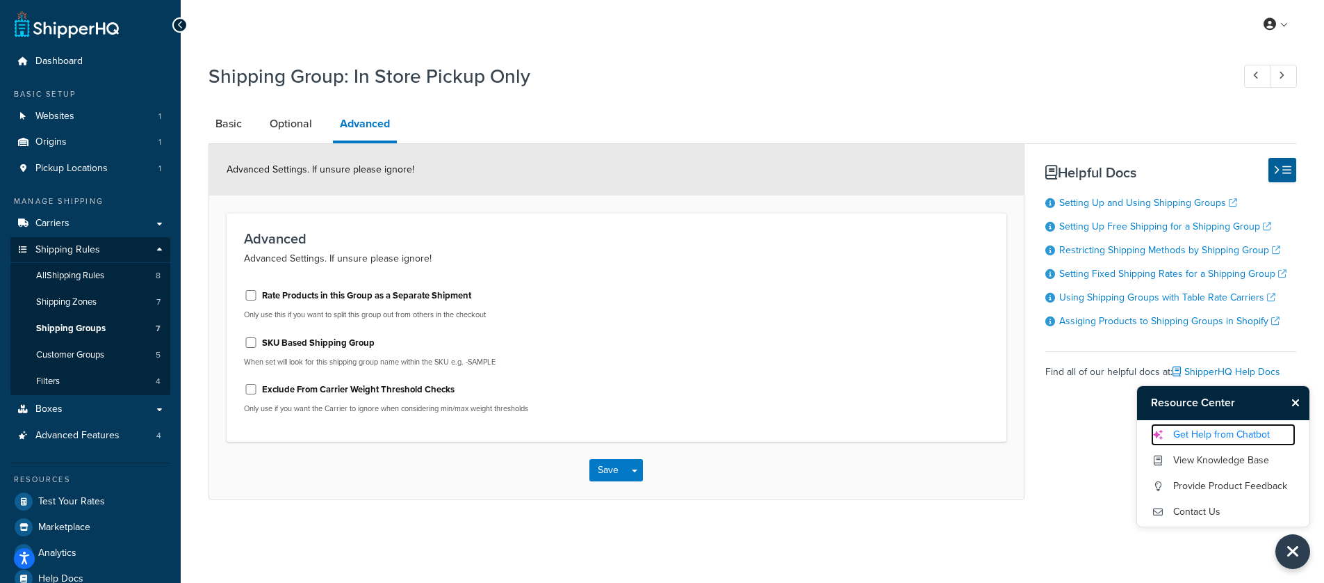
click at [1252, 441] on link "Get Help from Chatbot" at bounding box center [1223, 434] width 145 height 22
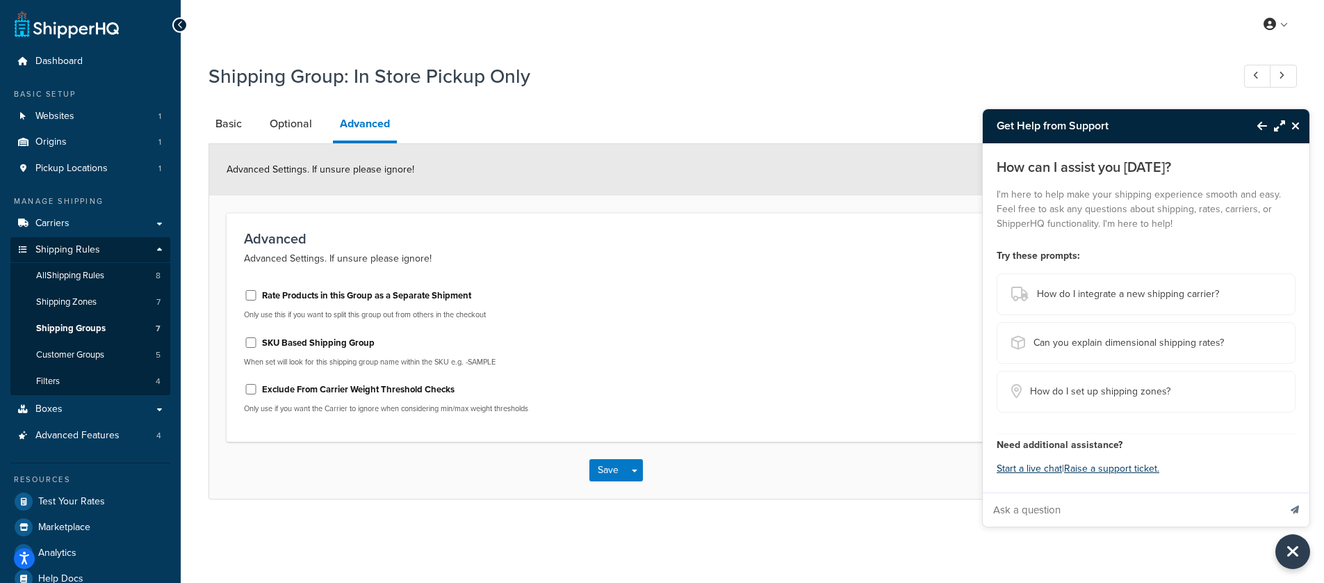
click at [1146, 517] on input "Ask a question" at bounding box center [1131, 509] width 296 height 33
click at [1039, 468] on button "Start a live chat" at bounding box center [1029, 468] width 65 height 19
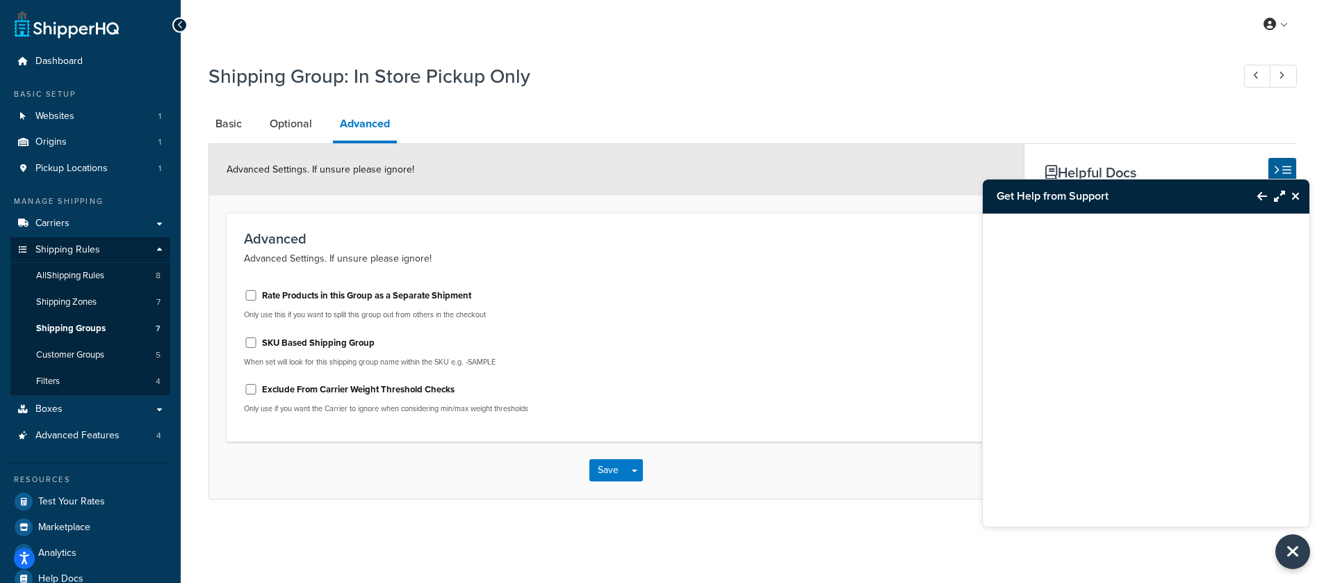
click at [1238, 263] on div at bounding box center [1146, 352] width 327 height 278
click at [1282, 191] on icon "Maximize Resource Center" at bounding box center [1279, 195] width 11 height 11
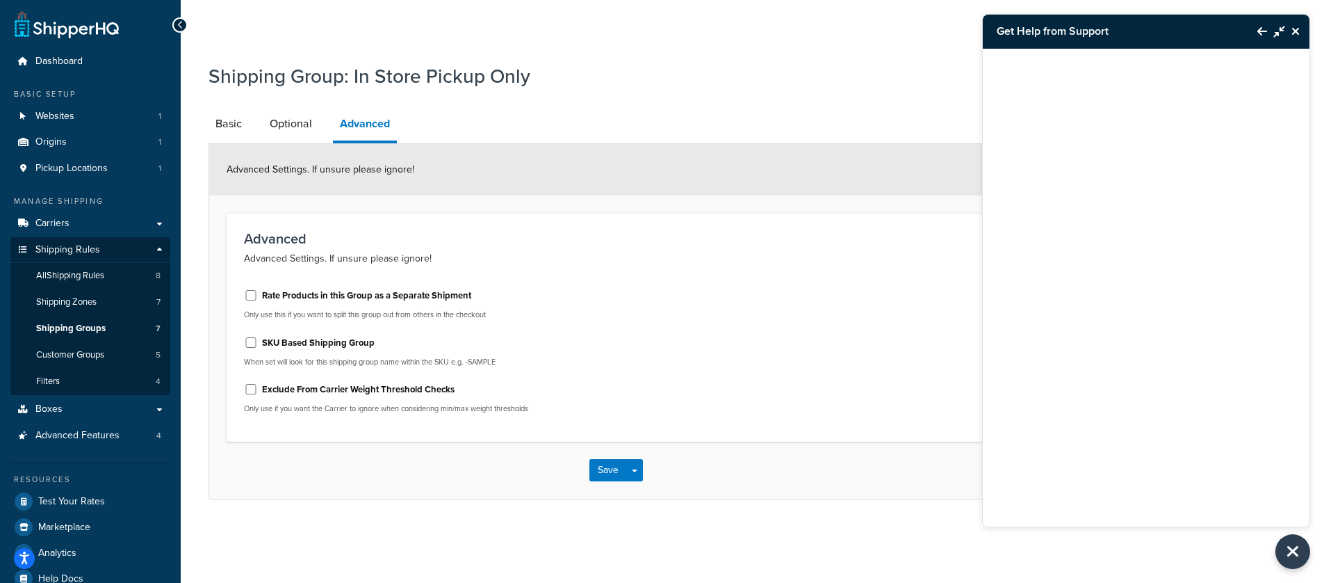
click at [1283, 31] on icon "Minimize Resource Center" at bounding box center [1279, 31] width 11 height 11
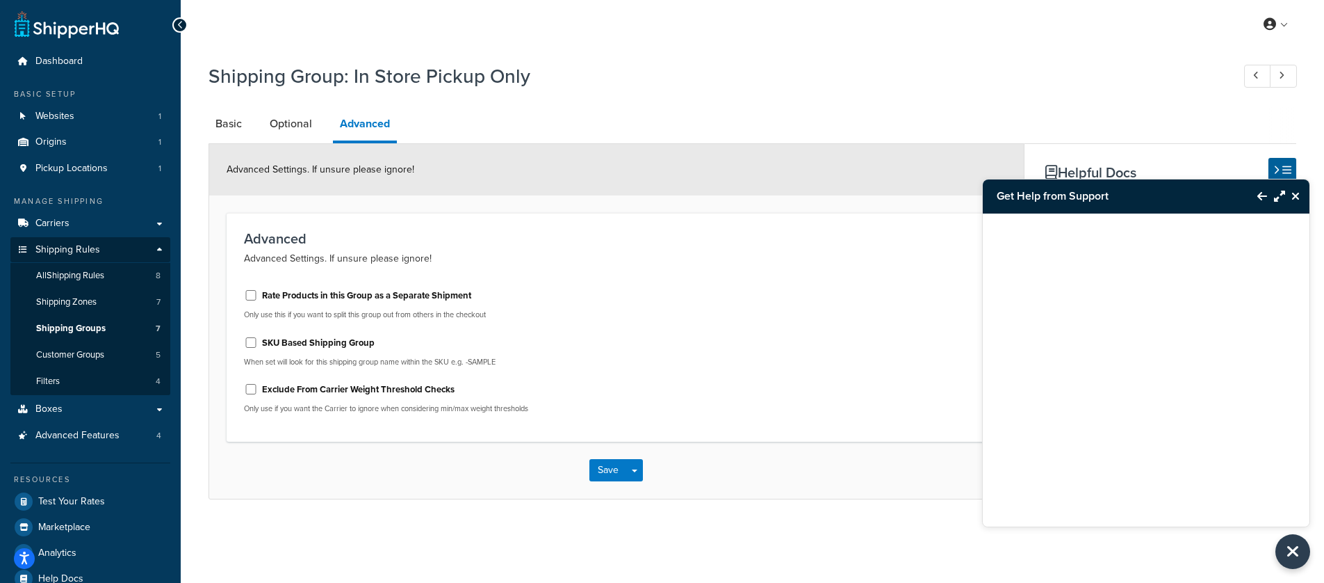
click at [1254, 194] on button "Back to Resource Center" at bounding box center [1256, 196] width 24 height 32
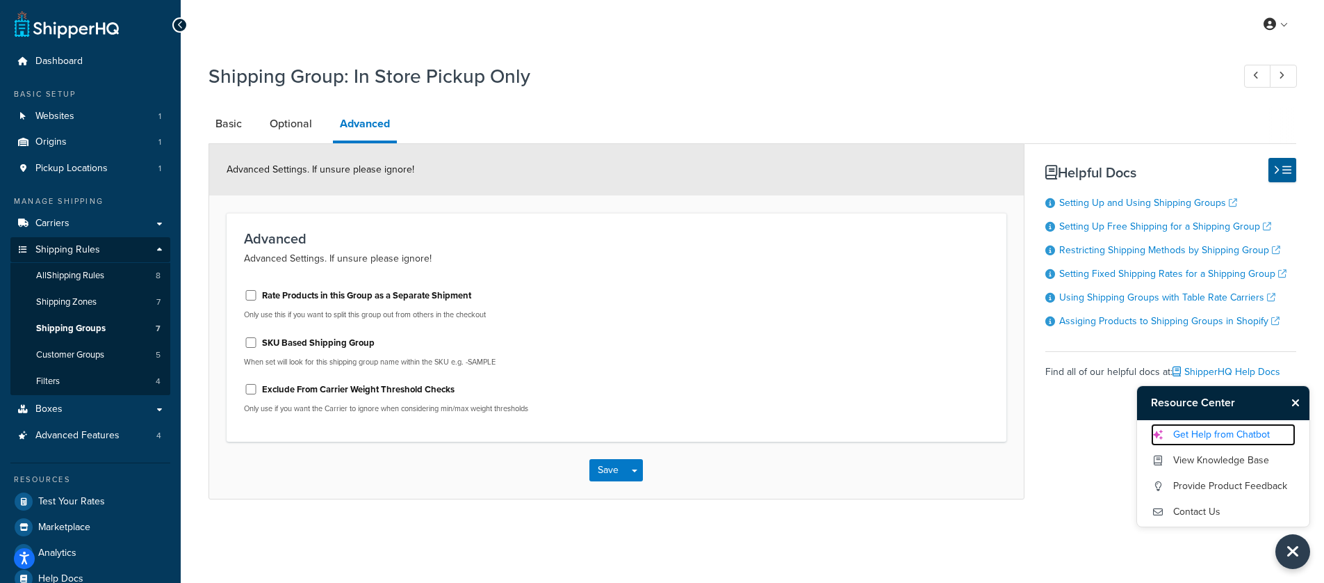
click at [1218, 439] on link "Get Help from Chatbot" at bounding box center [1223, 434] width 145 height 22
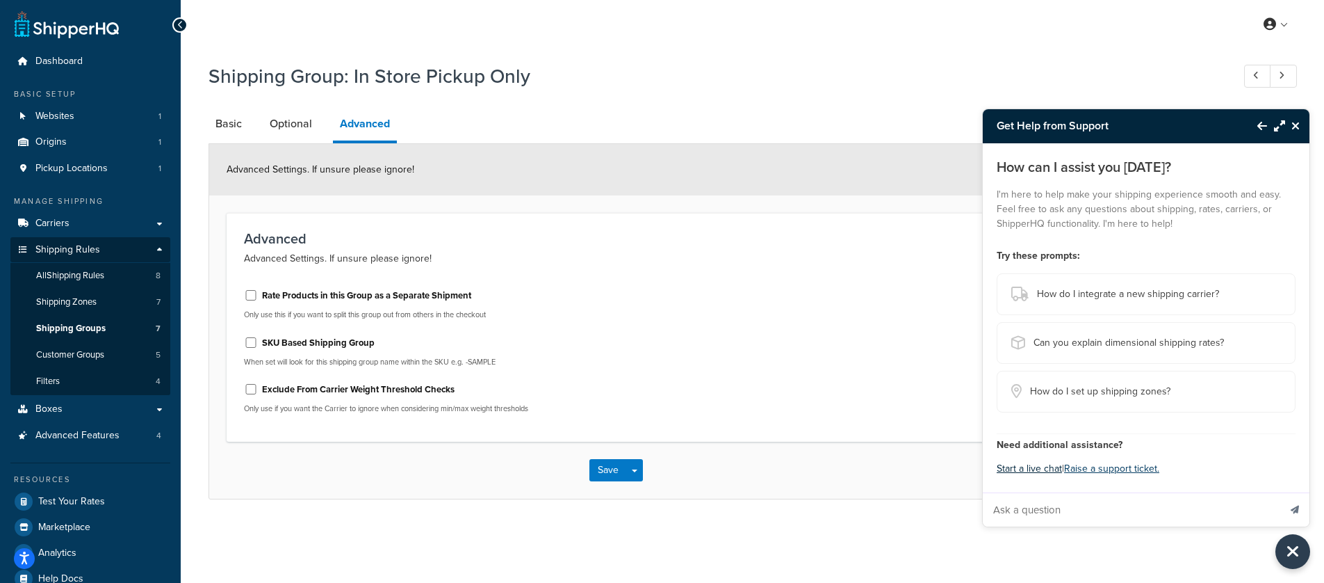
click at [1044, 470] on button "Start a live chat" at bounding box center [1029, 468] width 65 height 19
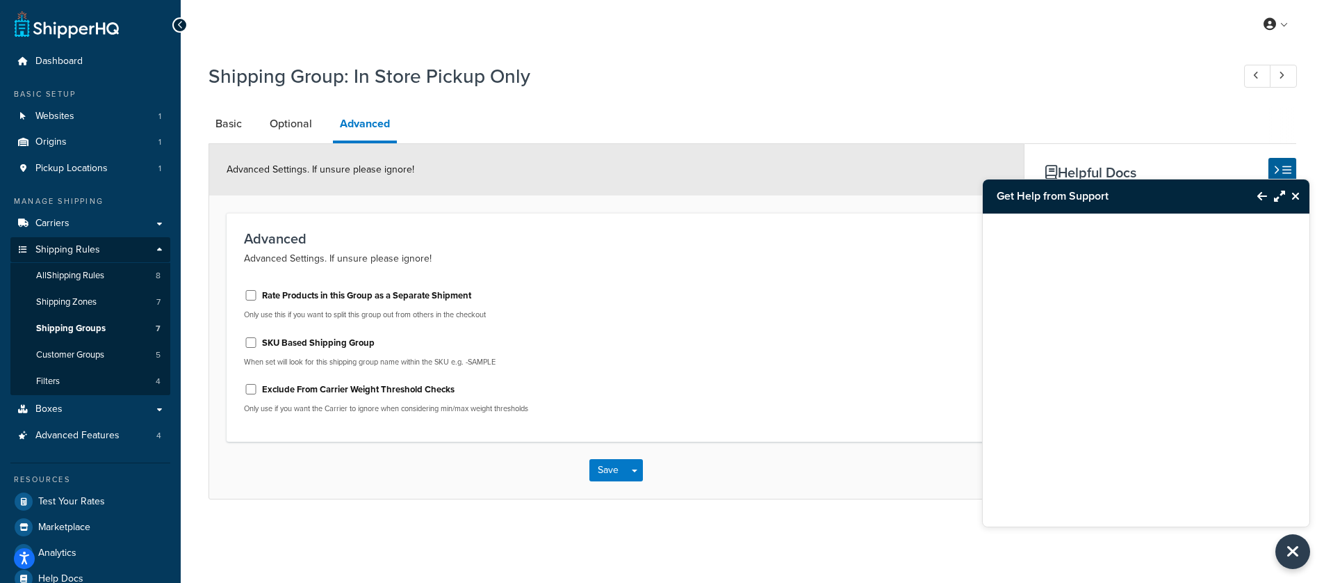
click at [1251, 184] on button "Back to Resource Center" at bounding box center [1256, 196] width 24 height 32
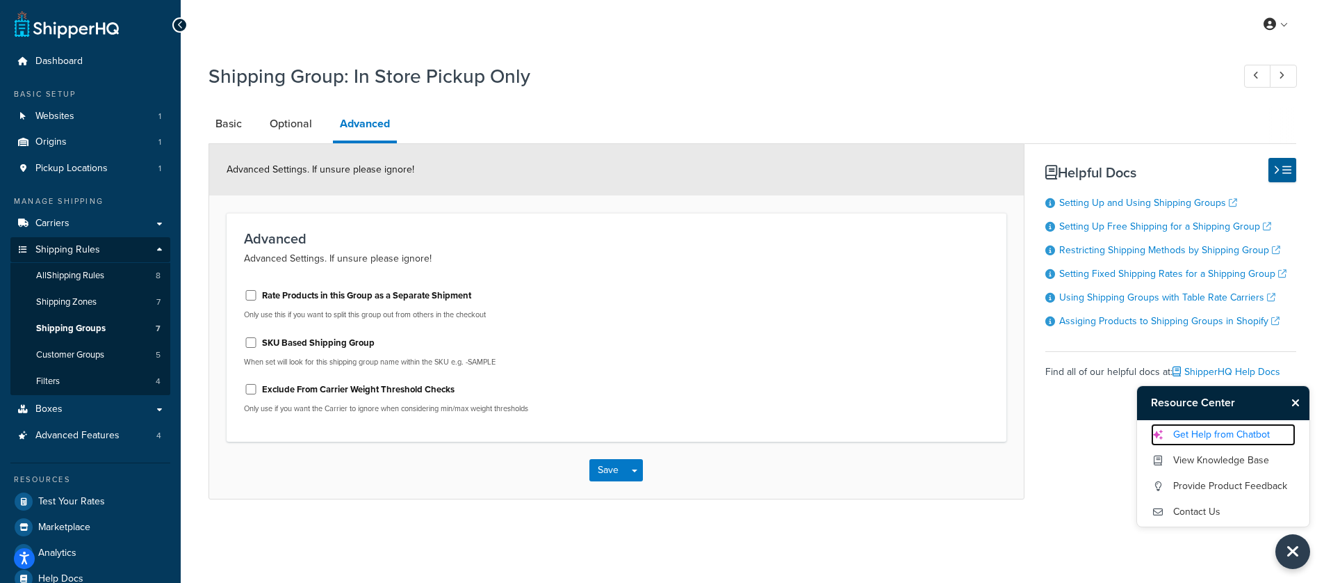
click at [1238, 432] on link "Get Help from Chatbot" at bounding box center [1223, 434] width 145 height 22
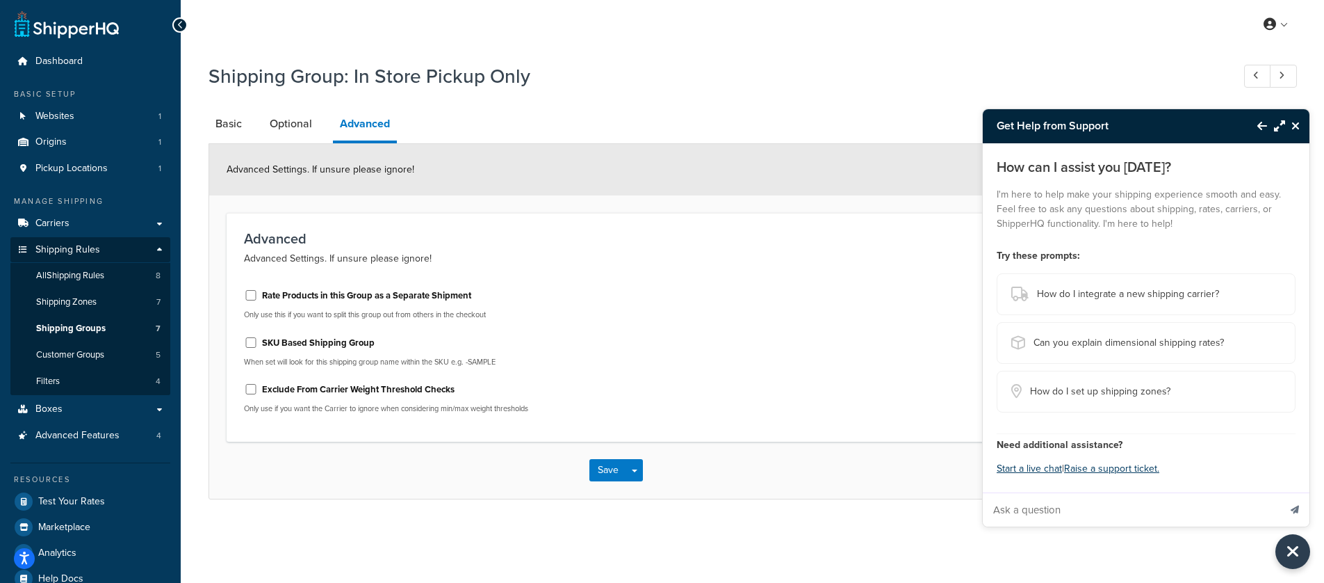
click at [1155, 511] on input "Ask a question" at bounding box center [1131, 509] width 296 height 33
type input "Why aren't my shipping rates being hidden on my shopify website? Testing the ra…"
click at [1281, 492] on button "Send message" at bounding box center [1295, 509] width 29 height 34
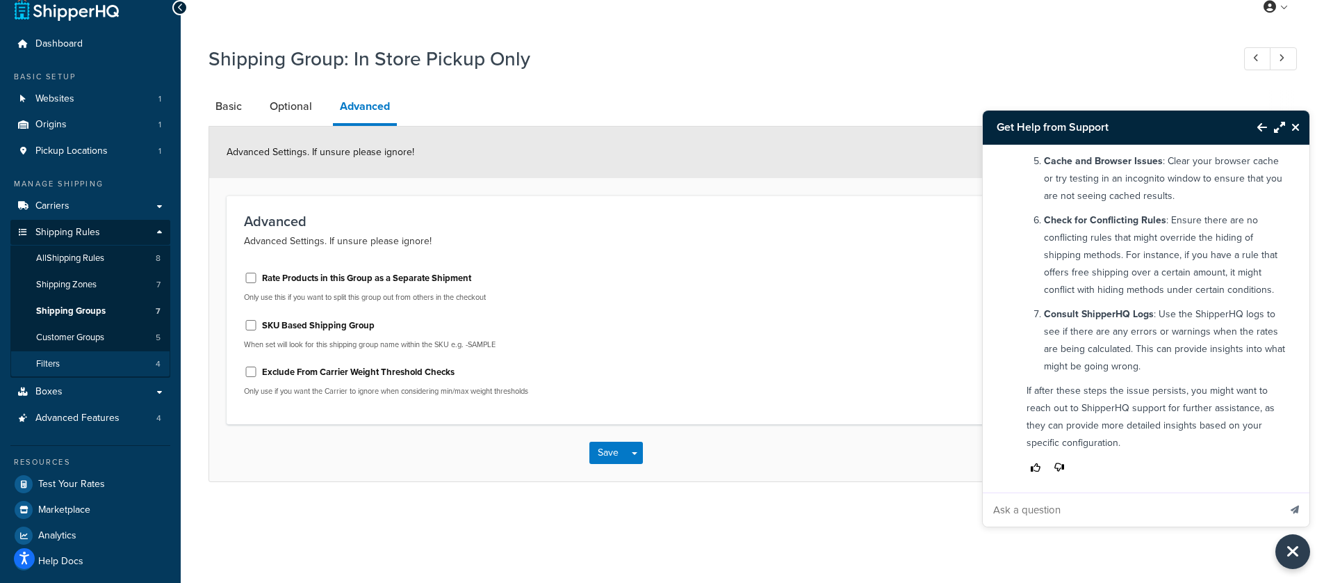
scroll to position [26, 0]
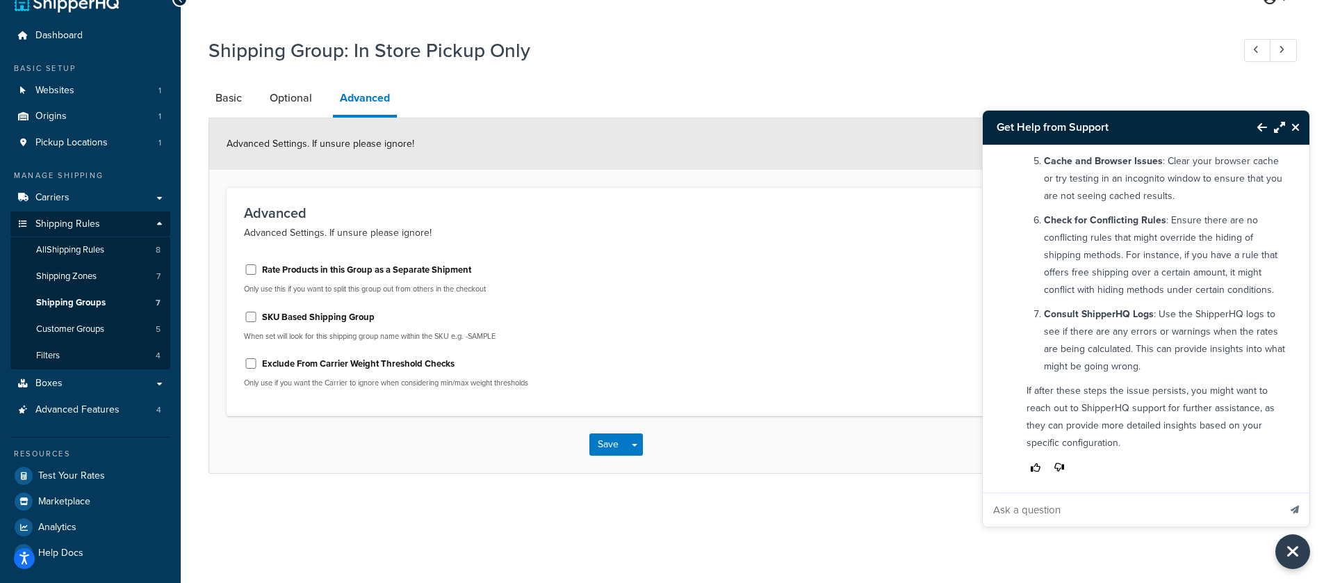
click at [1024, 504] on input "Ask a question" at bounding box center [1131, 509] width 296 height 33
type input "where can i find shipperhq logs"
click at [1281, 492] on button "Send message" at bounding box center [1295, 509] width 29 height 34
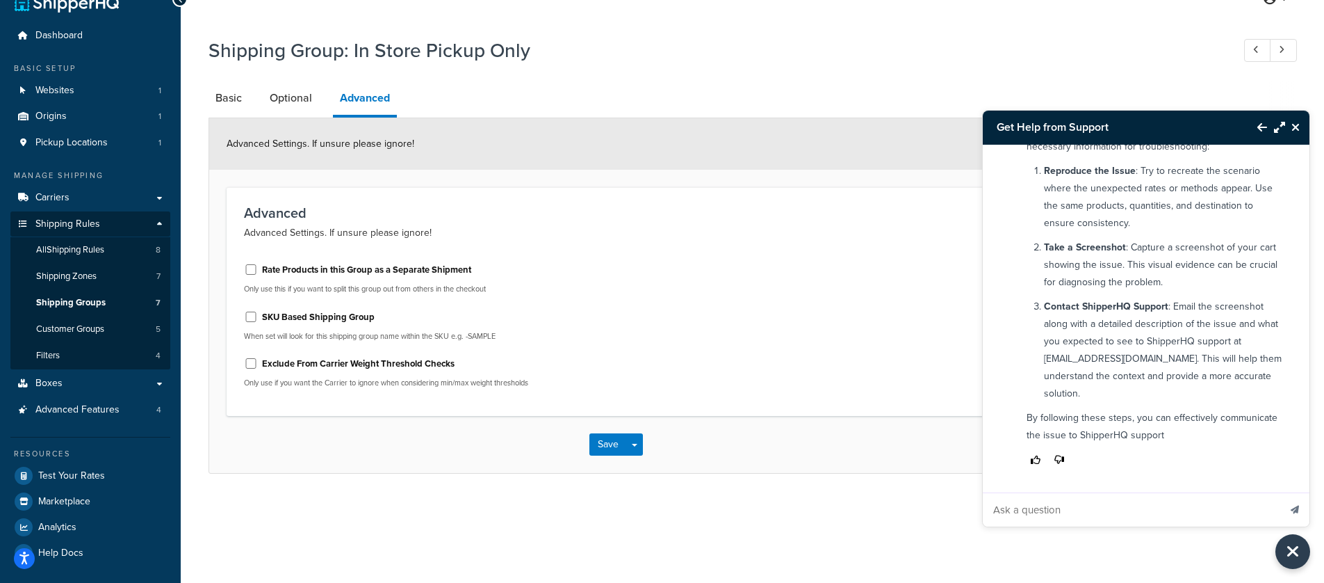
scroll to position [1099, 0]
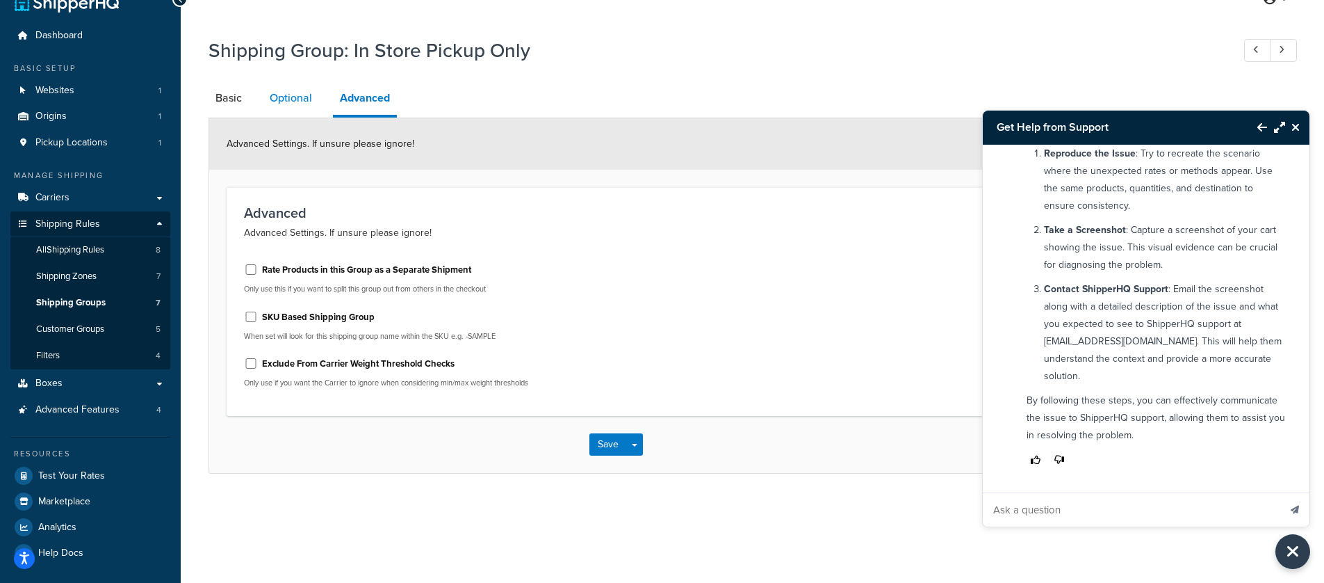
click at [282, 100] on link "Optional" at bounding box center [291, 97] width 56 height 33
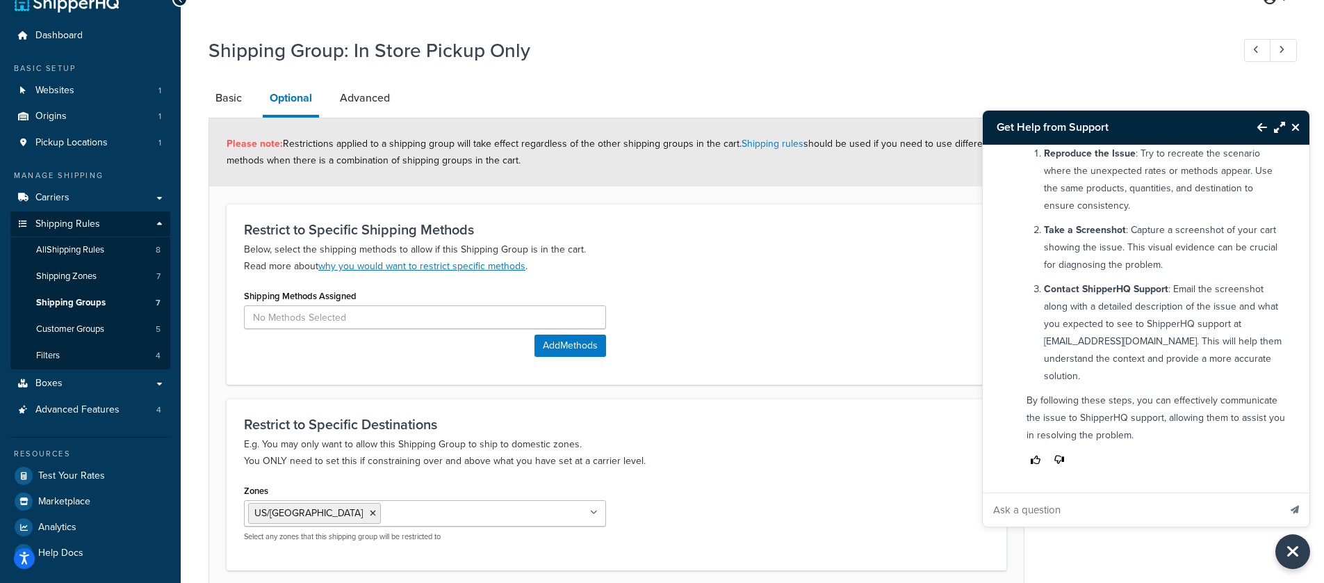
click at [1299, 126] on icon "Close Resource Center" at bounding box center [1296, 127] width 8 height 11
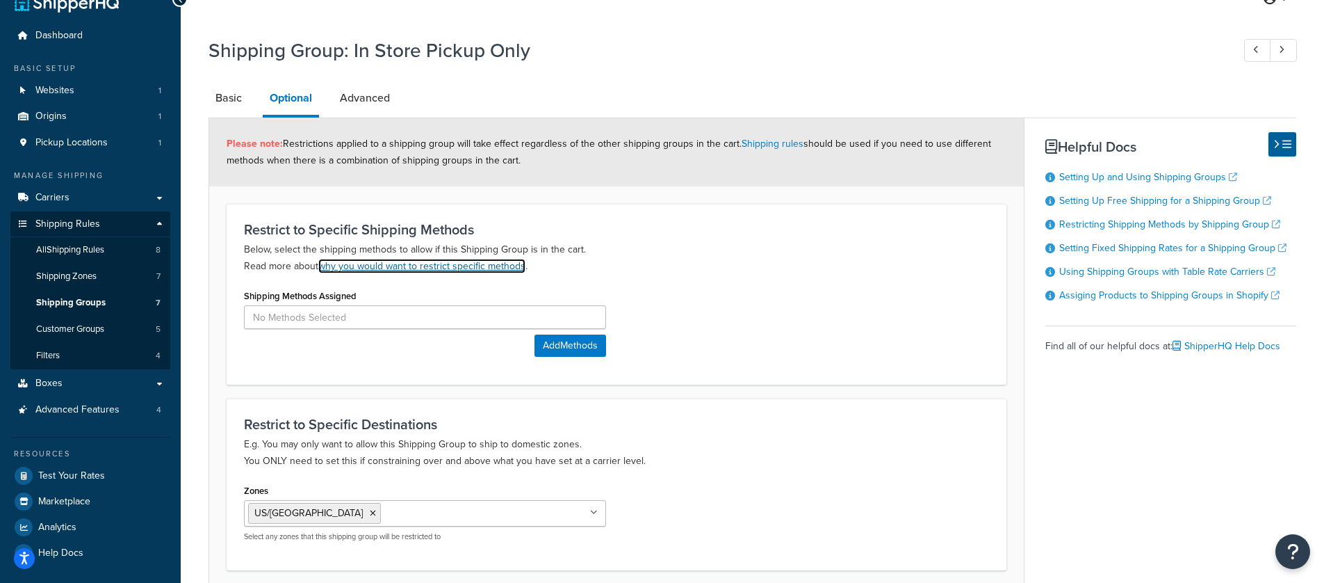
click at [467, 270] on link "why you would want to restrict specific methods" at bounding box center [421, 266] width 207 height 15
click at [93, 248] on span "All Shipping Rules" at bounding box center [70, 250] width 68 height 12
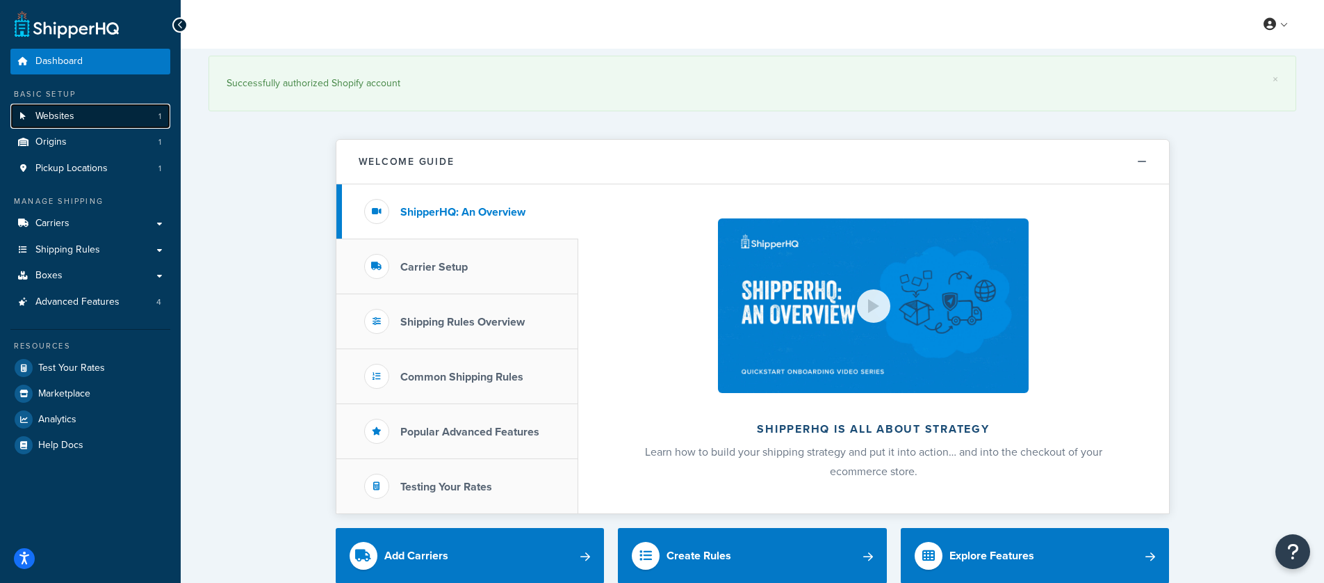
click at [83, 120] on link "Websites 1" at bounding box center [90, 117] width 160 height 26
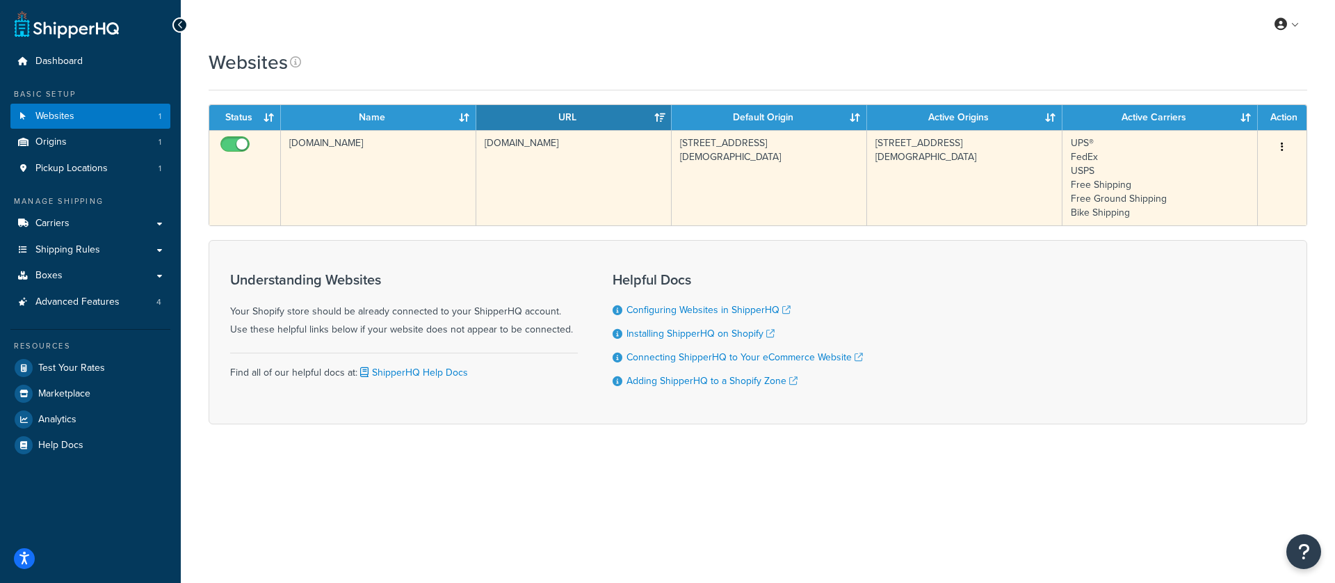
click at [1286, 144] on button "button" at bounding box center [1281, 147] width 19 height 22
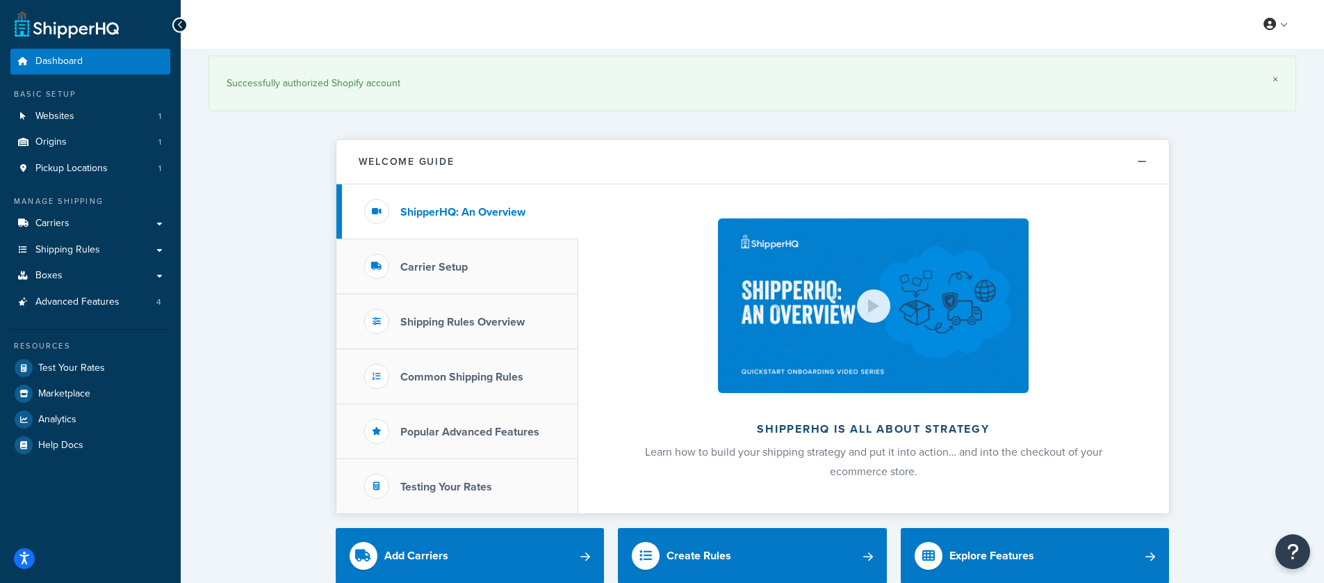
click at [1276, 81] on link "×" at bounding box center [1276, 79] width 6 height 11
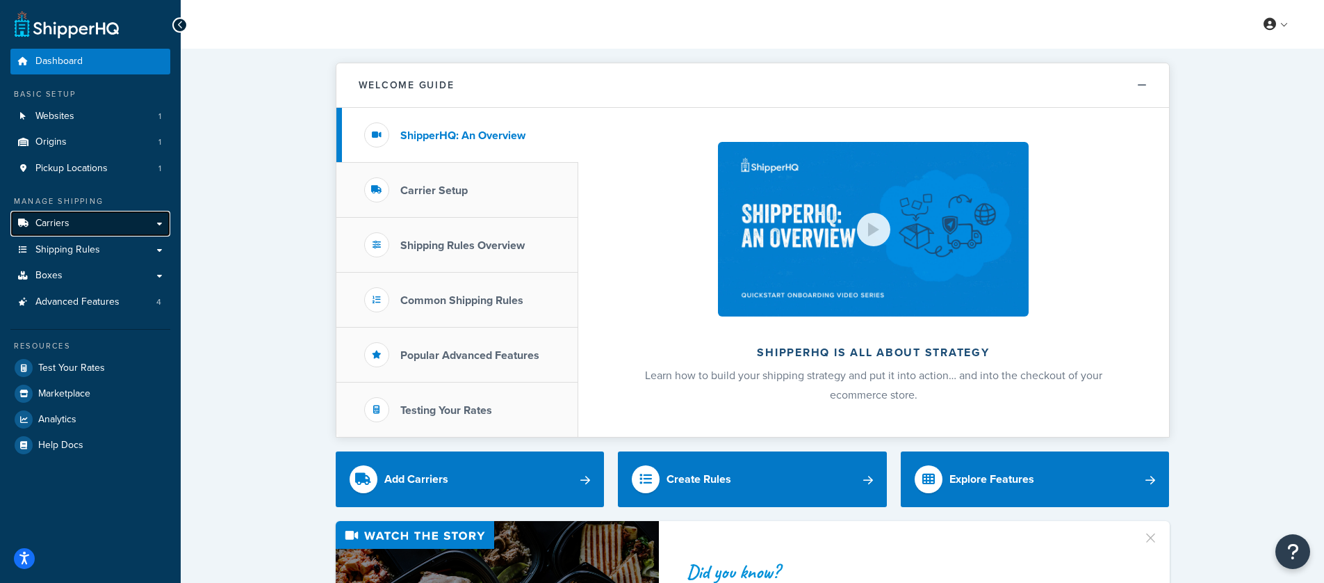
click at [121, 223] on link "Carriers" at bounding box center [90, 224] width 160 height 26
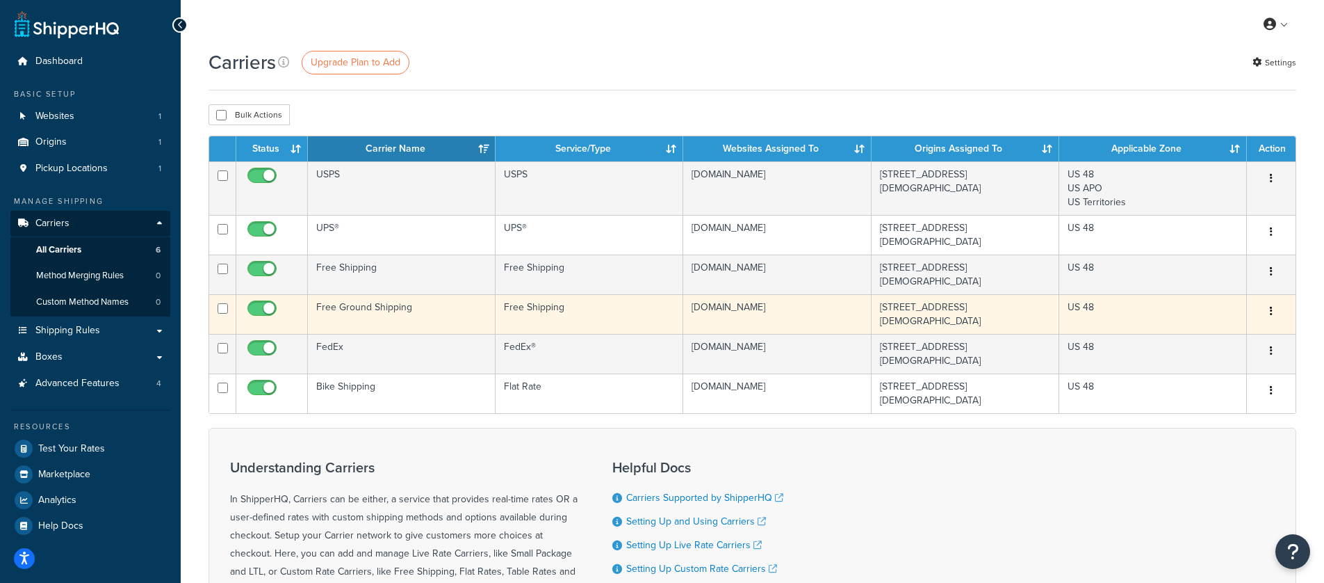
scroll to position [3, 0]
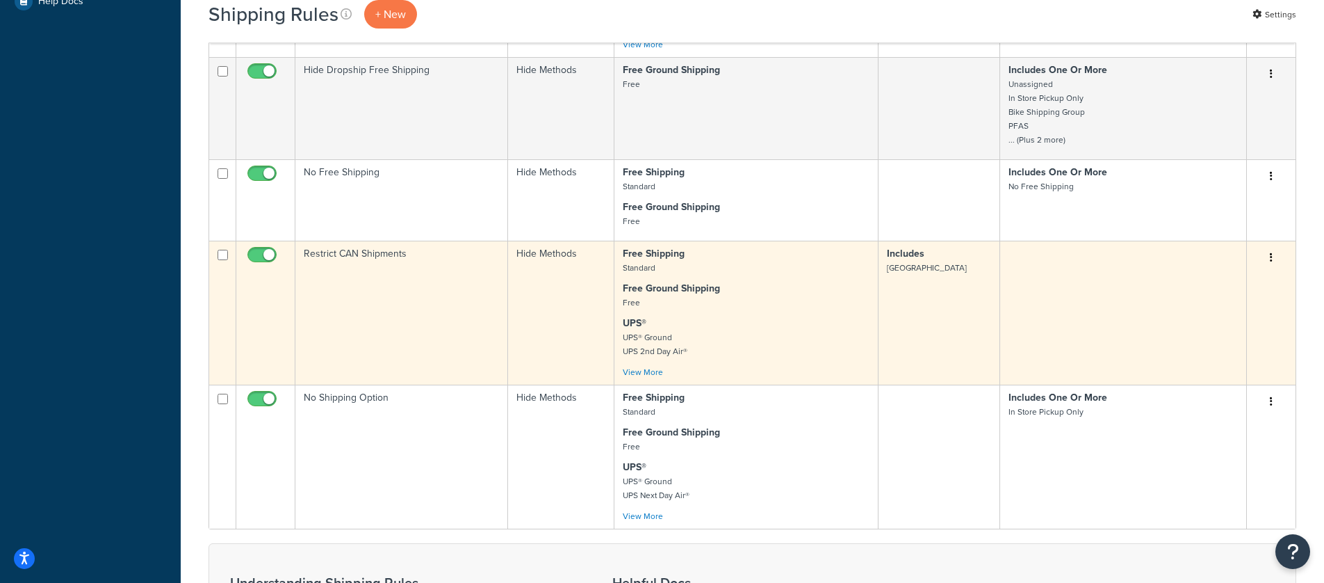
scroll to position [585, 0]
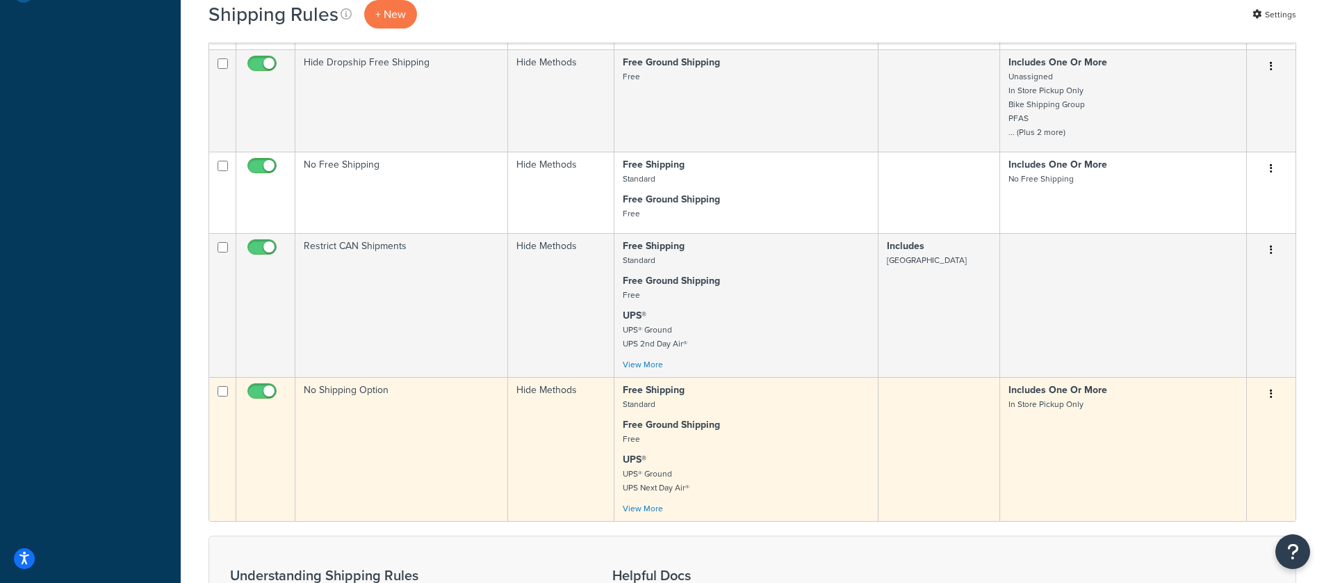
click at [721, 447] on div "Free Shipping Standard Free Ground Shipping Free UPS® UPS® Ground UPS Next Day …" at bounding box center [746, 449] width 247 height 132
click at [1256, 398] on div "Edit Duplicate Delete" at bounding box center [1272, 394] width 32 height 22
click at [1274, 396] on button "button" at bounding box center [1271, 394] width 19 height 22
click at [1261, 416] on link "Edit" at bounding box center [1226, 420] width 110 height 29
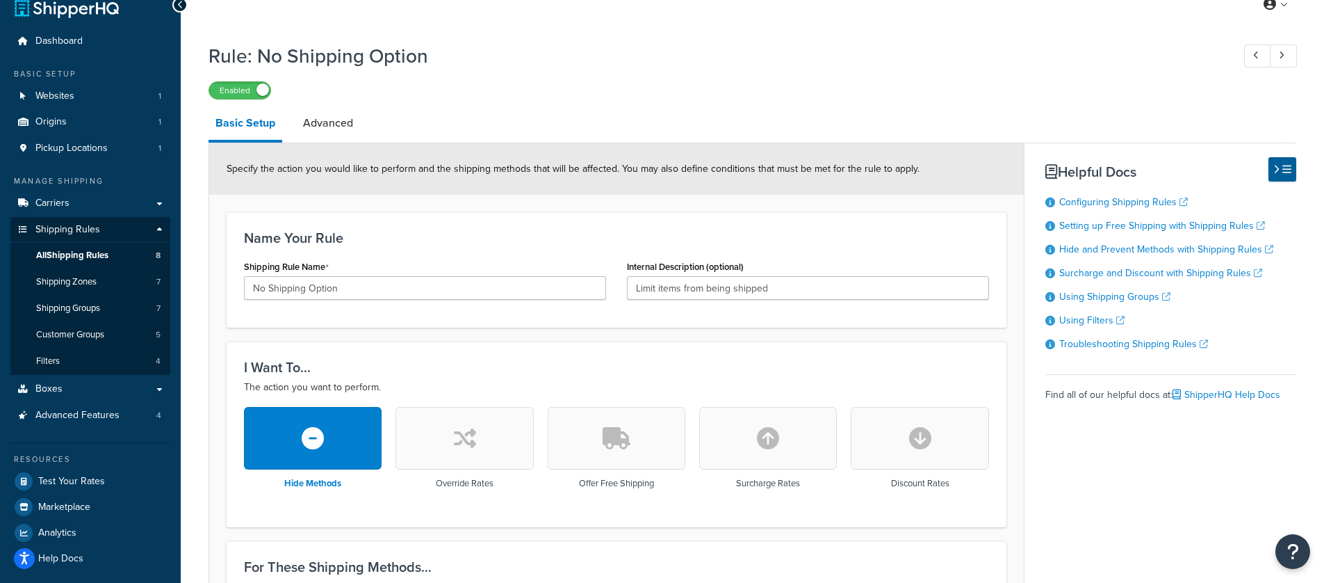
scroll to position [9, 0]
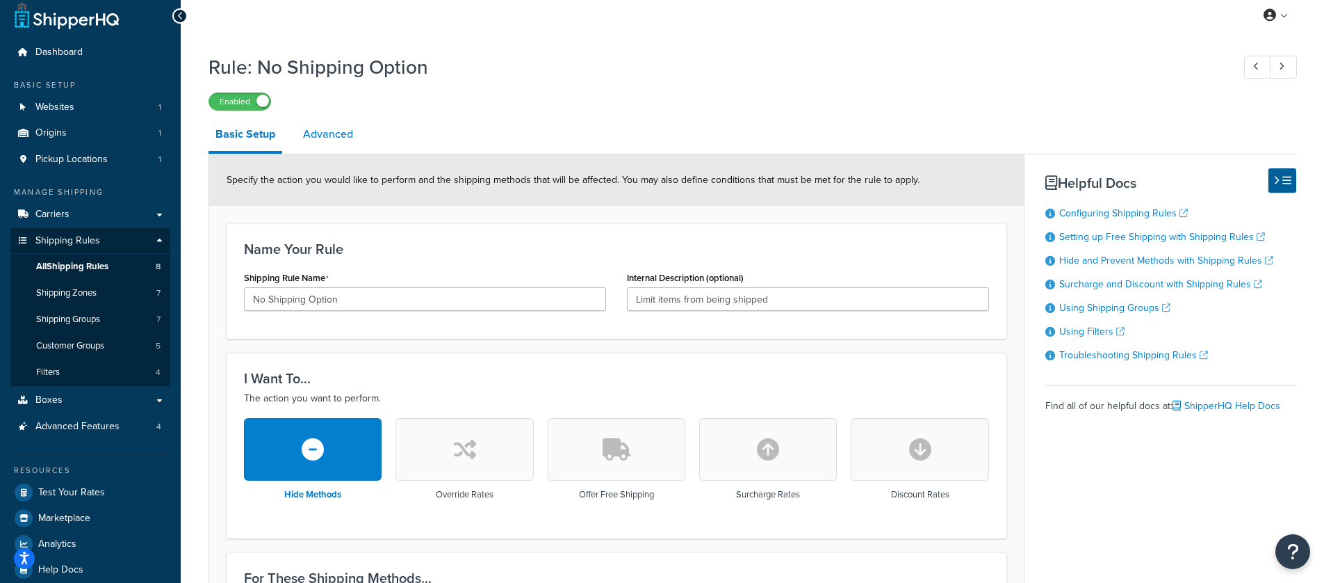
click at [337, 147] on link "Advanced" at bounding box center [328, 133] width 64 height 33
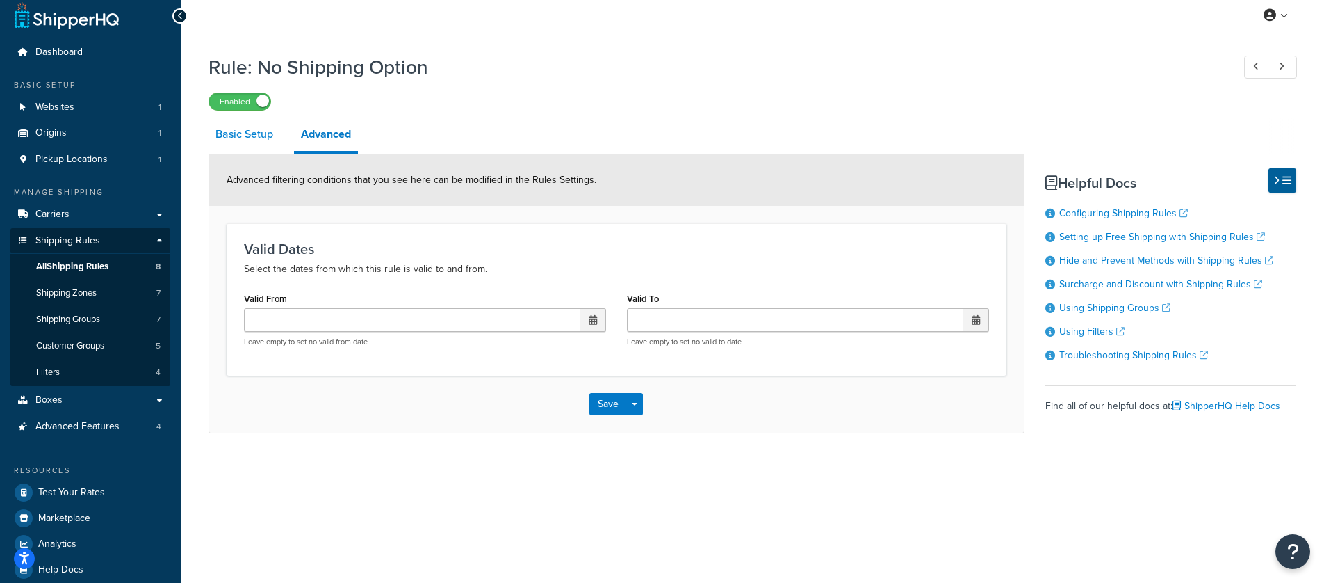
click at [224, 140] on link "Basic Setup" at bounding box center [245, 133] width 72 height 33
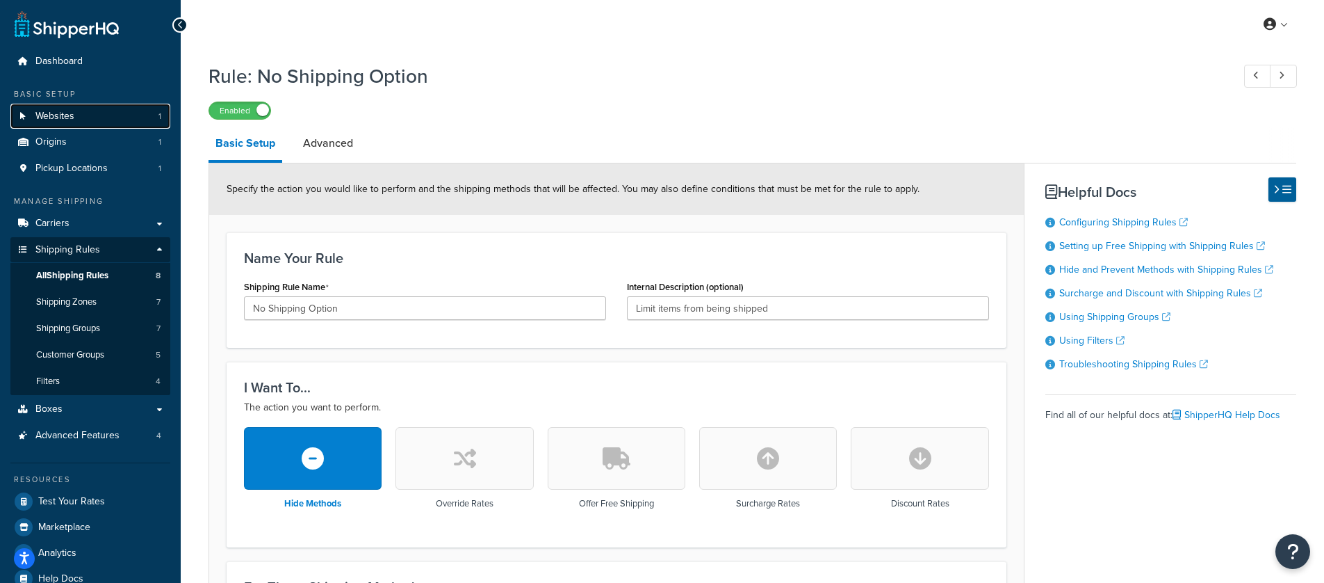
click at [84, 120] on link "Websites 1" at bounding box center [90, 117] width 160 height 26
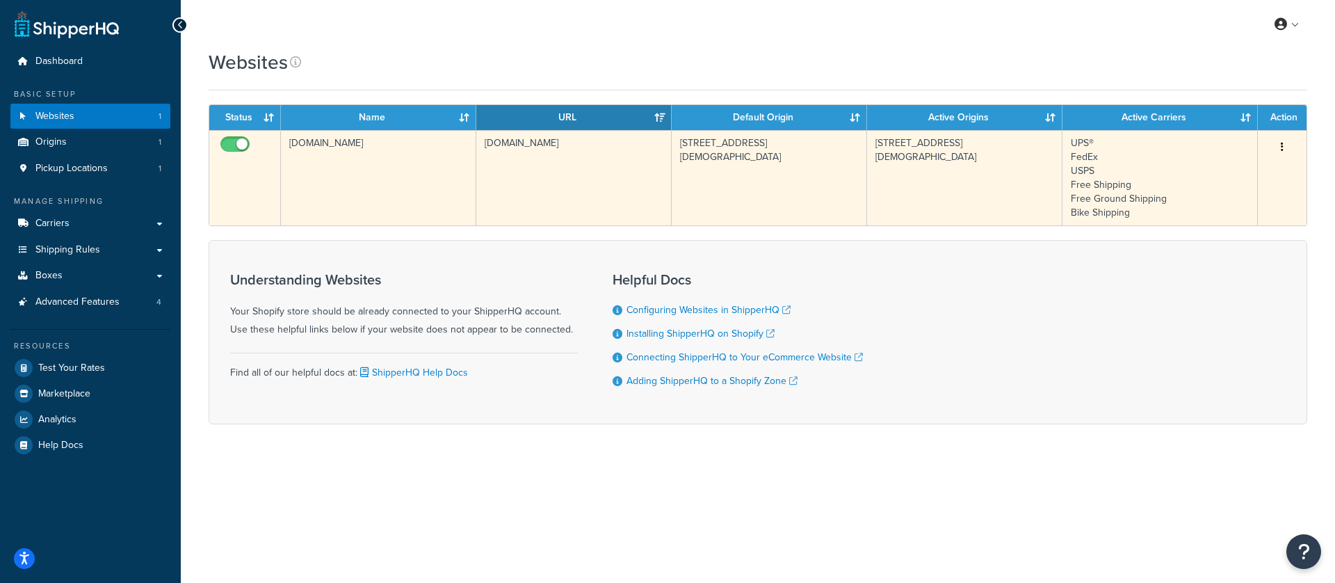
click at [527, 154] on td "[DOMAIN_NAME]" at bounding box center [573, 177] width 195 height 95
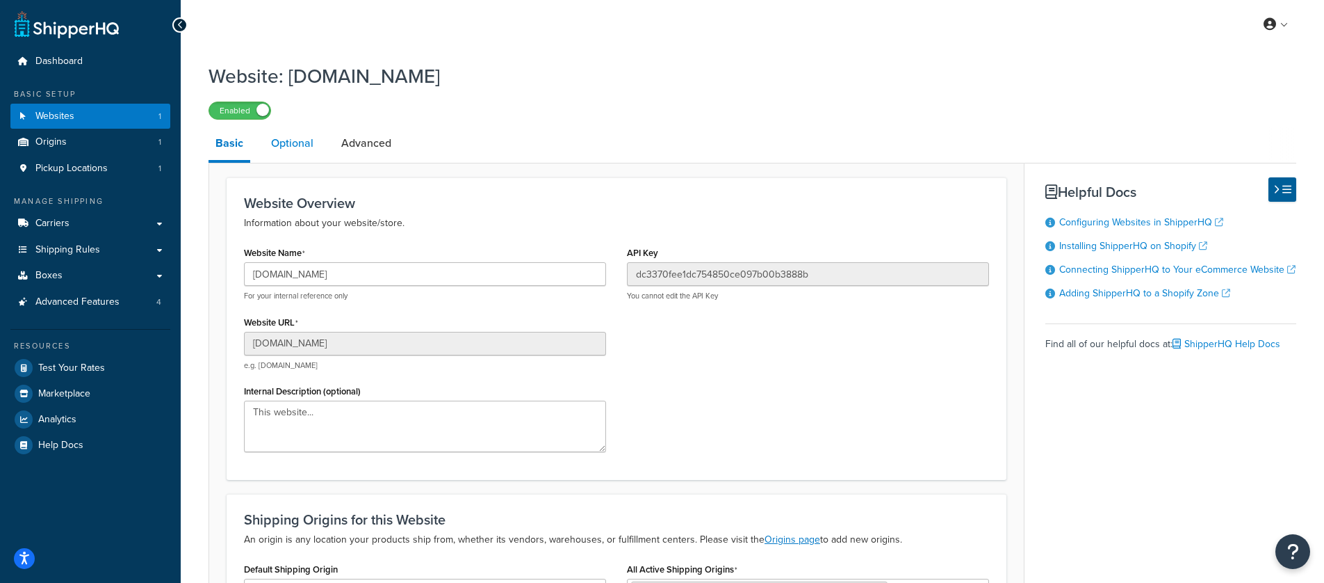
click at [291, 149] on link "Optional" at bounding box center [292, 143] width 56 height 33
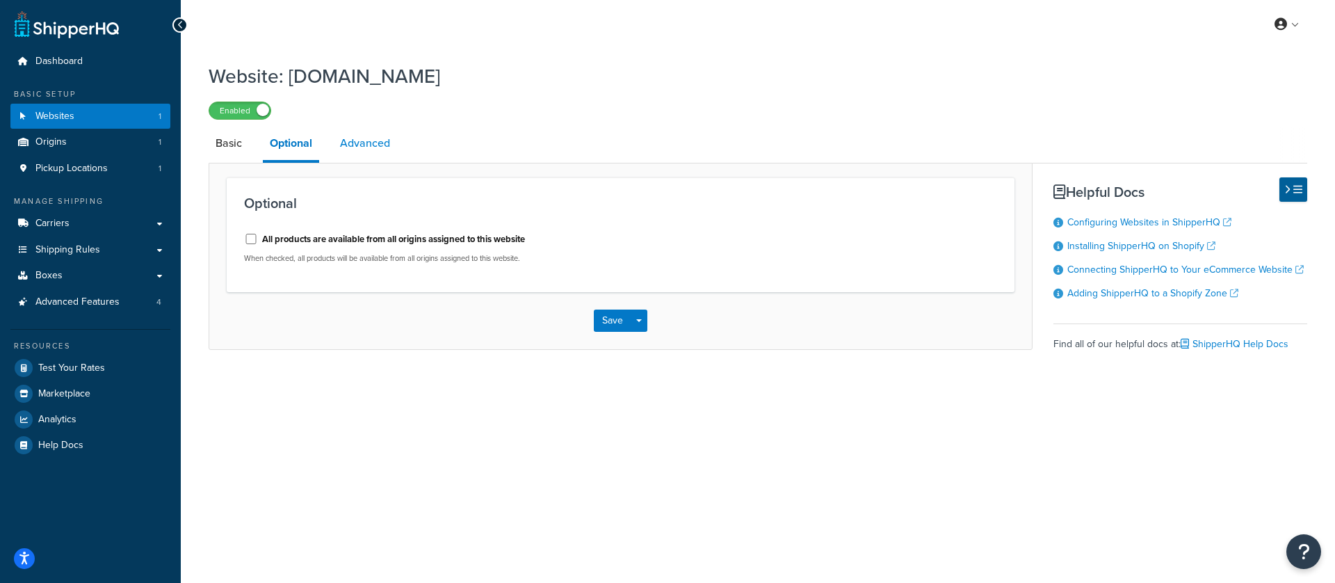
click at [355, 145] on link "Advanced" at bounding box center [365, 143] width 64 height 33
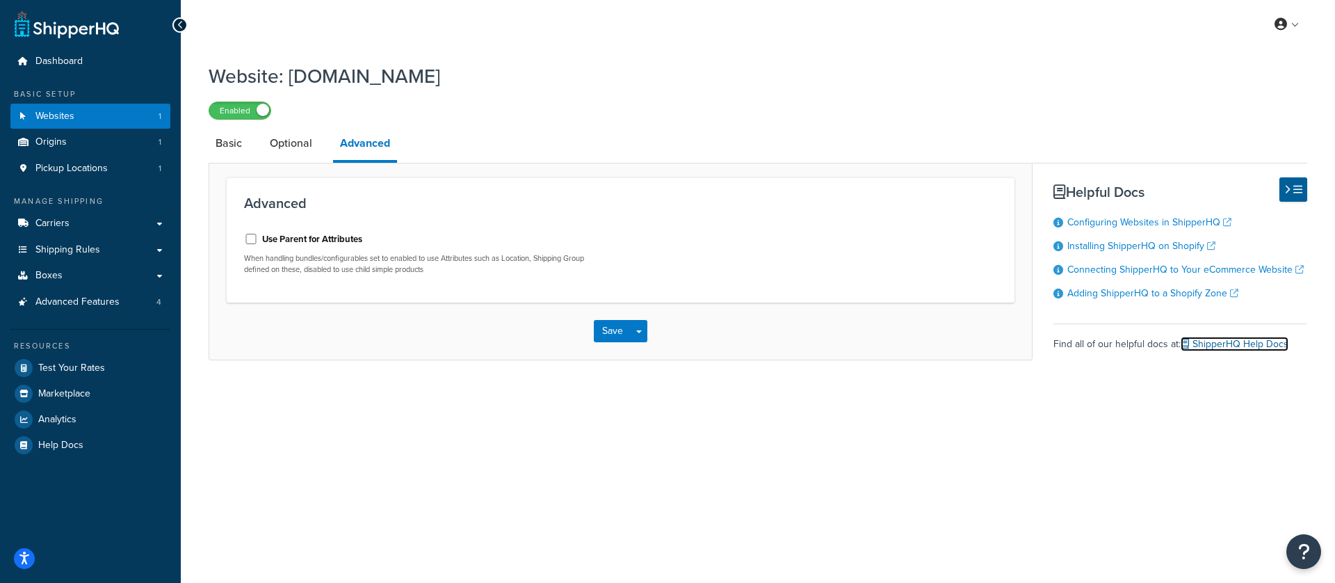
click at [1242, 347] on link "ShipperHQ Help Docs" at bounding box center [1234, 343] width 108 height 15
click at [254, 242] on input "Use Parent for Attributes" at bounding box center [251, 239] width 14 height 10
checkbox input "true"
click at [617, 336] on button "Save" at bounding box center [613, 331] width 38 height 22
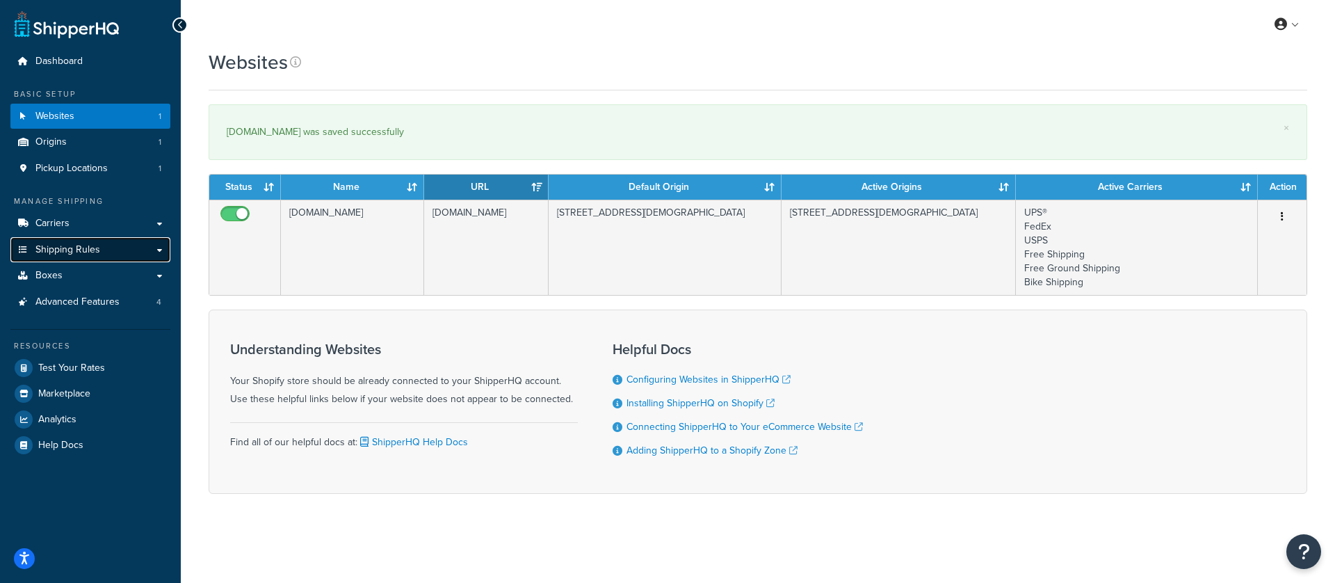
click at [54, 248] on span "Shipping Rules" at bounding box center [67, 250] width 65 height 12
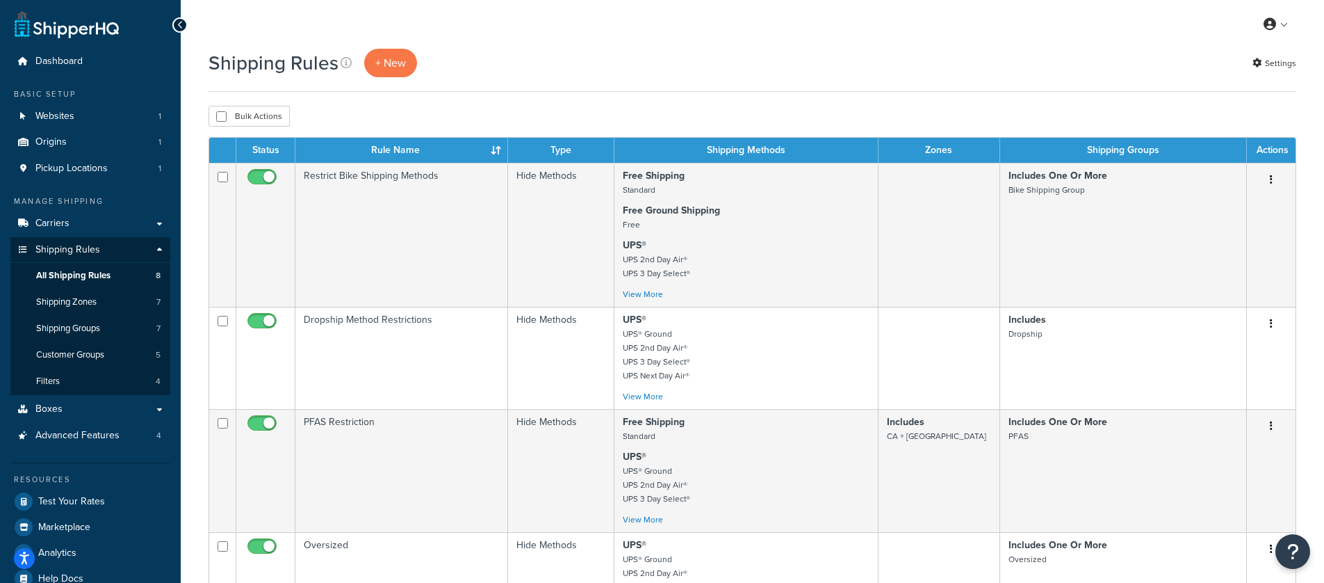
scroll to position [587, 0]
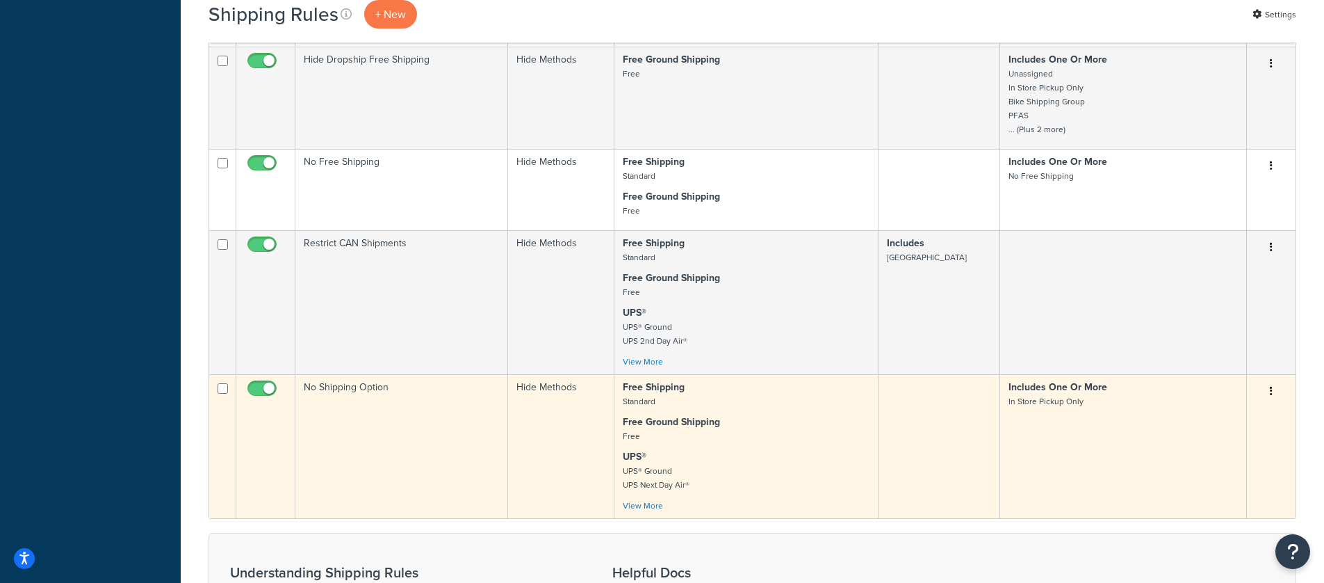
click at [722, 398] on p "Free Shipping Standard" at bounding box center [746, 394] width 247 height 28
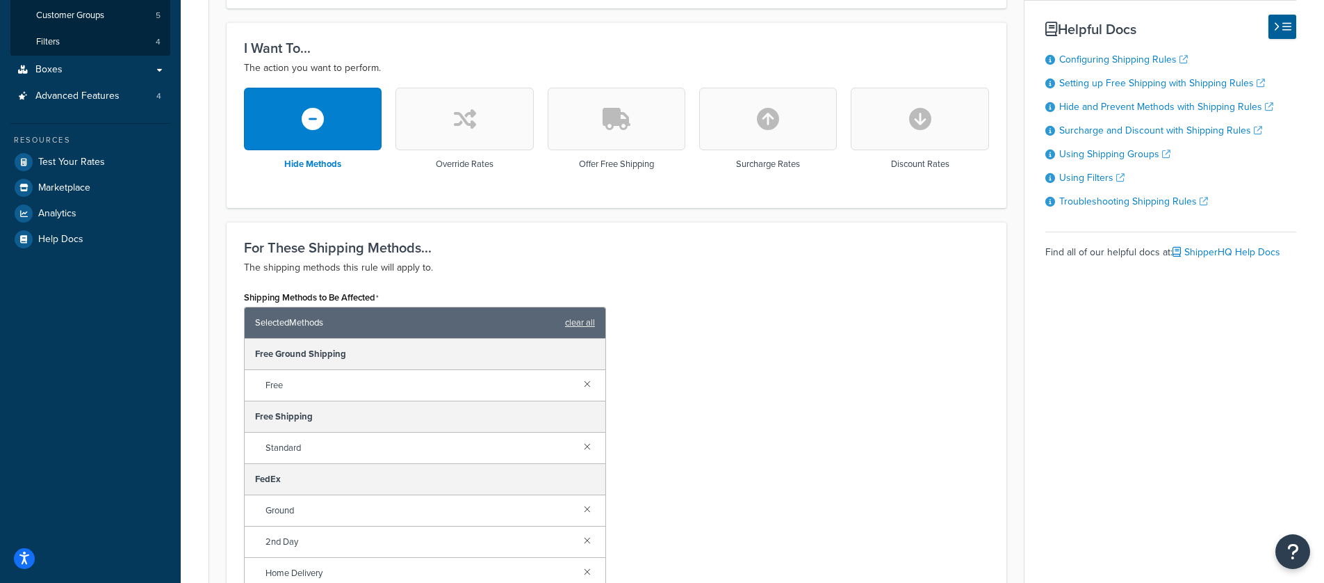
scroll to position [395, 0]
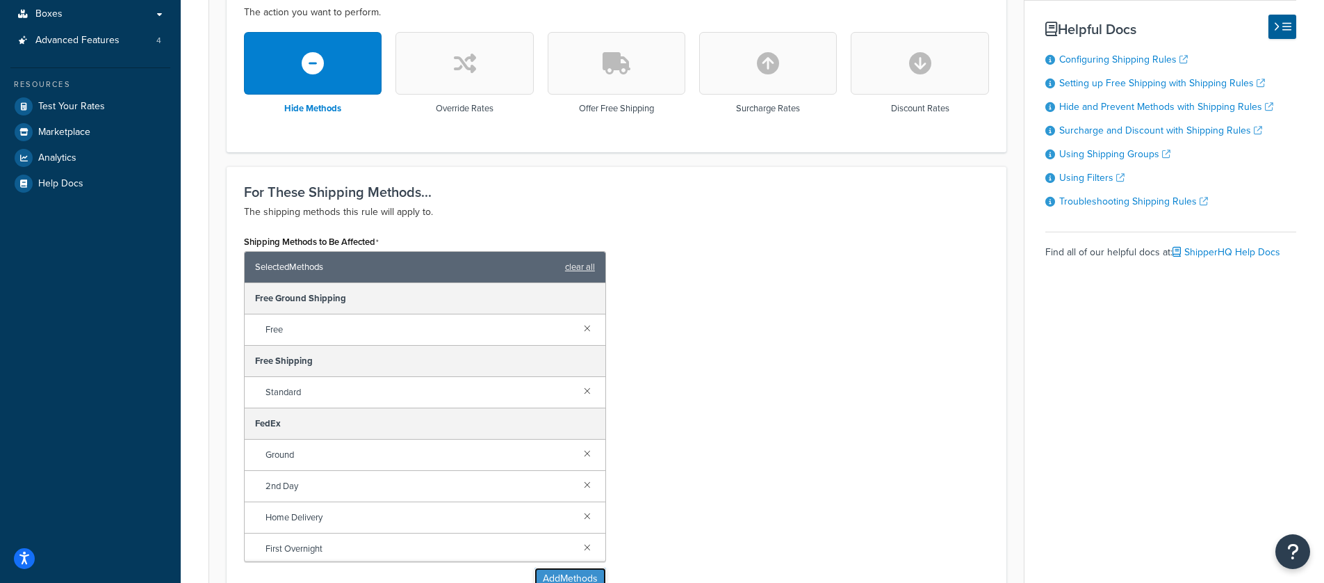
click at [556, 572] on button "Add Methods" at bounding box center [571, 578] width 72 height 22
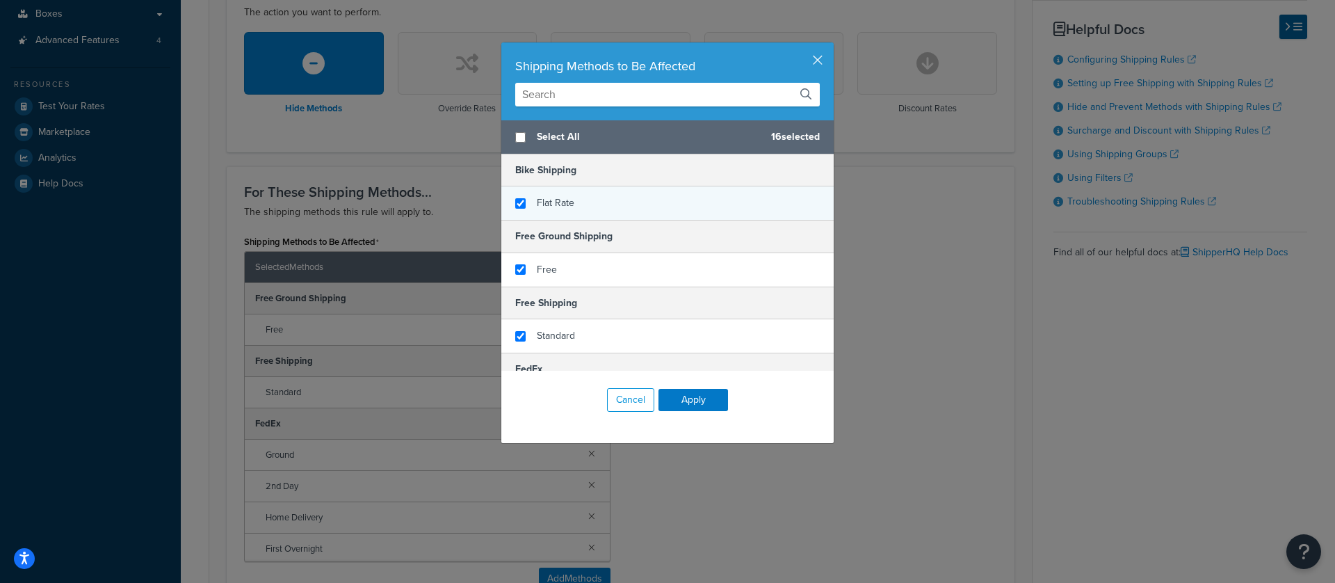
checkbox input "true"
click at [516, 197] on div "Flat Rate" at bounding box center [667, 202] width 332 height 33
click at [679, 402] on button "Apply" at bounding box center [693, 400] width 70 height 22
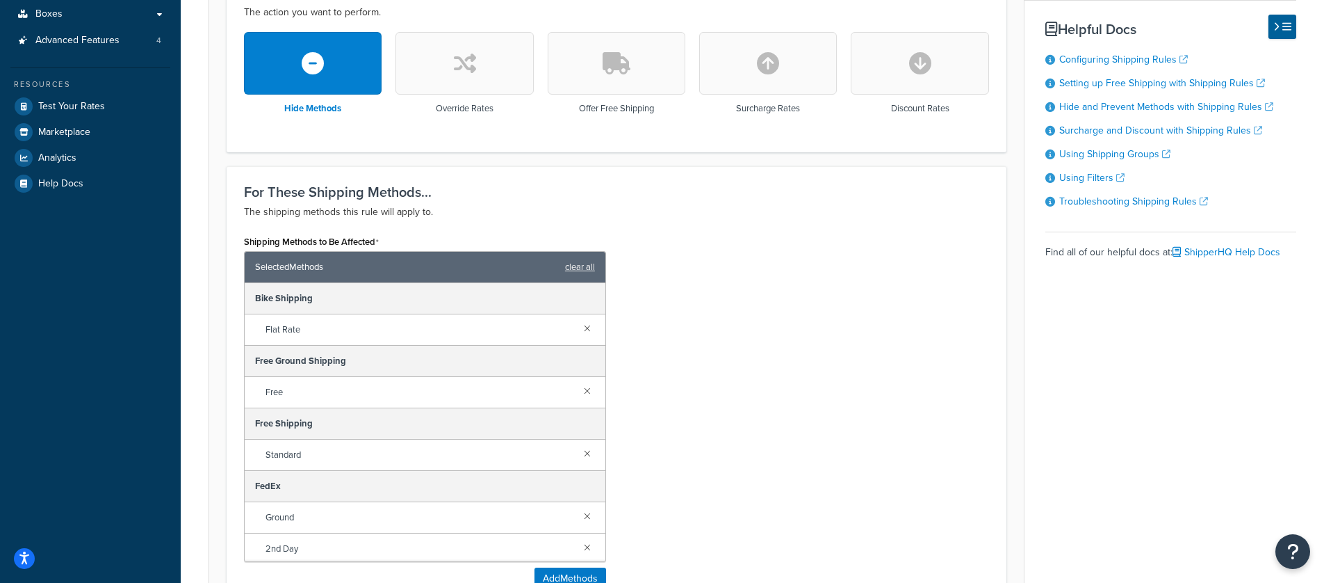
scroll to position [750, 0]
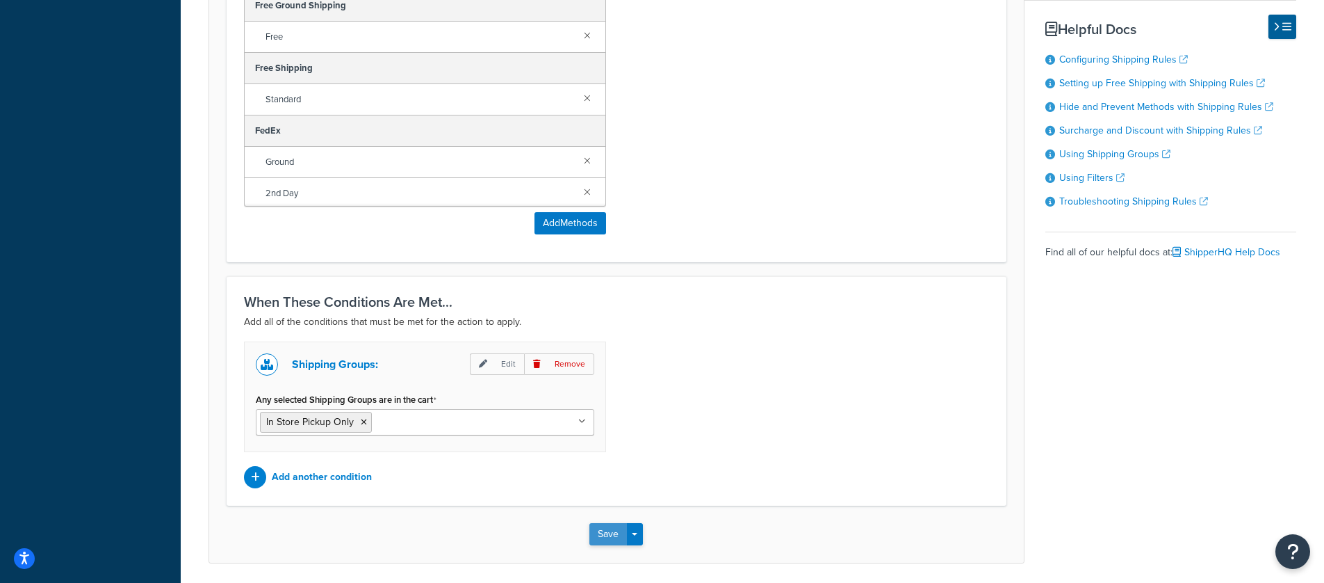
click at [607, 538] on button "Save" at bounding box center [609, 534] width 38 height 22
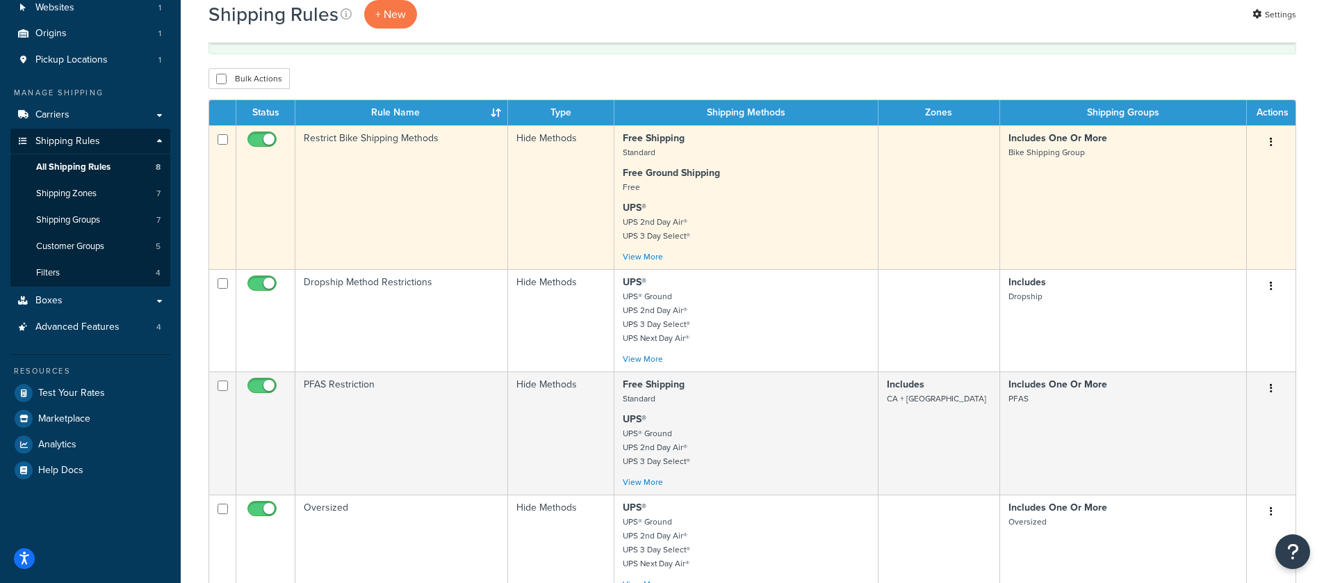
scroll to position [409, 0]
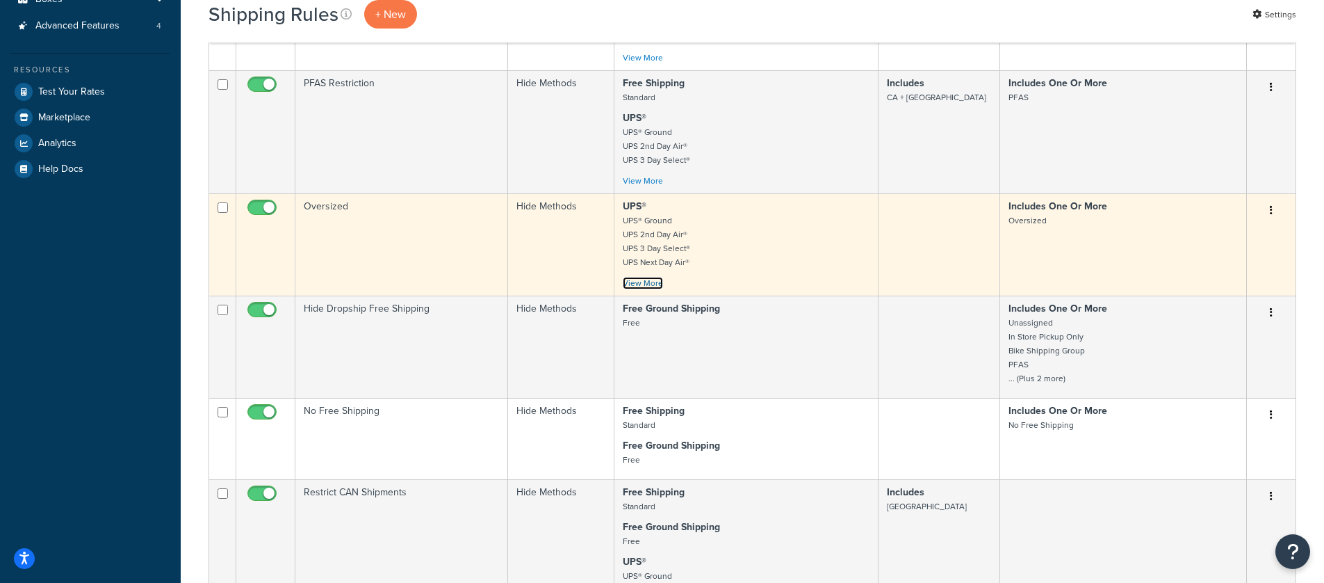
click at [642, 281] on link "View More" at bounding box center [643, 283] width 40 height 13
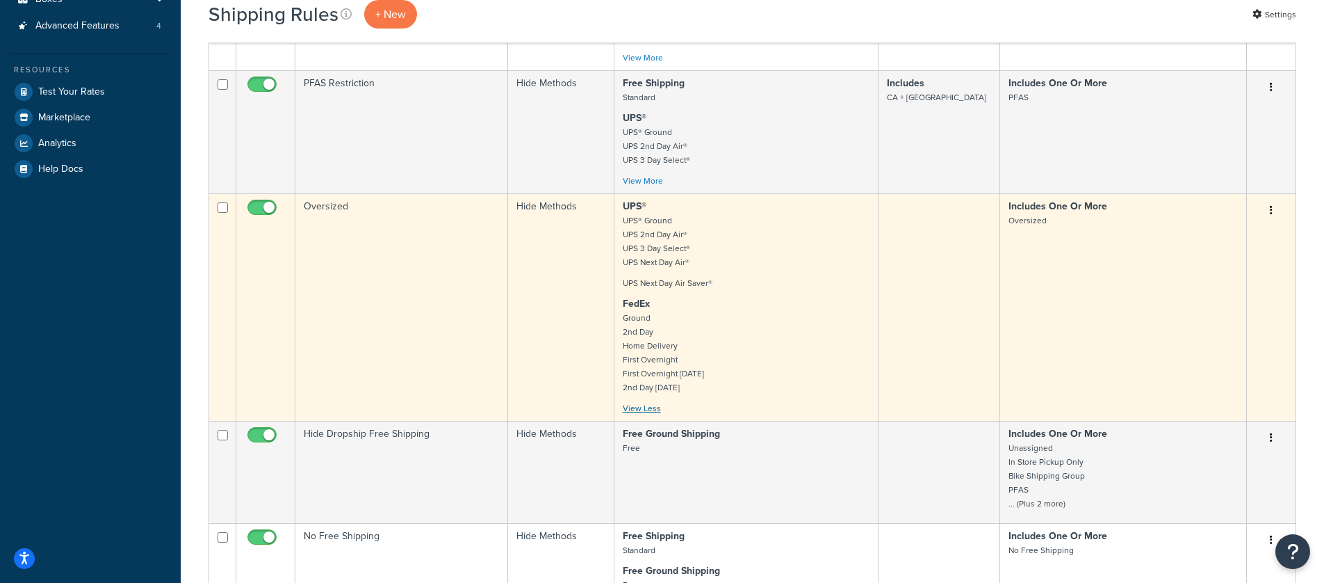
click at [642, 281] on small "UPS Next Day Air Saver®" at bounding box center [668, 283] width 90 height 13
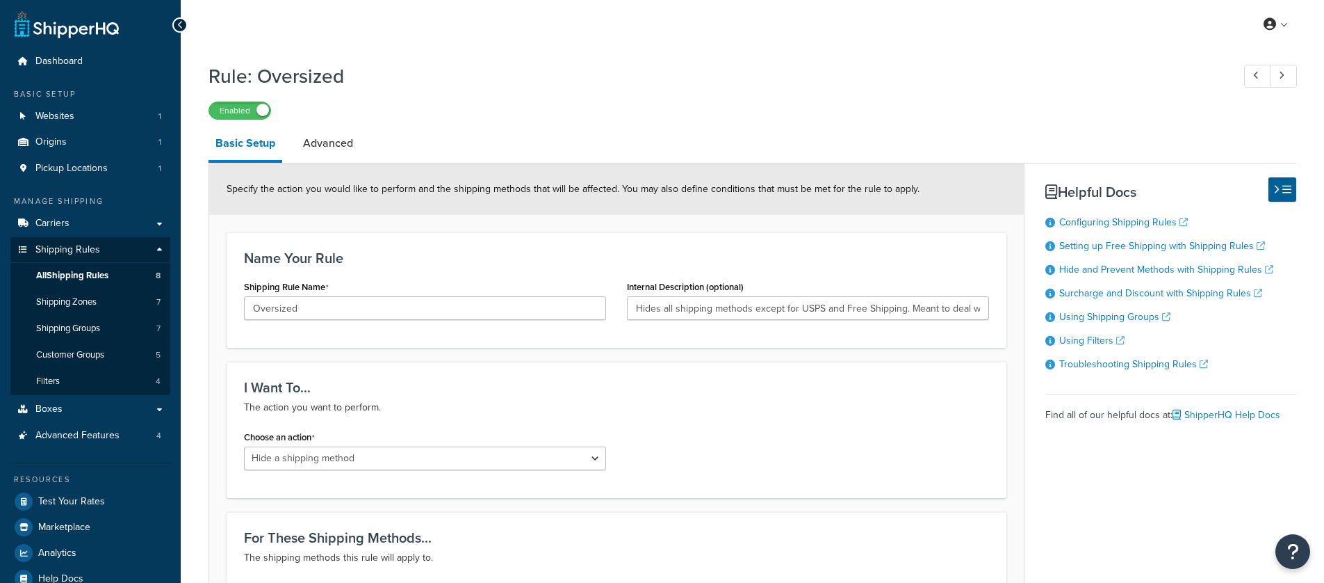
select select "HIDE"
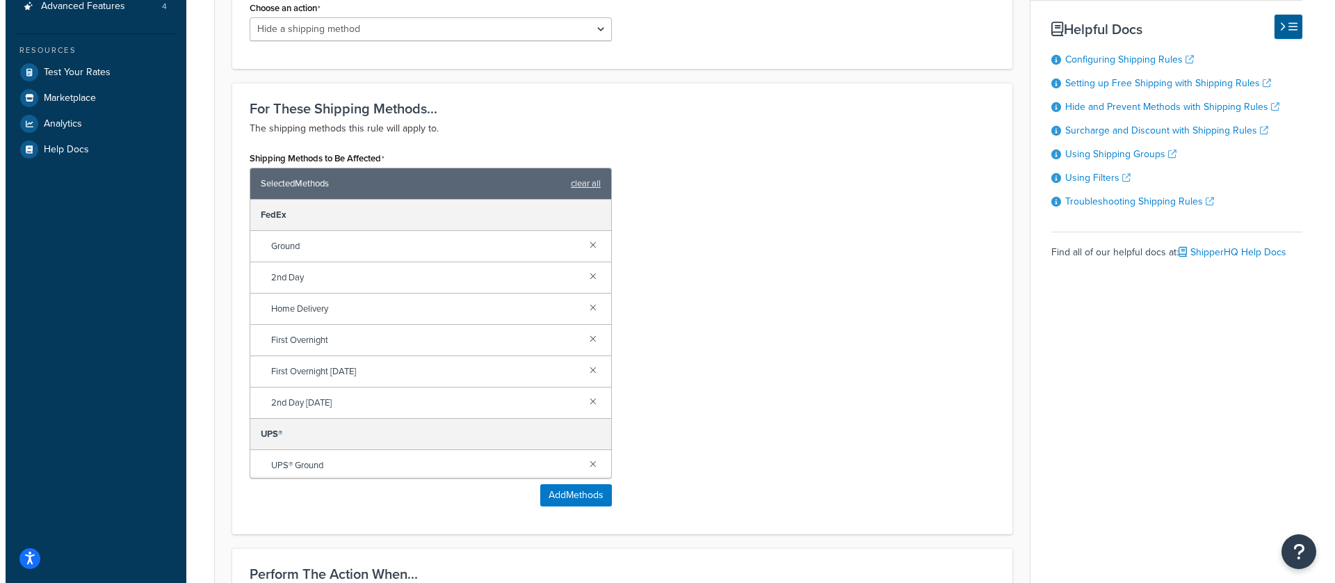
scroll to position [430, 0]
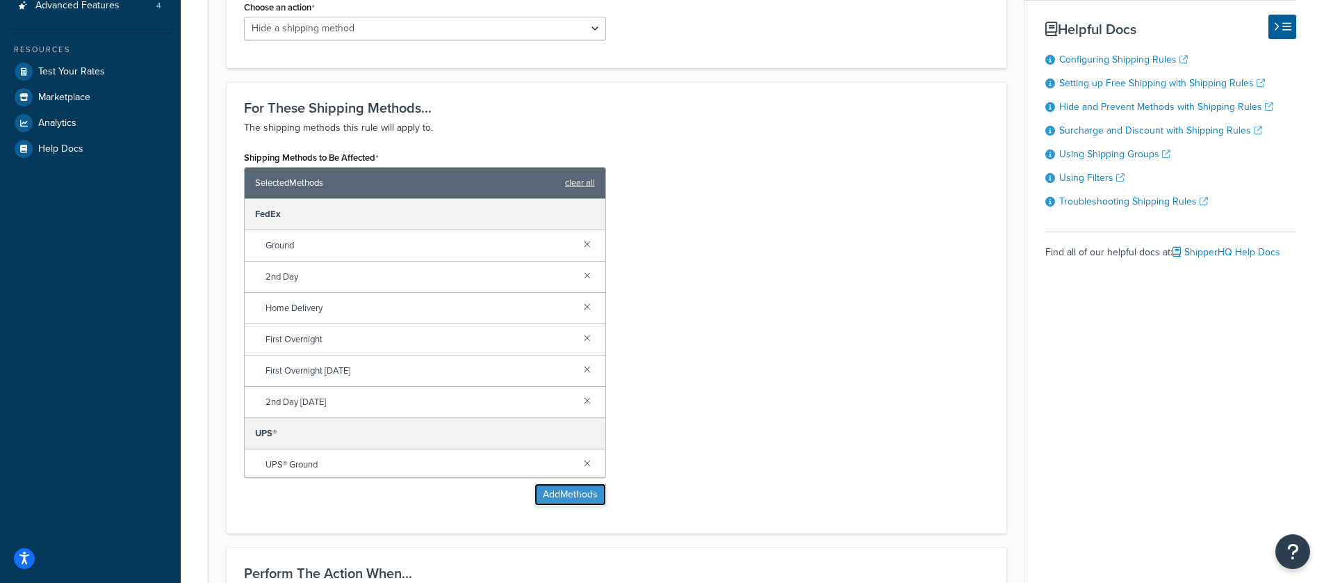
click at [569, 498] on button "Add Methods" at bounding box center [571, 494] width 72 height 22
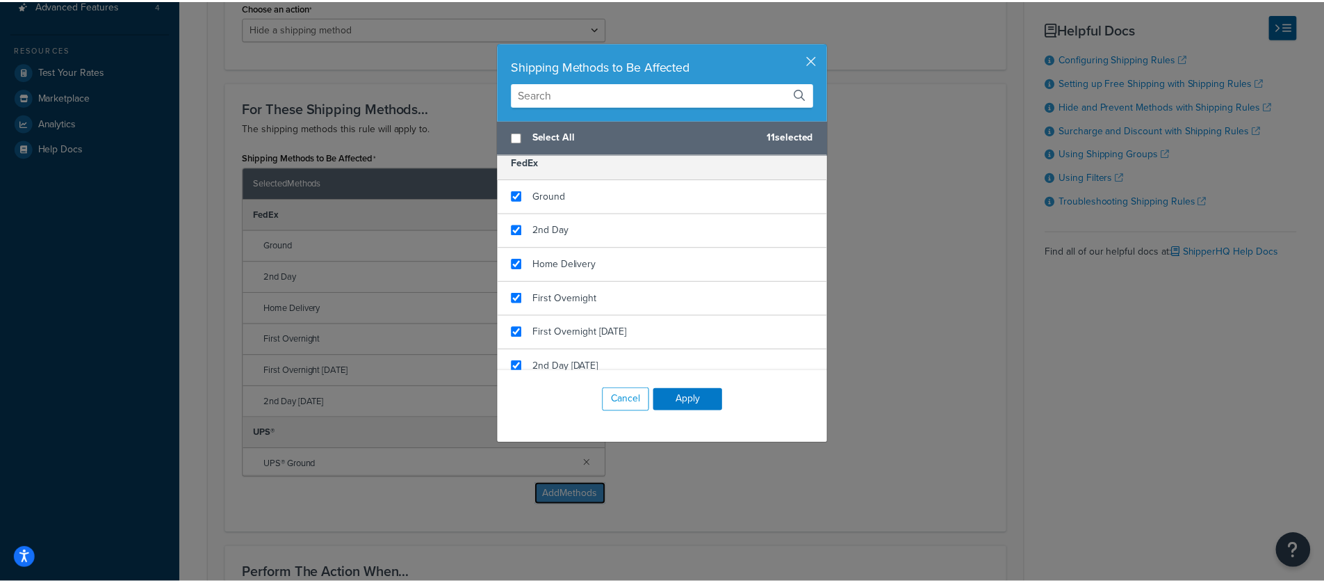
scroll to position [0, 0]
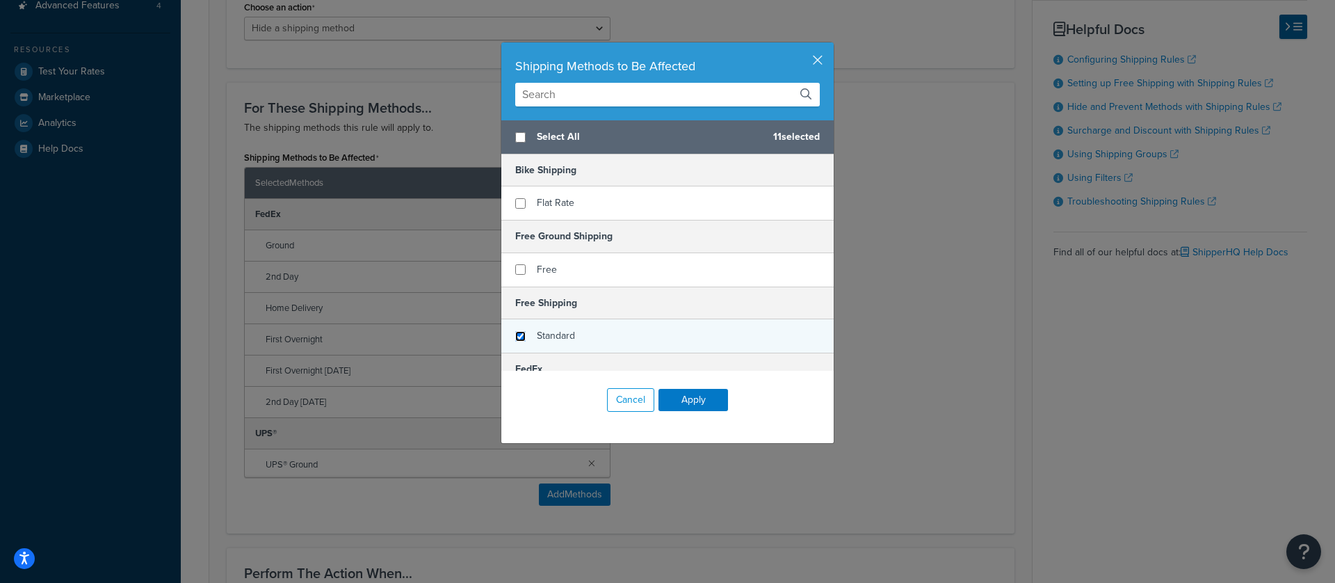
click at [519, 332] on input "checkbox" at bounding box center [520, 336] width 10 height 10
checkbox input "false"
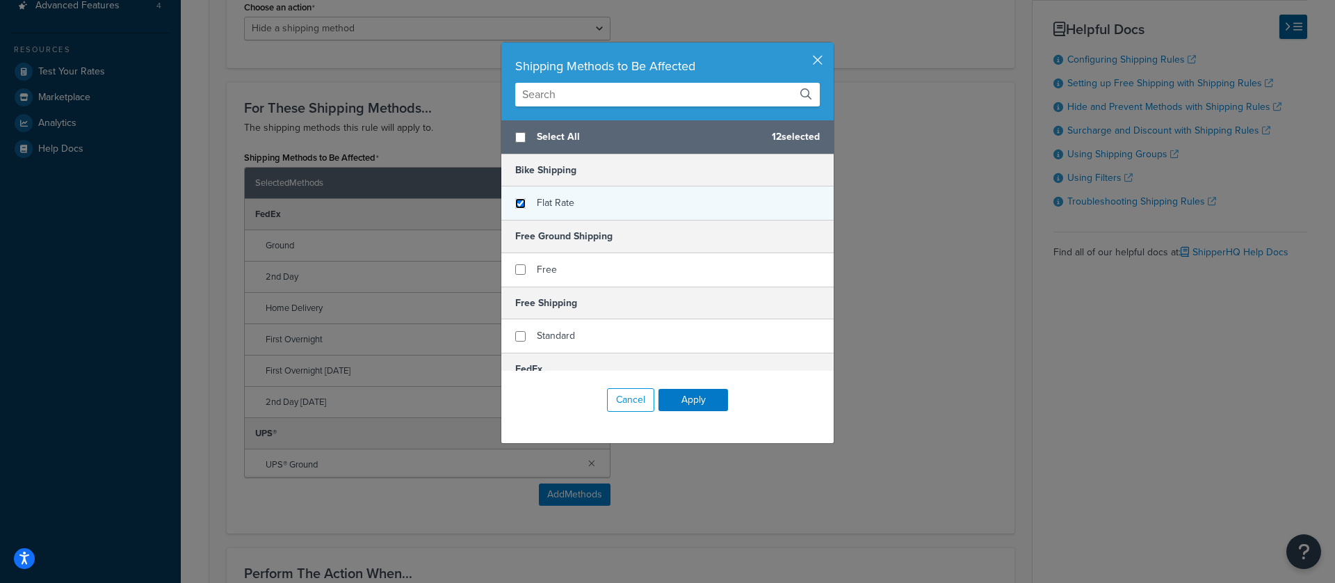
click at [515, 201] on input "checkbox" at bounding box center [520, 203] width 10 height 10
checkbox input "true"
click at [698, 396] on button "Apply" at bounding box center [693, 400] width 70 height 22
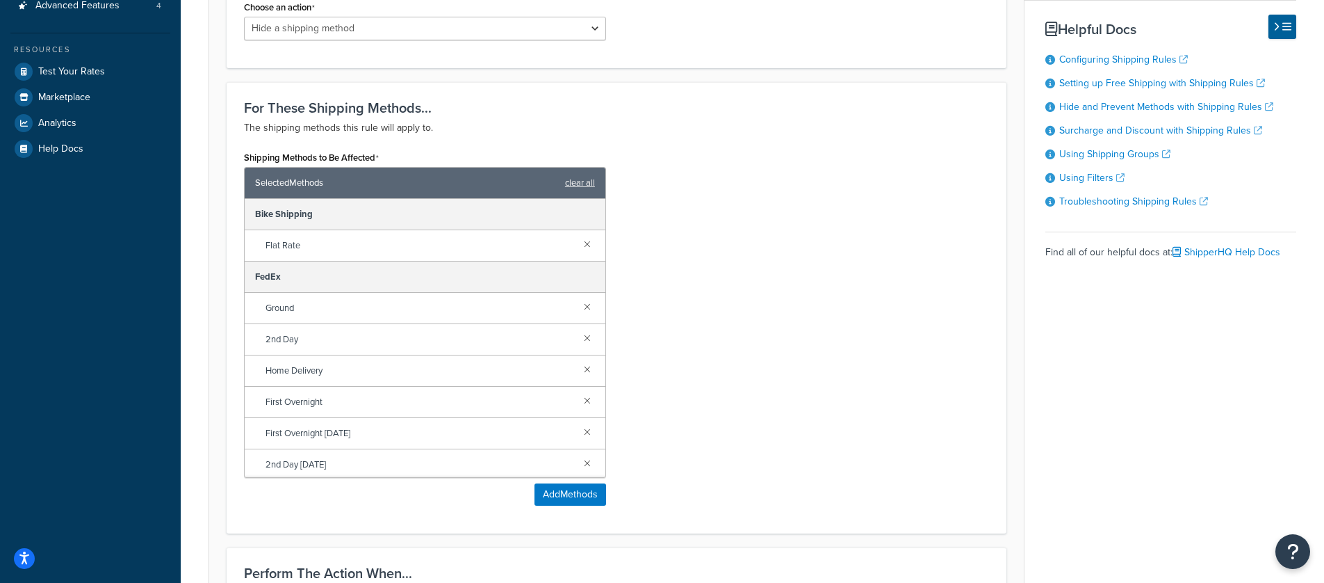
scroll to position [1070, 0]
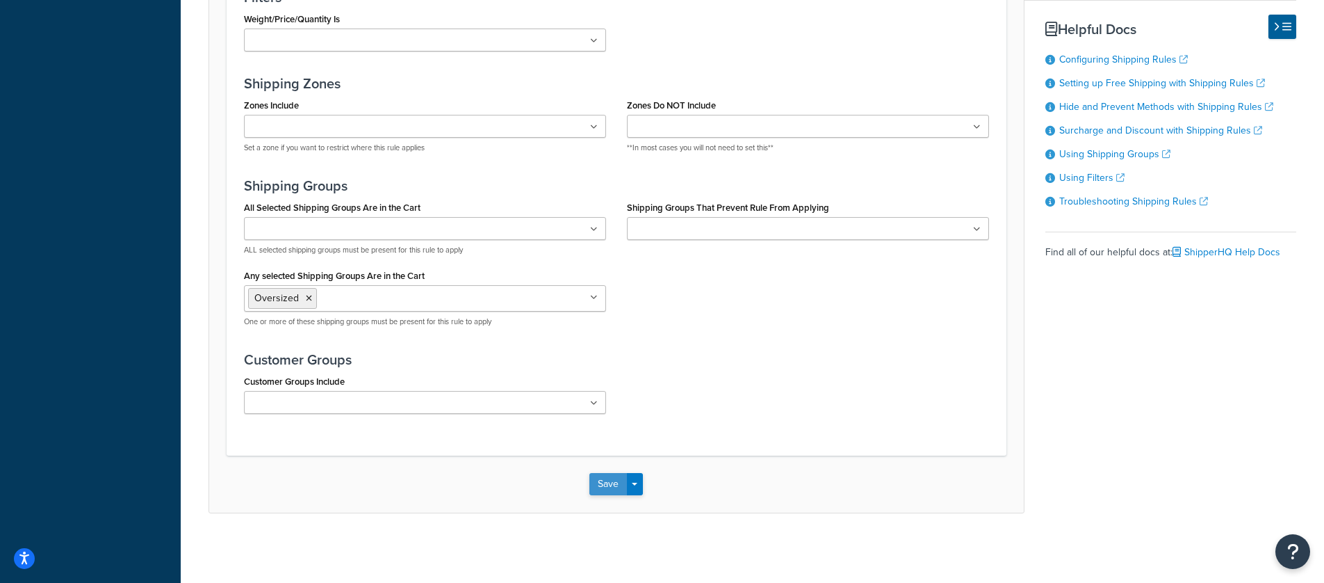
click at [600, 483] on button "Save" at bounding box center [609, 484] width 38 height 22
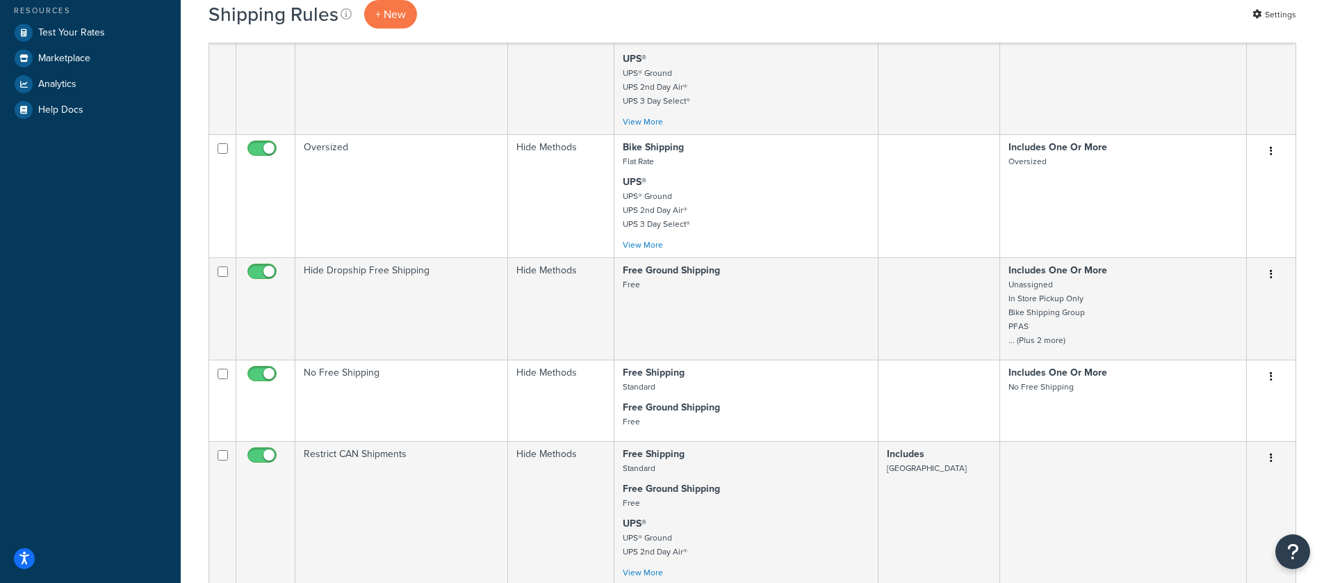
scroll to position [636, 0]
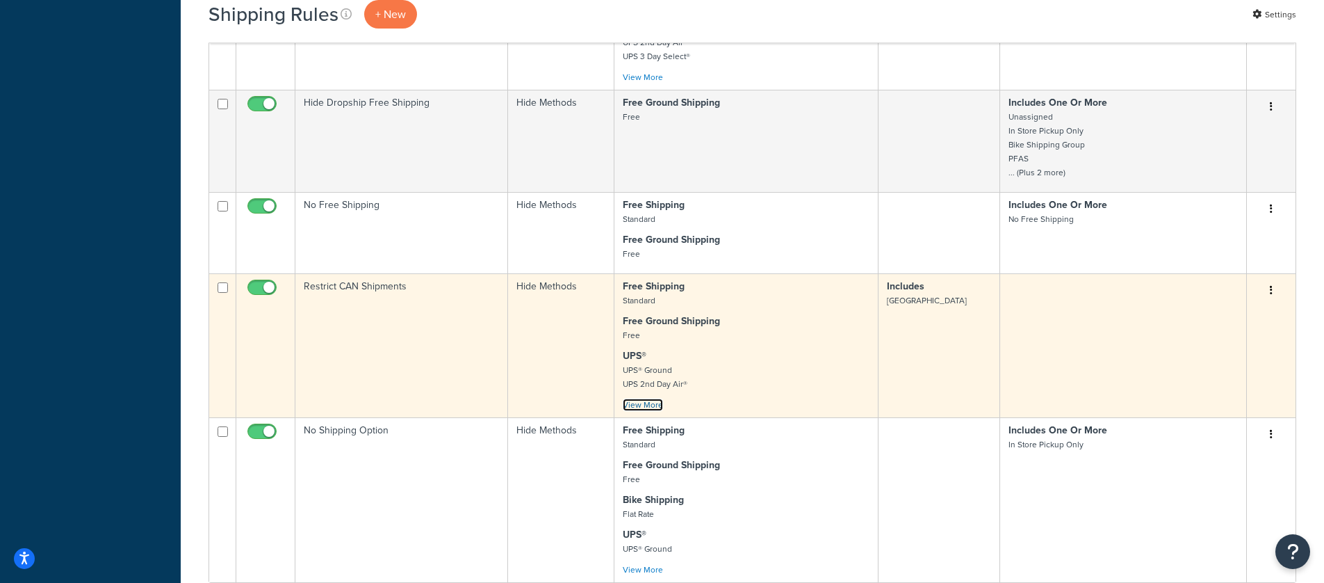
click at [656, 405] on link "View More" at bounding box center [643, 404] width 40 height 13
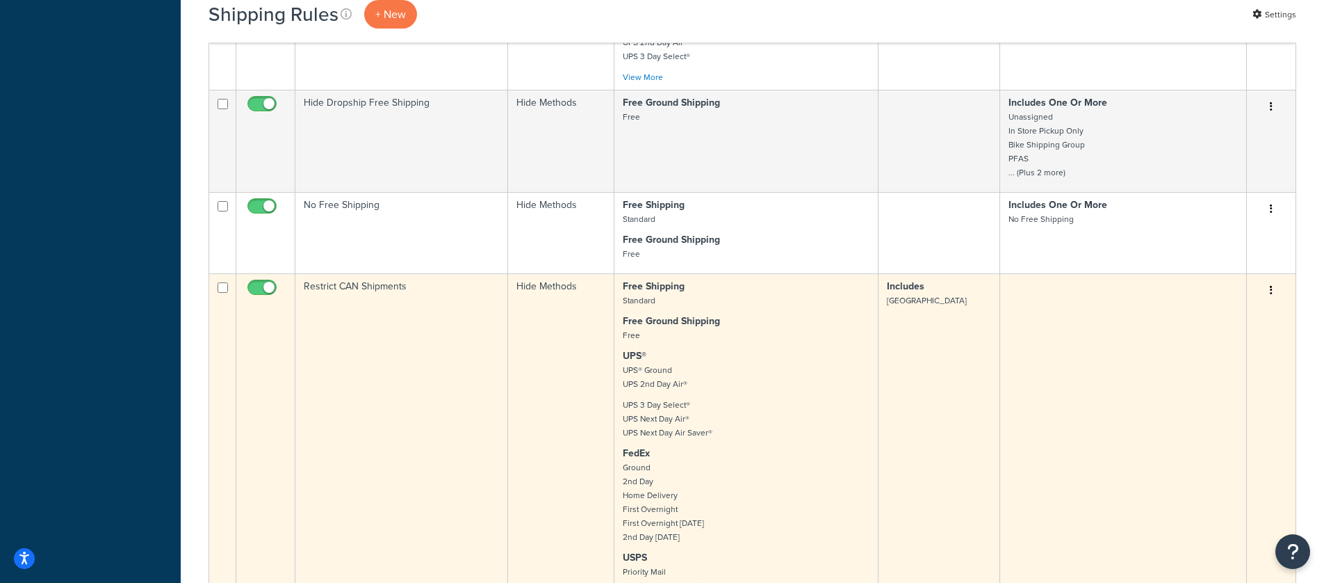
click at [656, 405] on small "UPS 3 Day Select® UPS Next Day Air® UPS Next Day Air Saver®" at bounding box center [668, 418] width 90 height 40
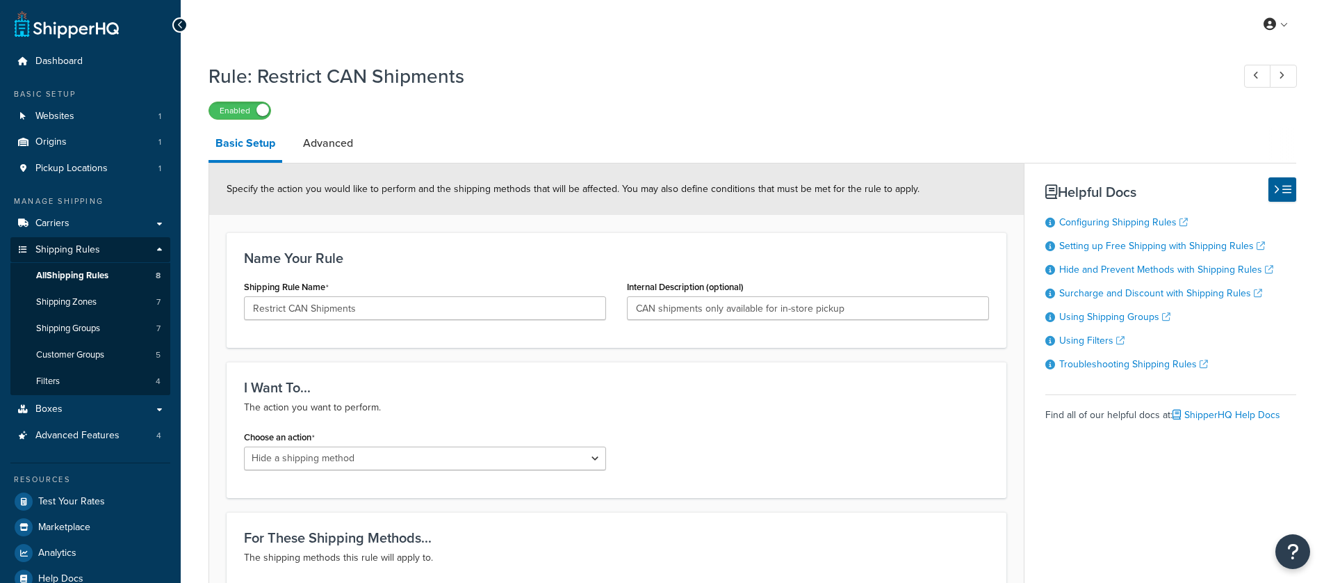
select select "HIDE"
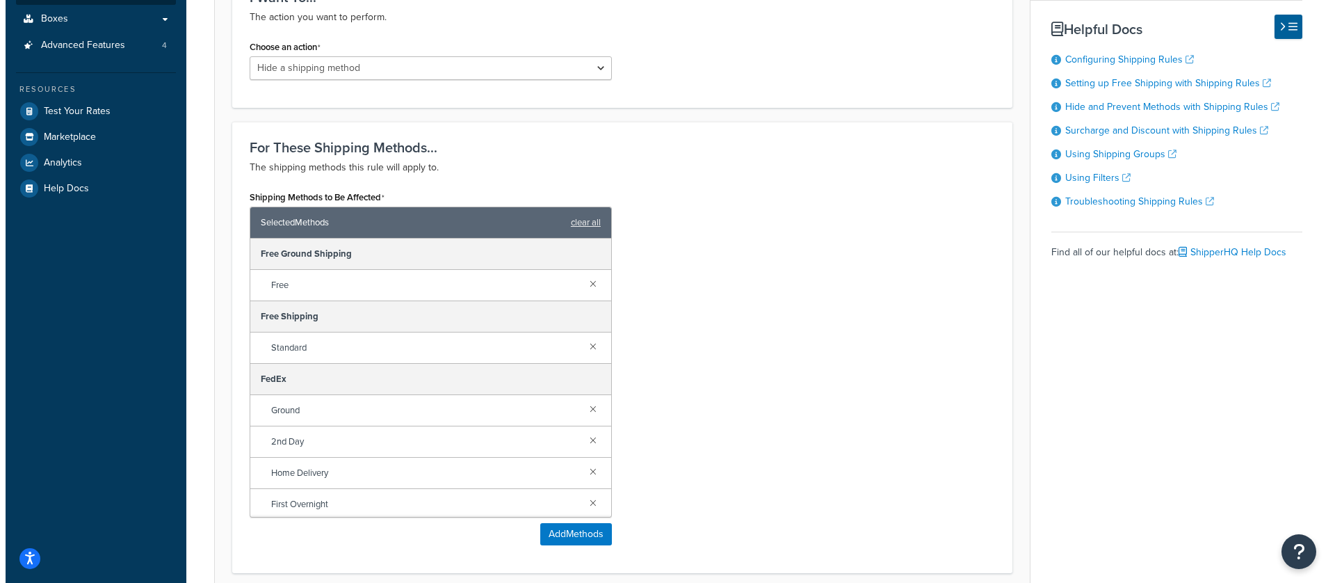
scroll to position [395, 0]
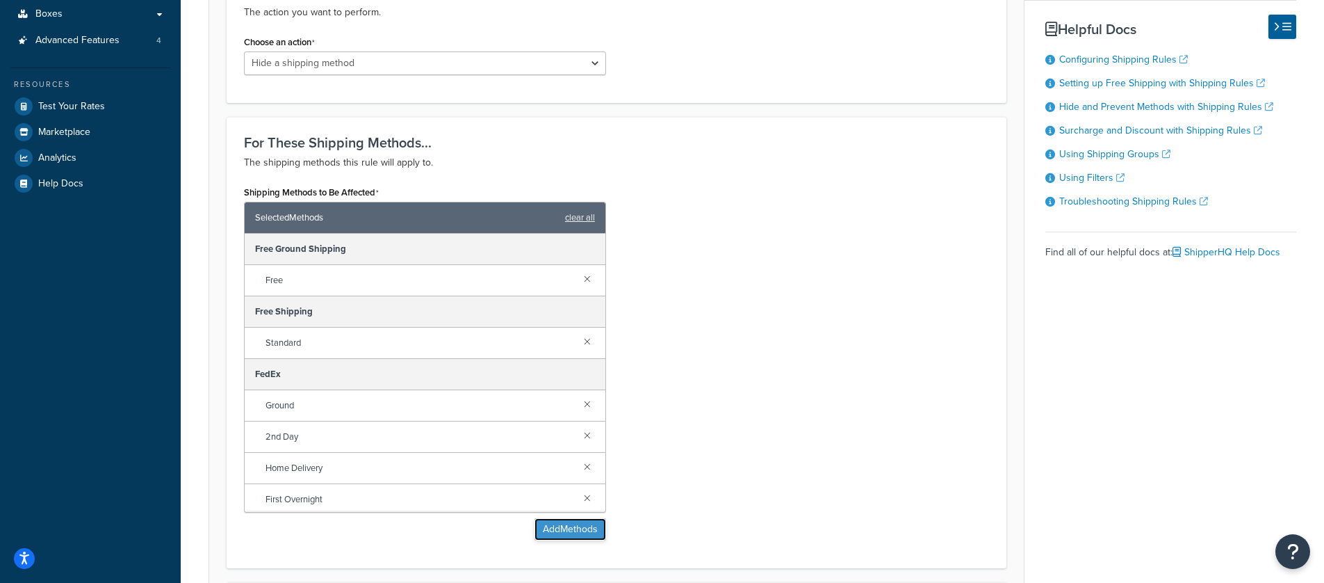
click at [565, 526] on button "Add Methods" at bounding box center [571, 529] width 72 height 22
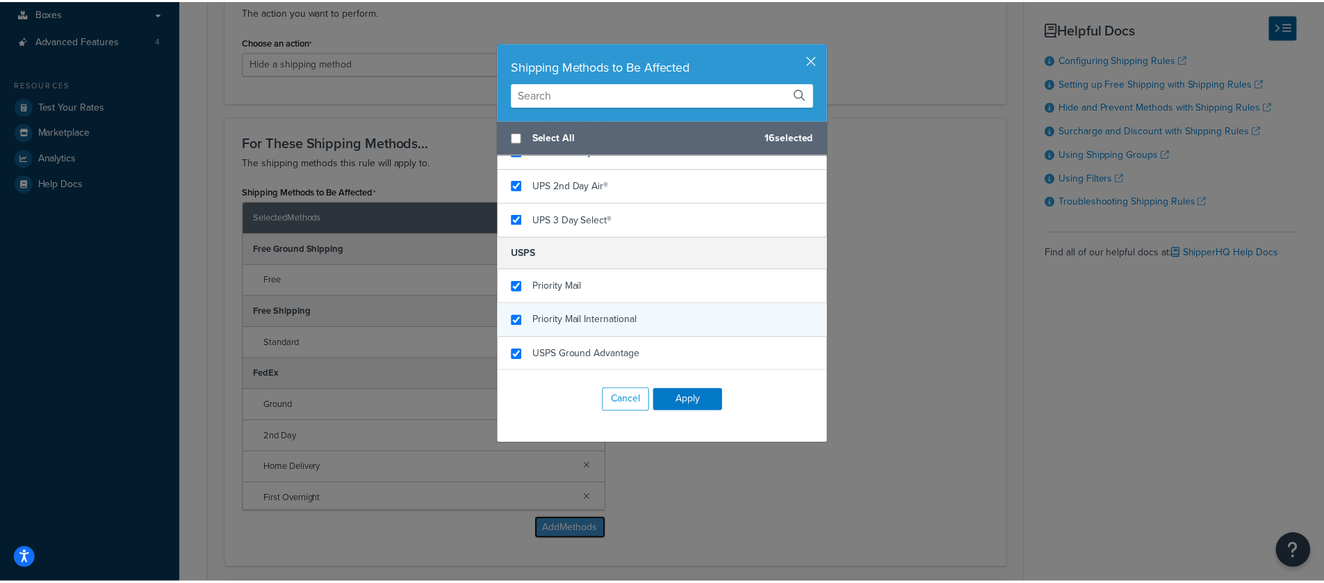
scroll to position [0, 0]
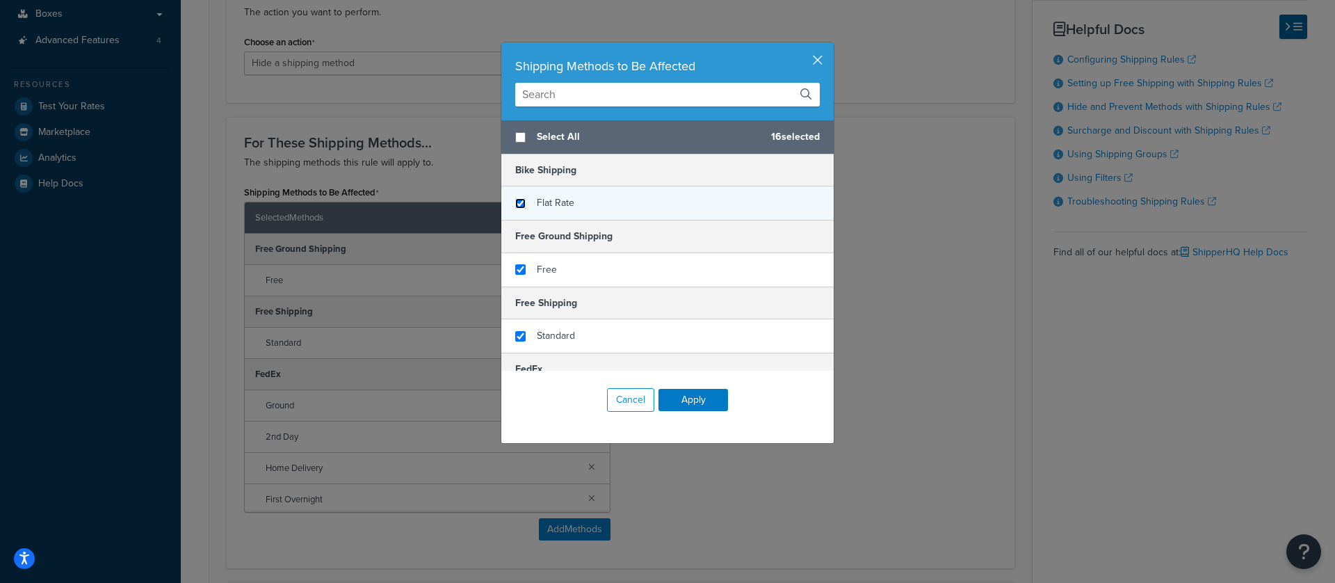
click at [517, 206] on input "checkbox" at bounding box center [520, 203] width 10 height 10
checkbox input "true"
click at [699, 409] on button "Apply" at bounding box center [693, 400] width 70 height 22
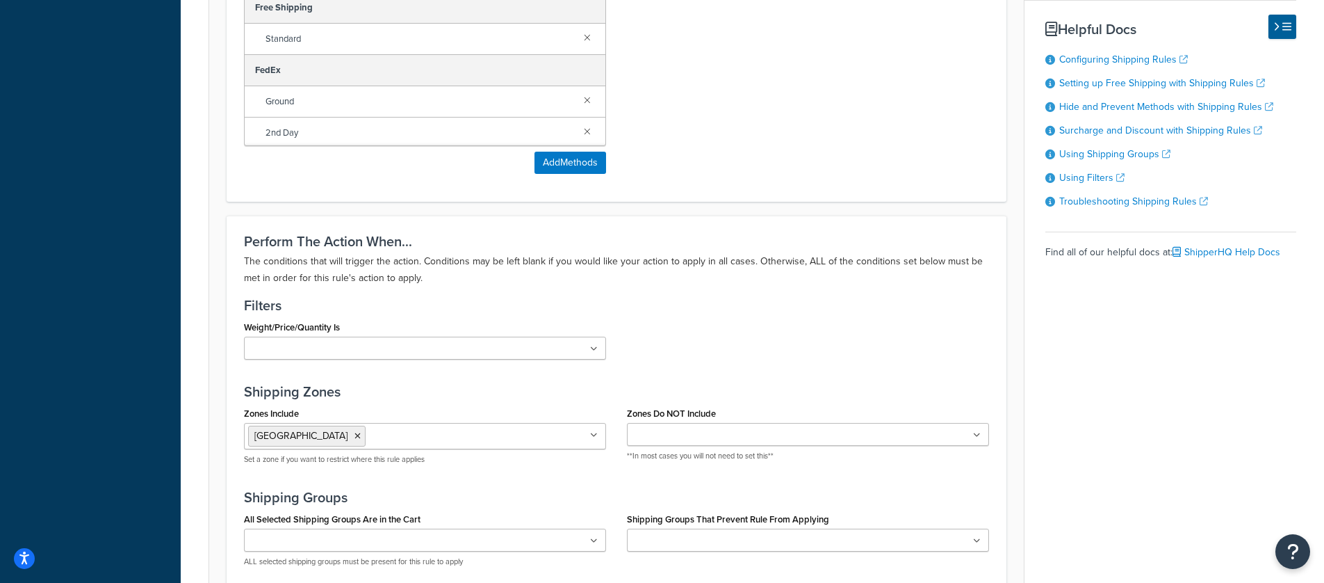
scroll to position [1070, 0]
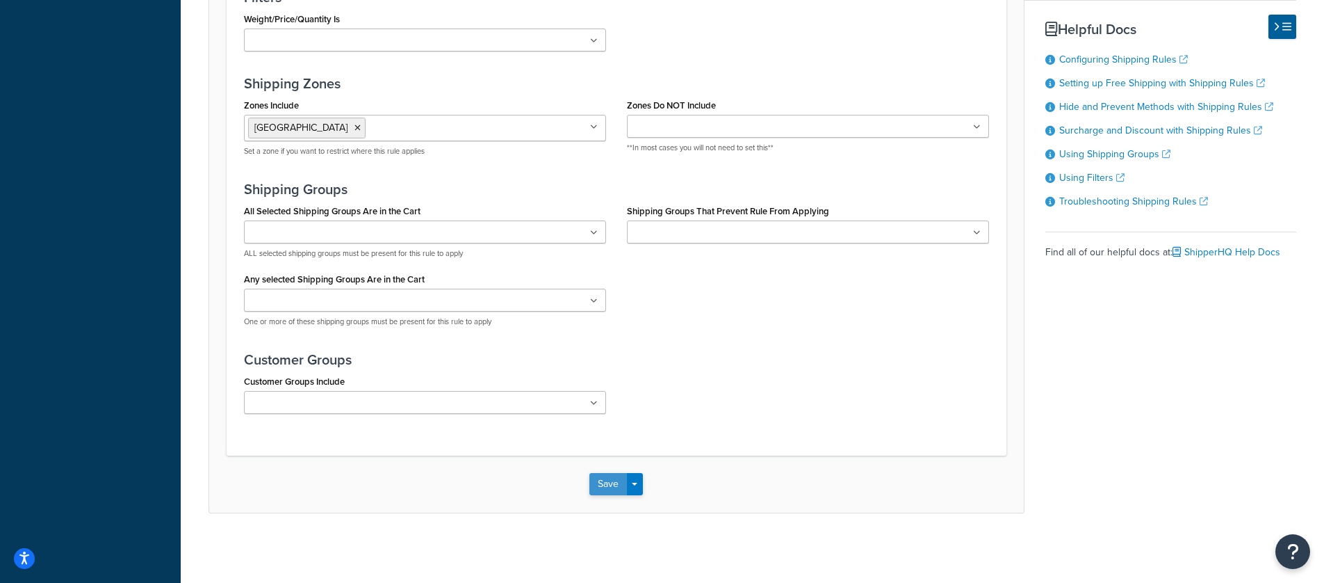
click at [606, 482] on button "Save" at bounding box center [609, 484] width 38 height 22
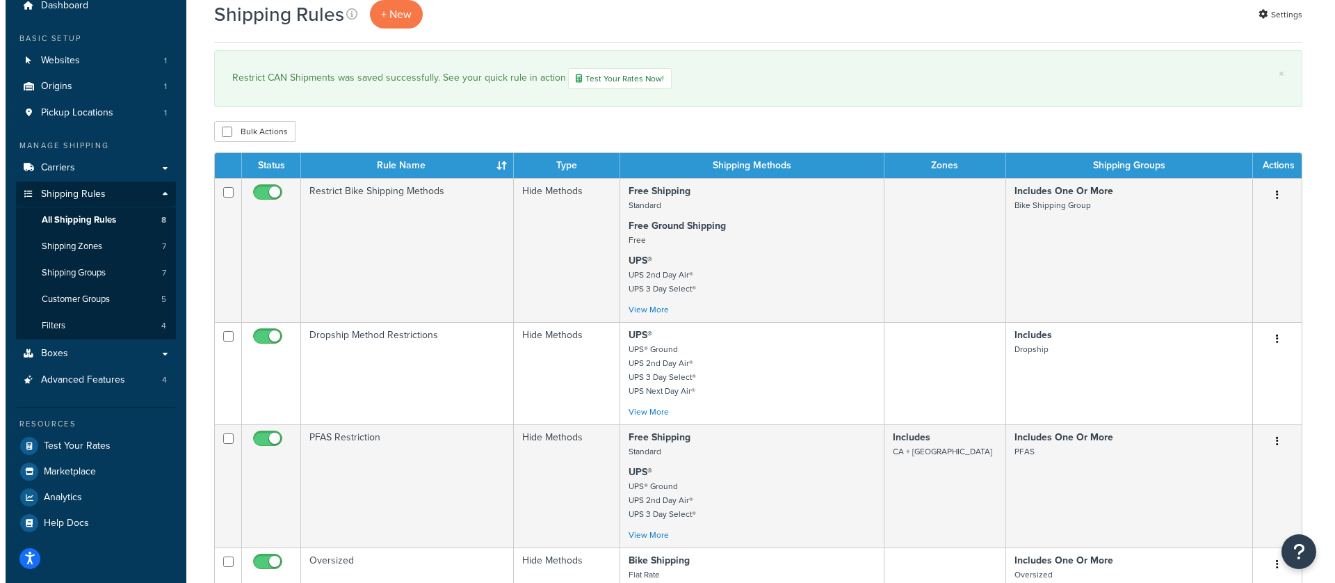
scroll to position [54, 0]
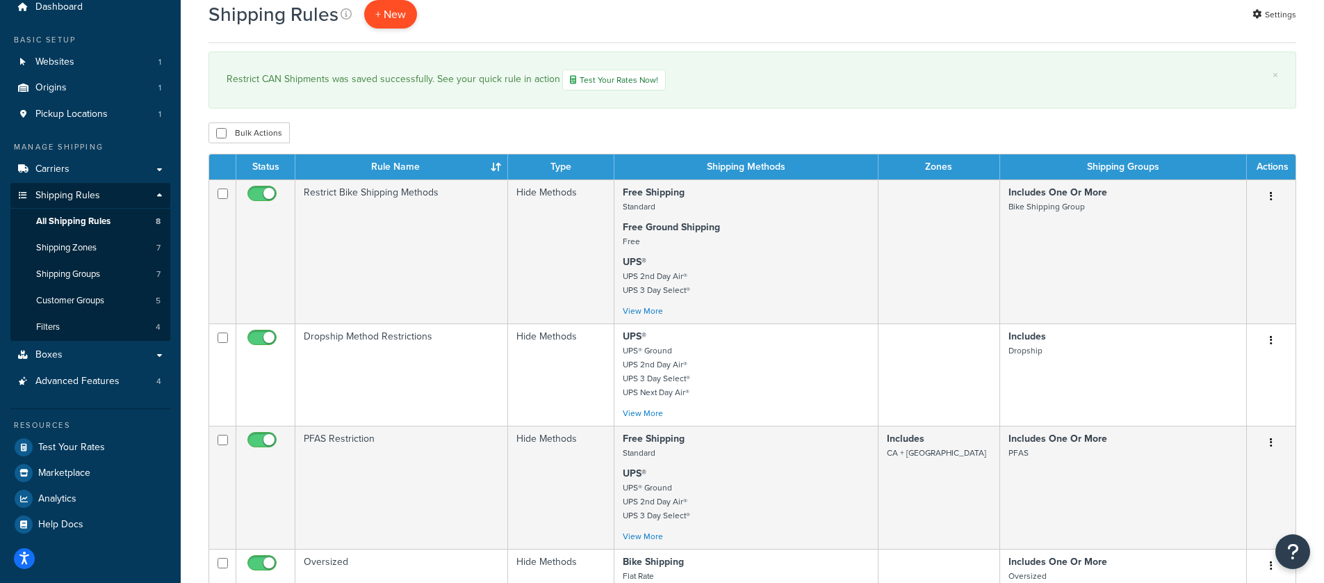
click at [387, 19] on p "+ New" at bounding box center [390, 14] width 53 height 29
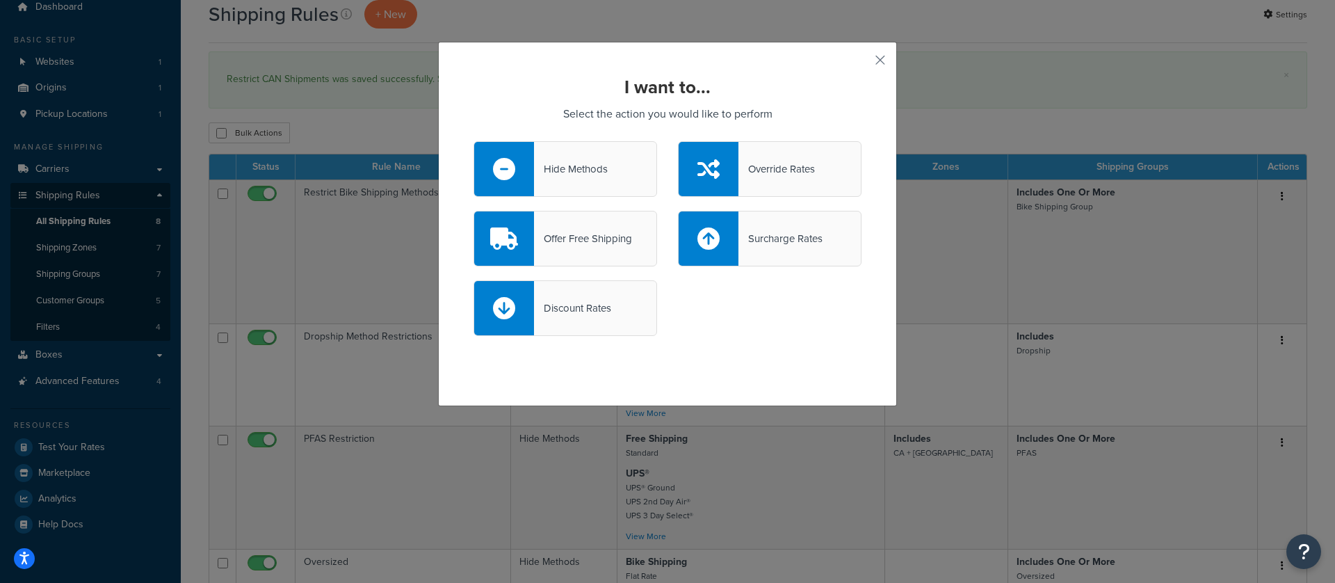
click at [583, 177] on div "Hide Methods" at bounding box center [571, 168] width 74 height 19
click at [0, 0] on input "Hide Methods" at bounding box center [0, 0] width 0 height 0
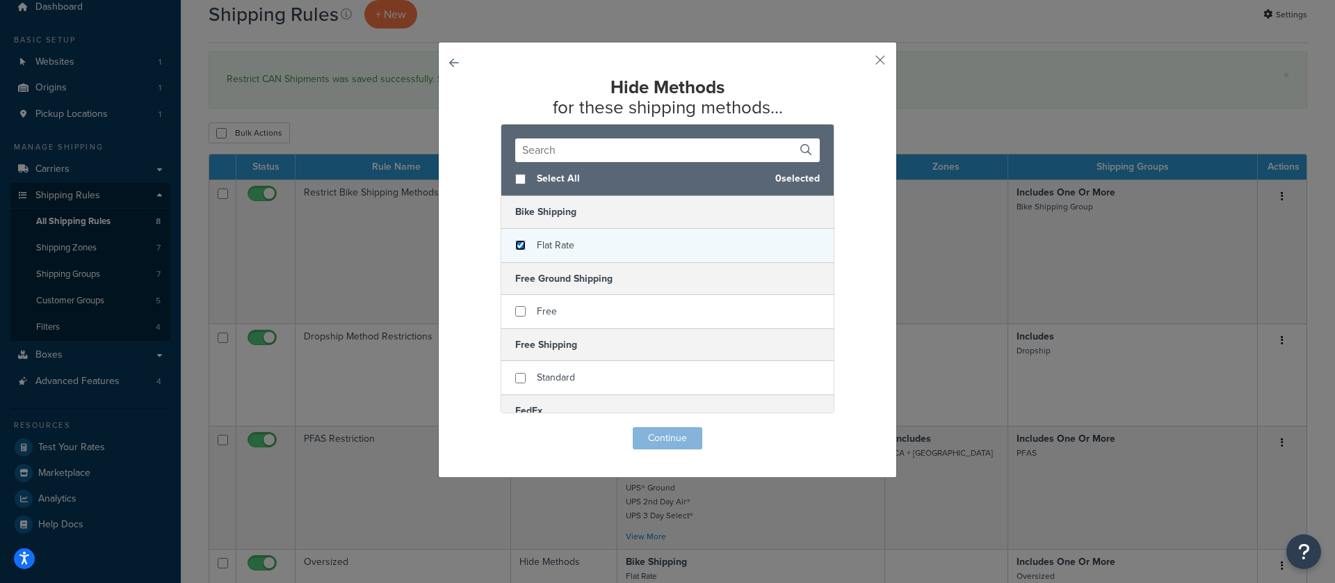
click at [517, 248] on input "checkbox" at bounding box center [520, 245] width 10 height 10
checkbox input "true"
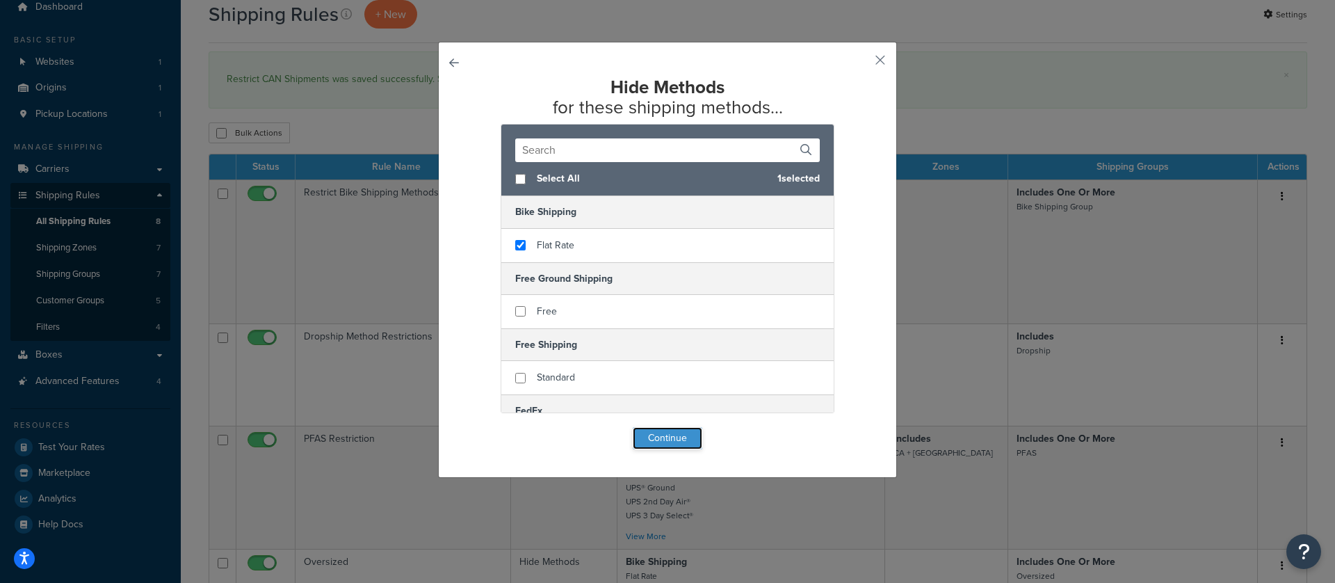
click at [681, 439] on button "Continue" at bounding box center [668, 438] width 70 height 22
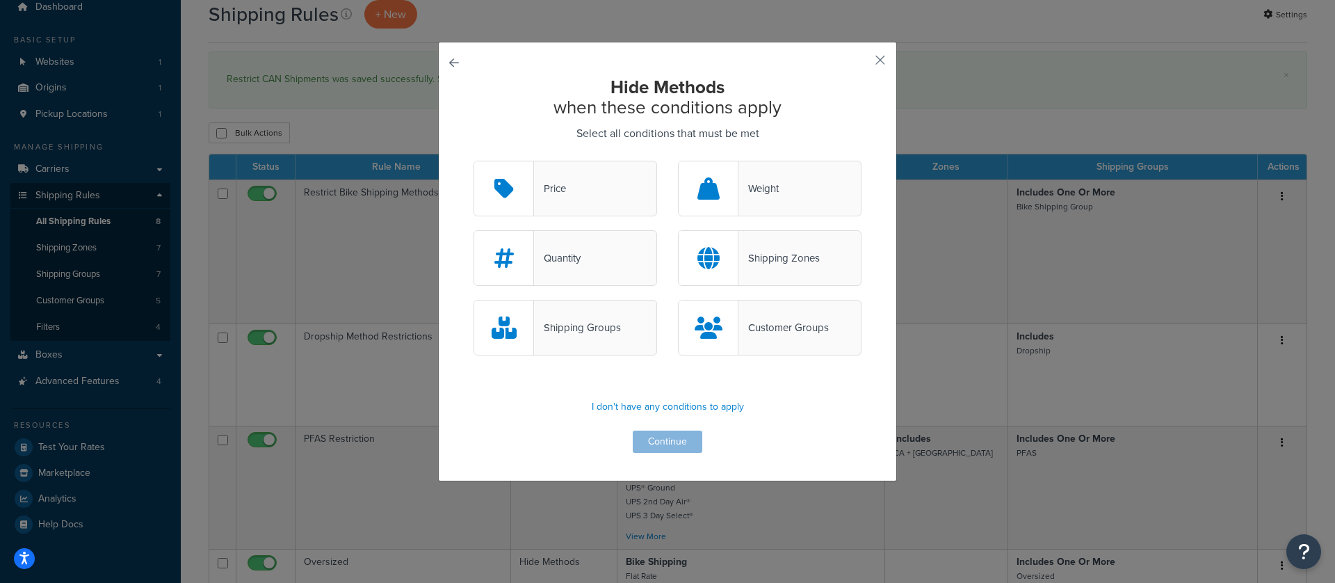
click at [590, 328] on div "Shipping Groups" at bounding box center [577, 327] width 87 height 19
click at [0, 0] on input "Shipping Groups" at bounding box center [0, 0] width 0 height 0
click at [676, 439] on button "Continue" at bounding box center [668, 441] width 70 height 22
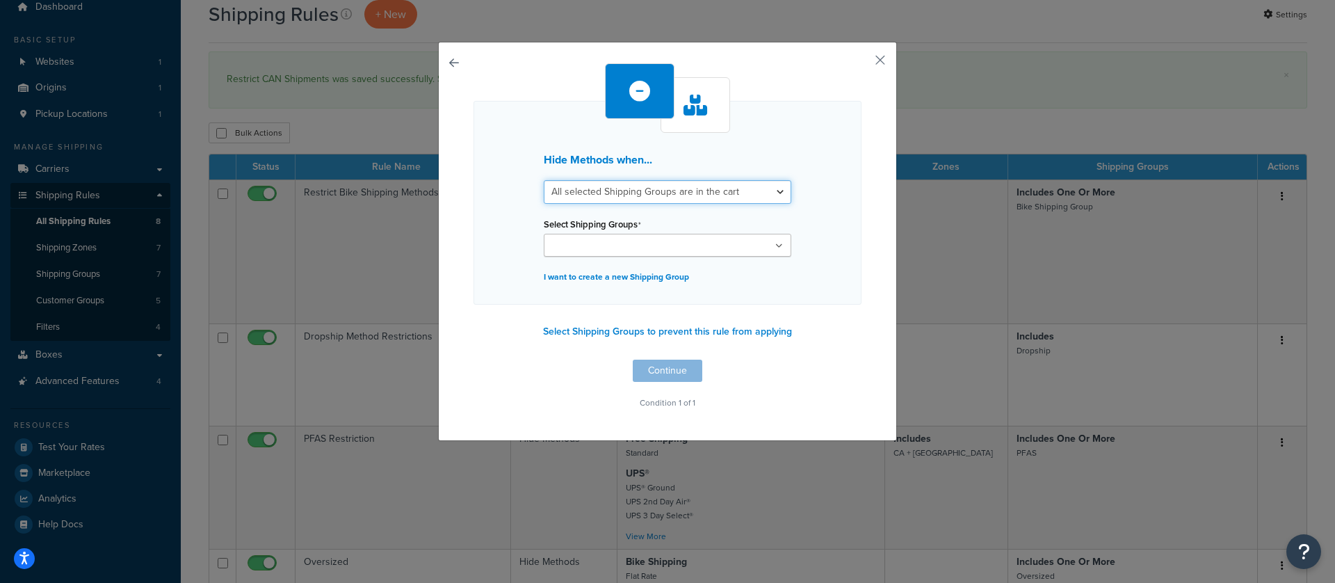
click at [703, 198] on select "All selected Shipping Groups are in the cart Any selected Shipping Groups are i…" at bounding box center [667, 192] width 247 height 24
click at [544, 180] on select "All selected Shipping Groups are in the cart Any selected Shipping Groups are i…" at bounding box center [667, 192] width 247 height 24
click at [757, 245] on ul at bounding box center [667, 245] width 247 height 23
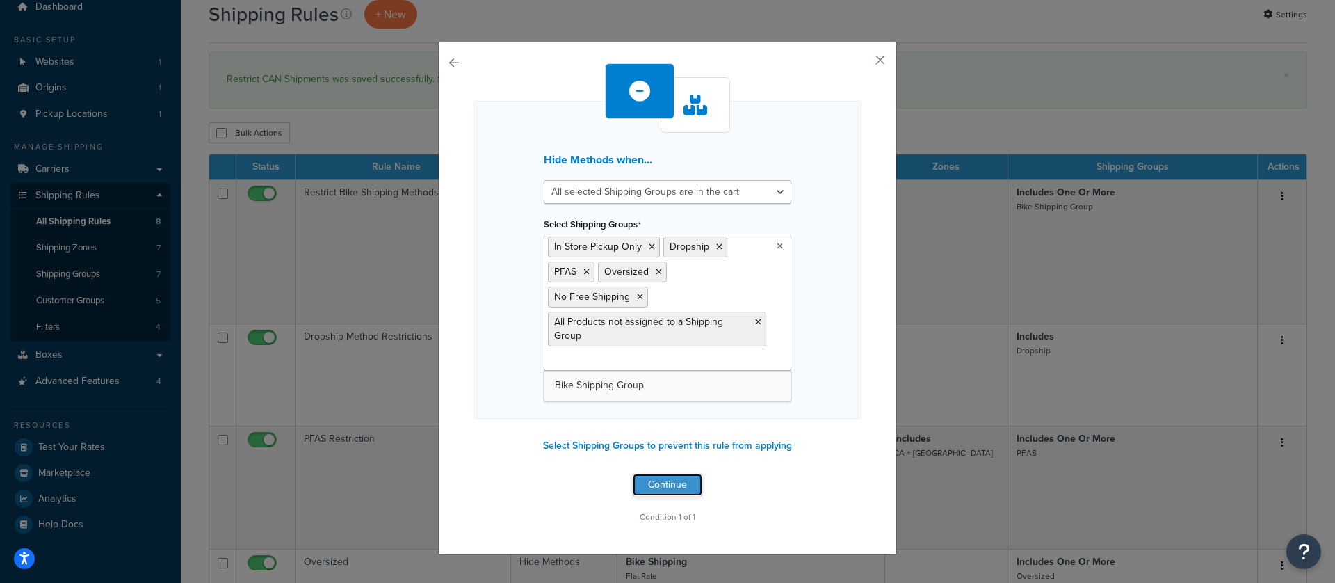
click at [647, 488] on button "Continue" at bounding box center [668, 484] width 70 height 22
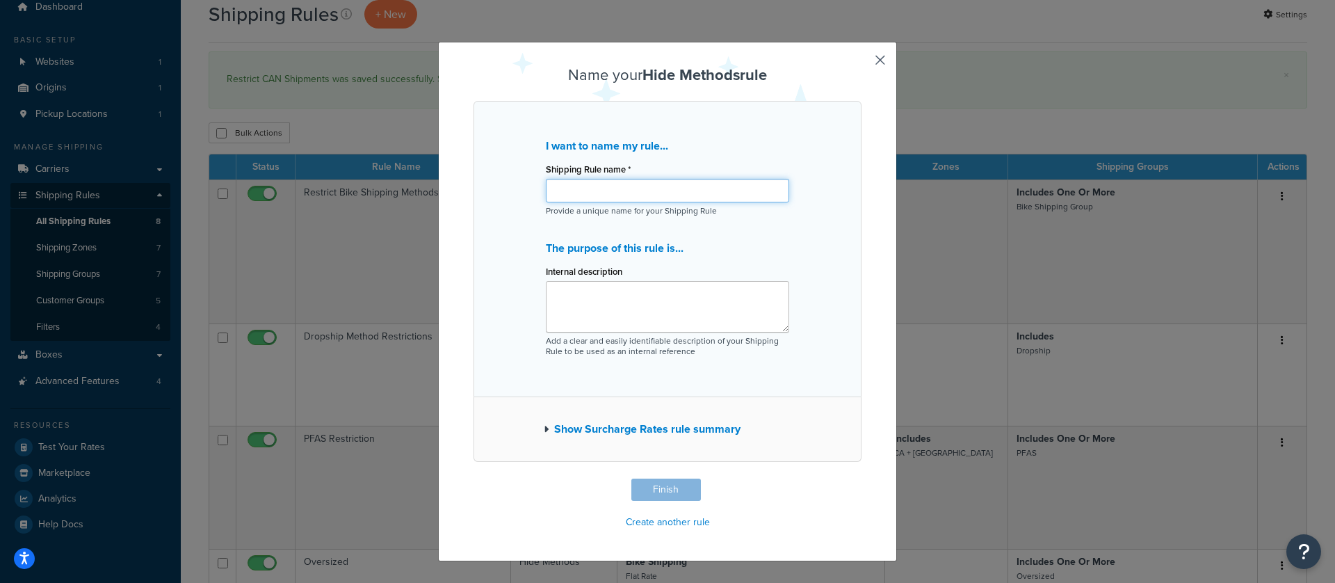
click at [633, 191] on input "Shipping Rule name *" at bounding box center [667, 191] width 243 height 24
type input "Hide Bike Shipping"
click at [573, 295] on textarea "Internal description" at bounding box center [667, 306] width 243 height 51
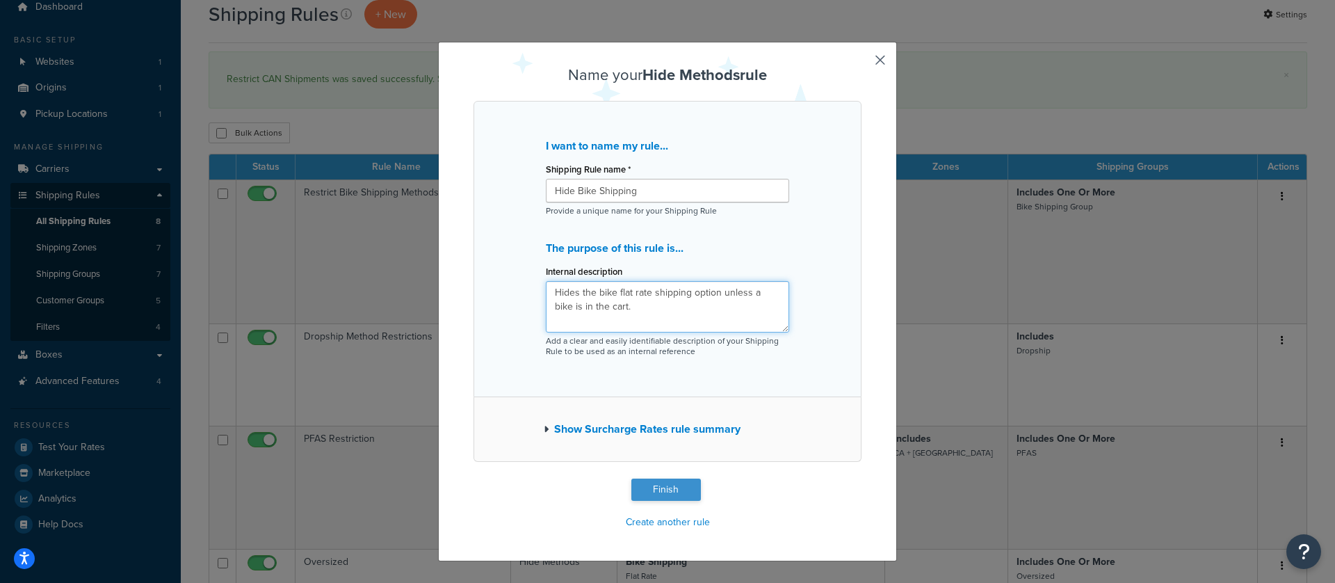
type textarea "Hides the bike flat rate shipping option unless a bike is in the cart."
click at [646, 492] on button "Finish" at bounding box center [666, 489] width 70 height 22
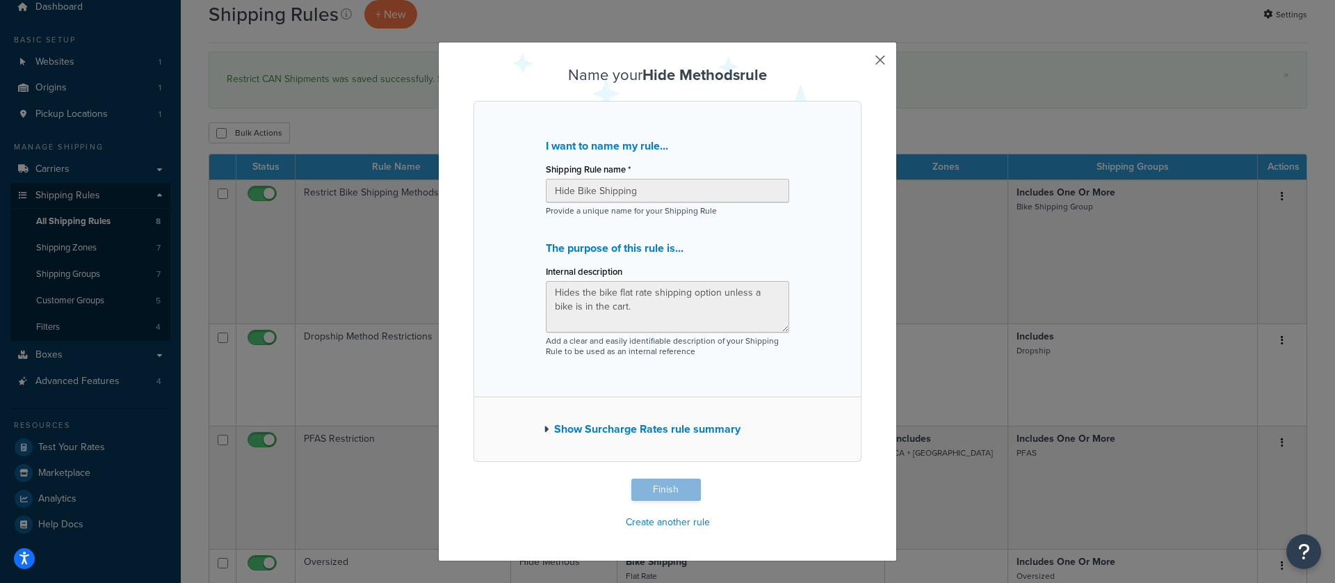
type input "Hide Bike Shipping"
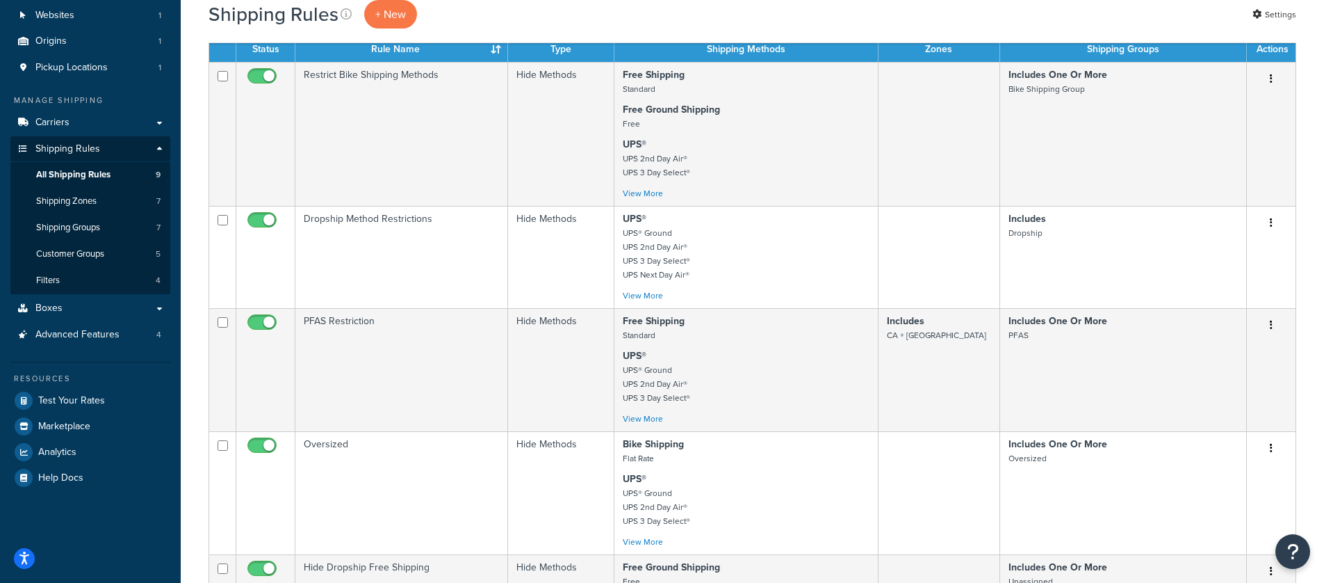
scroll to position [95, 0]
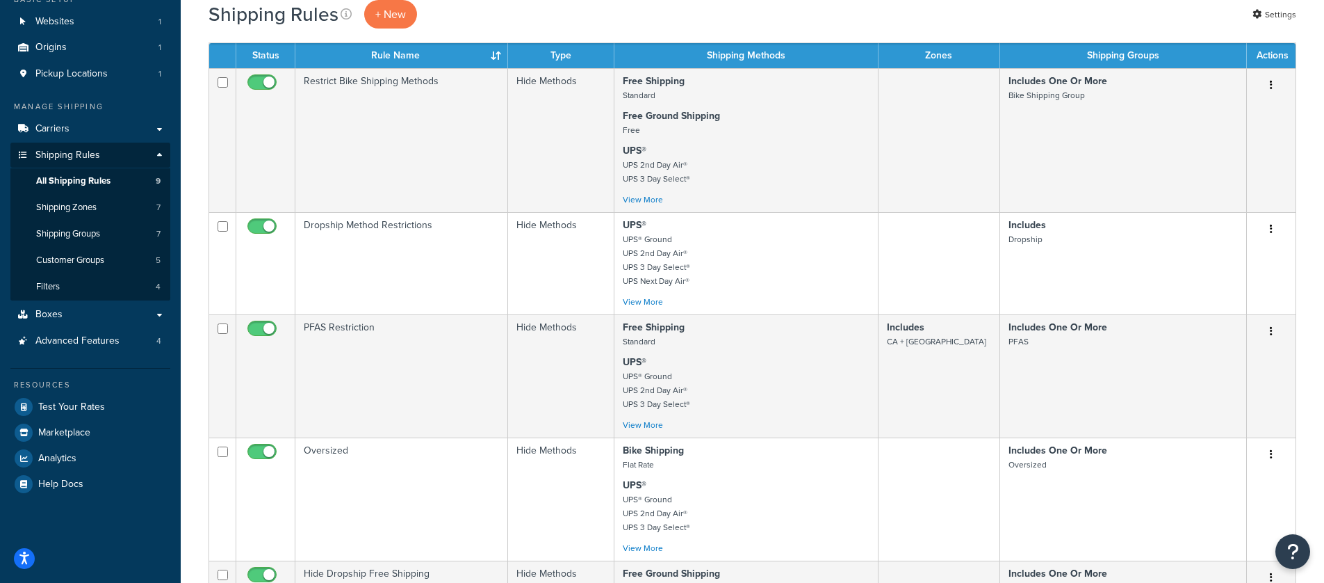
click at [466, 137] on td "Restrict Bike Shipping Methods" at bounding box center [401, 140] width 213 height 144
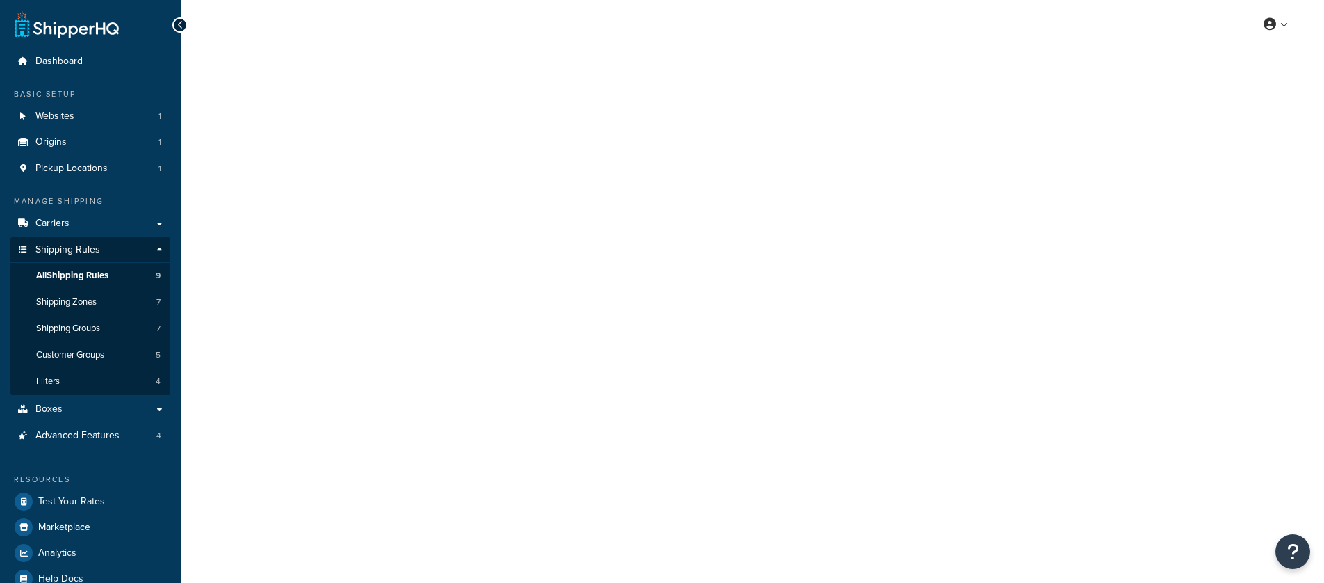
select select "HIDE"
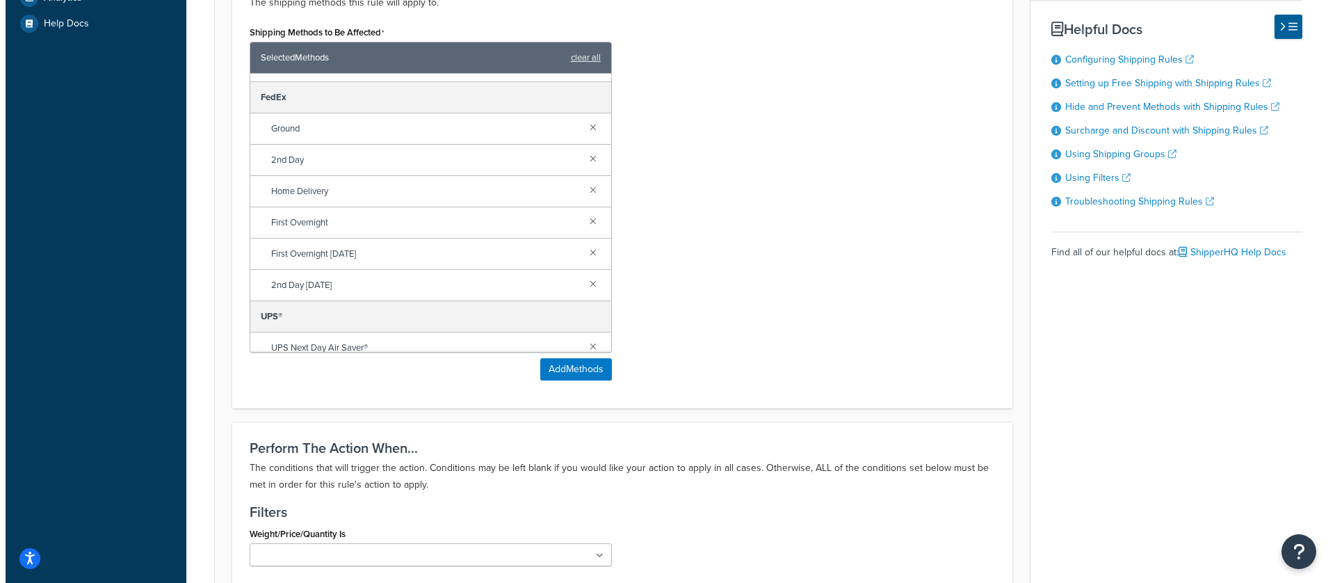
scroll to position [120, 0]
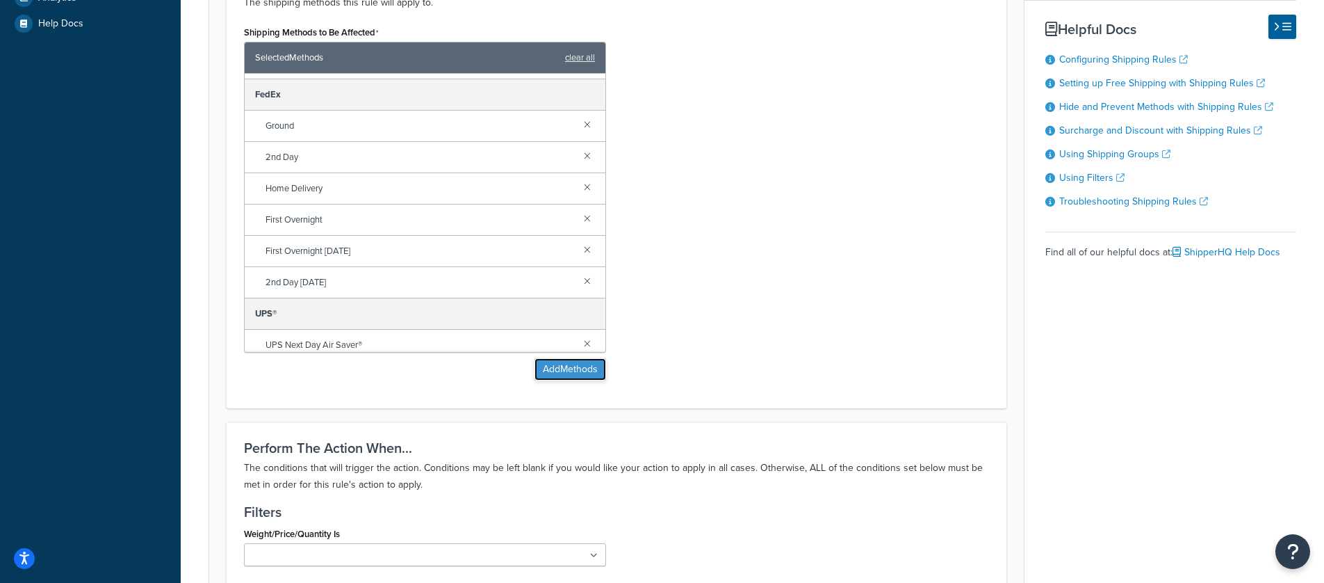
click at [581, 377] on button "Add Methods" at bounding box center [571, 369] width 72 height 22
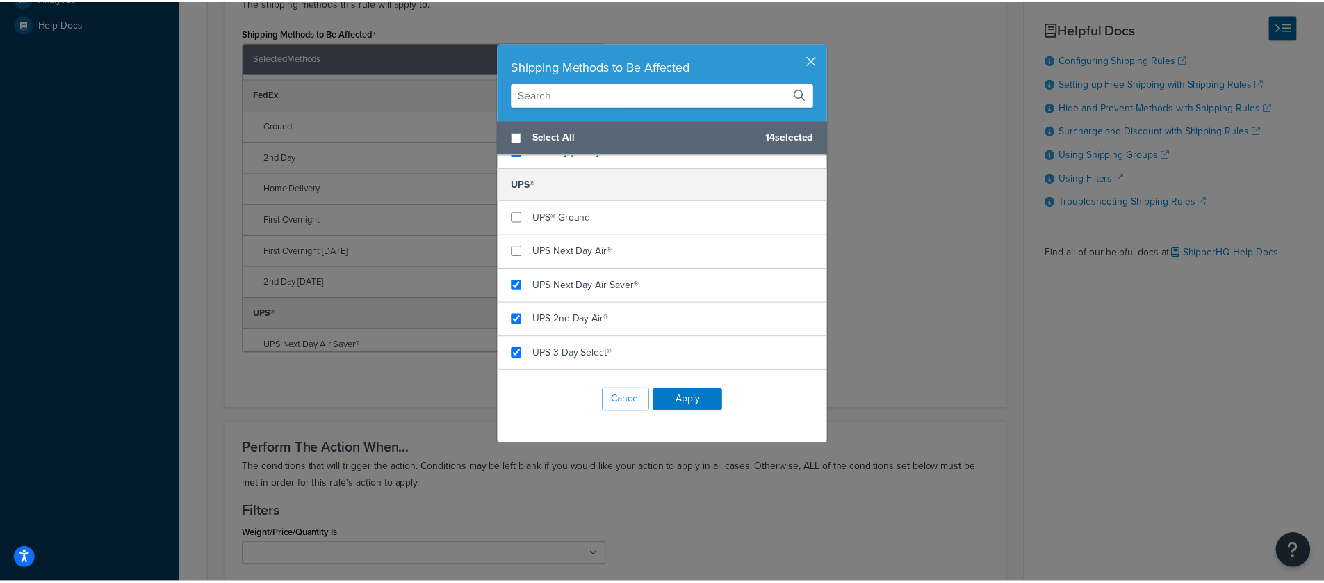
scroll to position [428, 0]
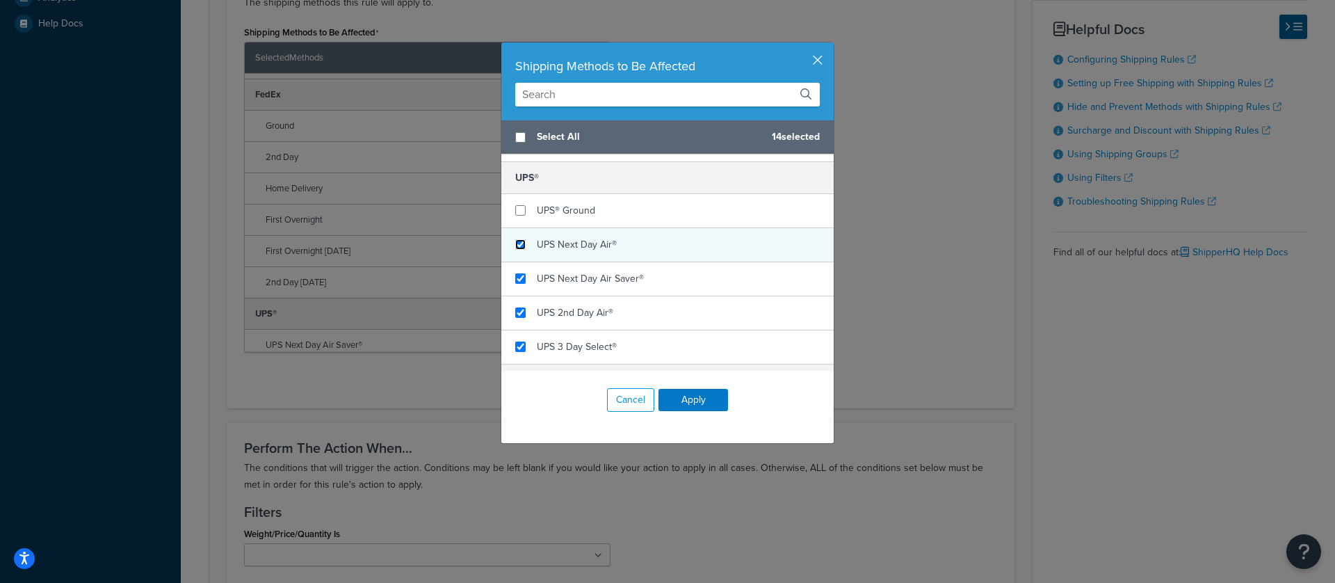
click at [515, 245] on input "checkbox" at bounding box center [520, 244] width 10 height 10
checkbox input "true"
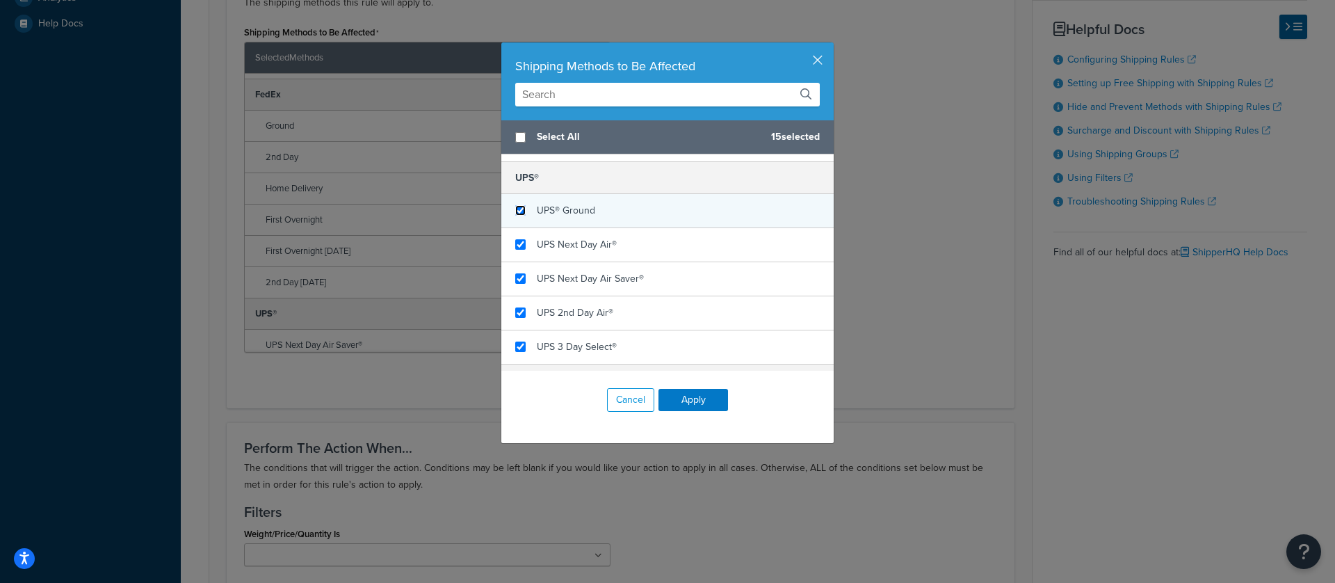
click at [517, 211] on input "checkbox" at bounding box center [520, 210] width 10 height 10
checkbox input "true"
click at [676, 397] on button "Apply" at bounding box center [693, 400] width 70 height 22
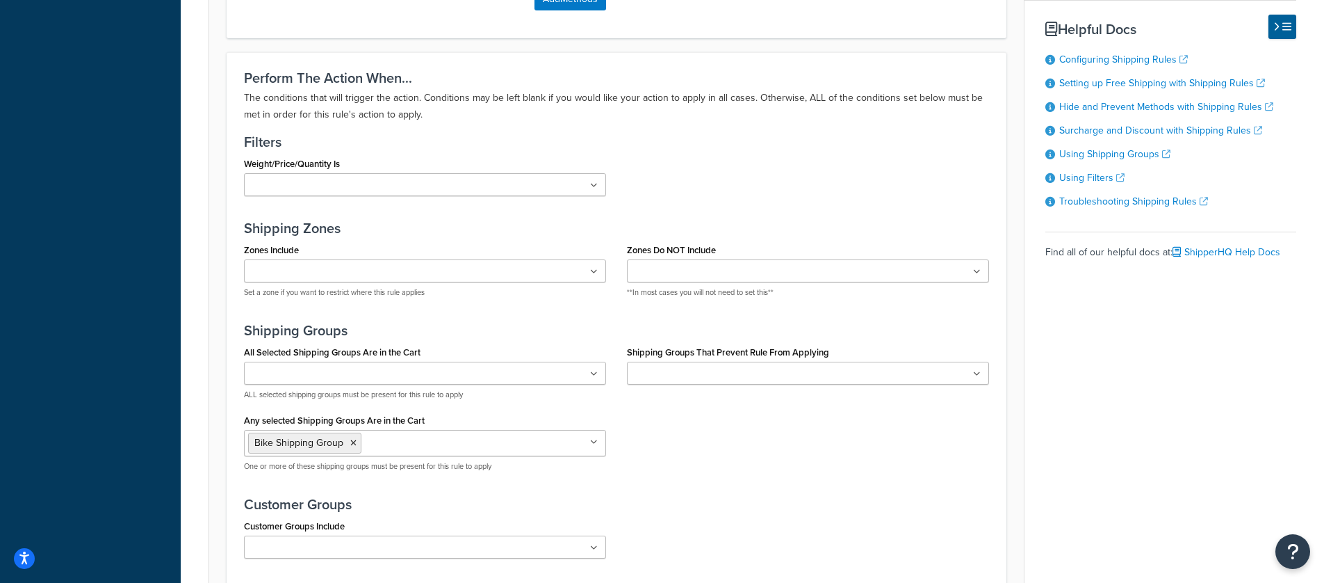
scroll to position [1070, 0]
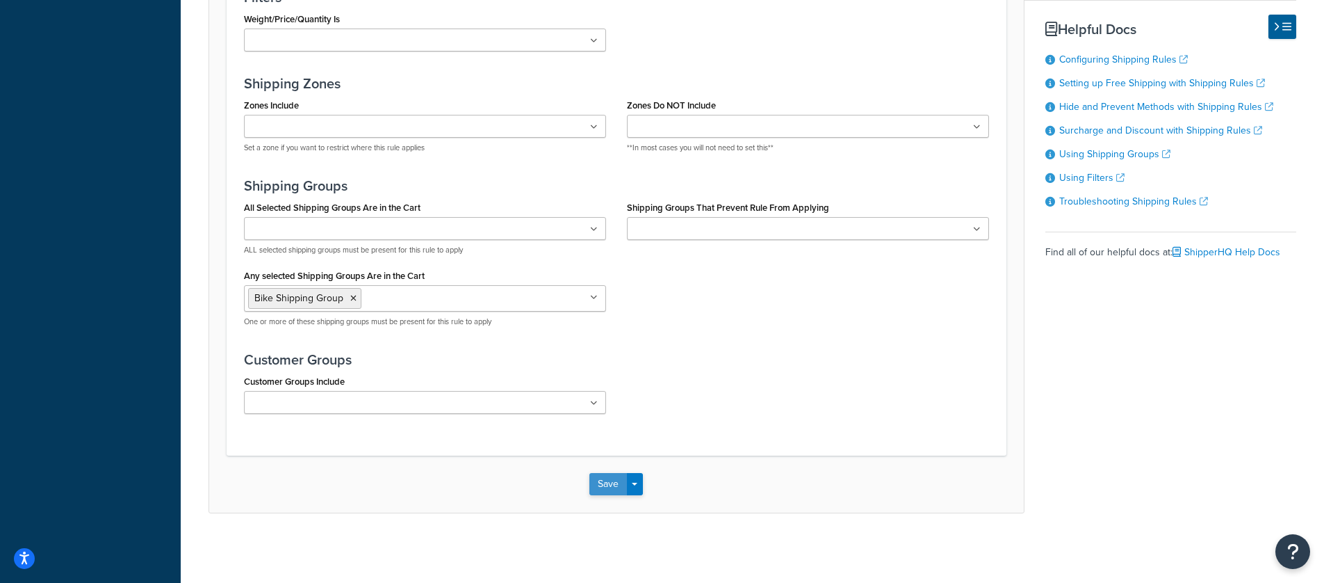
click at [599, 485] on button "Save" at bounding box center [609, 484] width 38 height 22
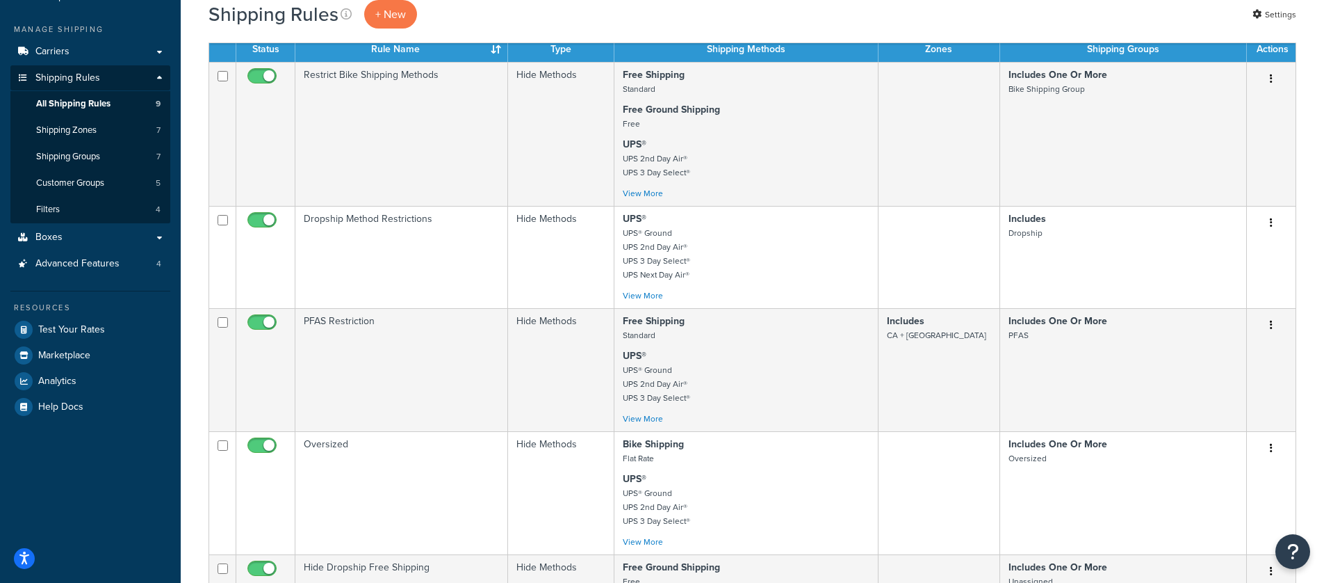
scroll to position [164, 0]
